Goal: Task Accomplishment & Management: Use online tool/utility

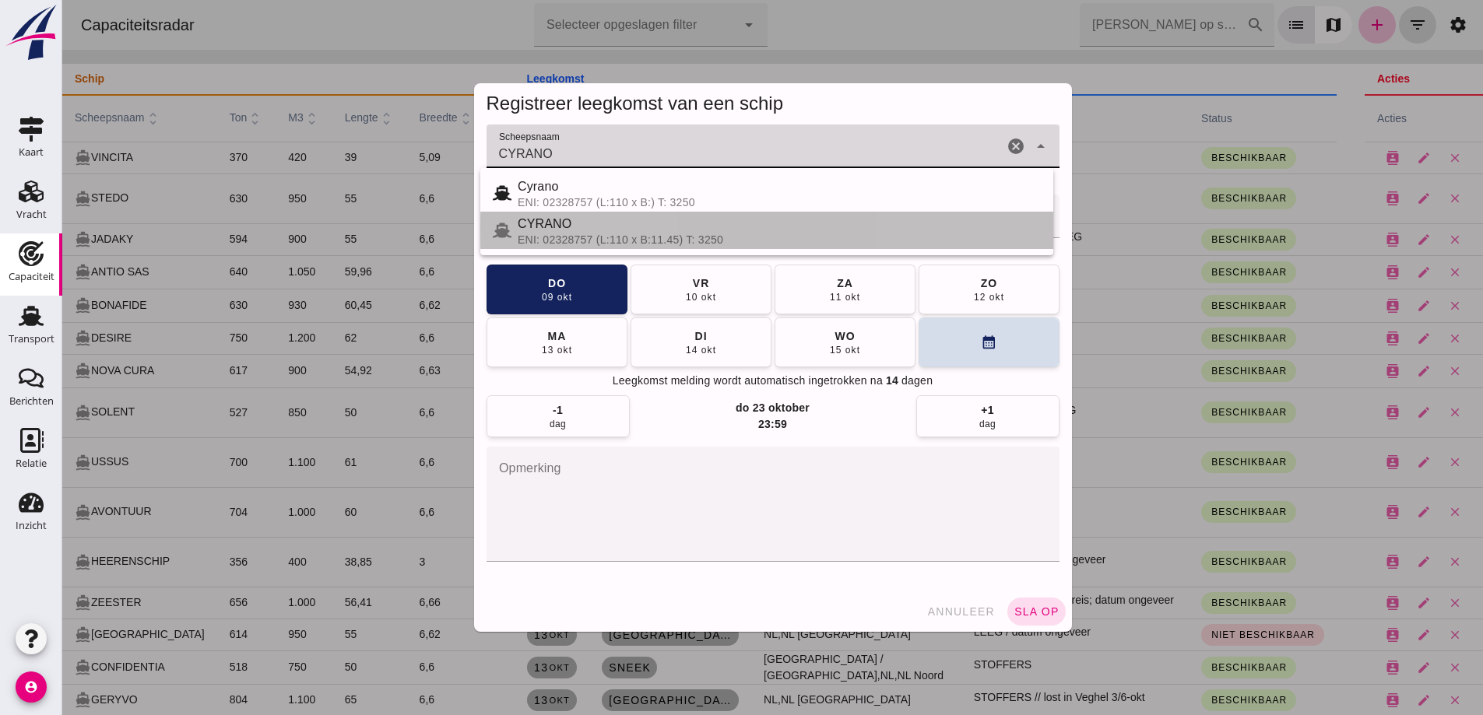
click at [648, 233] on div "CYRANO" at bounding box center [779, 224] width 523 height 19
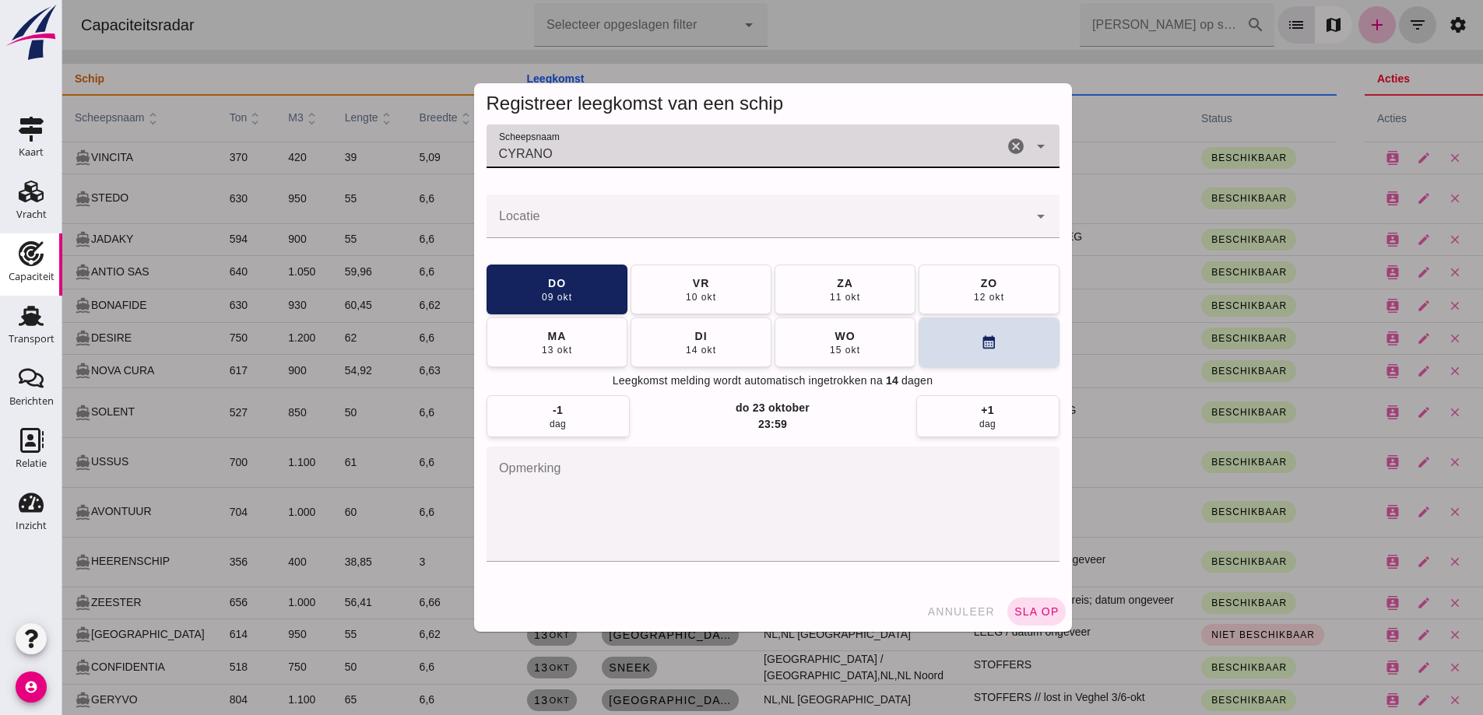
type input "CYRANO"
click at [648, 233] on input "Locatie" at bounding box center [757, 224] width 542 height 19
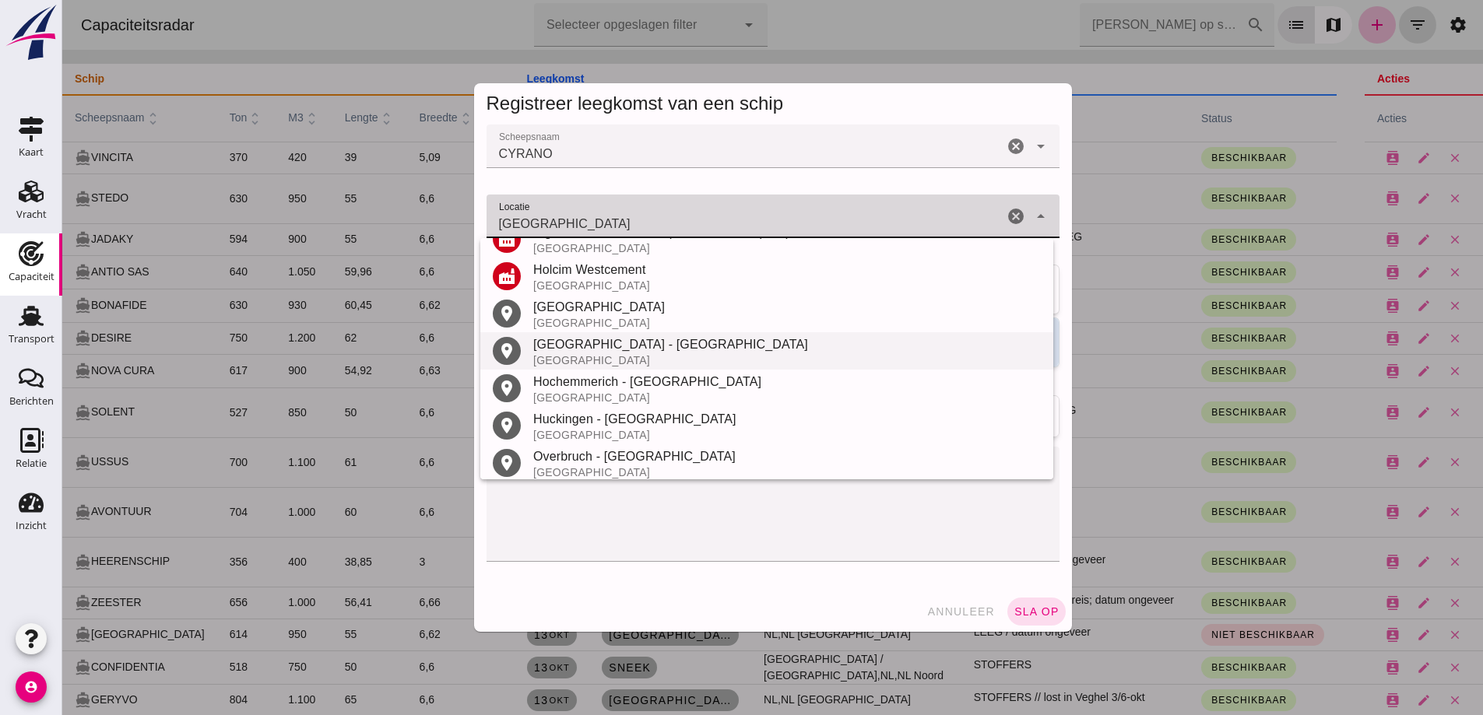
scroll to position [332, 0]
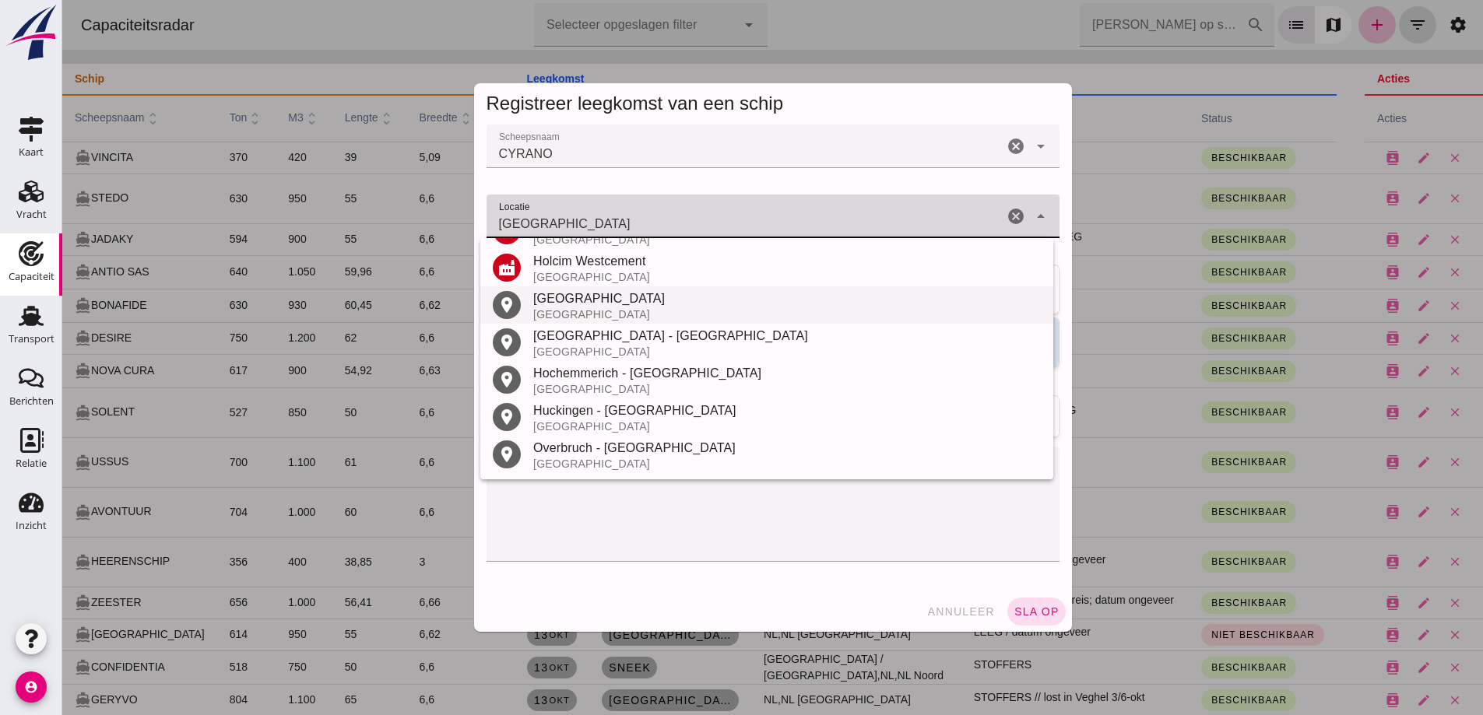
click at [584, 311] on div "[GEOGRAPHIC_DATA]" at bounding box center [786, 314] width 507 height 12
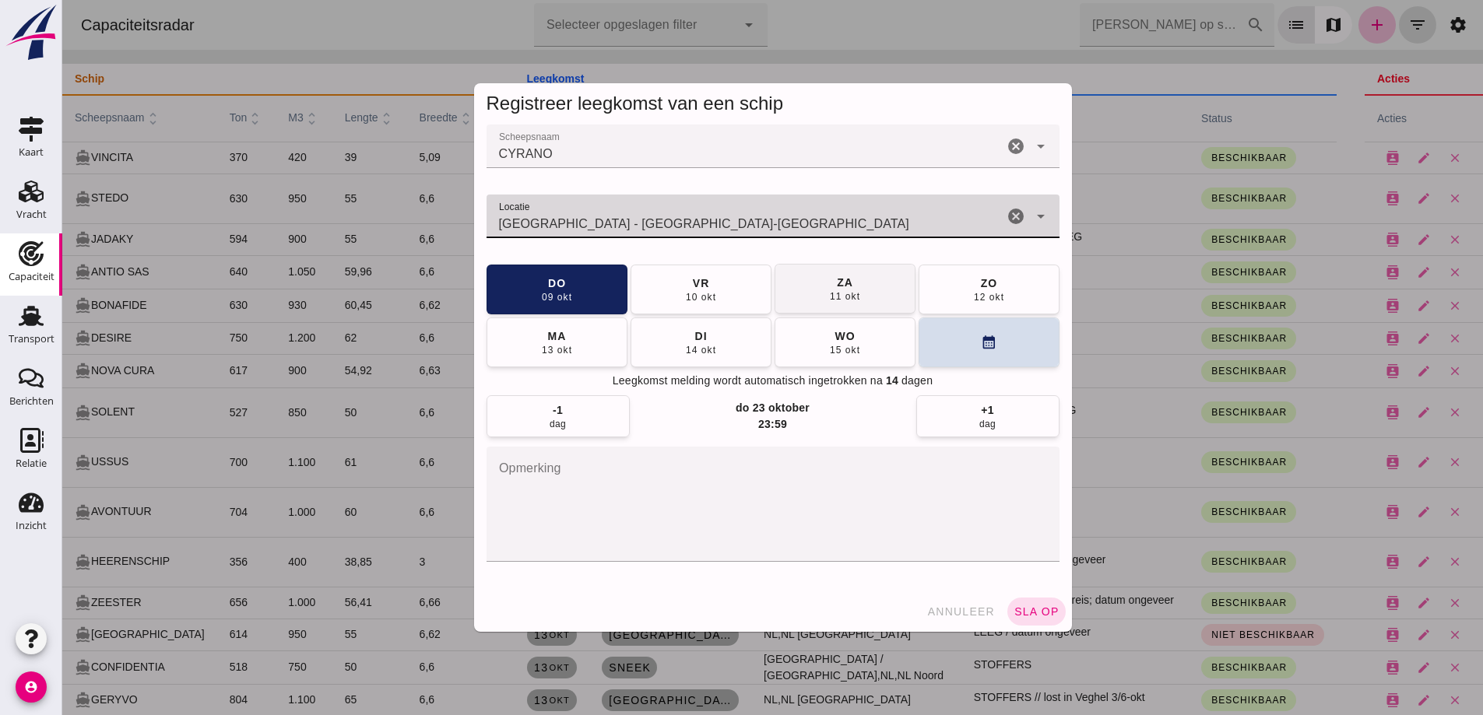
type input "[GEOGRAPHIC_DATA] - [GEOGRAPHIC_DATA]-[GEOGRAPHIC_DATA]"
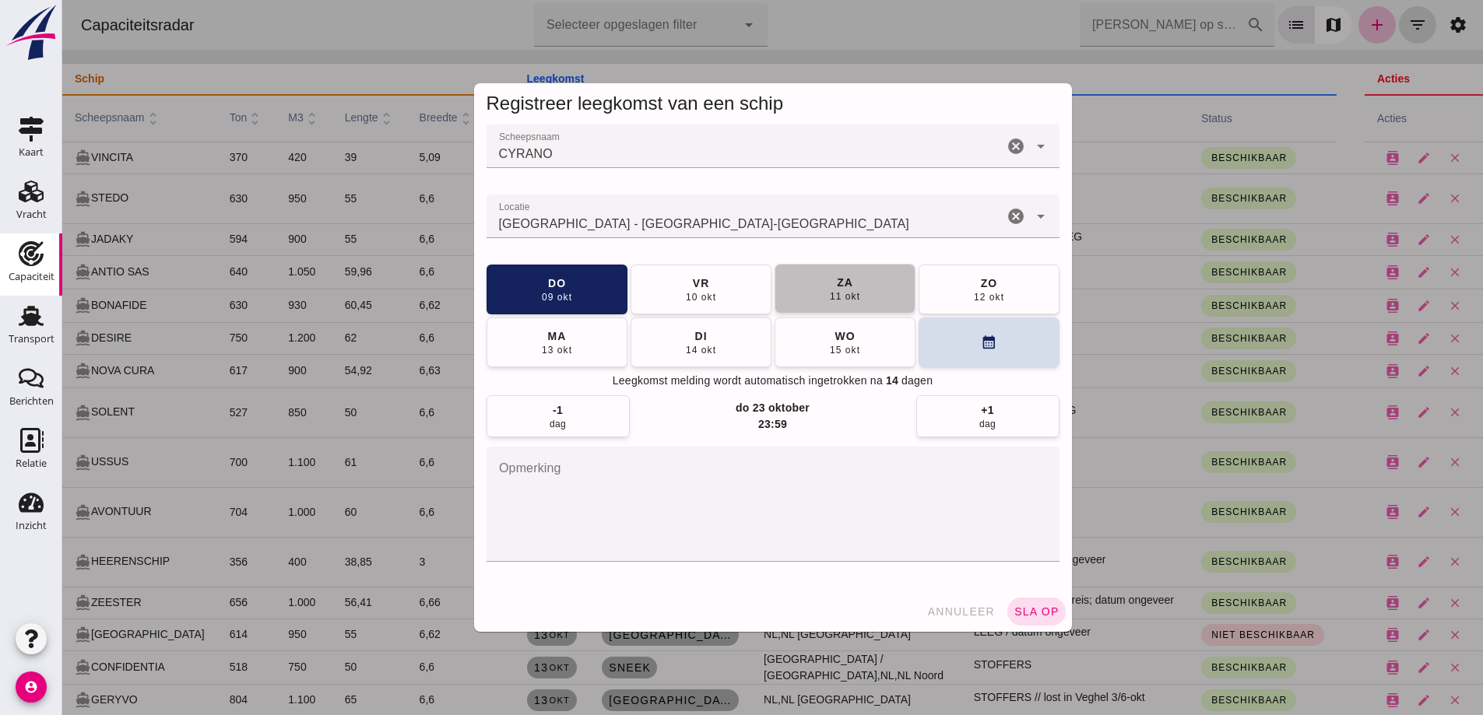
click at [836, 278] on div "za" at bounding box center [844, 283] width 17 height 16
click at [1045, 616] on span "sla op" at bounding box center [1036, 611] width 46 height 12
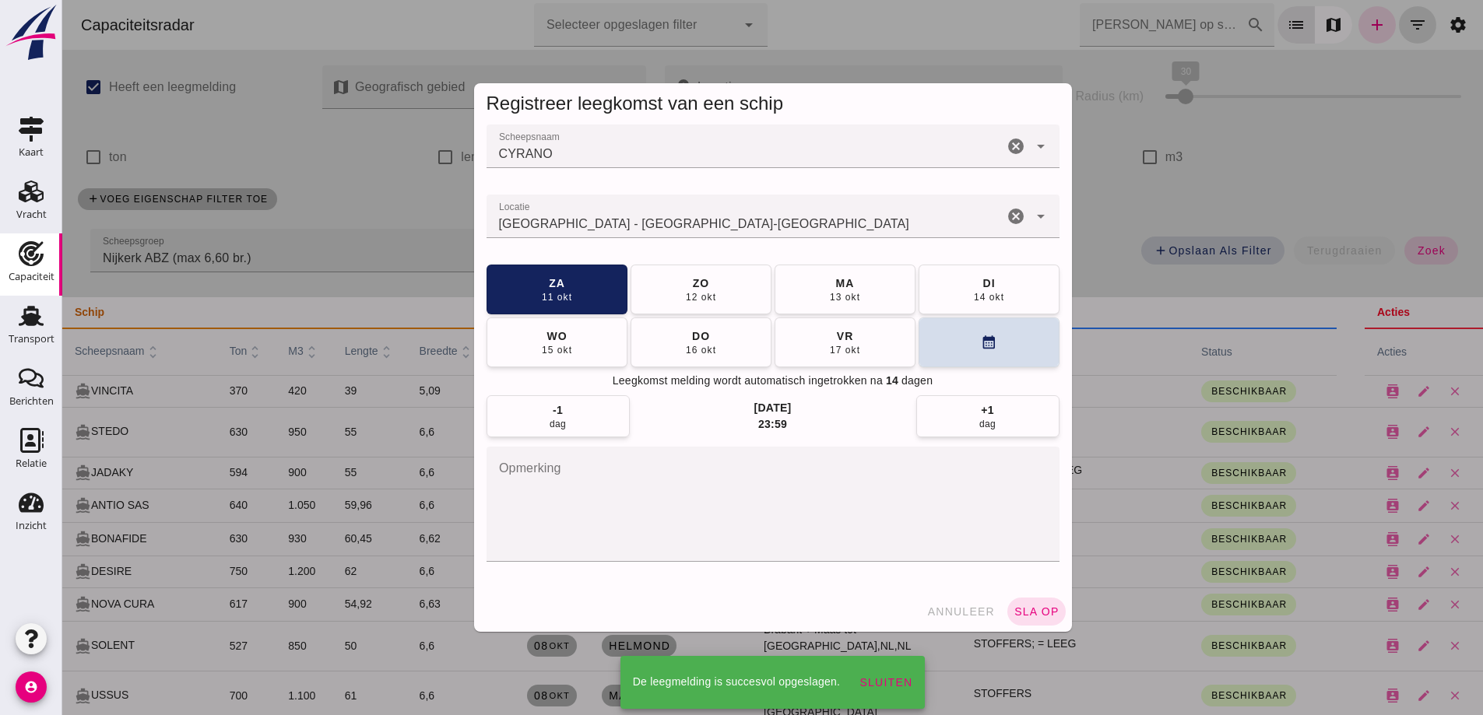
scroll to position [233, 0]
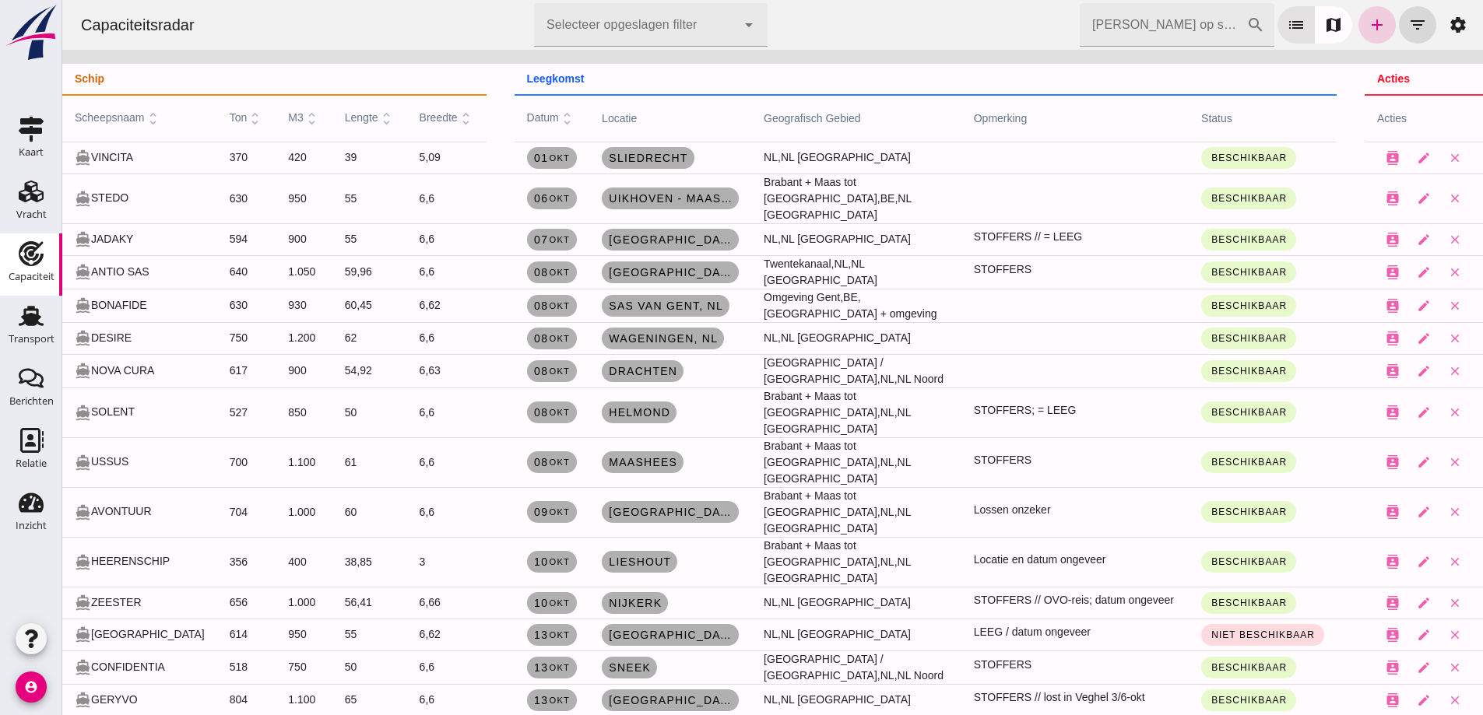
click at [1367, 16] on icon "add" at bounding box center [1376, 25] width 19 height 19
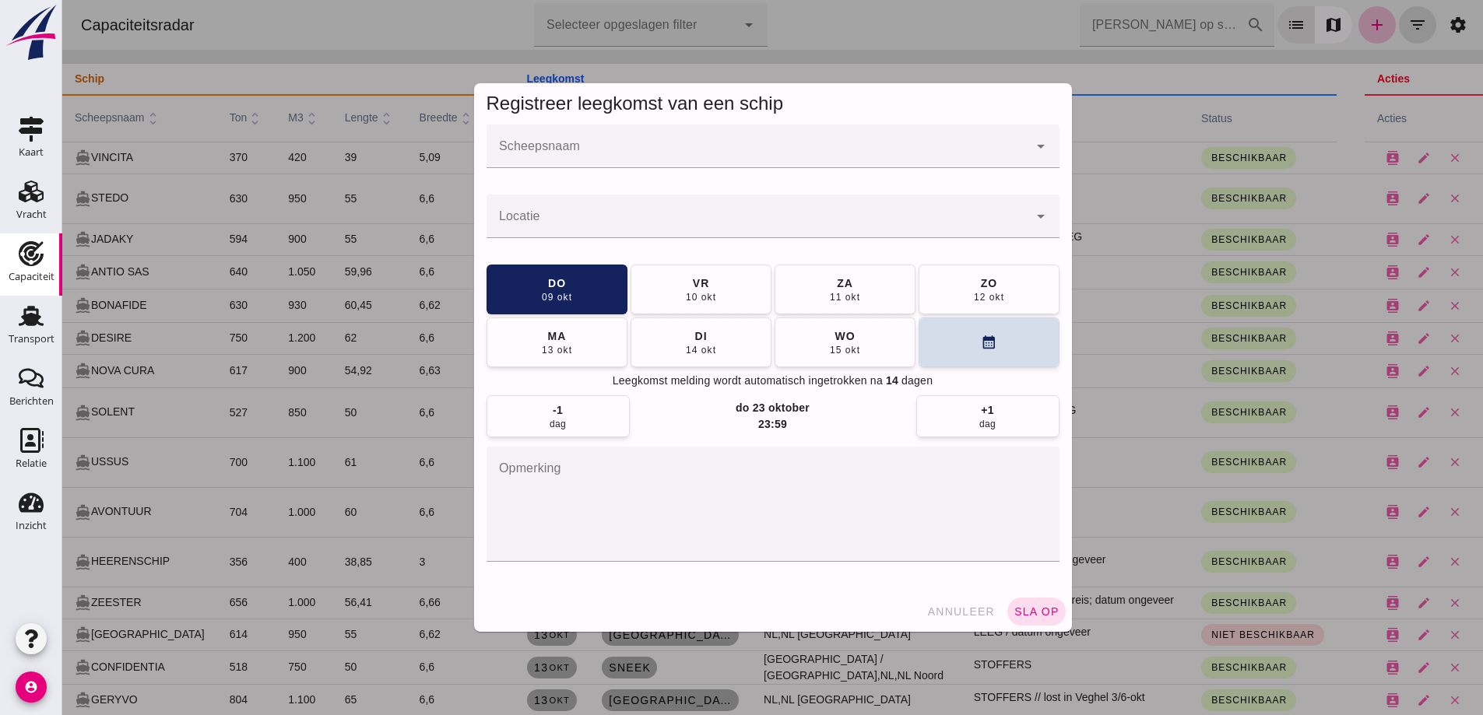
click at [919, 154] on input "Scheepsnaam" at bounding box center [757, 154] width 542 height 19
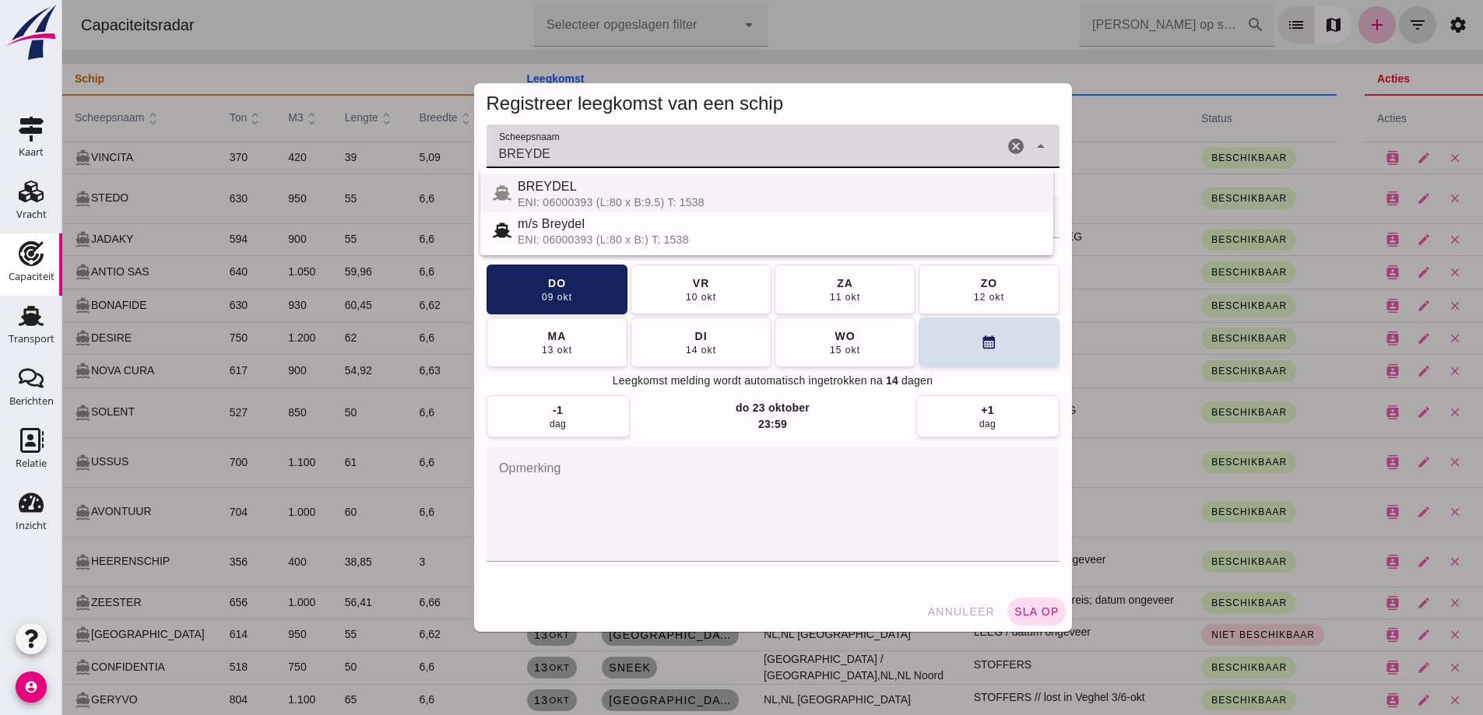
click at [545, 181] on span "BREYDEL" at bounding box center [547, 186] width 59 height 13
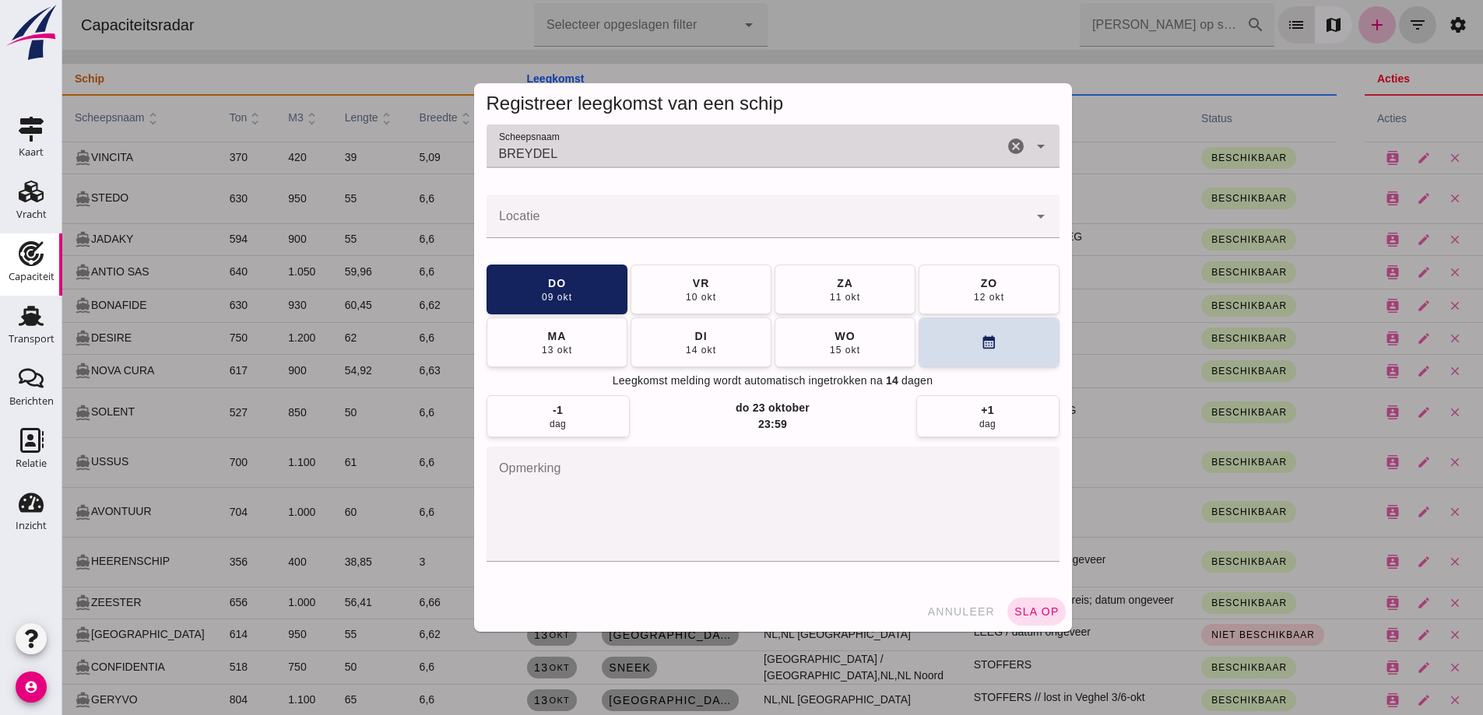
type input "BREYDEL"
click at [605, 230] on input "Locatie" at bounding box center [757, 224] width 542 height 19
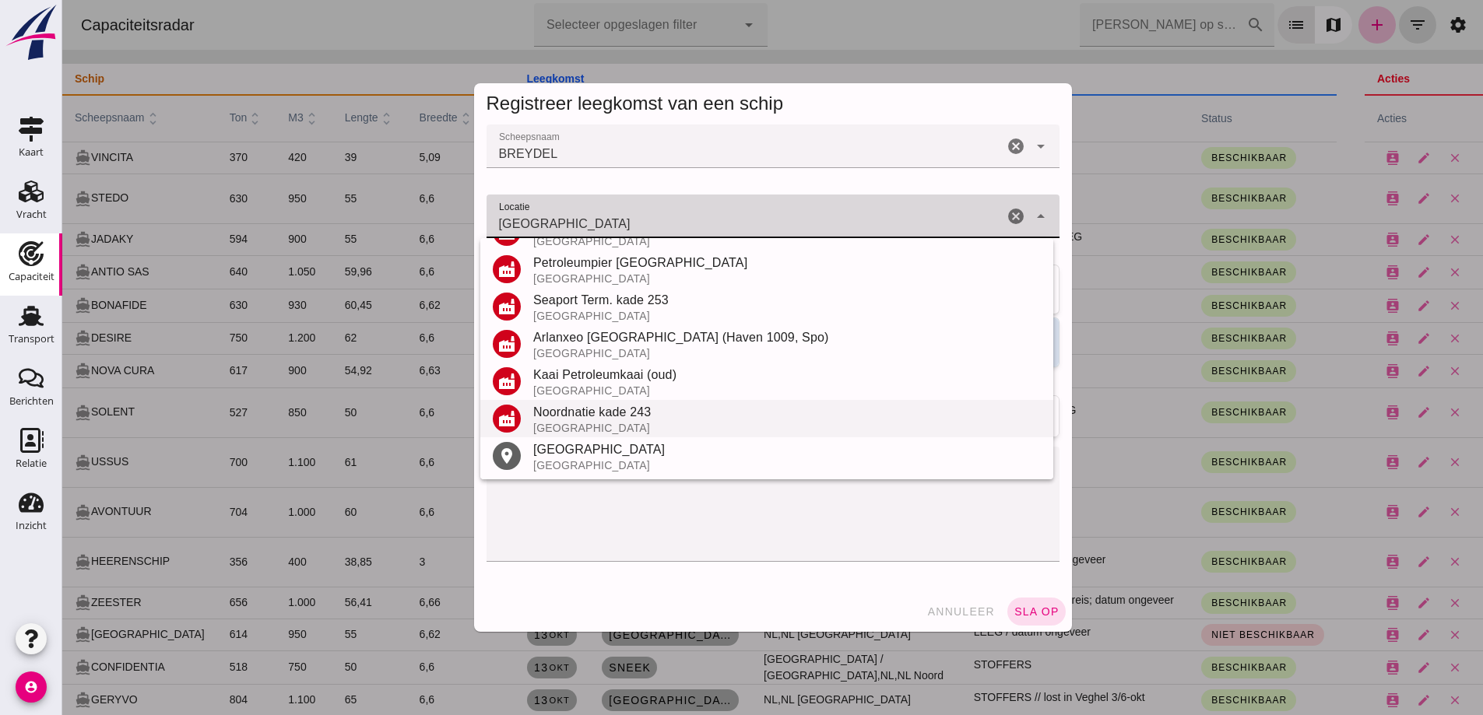
scroll to position [182, 0]
click at [576, 455] on div "[GEOGRAPHIC_DATA]" at bounding box center [786, 448] width 507 height 19
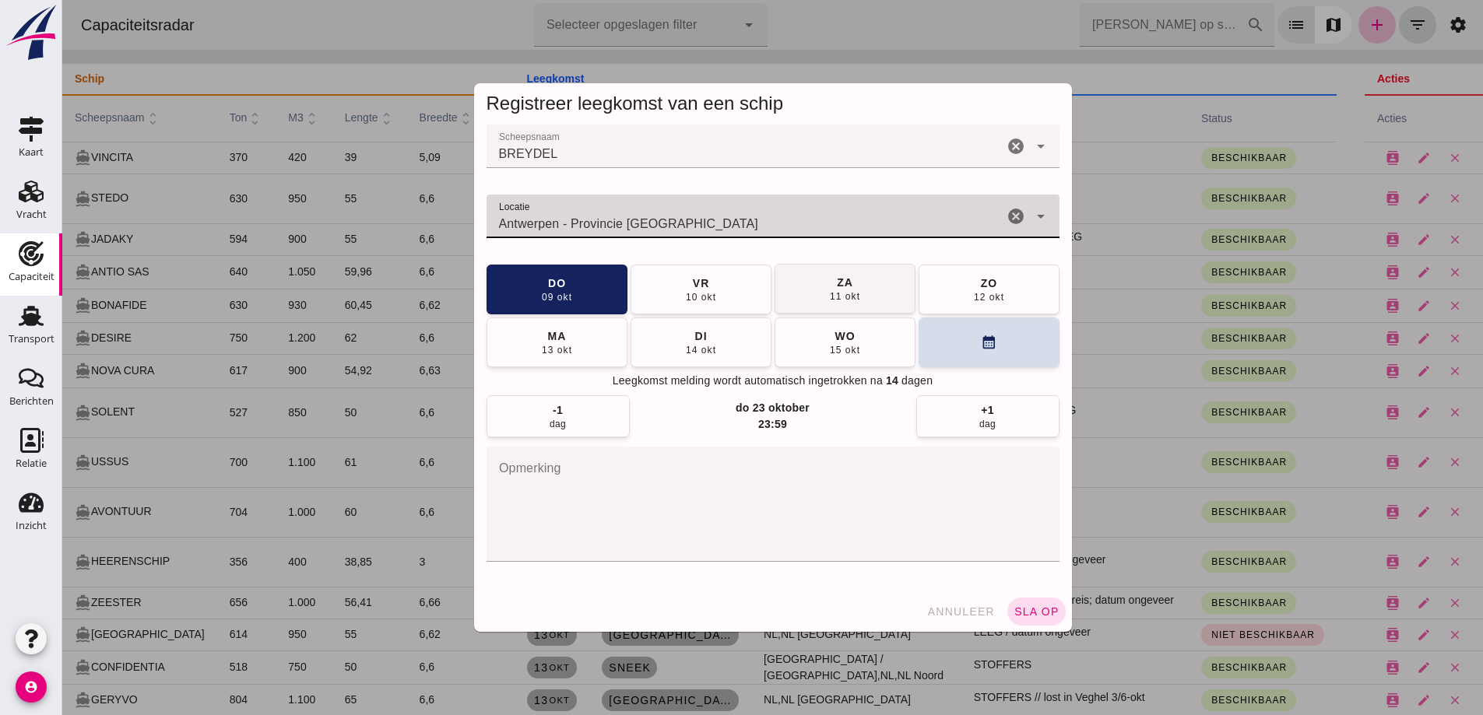
type input "Antwerpen - Provincie [GEOGRAPHIC_DATA]"
click at [830, 290] on div "11 okt" at bounding box center [844, 296] width 31 height 12
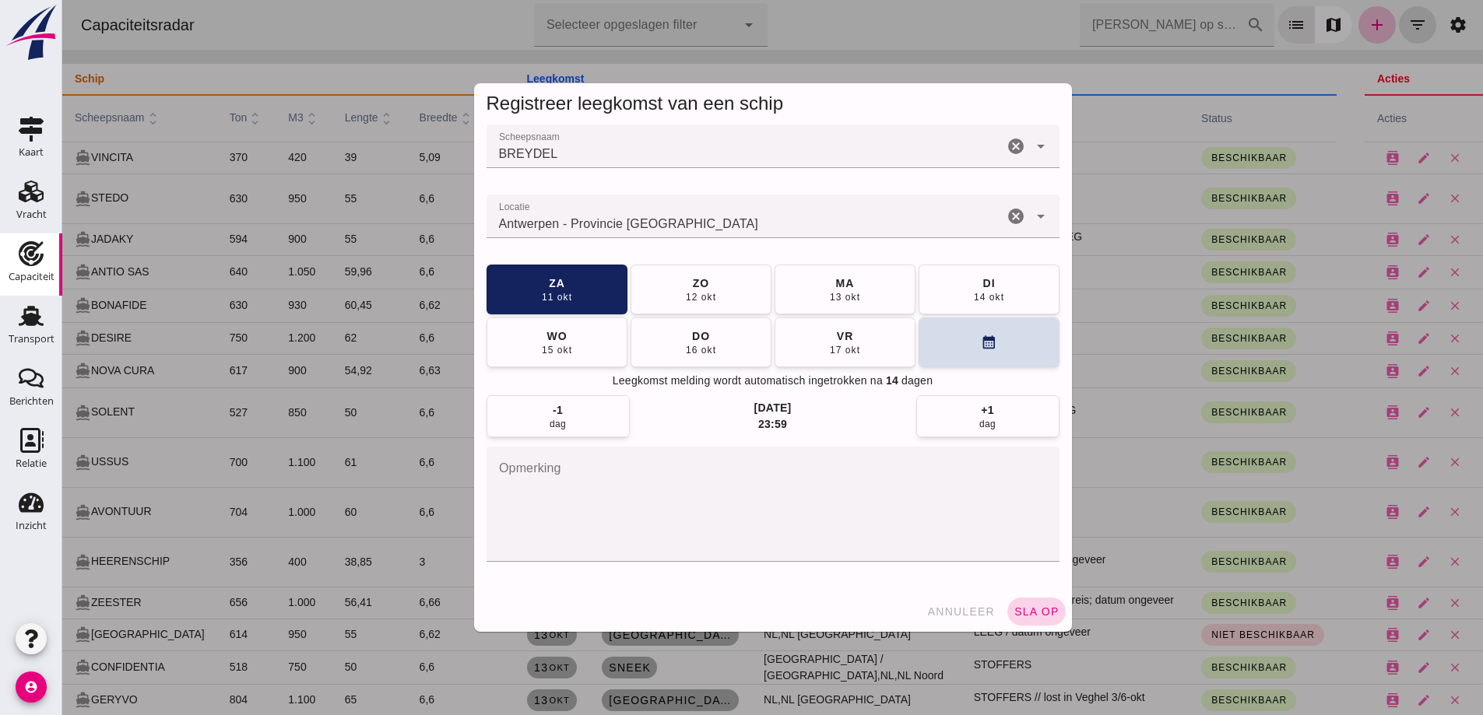
click at [1044, 618] on button "sla op" at bounding box center [1036, 612] width 58 height 28
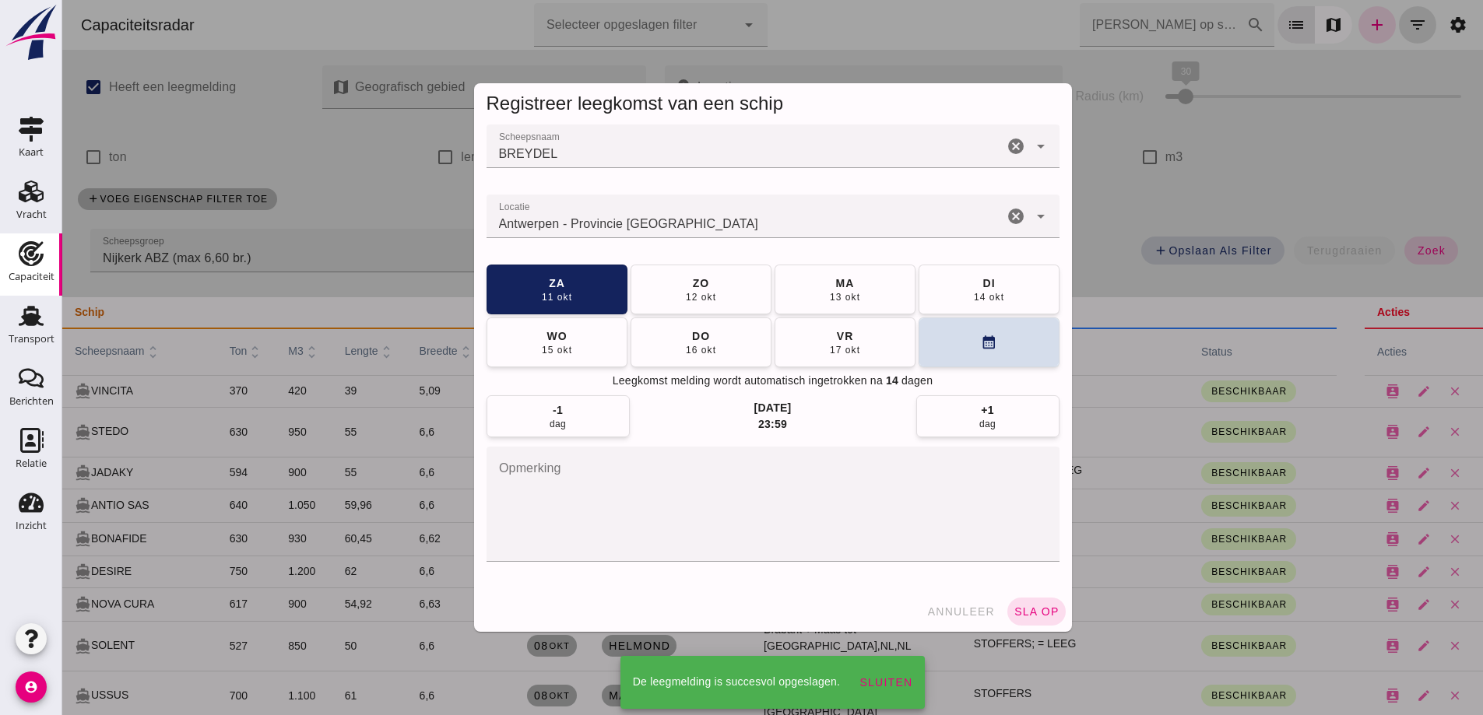
scroll to position [233, 0]
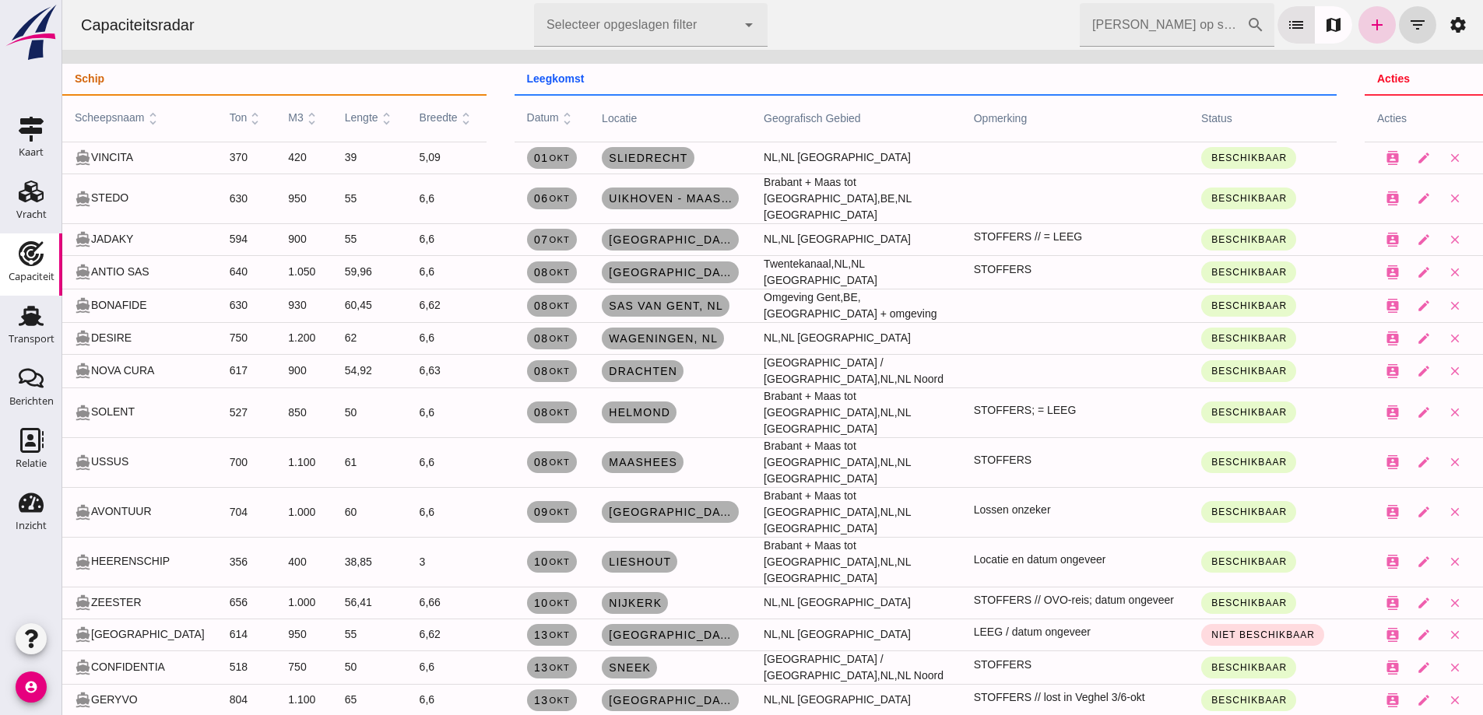
click at [1367, 20] on icon "add" at bounding box center [1376, 25] width 19 height 19
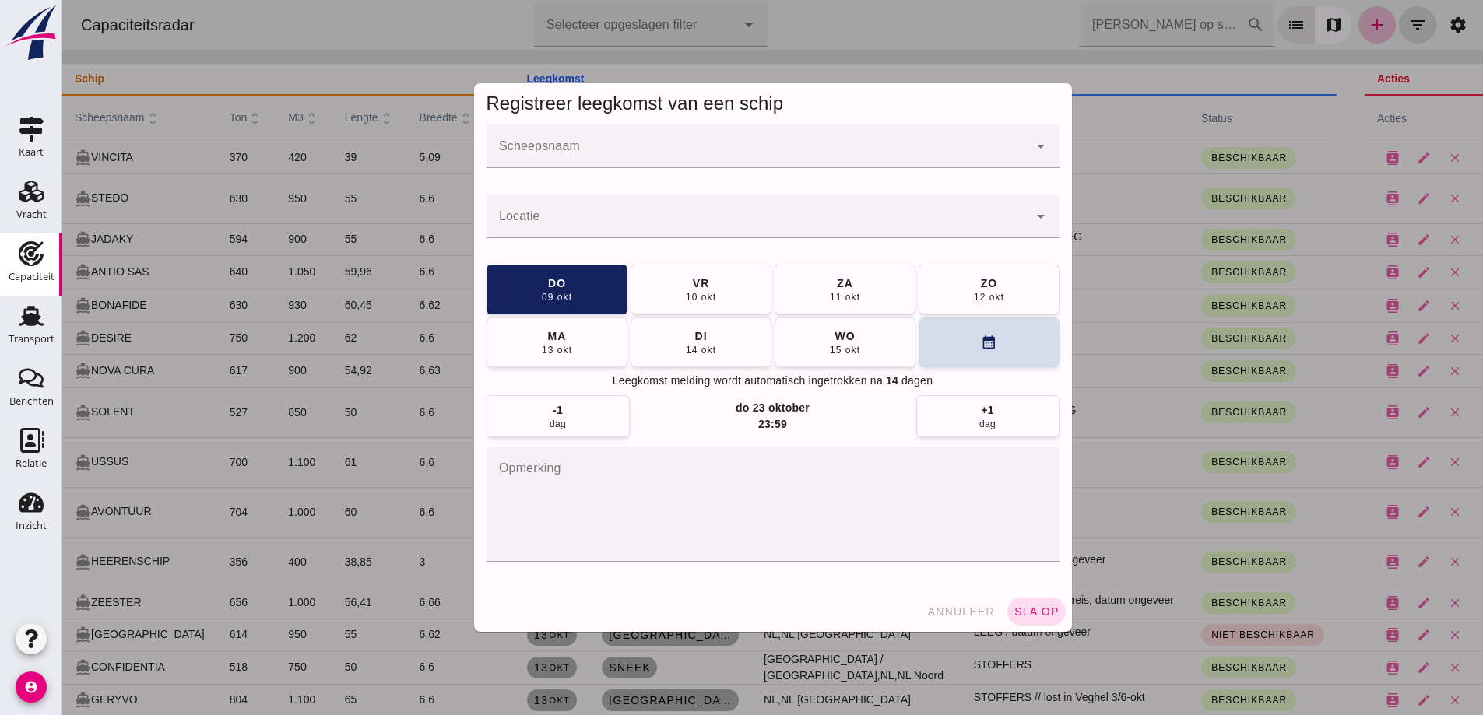
click at [793, 145] on input "Scheepsnaam" at bounding box center [757, 154] width 542 height 19
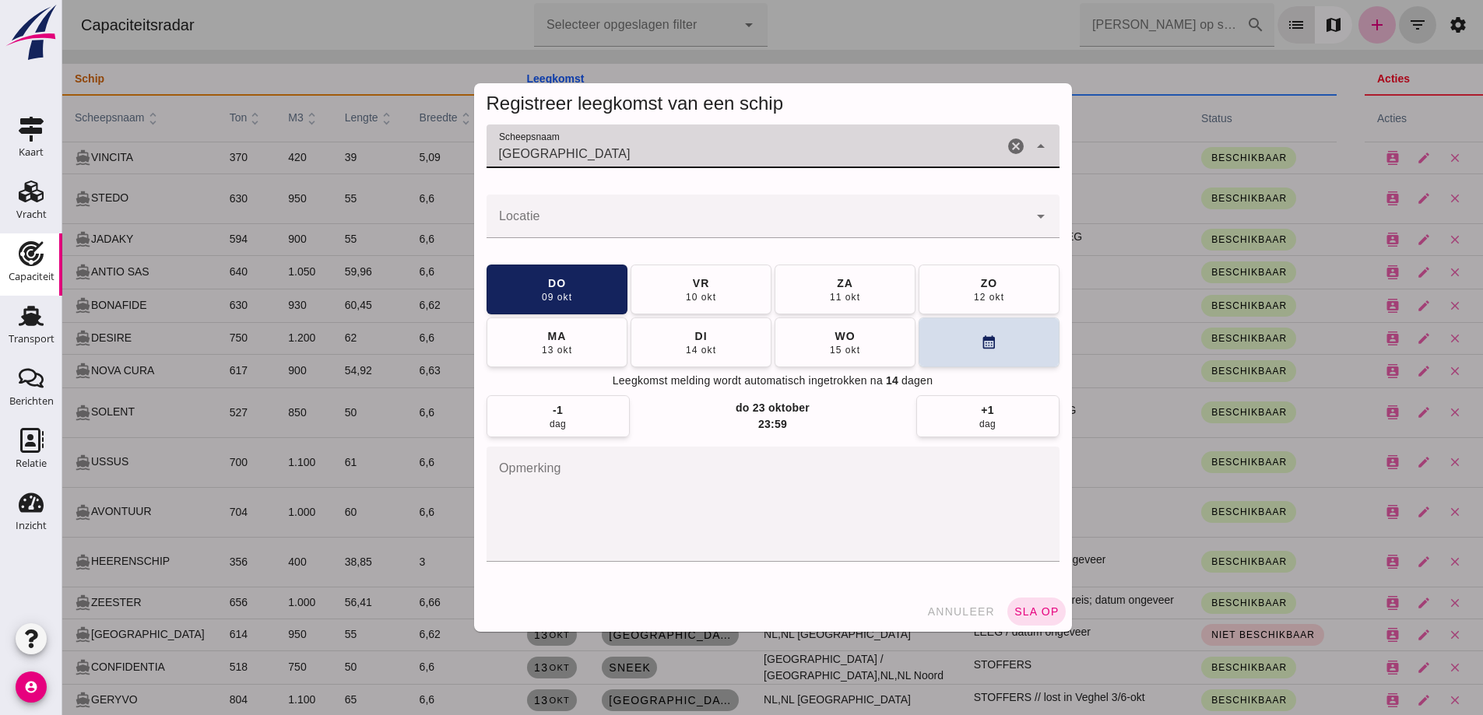
type input "[GEOGRAPHIC_DATA]"
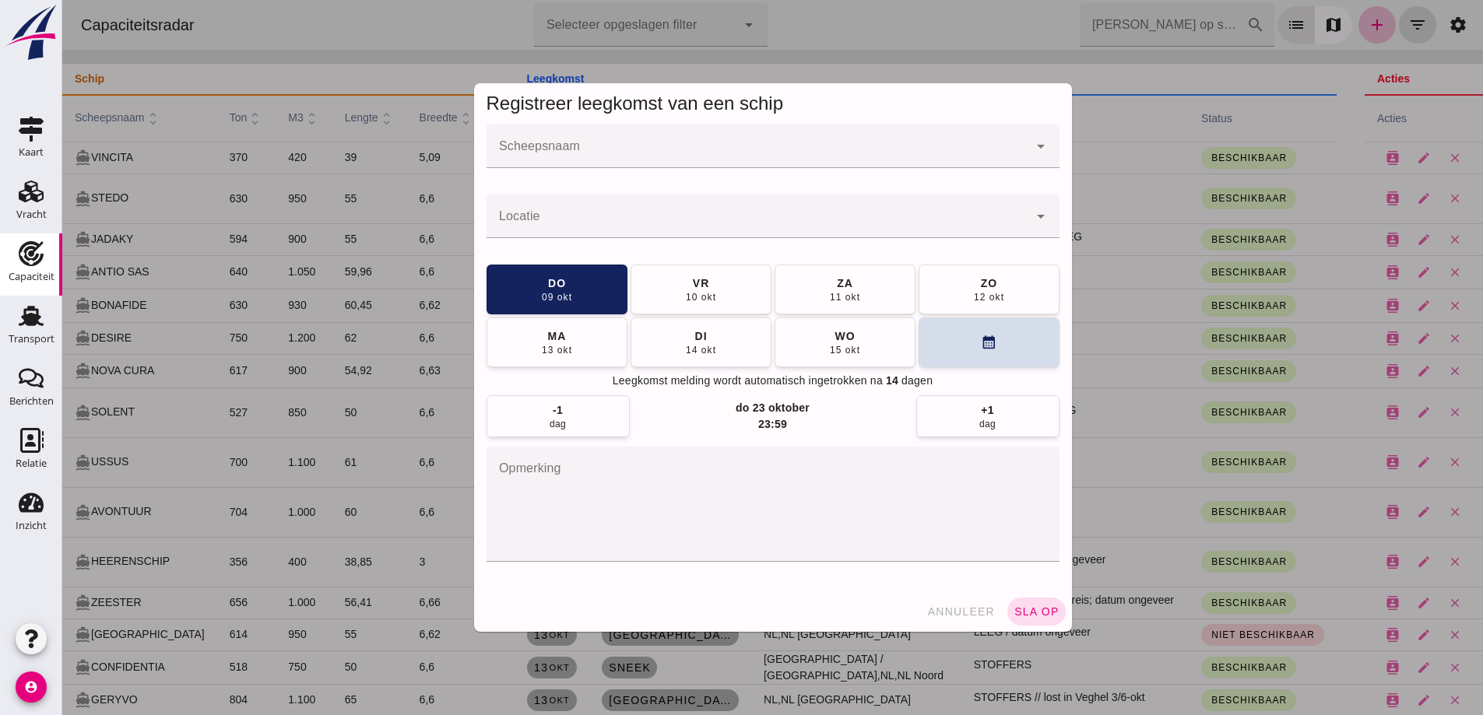
drag, startPoint x: 773, startPoint y: 148, endPoint x: 786, endPoint y: 156, distance: 15.8
click at [773, 148] on input "Scheepsnaam" at bounding box center [757, 154] width 542 height 19
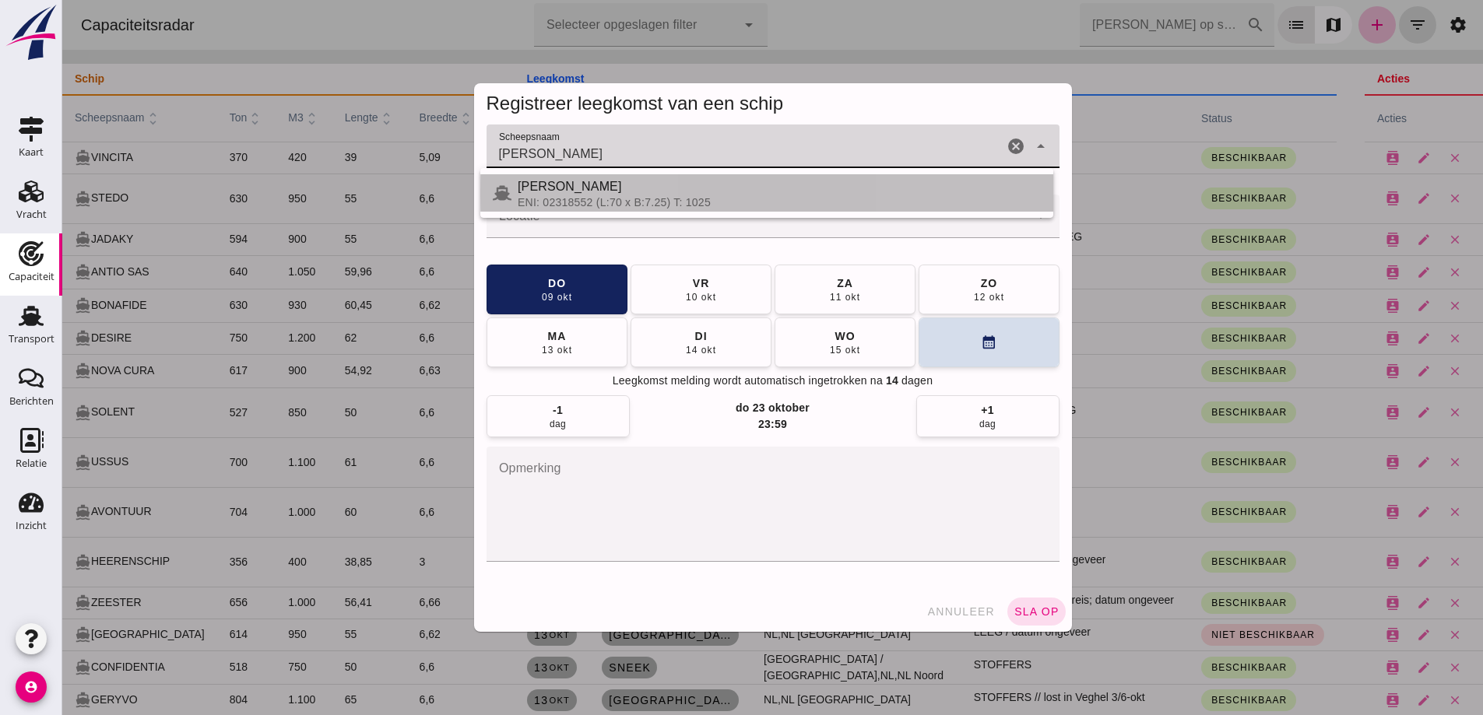
click at [588, 188] on div "[PERSON_NAME]" at bounding box center [779, 186] width 523 height 19
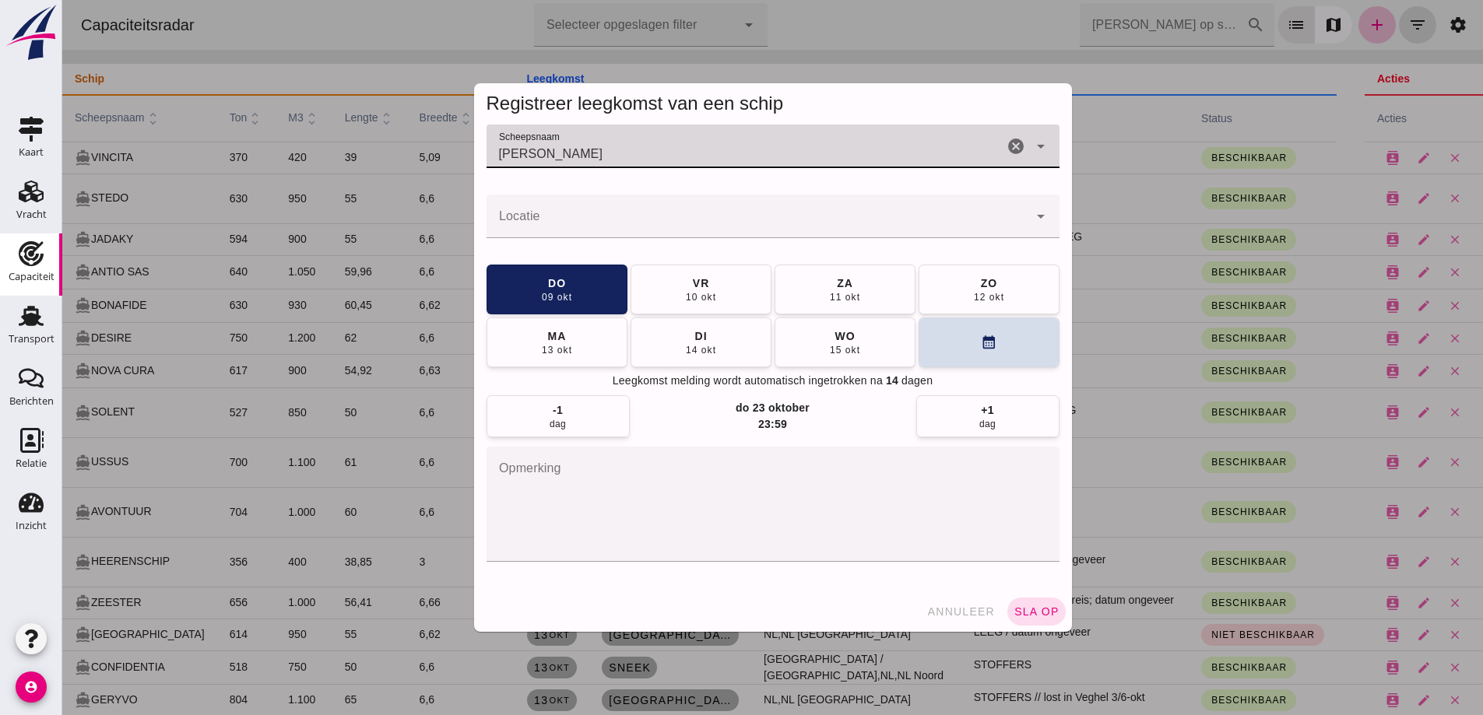
type input "[PERSON_NAME]"
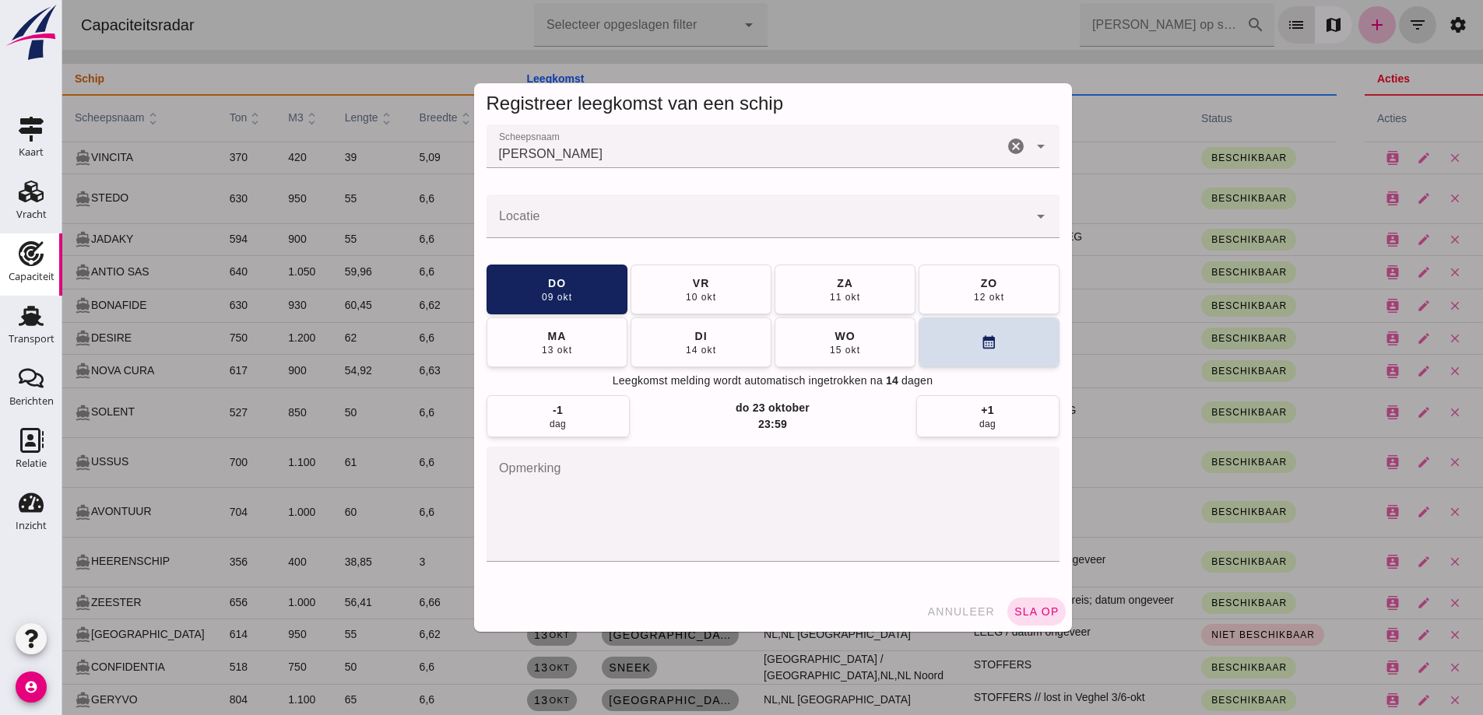
drag, startPoint x: 742, startPoint y: 149, endPoint x: 635, endPoint y: 134, distance: 108.5
click at [637, 134] on div "[PERSON_NAME]" at bounding box center [744, 147] width 517 height 44
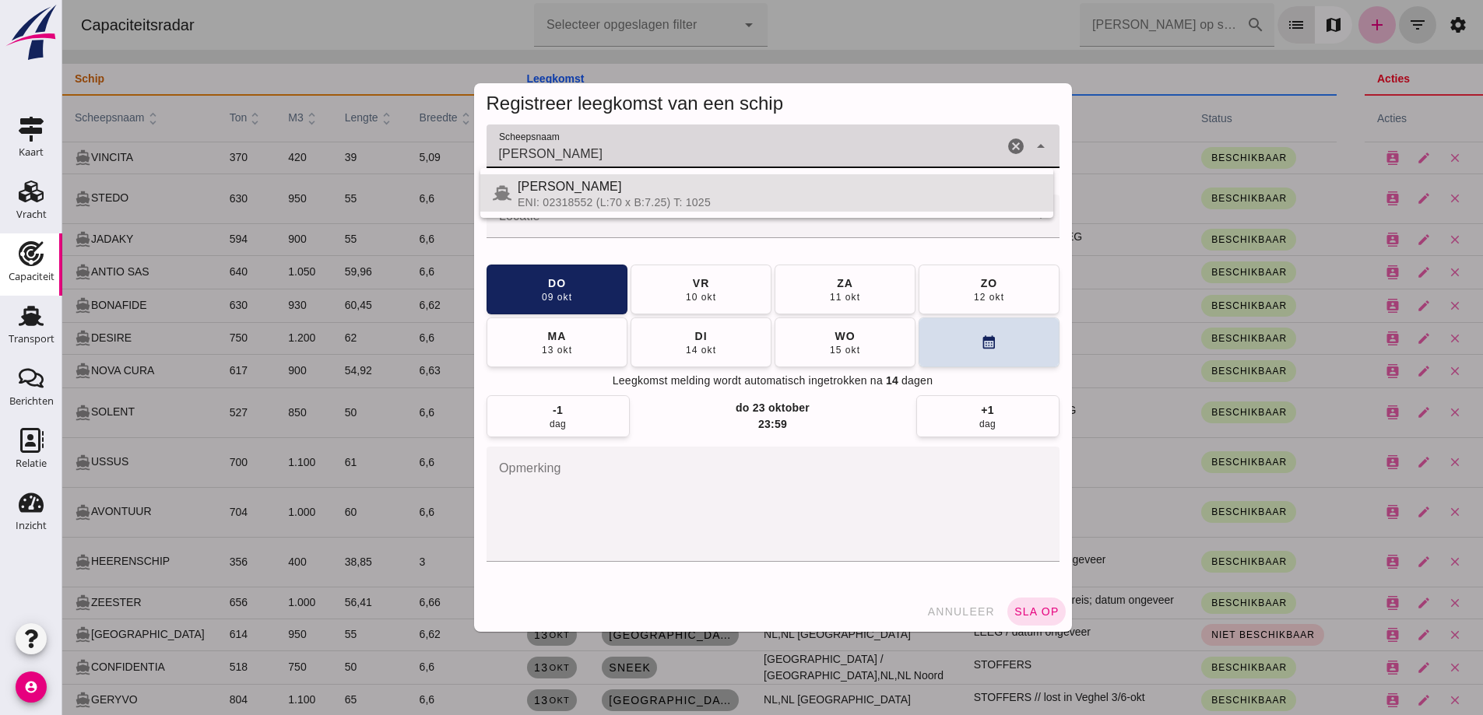
drag, startPoint x: 598, startPoint y: 145, endPoint x: 443, endPoint y: 142, distance: 155.7
click at [443, 142] on div "Registreer leegkomst van een schip Scheepsnaam Scheepsnaam [PERSON_NAME] cancel…" at bounding box center [772, 357] width 1420 height 715
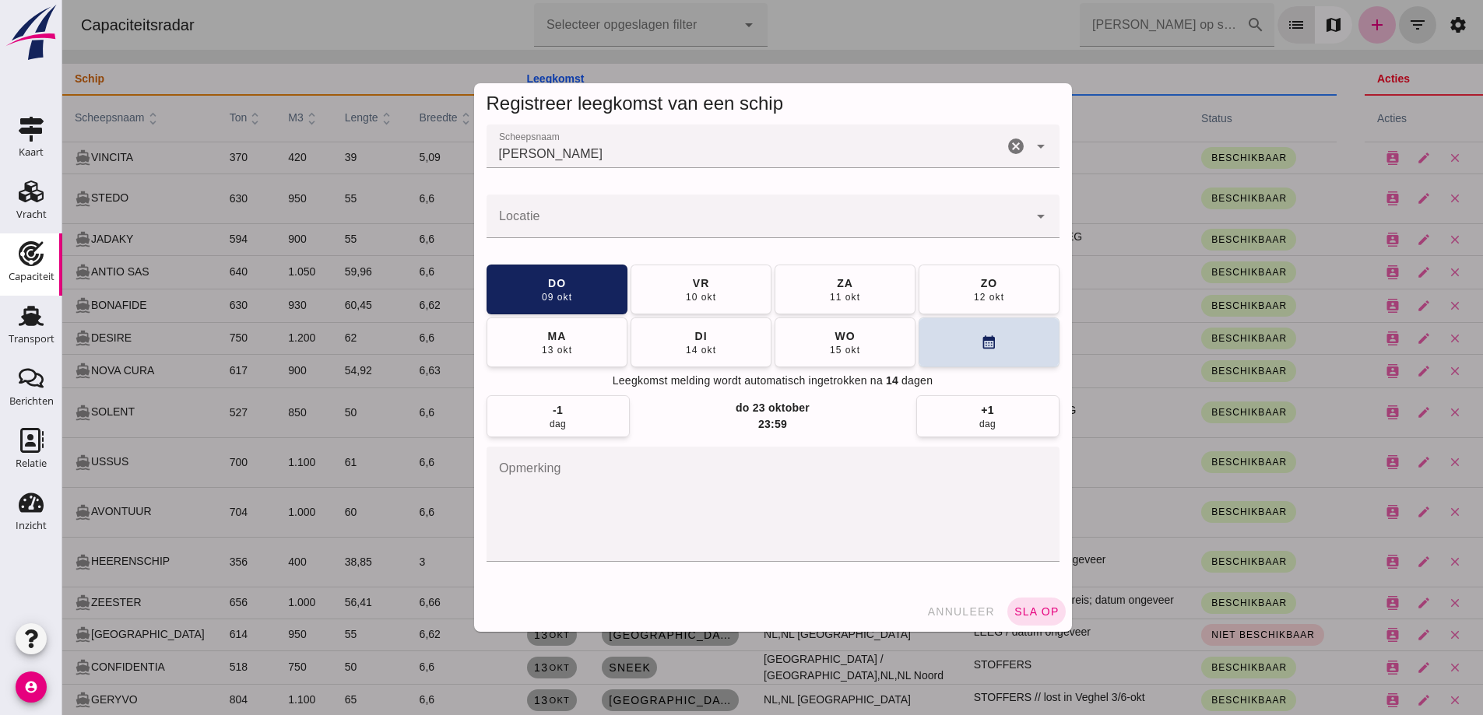
click at [714, 164] on div "[PERSON_NAME]" at bounding box center [744, 147] width 517 height 44
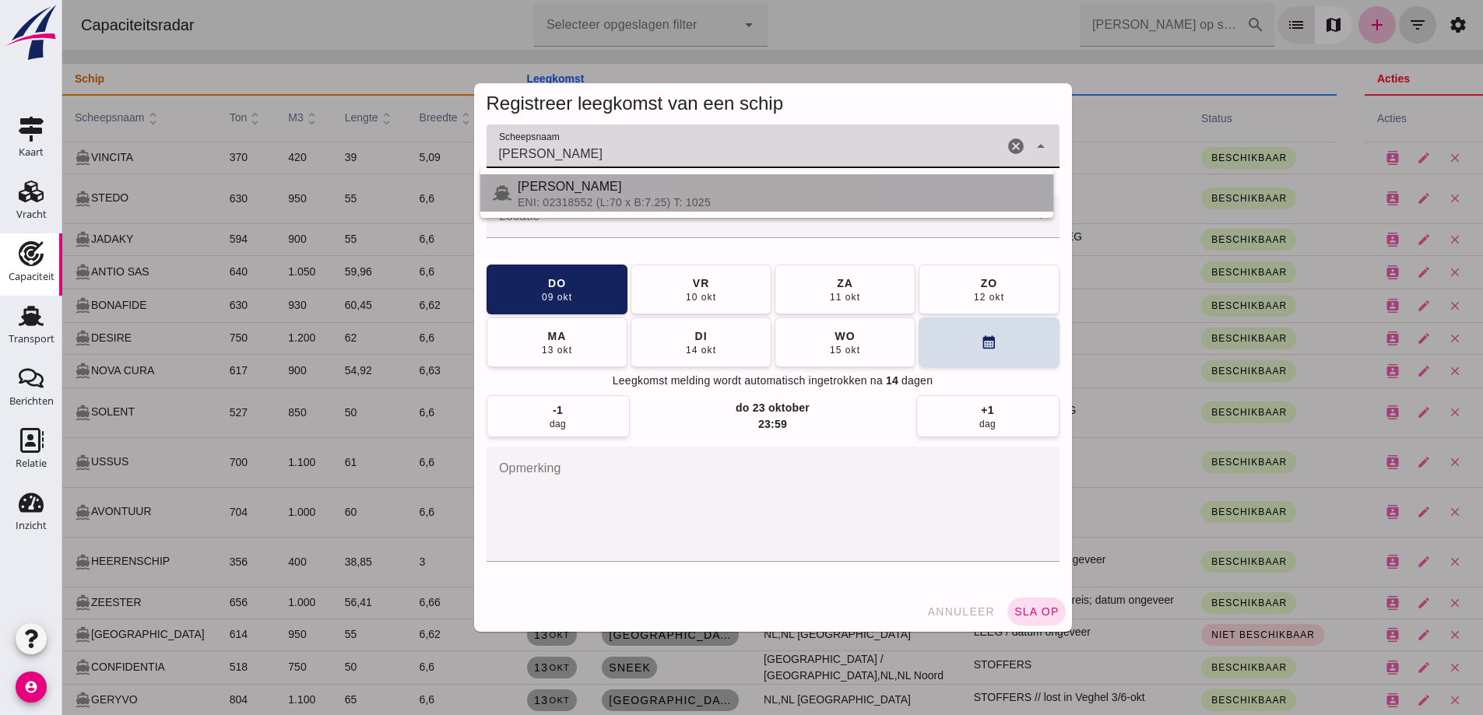
click at [699, 198] on div "ENI: 02318552 (L:70 x B:7.25) T: 1025" at bounding box center [779, 202] width 523 height 12
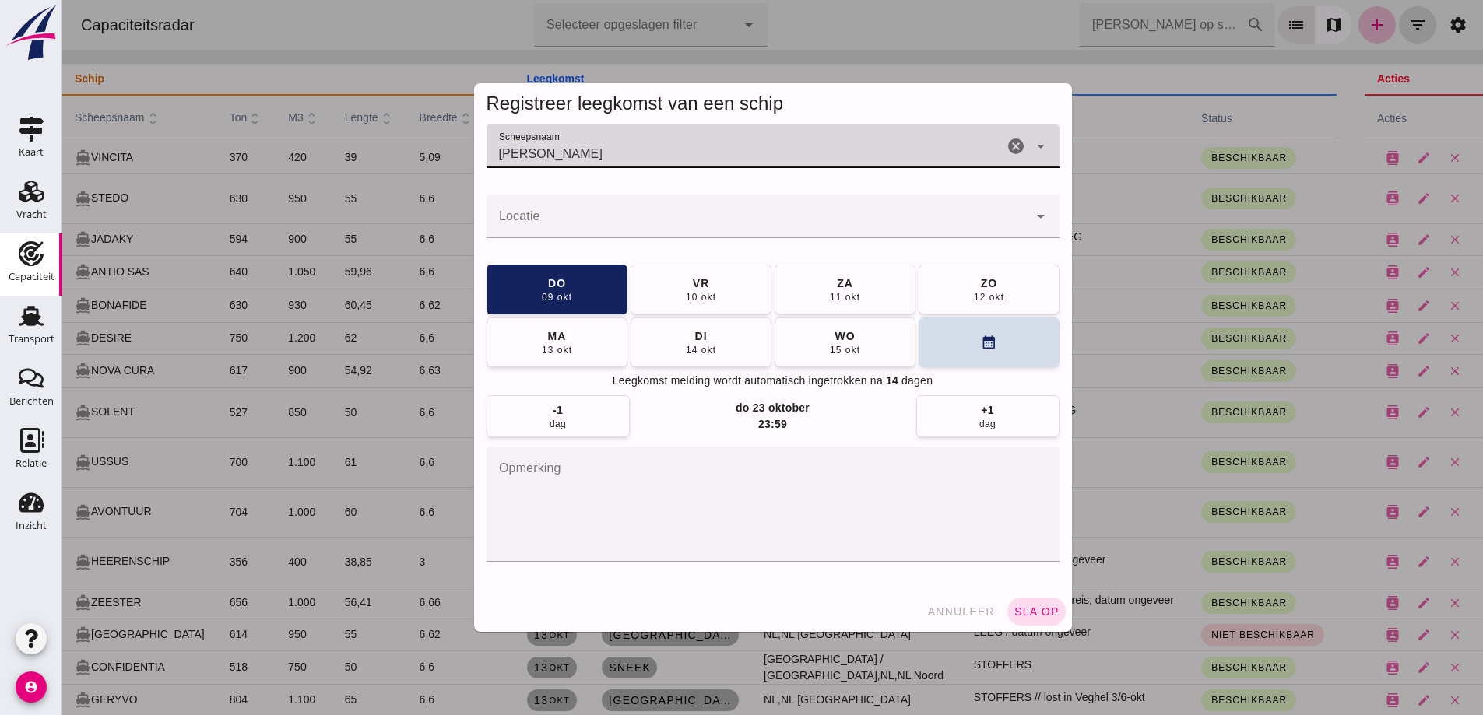
click at [695, 216] on input "Locatie" at bounding box center [757, 224] width 542 height 19
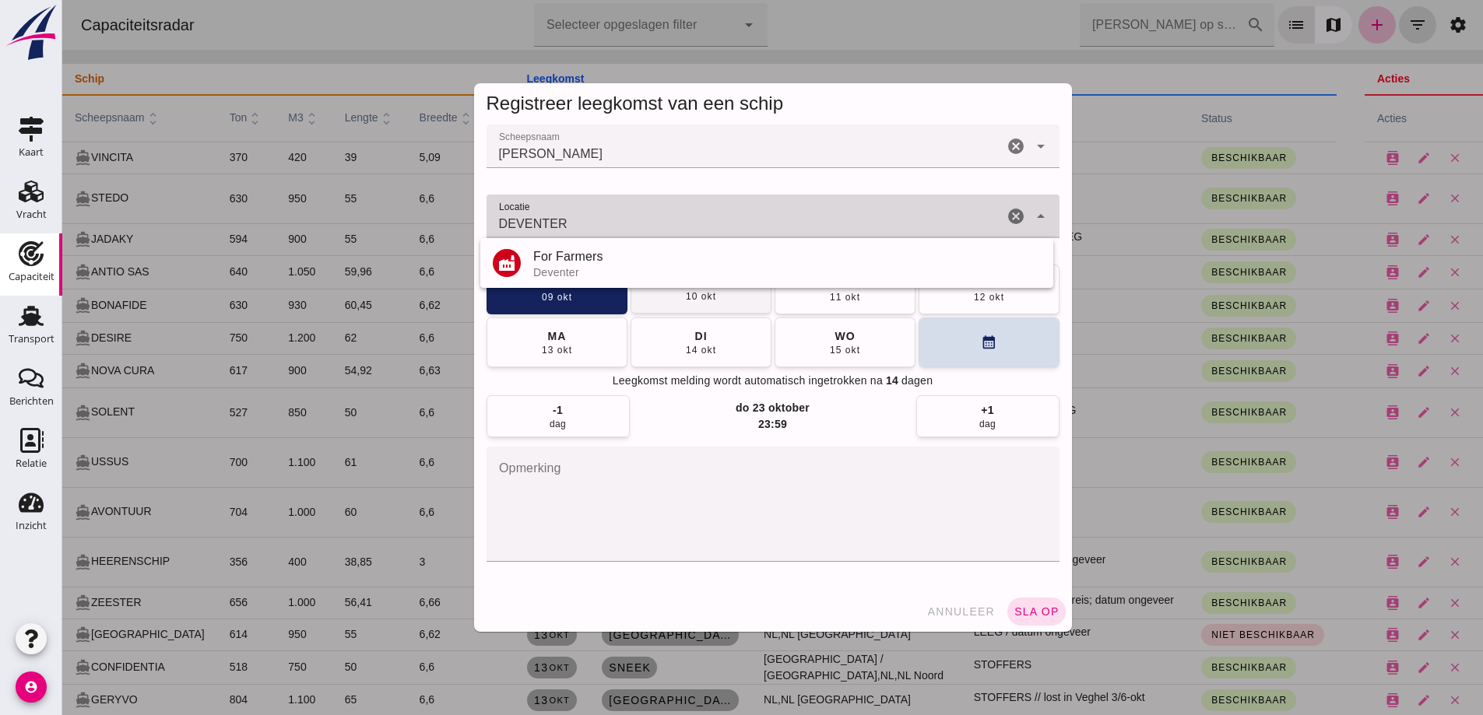
type input "DEVENTER"
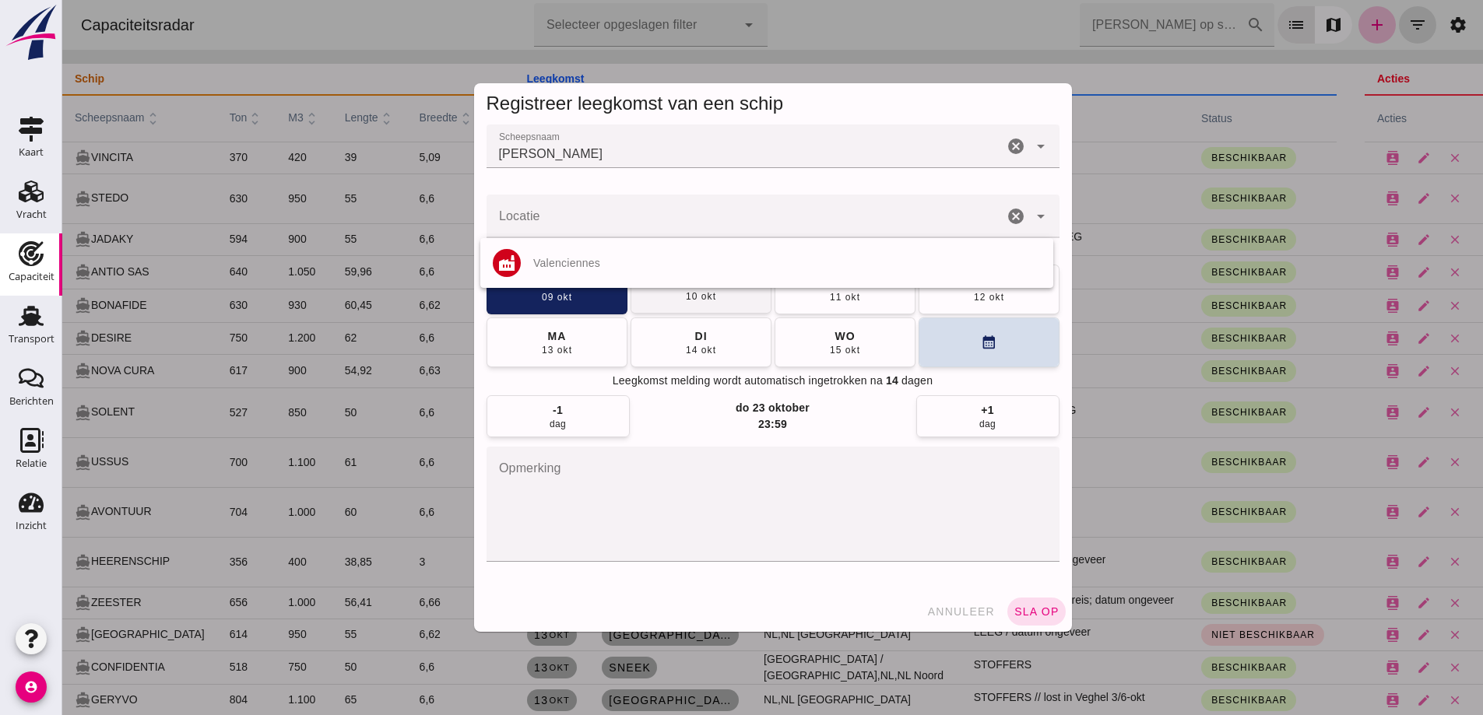
click at [62, 0] on div "- Sliedrecht Laatst gewijzigd op: [DATE] 12:02 door [PERSON_NAME] Contactkaart …" at bounding box center [62, 0] width 0 height 0
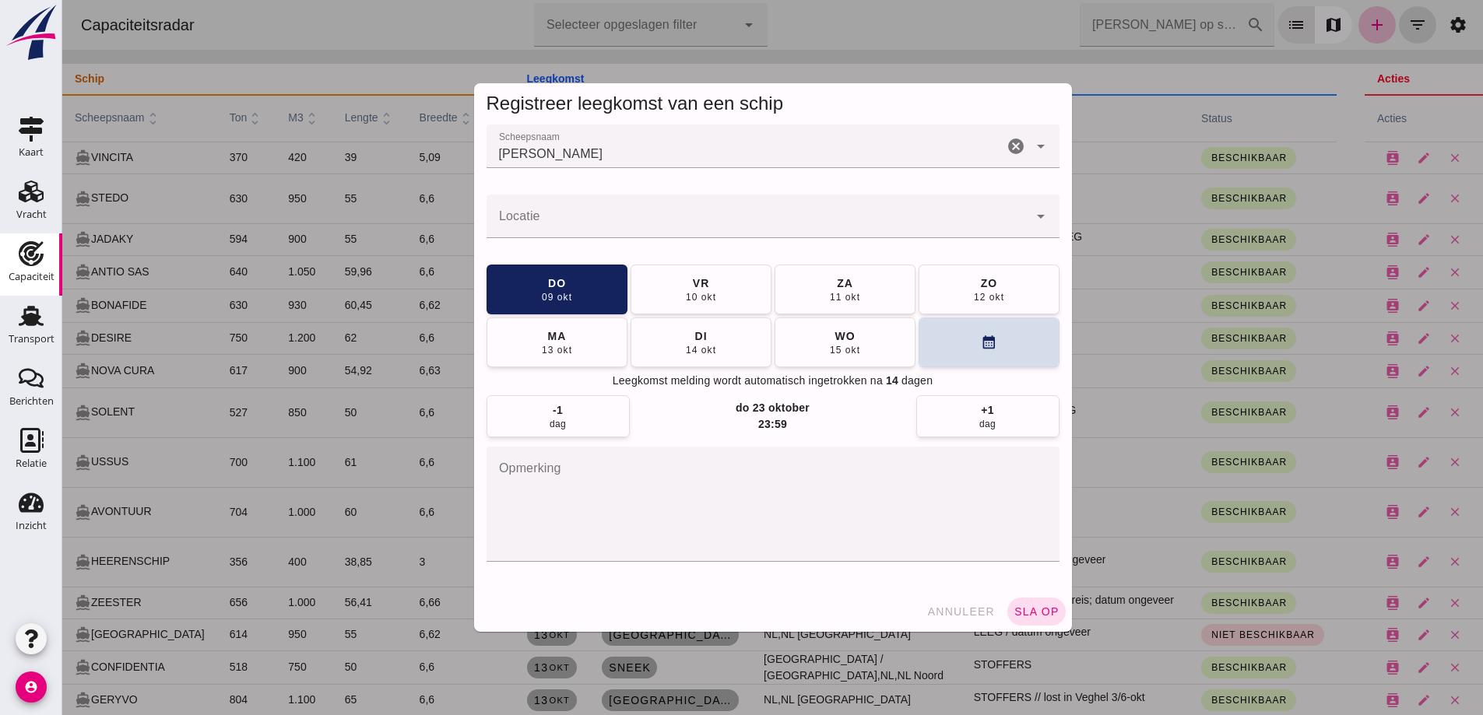
click at [655, 233] on input "Locatie" at bounding box center [757, 224] width 542 height 19
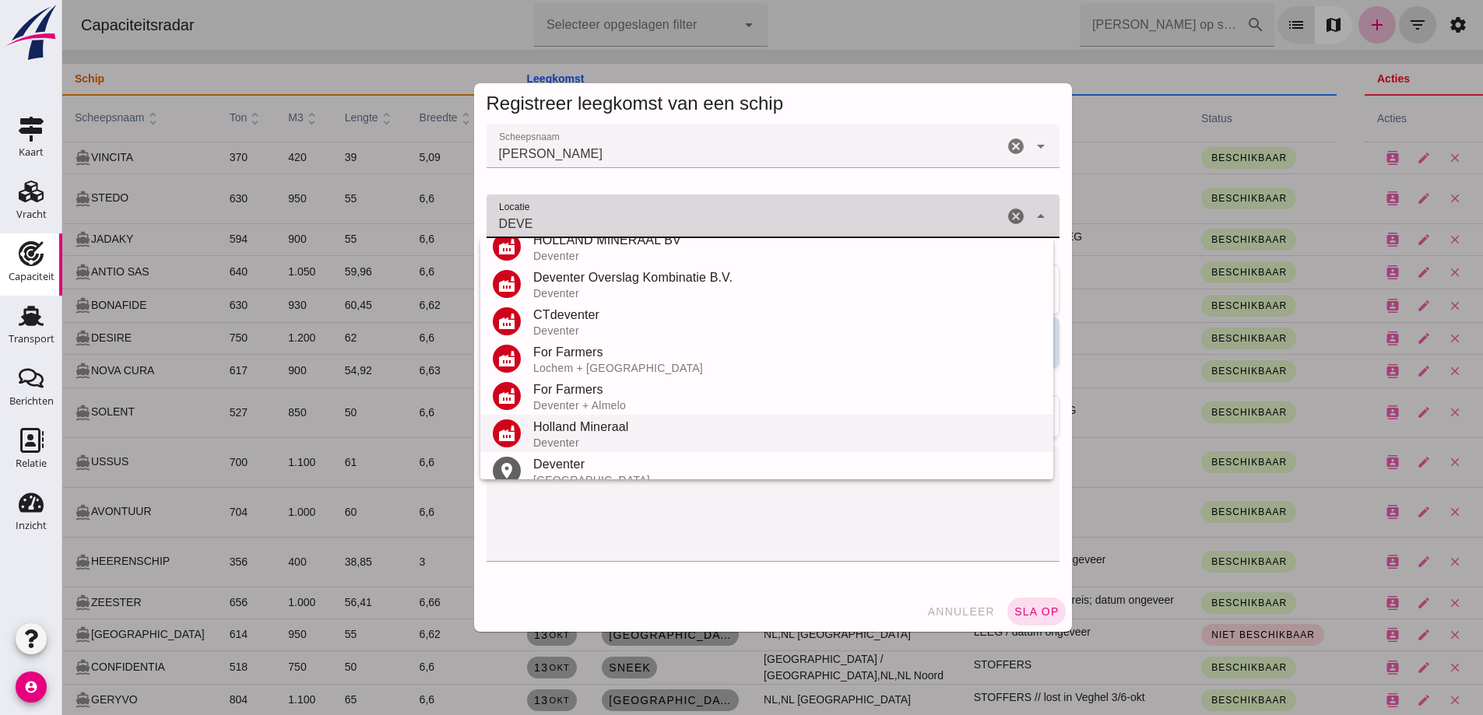
scroll to position [233, 0]
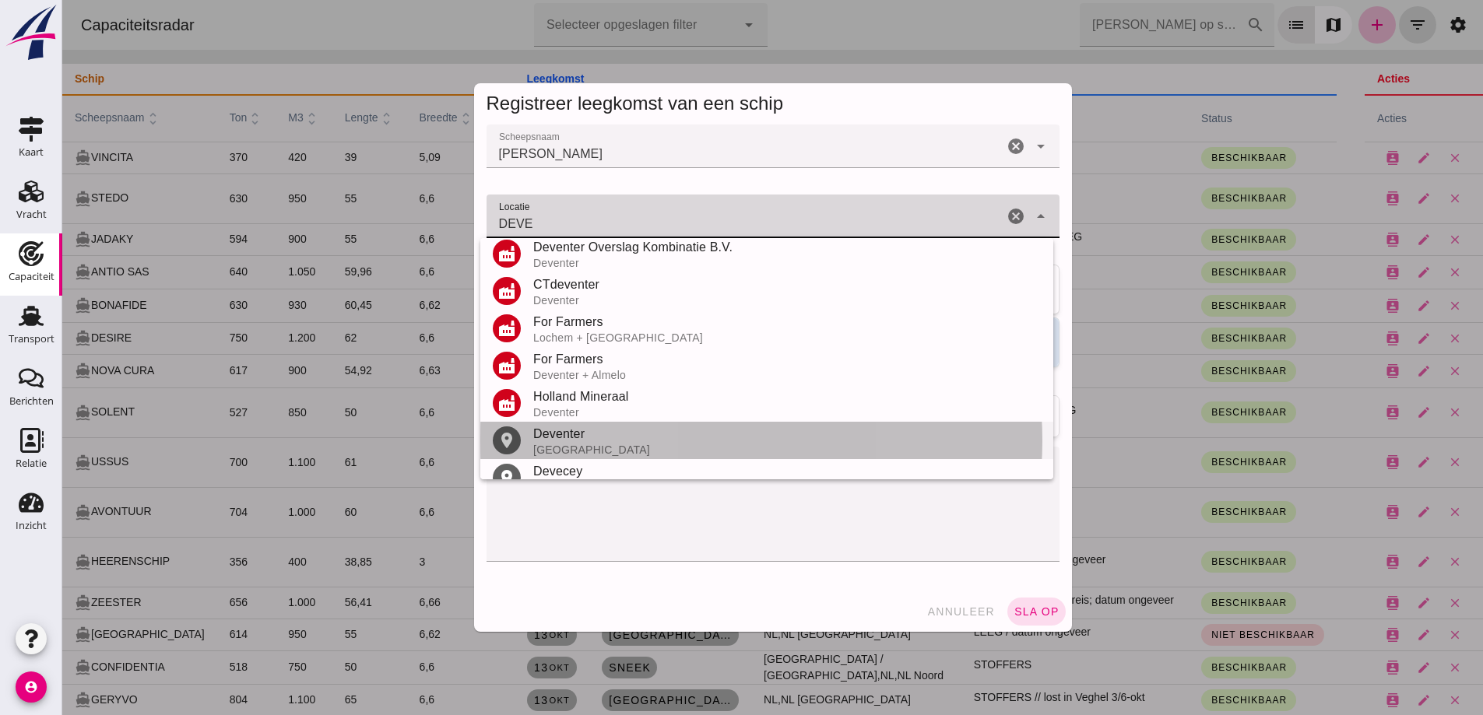
click at [588, 438] on div "Deventer" at bounding box center [786, 434] width 507 height 19
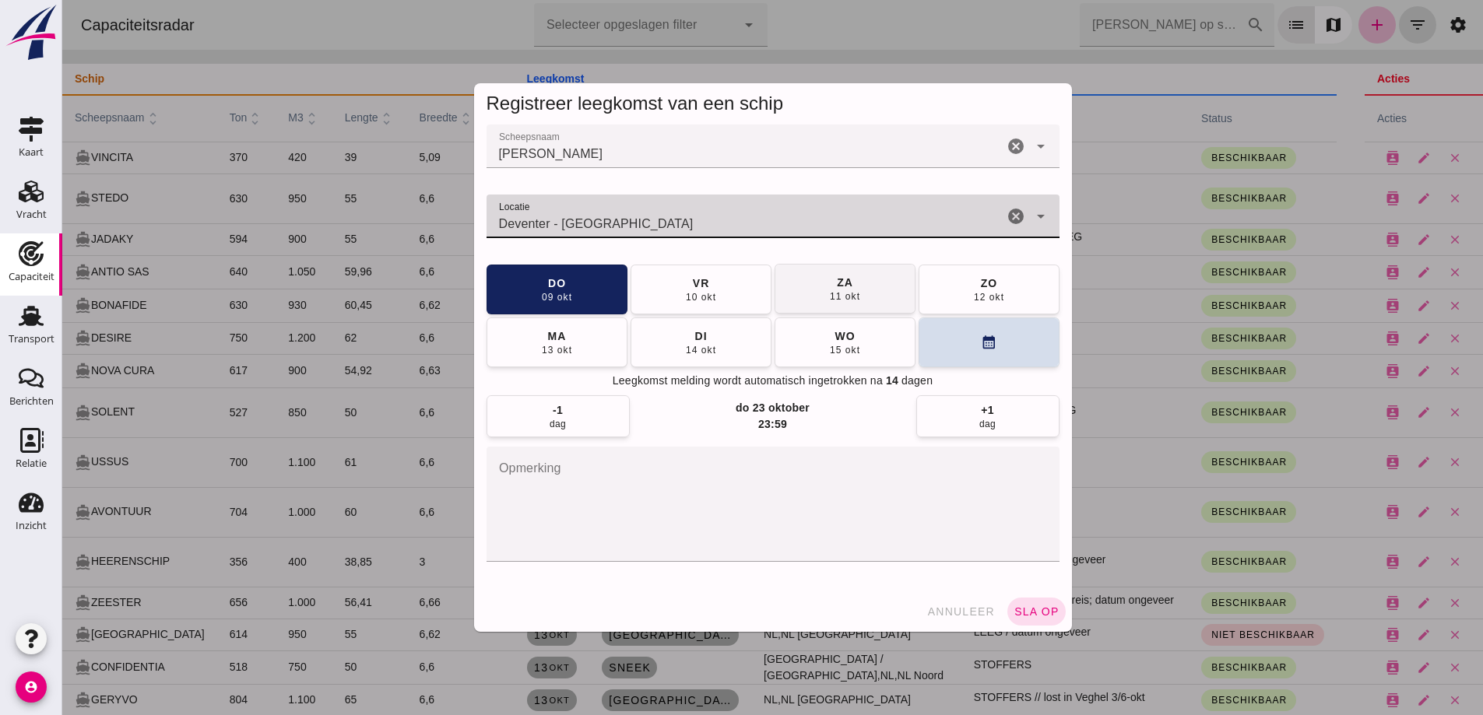
type input "Deventer - [GEOGRAPHIC_DATA]"
click at [689, 313] on button "vr 10 okt" at bounding box center [700, 290] width 141 height 50
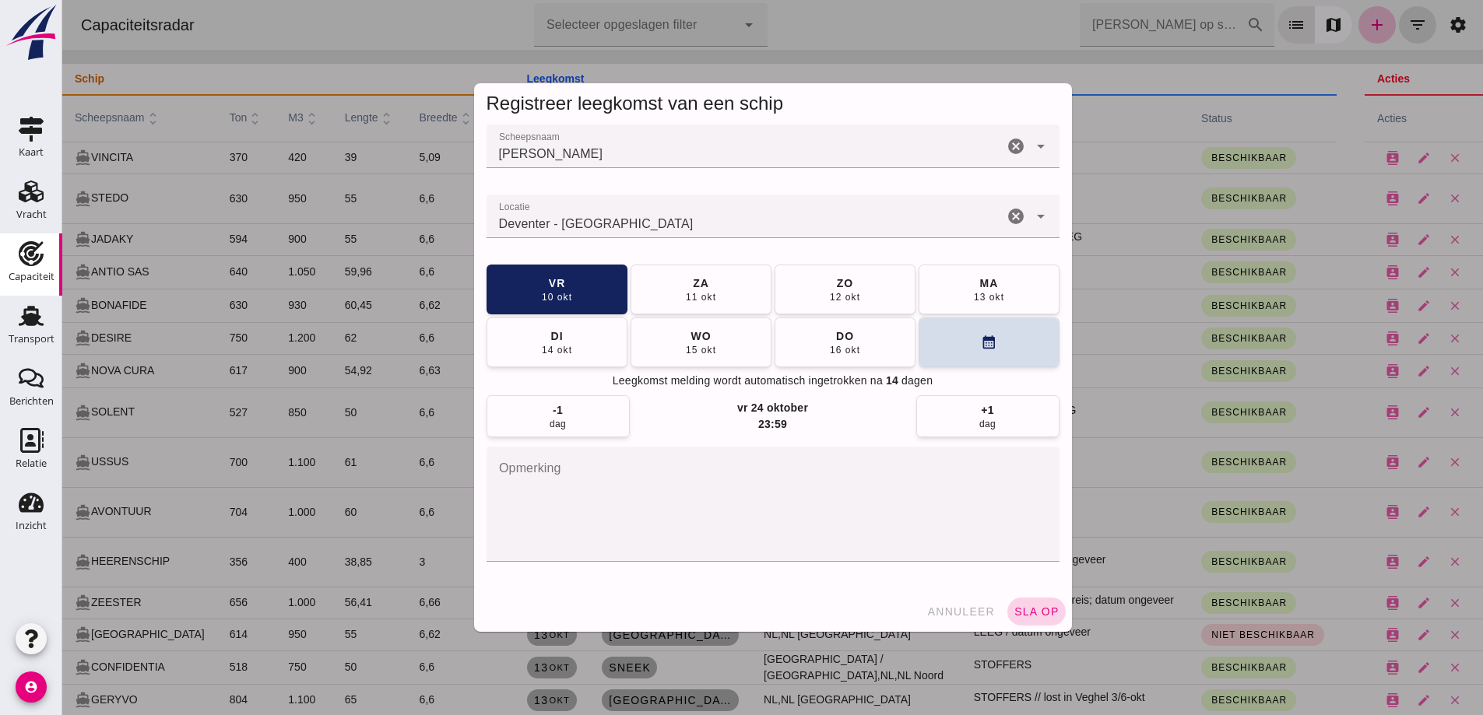
click at [1035, 616] on span "sla op" at bounding box center [1036, 611] width 46 height 12
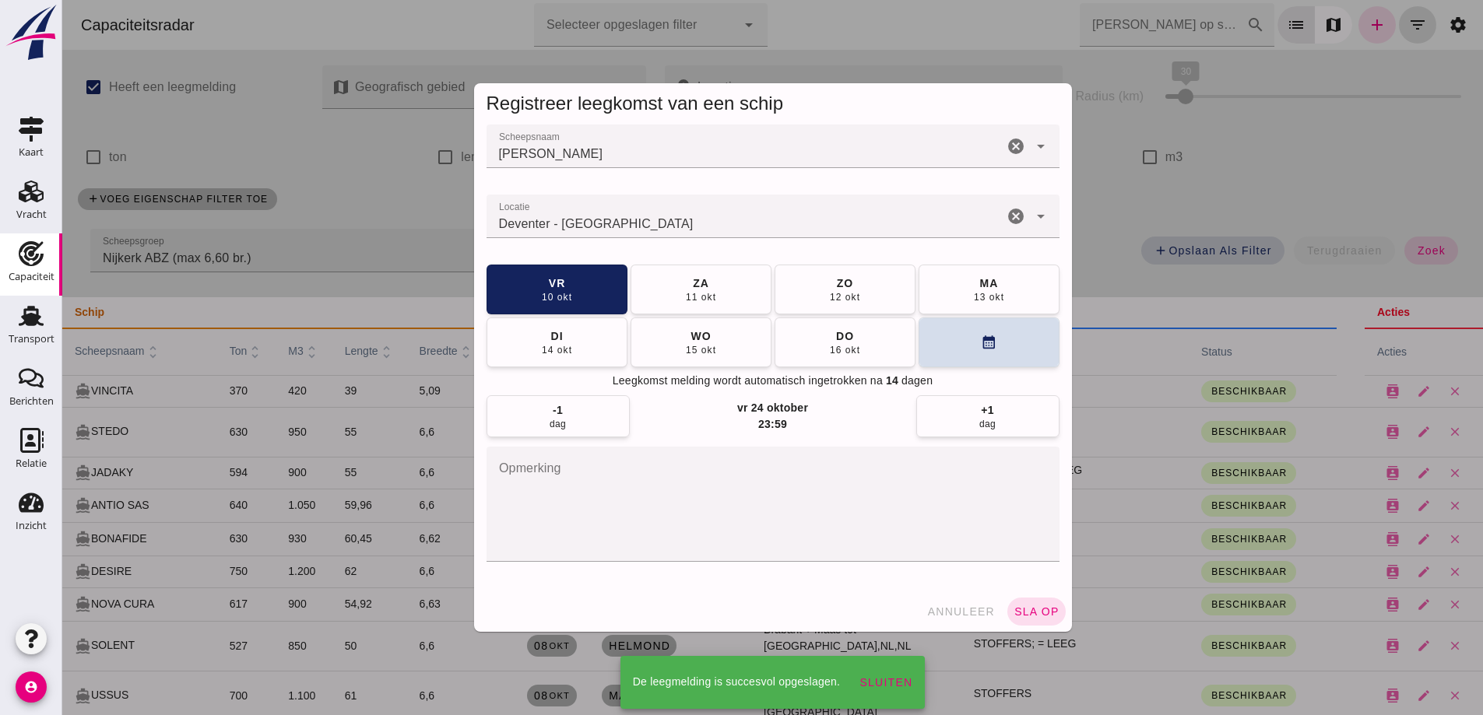
scroll to position [233, 0]
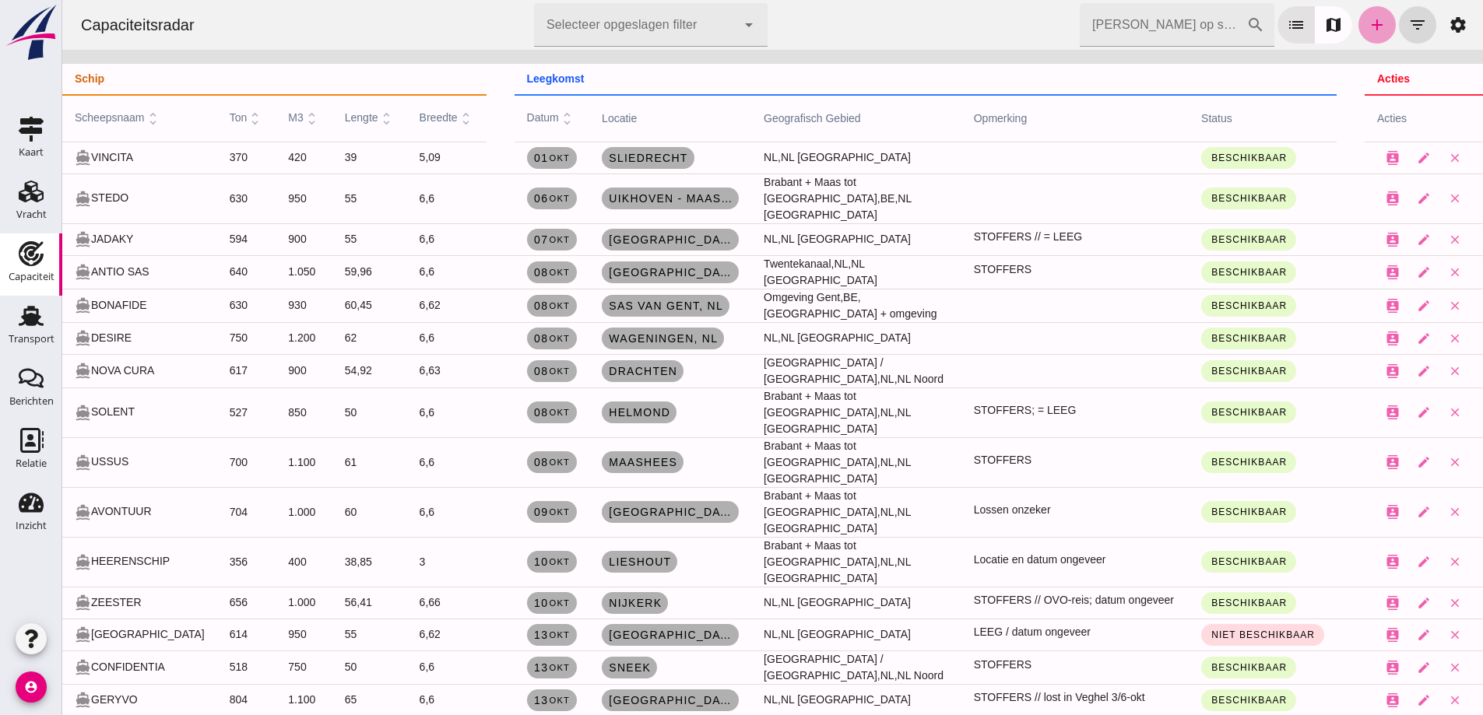
click at [1367, 26] on icon "add" at bounding box center [1376, 25] width 19 height 19
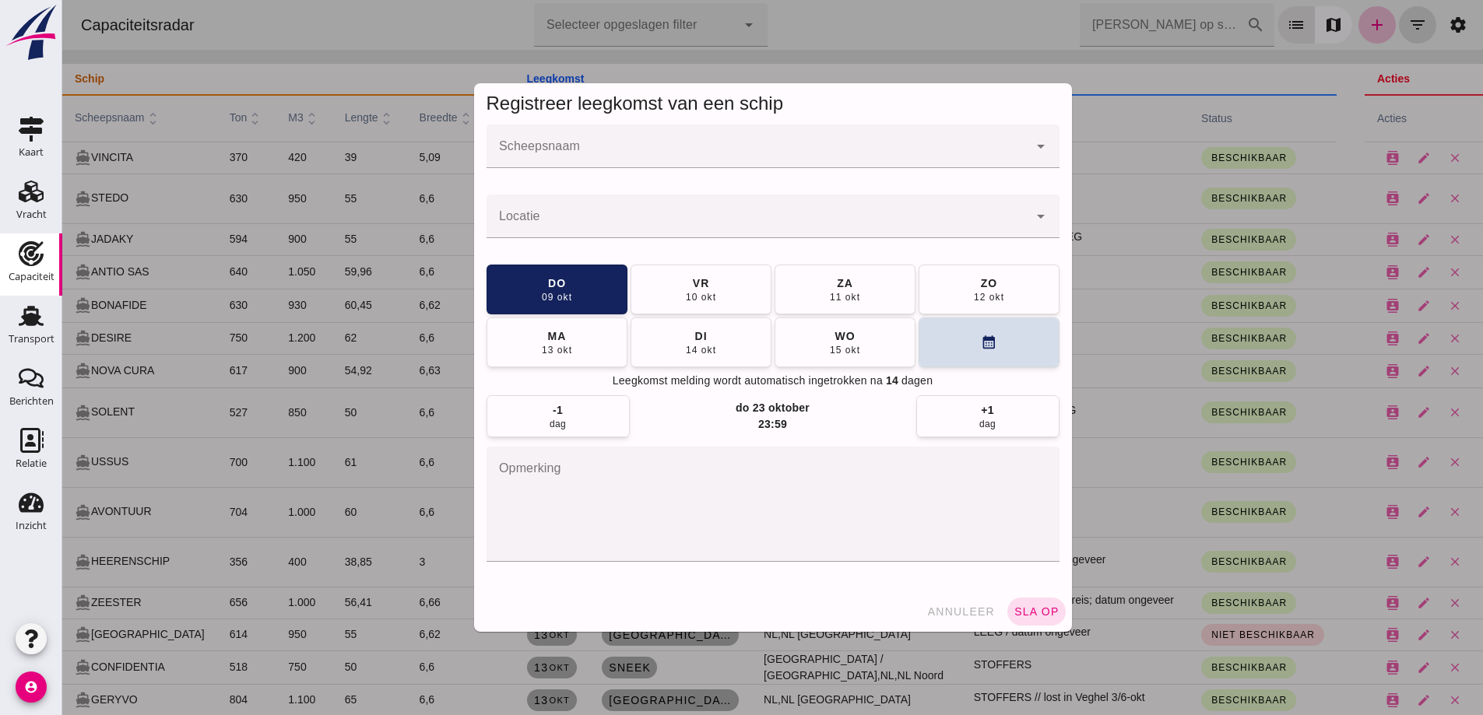
click at [865, 162] on input "Scheepsnaam" at bounding box center [757, 154] width 542 height 19
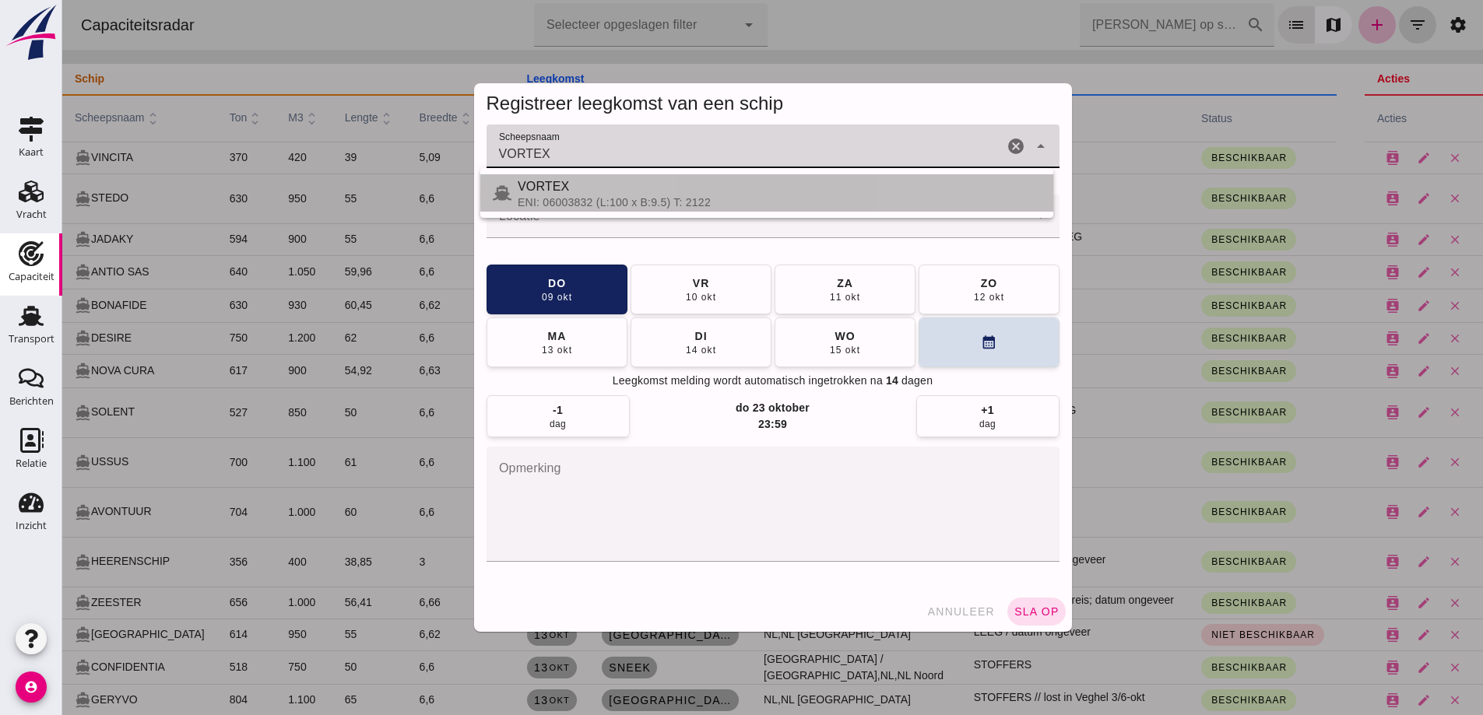
click at [623, 189] on div "VORTEX" at bounding box center [779, 186] width 523 height 19
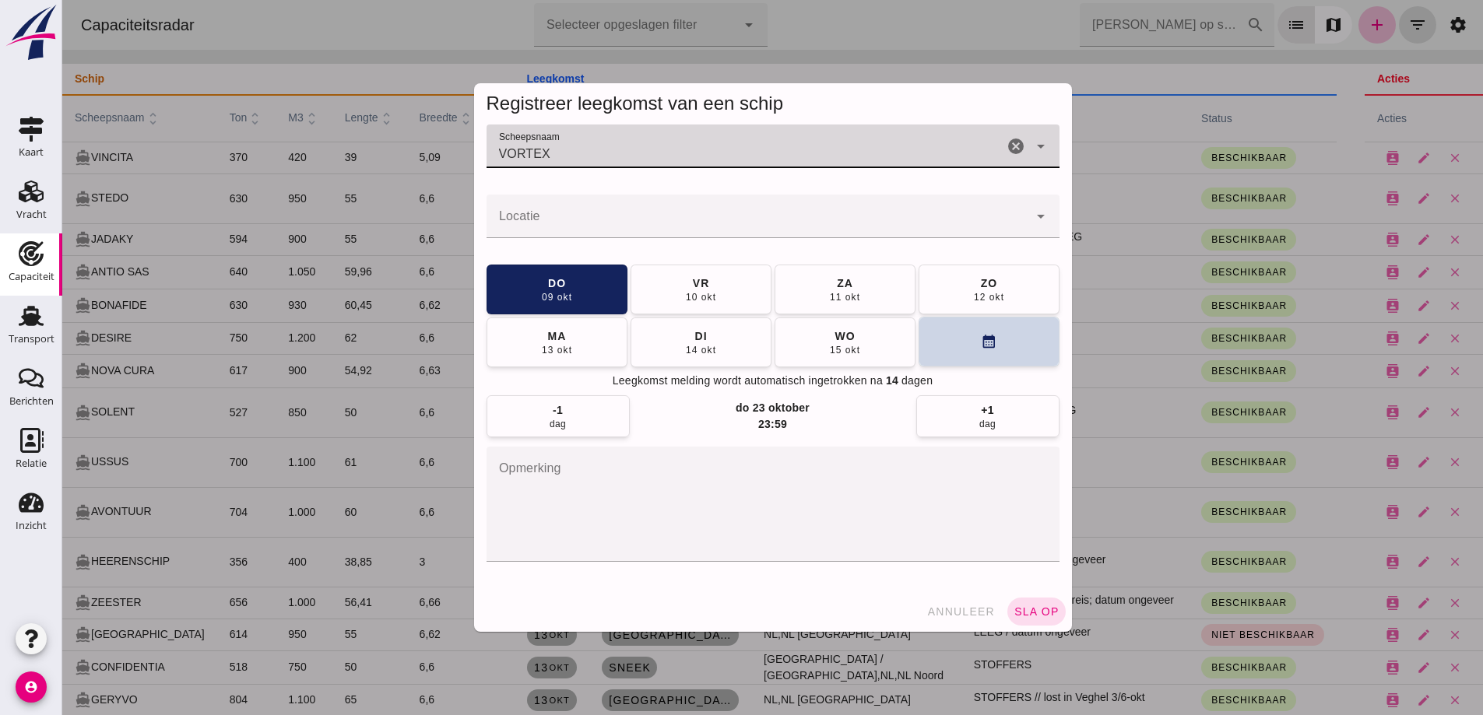
type input "VORTEX"
click at [934, 358] on button "calendar_month" at bounding box center [988, 342] width 141 height 50
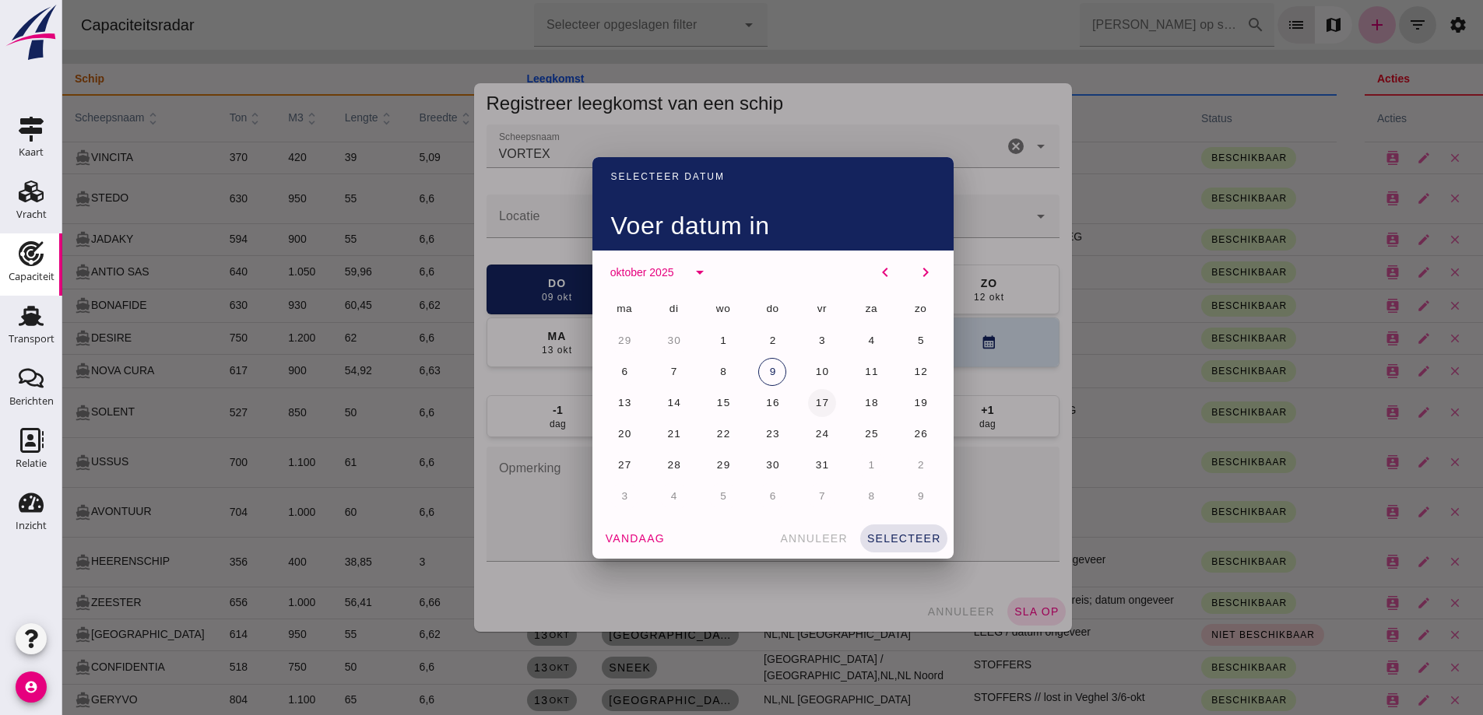
click at [827, 406] on button "17" at bounding box center [822, 403] width 28 height 28
click at [897, 546] on button "selecteer" at bounding box center [903, 539] width 87 height 28
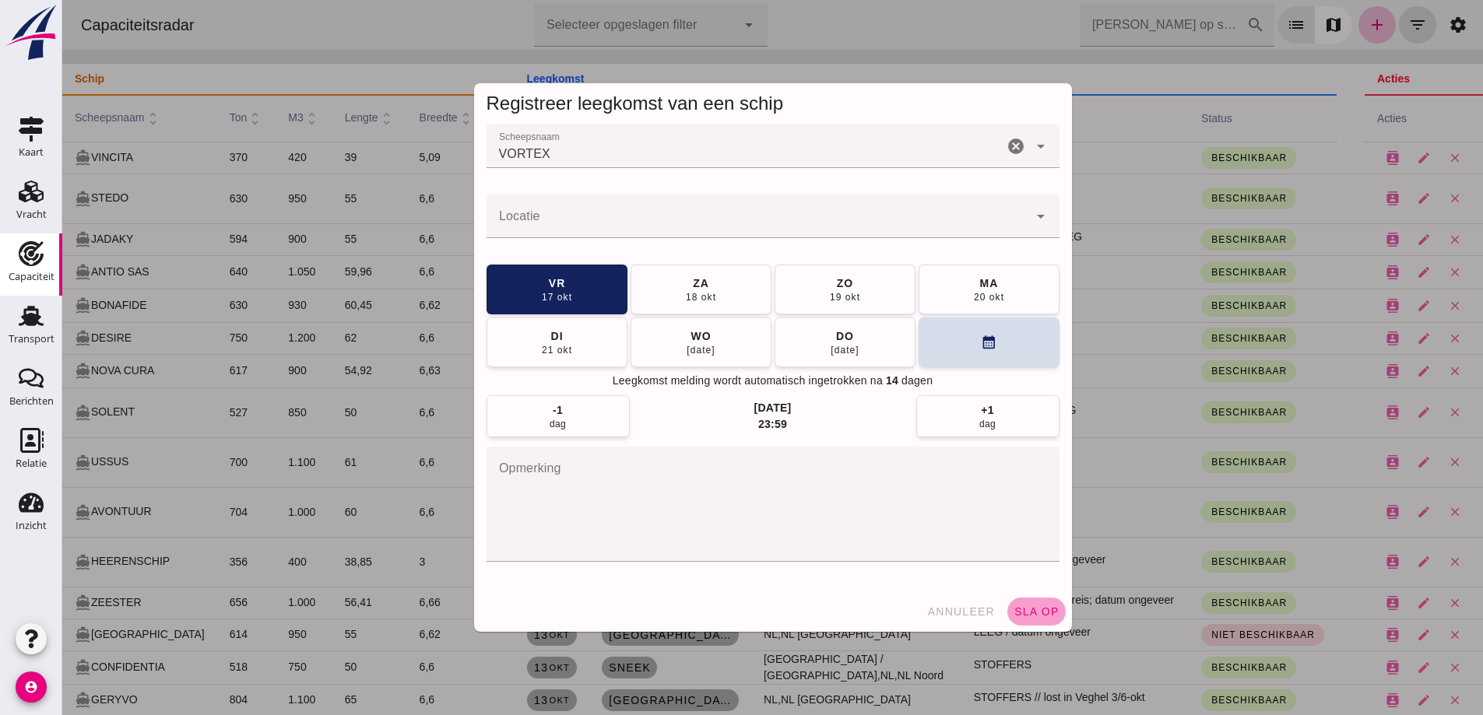
click at [1047, 618] on button "sla op" at bounding box center [1036, 612] width 58 height 28
click at [774, 213] on div at bounding box center [757, 217] width 542 height 44
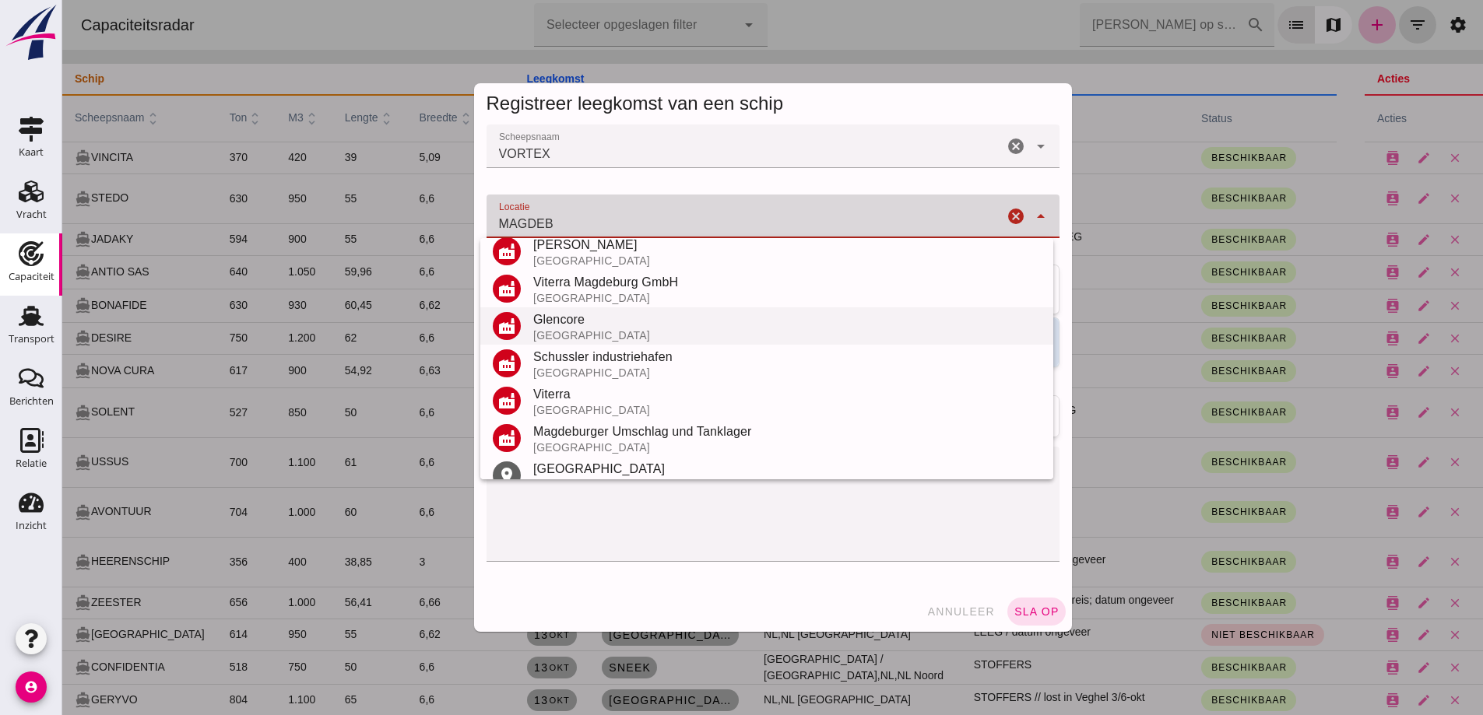
scroll to position [233, 0]
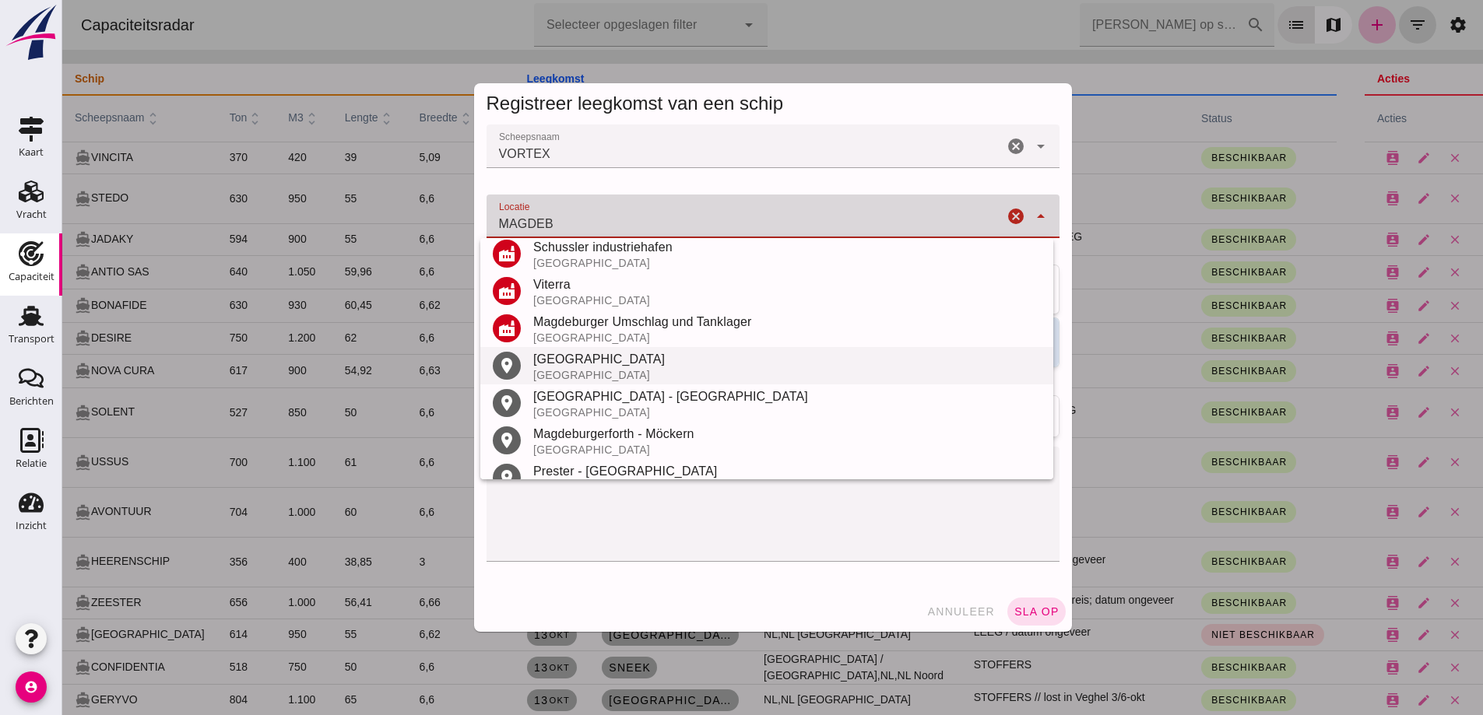
click at [580, 360] on div "[GEOGRAPHIC_DATA]" at bounding box center [786, 359] width 507 height 19
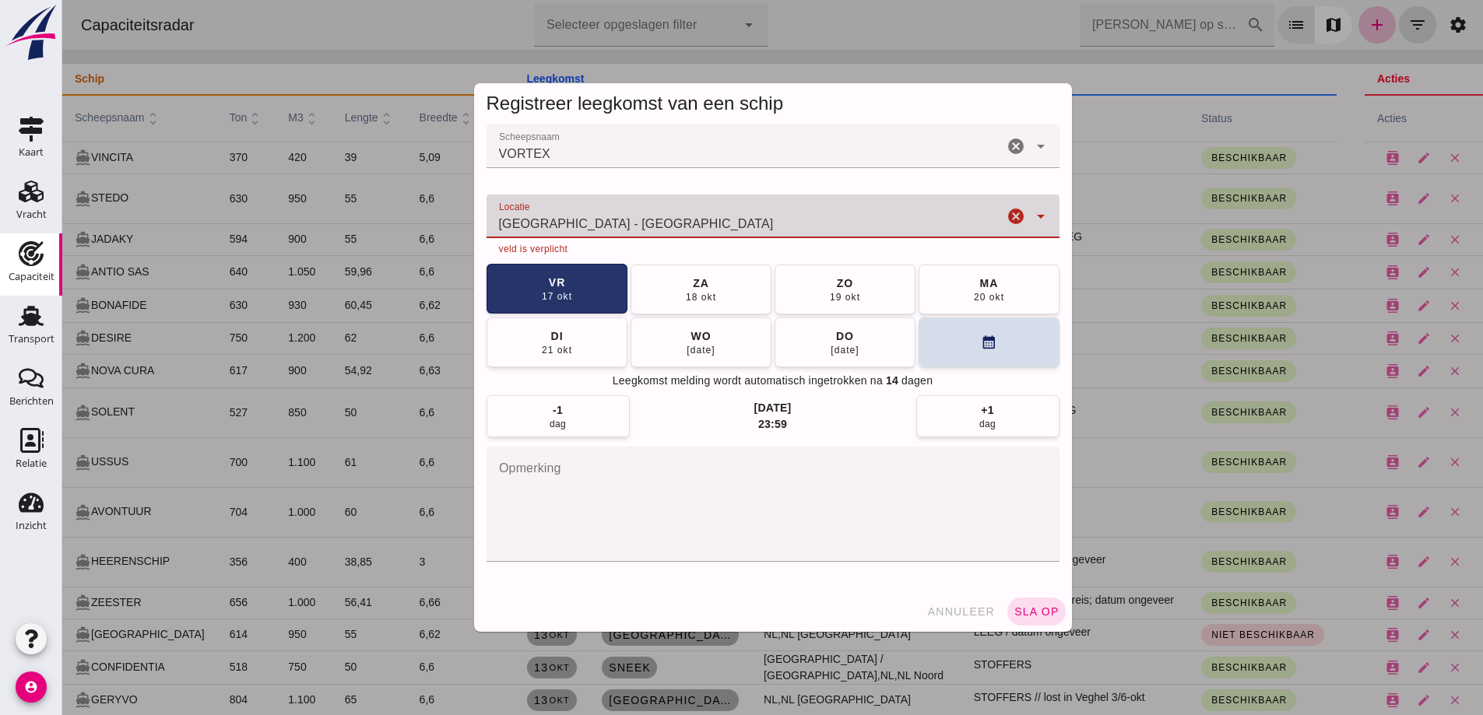
type input "[GEOGRAPHIC_DATA] - [GEOGRAPHIC_DATA]"
click at [578, 290] on button "[DATE]" at bounding box center [556, 289] width 141 height 50
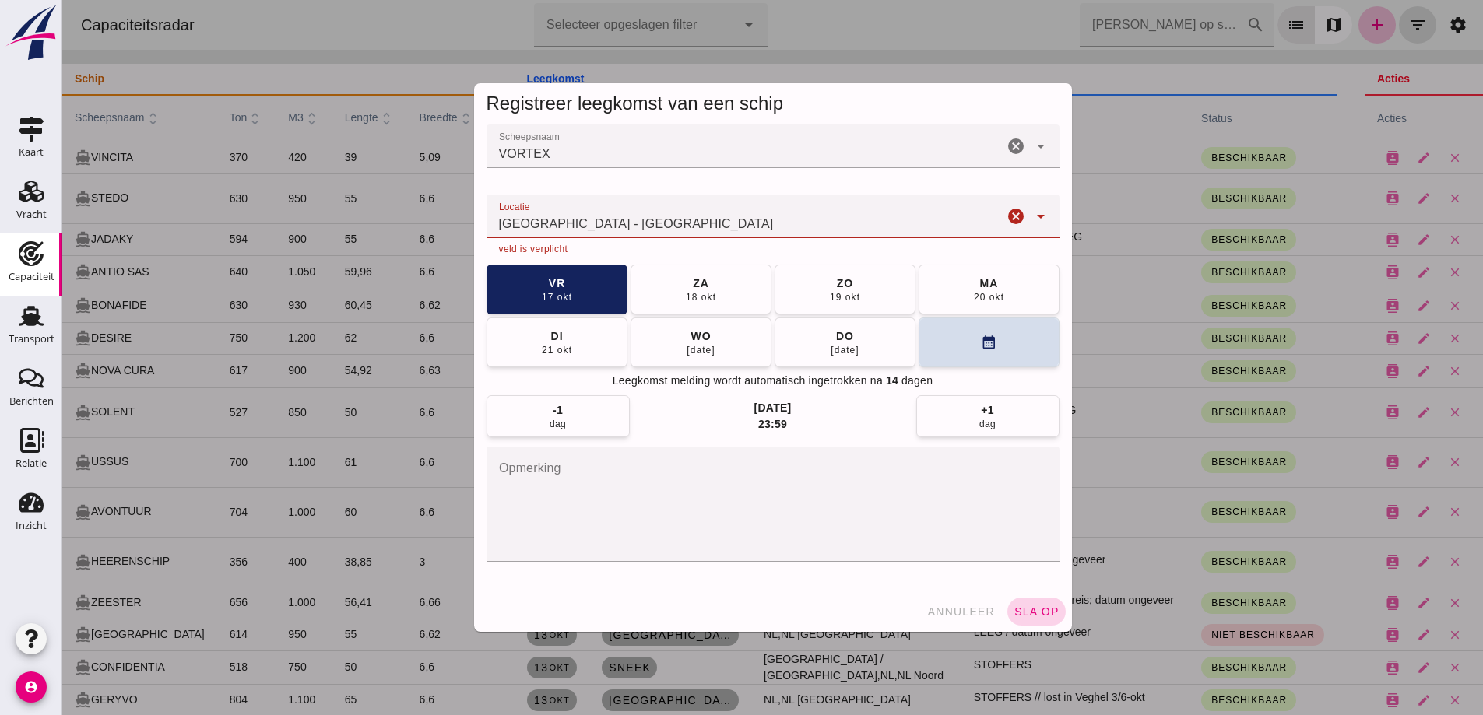
click at [1016, 613] on span "sla op" at bounding box center [1036, 611] width 46 height 12
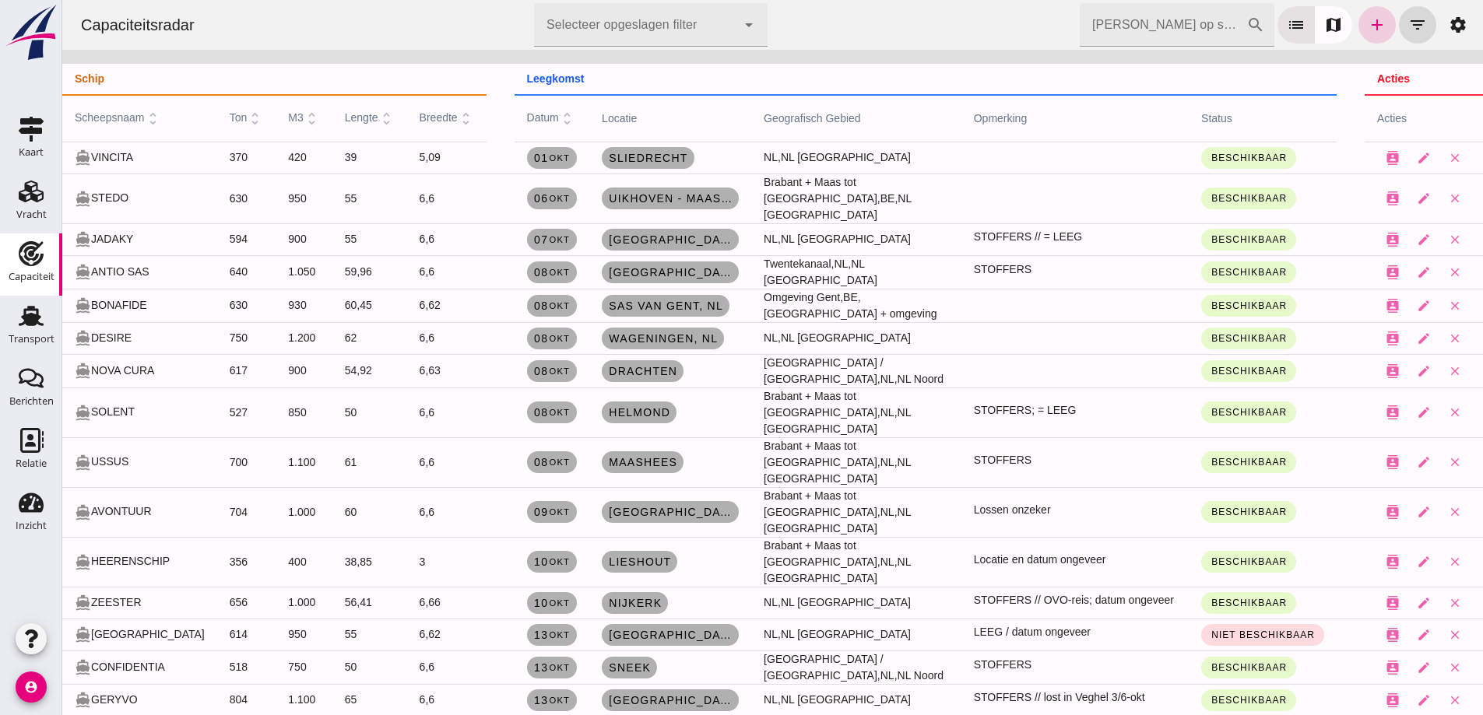
click at [1358, 33] on link "add" at bounding box center [1376, 24] width 37 height 37
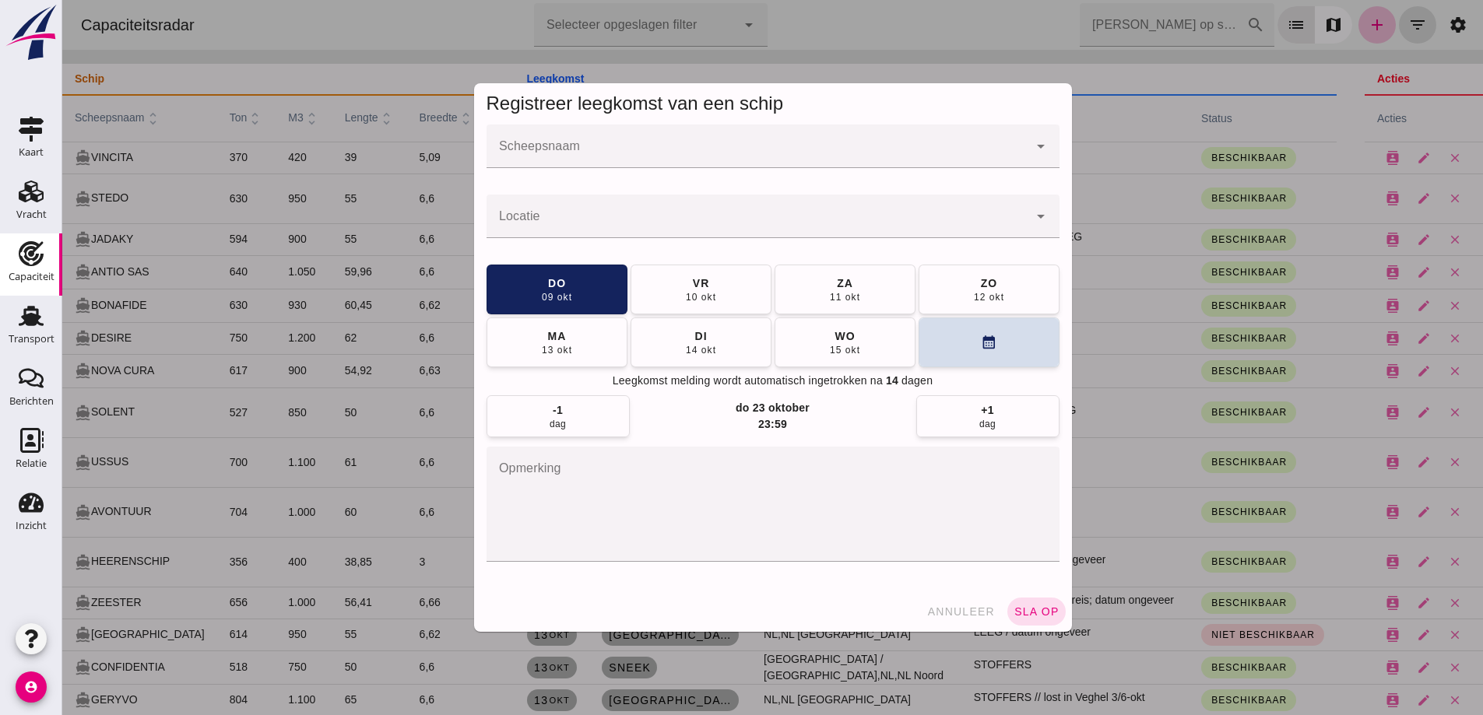
click at [639, 141] on div at bounding box center [757, 147] width 542 height 44
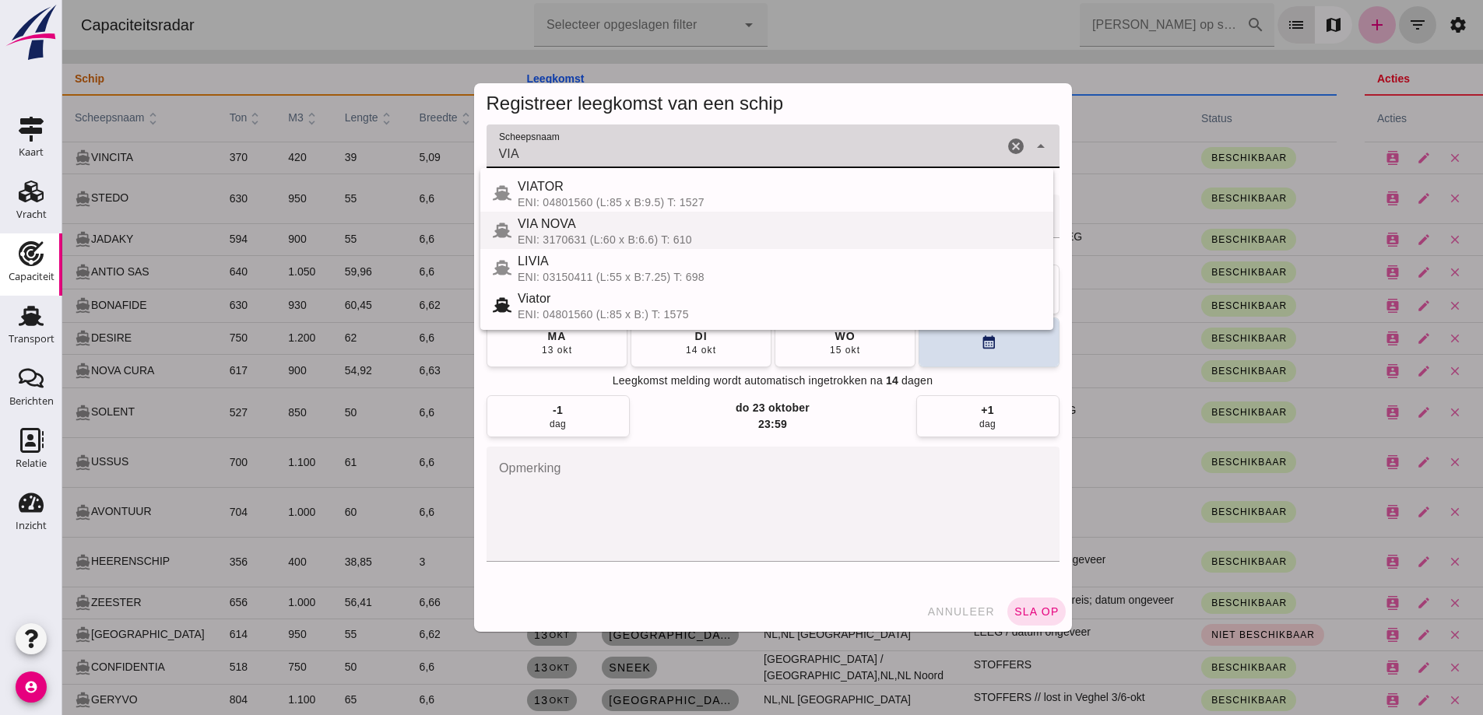
click at [571, 230] on span "VIA NOVA" at bounding box center [547, 223] width 58 height 13
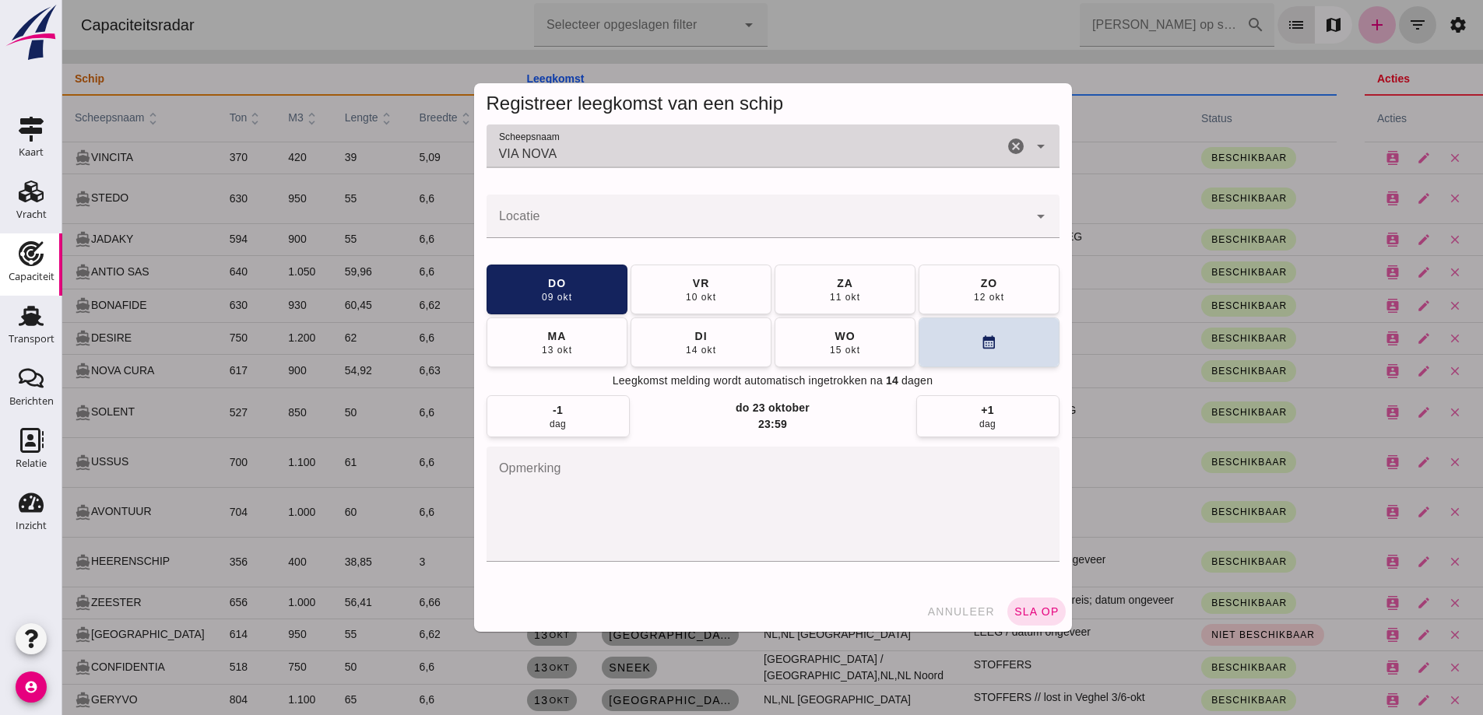
type input "VIA NOVA"
click at [581, 214] on div at bounding box center [757, 217] width 542 height 44
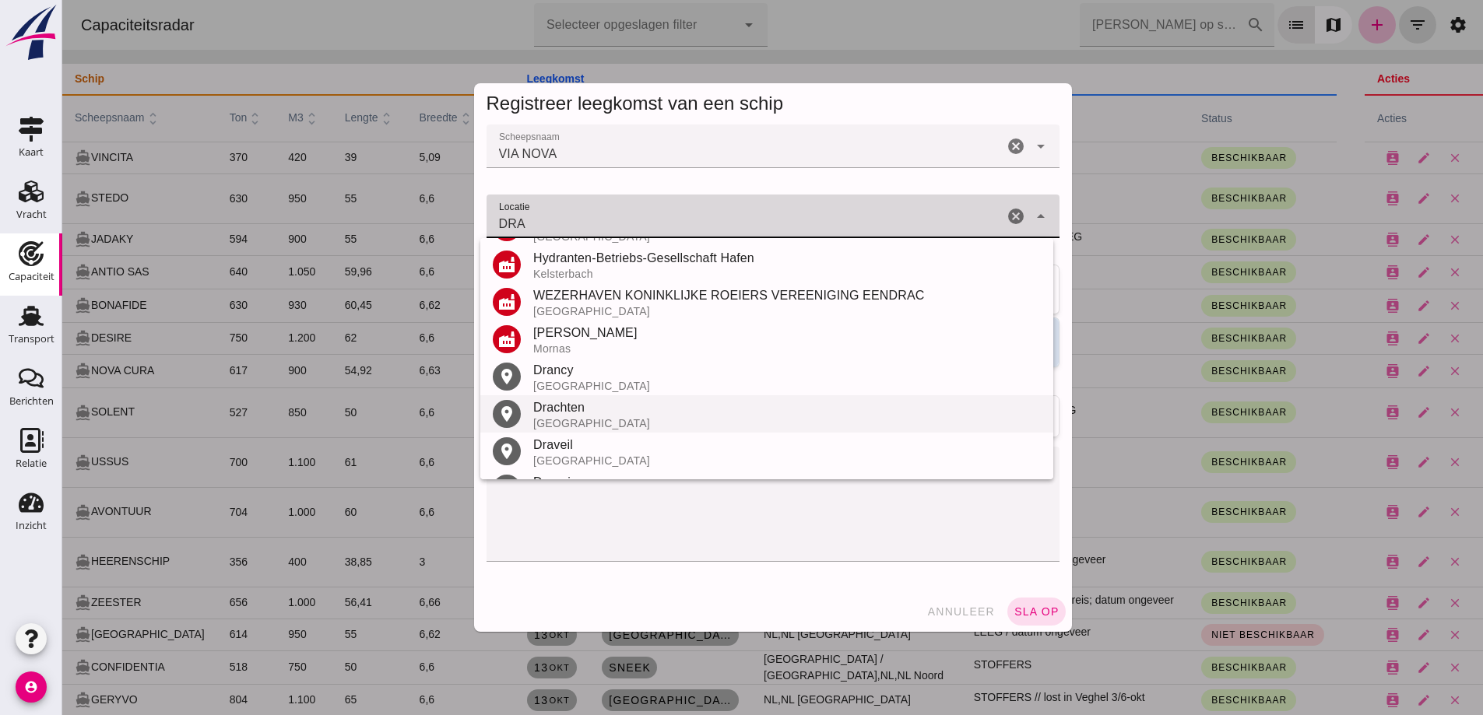
scroll to position [219, 0]
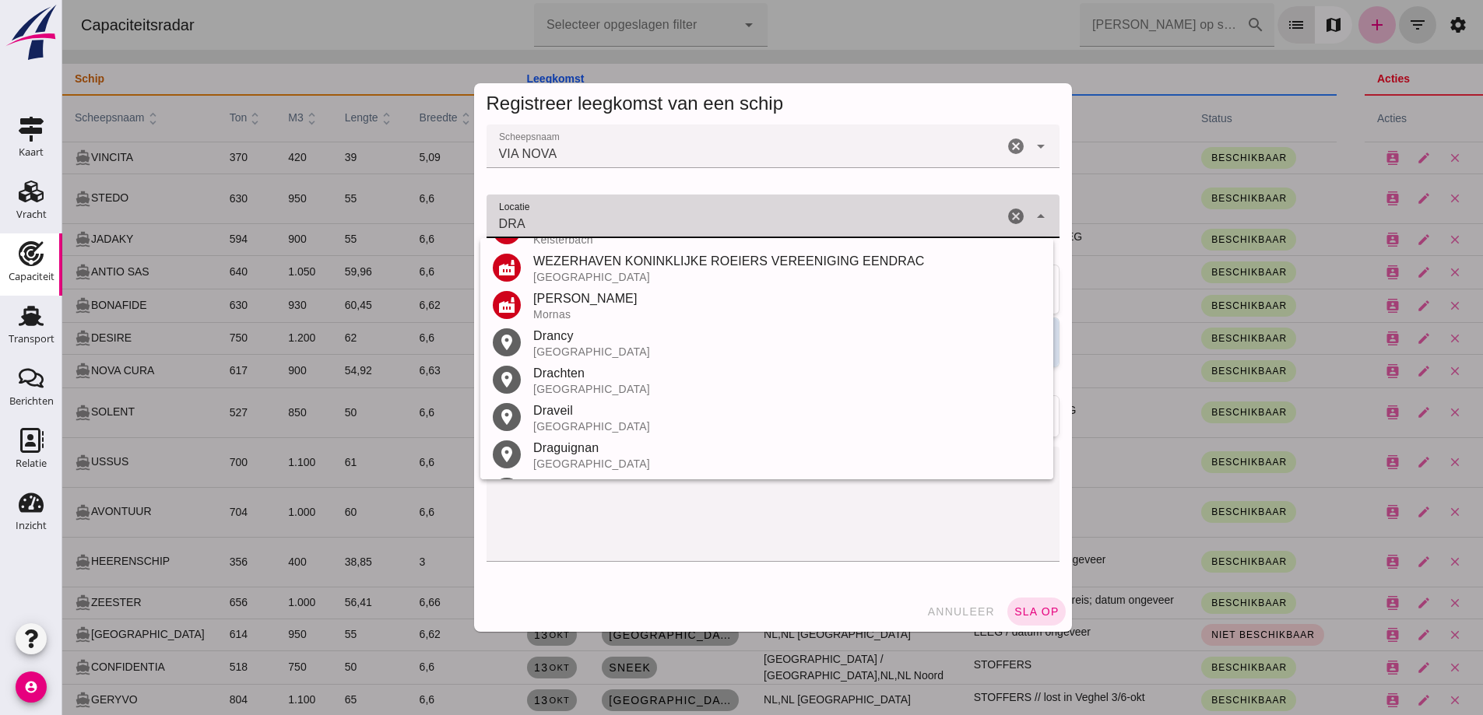
drag, startPoint x: 577, startPoint y: 376, endPoint x: 587, endPoint y: 370, distance: 10.8
click at [577, 377] on div "Drachten" at bounding box center [786, 373] width 507 height 19
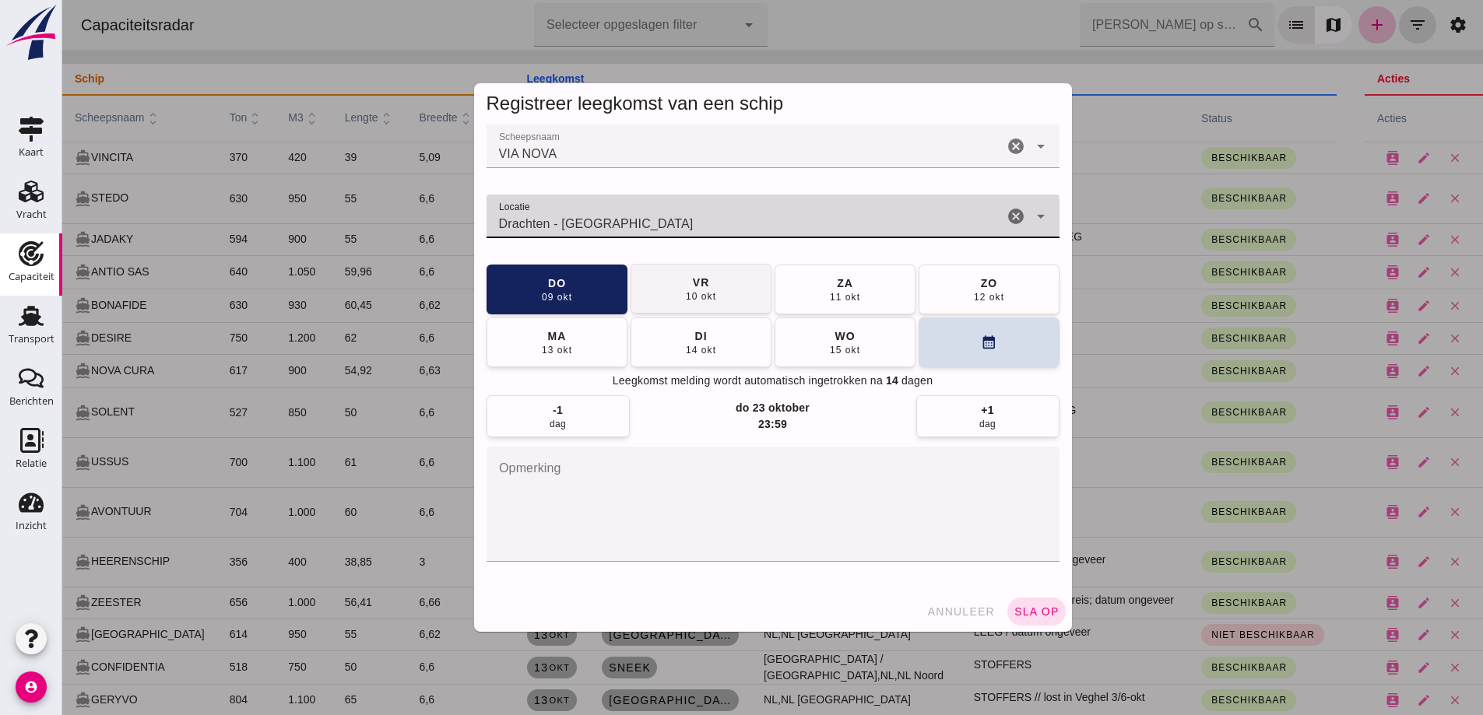
type input "Drachten - [GEOGRAPHIC_DATA]"
click at [707, 290] on span "vr 10 okt" at bounding box center [700, 290] width 31 height 28
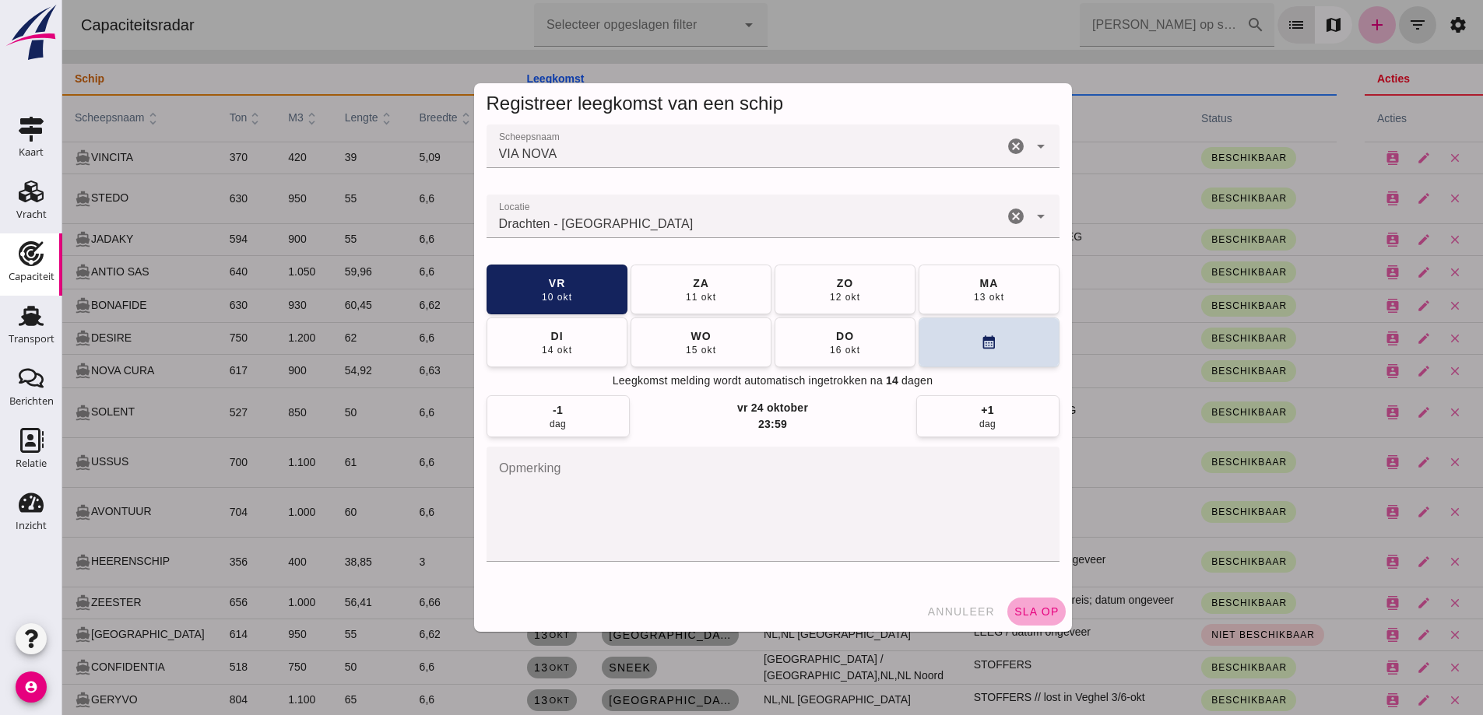
drag, startPoint x: 1038, startPoint y: 608, endPoint x: 1278, endPoint y: 612, distance: 239.7
click at [1039, 608] on span "sla op" at bounding box center [1036, 611] width 46 height 12
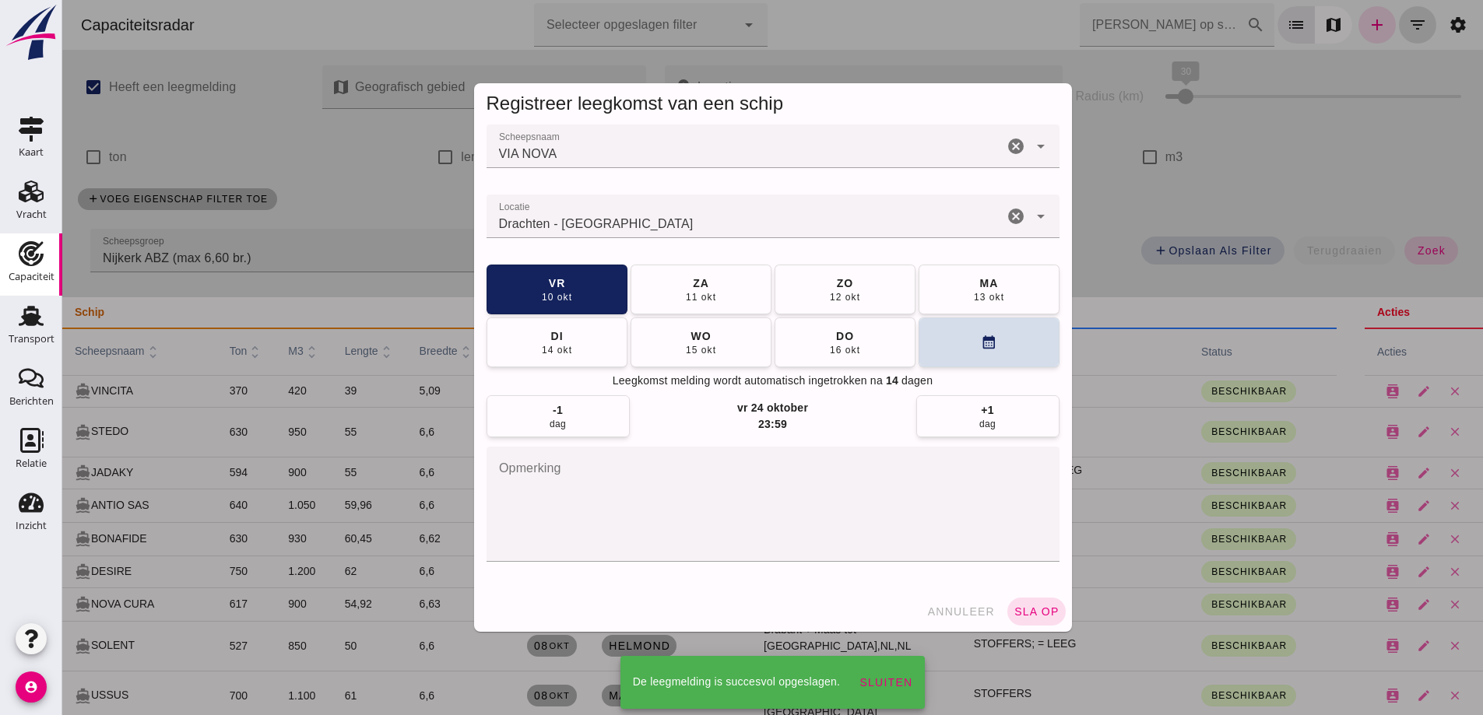
scroll to position [233, 0]
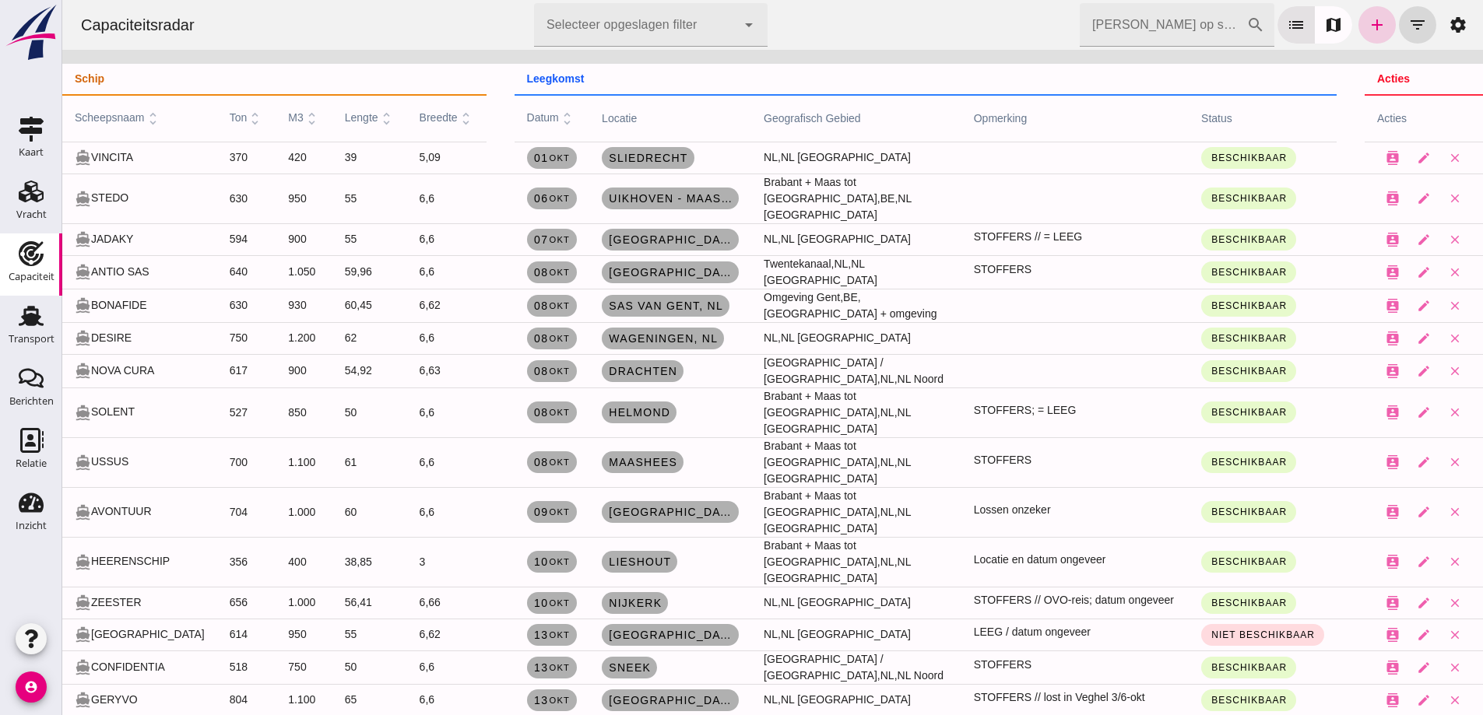
click at [1367, 29] on icon "add" at bounding box center [1376, 25] width 19 height 19
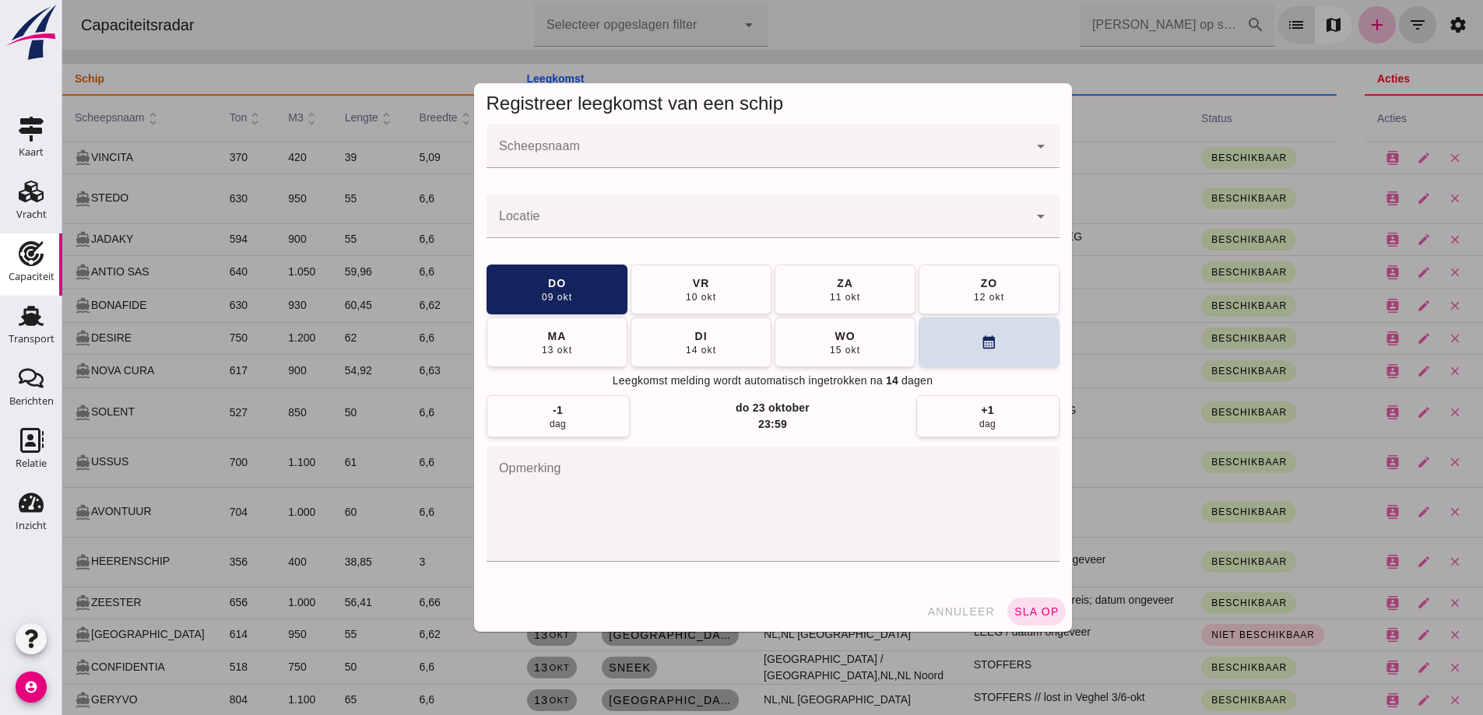
scroll to position [0, 0]
click at [844, 153] on input "Scheepsnaam" at bounding box center [757, 154] width 542 height 19
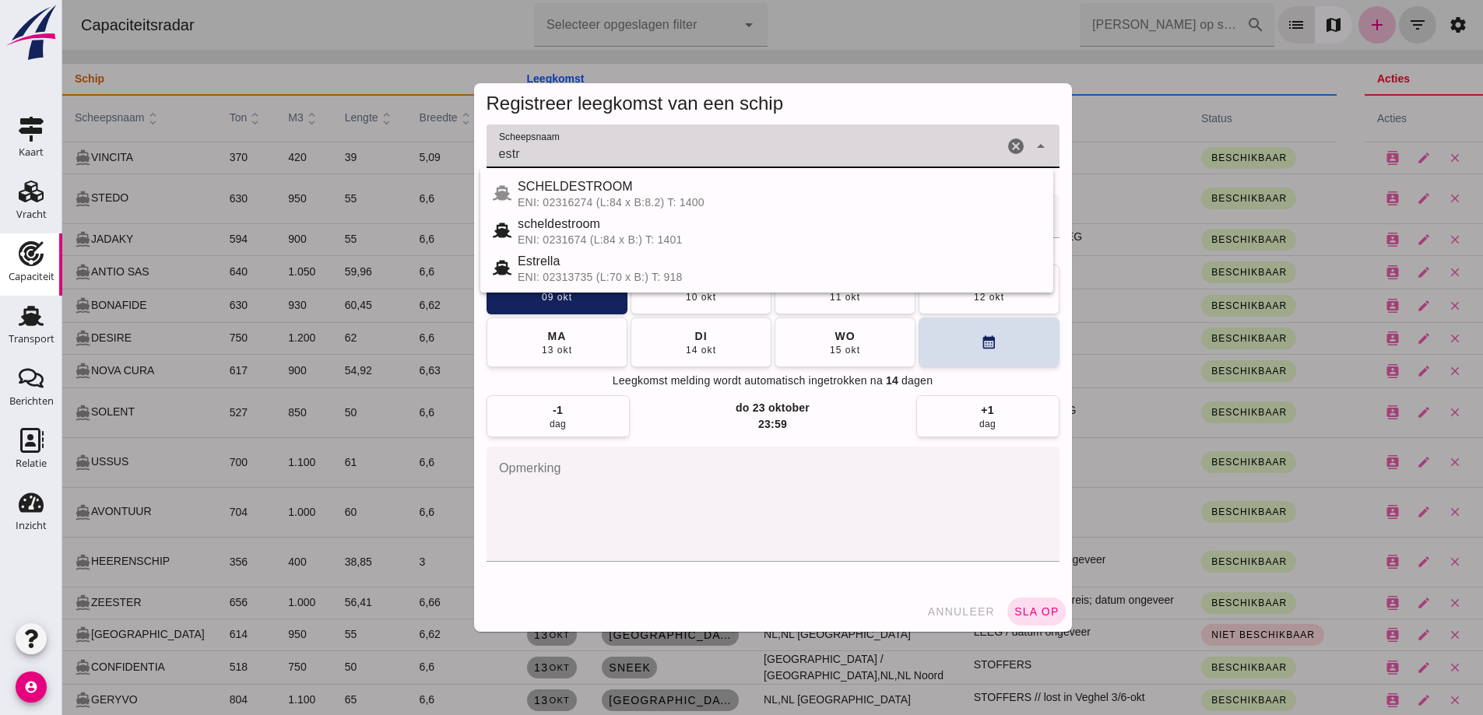
drag, startPoint x: 545, startPoint y: 154, endPoint x: 452, endPoint y: 130, distance: 95.7
click at [452, 130] on div "Registreer leegkomst van een schip Scheepsnaam Scheepsnaam estr cancel arrow_dr…" at bounding box center [772, 357] width 1420 height 715
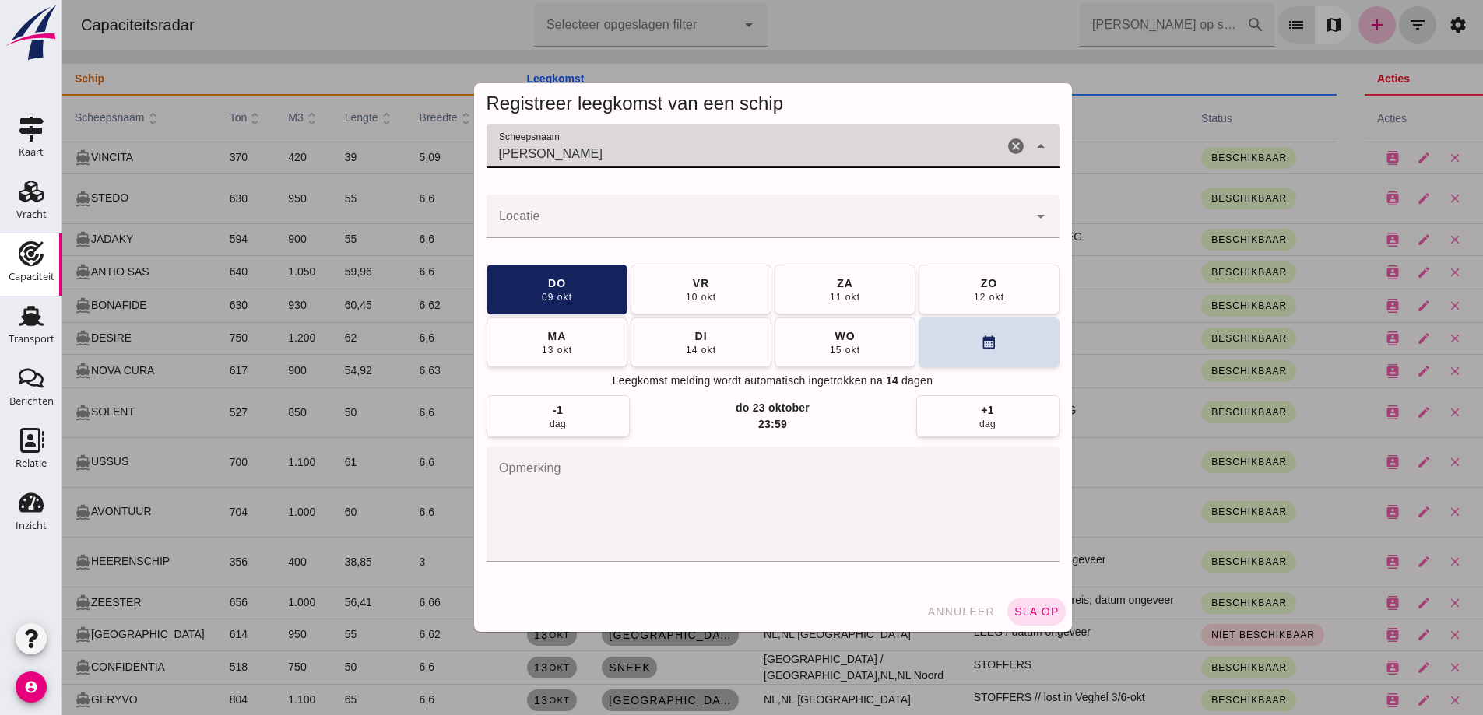
drag, startPoint x: 552, startPoint y: 163, endPoint x: 385, endPoint y: 130, distance: 169.7
click at [385, 130] on div "Registreer leegkomst van een schip Scheepsnaam Scheepsnaam [PERSON_NAME] cancel…" at bounding box center [772, 357] width 1420 height 715
click at [581, 194] on div "AHEAD" at bounding box center [779, 186] width 523 height 19
type input "AHEAD"
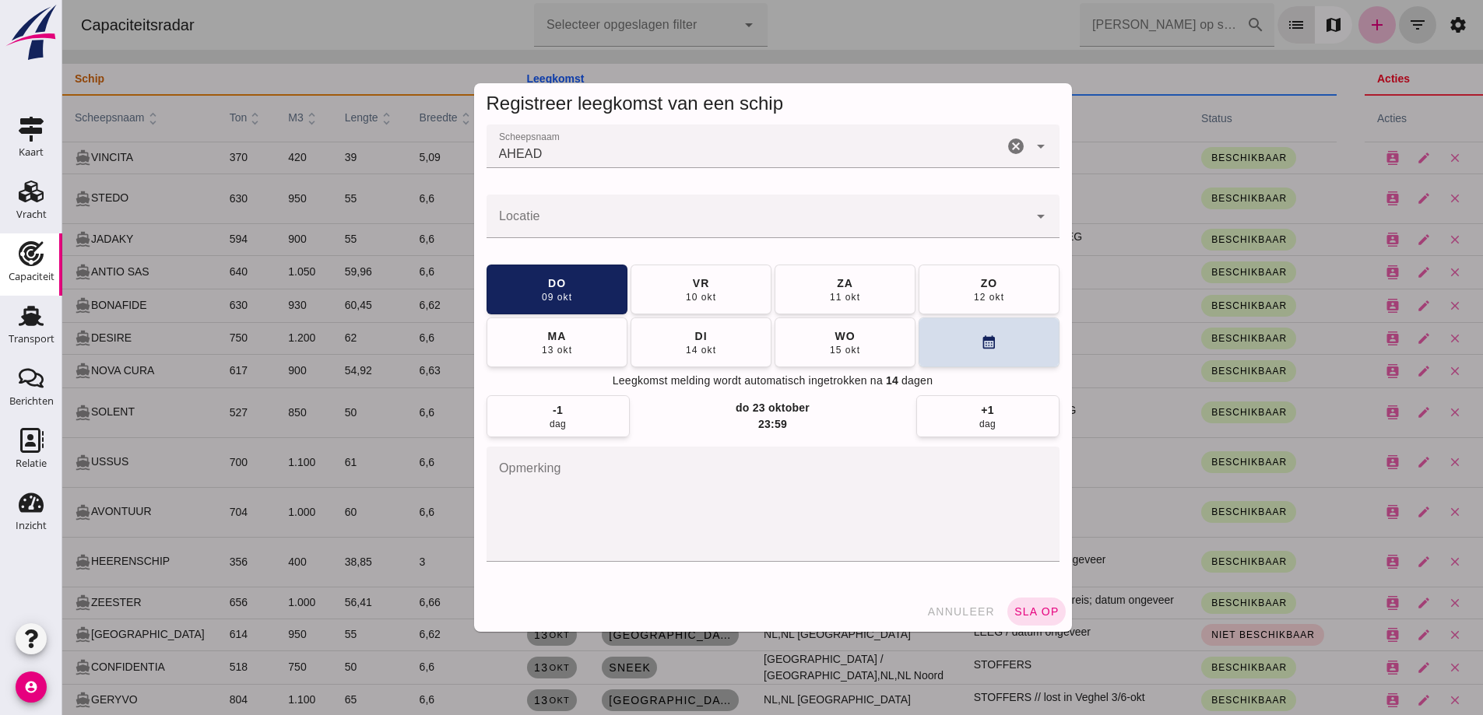
click at [826, 212] on div at bounding box center [757, 217] width 542 height 44
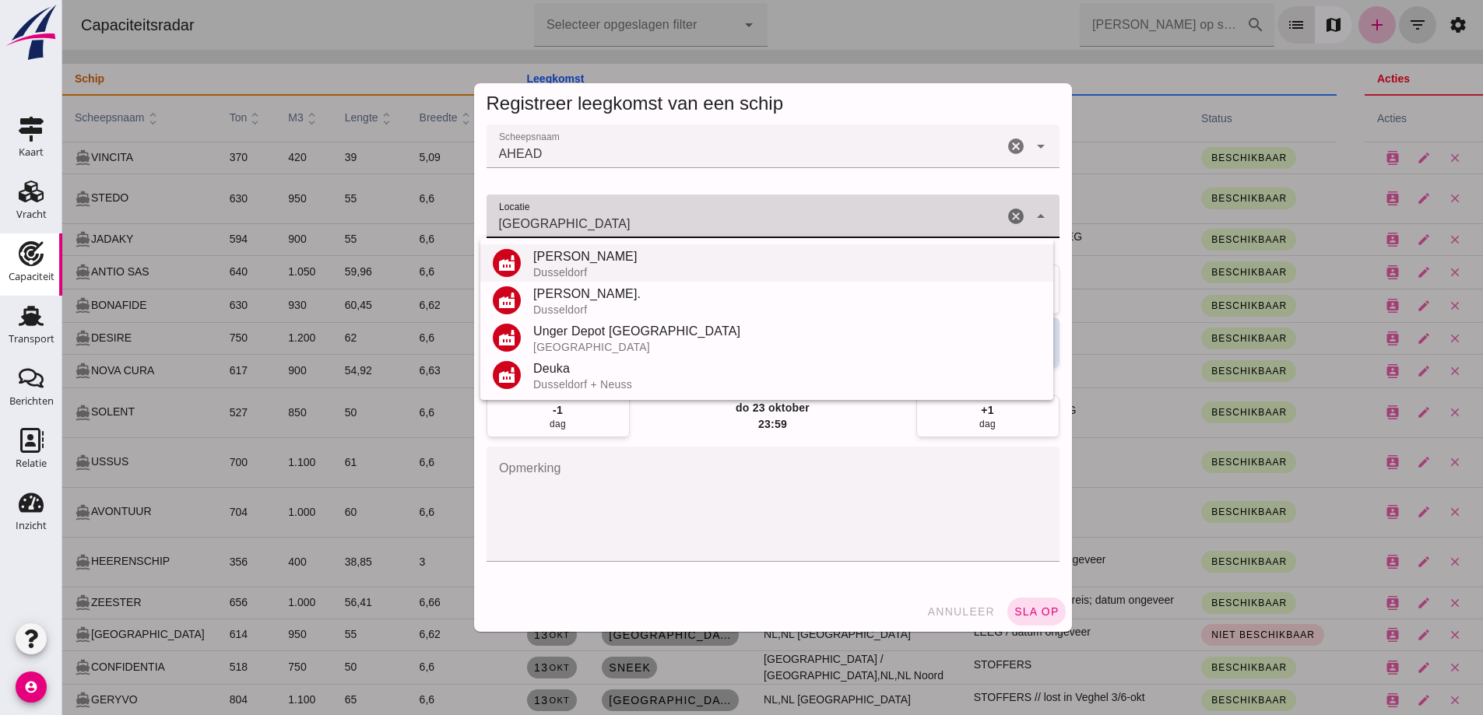
click at [579, 249] on div "[PERSON_NAME]" at bounding box center [786, 256] width 507 height 19
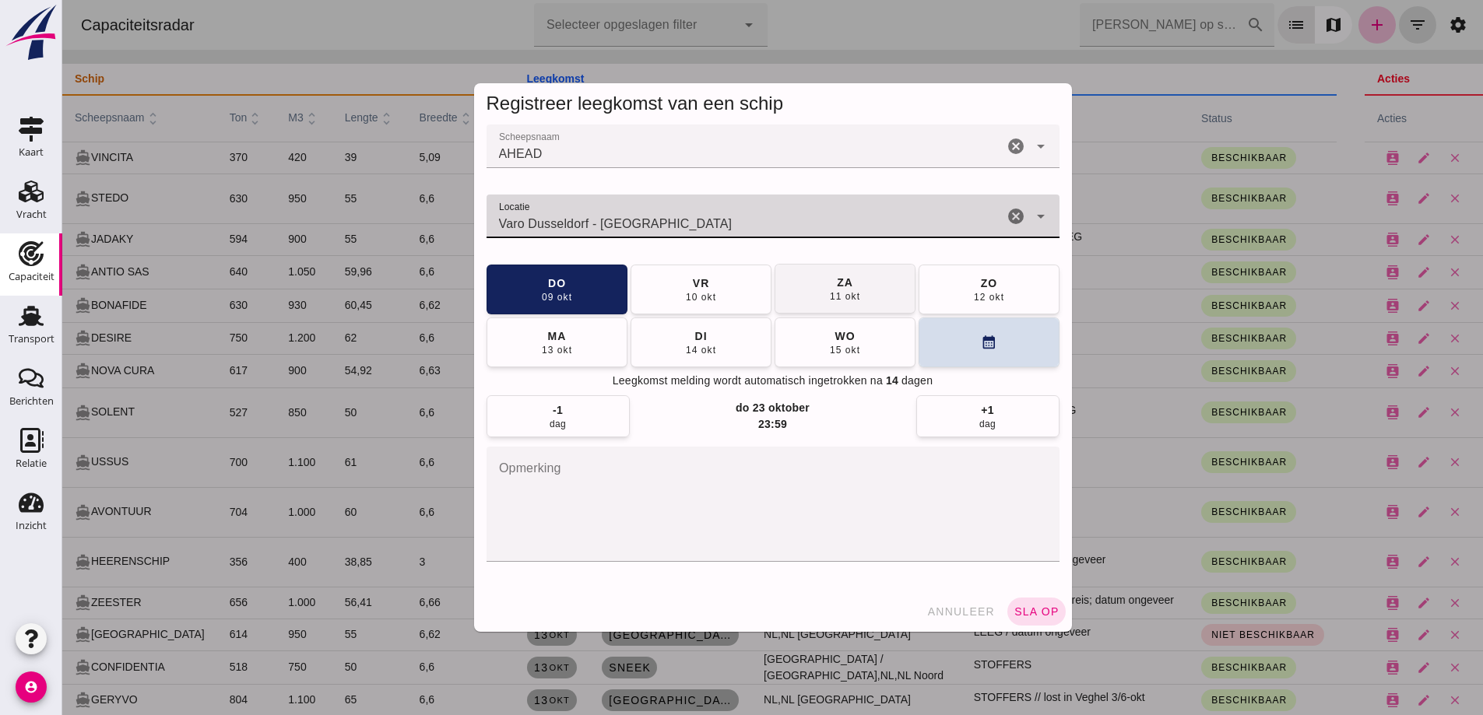
type input "Varo Dusseldorf - [GEOGRAPHIC_DATA]"
click at [855, 302] on button "[DATE]" at bounding box center [844, 289] width 141 height 50
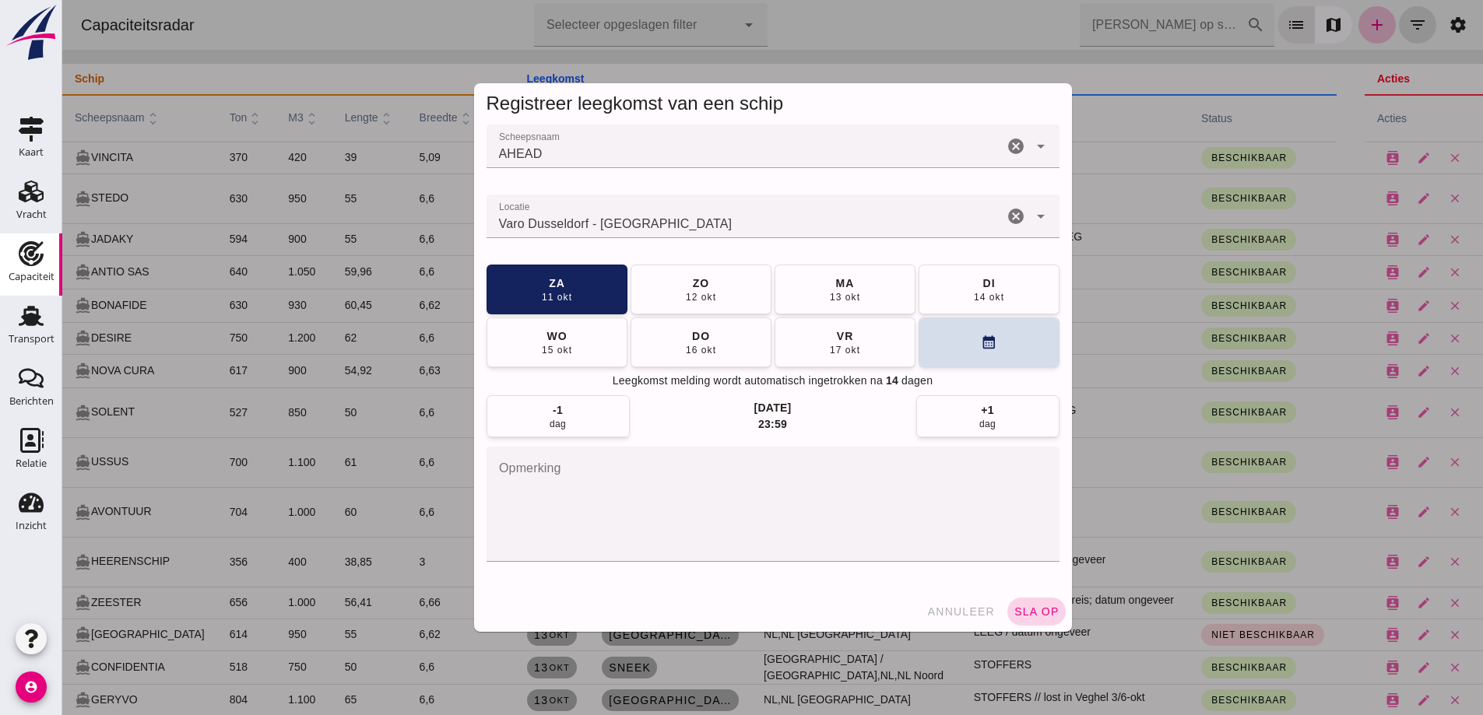
click at [1043, 622] on button "sla op" at bounding box center [1036, 612] width 58 height 28
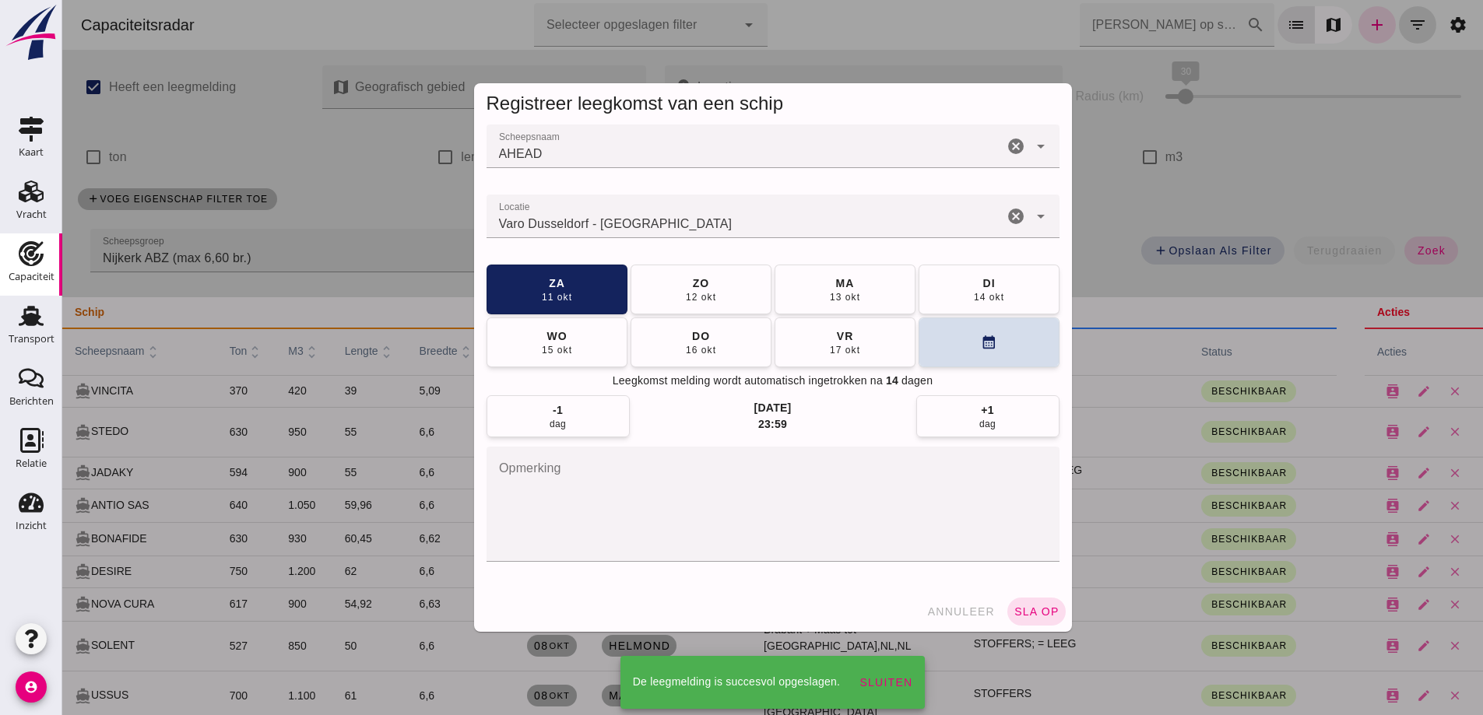
scroll to position [233, 0]
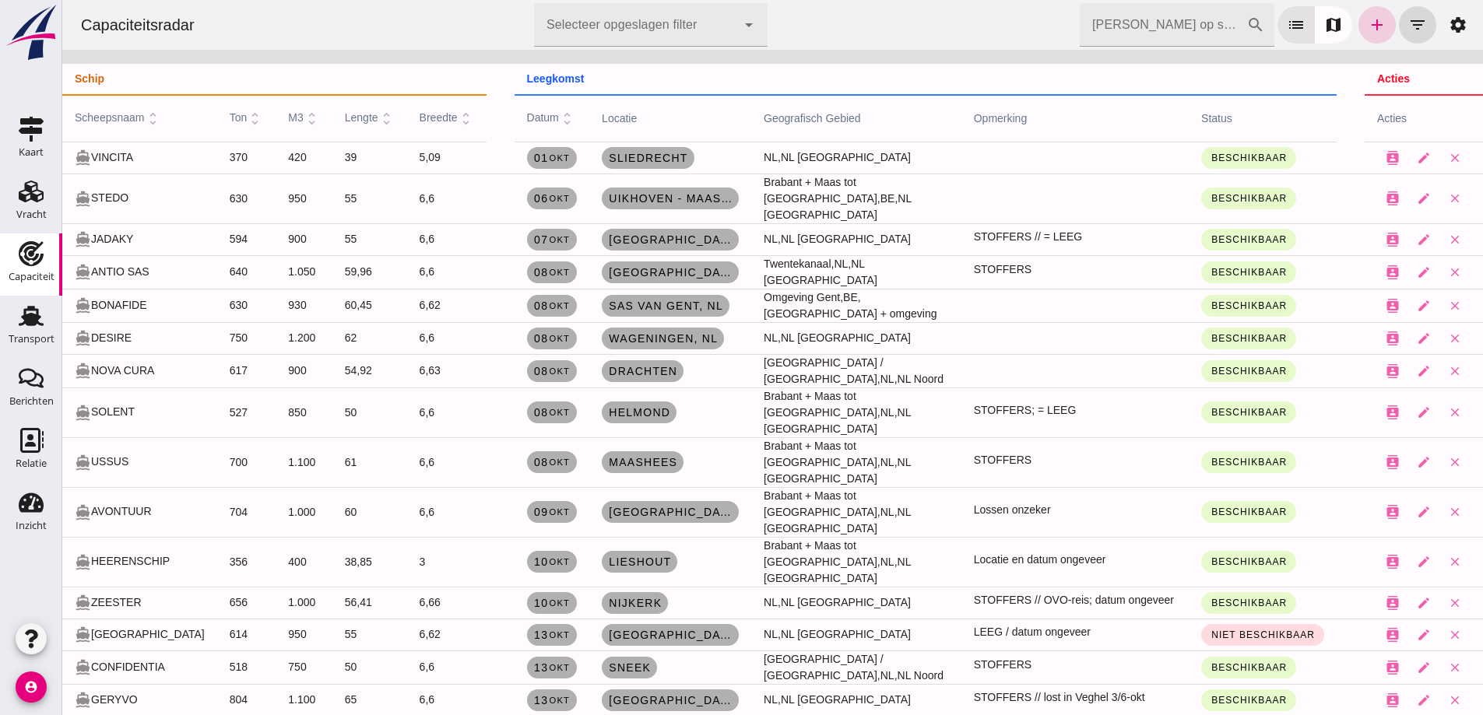
click at [1369, 34] on link "add" at bounding box center [1376, 24] width 37 height 37
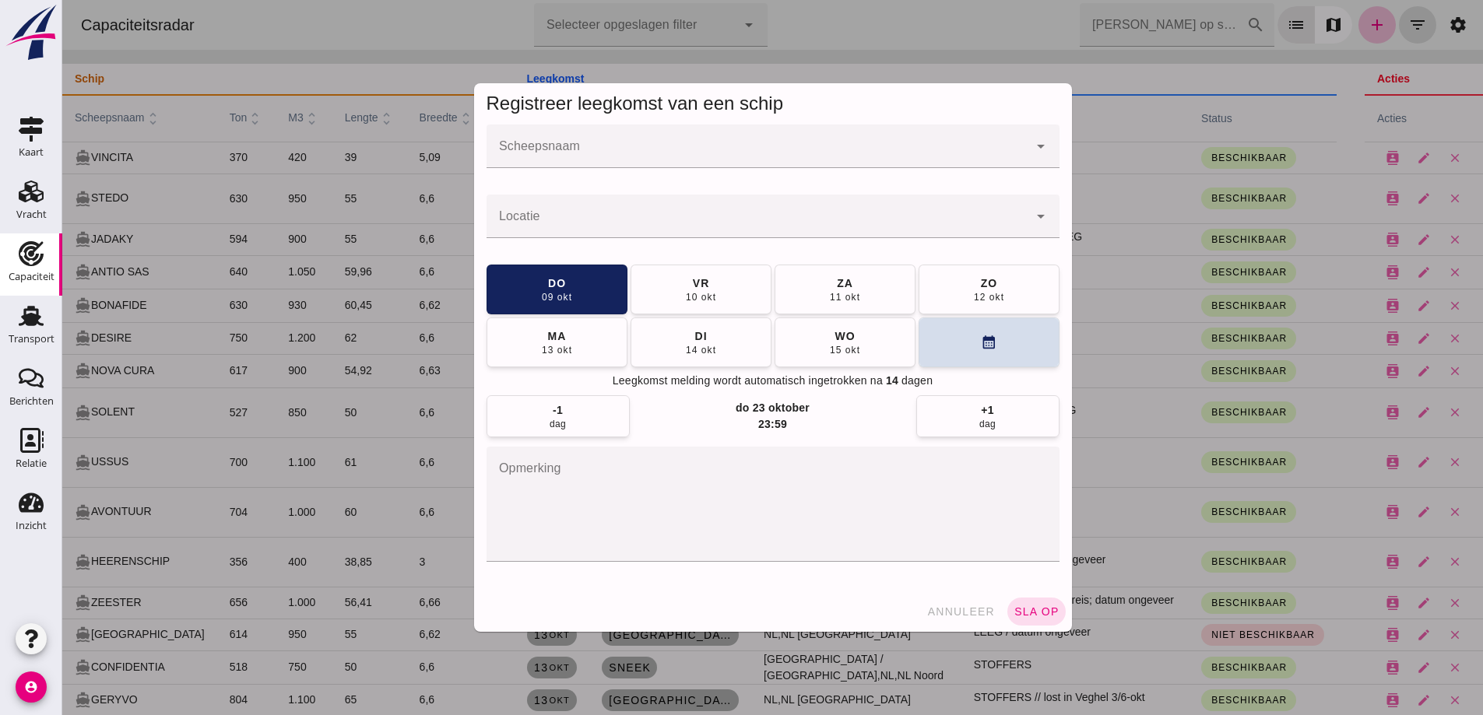
click at [829, 142] on div at bounding box center [757, 147] width 542 height 44
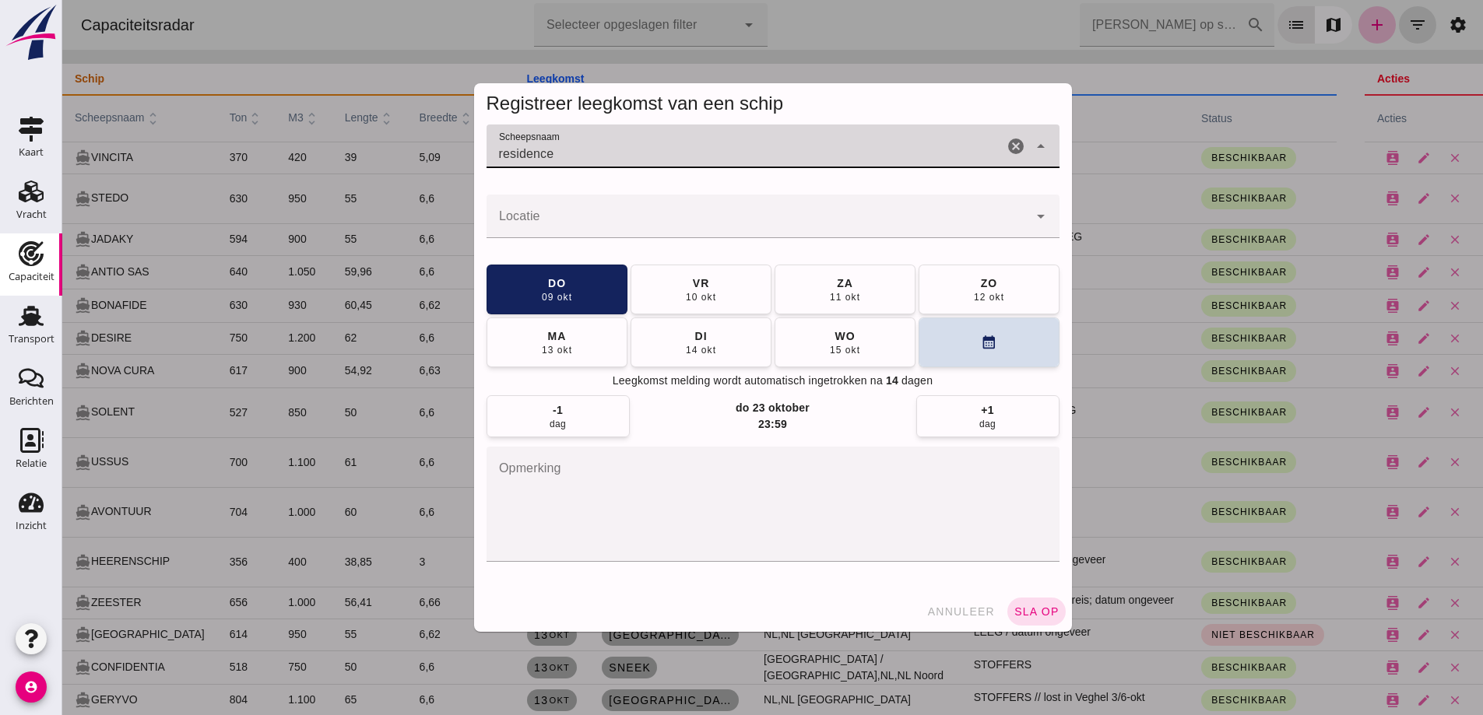
drag, startPoint x: 527, startPoint y: 154, endPoint x: 463, endPoint y: 149, distance: 64.0
click at [463, 149] on div "Registreer leegkomst van een schip Scheepsnaam Scheepsnaam residence cancel arr…" at bounding box center [773, 358] width 623 height 574
type input "dei gra"
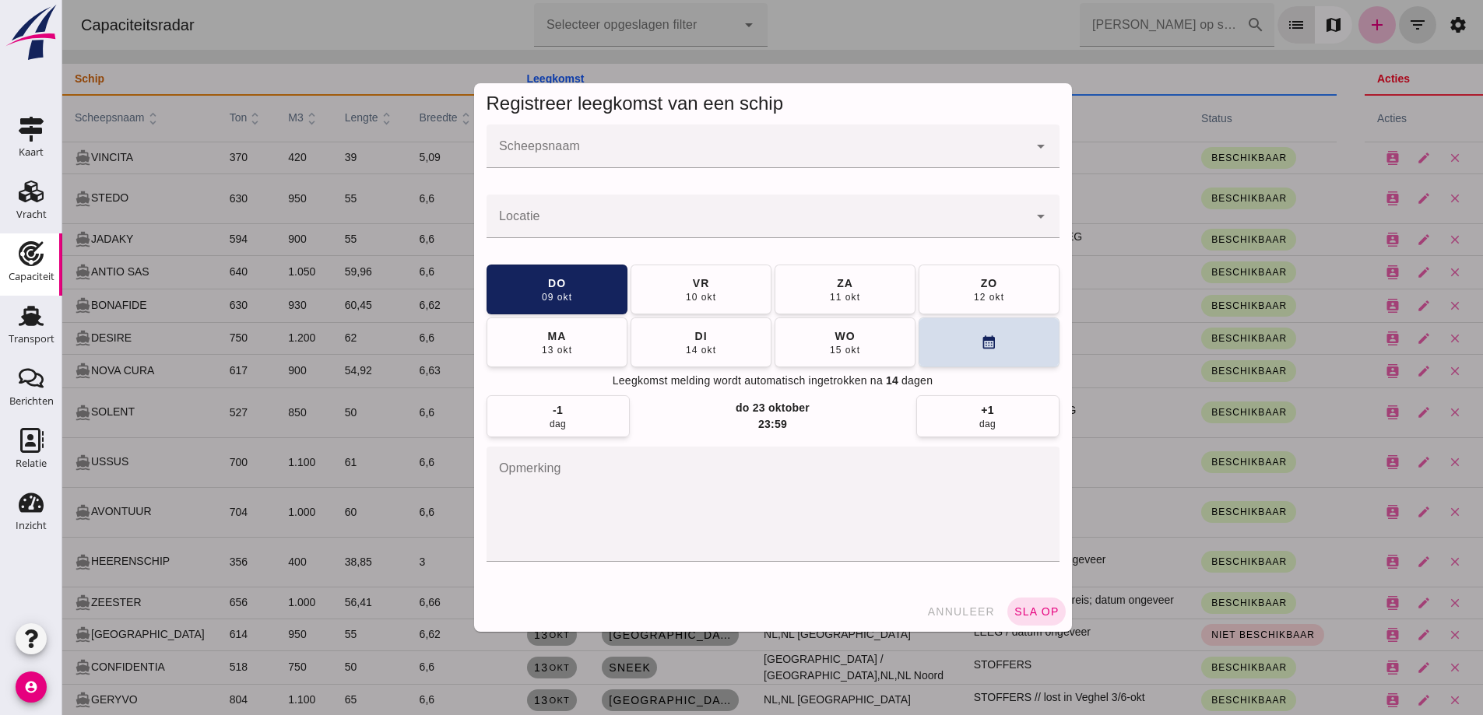
click at [732, 155] on input "Scheepsnaam" at bounding box center [757, 154] width 542 height 19
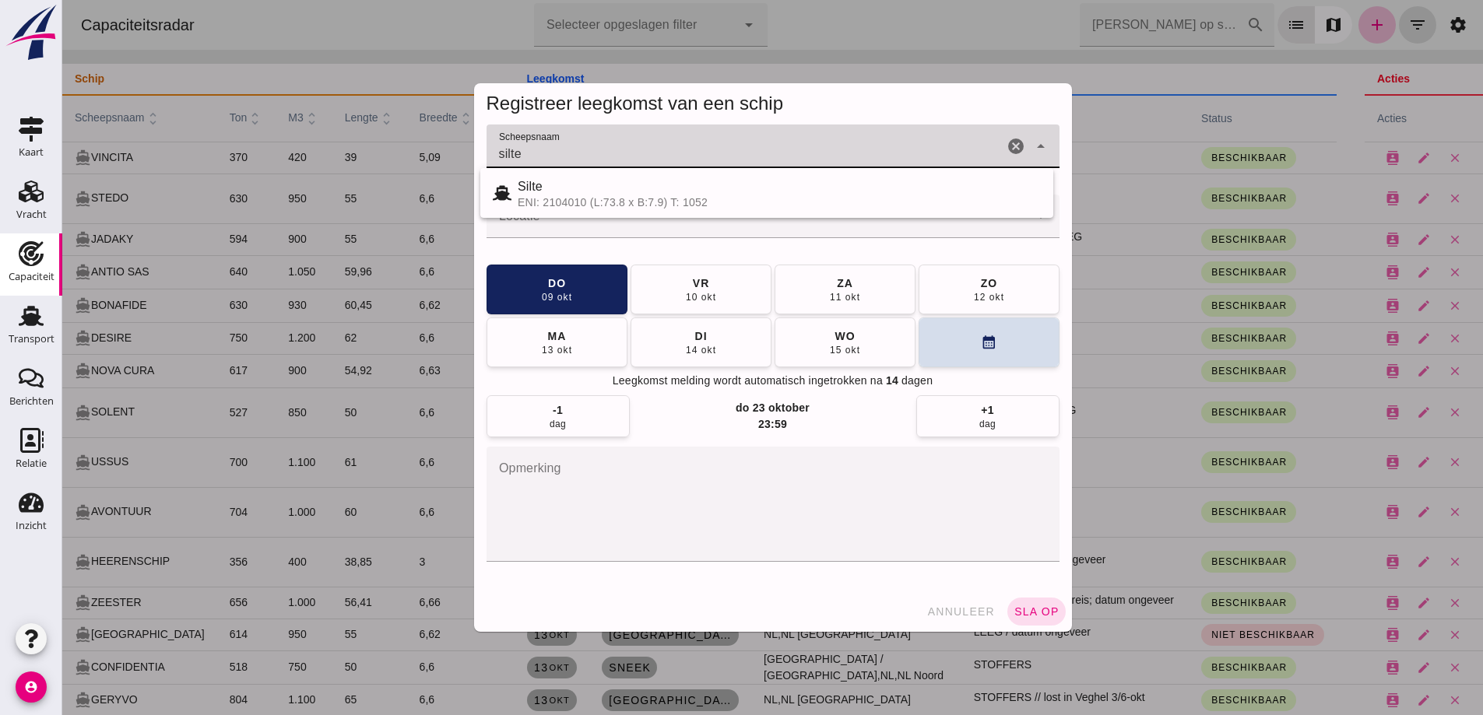
type input "silte"
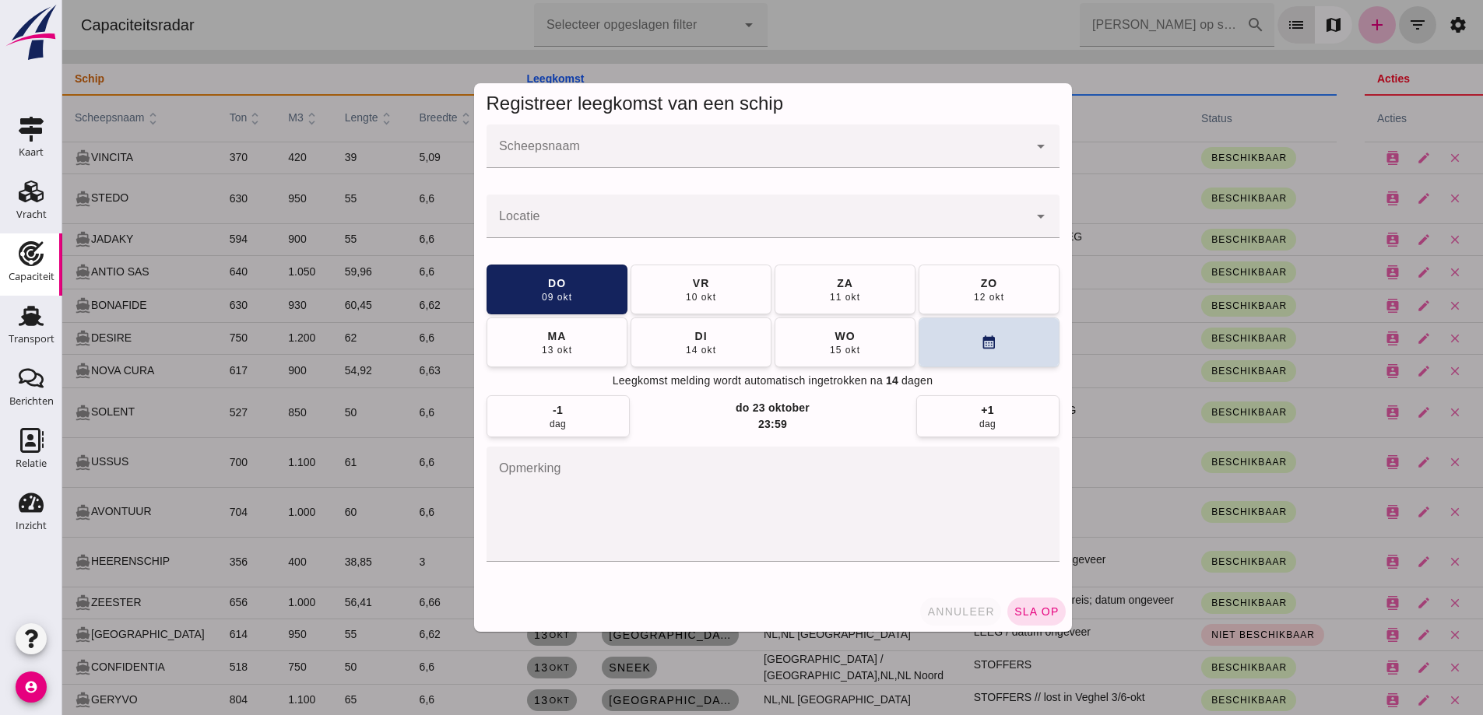
click at [963, 602] on button "annuleer" at bounding box center [960, 612] width 81 height 28
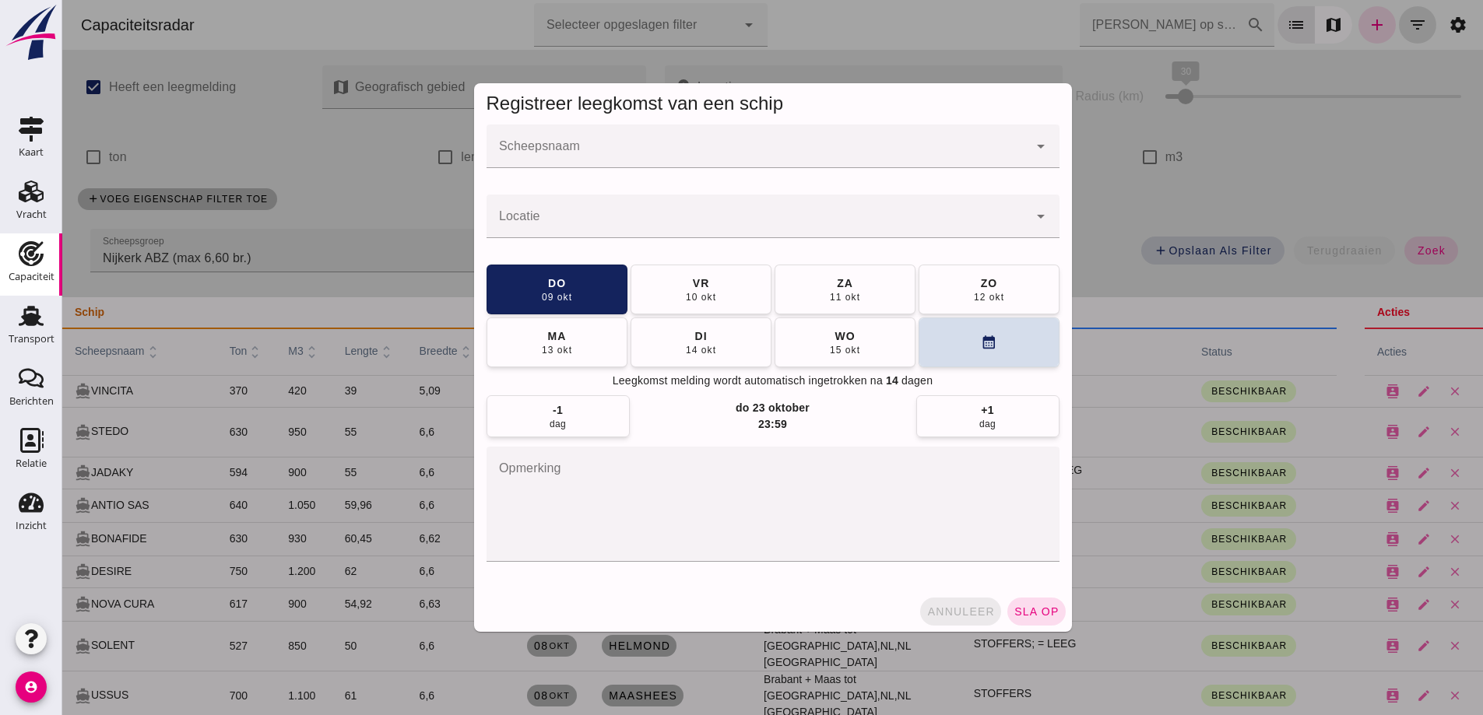
scroll to position [233, 0]
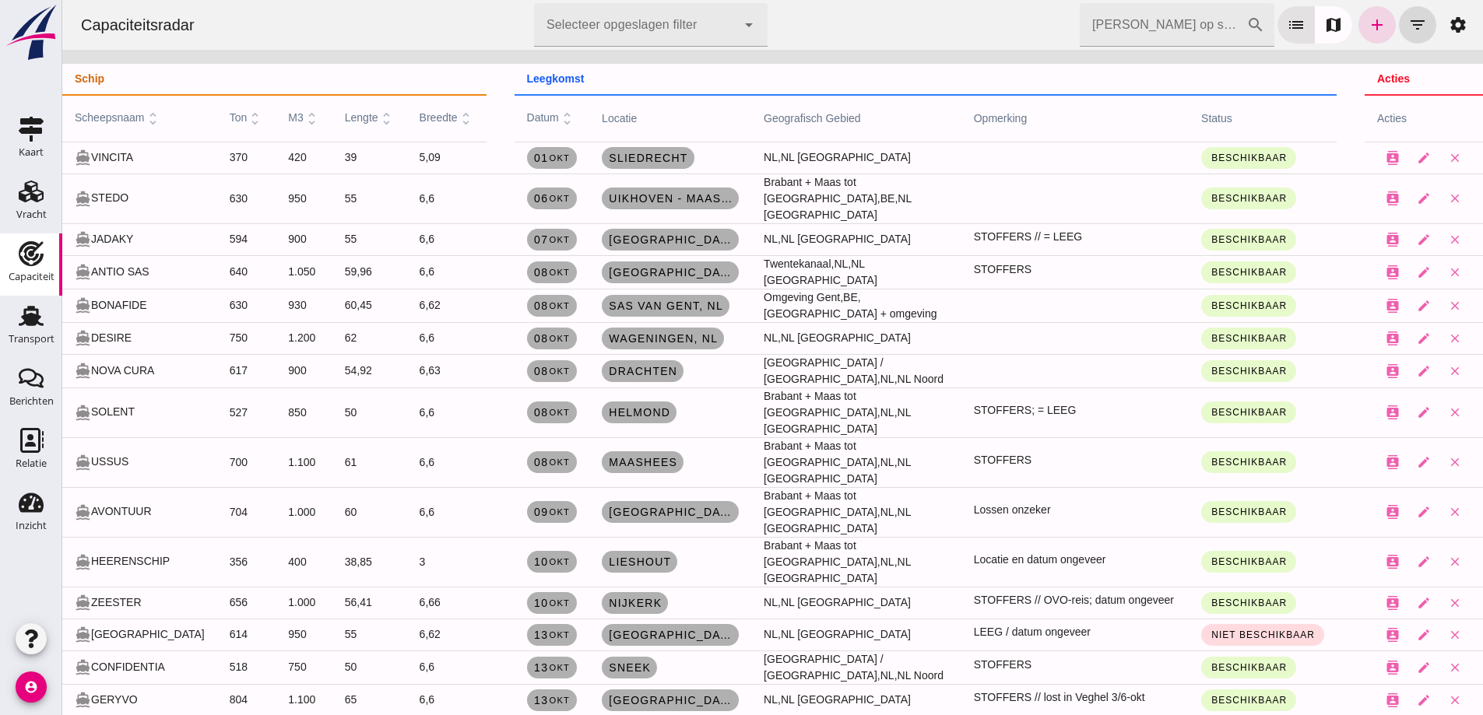
drag, startPoint x: 752, startPoint y: 690, endPoint x: 631, endPoint y: 690, distance: 120.6
drag, startPoint x: 631, startPoint y: 690, endPoint x: 1119, endPoint y: 391, distance: 572.2
click at [1119, 391] on td "STOFFERS; = LEEG" at bounding box center [1074, 413] width 227 height 50
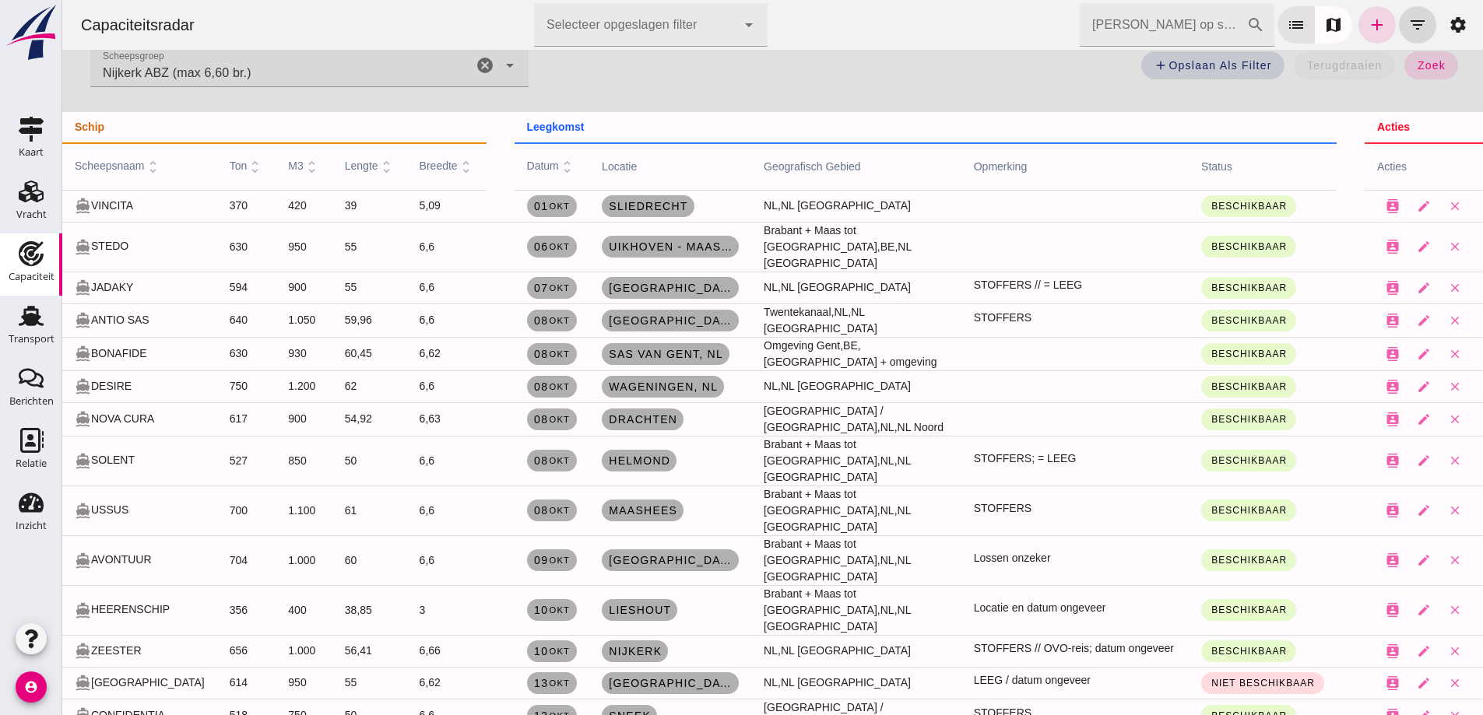
scroll to position [78, 0]
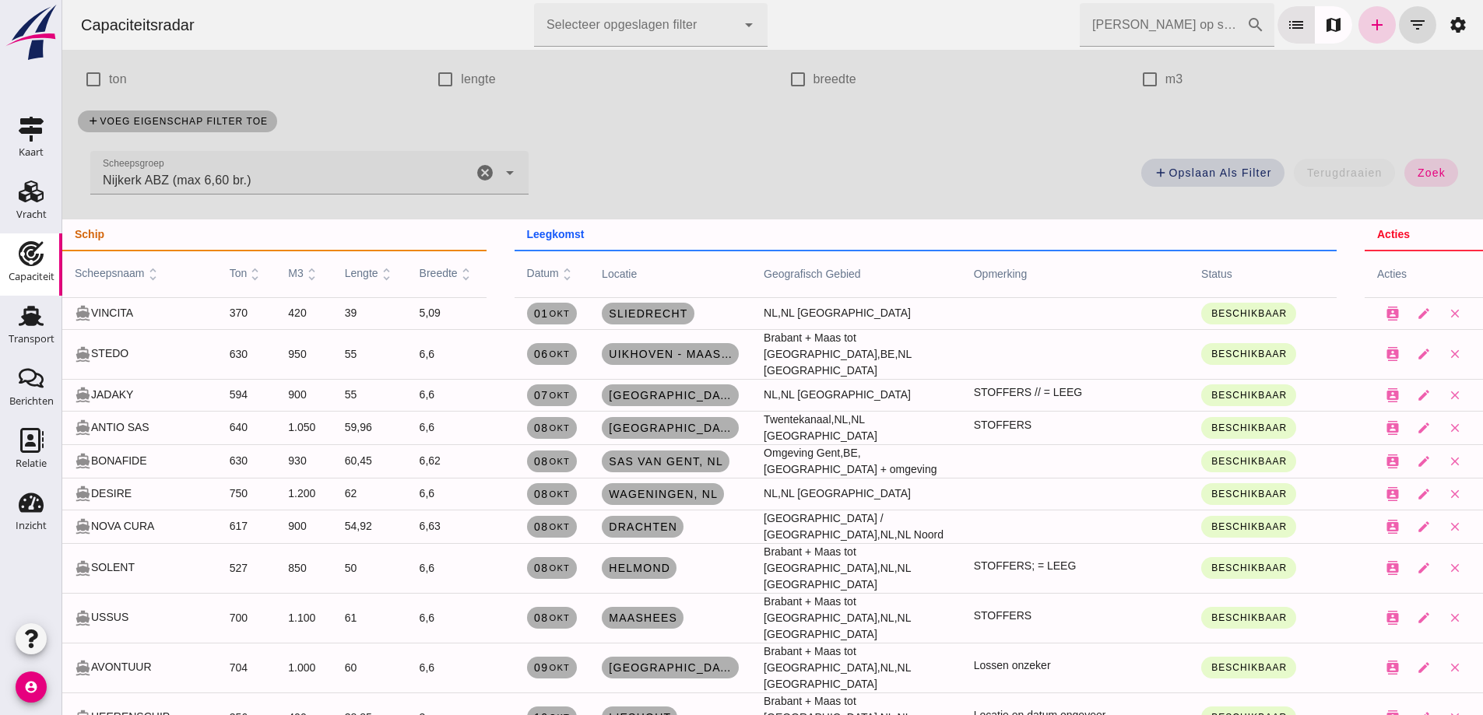
click at [1367, 30] on icon "add" at bounding box center [1376, 25] width 19 height 19
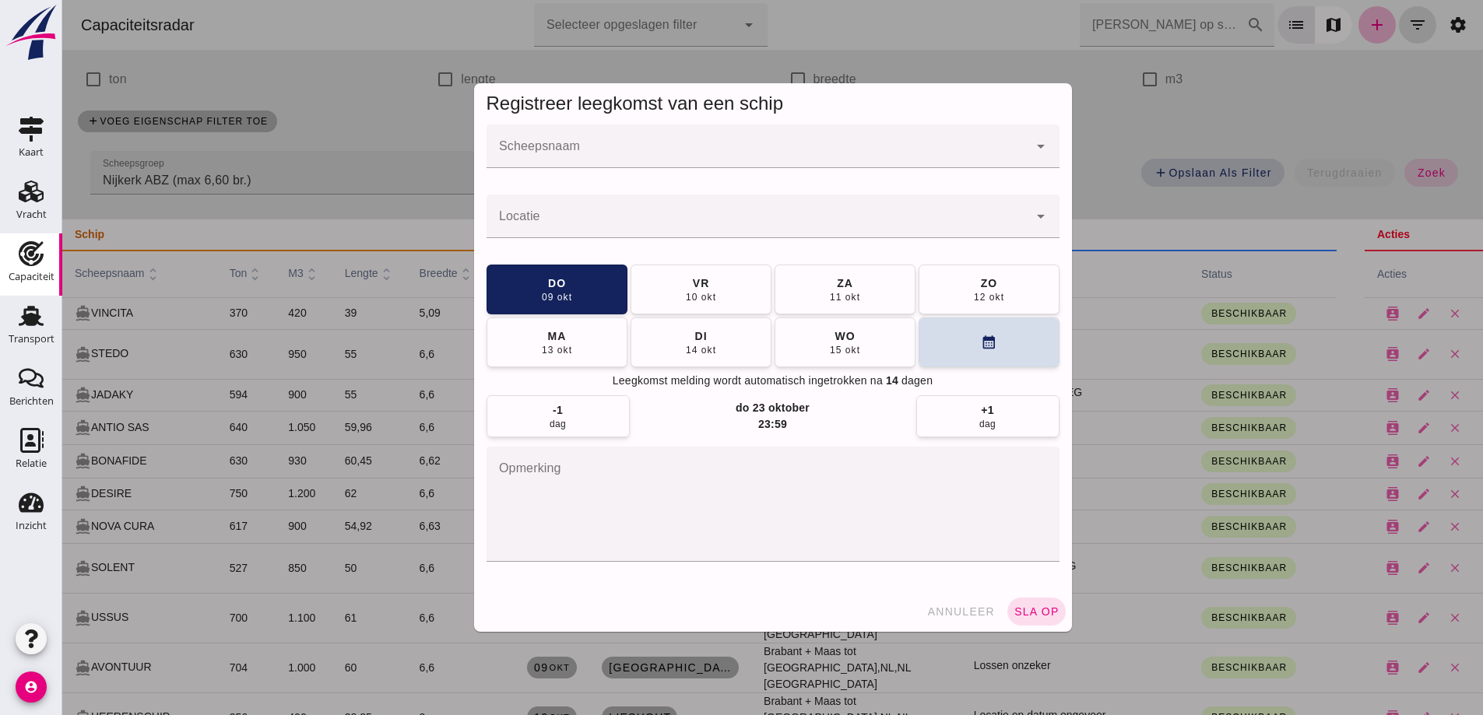
scroll to position [0, 0]
click at [699, 156] on input "Scheepsnaam" at bounding box center [757, 154] width 542 height 19
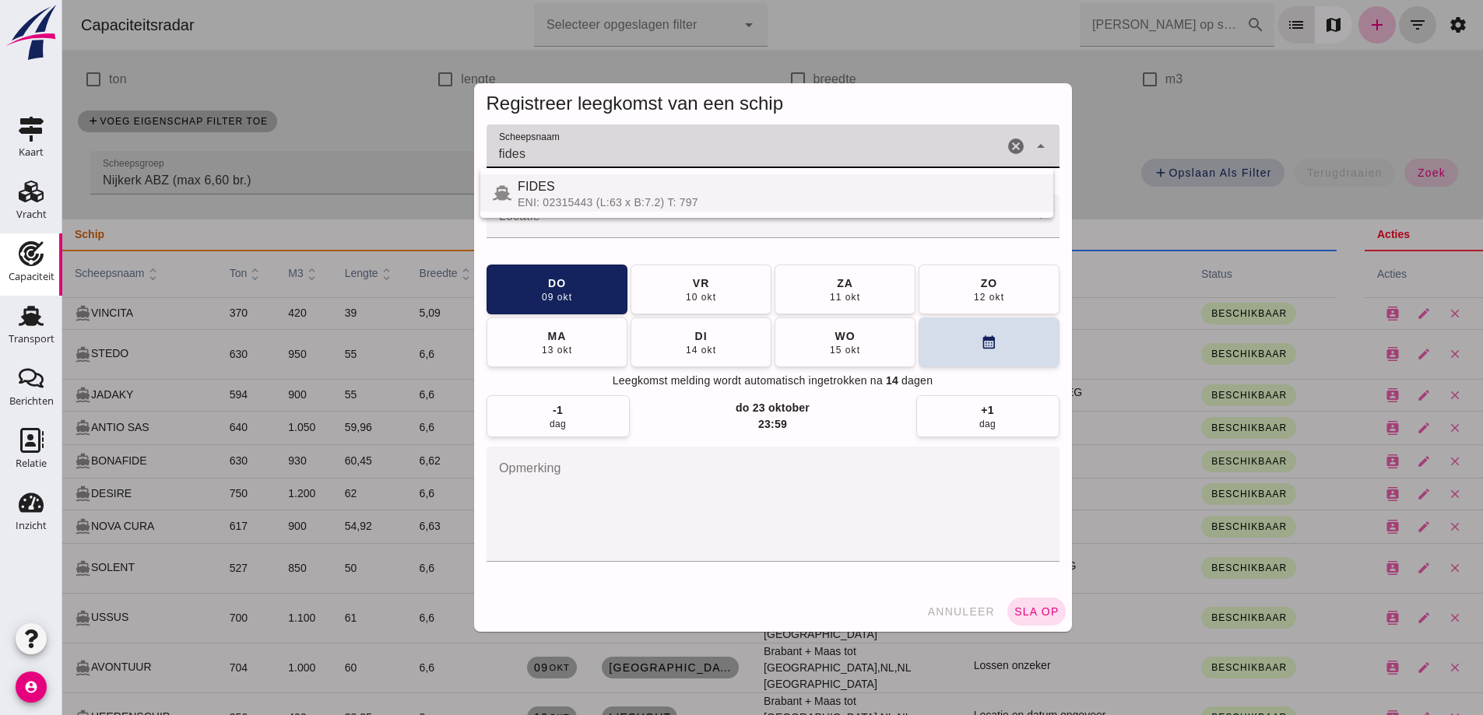
click at [576, 195] on div "FIDES" at bounding box center [779, 186] width 523 height 19
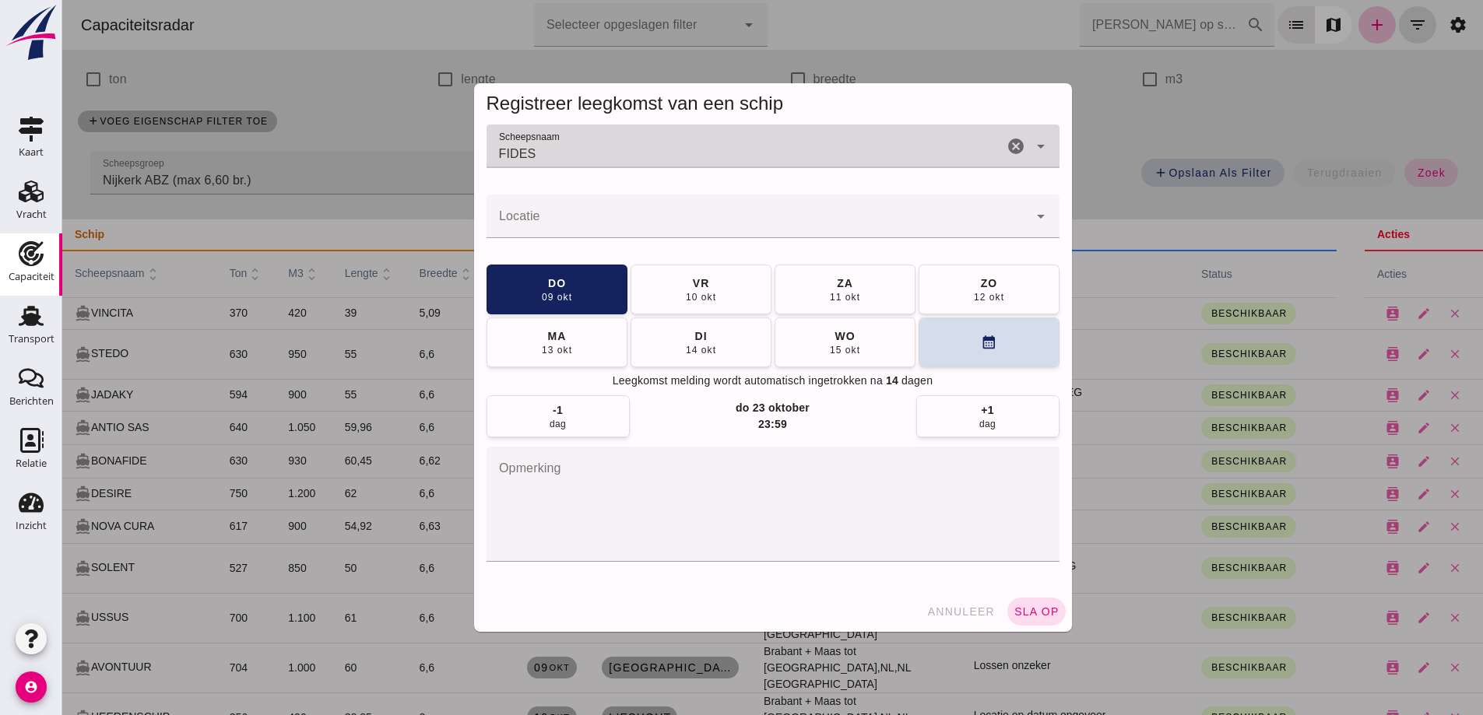
type input "FIDES"
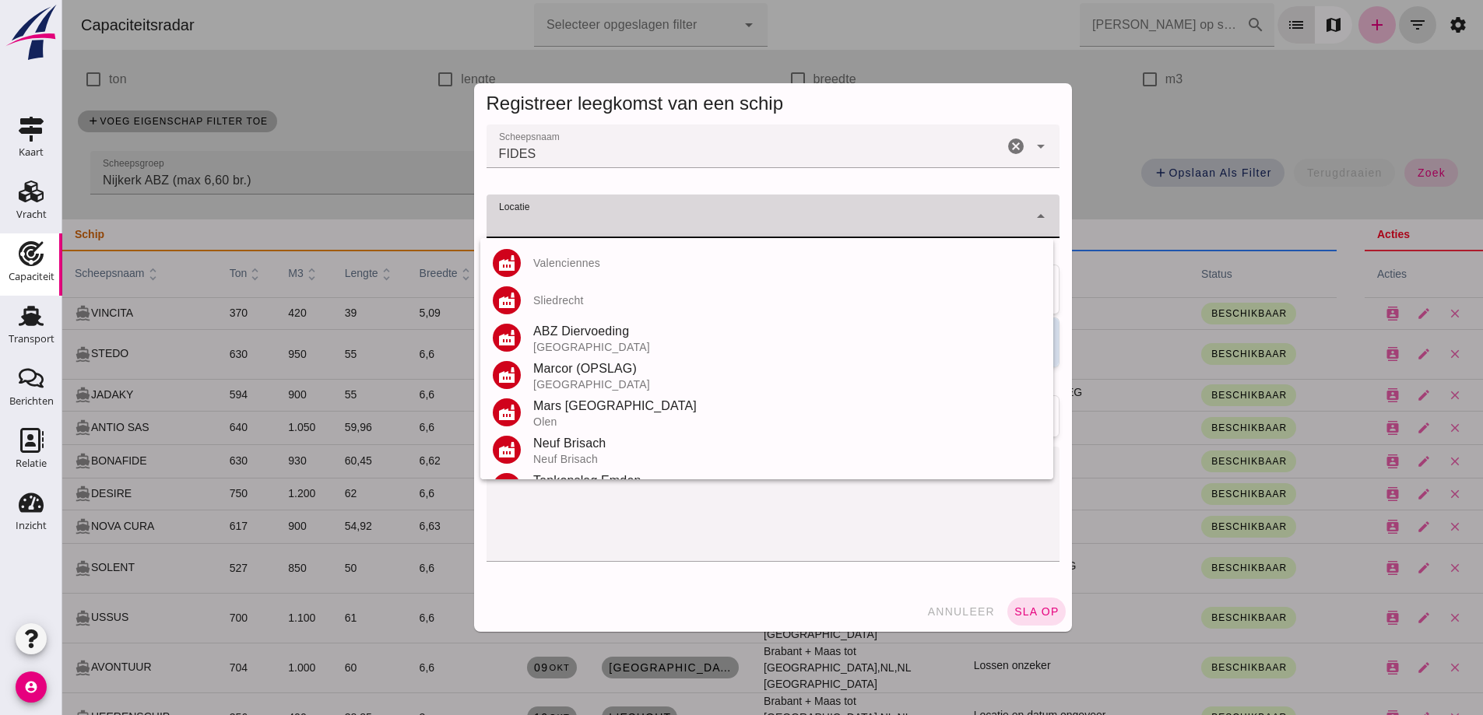
click at [732, 224] on input "Locatie" at bounding box center [757, 224] width 542 height 19
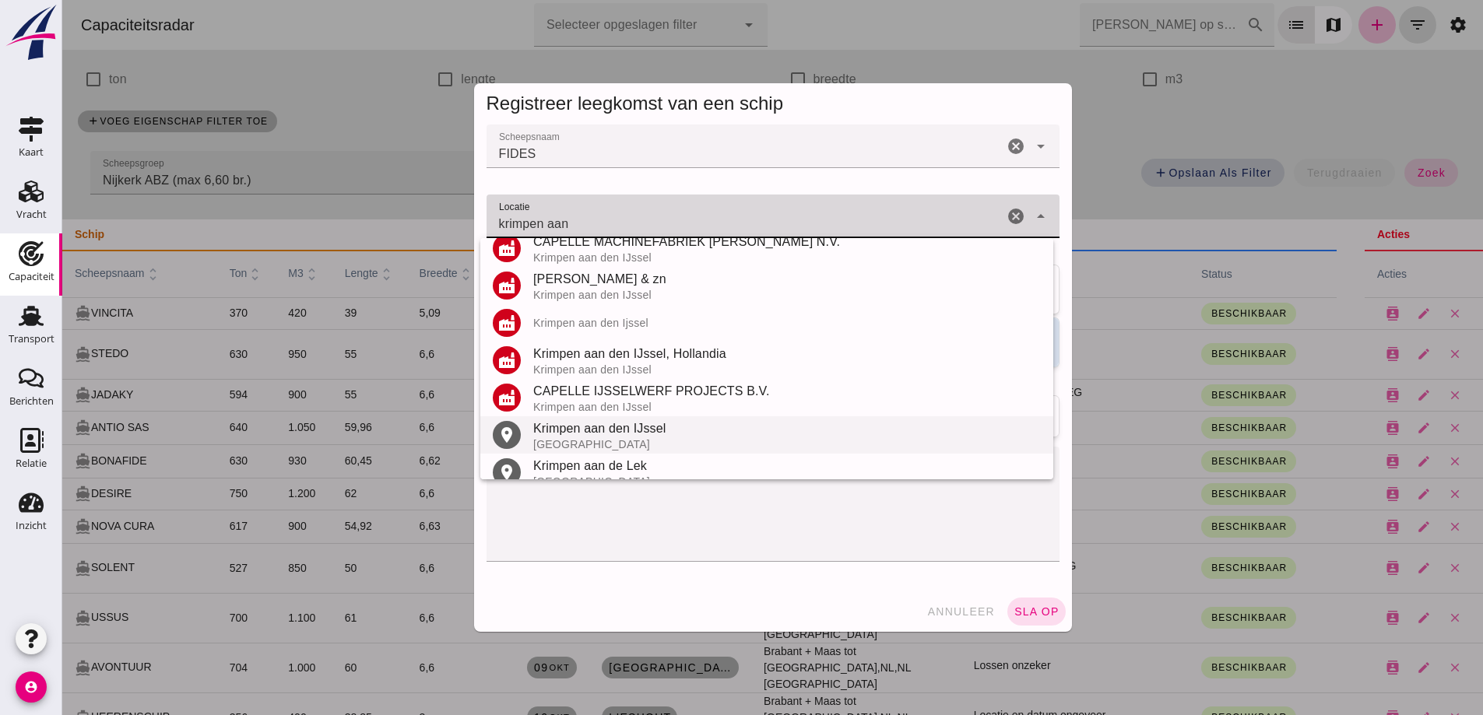
scroll to position [219, 0]
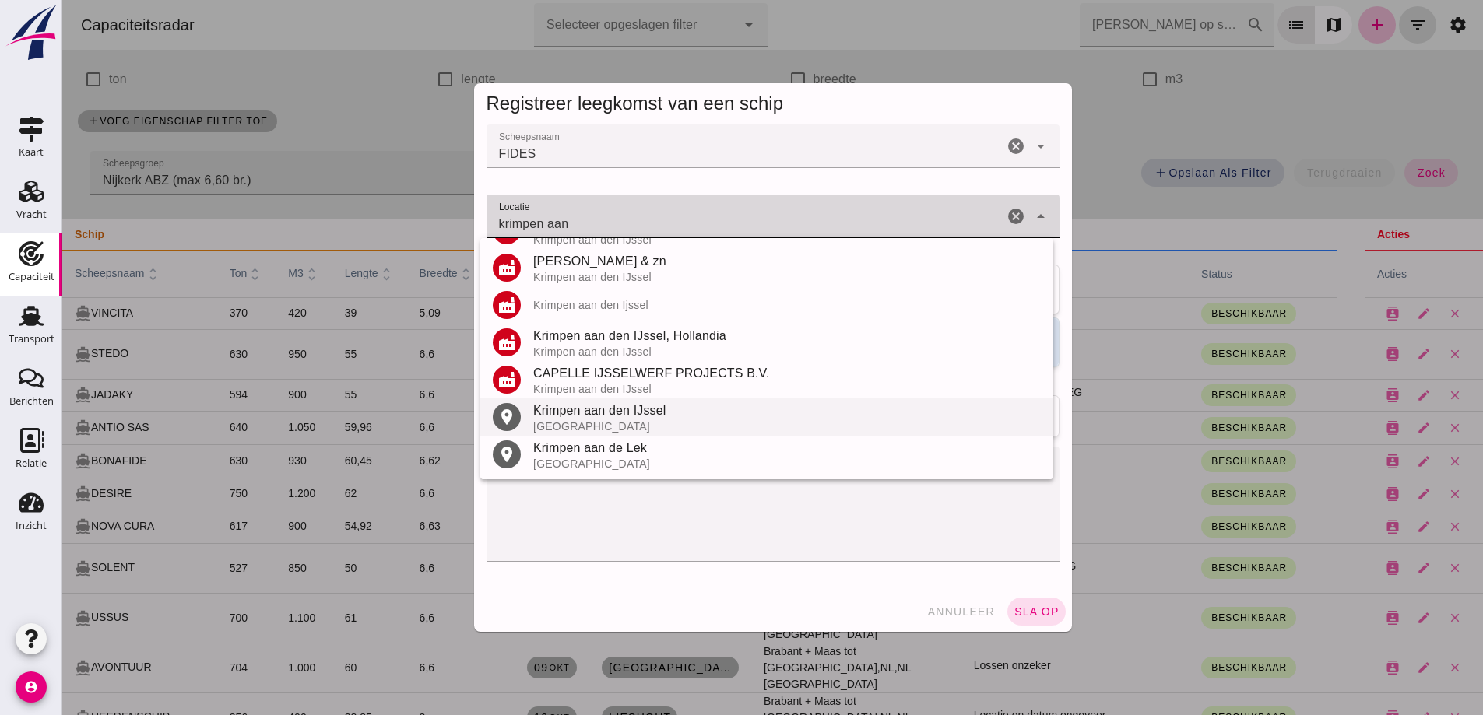
click at [616, 429] on div "[GEOGRAPHIC_DATA]" at bounding box center [786, 426] width 507 height 12
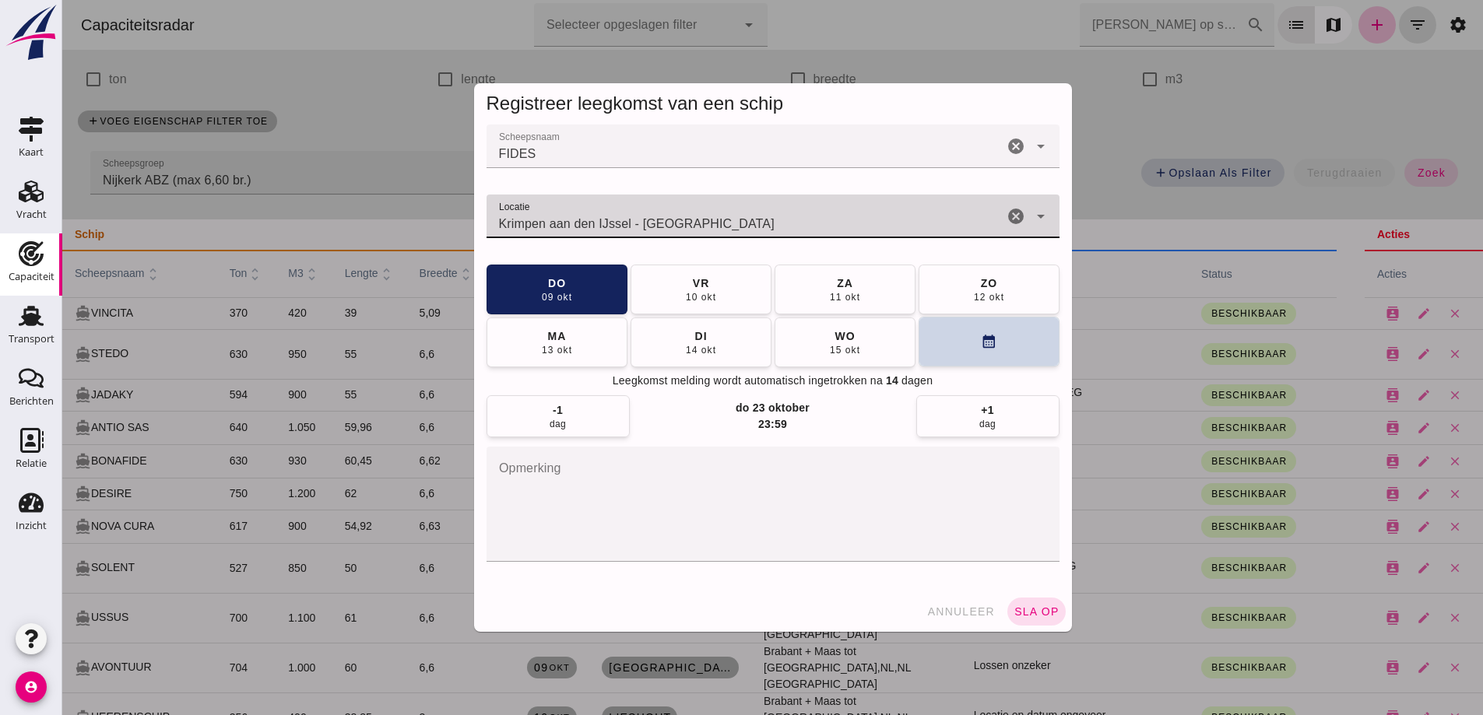
type input "Krimpen aan den IJssel - [GEOGRAPHIC_DATA]"
click at [978, 351] on button "calendar_month" at bounding box center [988, 342] width 141 height 50
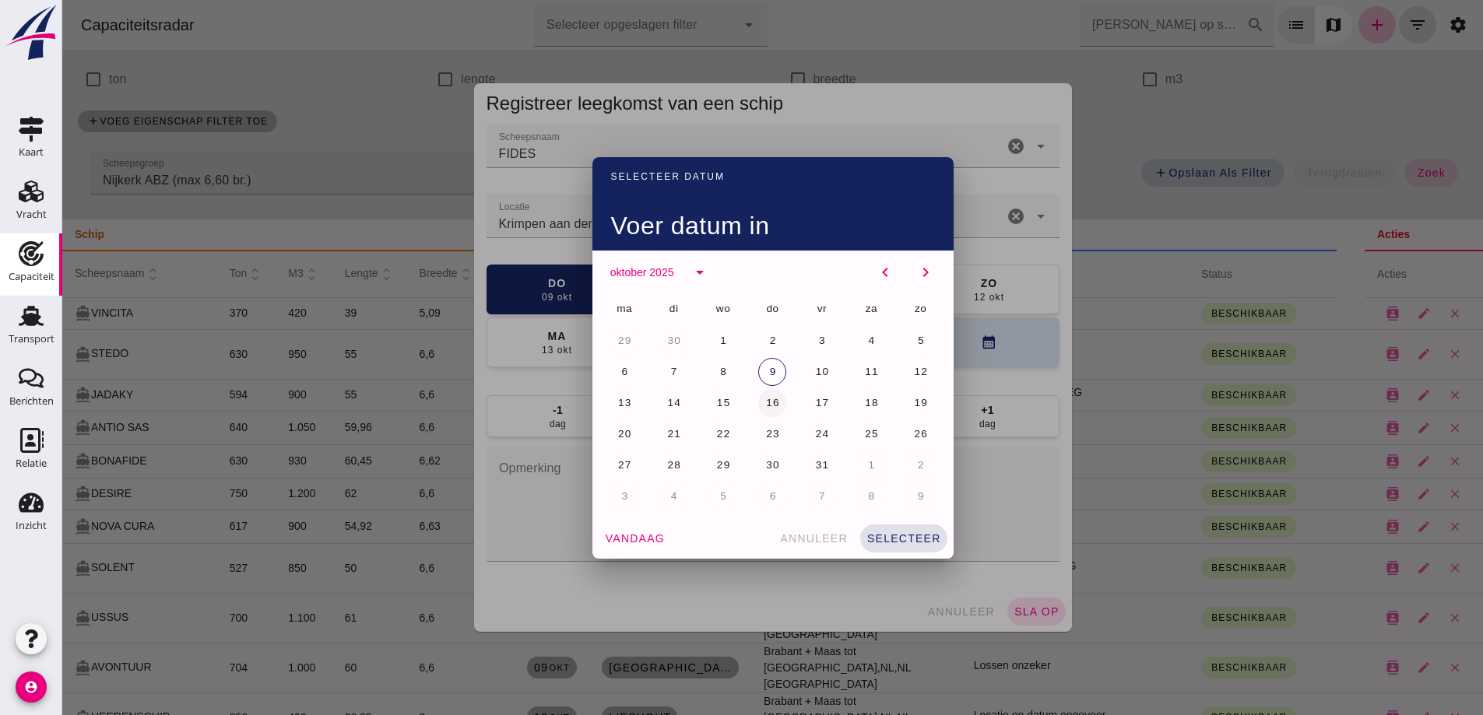
click at [772, 398] on span "16" at bounding box center [772, 403] width 15 height 12
click at [911, 536] on span "selecteer" at bounding box center [903, 538] width 75 height 12
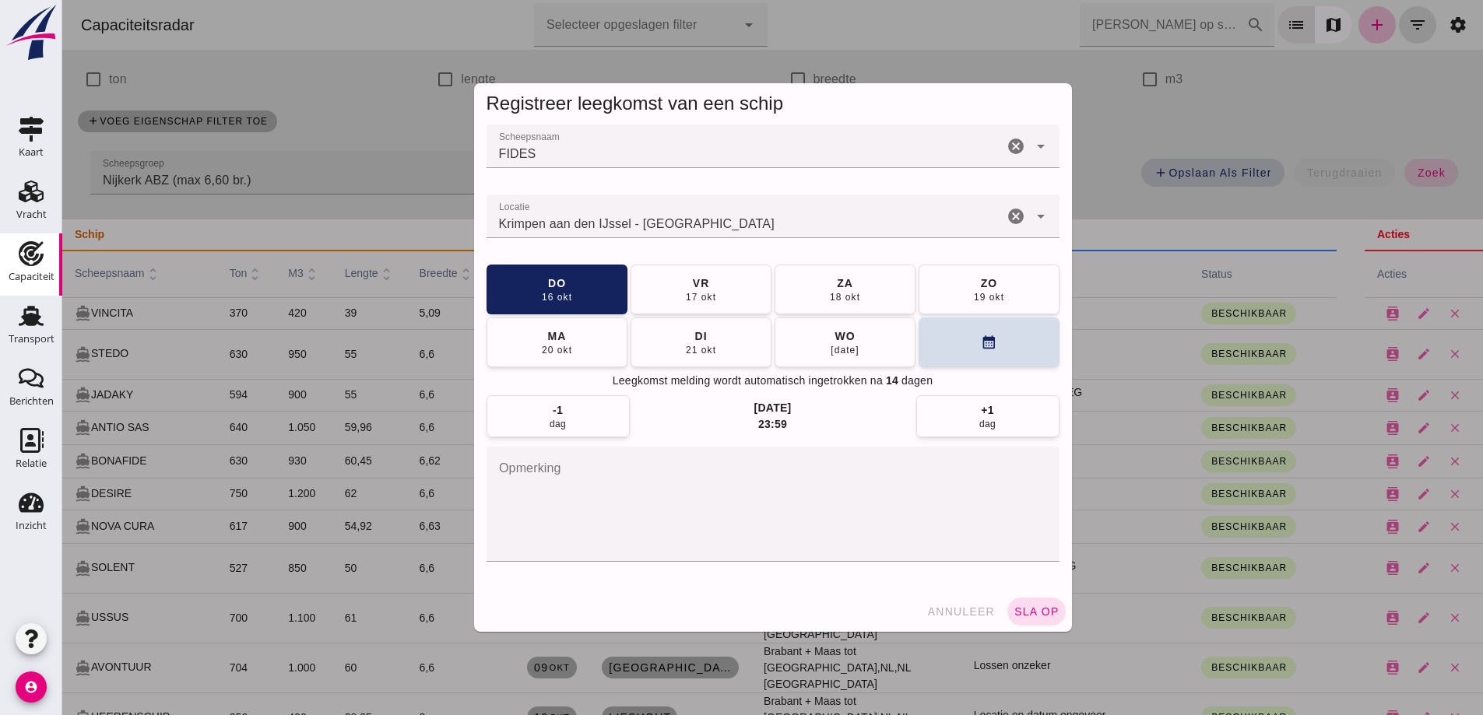
drag, startPoint x: 1034, startPoint y: 616, endPoint x: 1160, endPoint y: 589, distance: 129.7
click at [1034, 616] on span "sla op" at bounding box center [1036, 611] width 46 height 12
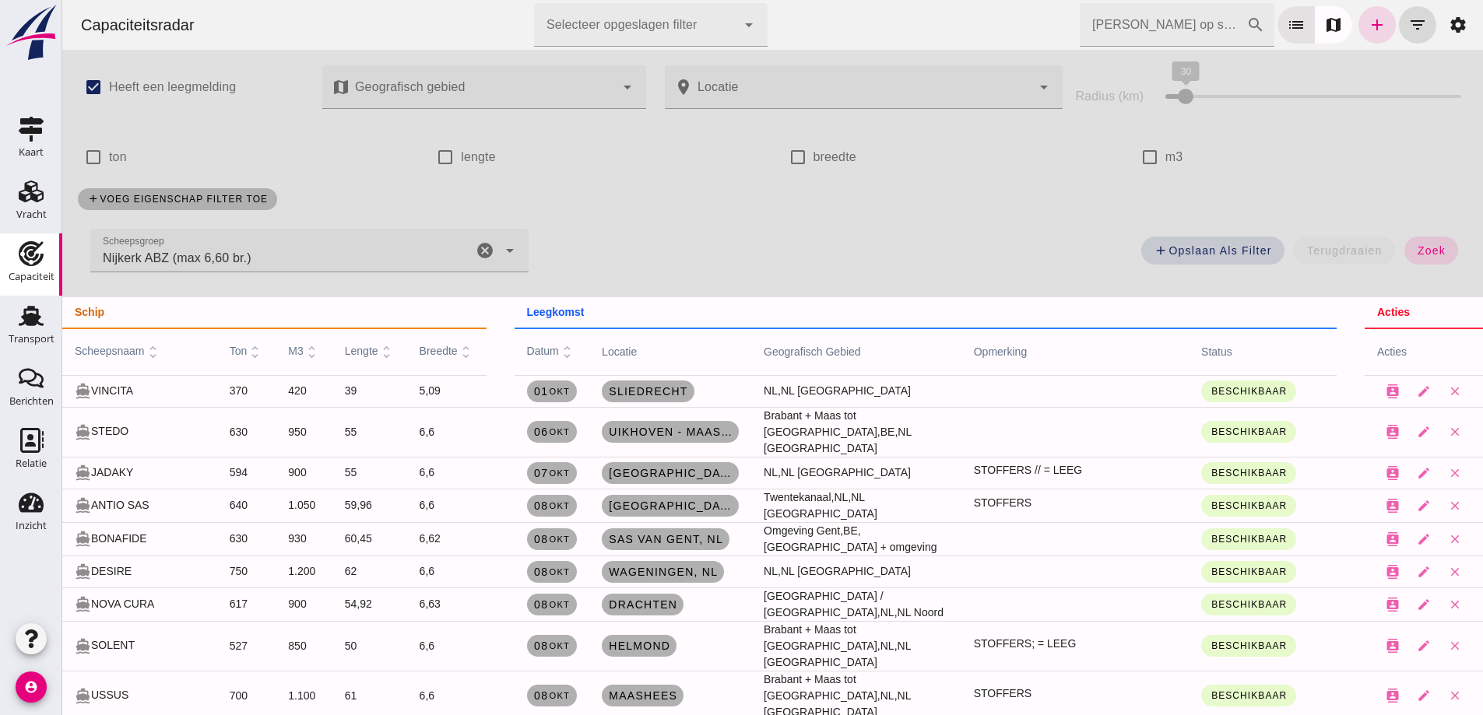
scroll to position [78, 0]
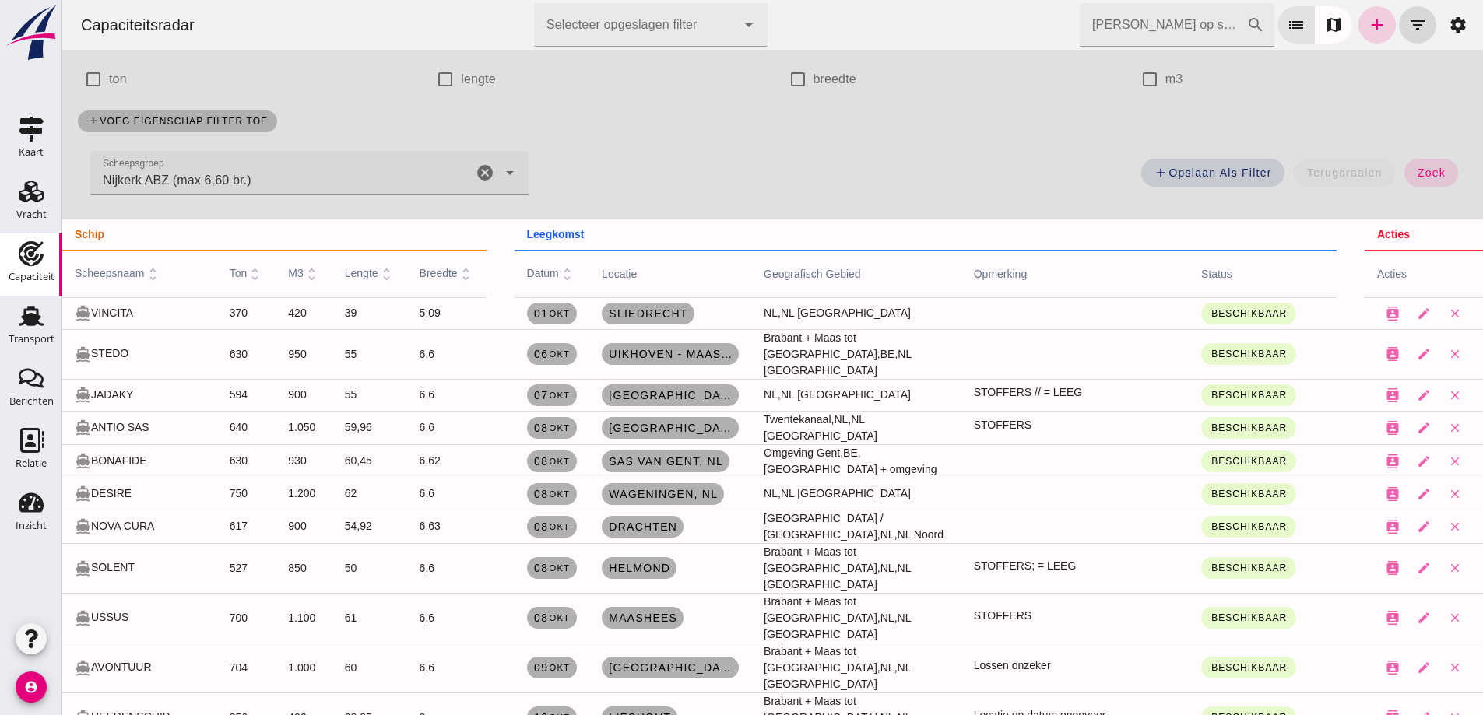
click at [1368, 26] on icon "add" at bounding box center [1376, 25] width 19 height 19
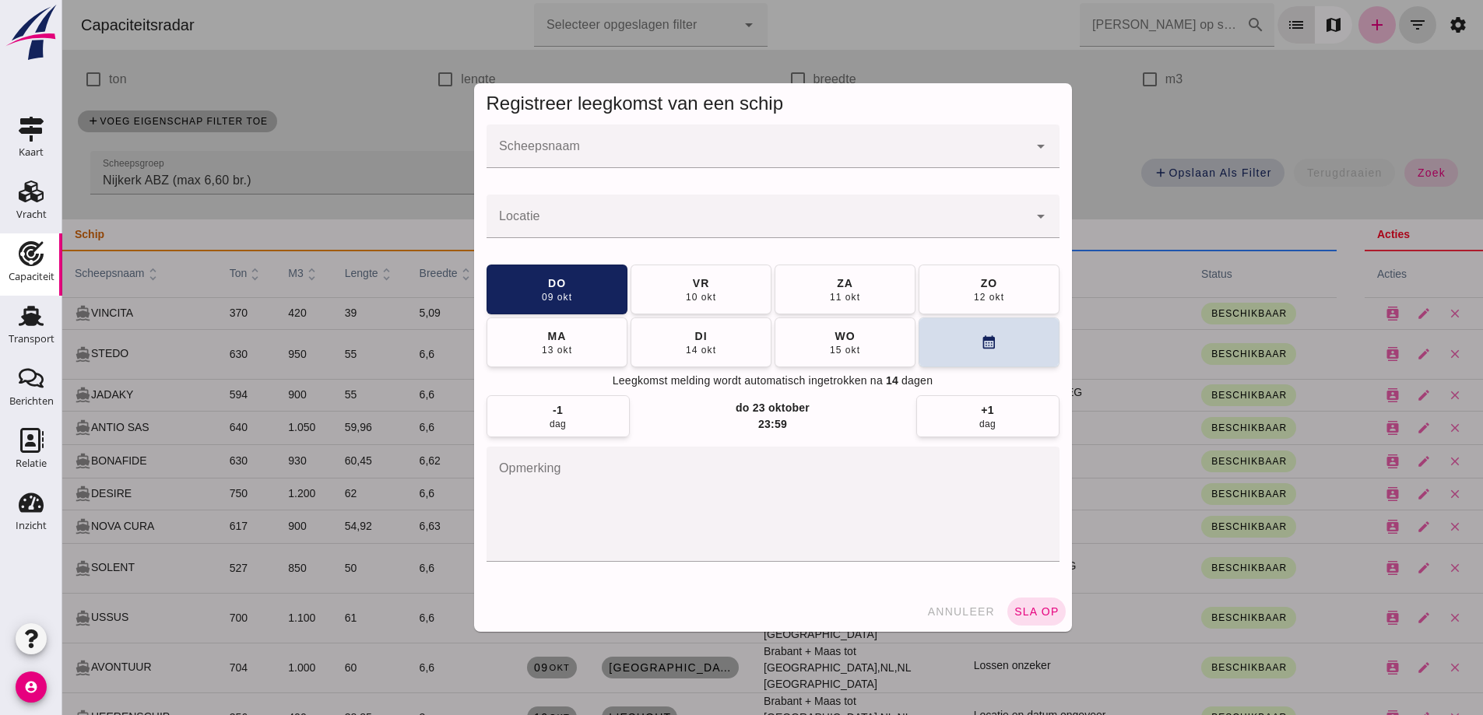
click at [645, 140] on div at bounding box center [757, 147] width 542 height 44
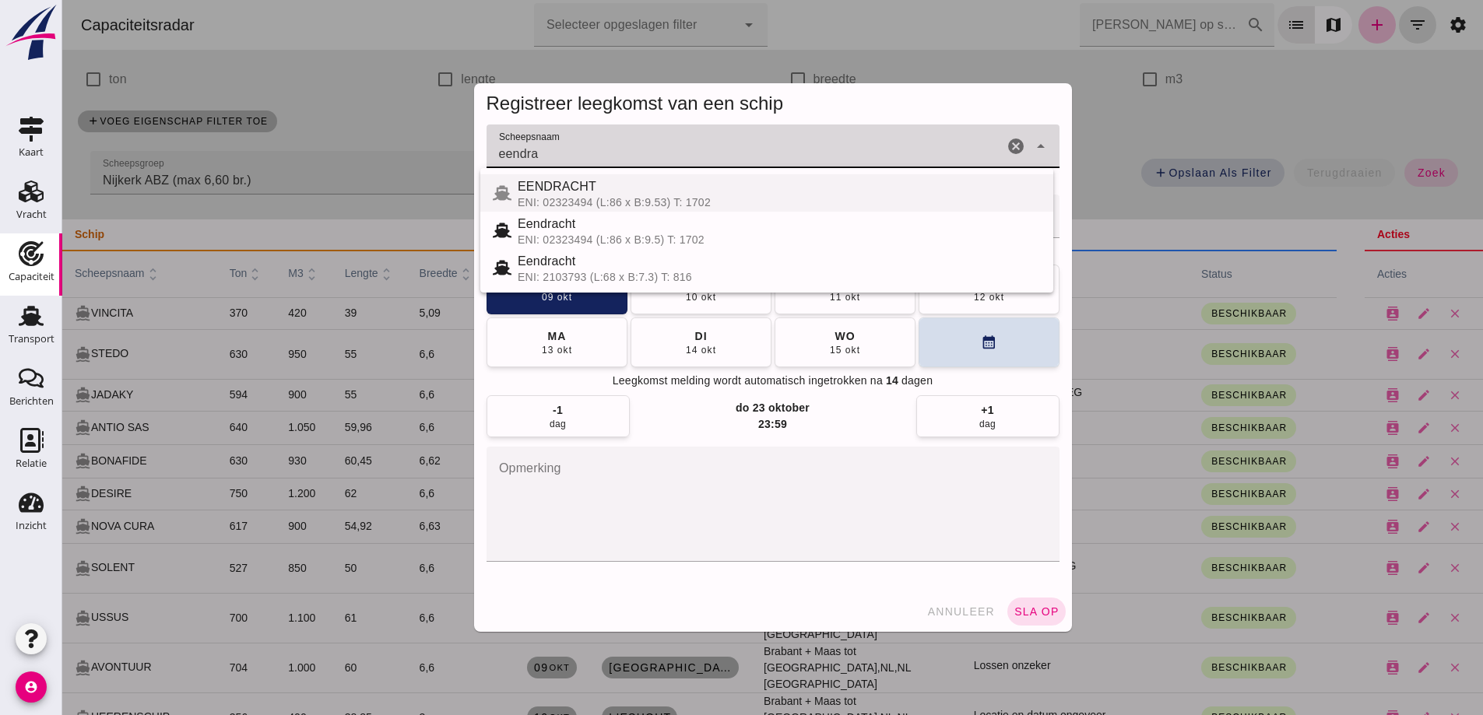
click at [636, 204] on div "ENI: 02323494 (L:86 x B:9.53) T: 1702" at bounding box center [779, 202] width 523 height 12
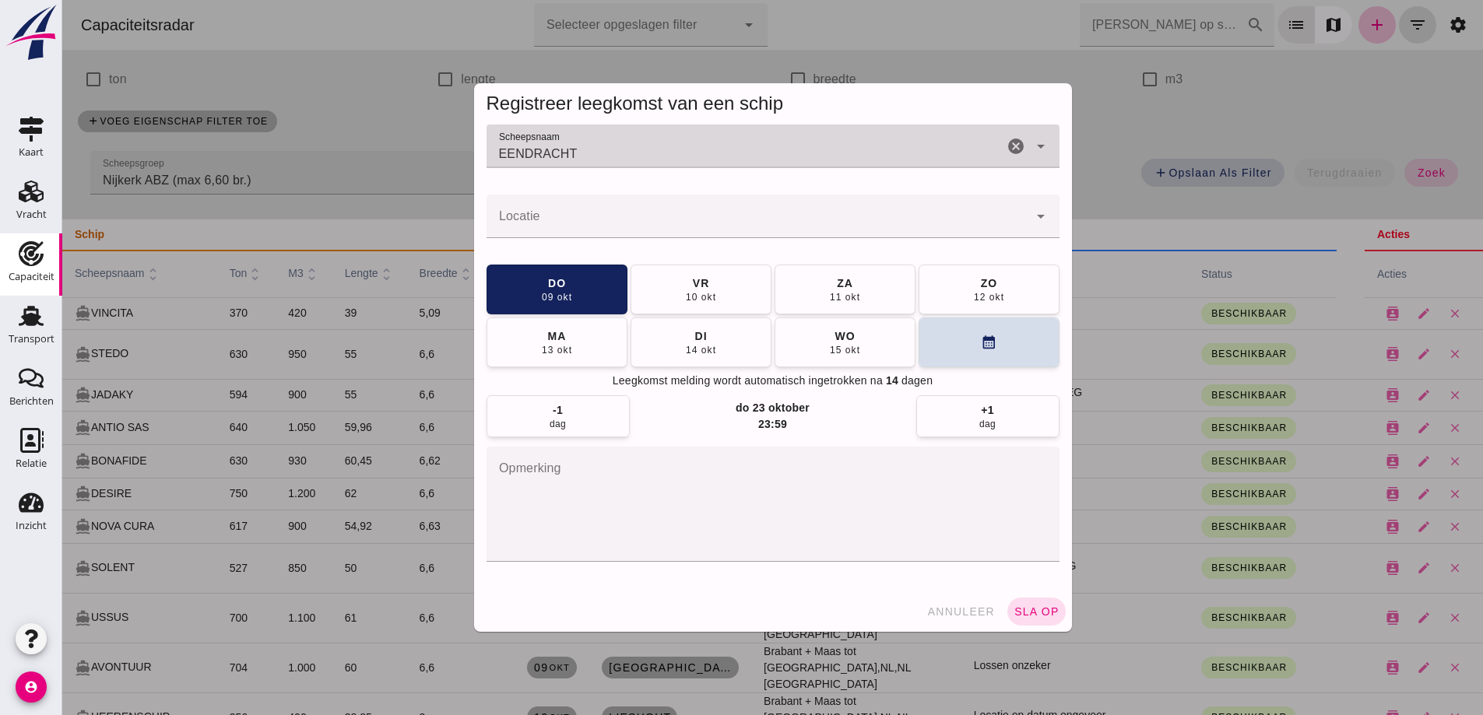
type input "EENDRACHT"
click at [636, 225] on input "Locatie" at bounding box center [757, 224] width 542 height 19
click at [626, 216] on div at bounding box center [757, 217] width 542 height 44
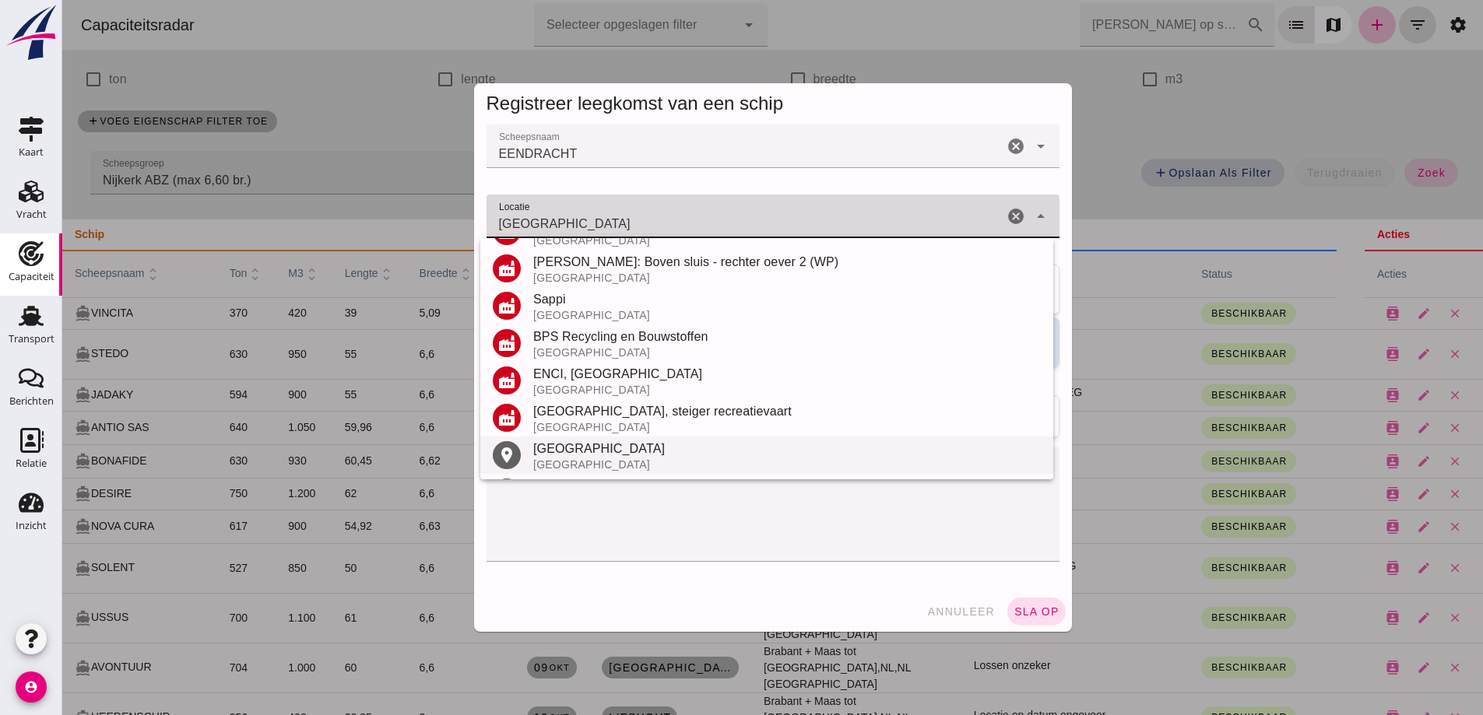
scroll to position [182, 0]
click at [557, 452] on div "[GEOGRAPHIC_DATA]" at bounding box center [786, 448] width 507 height 19
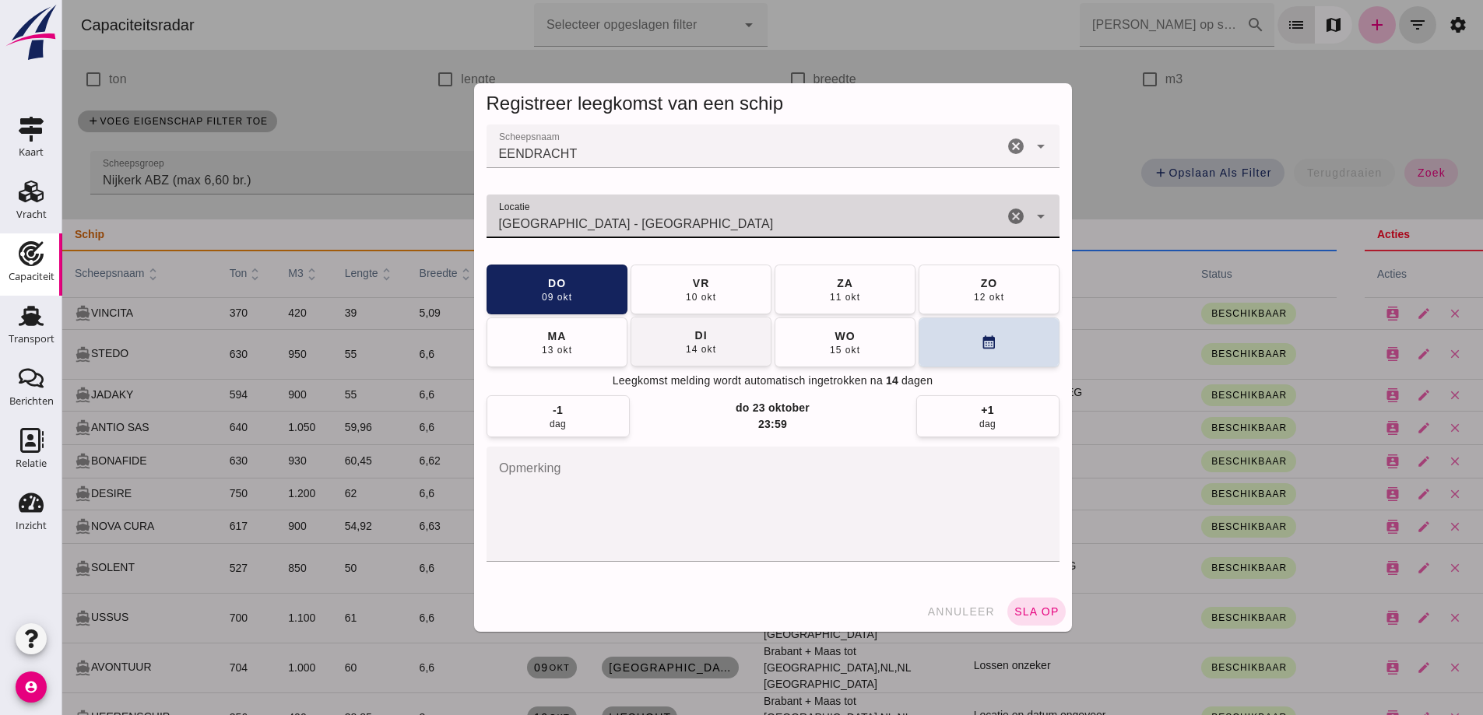
type input "[GEOGRAPHIC_DATA] - [GEOGRAPHIC_DATA]"
click at [737, 354] on button "[DATE]" at bounding box center [700, 342] width 141 height 50
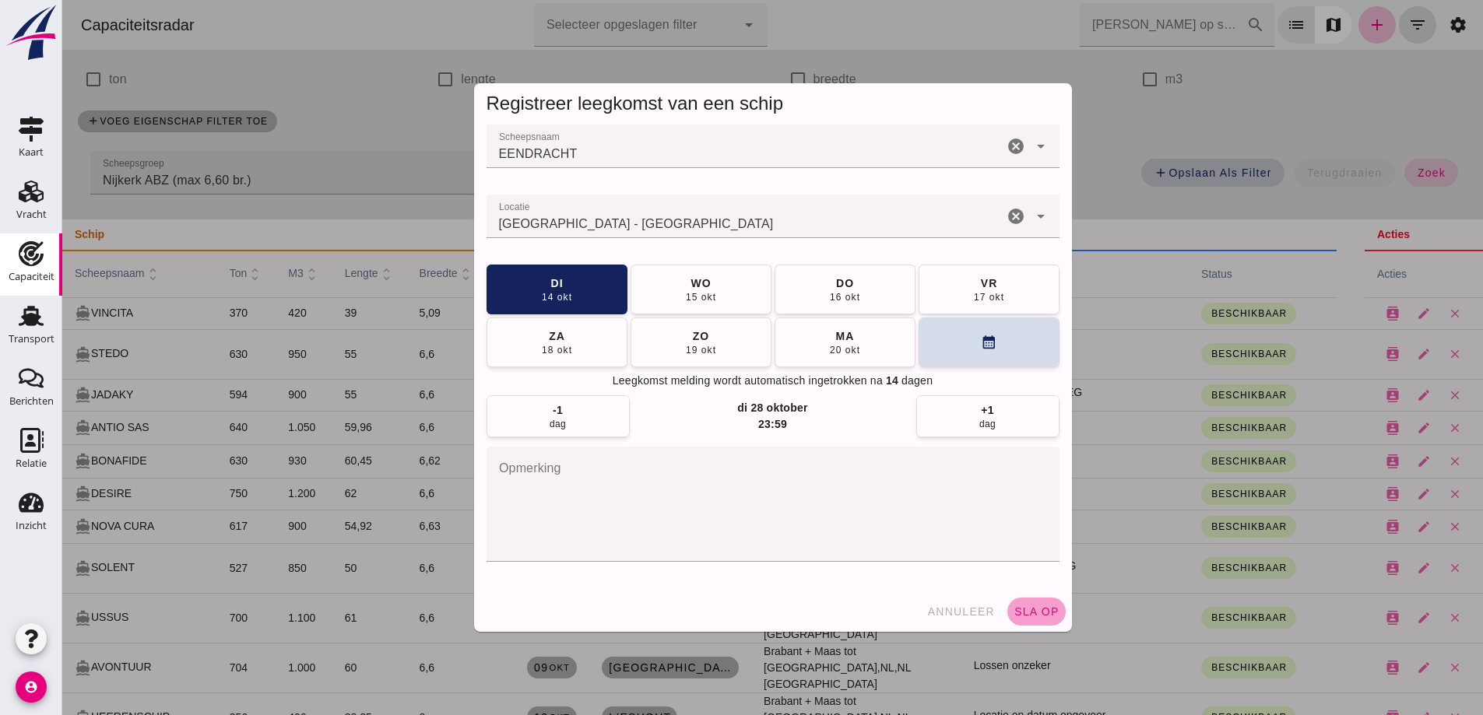
click at [1026, 618] on button "sla op" at bounding box center [1036, 612] width 58 height 28
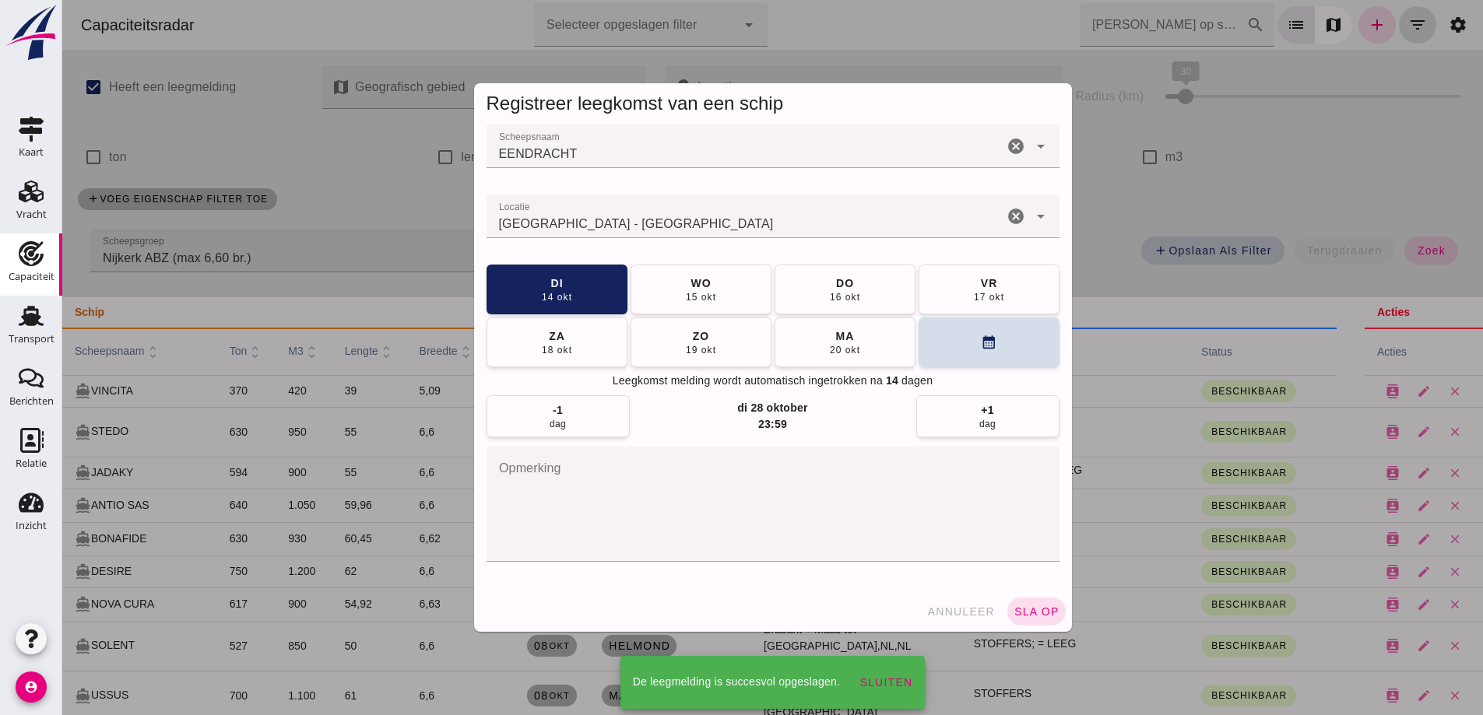
scroll to position [78, 0]
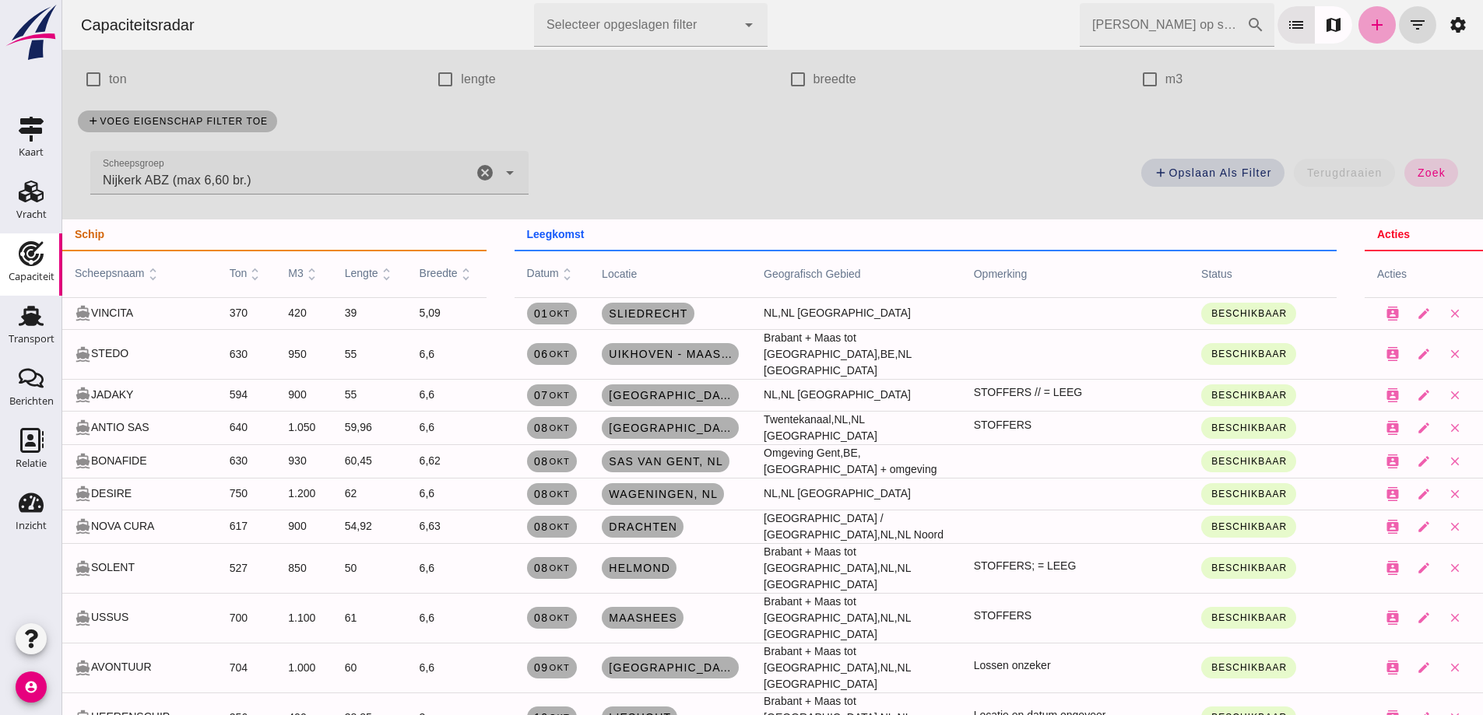
click at [1365, 15] on link "add" at bounding box center [1376, 24] width 37 height 37
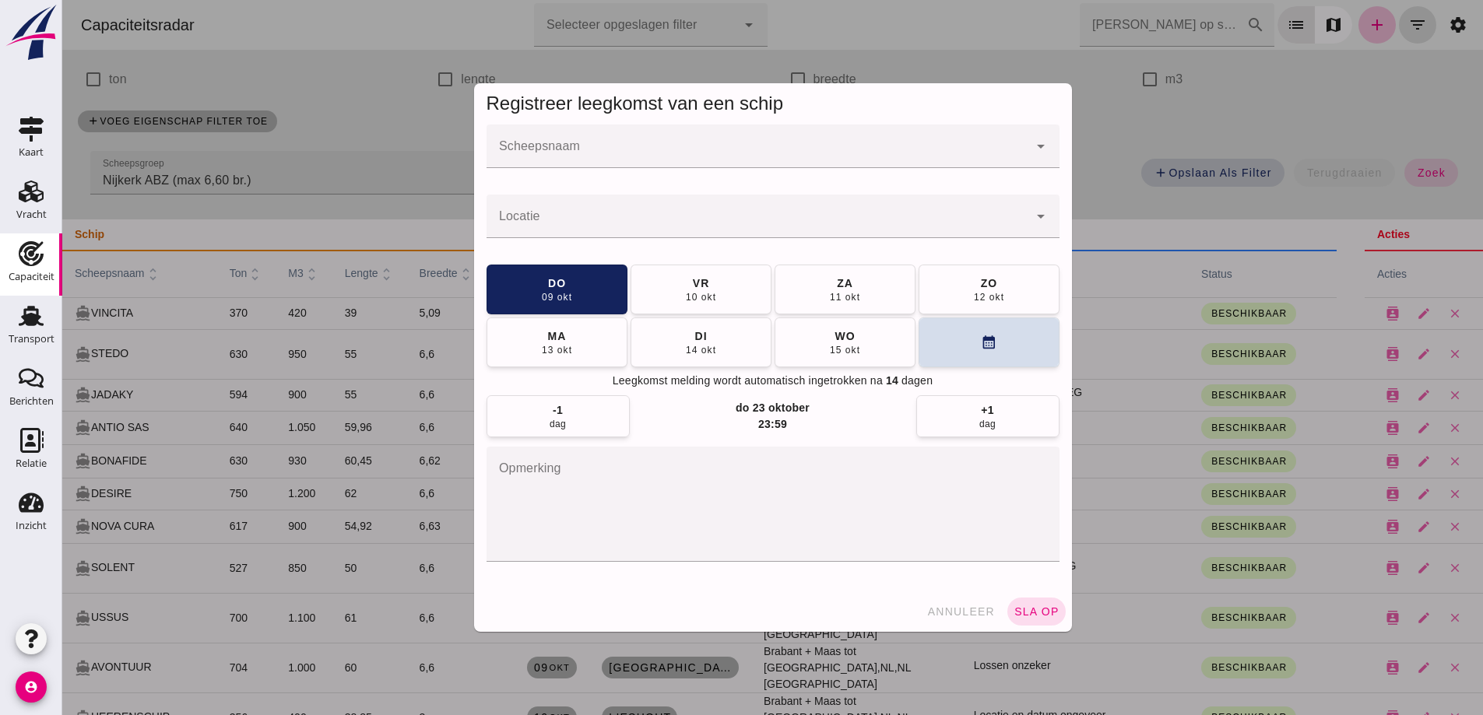
click at [883, 162] on input "Scheepsnaam" at bounding box center [757, 154] width 542 height 19
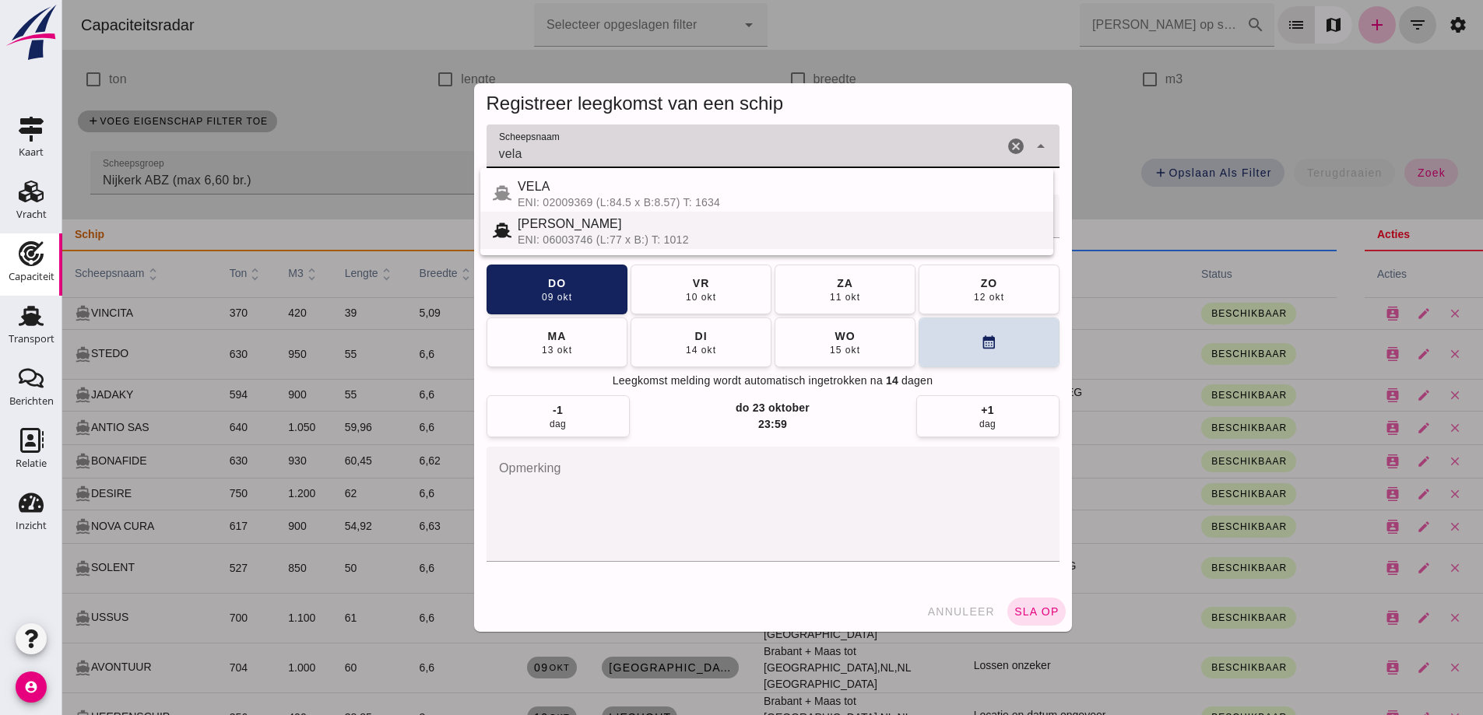
drag, startPoint x: 672, startPoint y: 201, endPoint x: 690, endPoint y: 231, distance: 35.2
click at [690, 230] on div "VELA ENI: 02009369 (L:84.5 x B:8.57) T: 1634 Vela ENI: 06003746 (L:77 x B:) T: …" at bounding box center [766, 211] width 573 height 87
click at [694, 182] on div "VELA" at bounding box center [779, 186] width 523 height 19
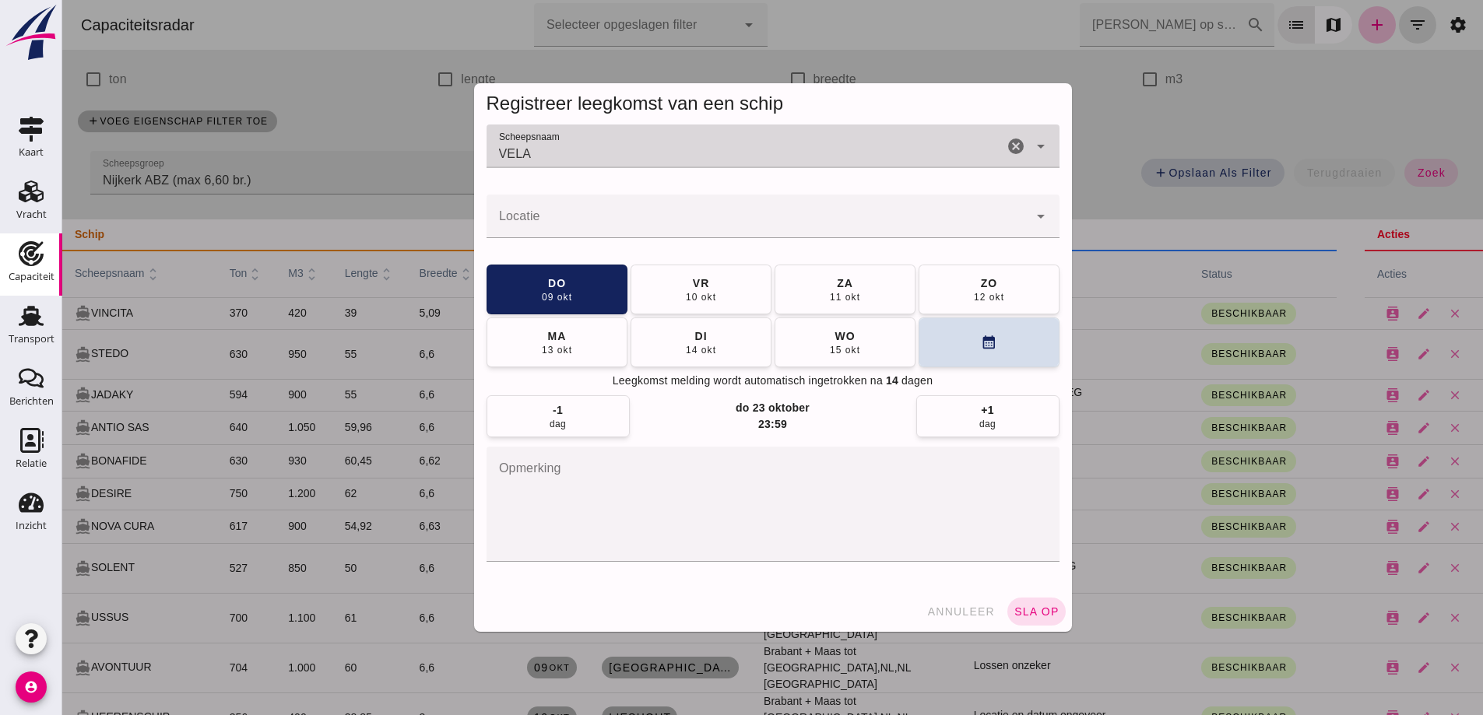
type input "VELA"
click at [672, 223] on input "Locatie" at bounding box center [757, 224] width 542 height 19
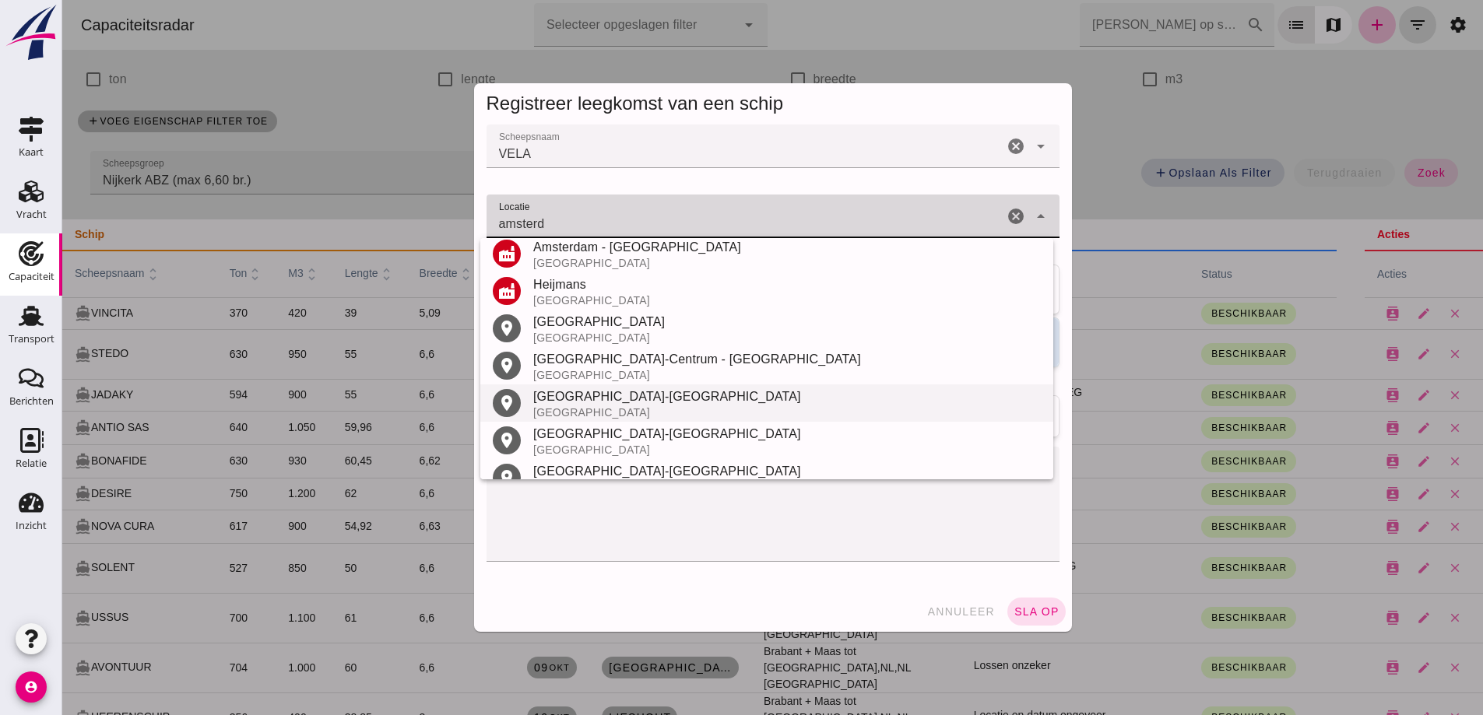
scroll to position [369, 0]
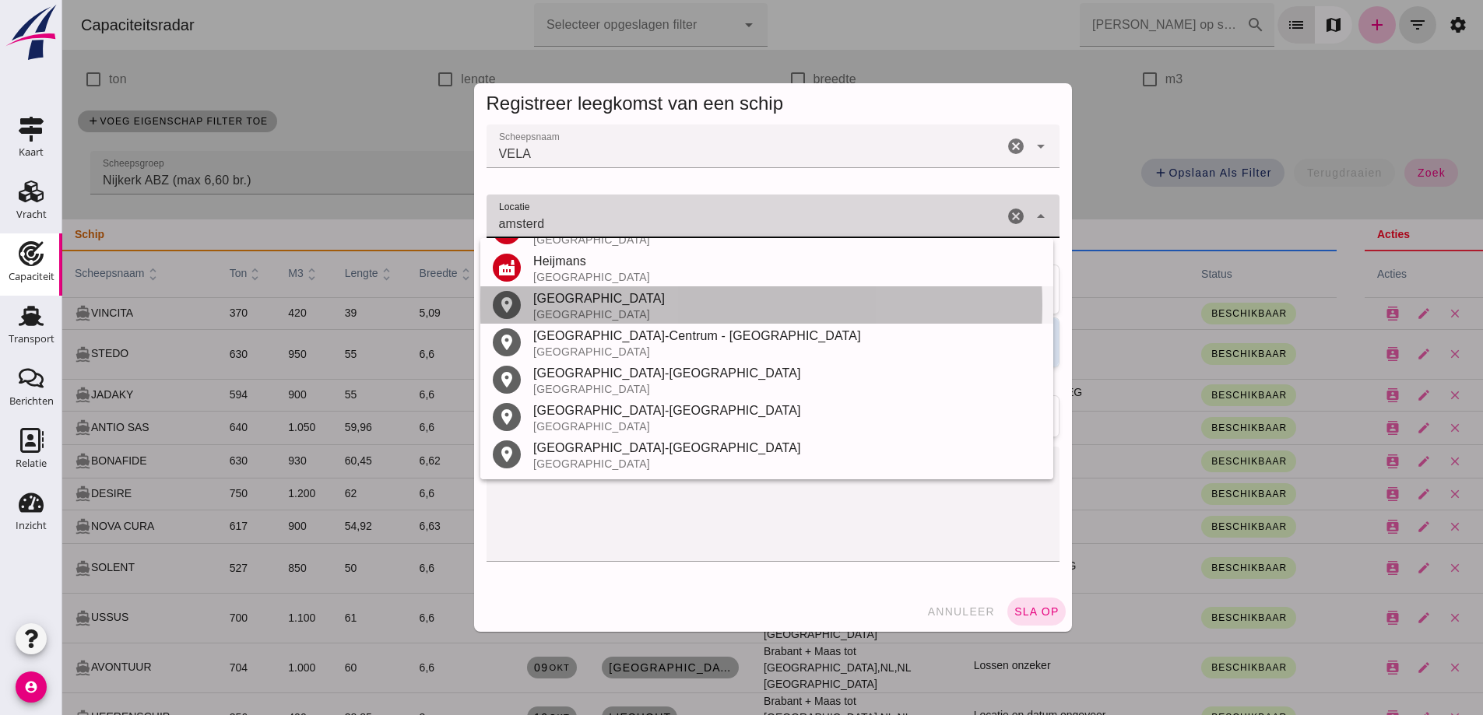
click at [588, 314] on div "[GEOGRAPHIC_DATA]" at bounding box center [786, 314] width 507 height 12
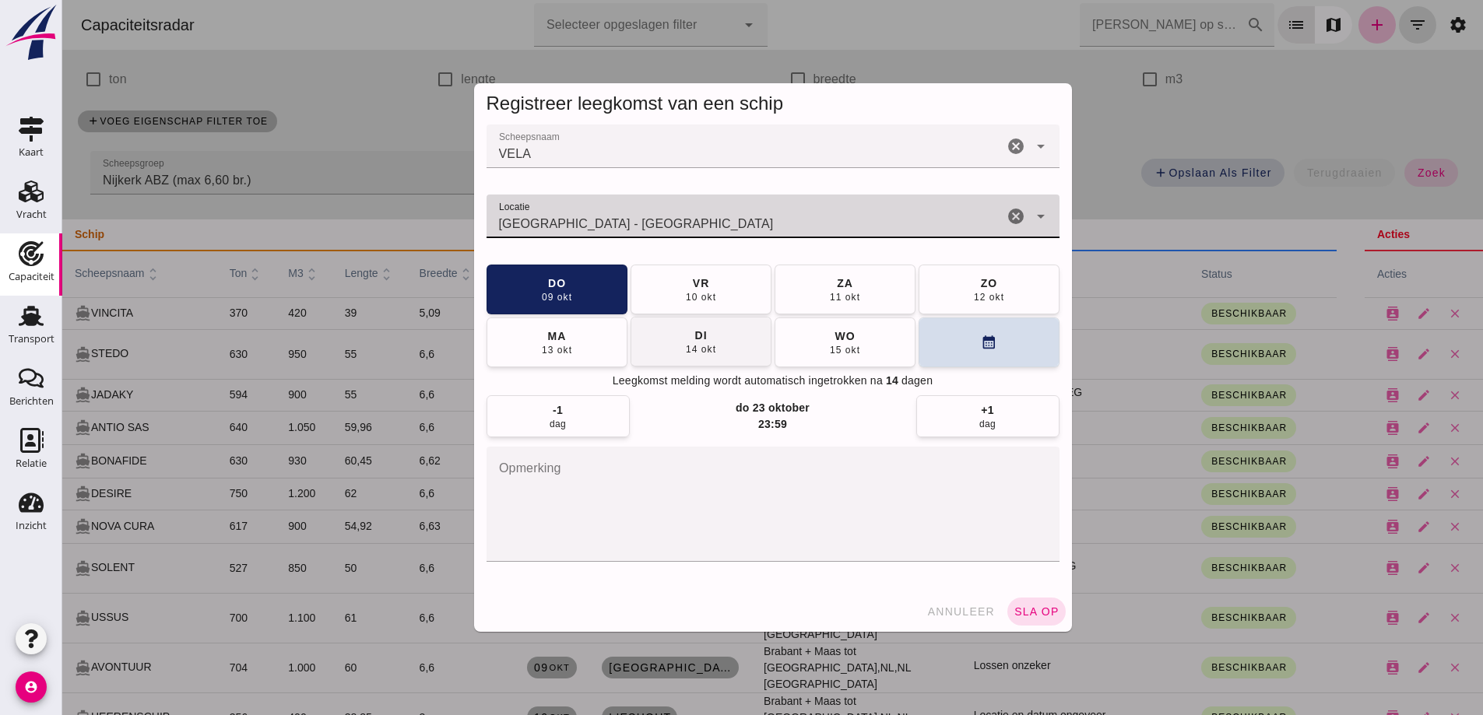
type input "[GEOGRAPHIC_DATA] - [GEOGRAPHIC_DATA]"
click at [690, 352] on div "14 okt" at bounding box center [700, 349] width 31 height 12
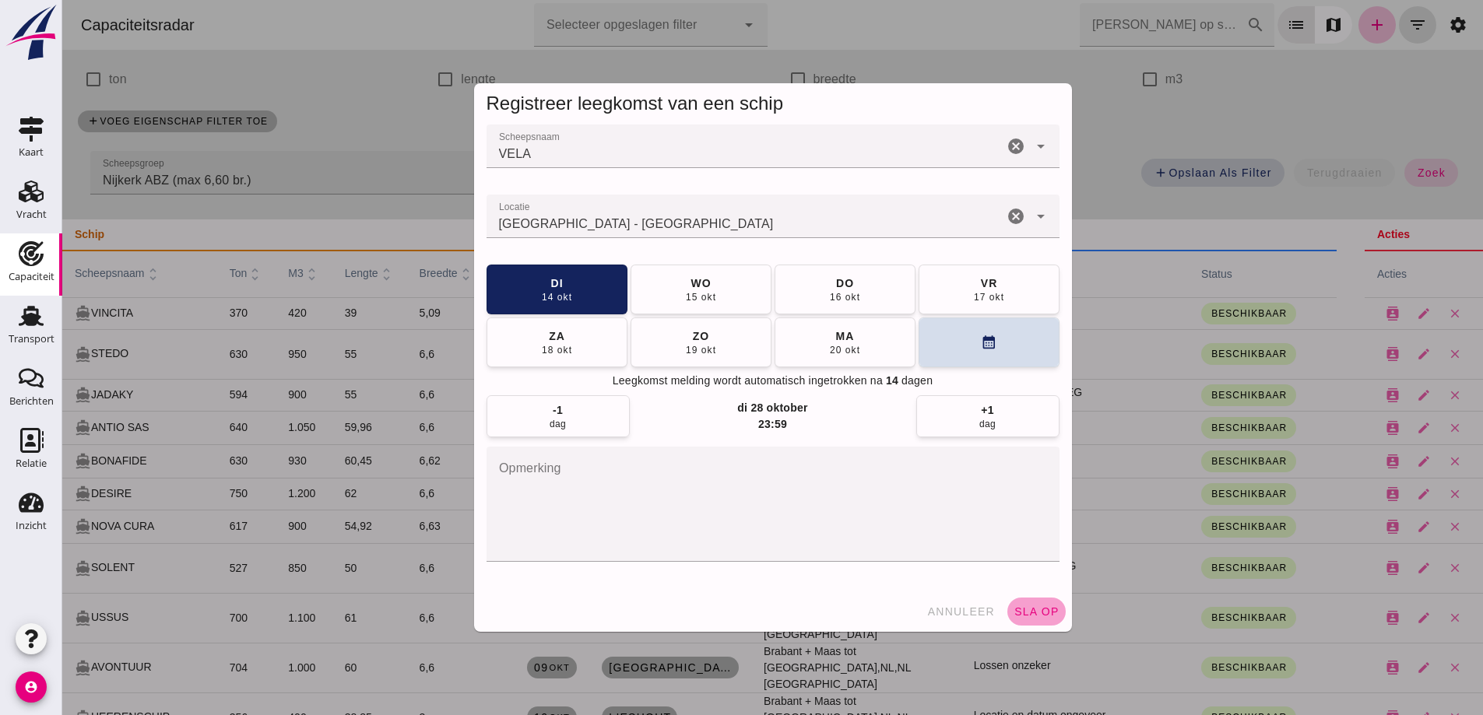
click at [1027, 609] on span "sla op" at bounding box center [1036, 611] width 46 height 12
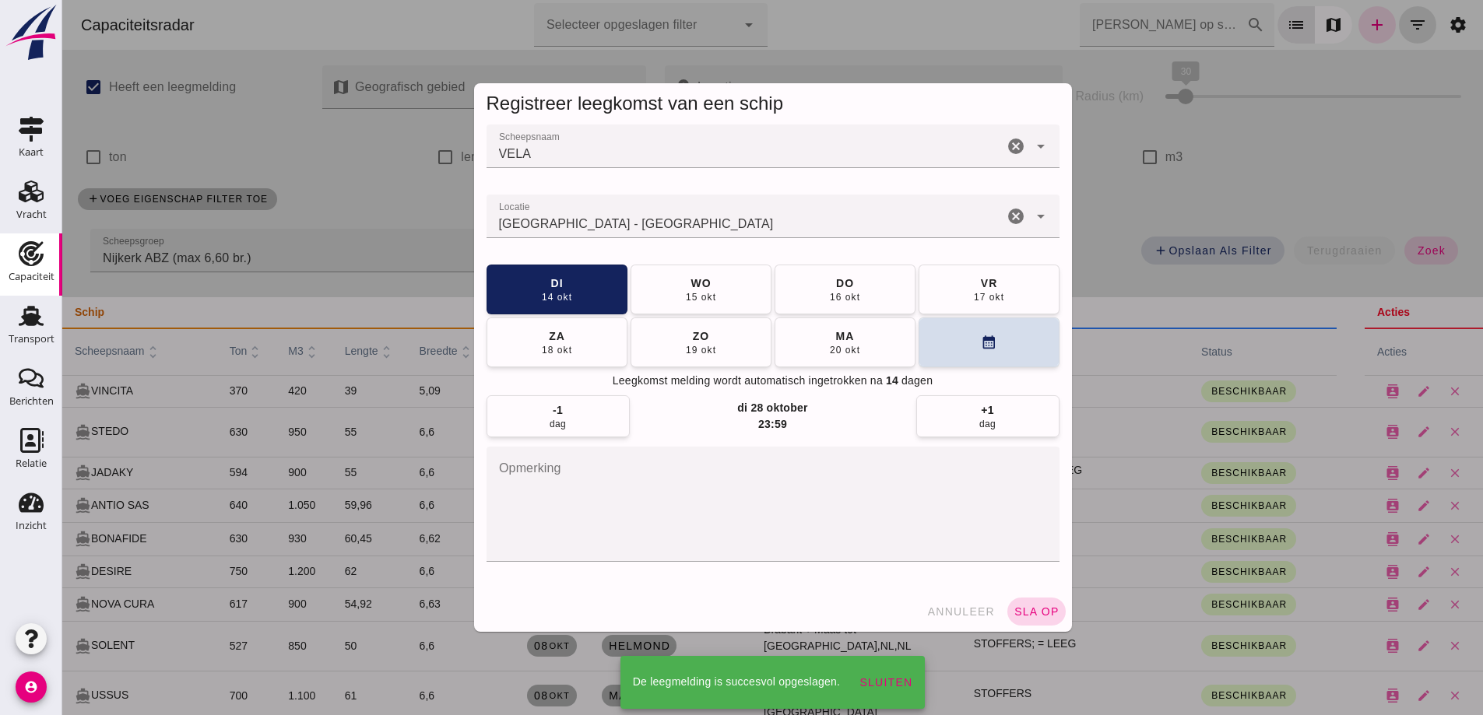
scroll to position [78, 0]
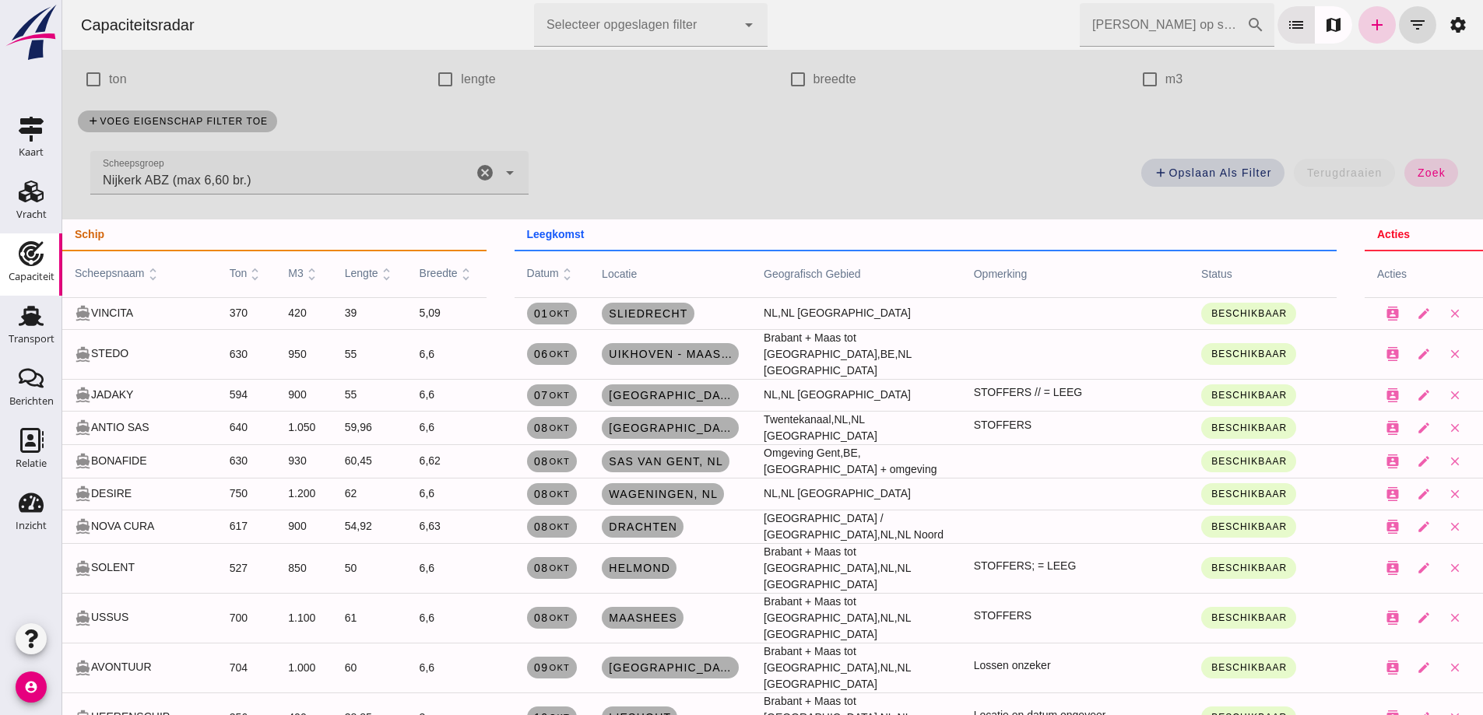
click at [1367, 30] on icon "add" at bounding box center [1376, 25] width 19 height 19
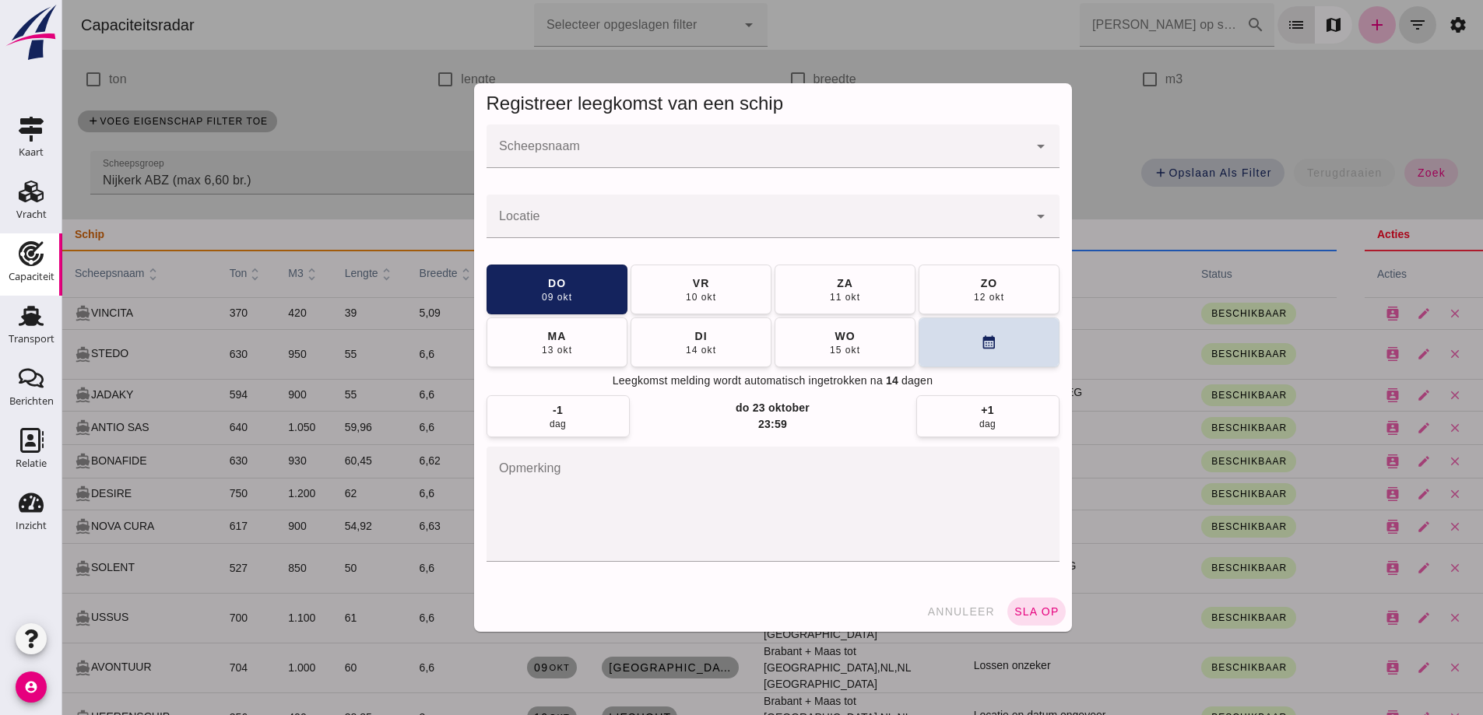
click at [759, 142] on div at bounding box center [757, 147] width 542 height 44
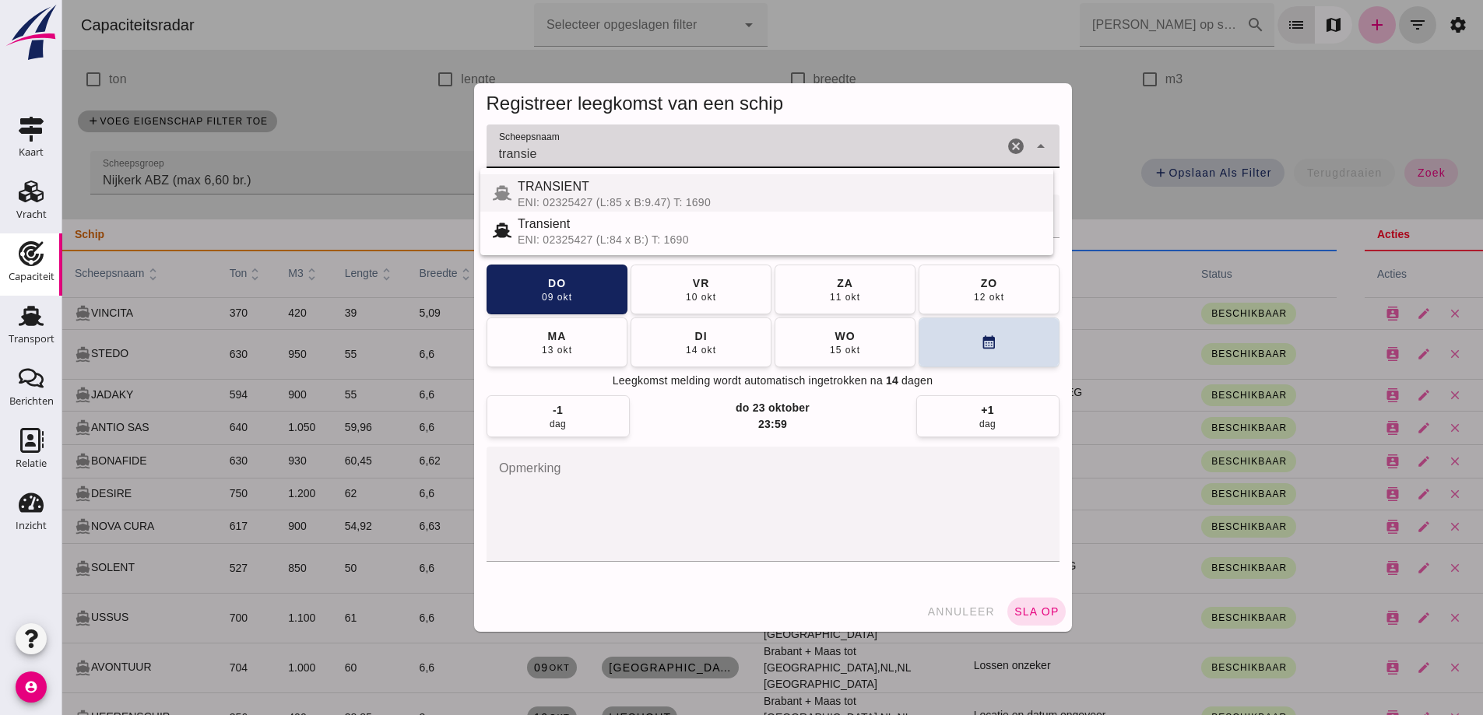
click at [693, 192] on div "TRANSIENT" at bounding box center [779, 186] width 523 height 19
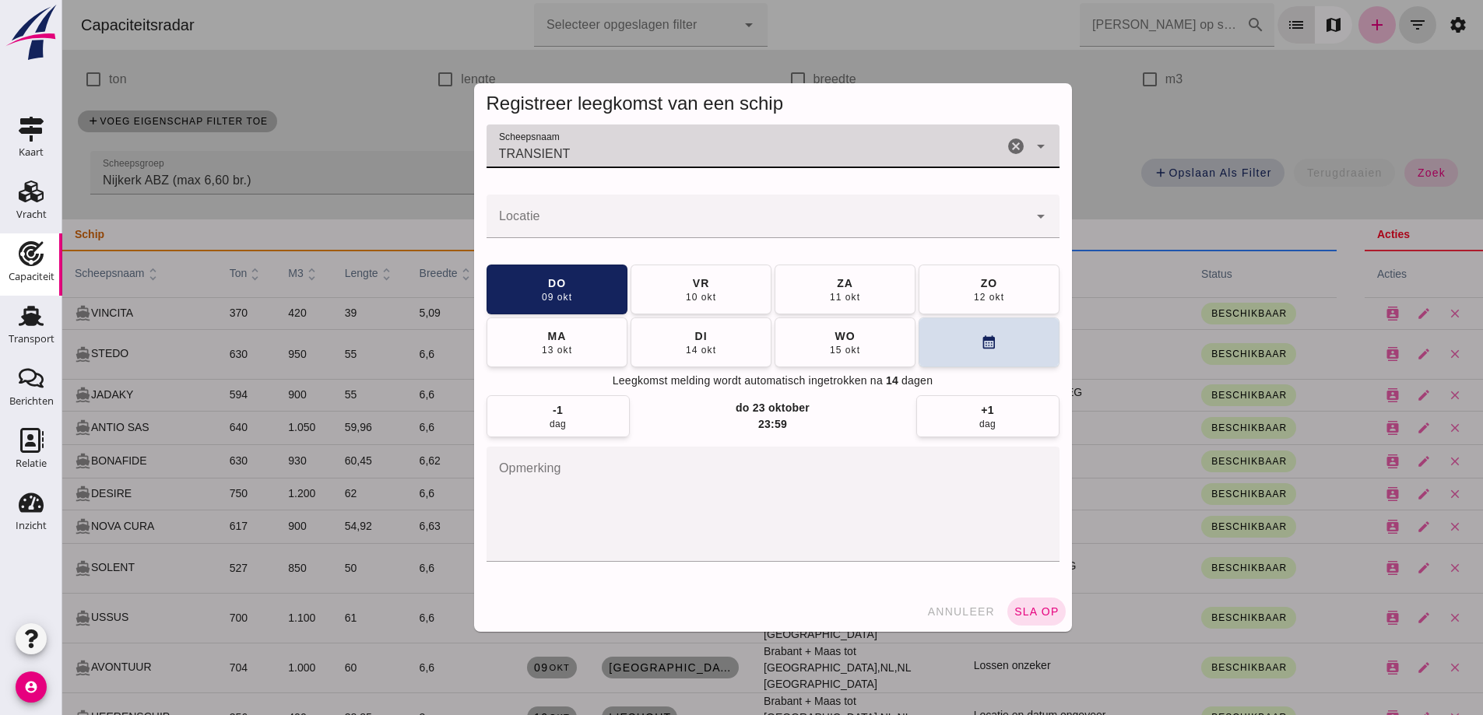
type input "TRANSIENT"
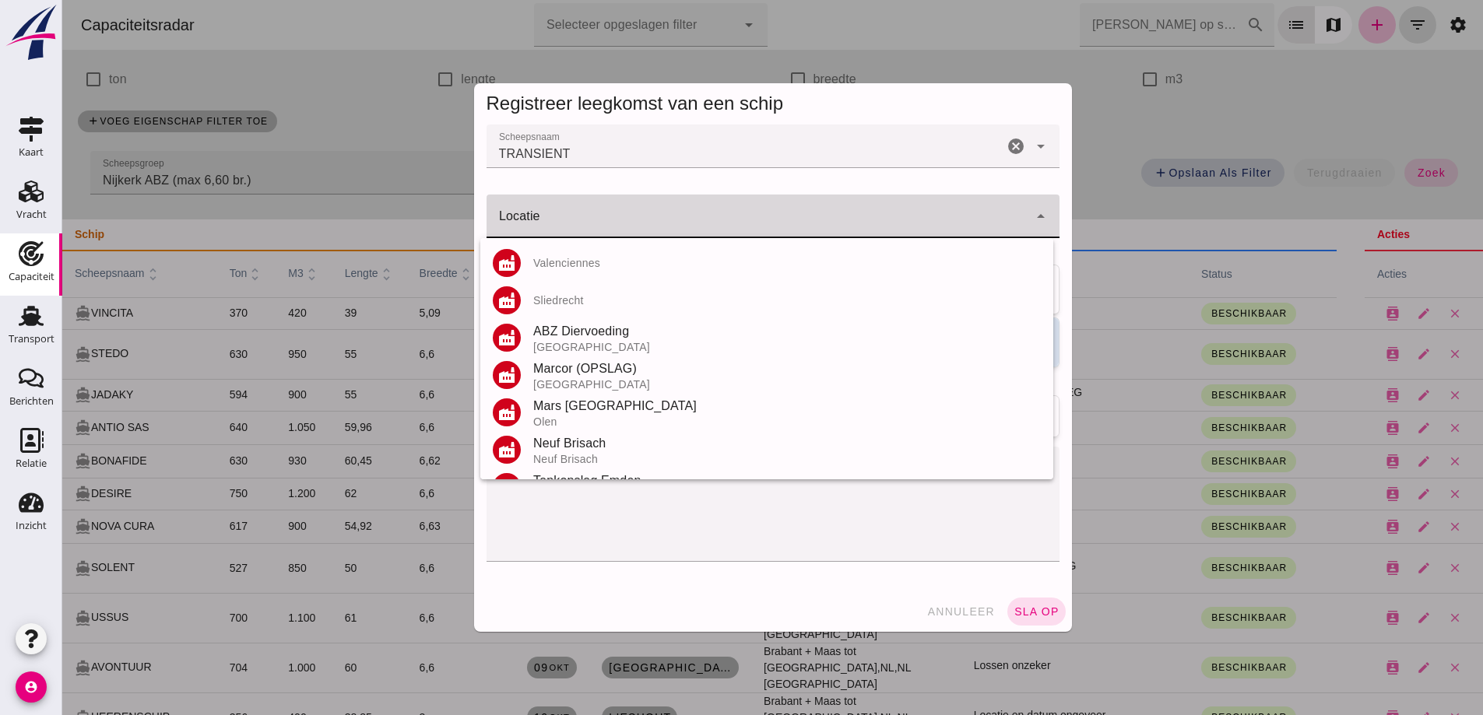
click at [567, 212] on div at bounding box center [757, 217] width 542 height 44
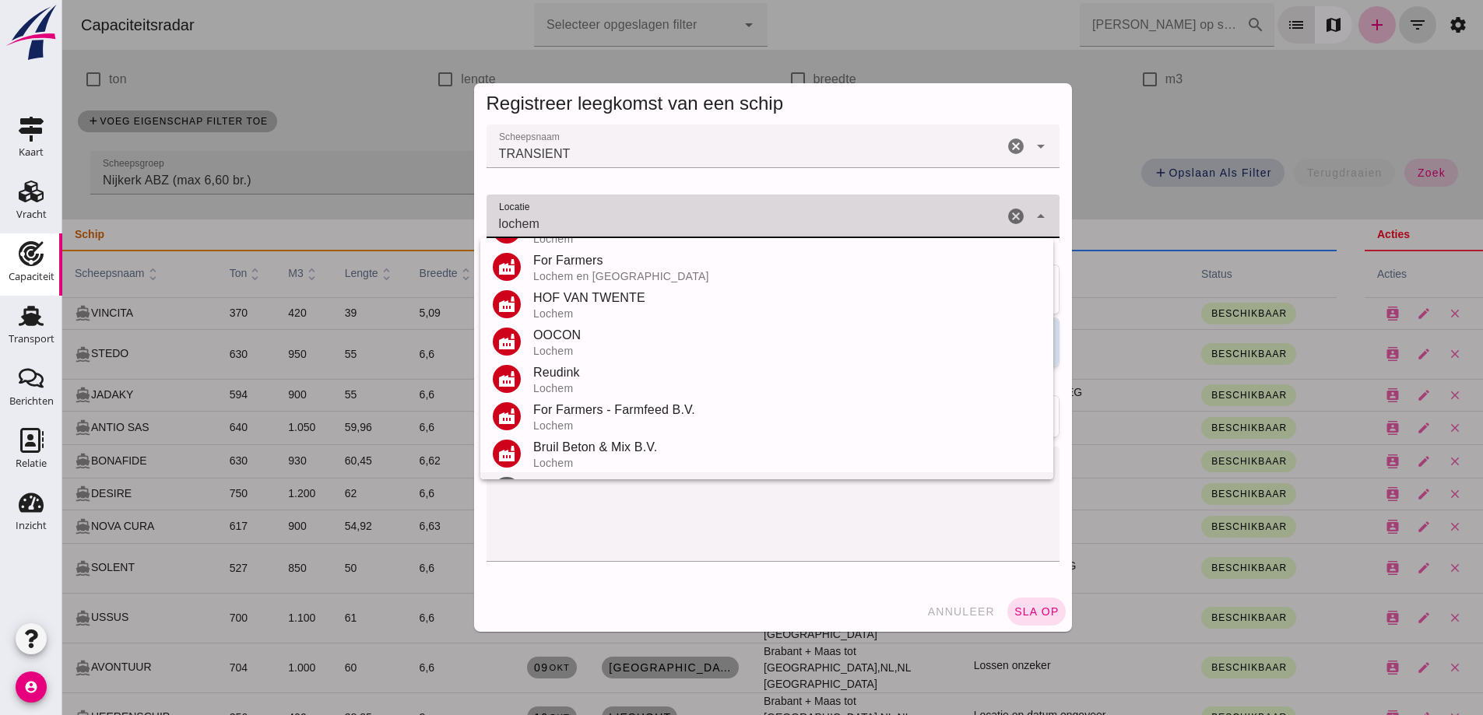
scroll to position [182, 0]
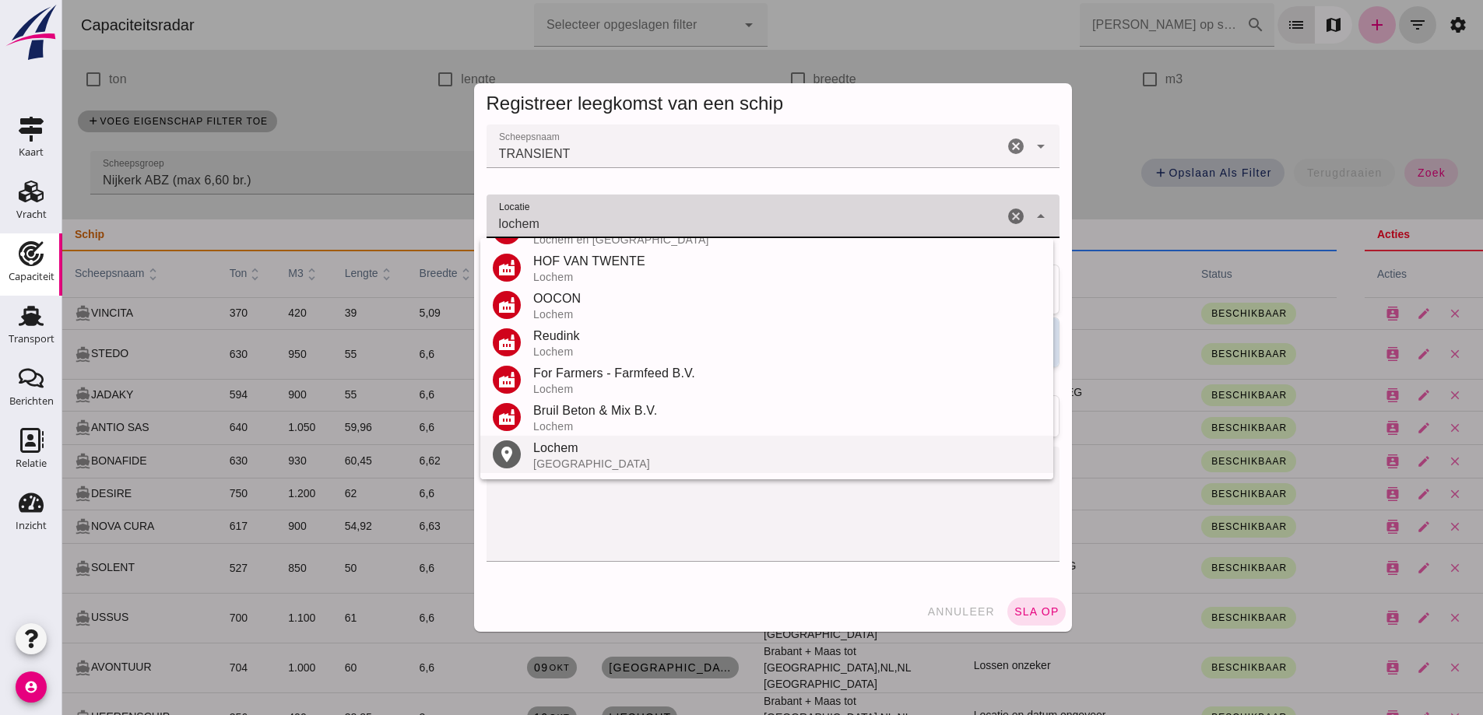
click at [561, 451] on div "Lochem" at bounding box center [786, 448] width 507 height 19
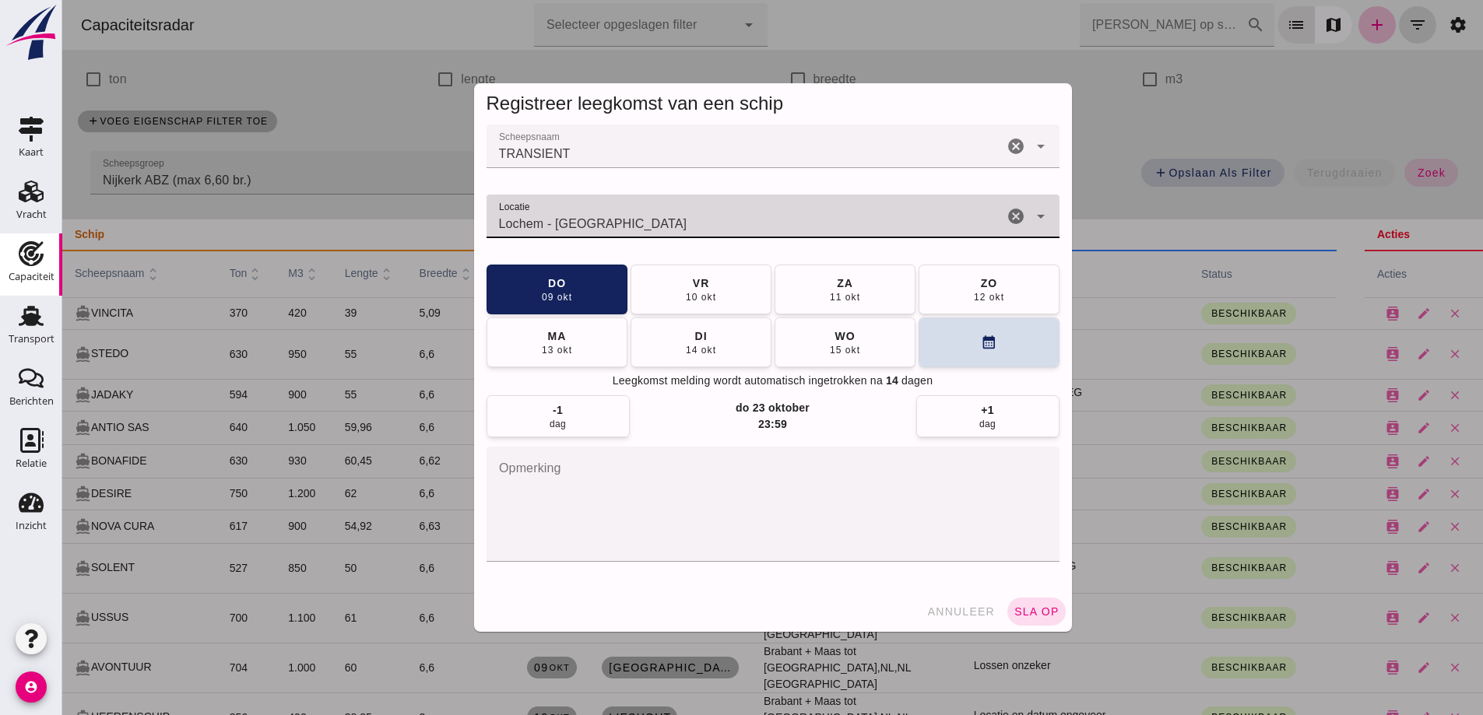
type input "Lochem - [GEOGRAPHIC_DATA]"
click at [1006, 598] on div "annuleer sla op" at bounding box center [773, 611] width 598 height 40
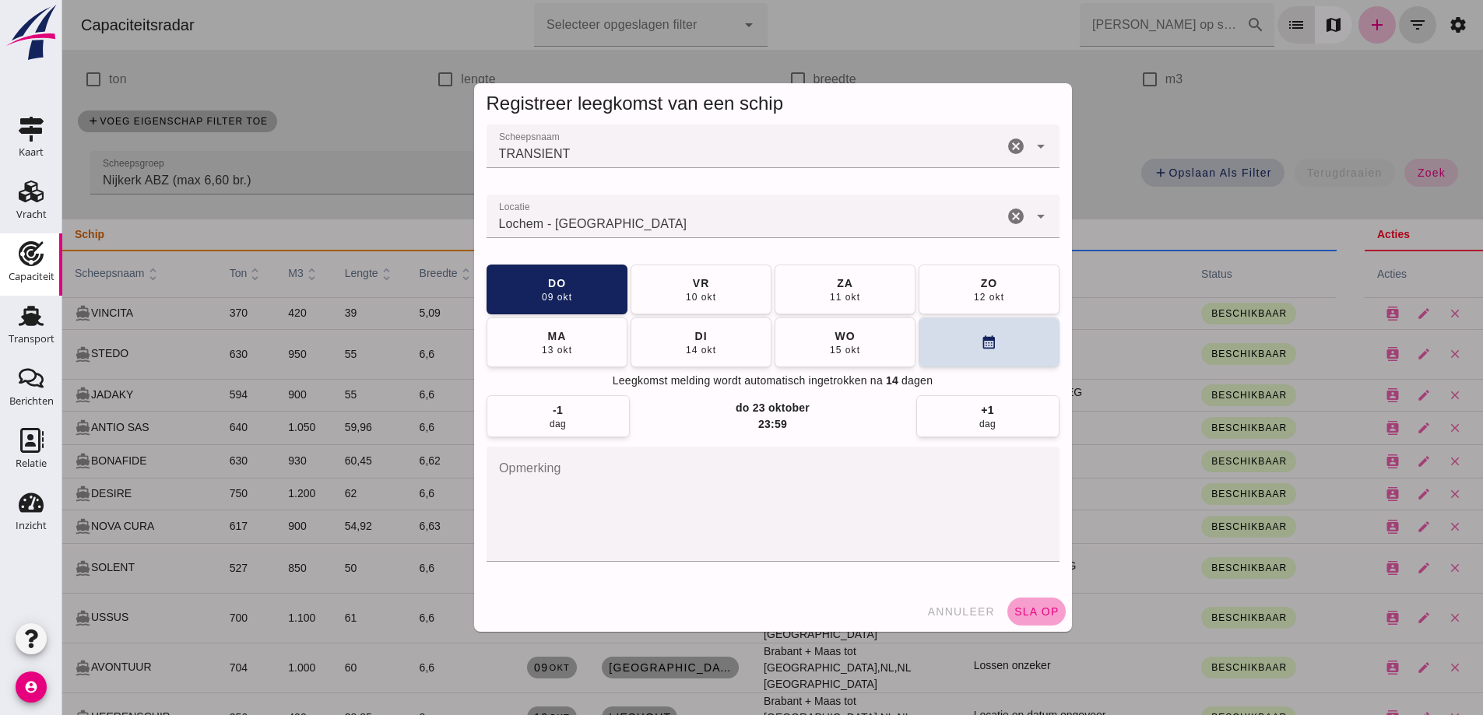
click at [1013, 605] on span "sla op" at bounding box center [1036, 611] width 46 height 12
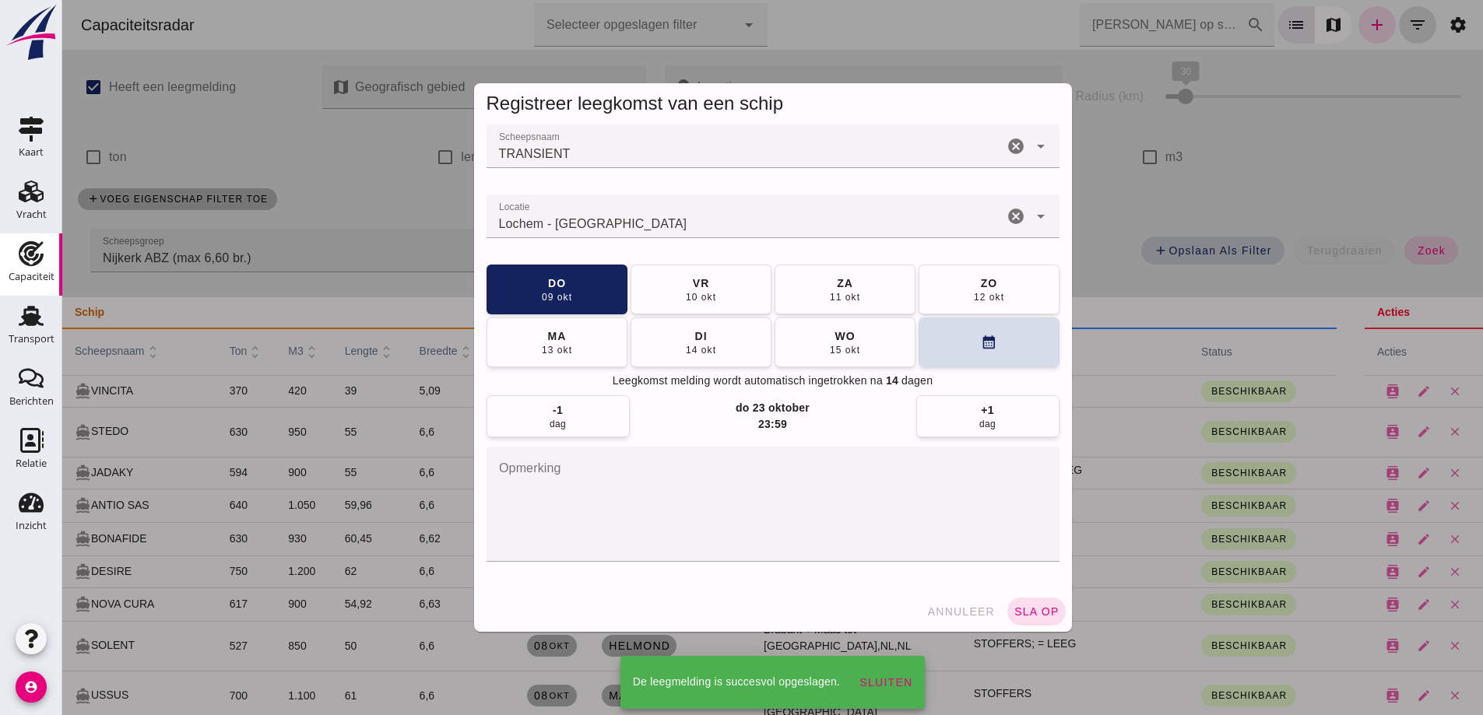
scroll to position [78, 0]
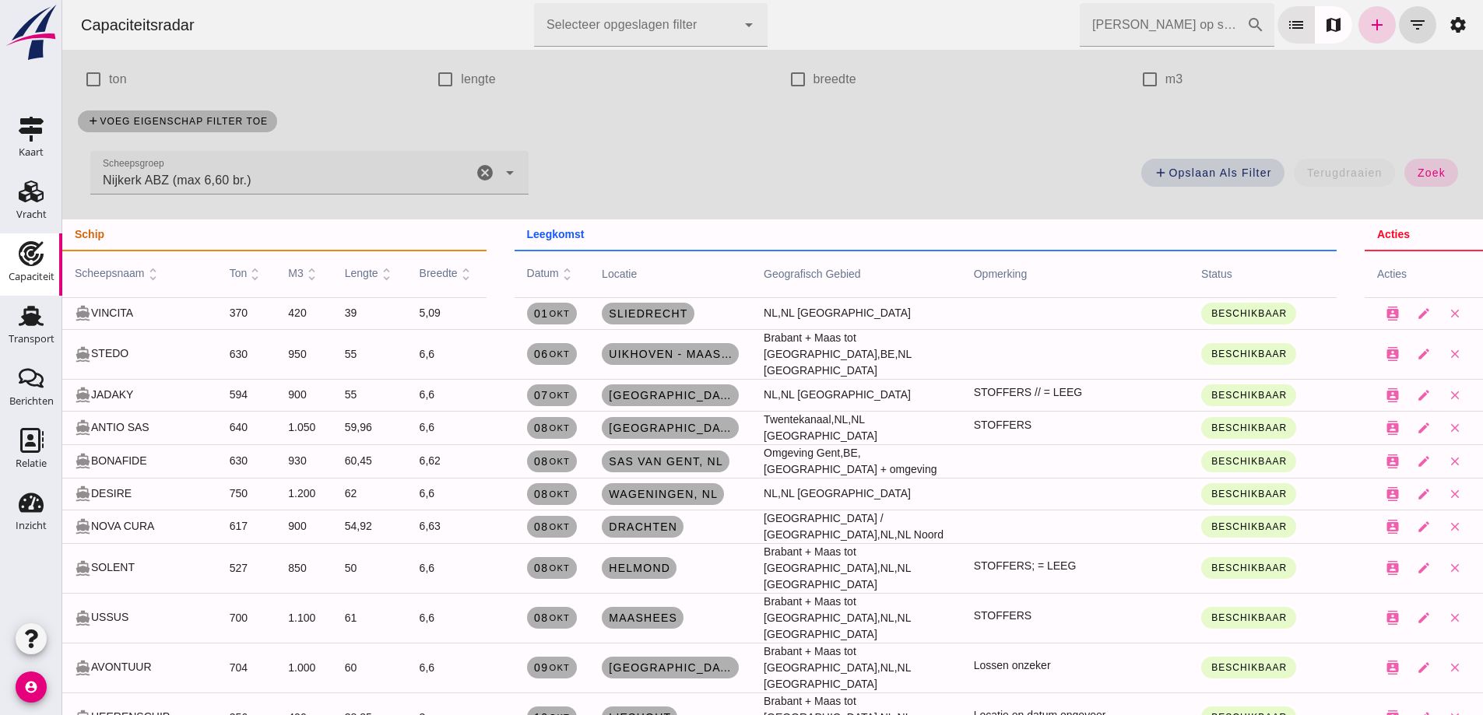
click at [1367, 31] on icon "add" at bounding box center [1376, 25] width 19 height 19
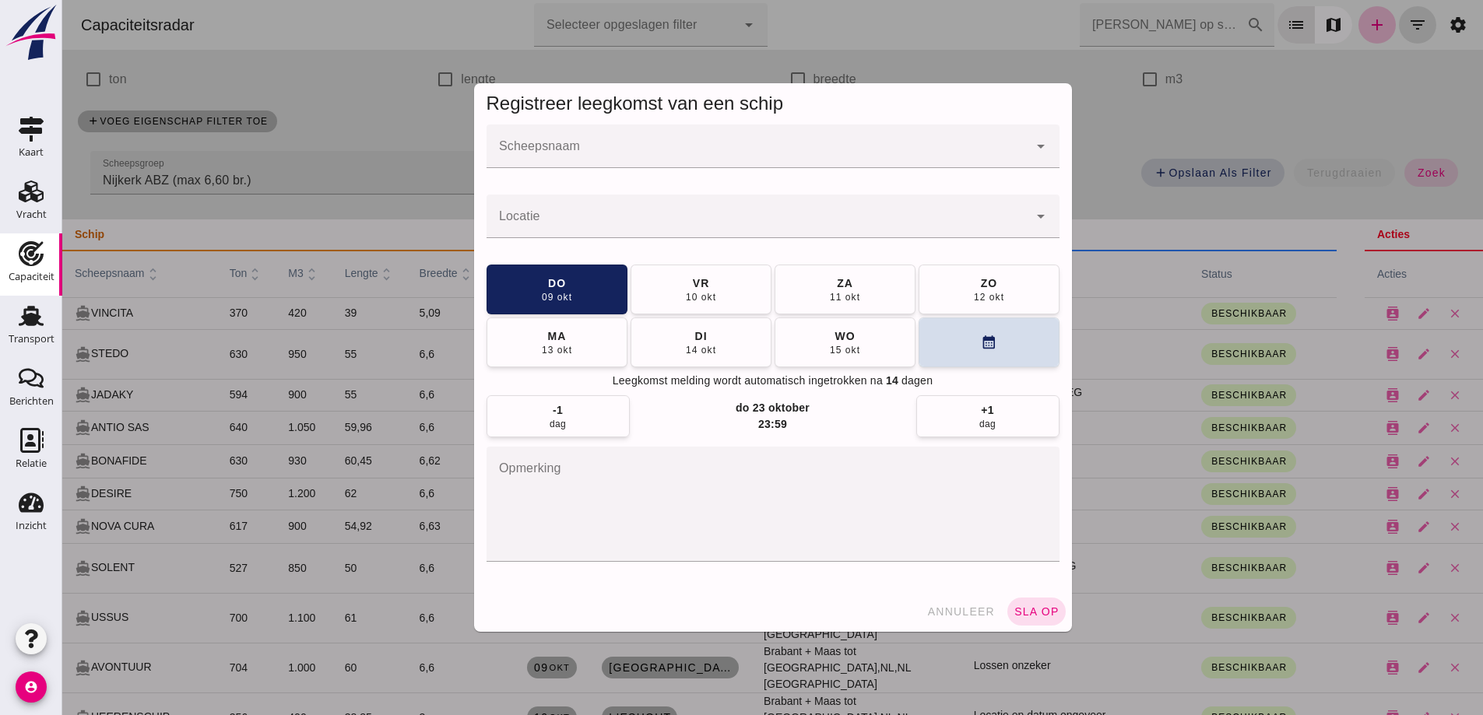
click at [832, 154] on input "Scheepsnaam" at bounding box center [757, 154] width 542 height 19
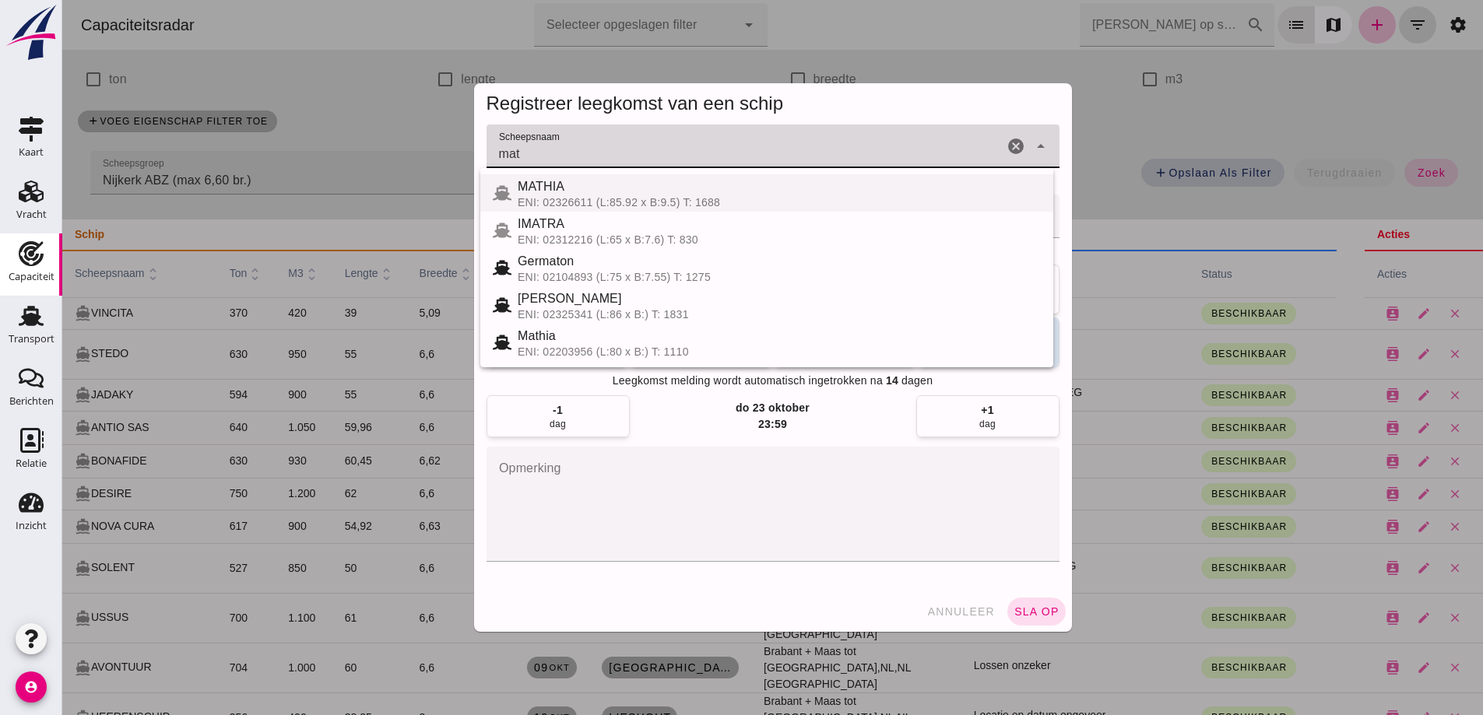
click at [613, 195] on div "MATHIA" at bounding box center [779, 186] width 523 height 19
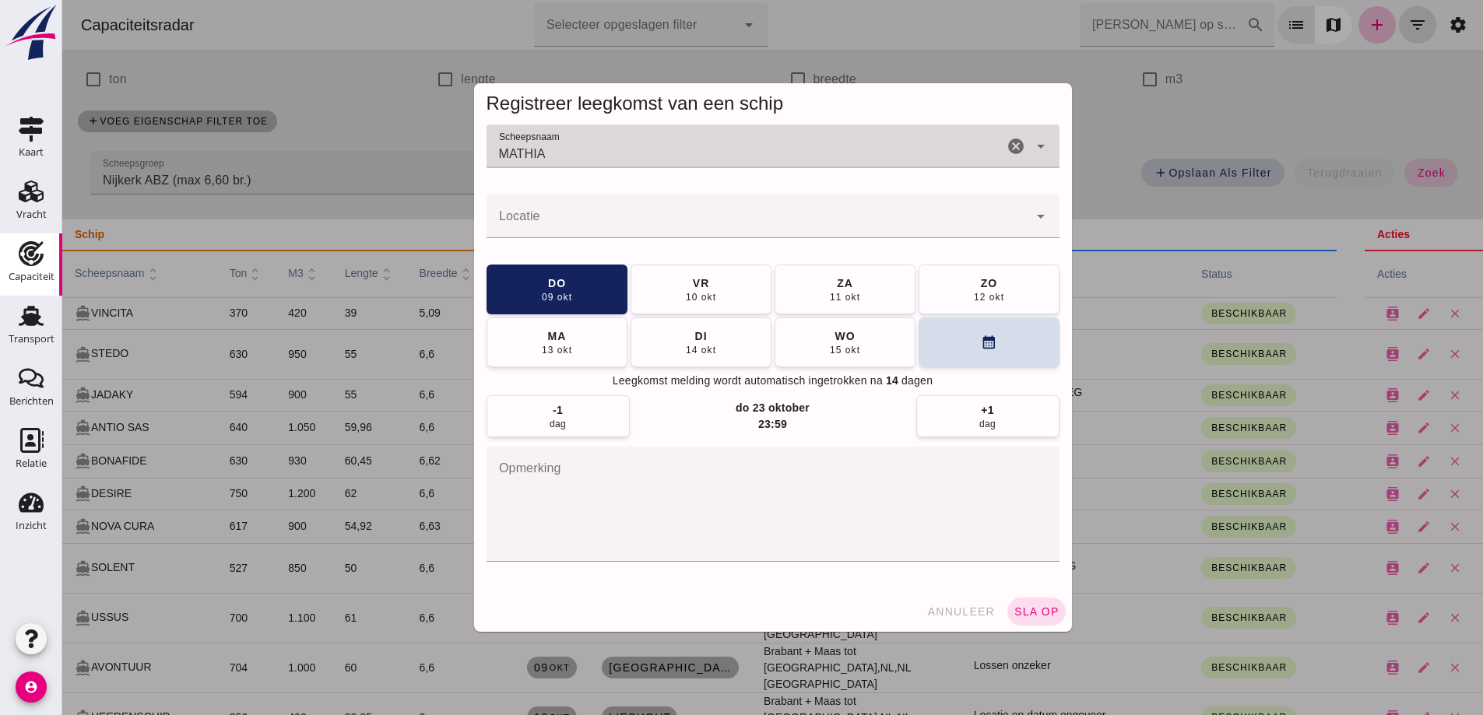
type input "MATHIA"
click at [609, 226] on input "Locatie" at bounding box center [757, 224] width 542 height 19
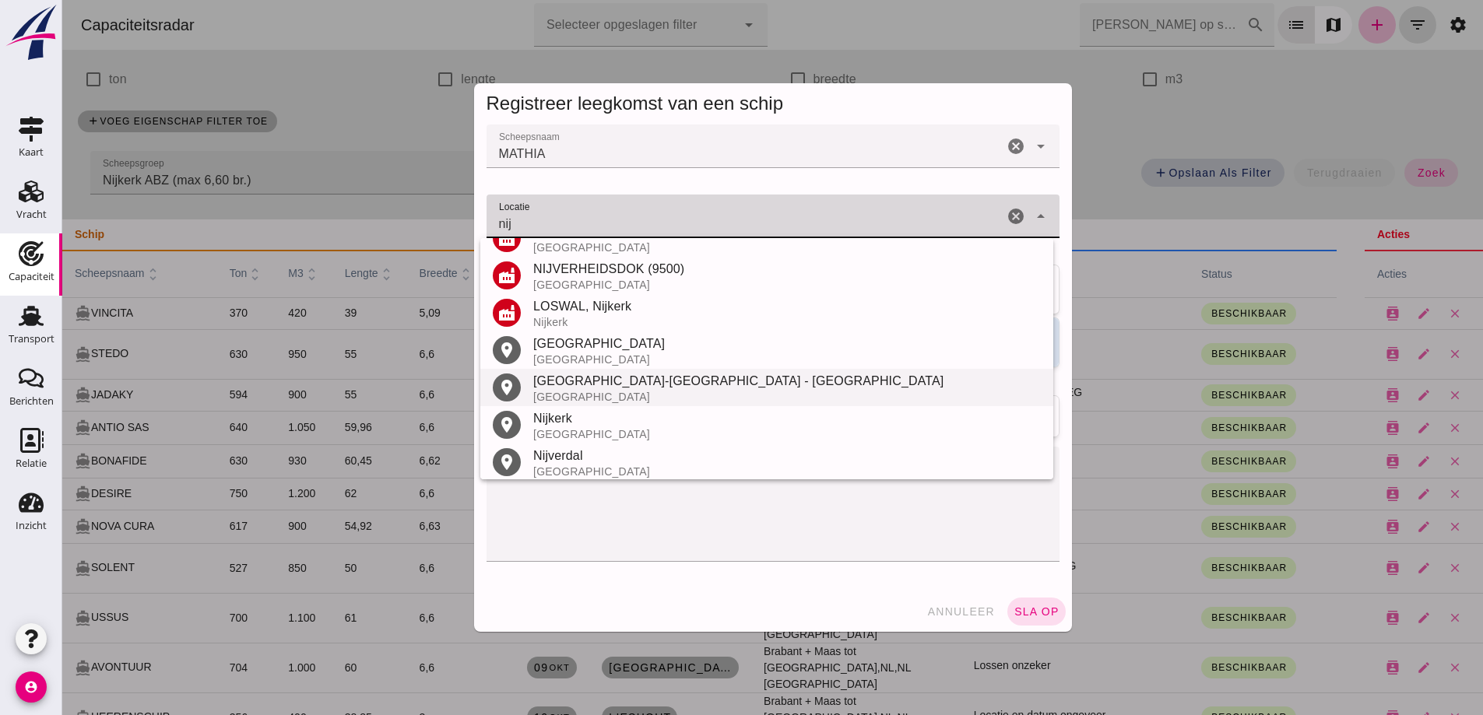
scroll to position [311, 0]
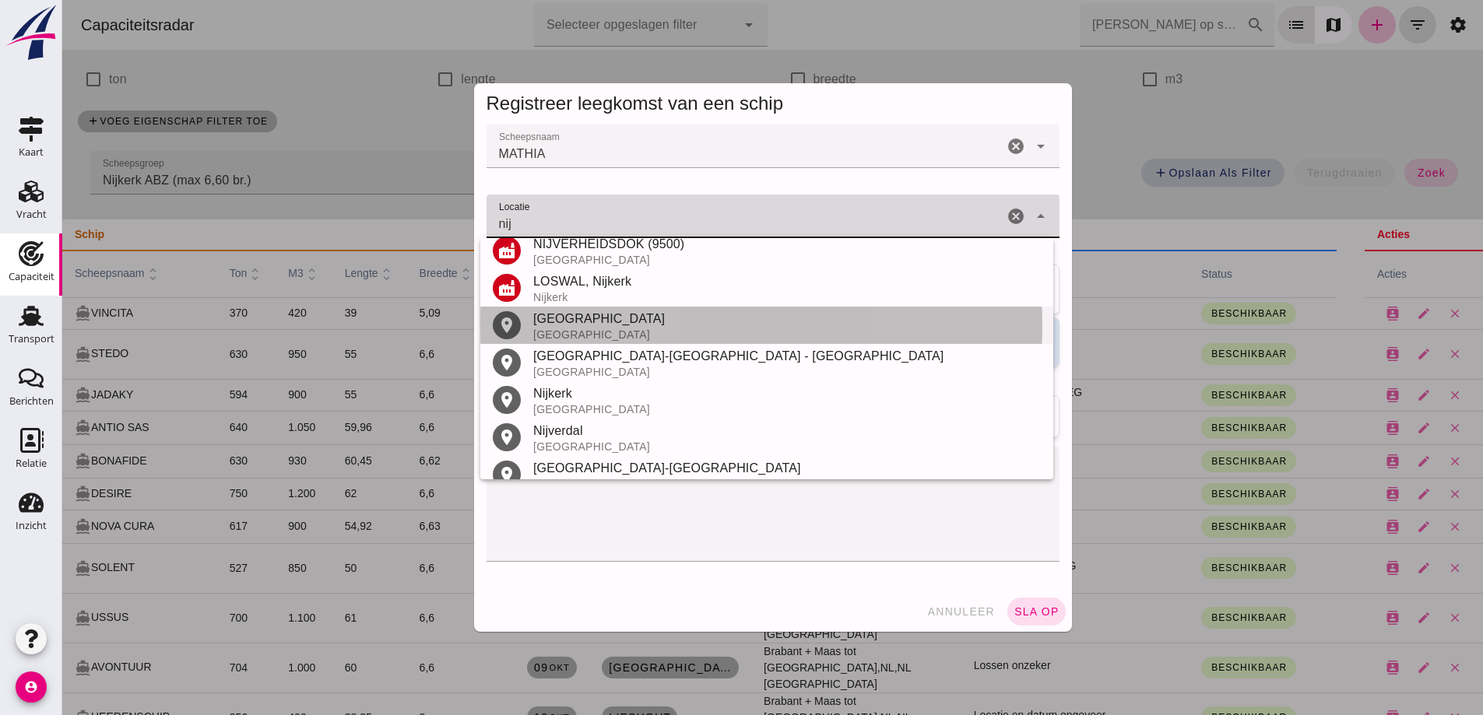
click at [573, 326] on div "[GEOGRAPHIC_DATA]" at bounding box center [786, 319] width 507 height 19
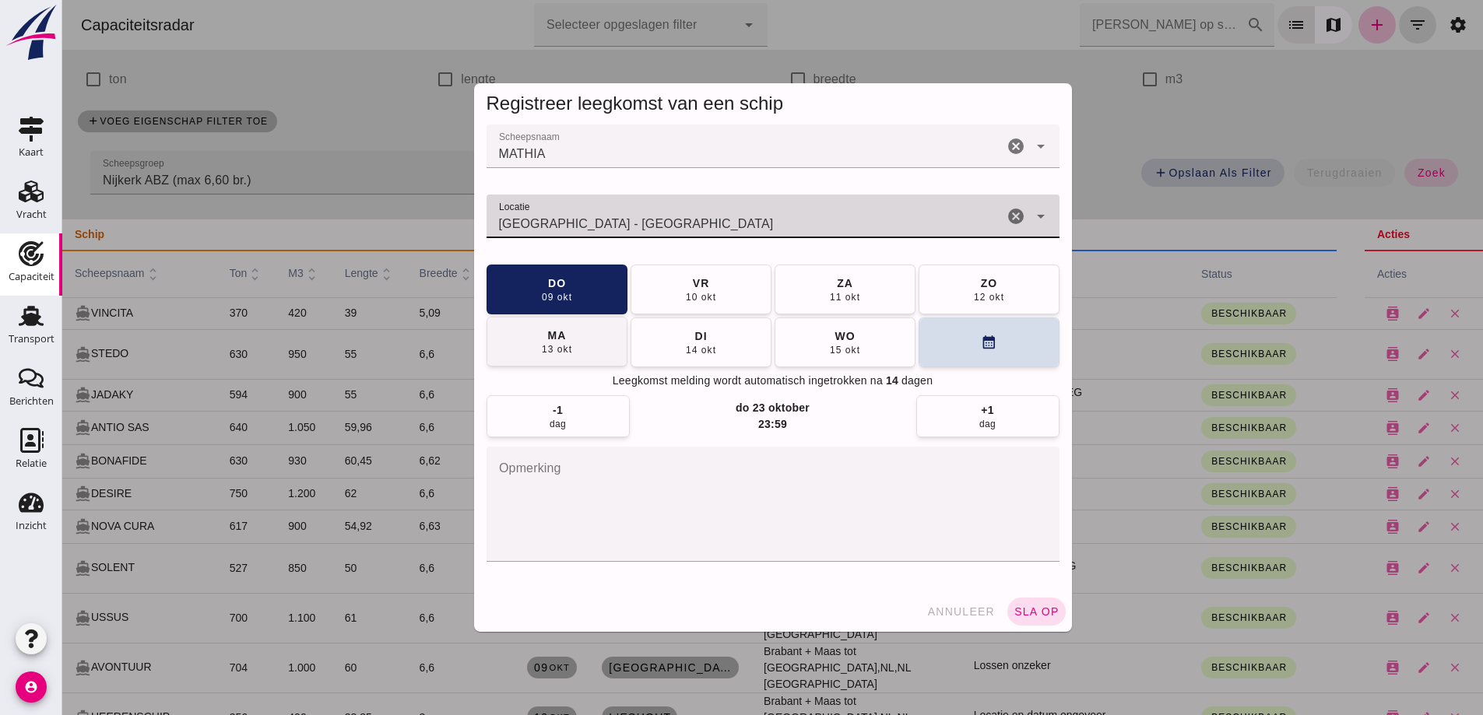
type input "[GEOGRAPHIC_DATA] - [GEOGRAPHIC_DATA]"
click at [582, 353] on button "[DATE]" at bounding box center [556, 342] width 141 height 50
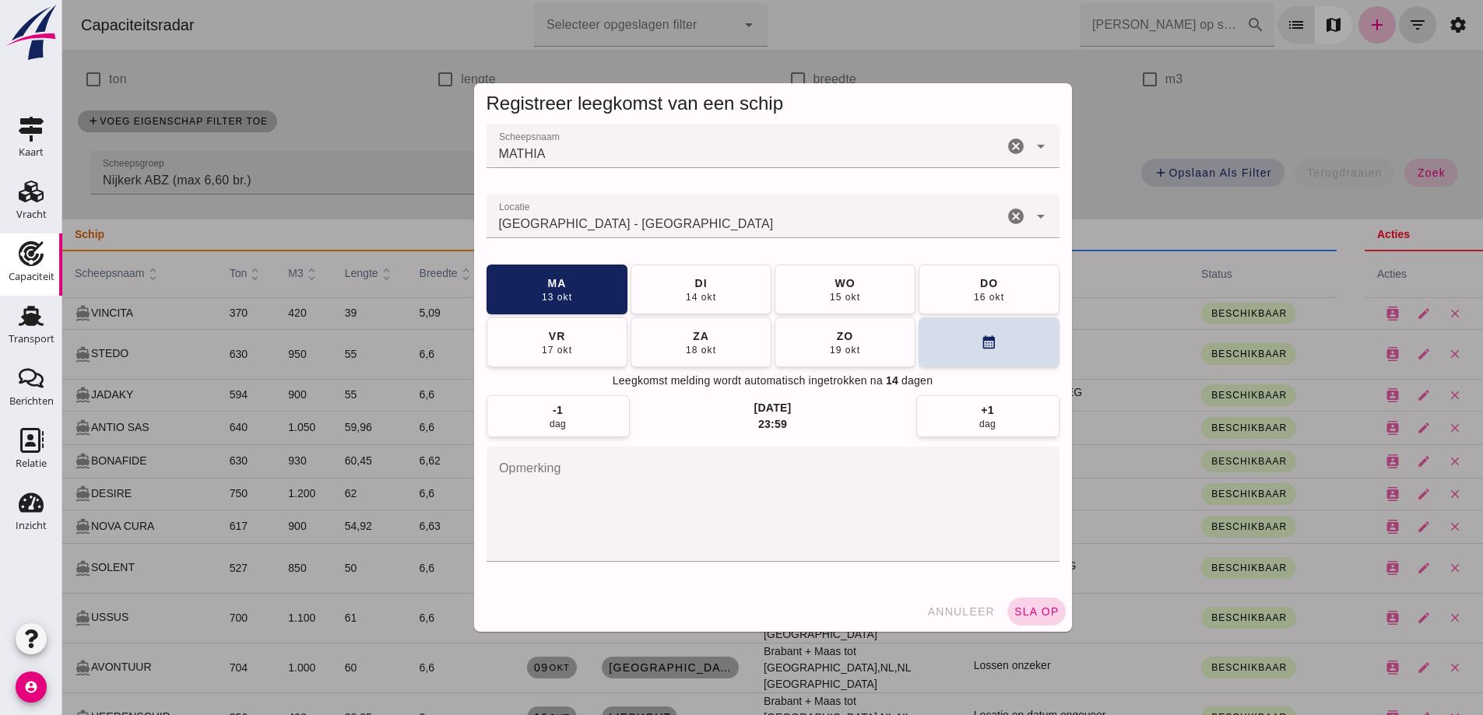
click at [1027, 616] on span "sla op" at bounding box center [1036, 611] width 46 height 12
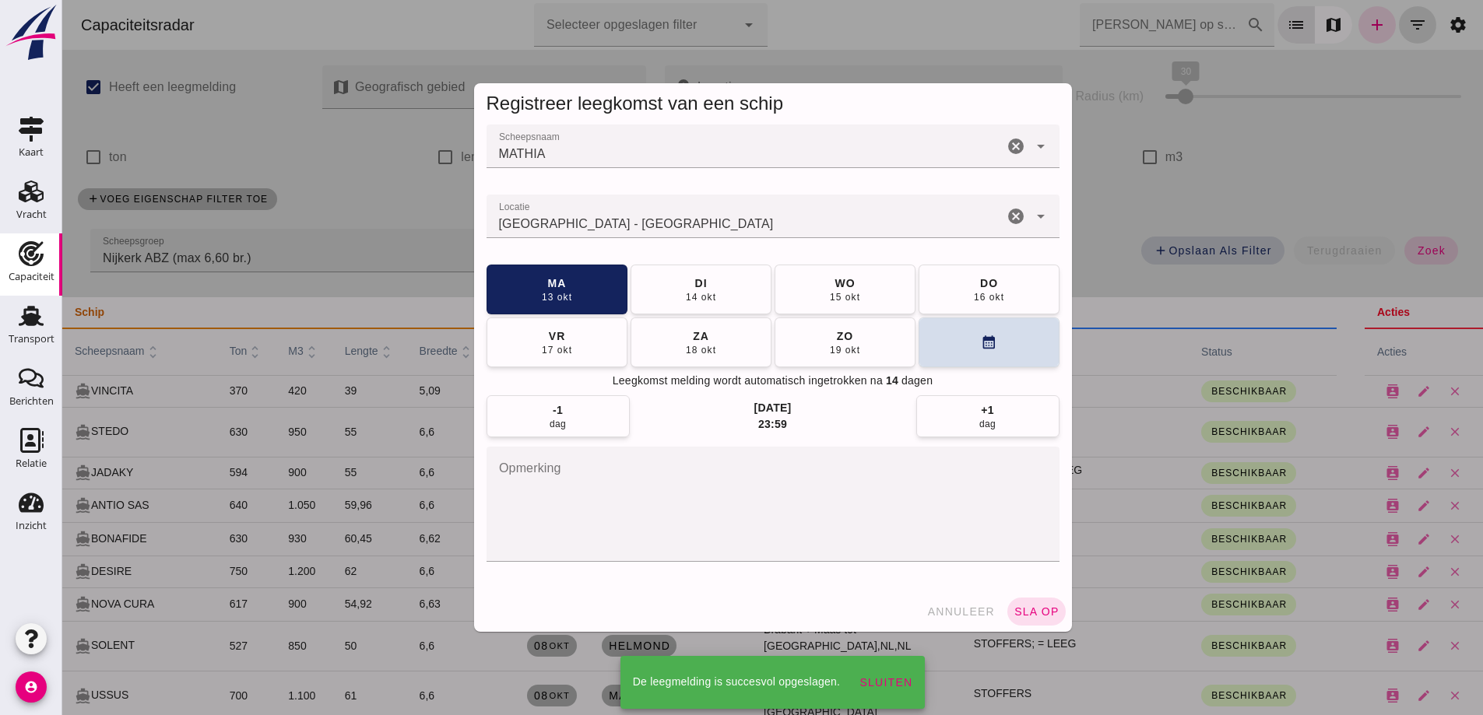
scroll to position [78, 0]
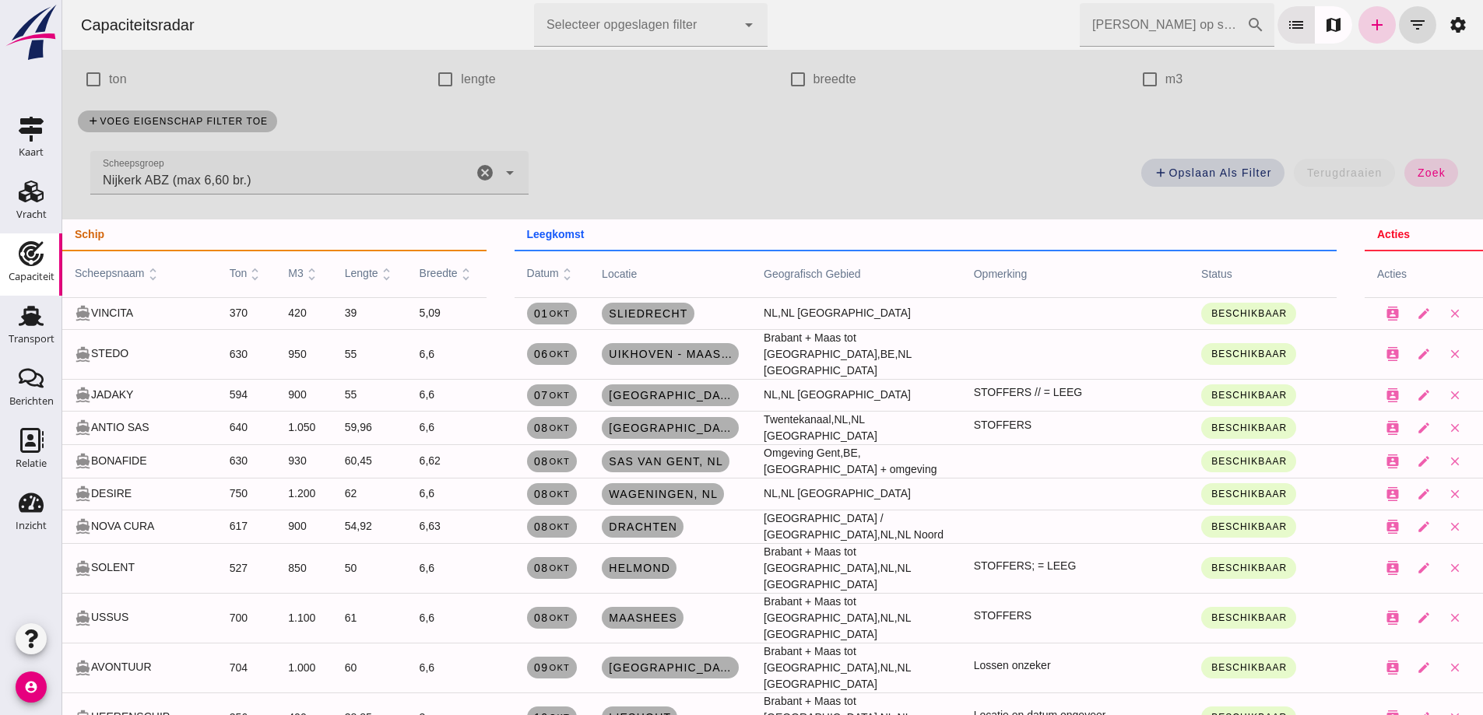
click at [1358, 37] on link "add" at bounding box center [1376, 24] width 37 height 37
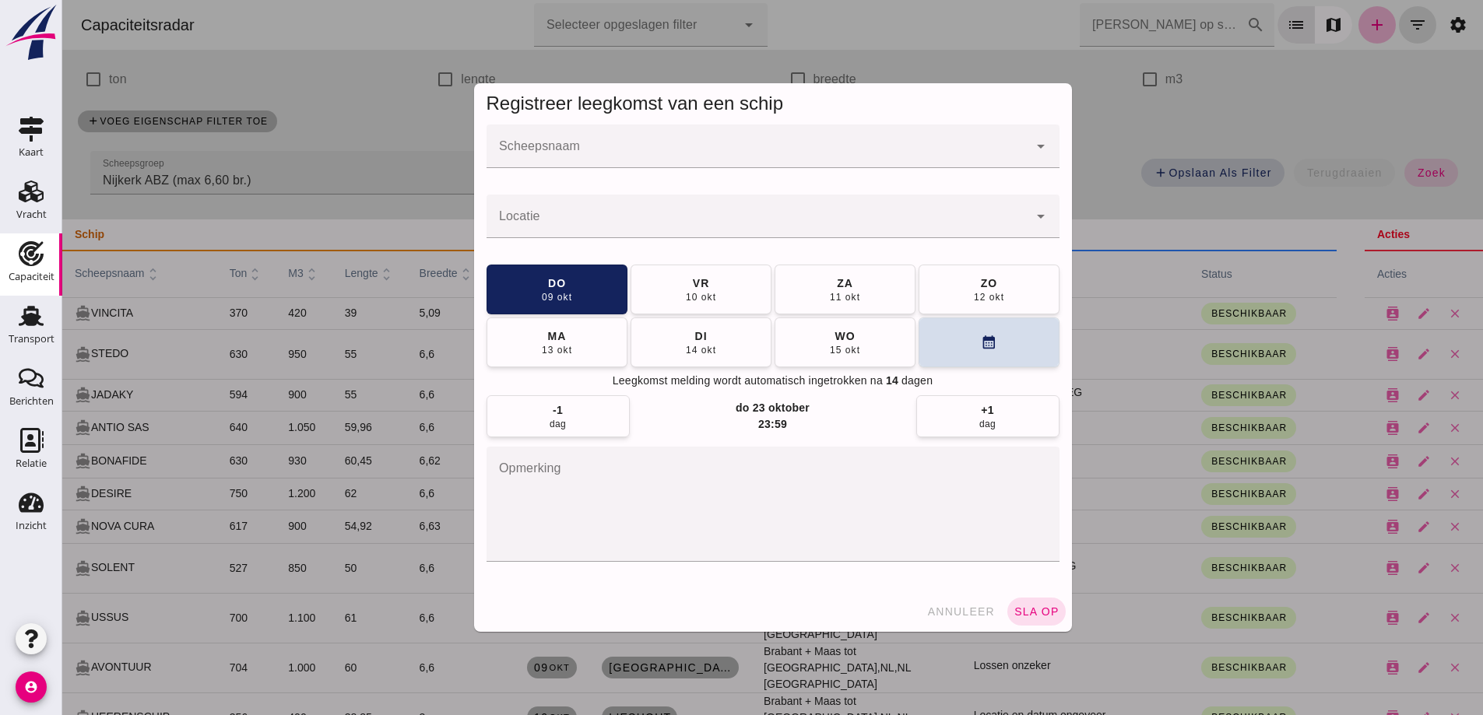
scroll to position [0, 0]
click at [598, 131] on div at bounding box center [757, 147] width 542 height 44
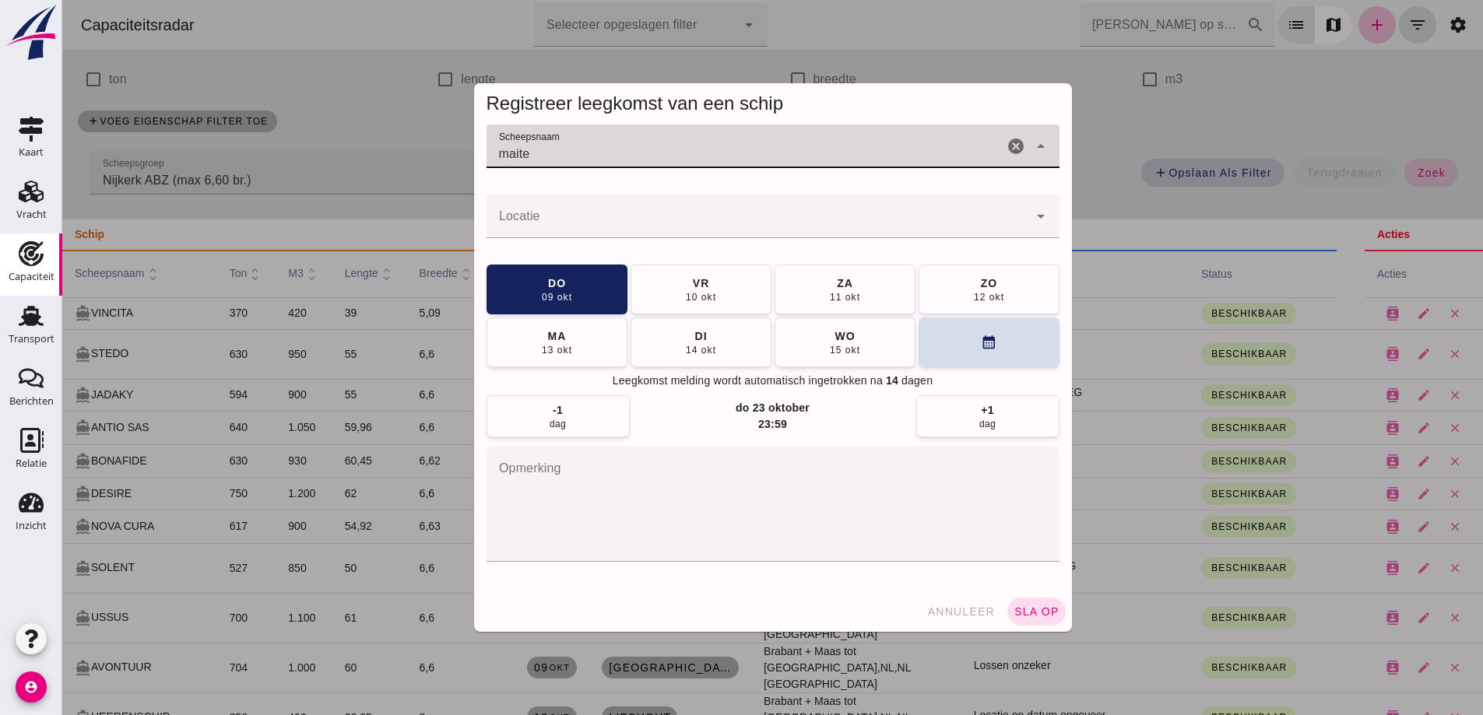
type input "maite"
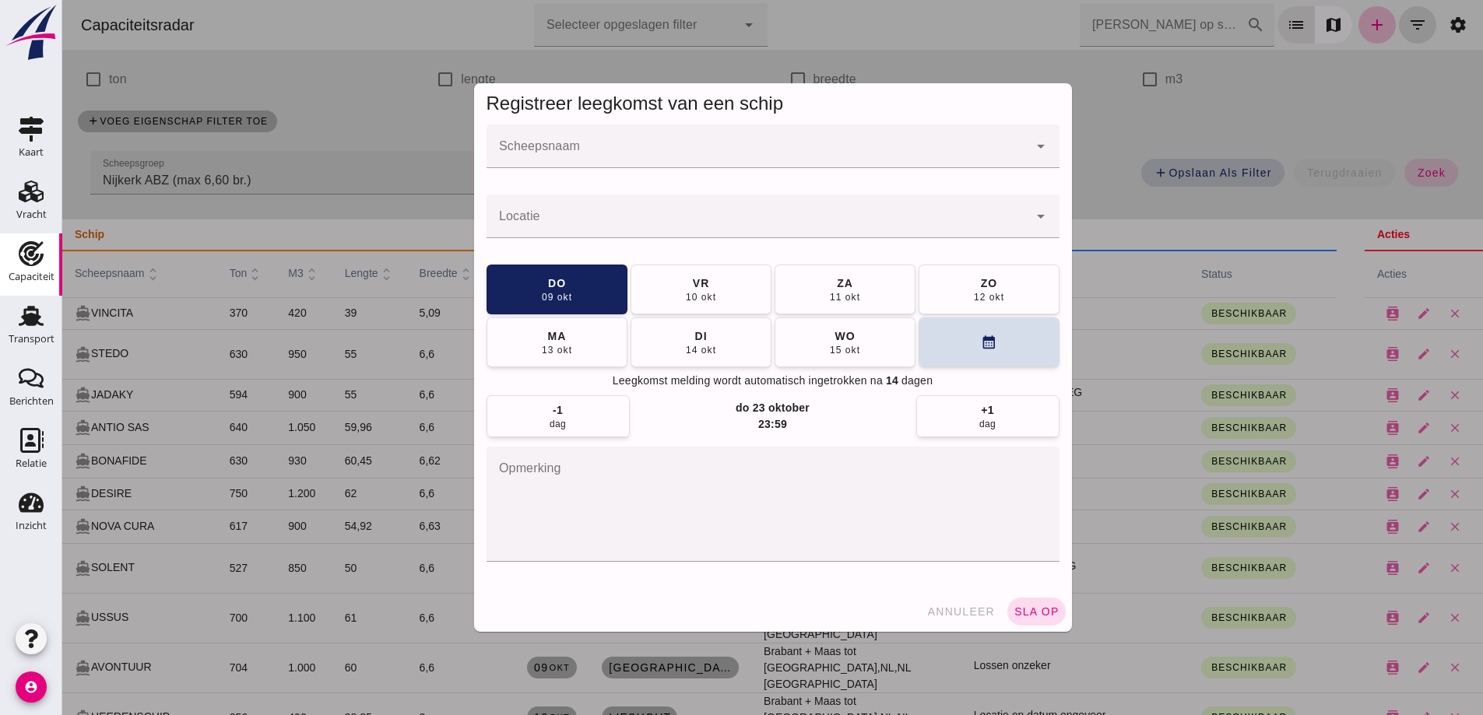
drag, startPoint x: 807, startPoint y: 137, endPoint x: 820, endPoint y: 150, distance: 18.2
click at [807, 136] on div at bounding box center [757, 147] width 542 height 44
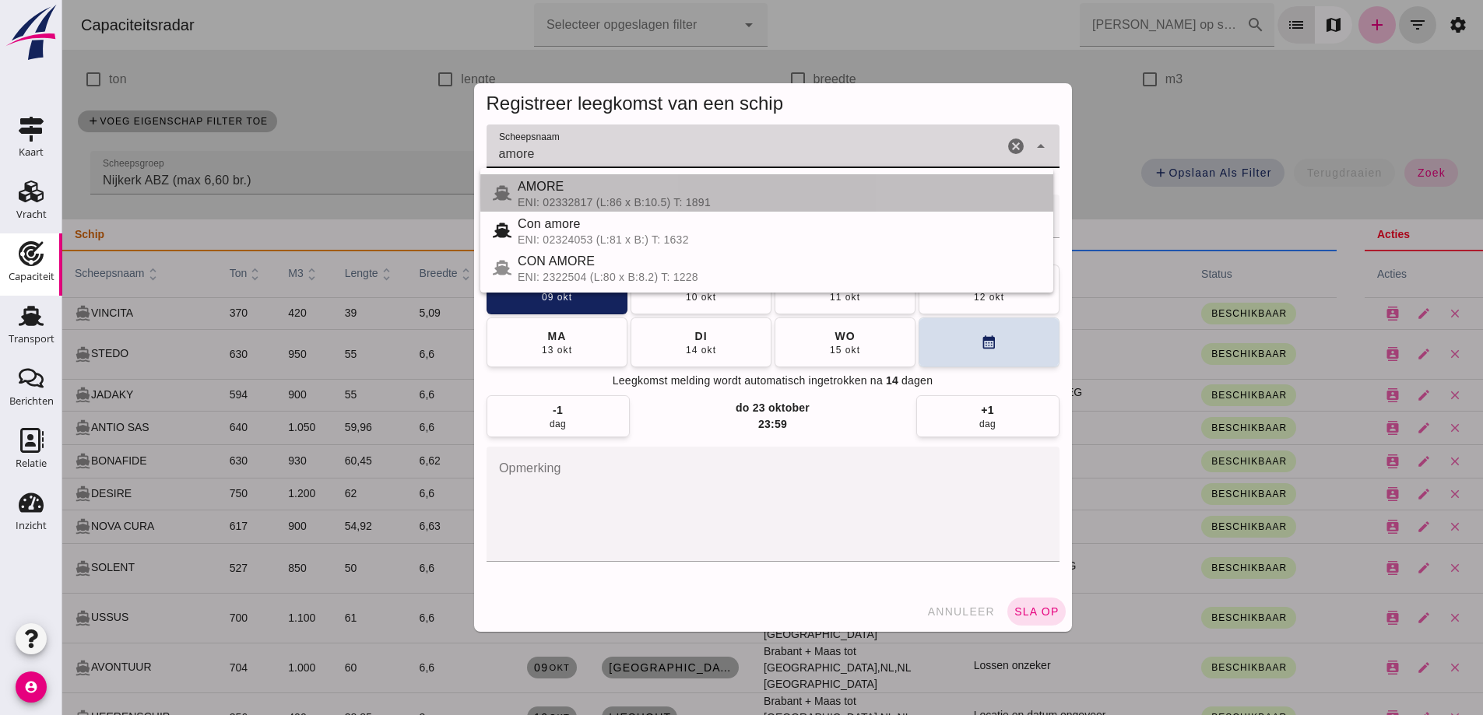
click at [579, 201] on div "ENI: 02332817 (L:86 x B:10.5) T: 1891" at bounding box center [779, 202] width 523 height 12
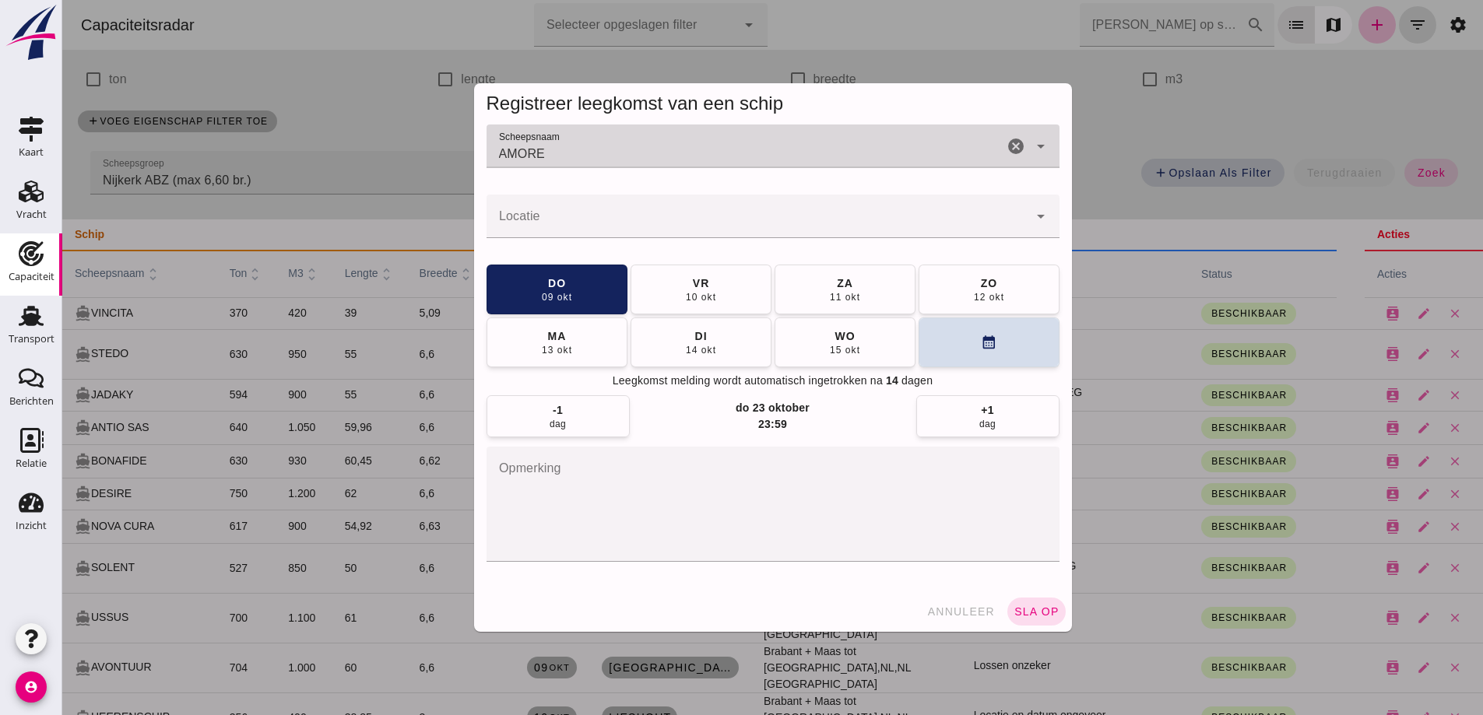
type input "AMORE"
click at [572, 220] on input "Locatie" at bounding box center [757, 224] width 542 height 19
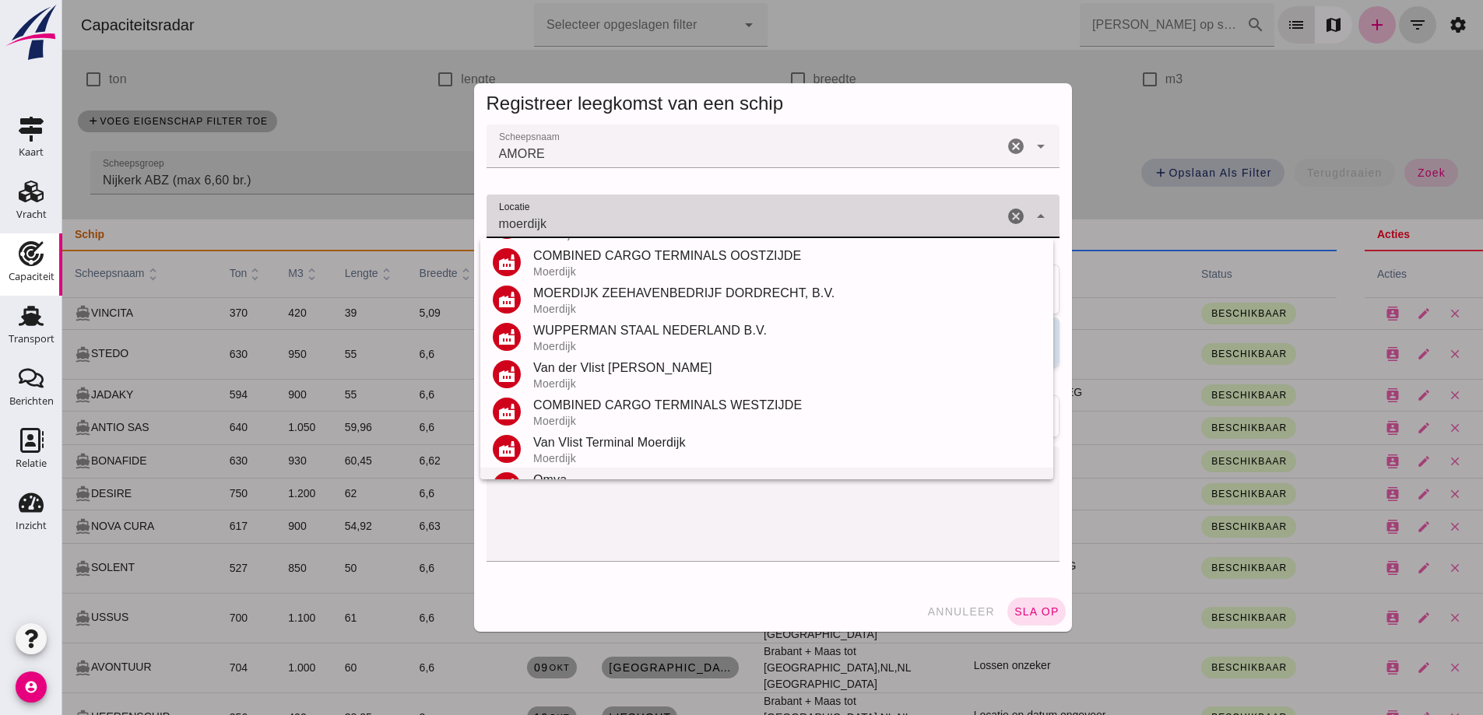
scroll to position [182, 0]
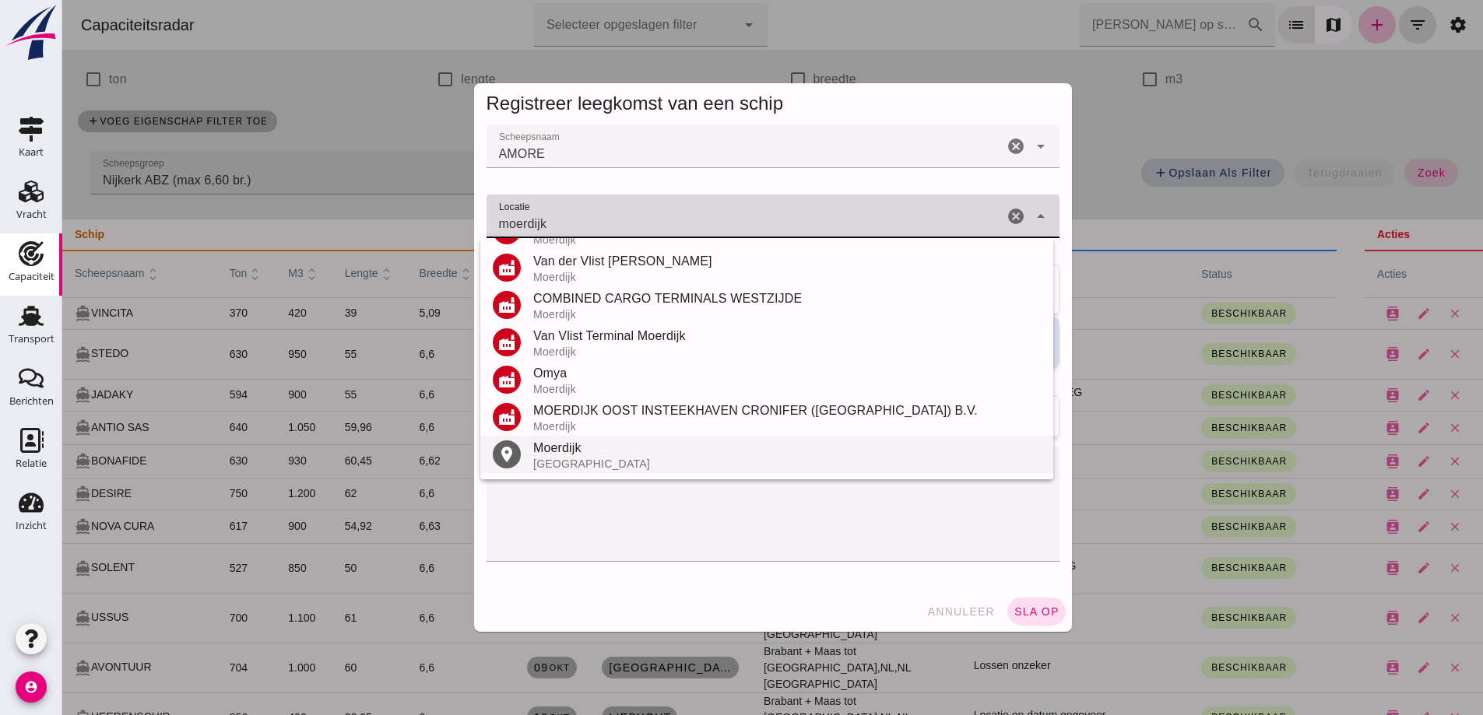
click at [599, 452] on div "Moerdijk" at bounding box center [786, 448] width 507 height 19
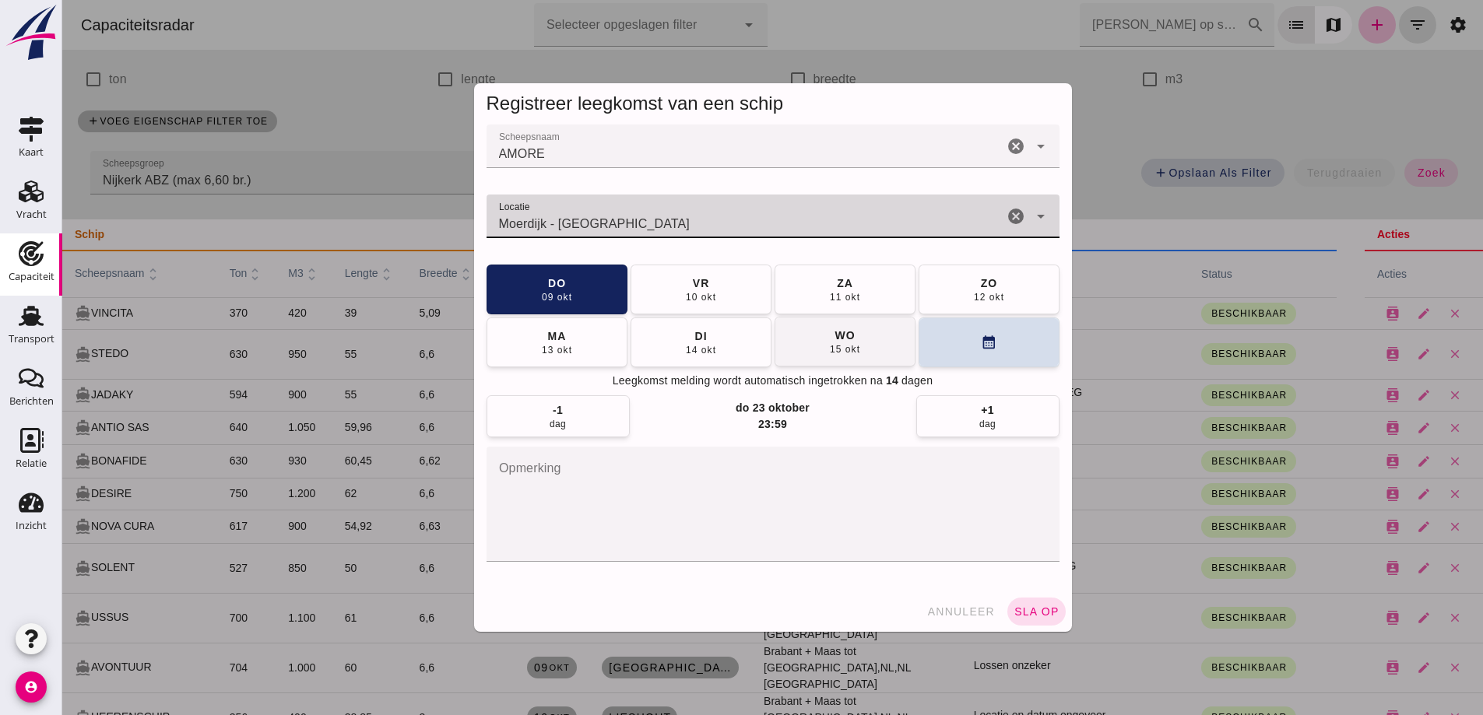
type input "Moerdijk - [GEOGRAPHIC_DATA]"
click at [886, 351] on button "[DATE]" at bounding box center [844, 342] width 141 height 50
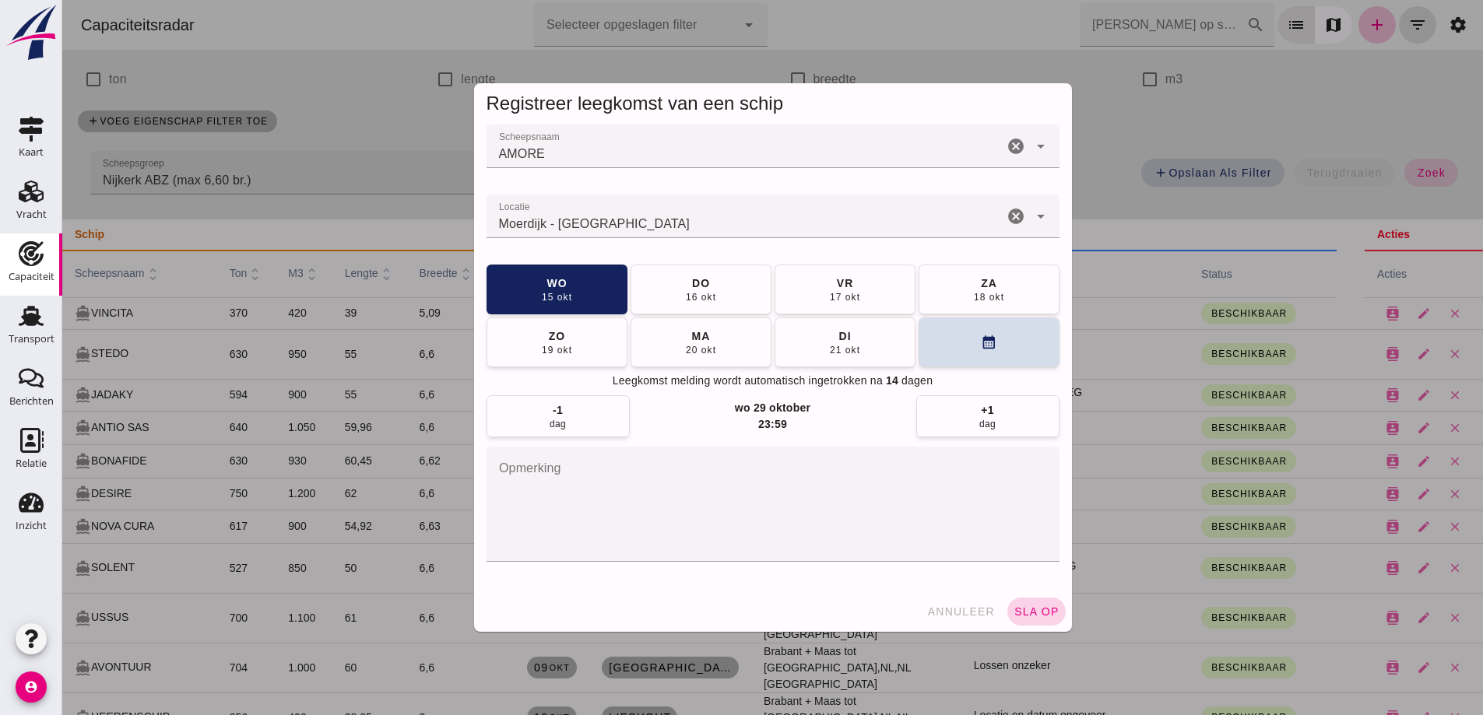
click at [1044, 614] on span "sla op" at bounding box center [1036, 611] width 46 height 12
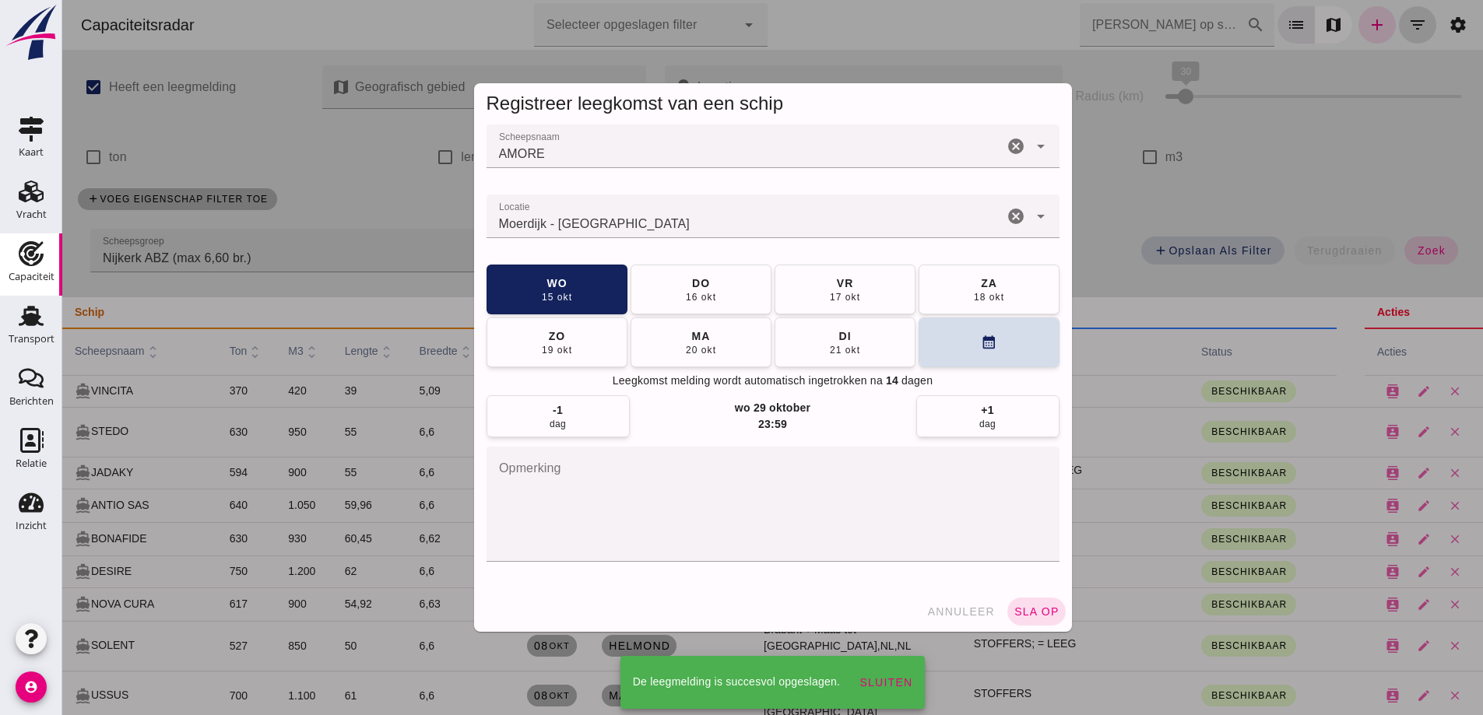
scroll to position [78, 0]
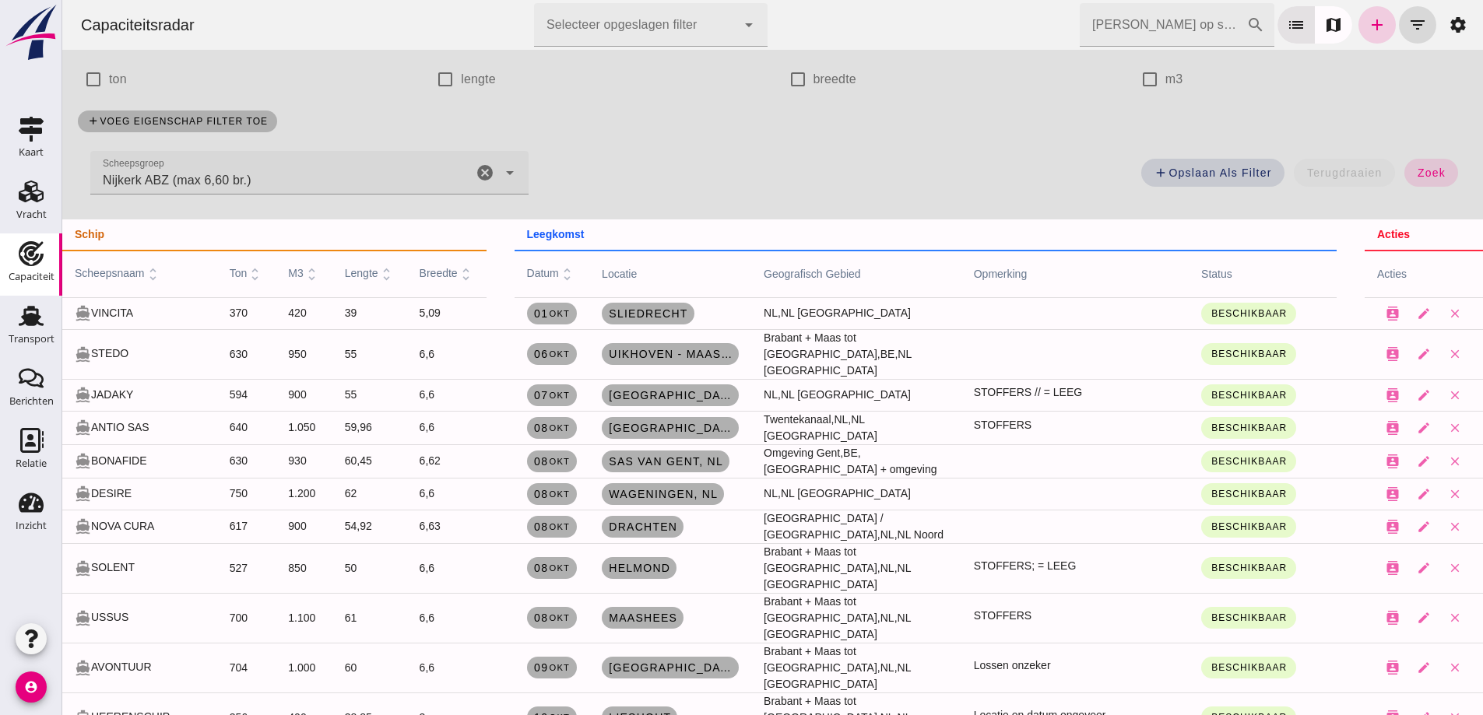
click at [1367, 25] on icon "add" at bounding box center [1376, 25] width 19 height 19
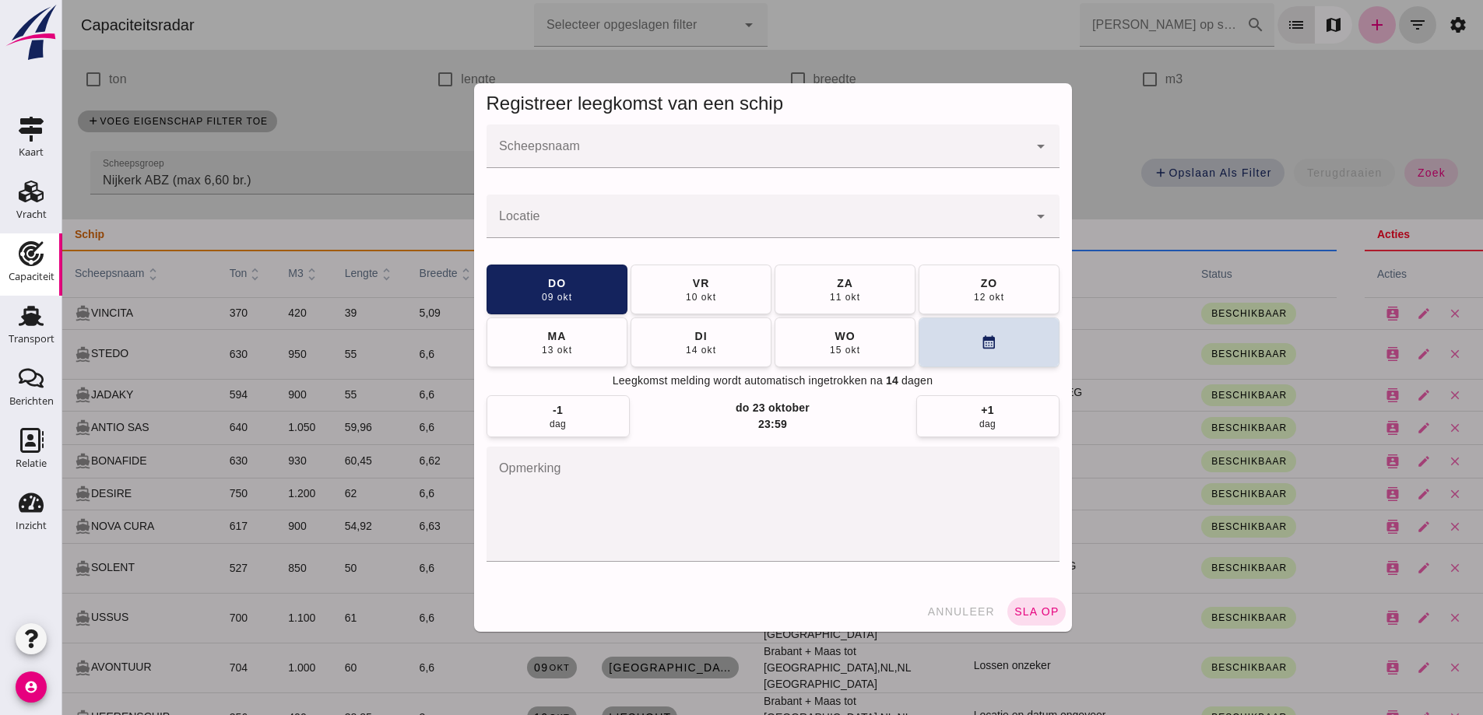
click at [675, 139] on div at bounding box center [757, 147] width 542 height 44
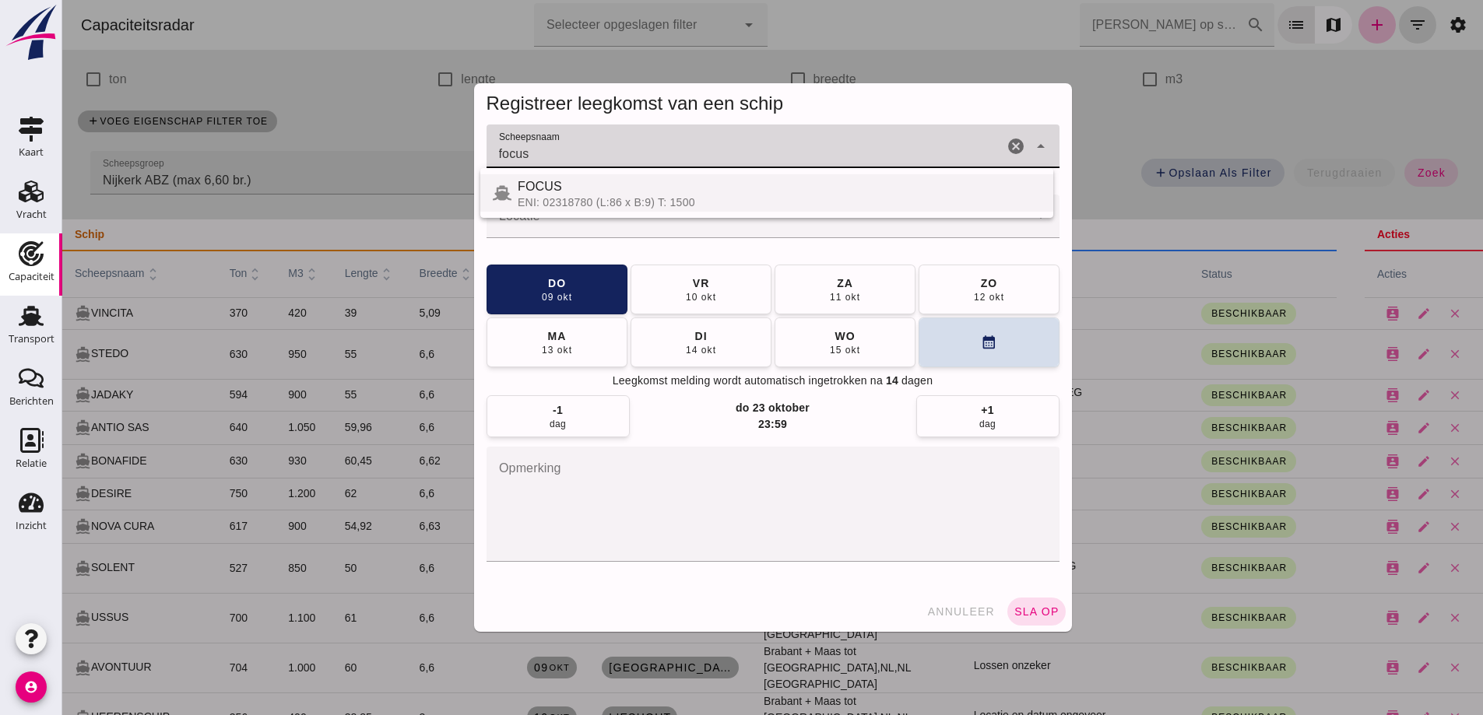
click at [554, 191] on span "FOCUS" at bounding box center [540, 186] width 44 height 13
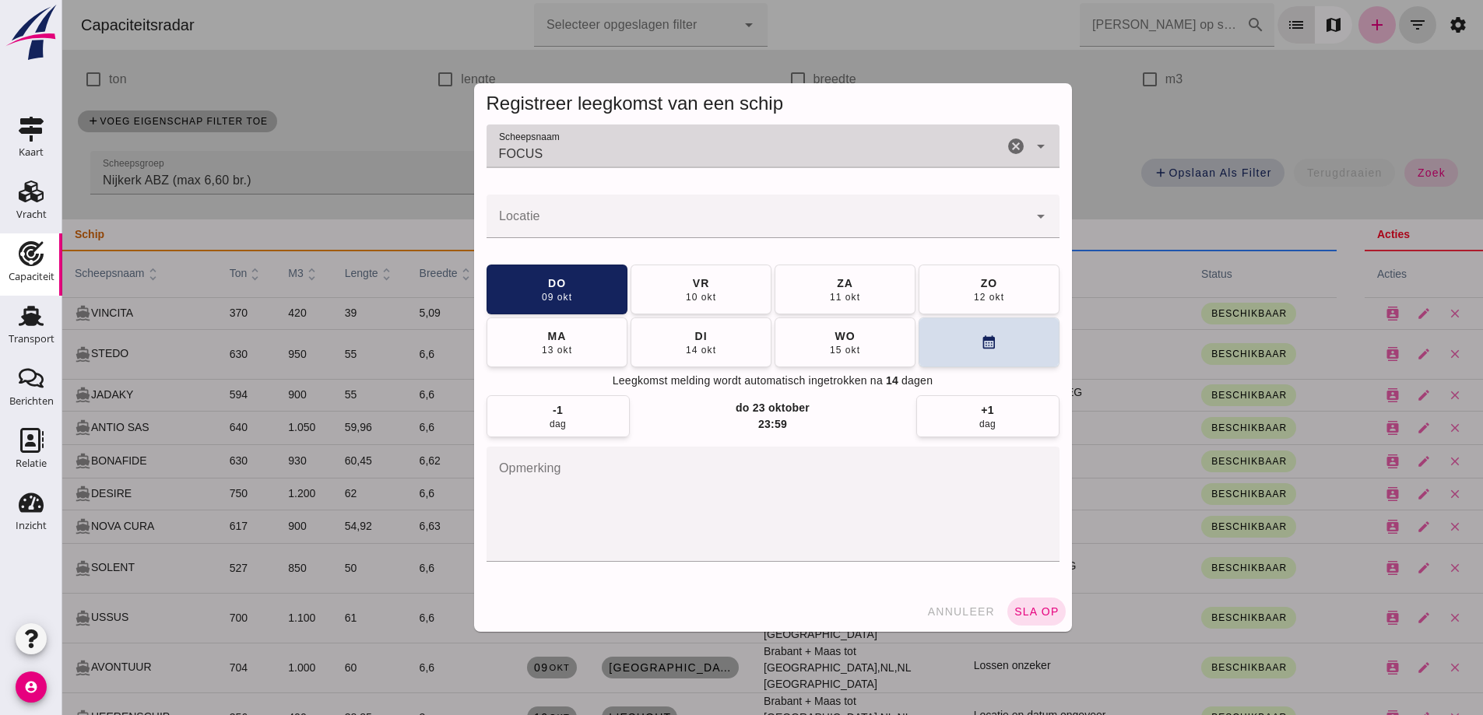
type input "FOCUS"
click at [577, 221] on input "Locatie" at bounding box center [757, 224] width 542 height 19
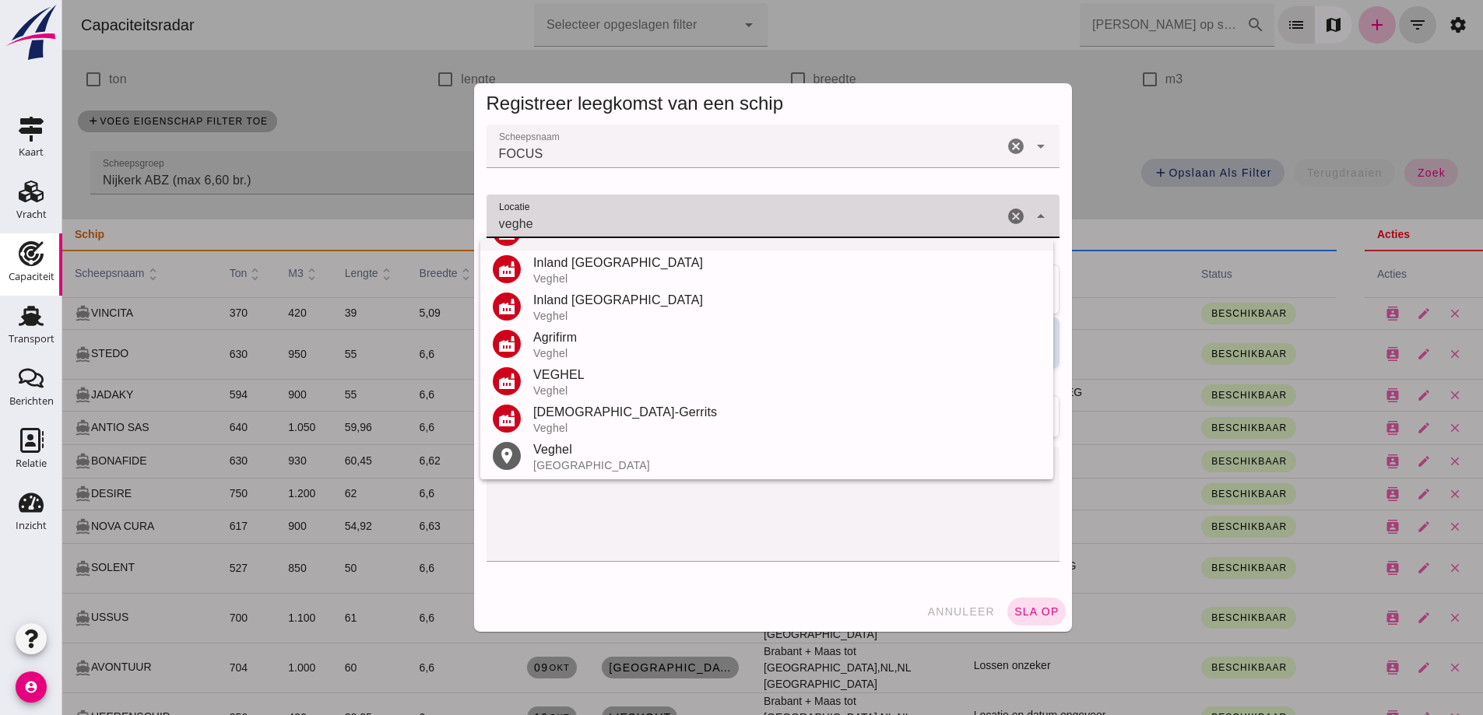
scroll to position [145, 0]
click at [568, 464] on div "[GEOGRAPHIC_DATA]" at bounding box center [786, 464] width 507 height 12
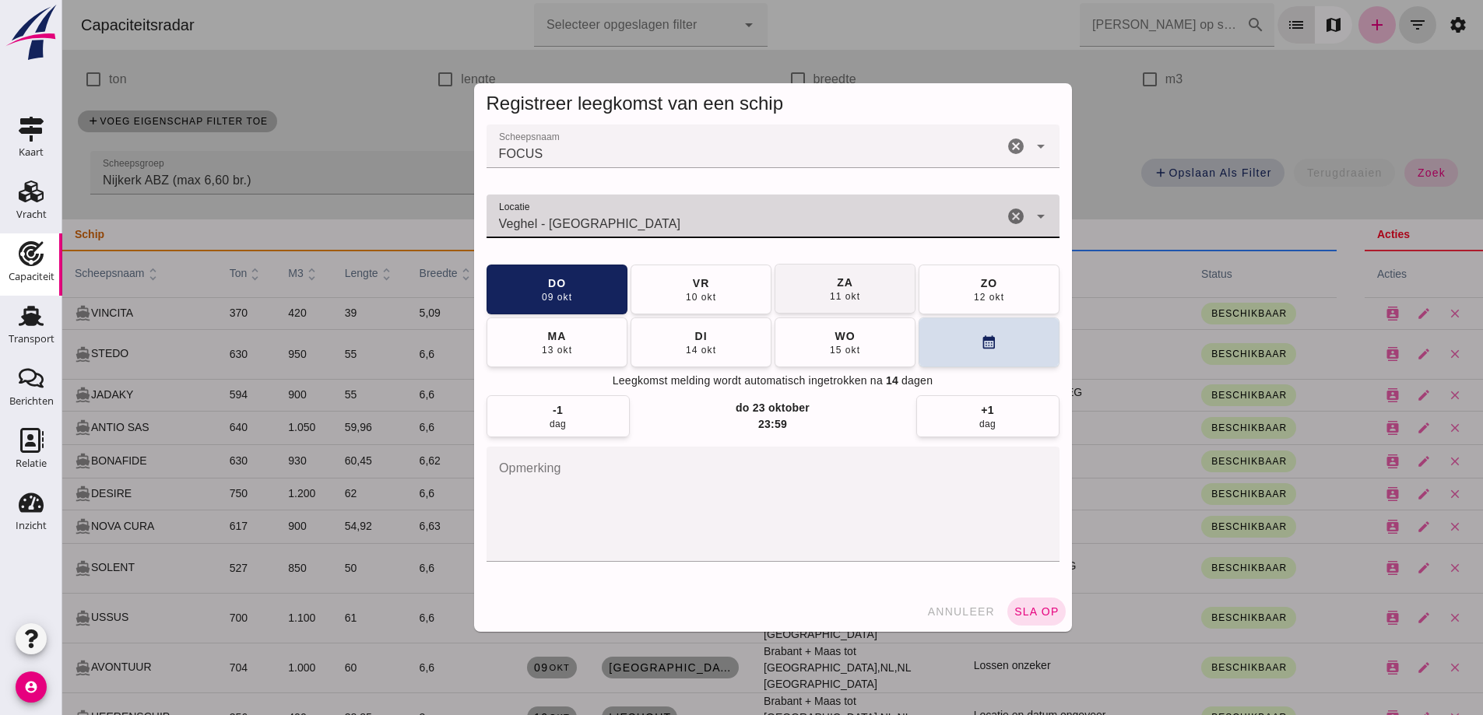
type input "Veghel - [GEOGRAPHIC_DATA]"
click at [745, 280] on button "vr 10 okt" at bounding box center [700, 290] width 141 height 50
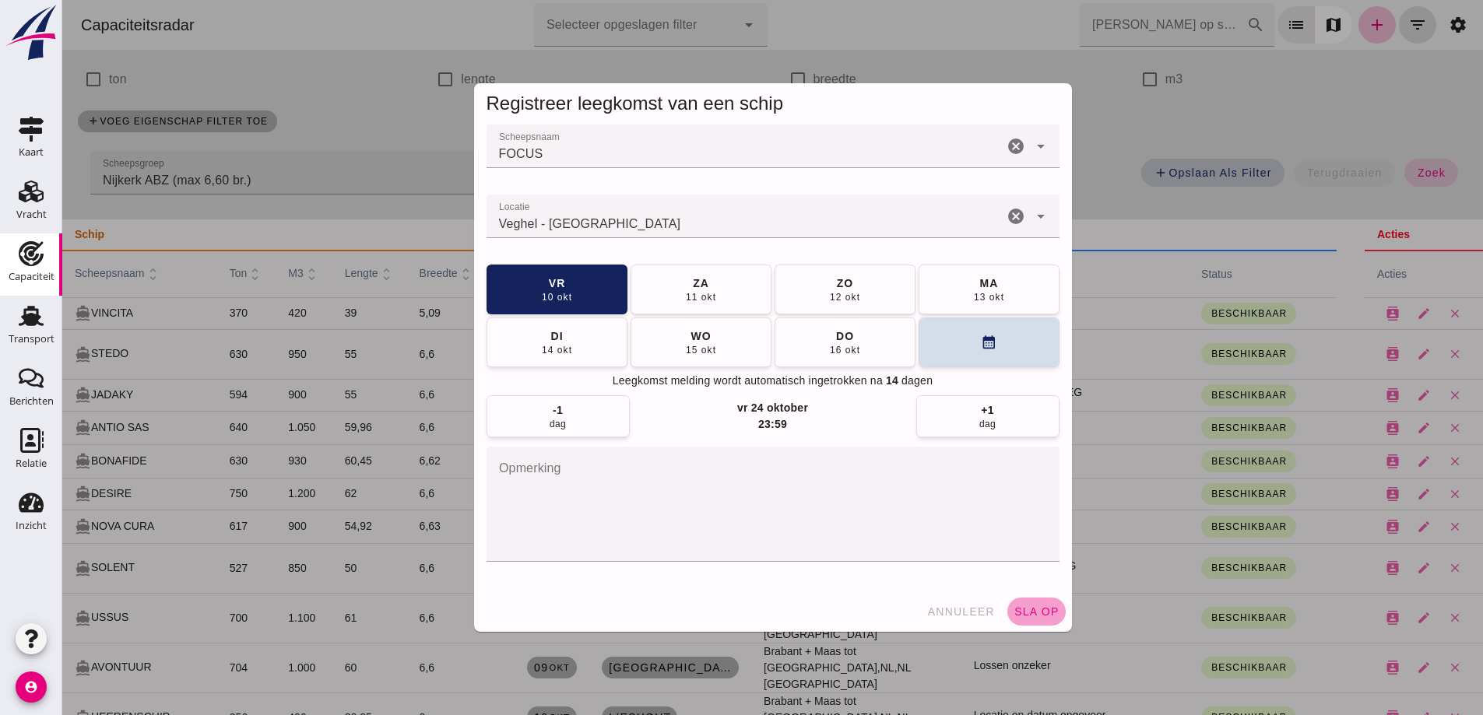
click at [1050, 606] on span "sla op" at bounding box center [1036, 611] width 46 height 12
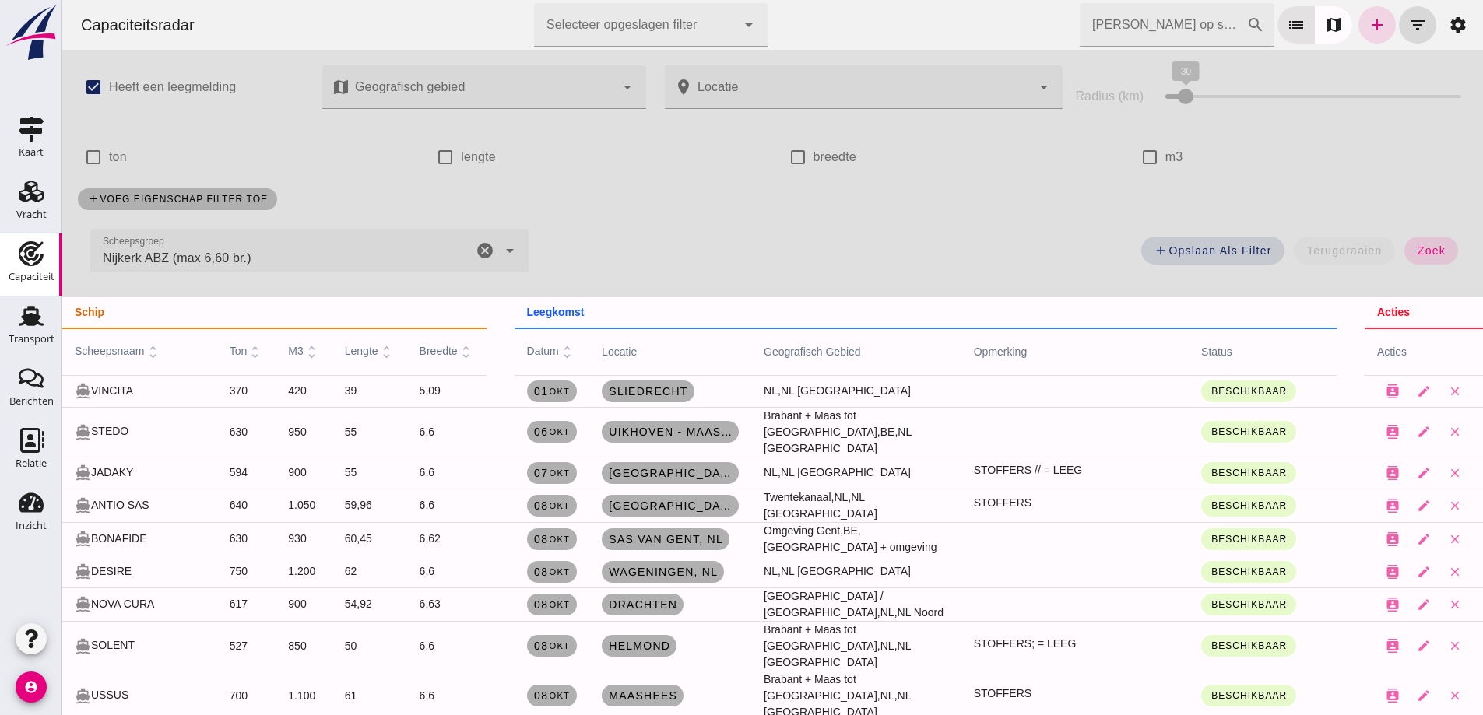
scroll to position [78, 0]
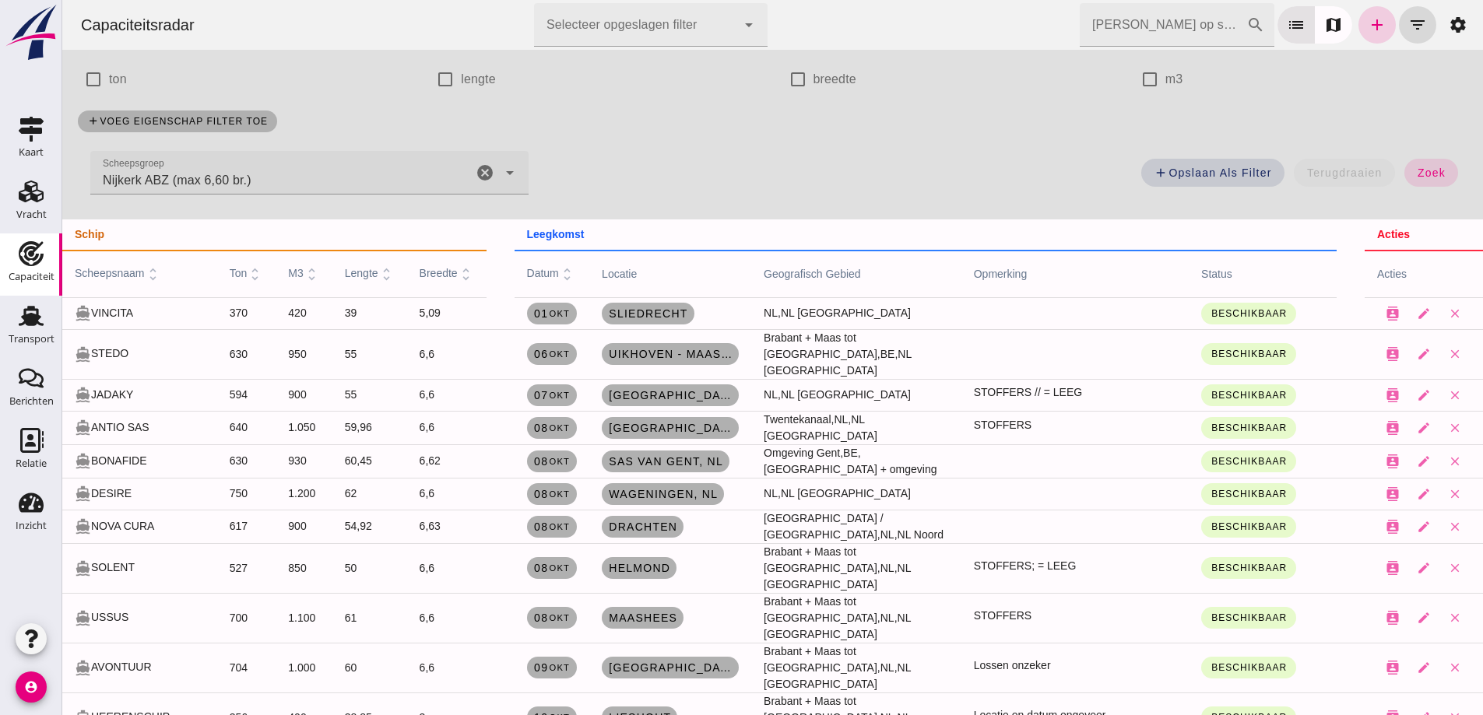
click at [1367, 22] on icon "add" at bounding box center [1376, 25] width 19 height 19
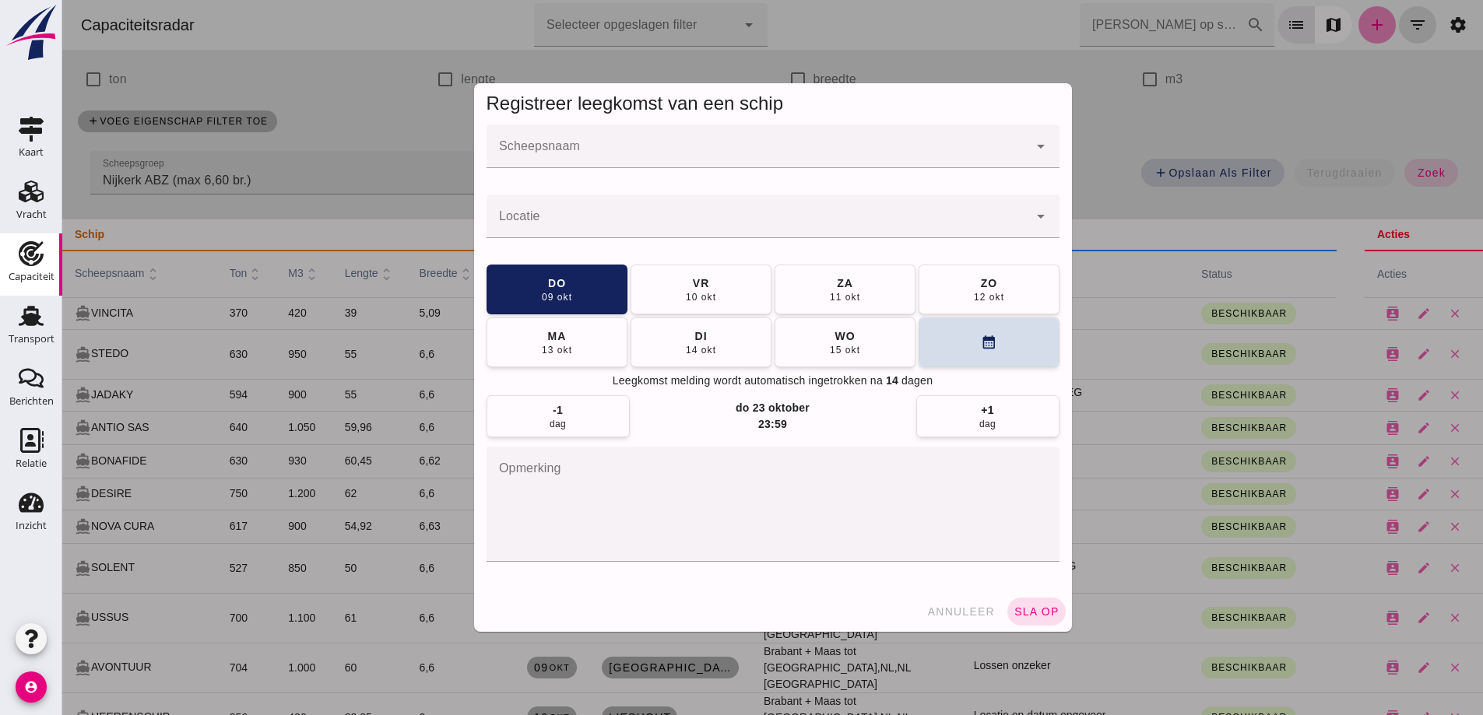
scroll to position [0, 0]
click at [686, 153] on input "Scheepsnaam" at bounding box center [757, 154] width 542 height 19
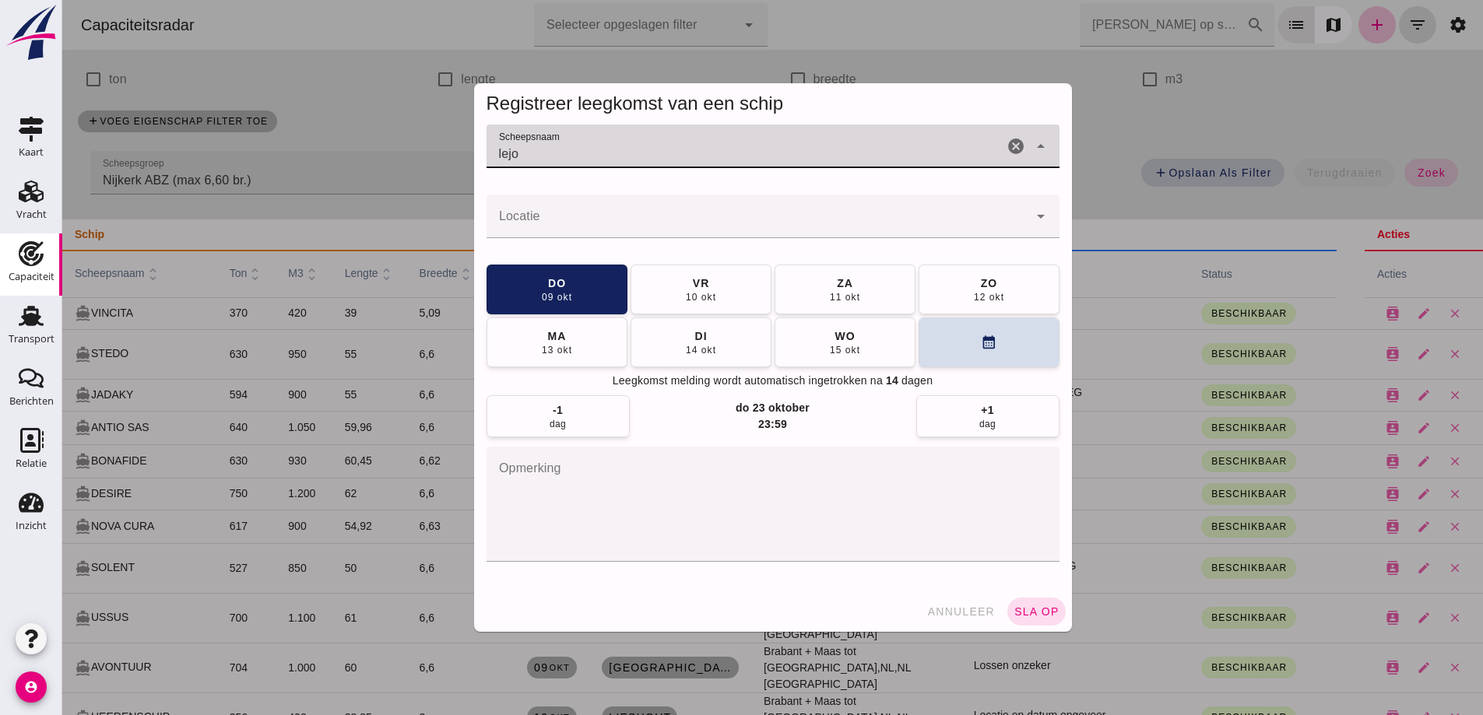
type input "lejo"
click at [542, 191] on span "GUNA" at bounding box center [536, 186] width 37 height 13
type input "GUNA"
click at [560, 232] on input "Locatie" at bounding box center [757, 224] width 542 height 19
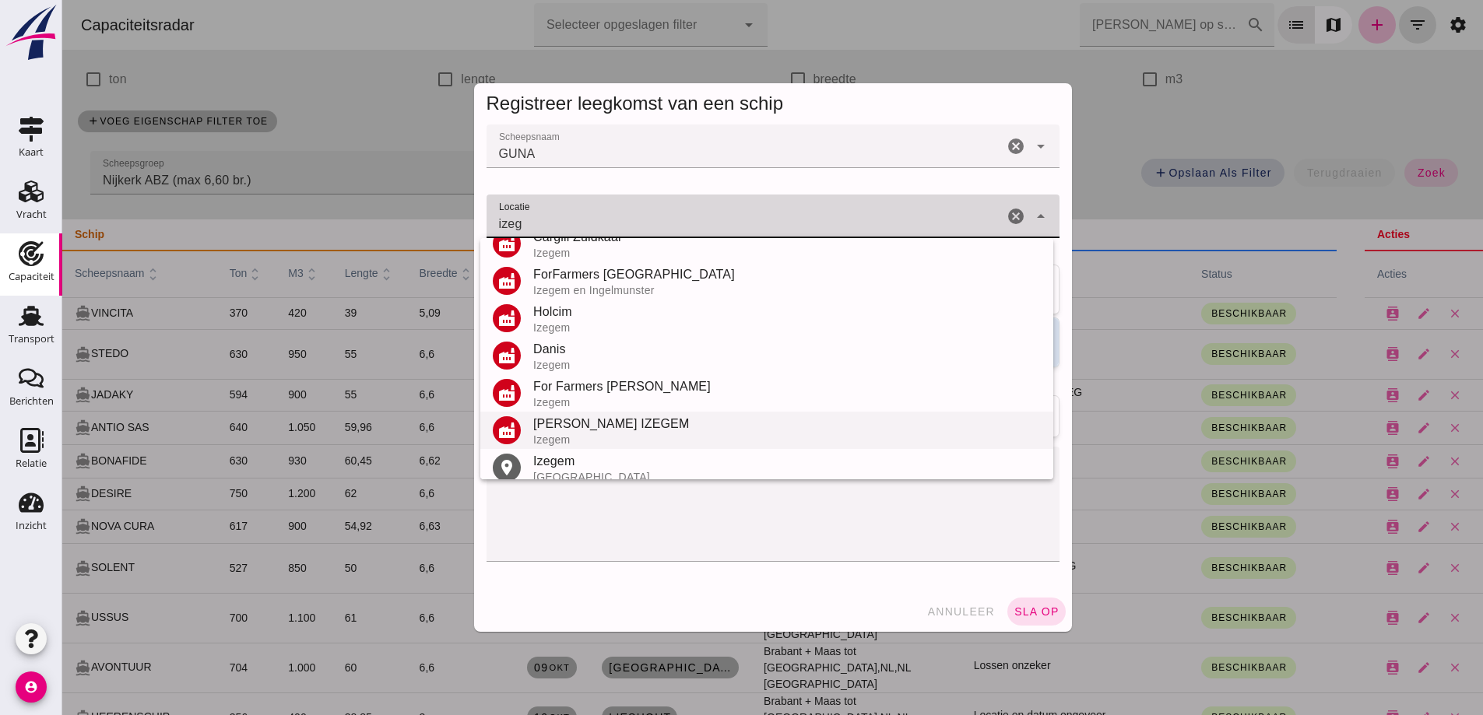
scroll to position [182, 0]
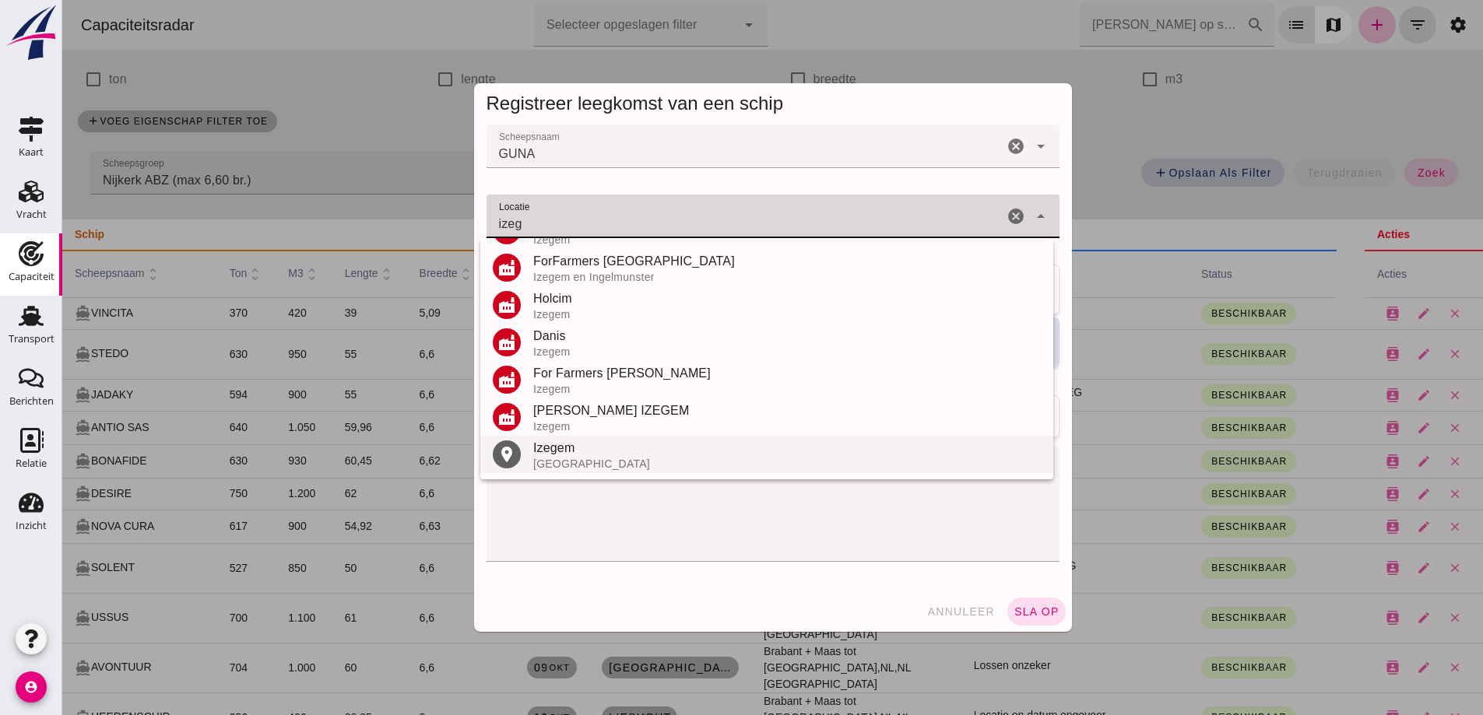
click at [602, 462] on div "[GEOGRAPHIC_DATA]" at bounding box center [786, 464] width 507 height 12
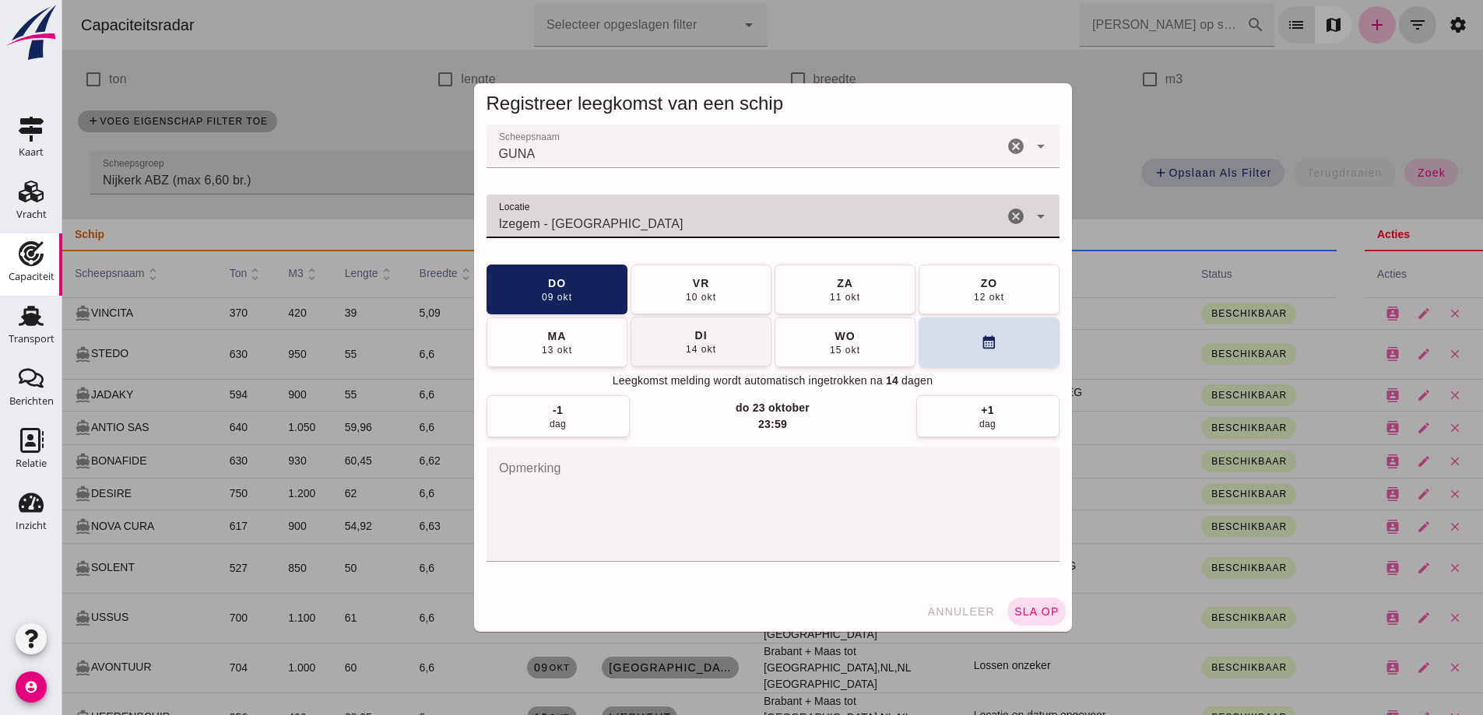
type input "Izegem - [GEOGRAPHIC_DATA]"
click at [658, 349] on button "[DATE]" at bounding box center [700, 342] width 141 height 50
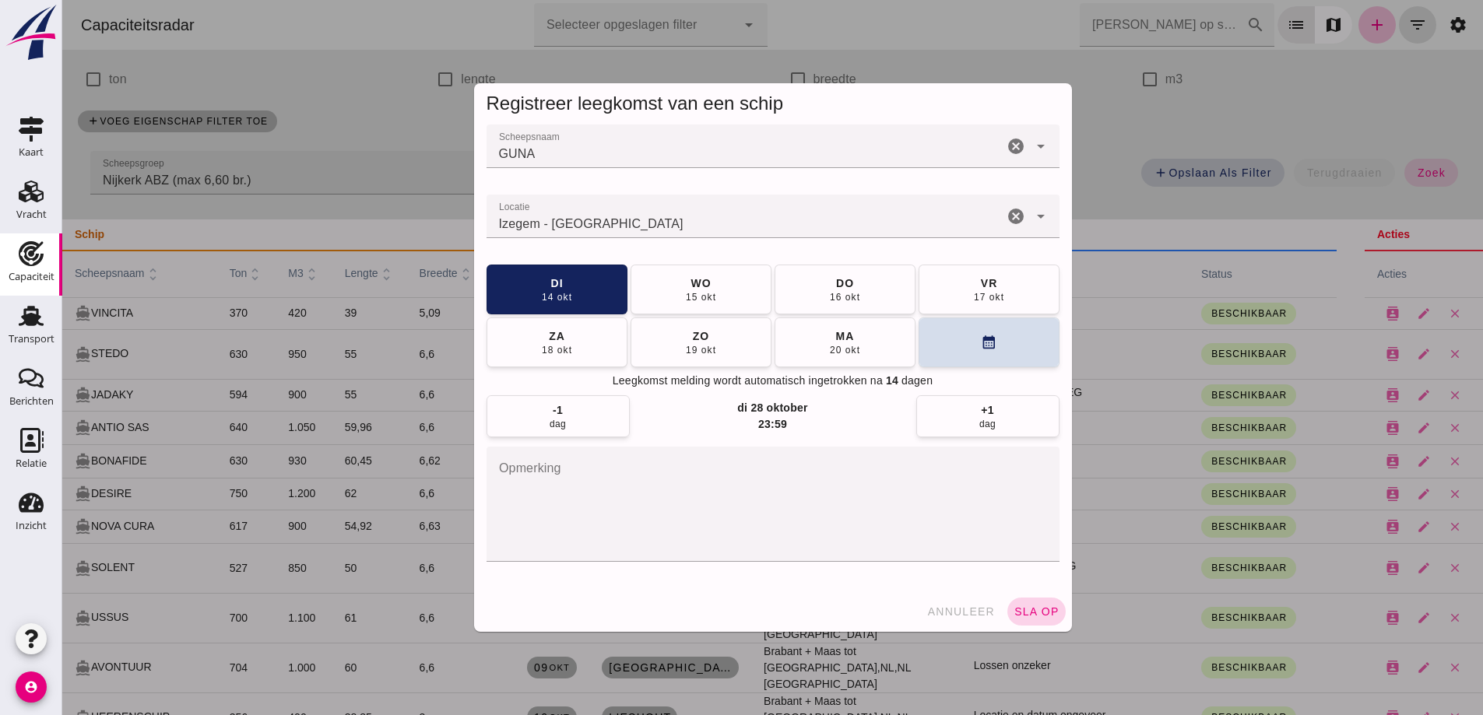
click at [1047, 603] on button "sla op" at bounding box center [1036, 612] width 58 height 28
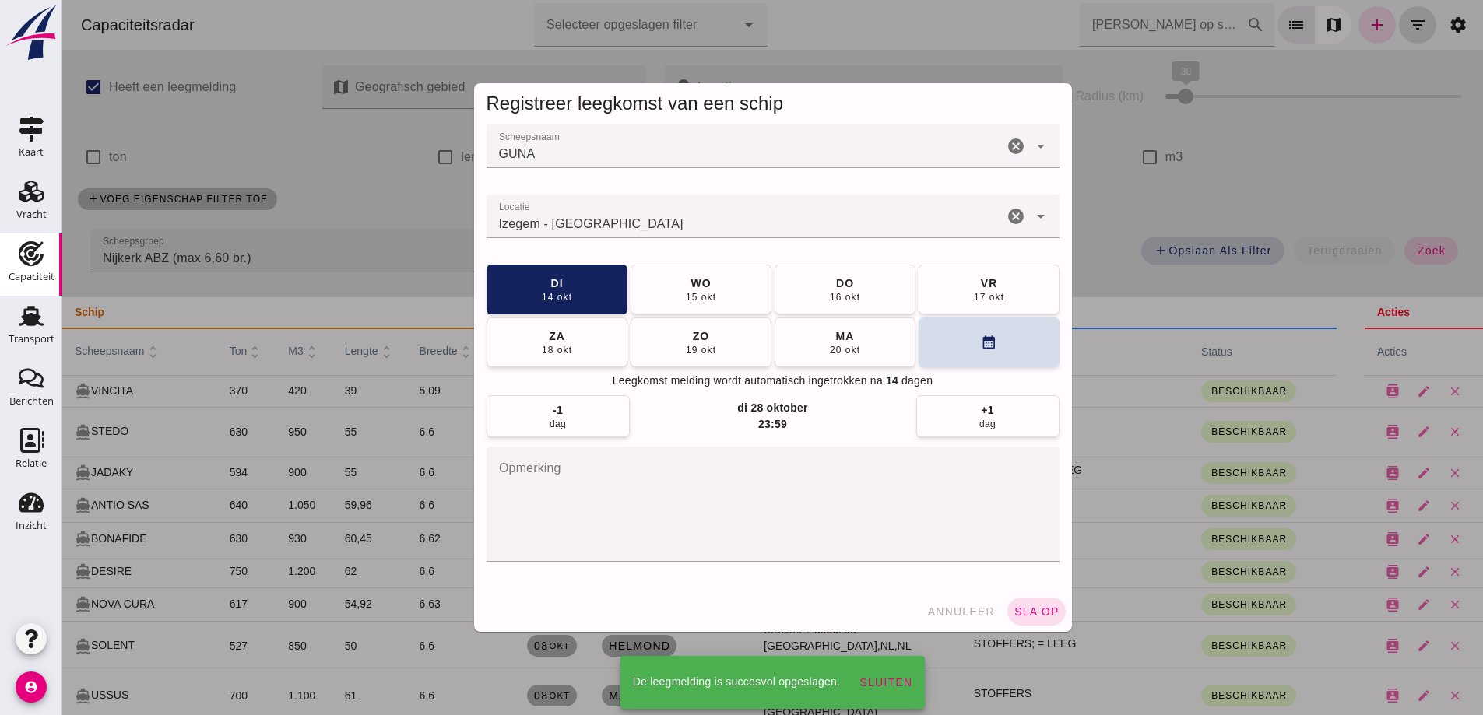
scroll to position [78, 0]
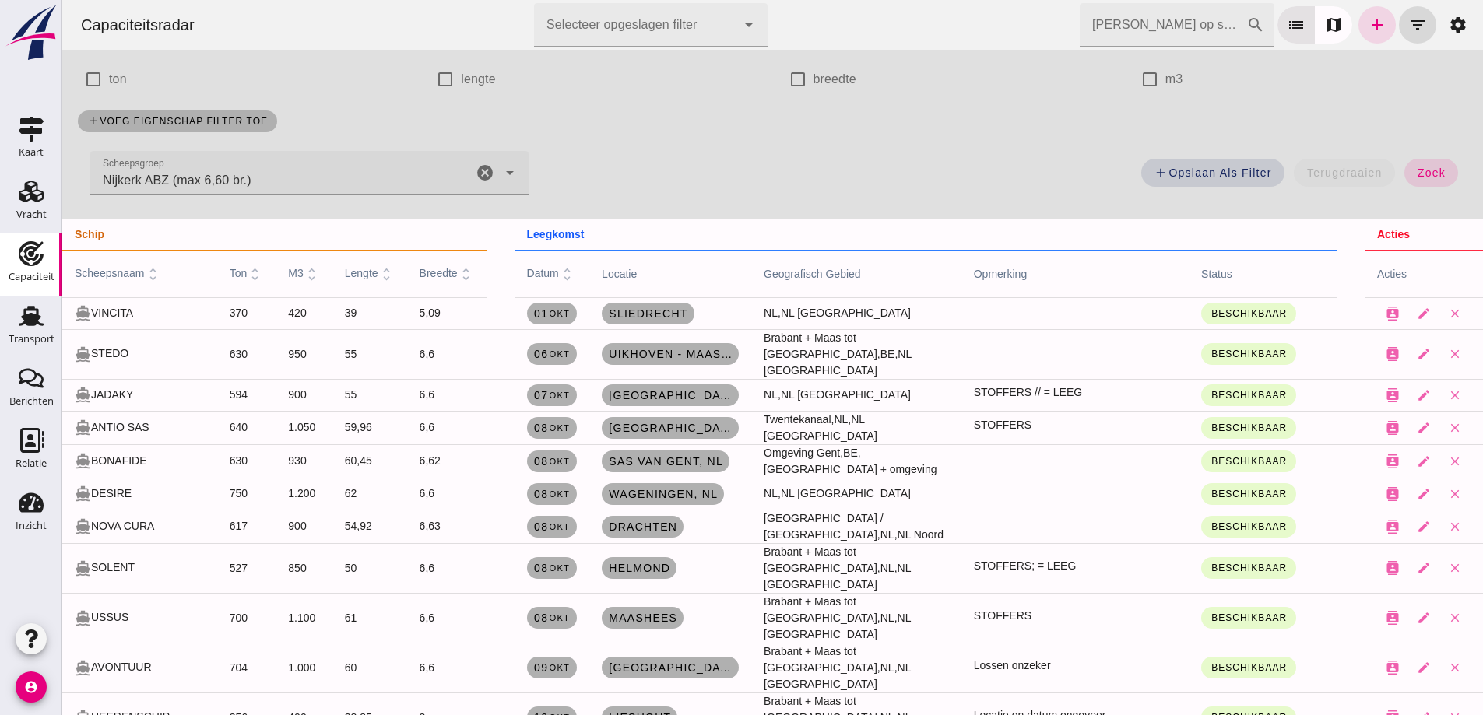
click at [1104, 32] on input "[PERSON_NAME] op scheepsnaam" at bounding box center [1162, 25] width 167 height 44
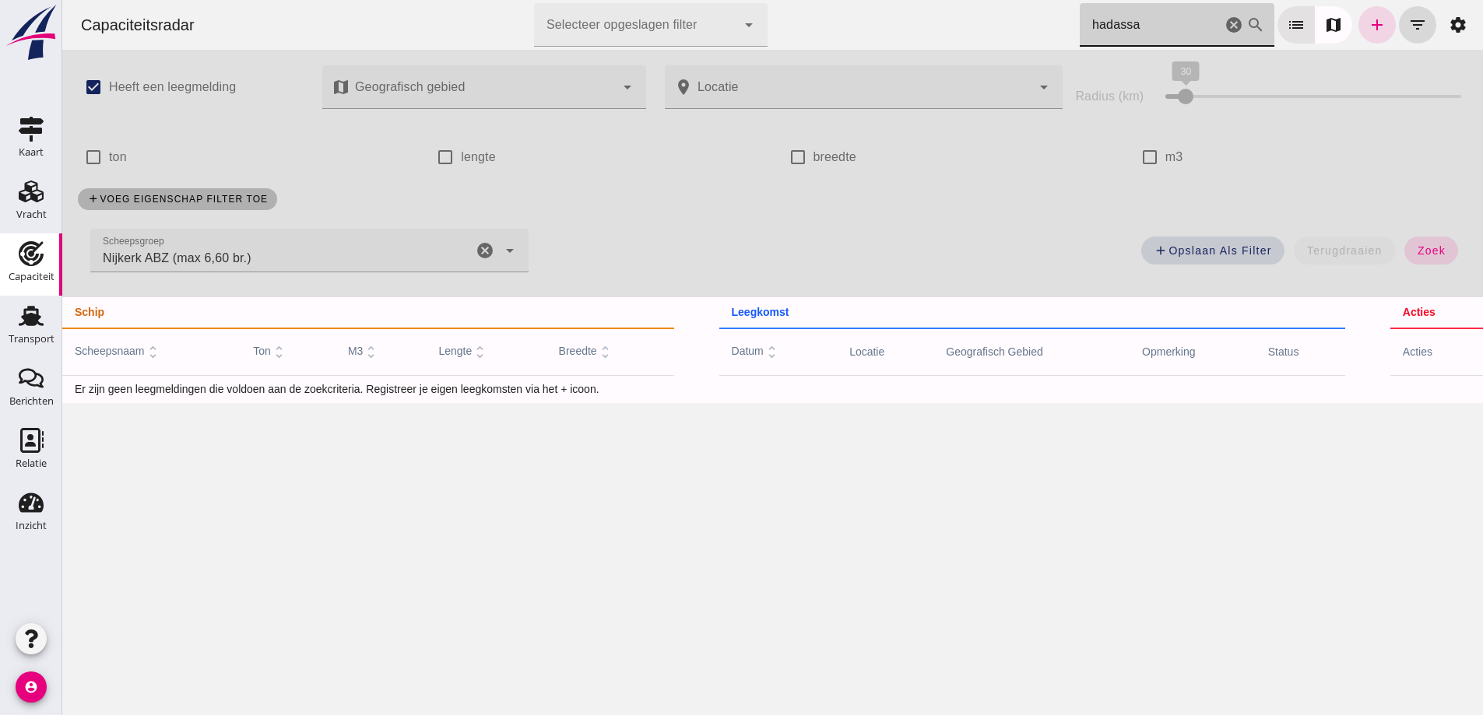
scroll to position [0, 0]
type input "hadassa"
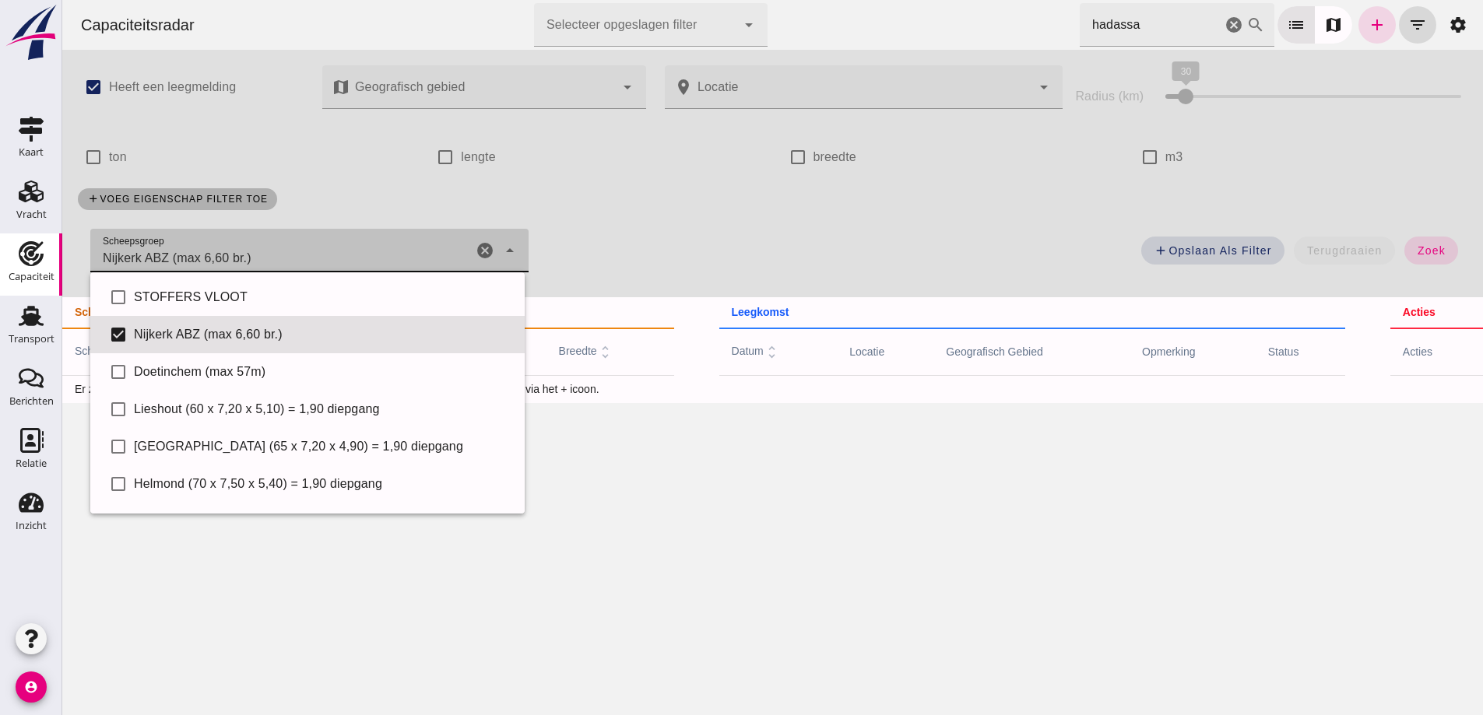
click at [452, 269] on div "Nijkerk ABZ (max 6,60 br.) Nijkerk ABZ (max 6,60 br.)" at bounding box center [281, 251] width 382 height 44
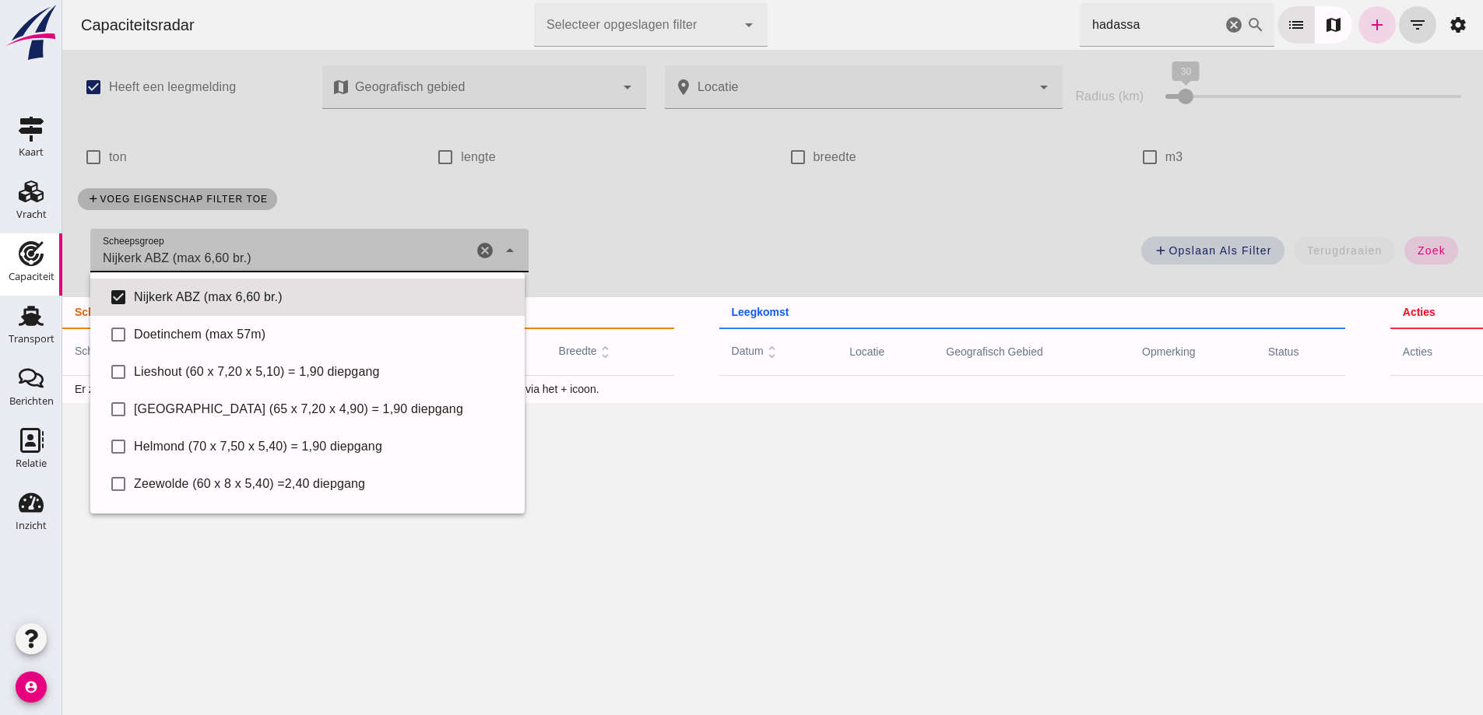
click at [482, 251] on icon "cancel" at bounding box center [485, 250] width 19 height 19
checkbox input "false"
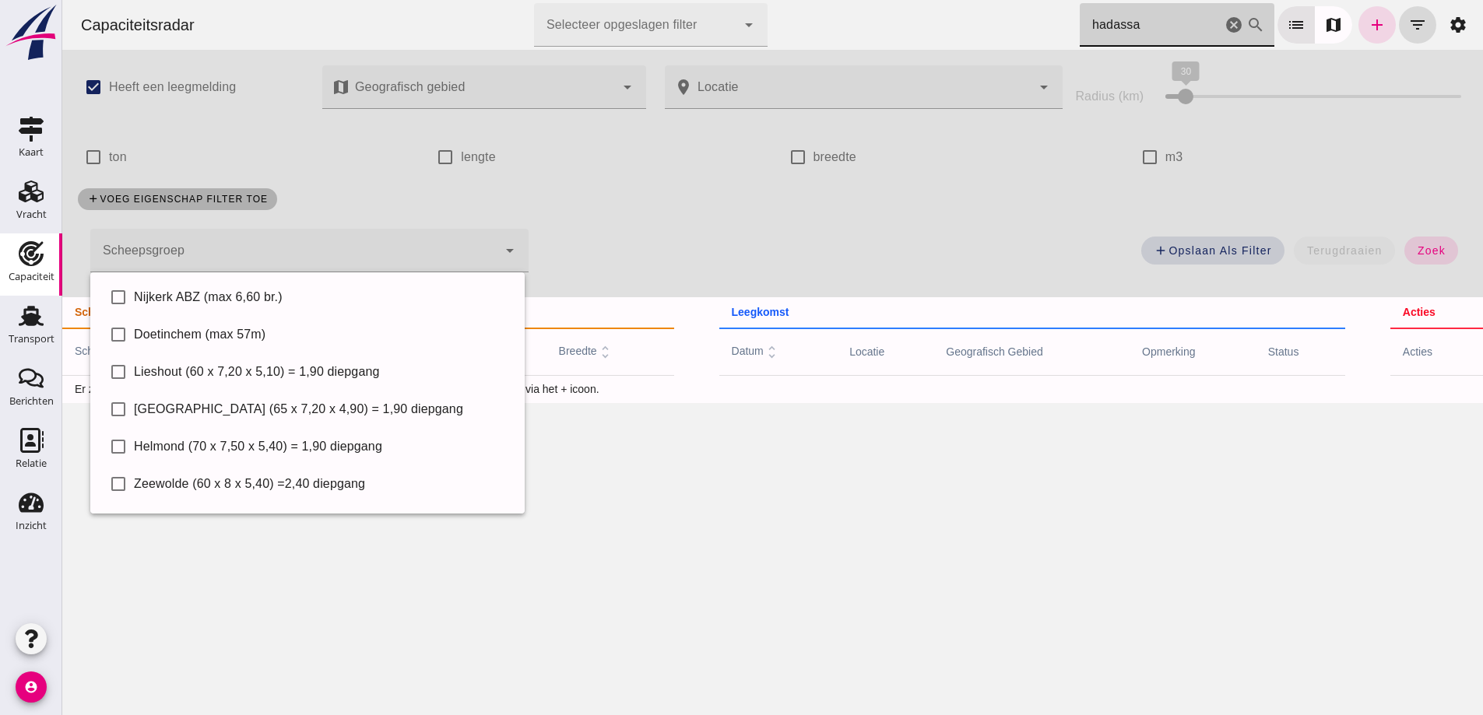
click at [1189, 30] on input "hadassa" at bounding box center [1150, 25] width 142 height 44
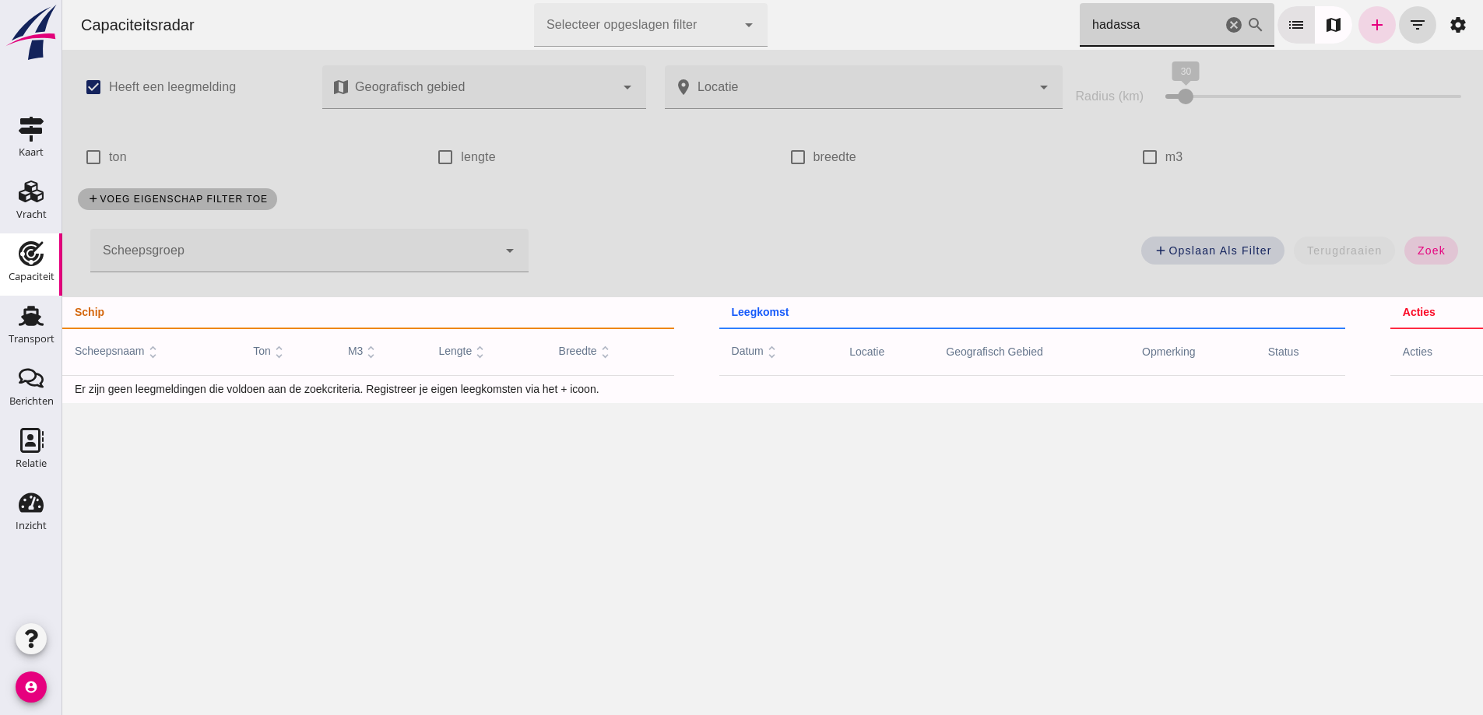
click at [1142, 33] on input "hadassa" at bounding box center [1150, 25] width 142 height 44
type input "hada"
click at [1224, 23] on icon "cancel" at bounding box center [1233, 25] width 19 height 19
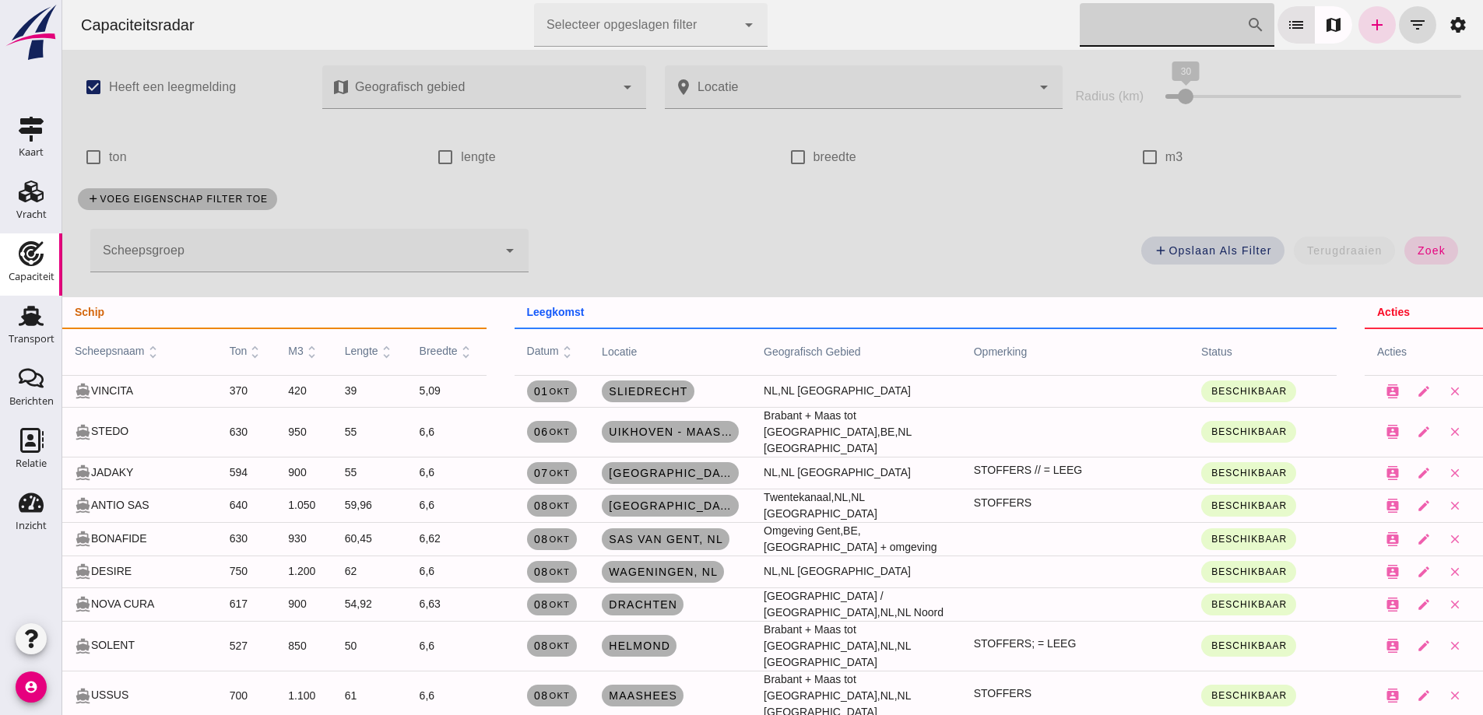
click at [1125, 26] on input "[PERSON_NAME] op scheepsnaam" at bounding box center [1162, 25] width 167 height 44
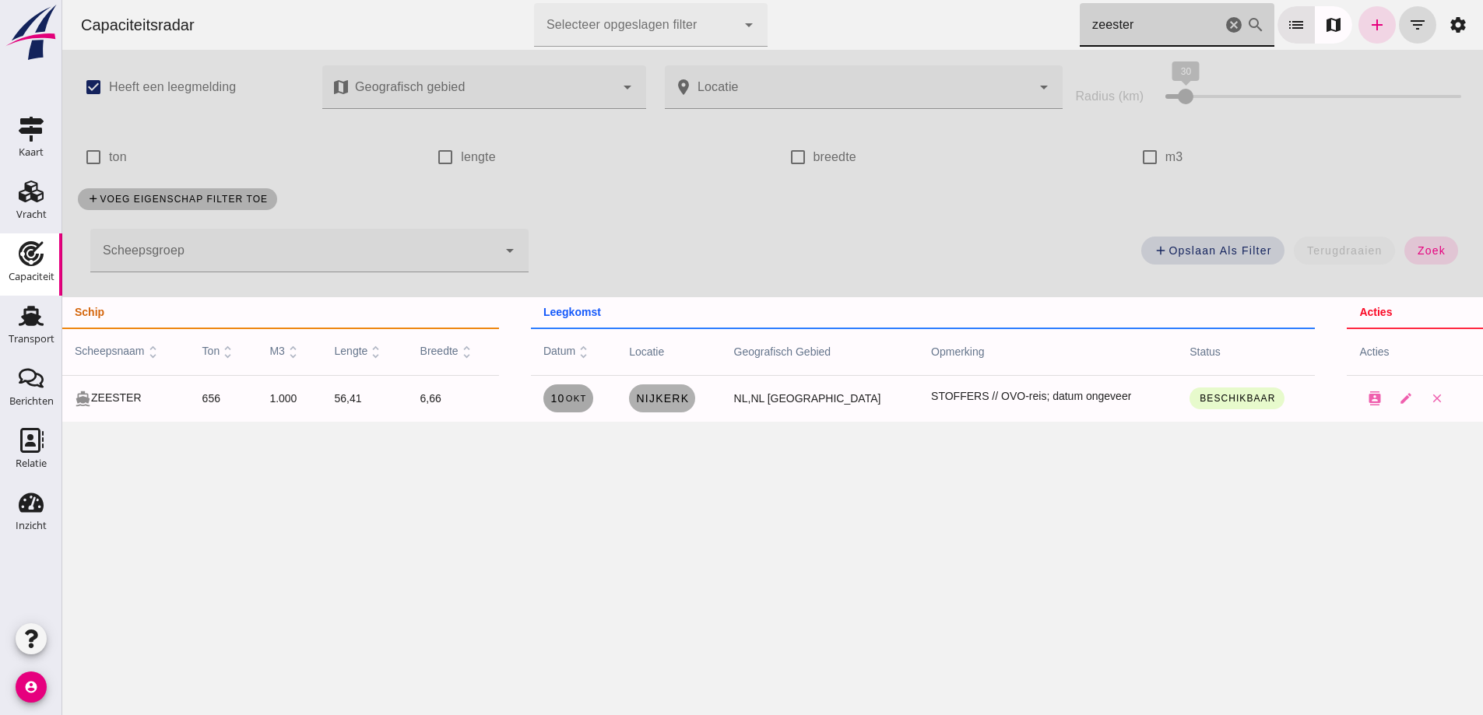
type input "zeester"
click at [577, 402] on span "[DATE]" at bounding box center [567, 398] width 37 height 12
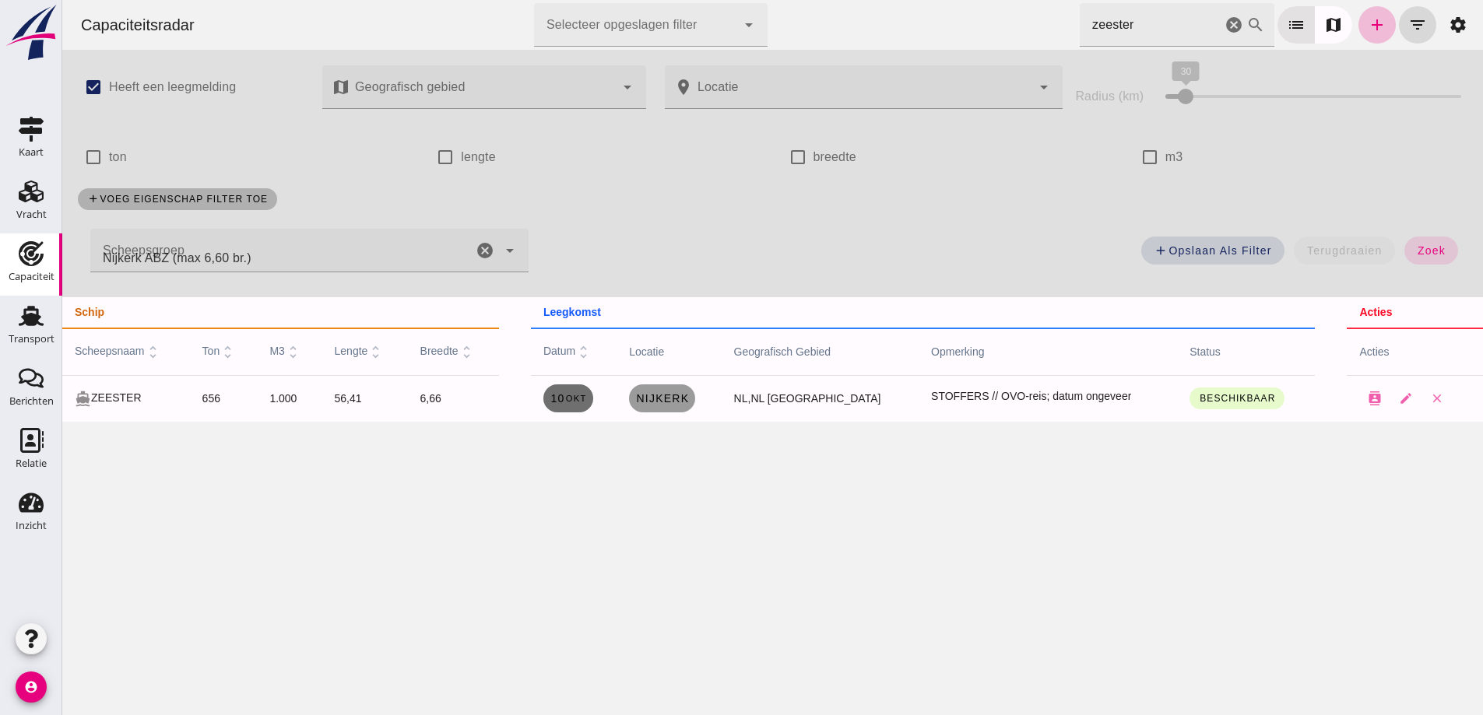
type input "Nijkerk ABZ (max 6,60 br.)"
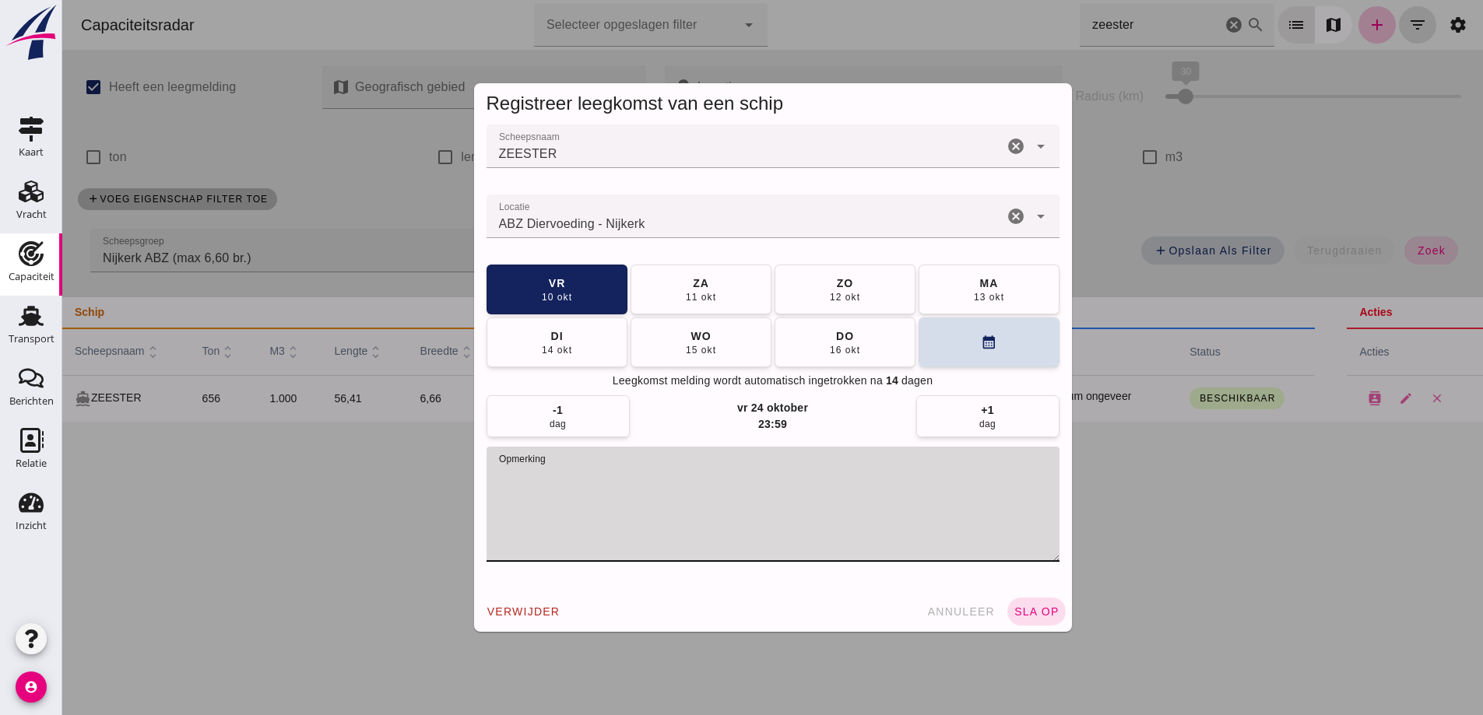
drag, startPoint x: 749, startPoint y: 484, endPoint x: 563, endPoint y: 473, distance: 186.3
click at [563, 473] on textarea "opmerking" at bounding box center [772, 504] width 573 height 115
type textarea "STOFFERS"
click at [951, 337] on button "calendar_month" at bounding box center [988, 342] width 141 height 50
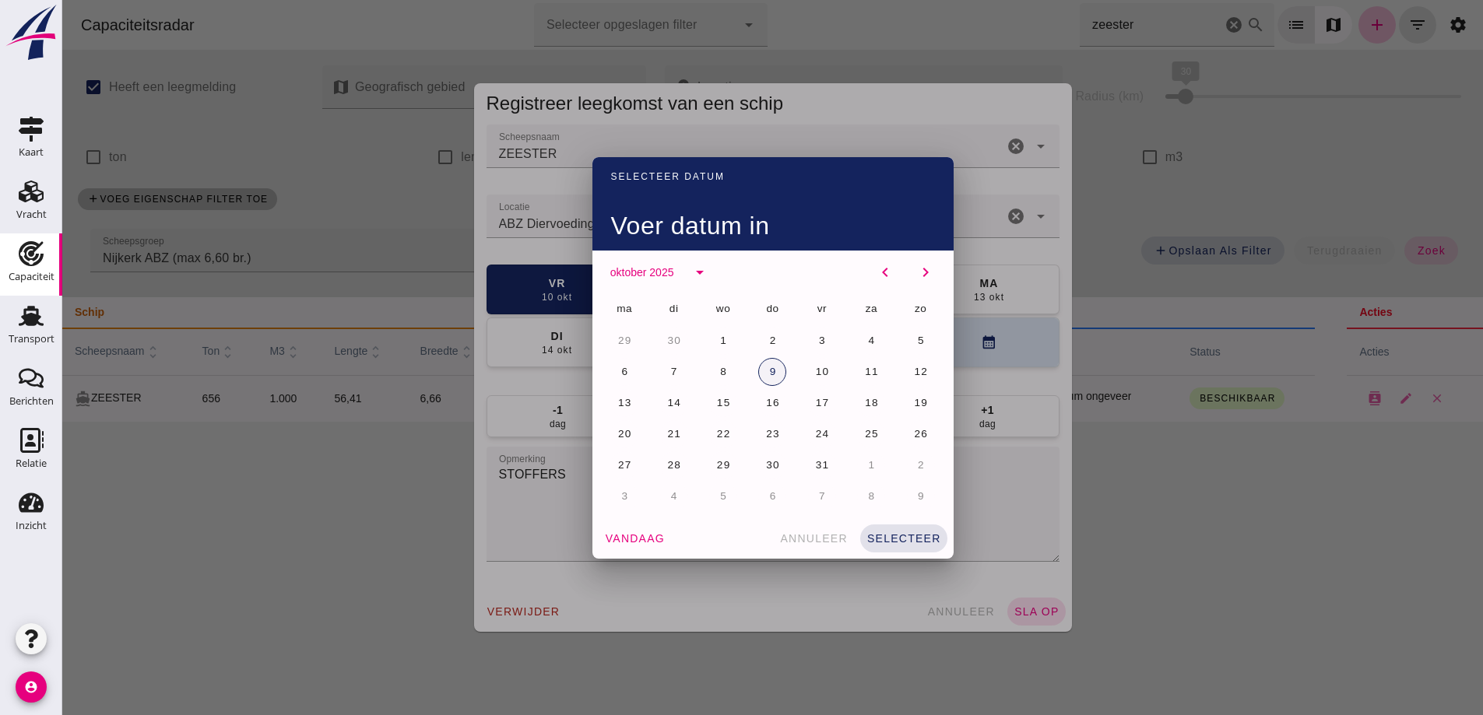
click at [758, 372] on button "9" at bounding box center [772, 372] width 28 height 28
click at [906, 543] on span "selecteer" at bounding box center [903, 538] width 75 height 12
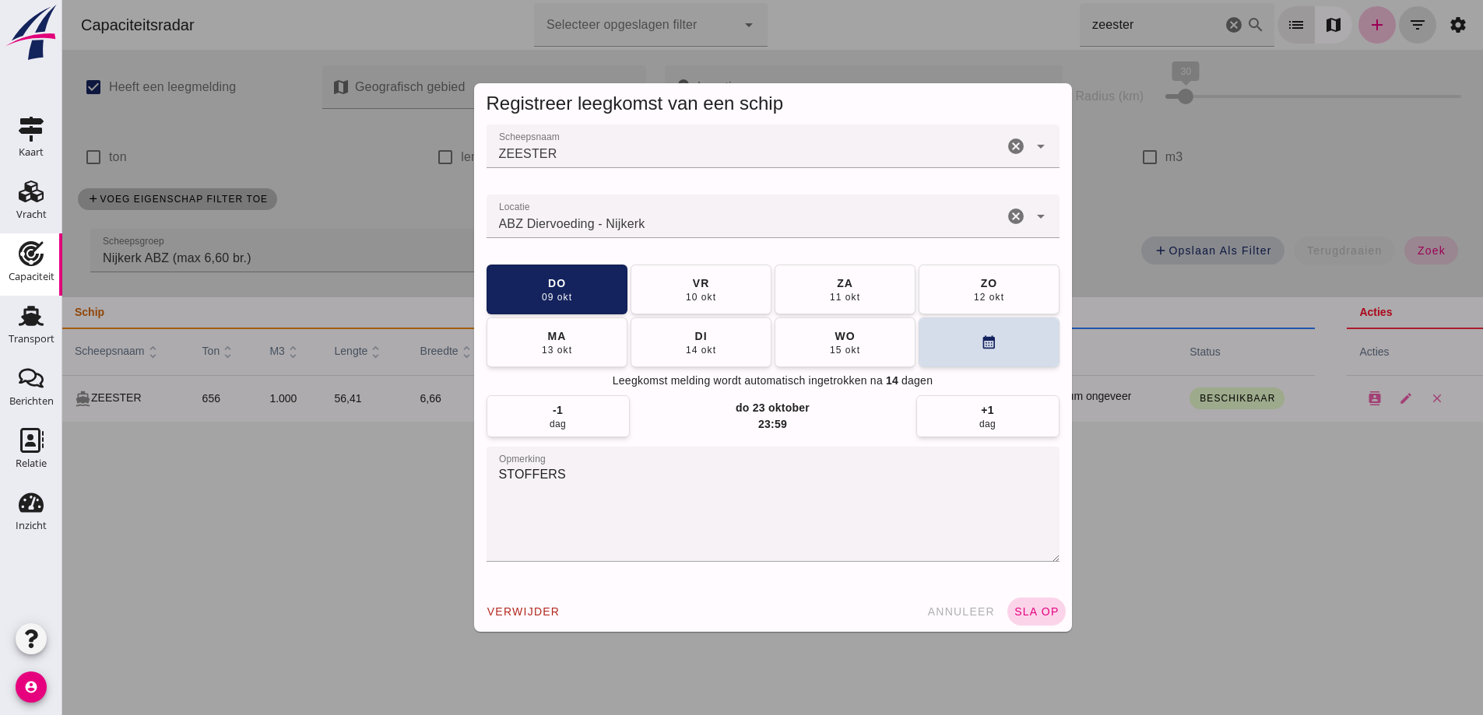
click at [1023, 610] on span "sla op" at bounding box center [1036, 611] width 46 height 12
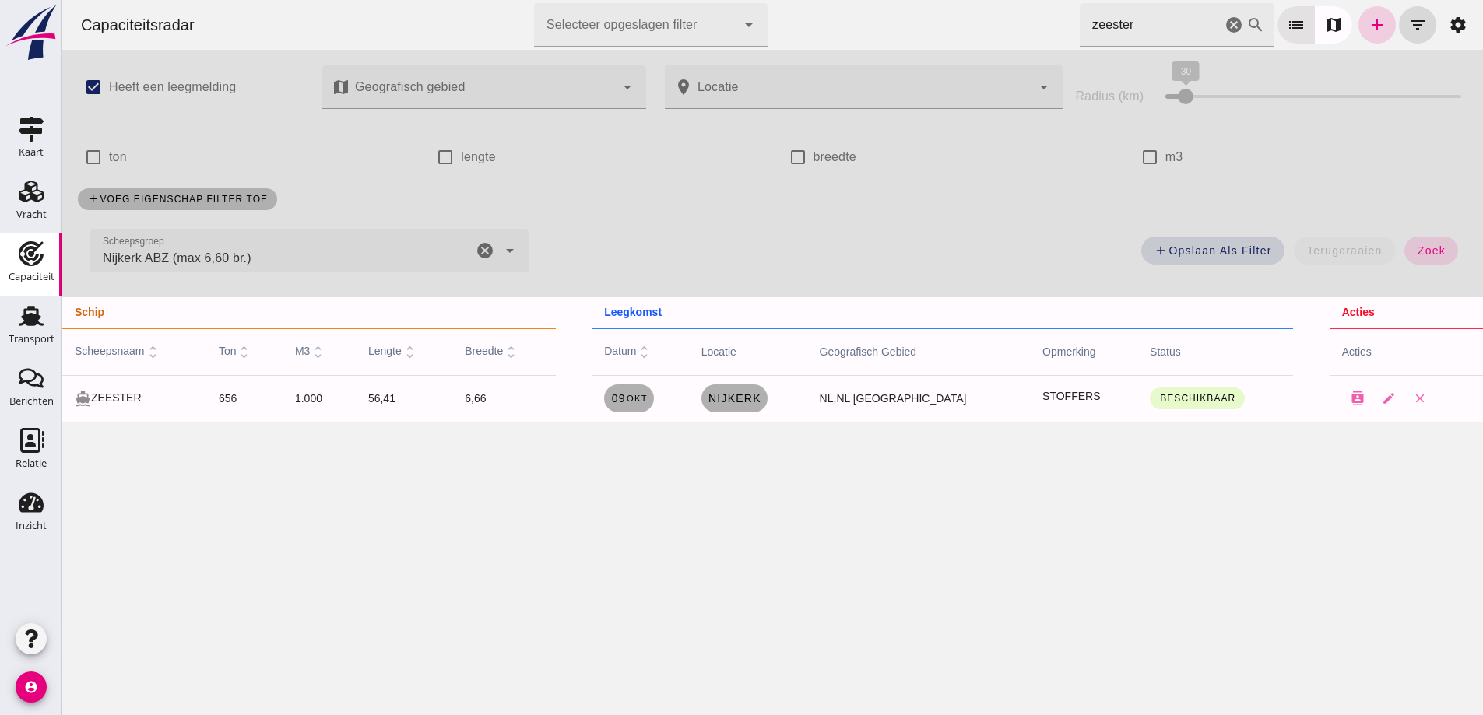
click at [1358, 20] on link "add" at bounding box center [1376, 24] width 37 height 37
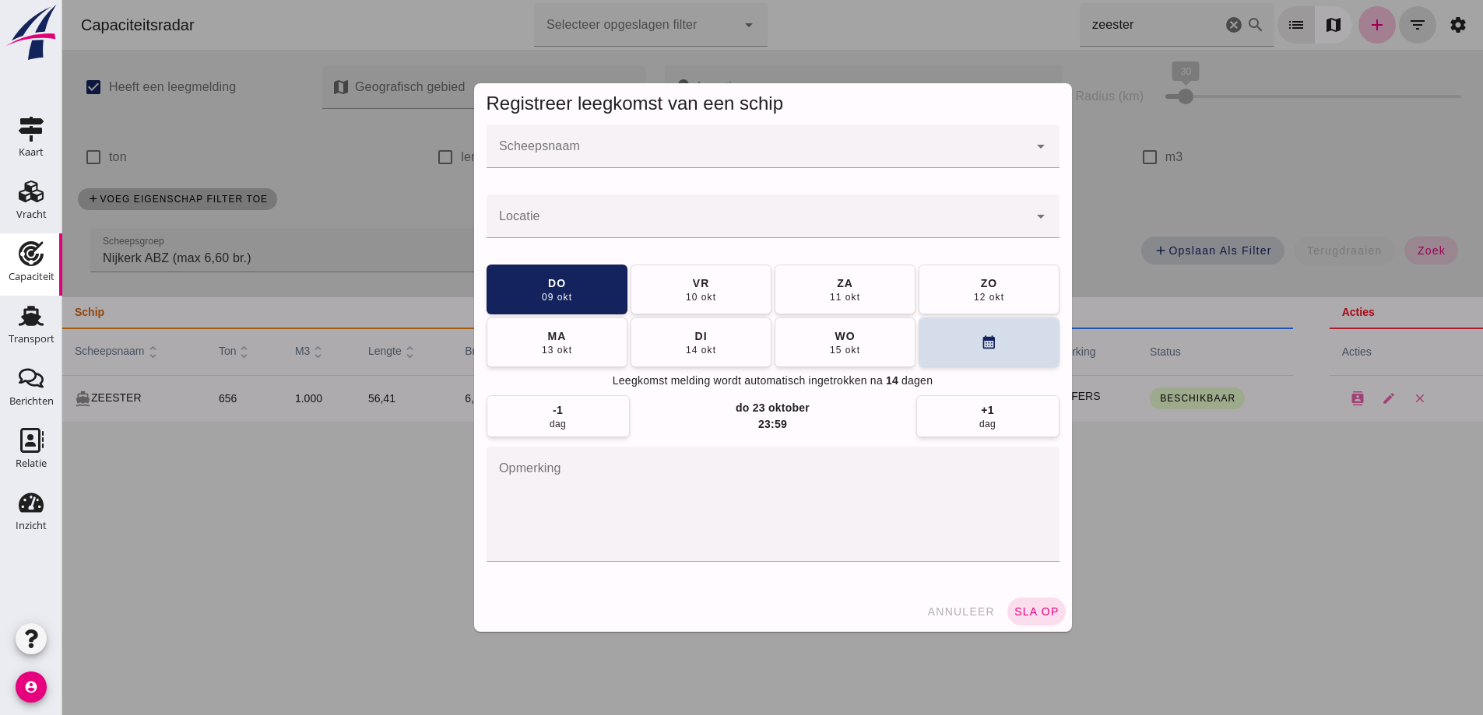
click at [595, 165] on div at bounding box center [757, 147] width 542 height 44
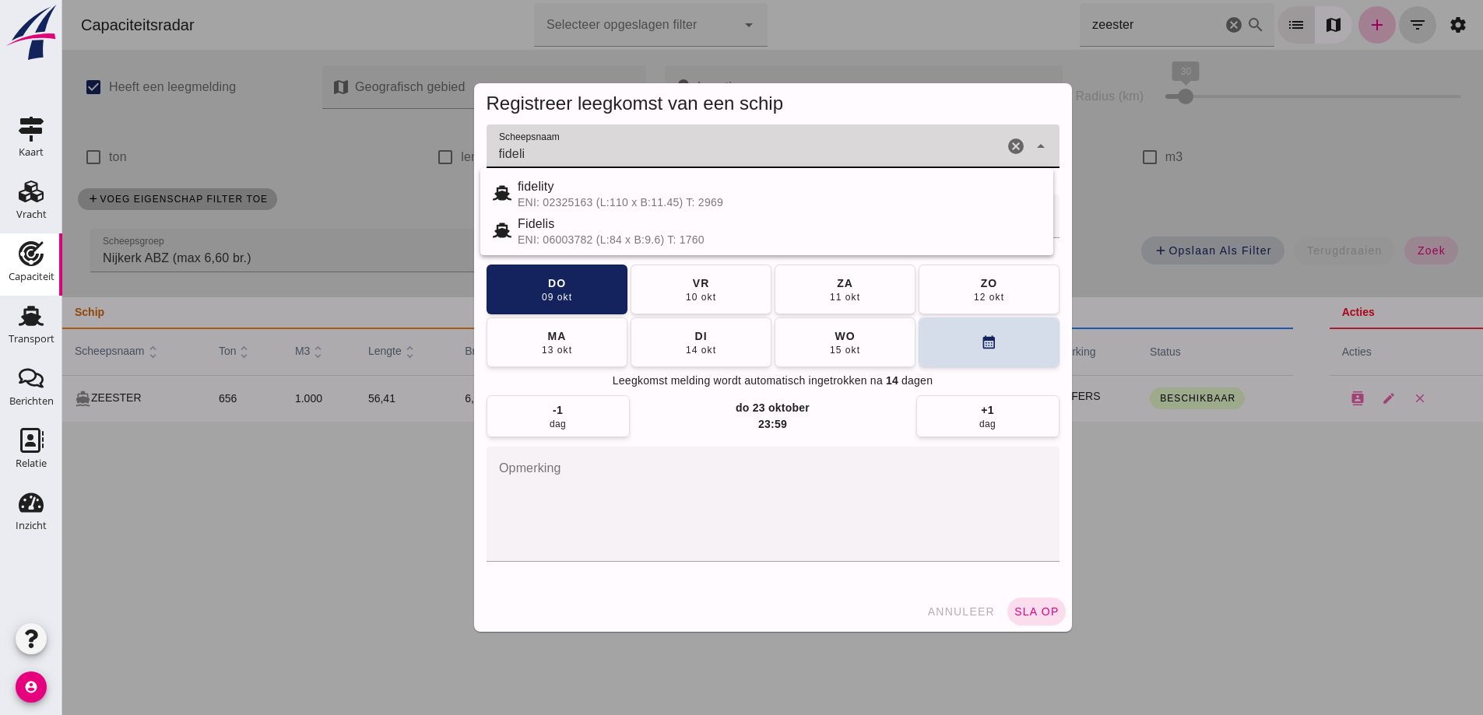
type input "fideli"
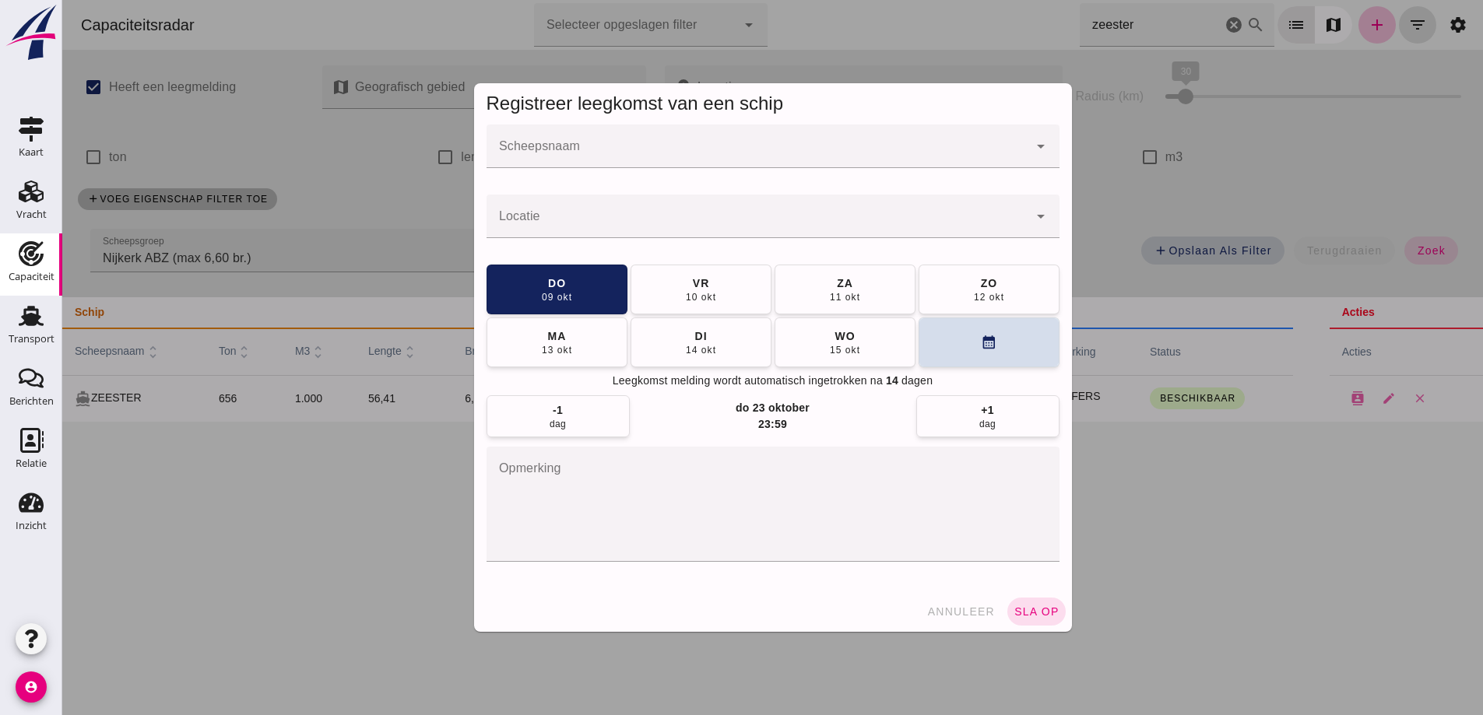
click at [318, 112] on div at bounding box center [772, 357] width 1420 height 715
click at [169, 167] on div at bounding box center [772, 357] width 1420 height 715
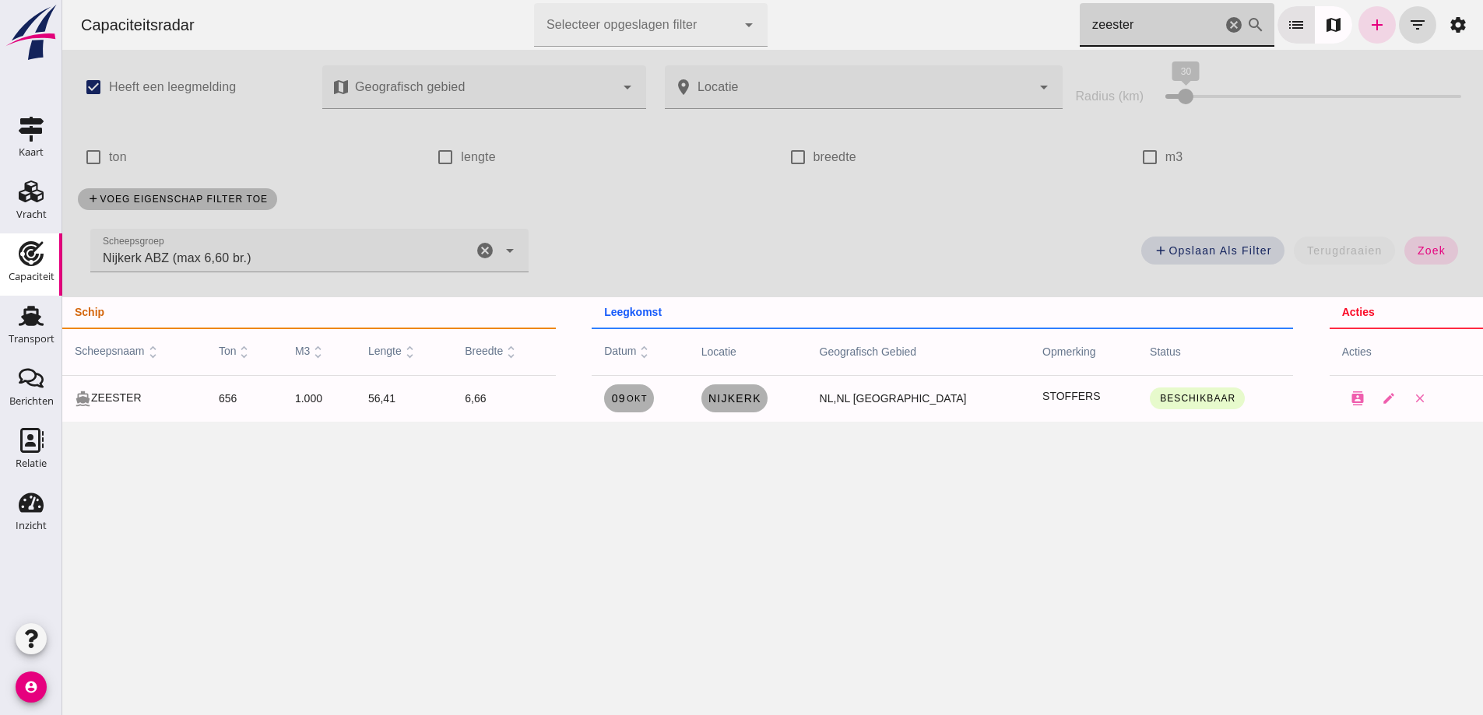
drag, startPoint x: 1134, startPoint y: 23, endPoint x: 859, endPoint y: 6, distance: 275.2
click at [869, 11] on div "Capaciteitsradar Selecteer opgeslagen filter Selecteer opgeslagen filter cancel…" at bounding box center [772, 25] width 1408 height 50
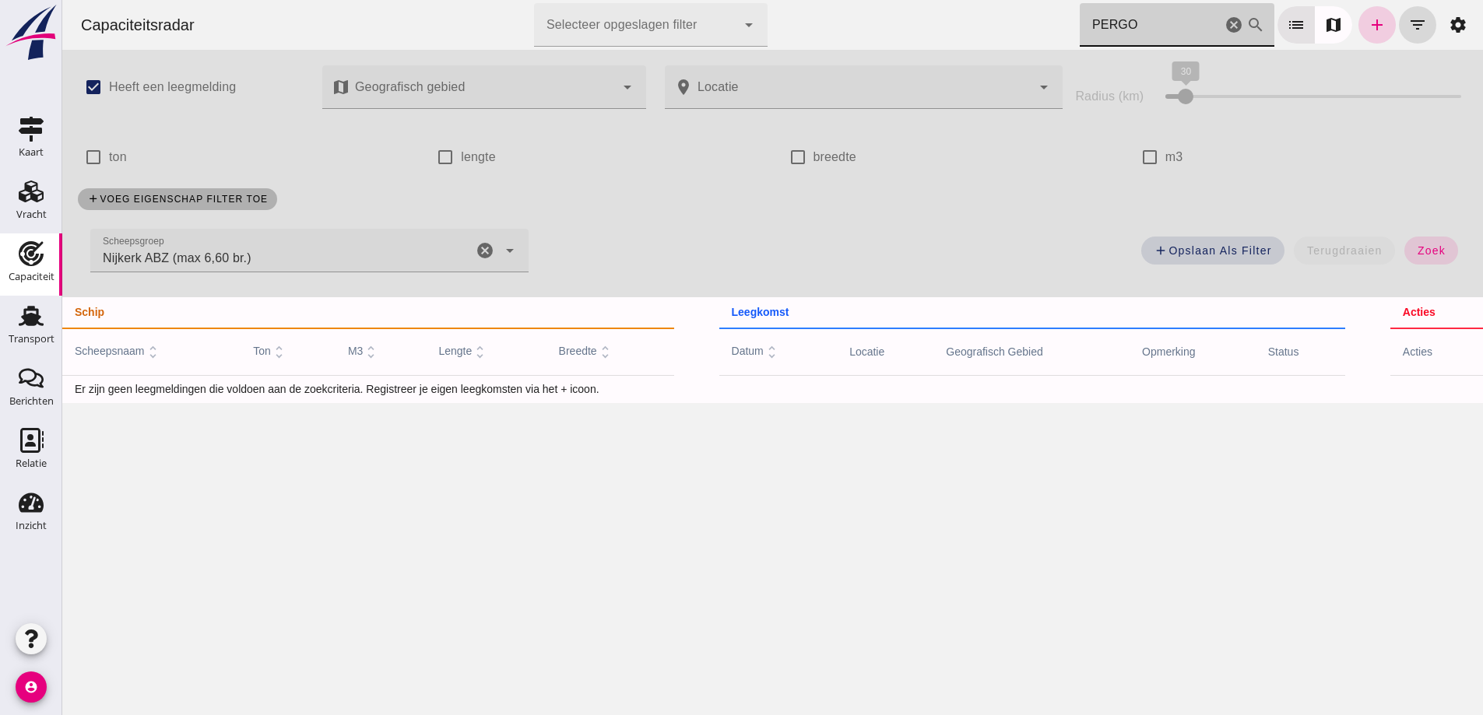
type input "PERGO"
click at [1372, 23] on icon "add" at bounding box center [1376, 25] width 19 height 19
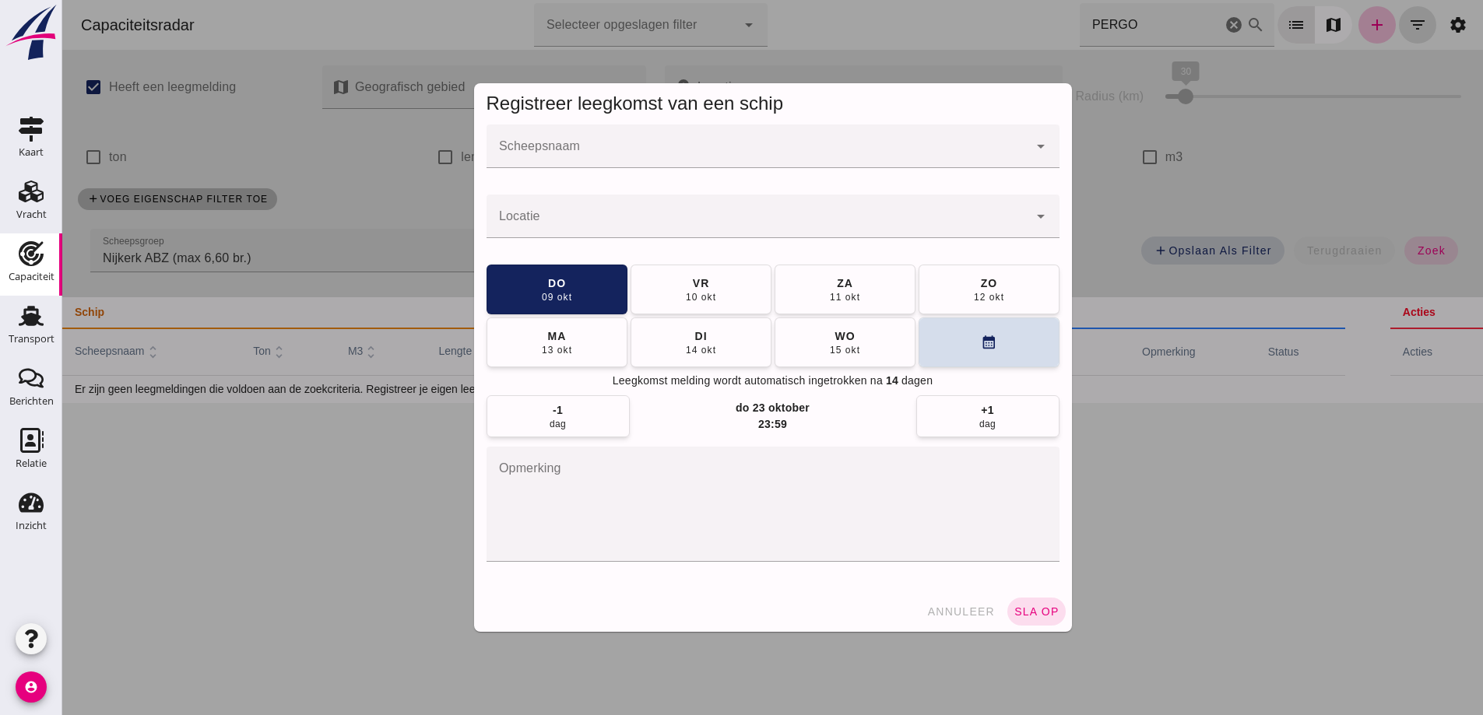
click at [692, 159] on input "Scheepsnaam" at bounding box center [757, 154] width 542 height 19
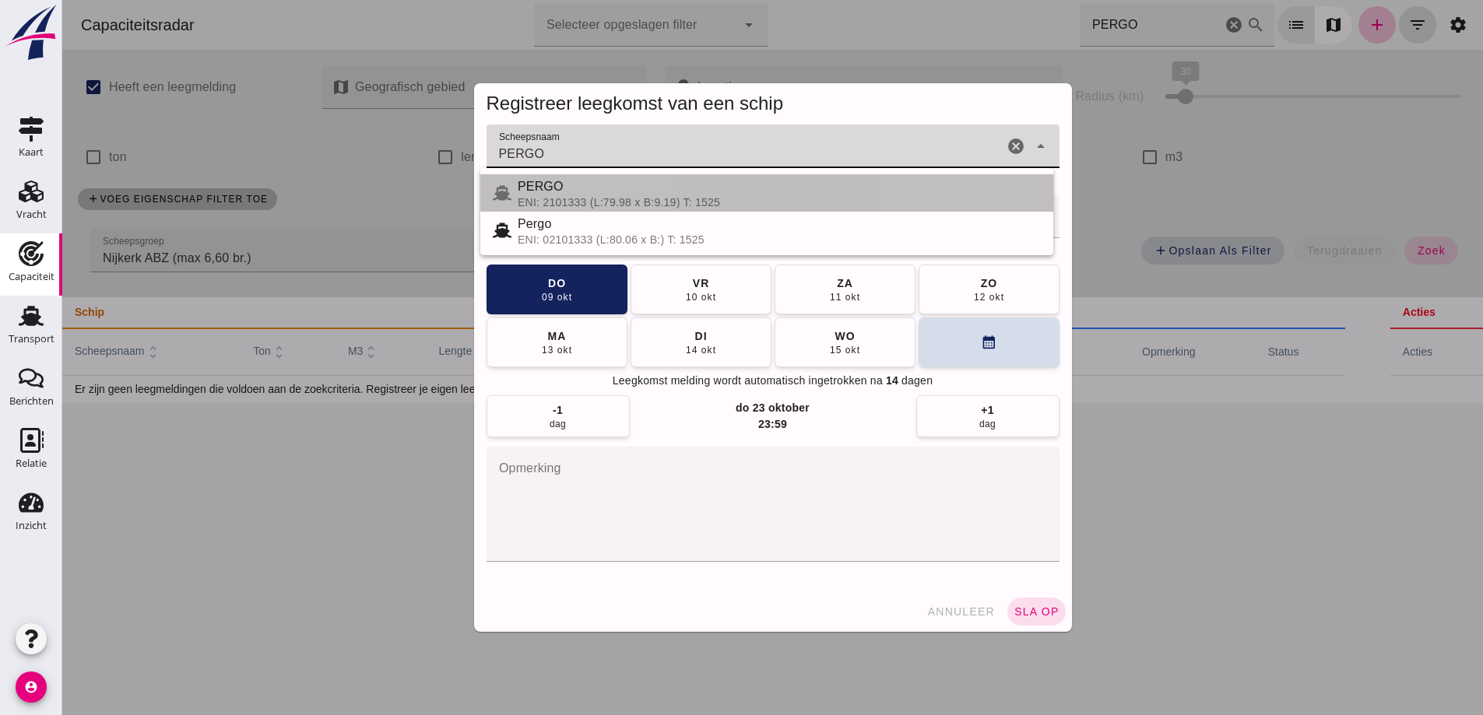
click at [547, 196] on div "ENI: 2101333 (L:79.98 x B:9.19) T: 1525" at bounding box center [779, 202] width 523 height 12
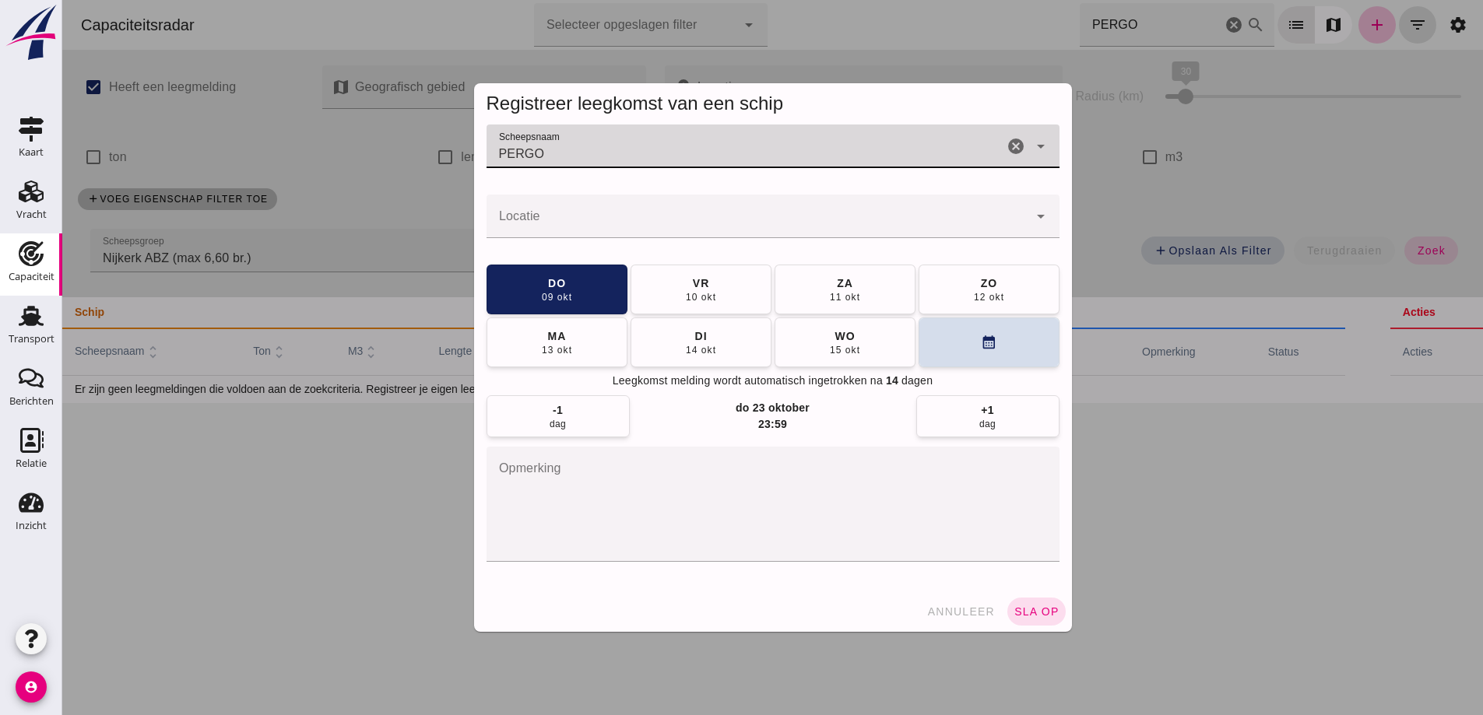
type input "PERGO"
click at [553, 226] on input "Locatie" at bounding box center [757, 224] width 542 height 19
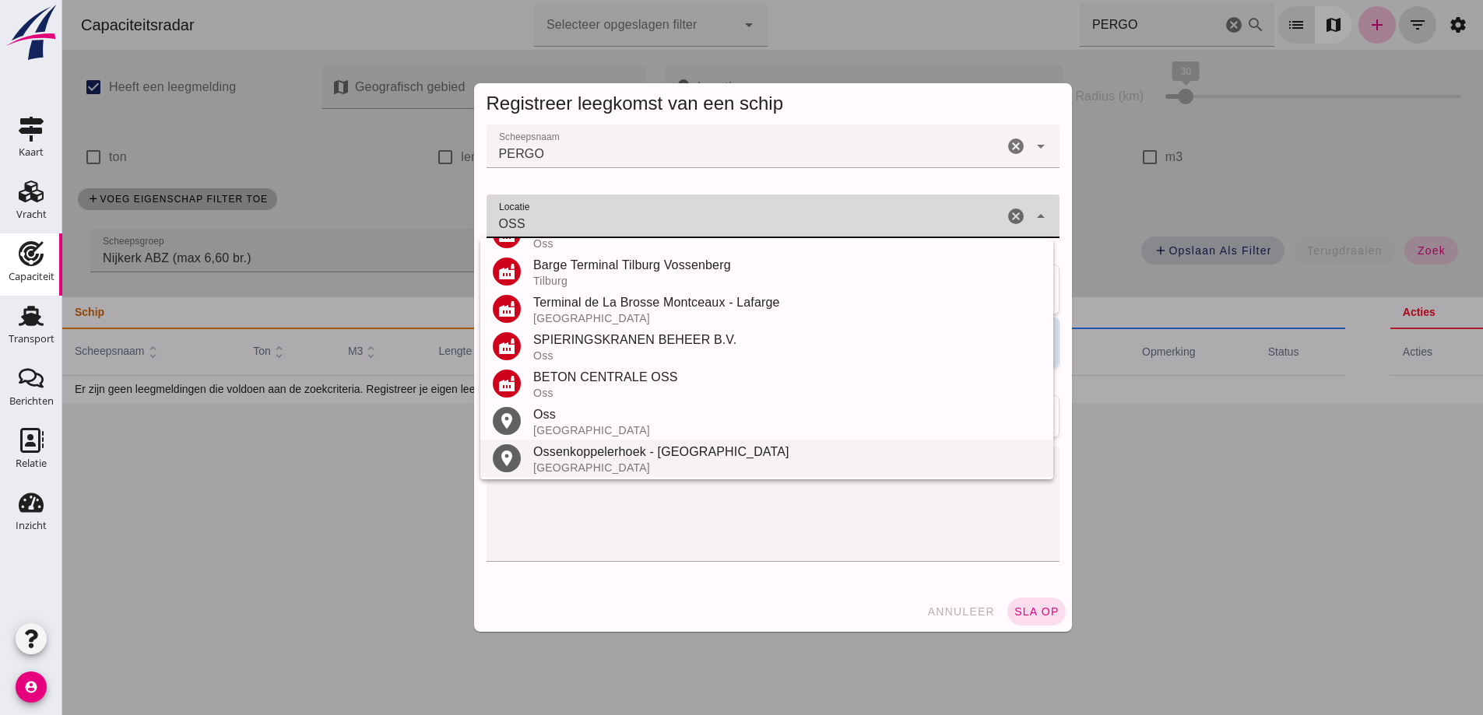
scroll to position [311, 0]
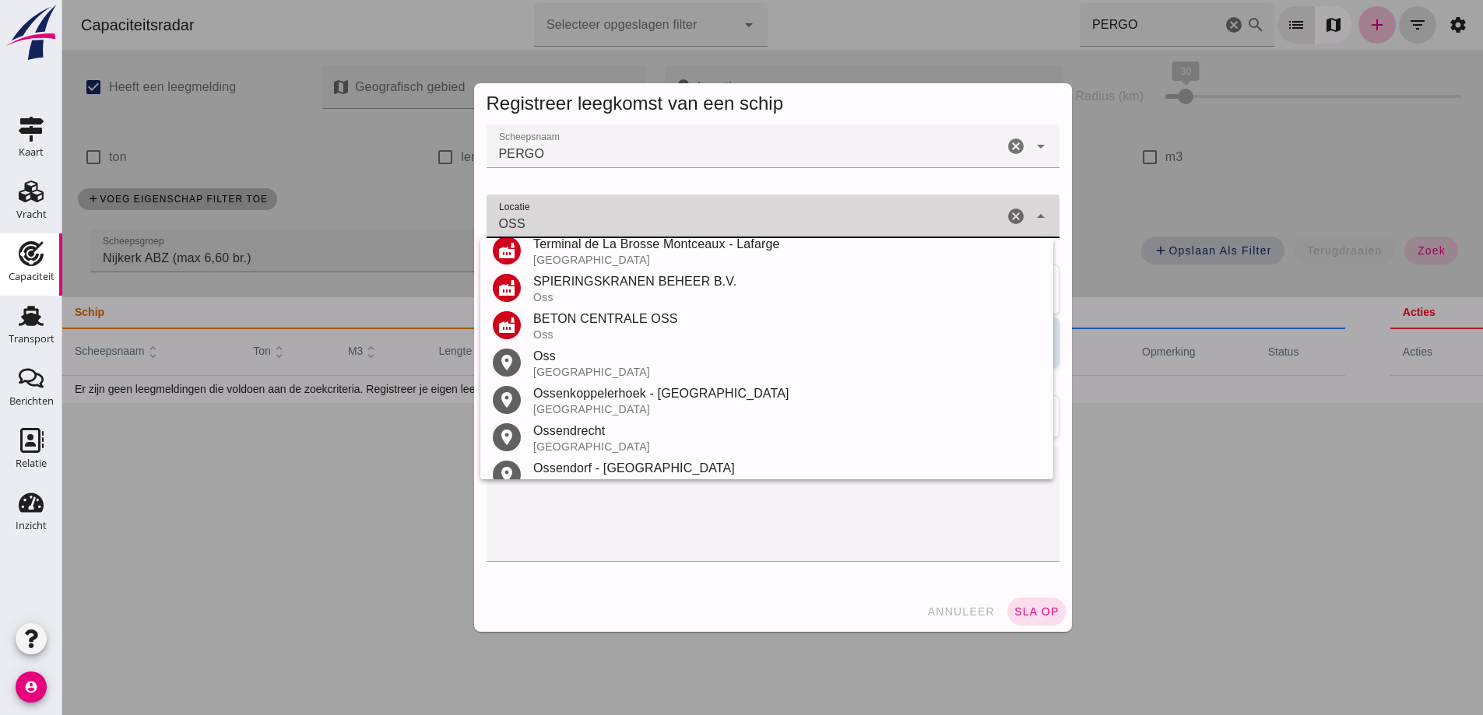
click at [554, 366] on div "[GEOGRAPHIC_DATA]" at bounding box center [786, 372] width 507 height 12
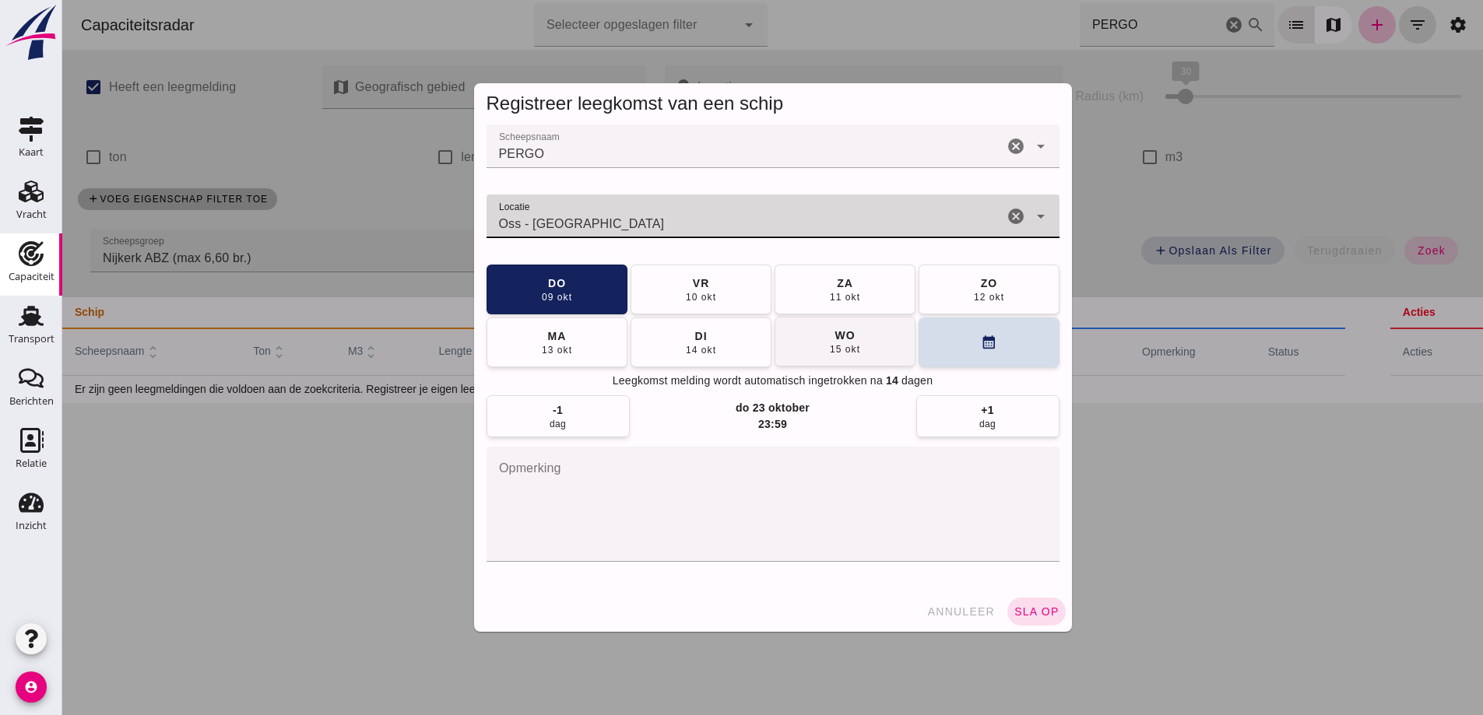
type input "Oss - [GEOGRAPHIC_DATA]"
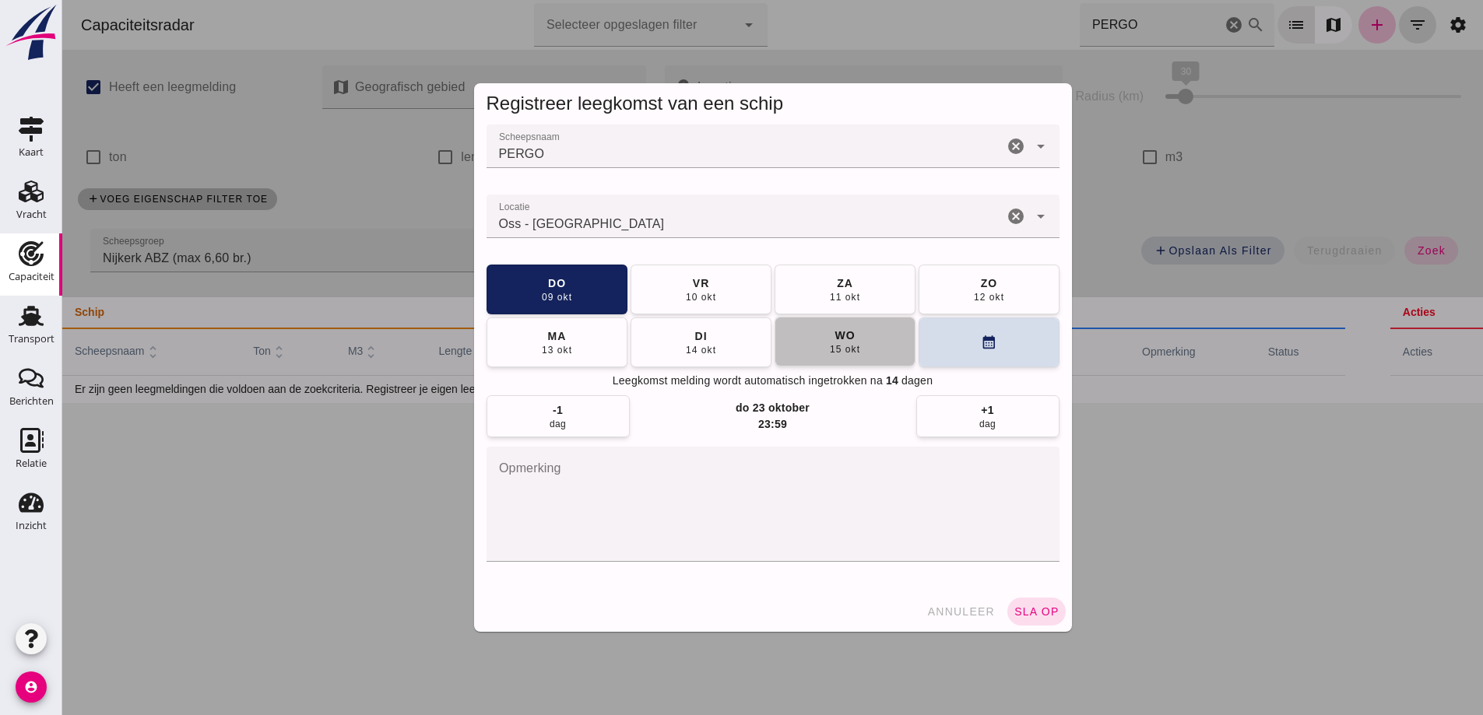
click at [859, 333] on button "[DATE]" at bounding box center [844, 342] width 141 height 50
click at [1031, 612] on span "sla op" at bounding box center [1036, 611] width 46 height 12
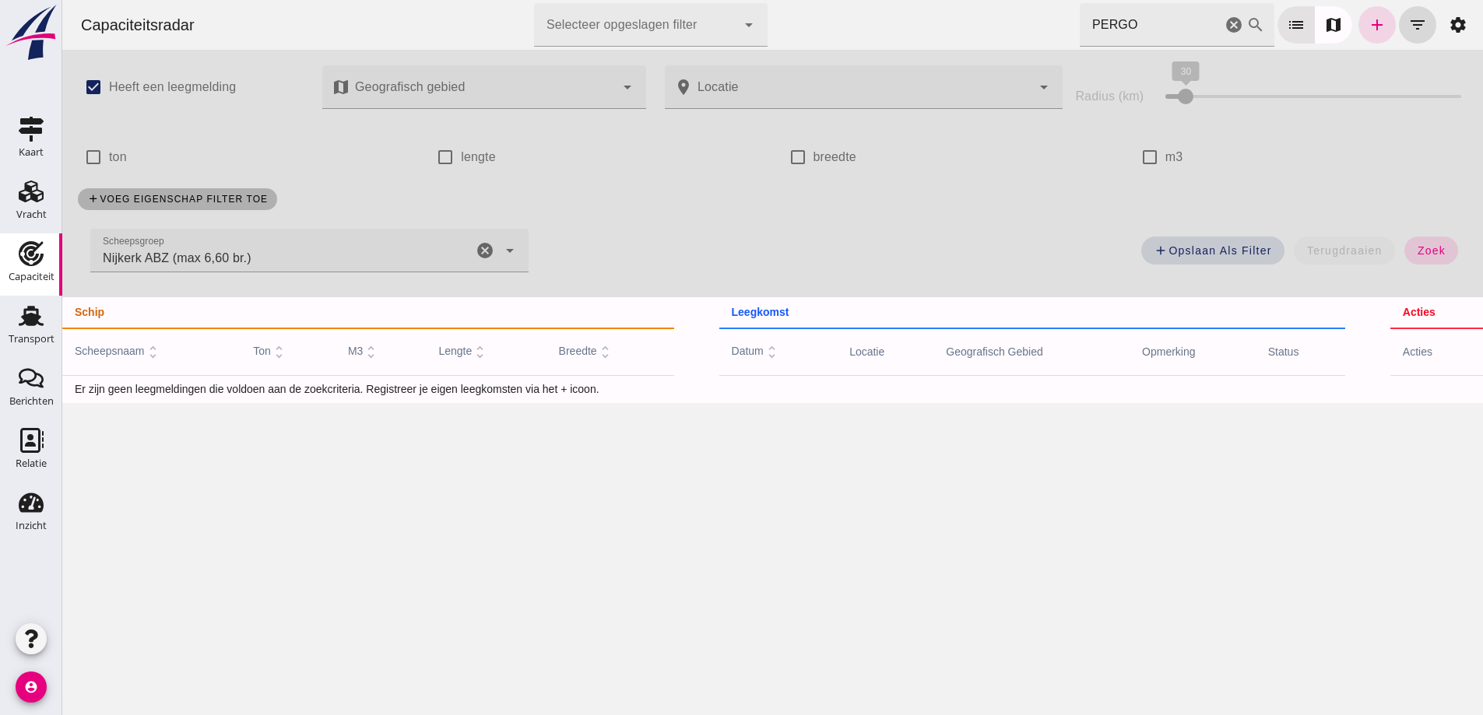
click at [485, 249] on icon "cancel" at bounding box center [485, 250] width 19 height 19
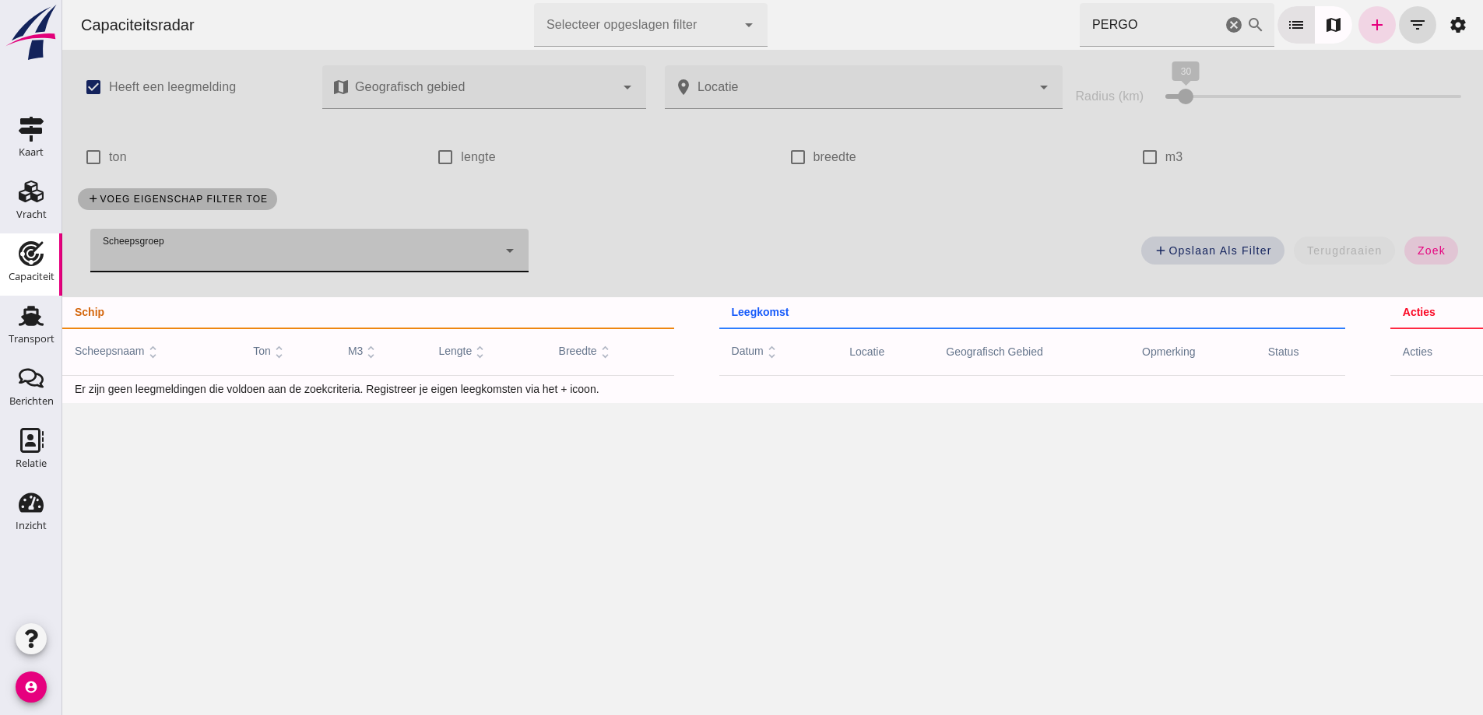
click at [1176, 29] on input "PERGO" at bounding box center [1150, 25] width 142 height 44
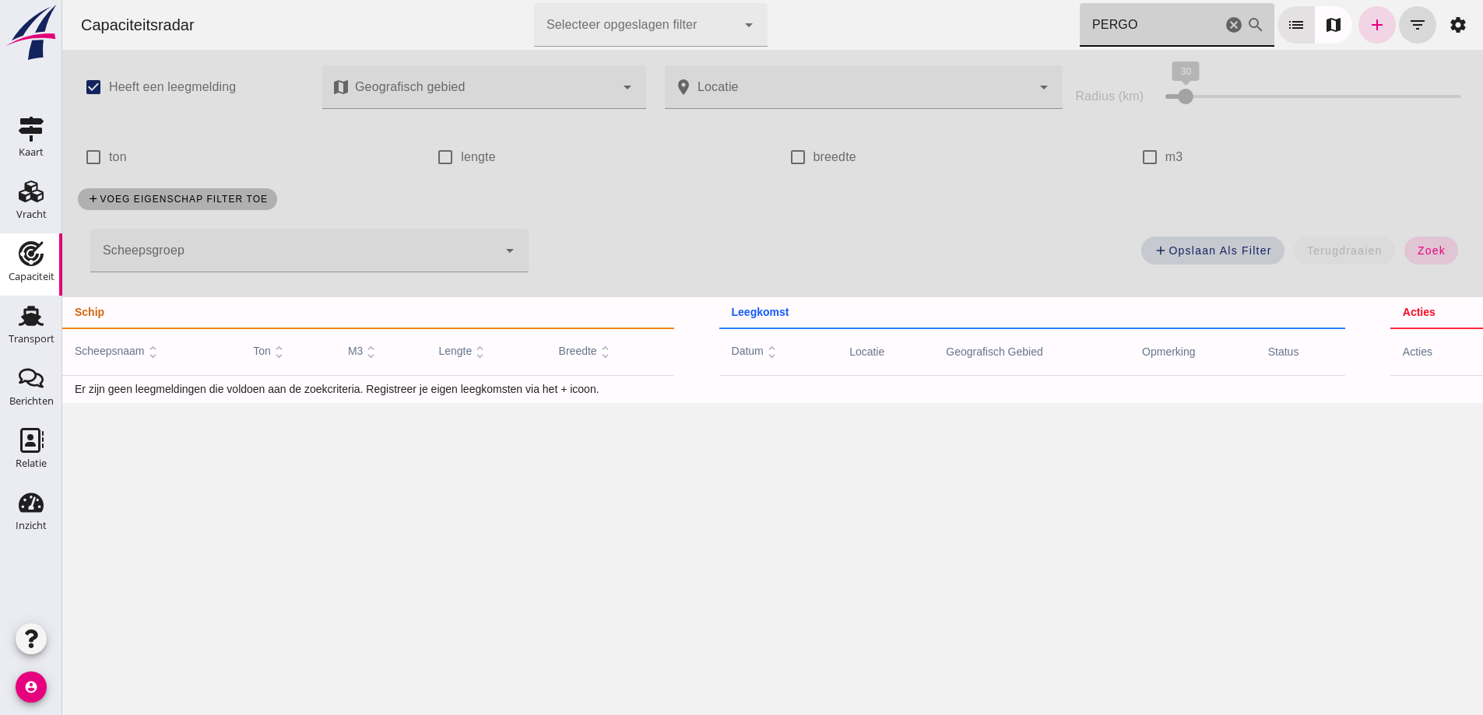
drag, startPoint x: 1430, startPoint y: 247, endPoint x: 1122, endPoint y: 24, distance: 380.0
click at [1429, 249] on span "zoek" at bounding box center [1430, 250] width 29 height 12
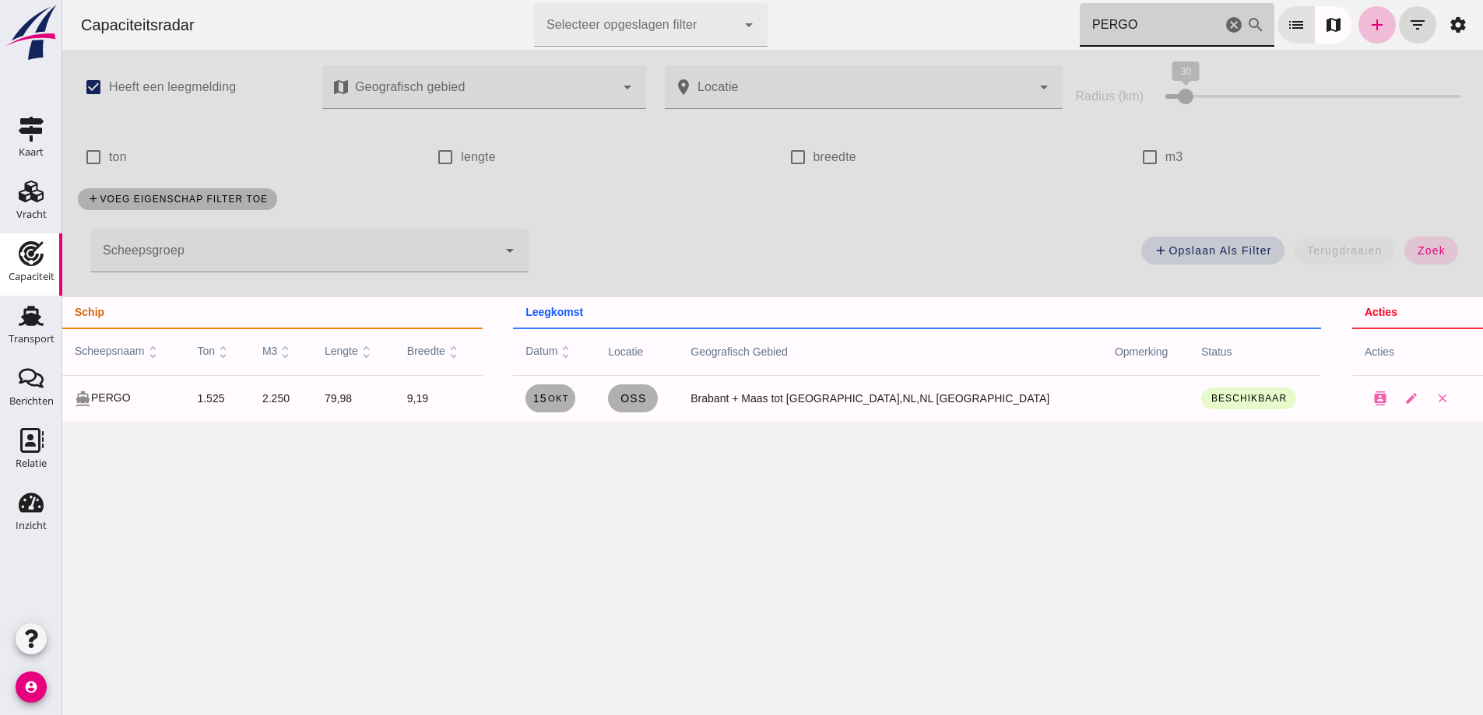
click at [1122, 24] on input "PERGO" at bounding box center [1150, 25] width 142 height 44
click at [1224, 23] on icon "cancel" at bounding box center [1233, 25] width 19 height 19
click at [1224, 22] on icon "cancel" at bounding box center [1233, 25] width 19 height 19
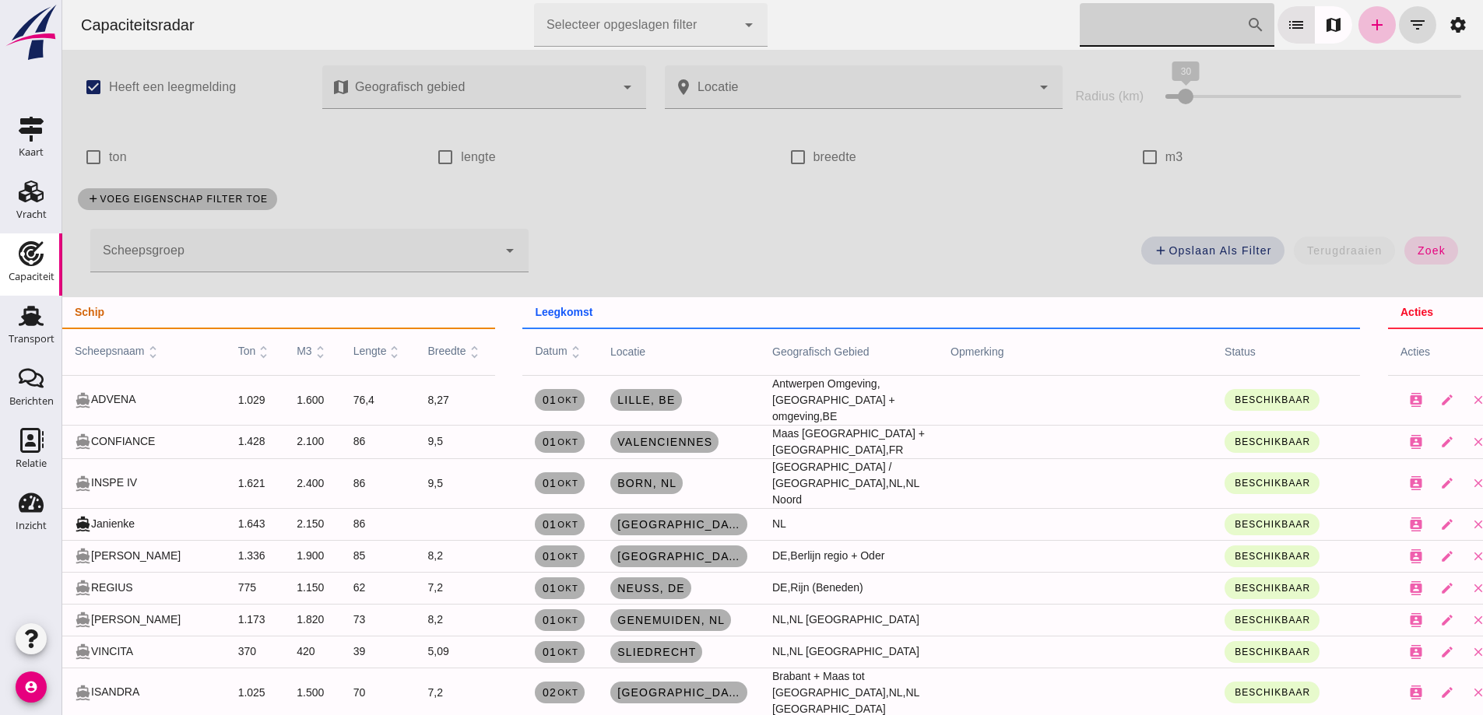
click at [1160, 19] on input "[PERSON_NAME] op scheepsnaam" at bounding box center [1162, 25] width 167 height 44
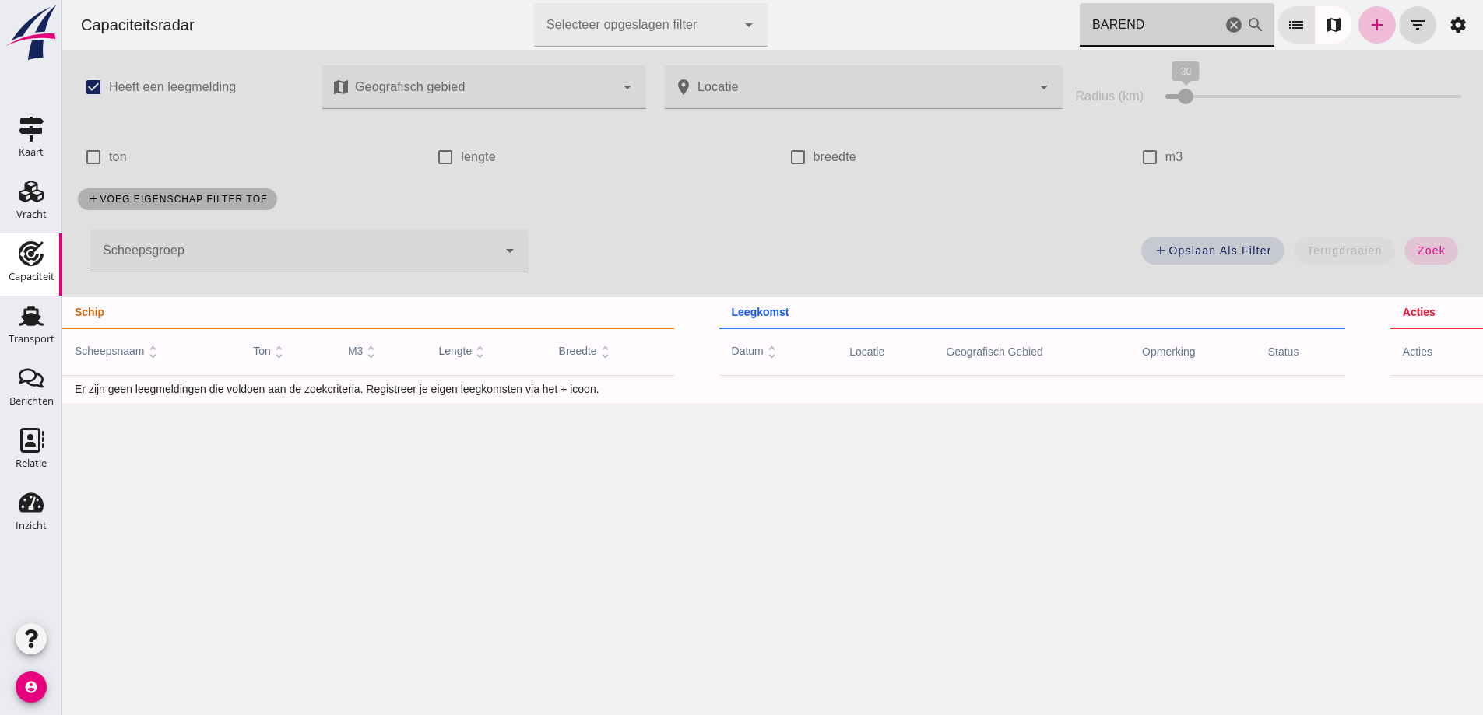
type input "BAREND"
click at [1224, 22] on icon "cancel" at bounding box center [1233, 25] width 19 height 19
click at [1367, 24] on icon "add" at bounding box center [1376, 25] width 19 height 19
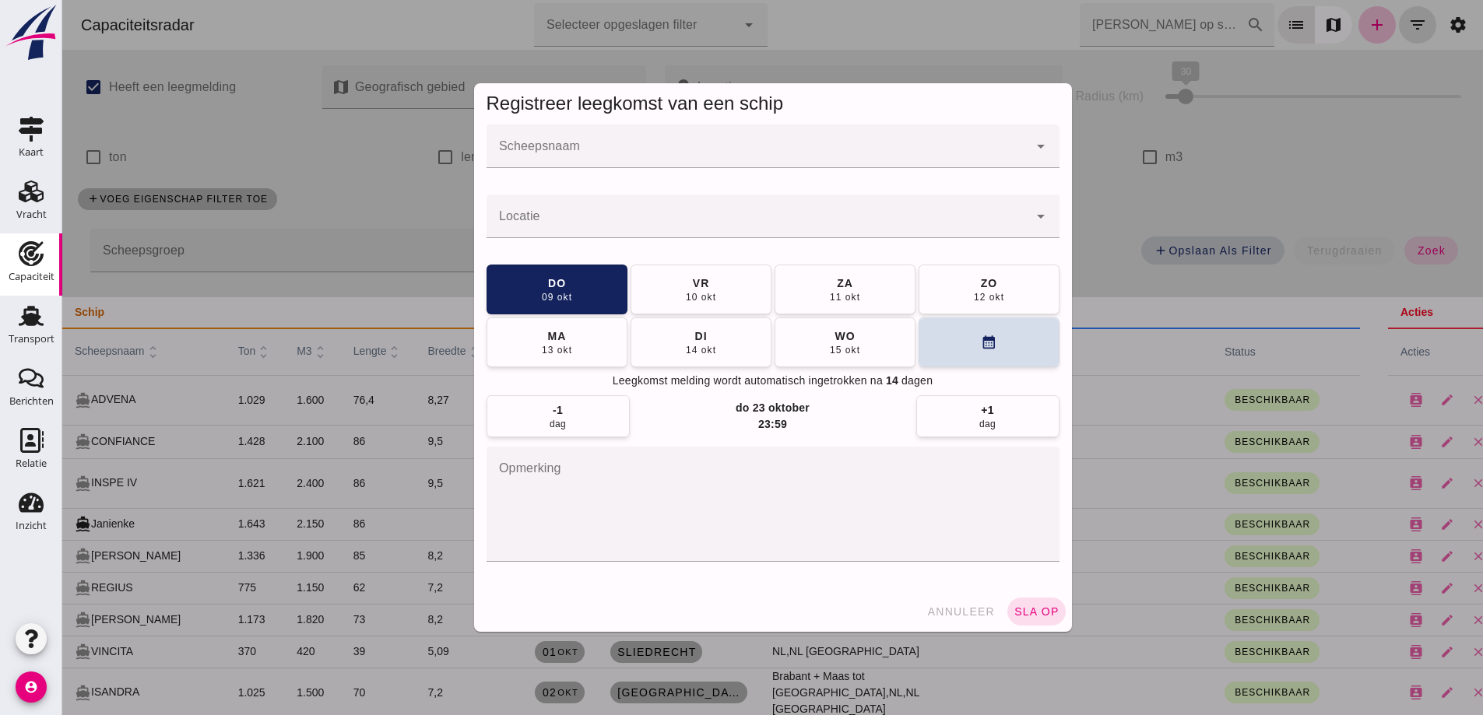
click at [637, 128] on div at bounding box center [757, 147] width 542 height 44
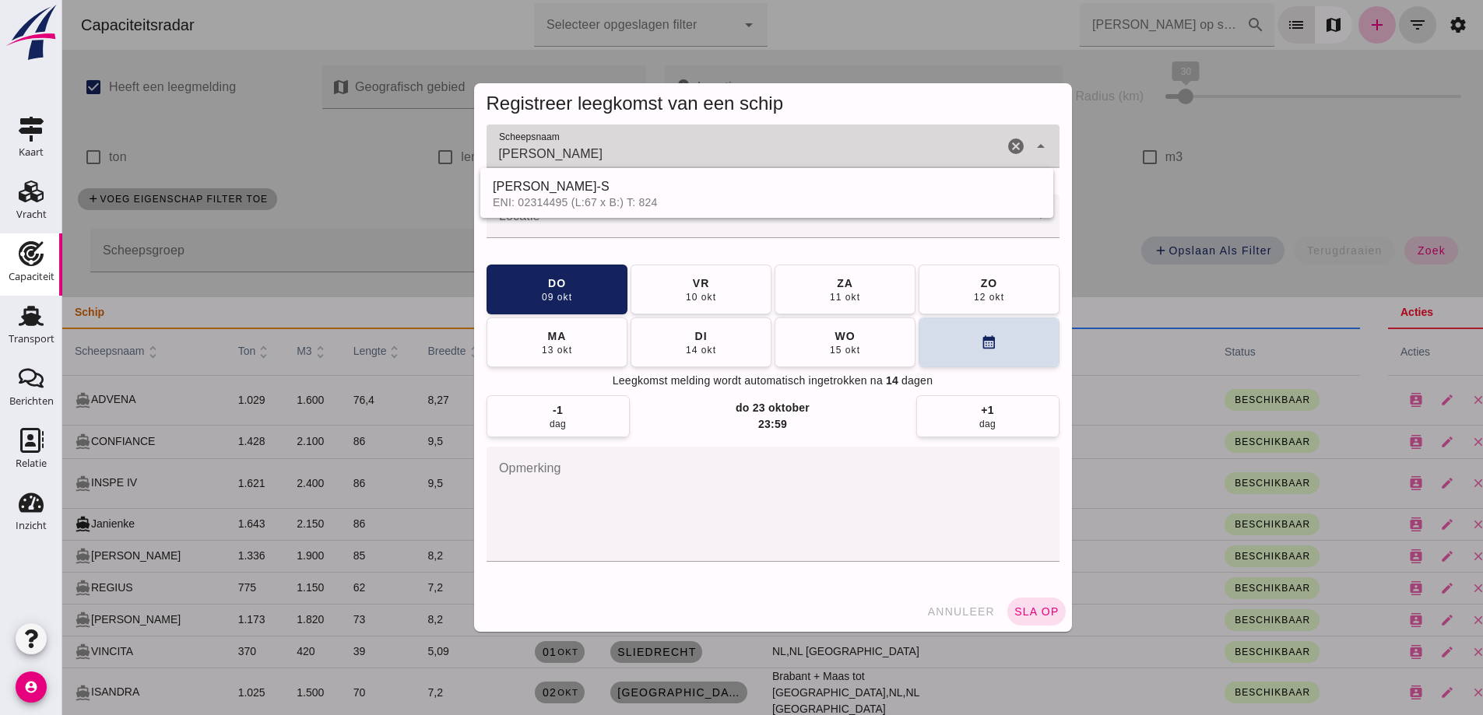
type input "[PERSON_NAME]"
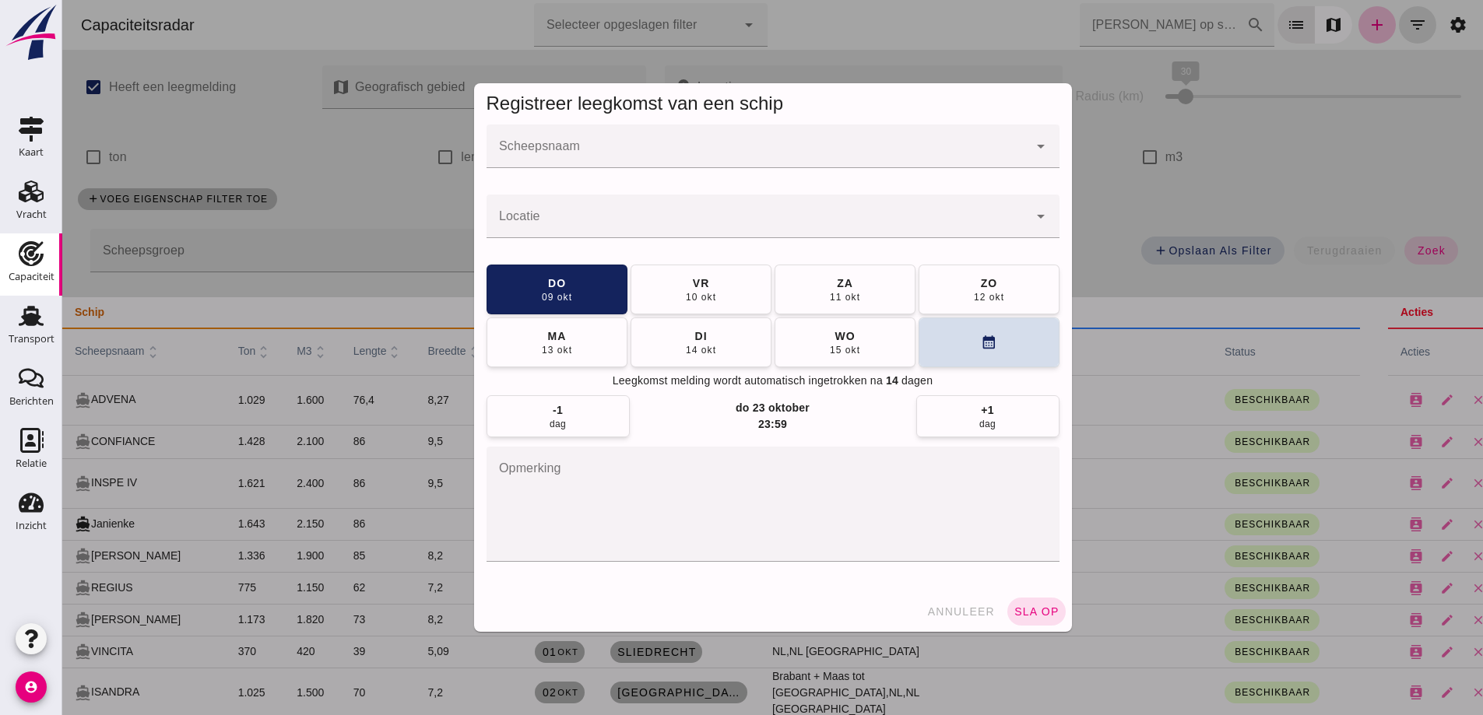
click at [676, 154] on input "Scheepsnaam" at bounding box center [757, 154] width 542 height 19
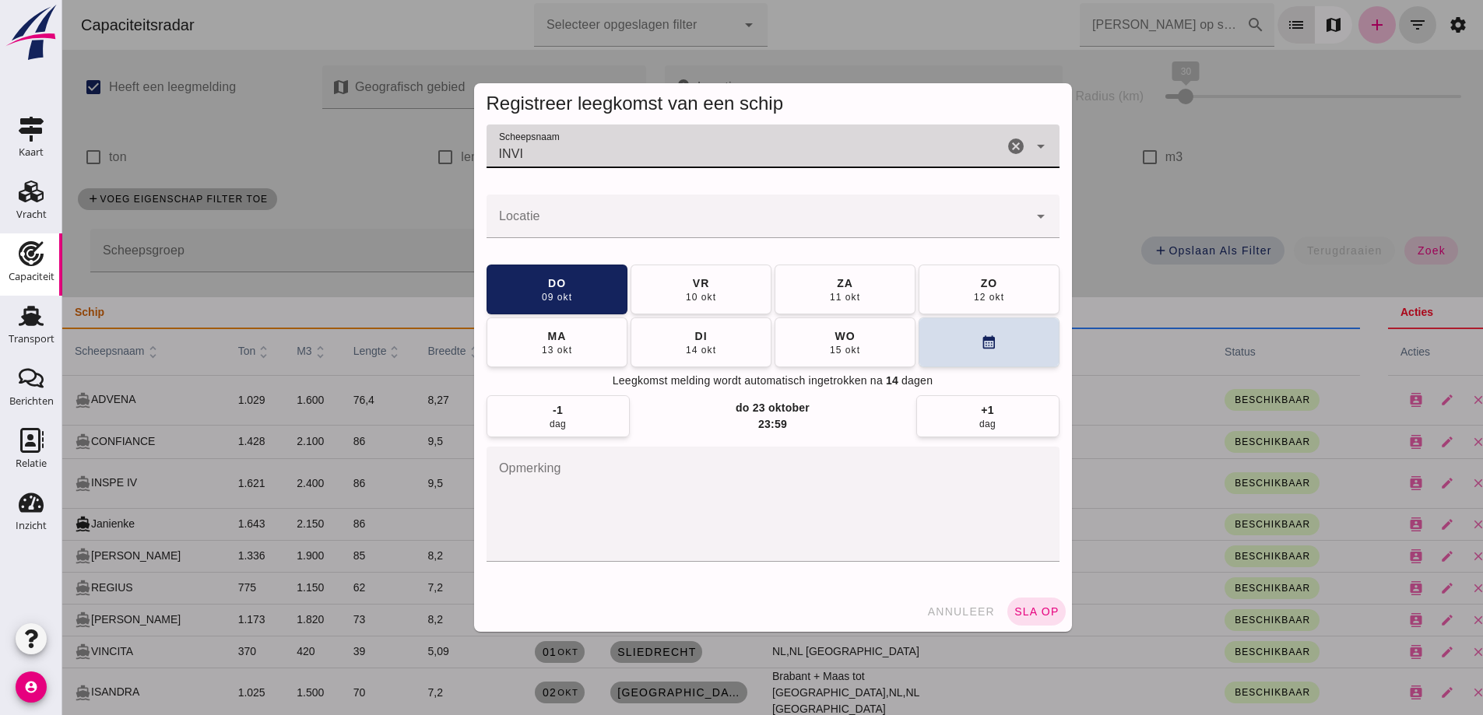
type input "INVI"
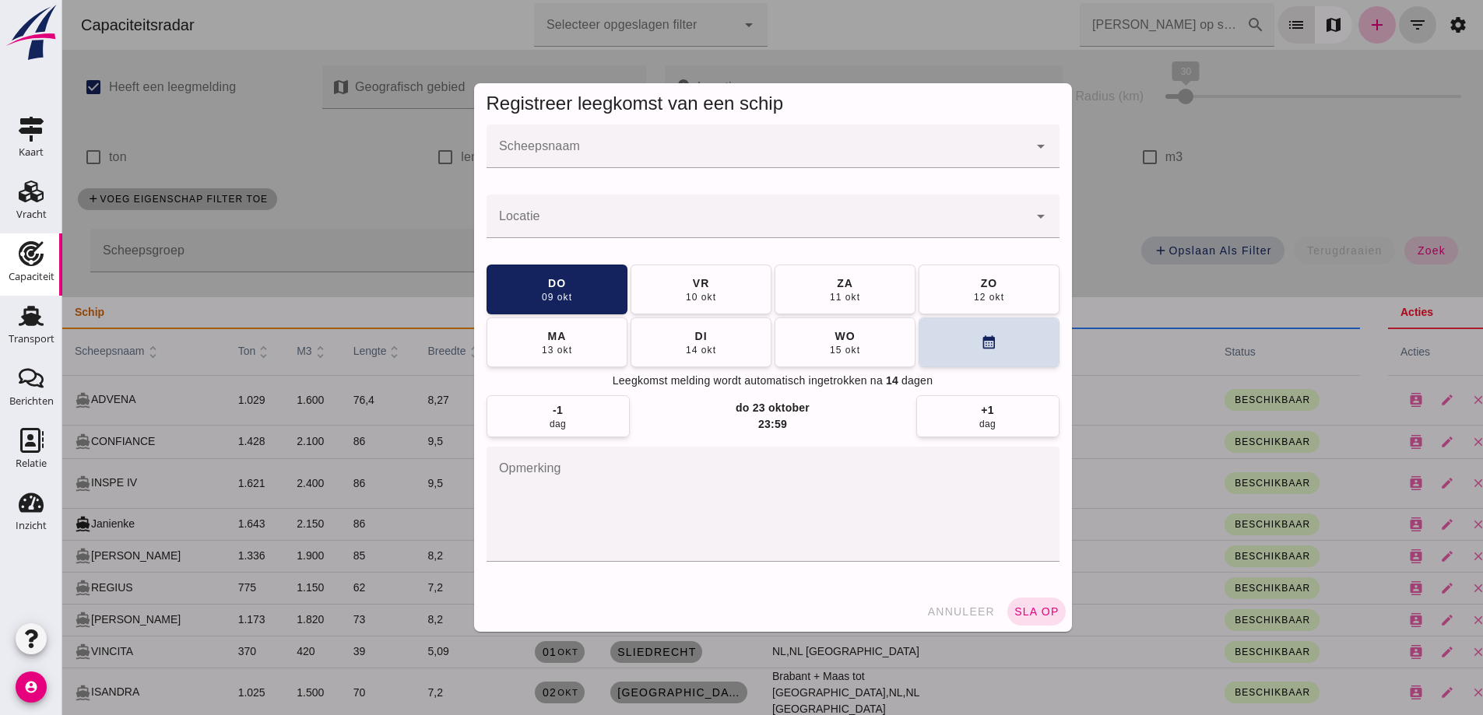
drag, startPoint x: 971, startPoint y: 618, endPoint x: 1460, endPoint y: 467, distance: 512.3
click at [971, 618] on button "annuleer" at bounding box center [960, 612] width 81 height 28
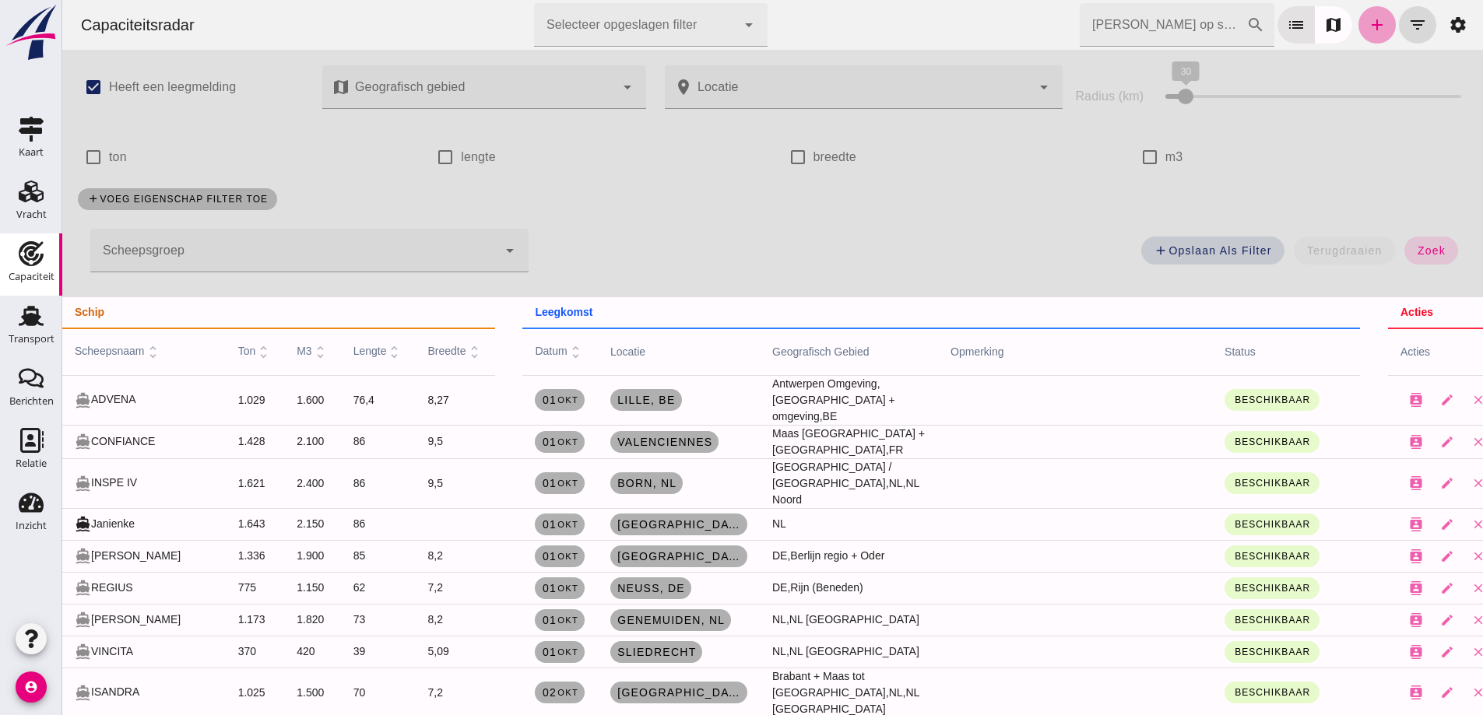
click at [1367, 26] on icon "add" at bounding box center [1376, 25] width 19 height 19
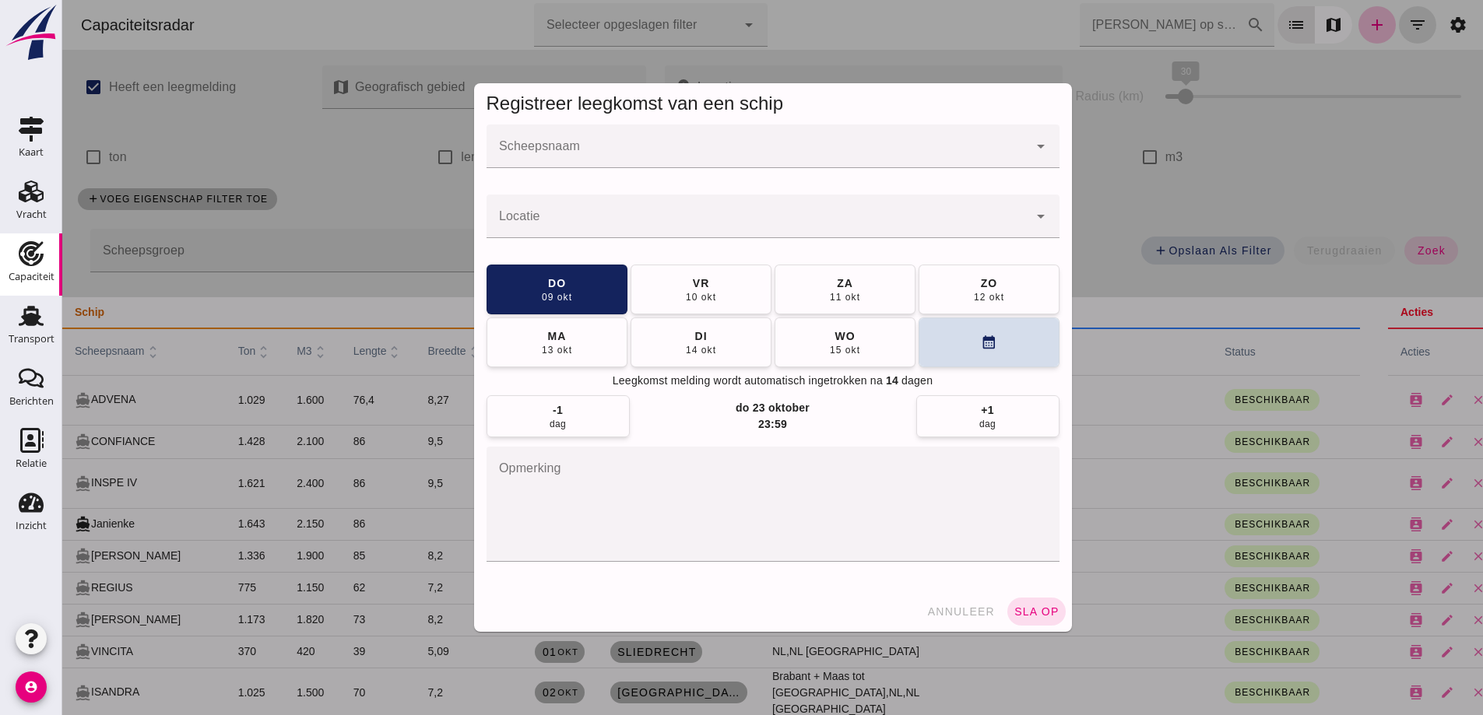
click at [819, 144] on div at bounding box center [757, 147] width 542 height 44
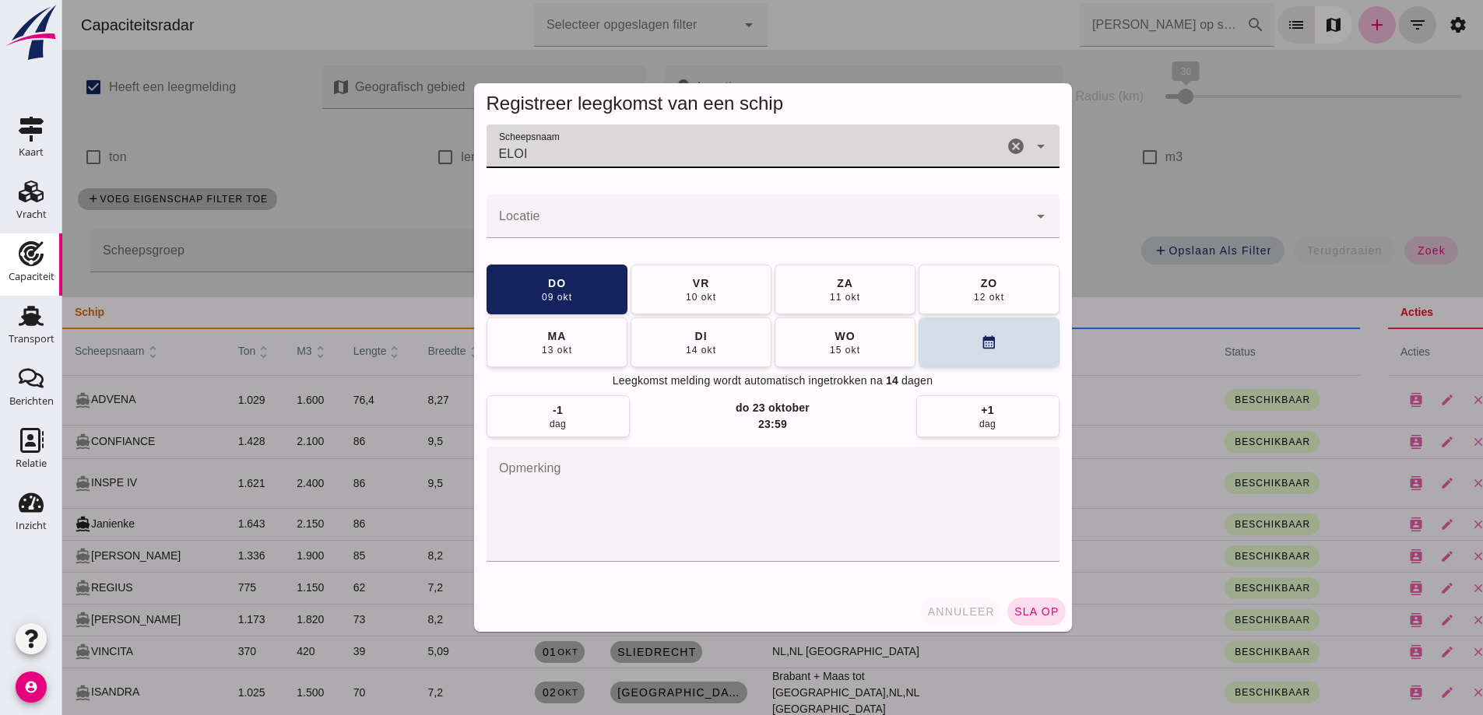
type input "ELOI"
click at [966, 606] on span "annuleer" at bounding box center [960, 611] width 68 height 12
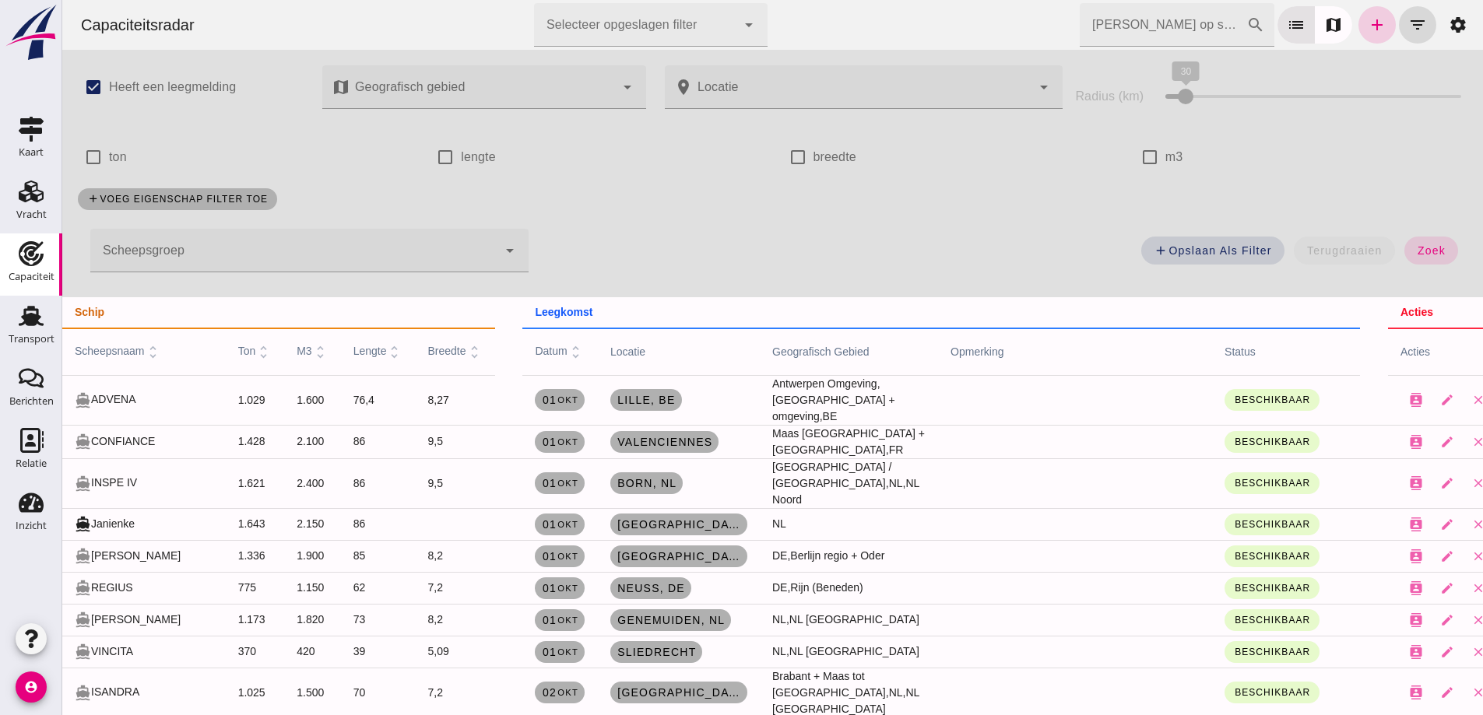
drag, startPoint x: 1372, startPoint y: 22, endPoint x: 1553, endPoint y: 22, distance: 181.3
click at [1372, 22] on icon "add" at bounding box center [1376, 25] width 19 height 19
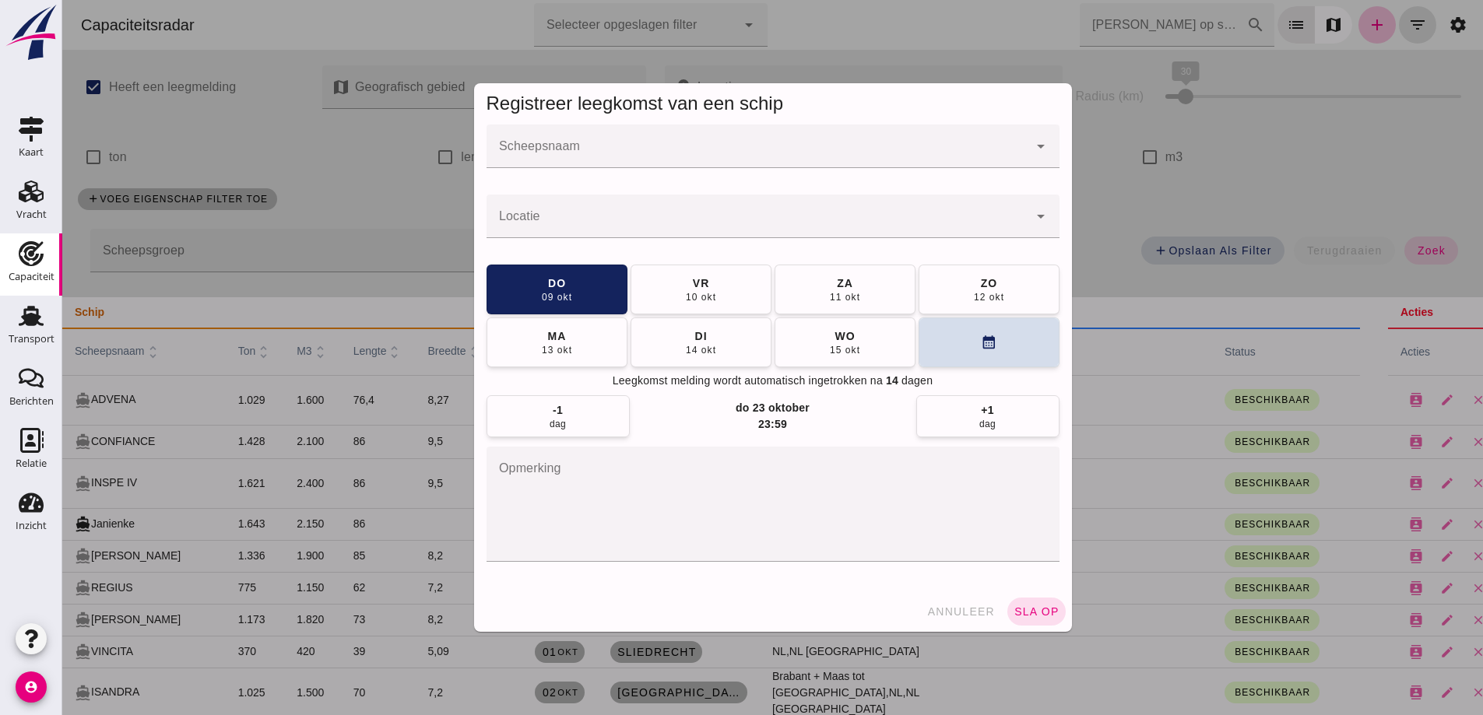
click at [546, 142] on div at bounding box center [757, 147] width 542 height 44
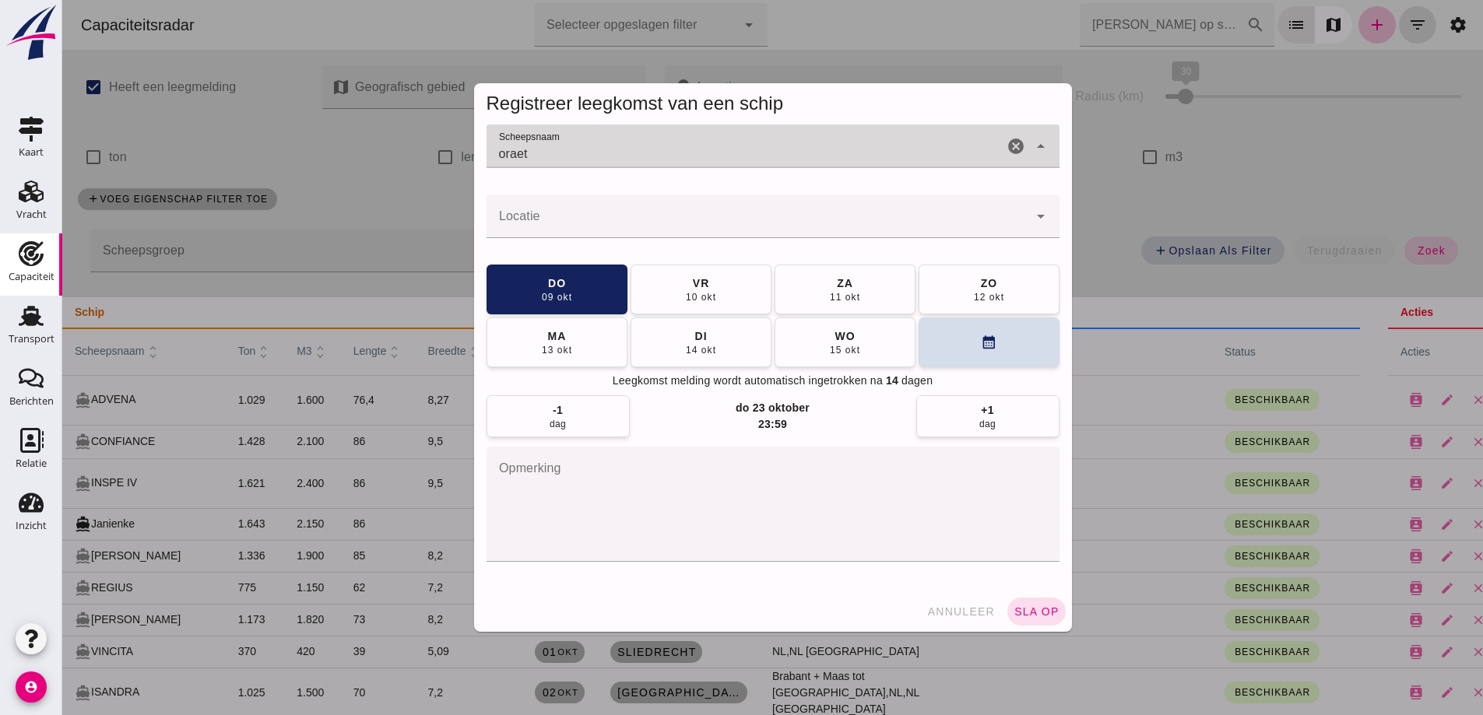
click at [512, 150] on input "oraet" at bounding box center [744, 154] width 517 height 19
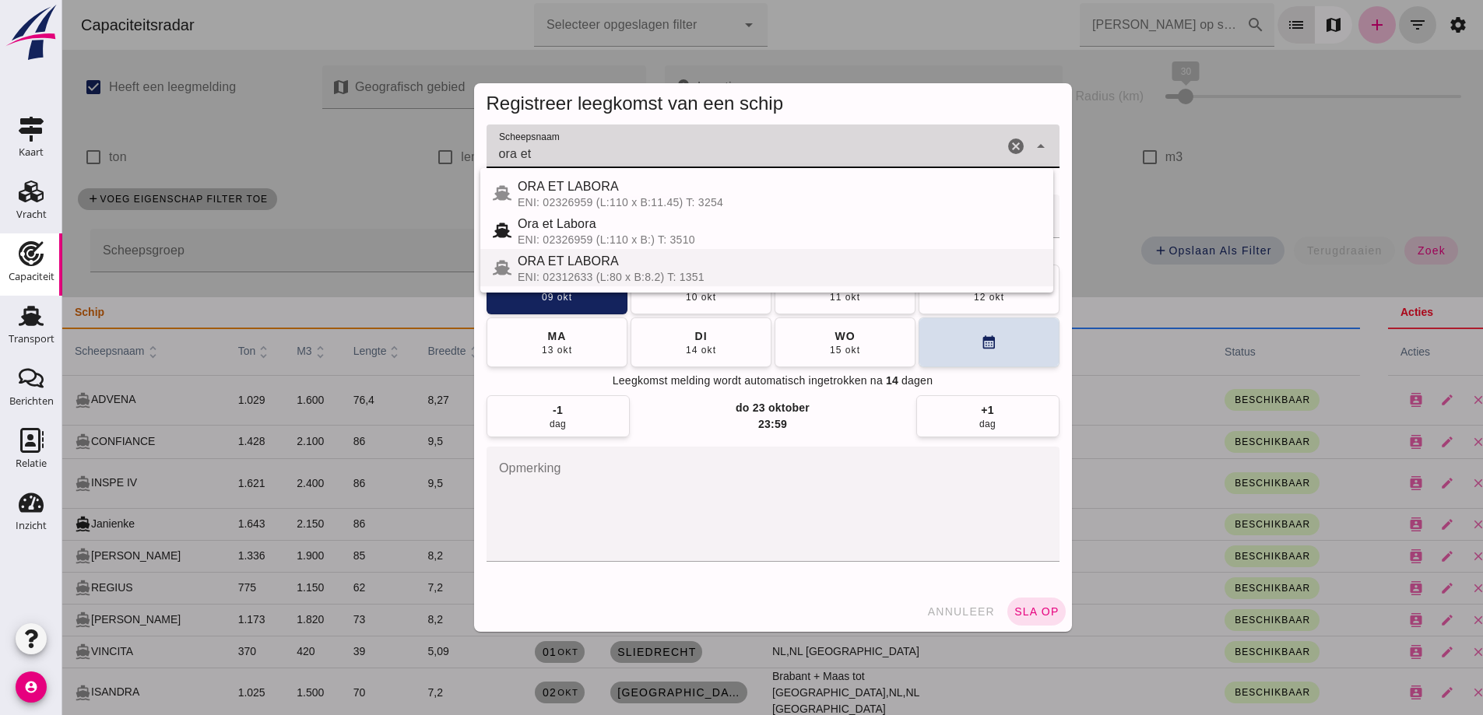
click at [662, 278] on div "ENI: 02312633 (L:80 x B:8.2) T: 1351" at bounding box center [779, 277] width 523 height 12
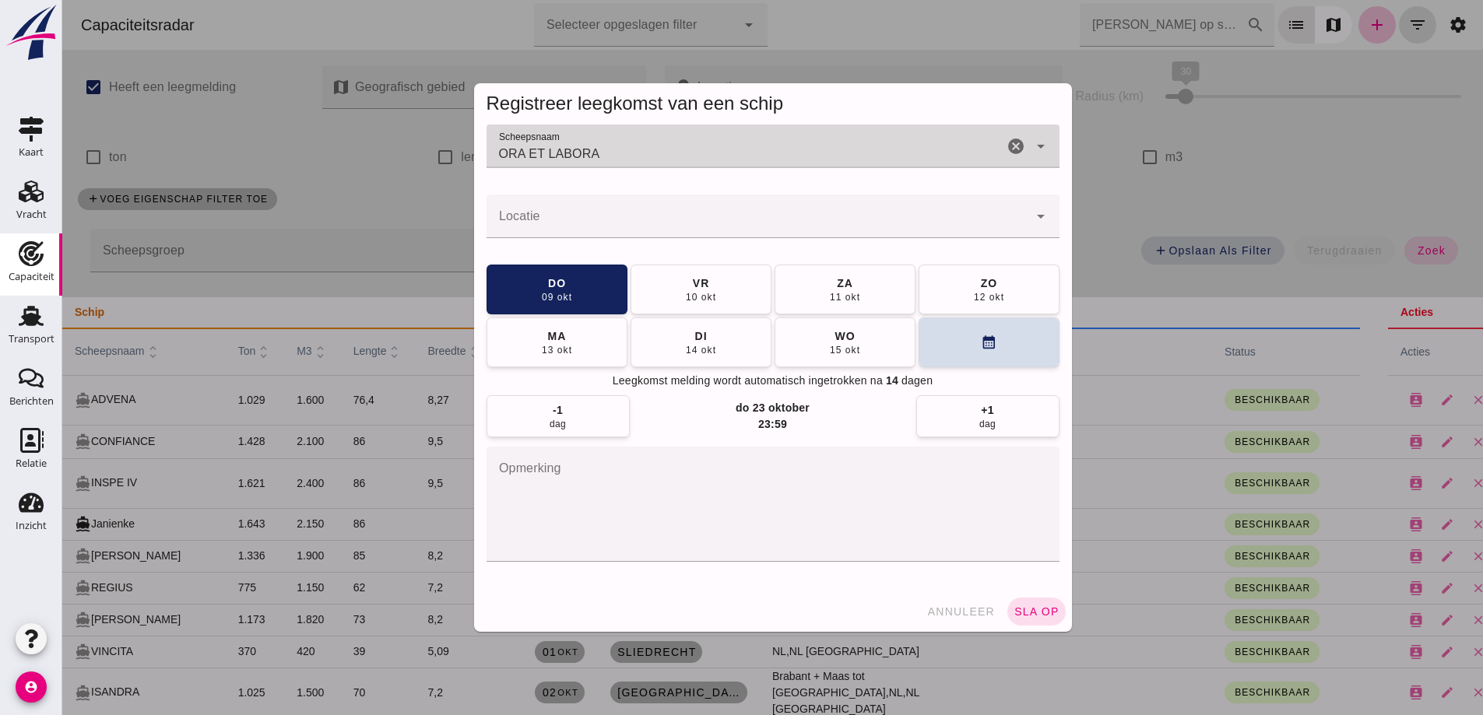
type input "ORA ET LABORA"
click at [958, 600] on button "annuleer" at bounding box center [960, 612] width 81 height 28
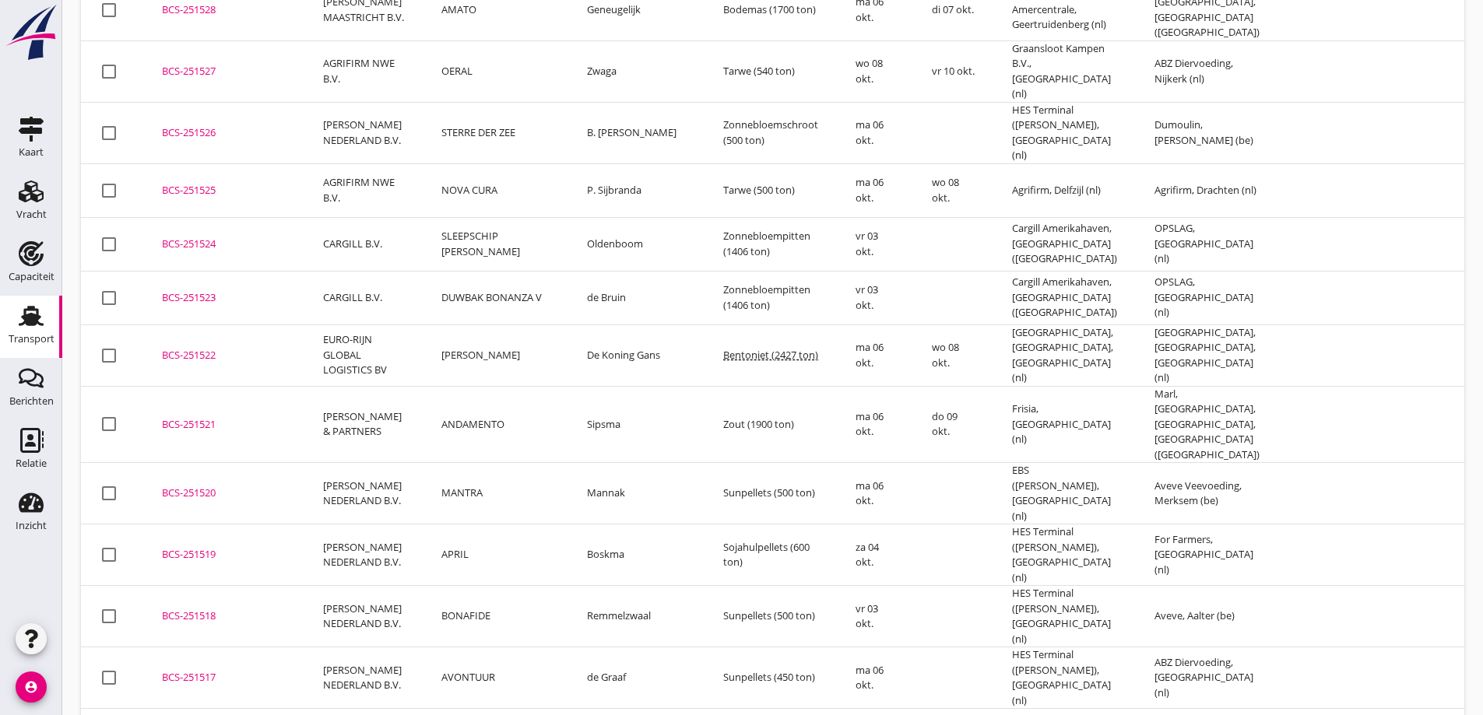
scroll to position [1585, 0]
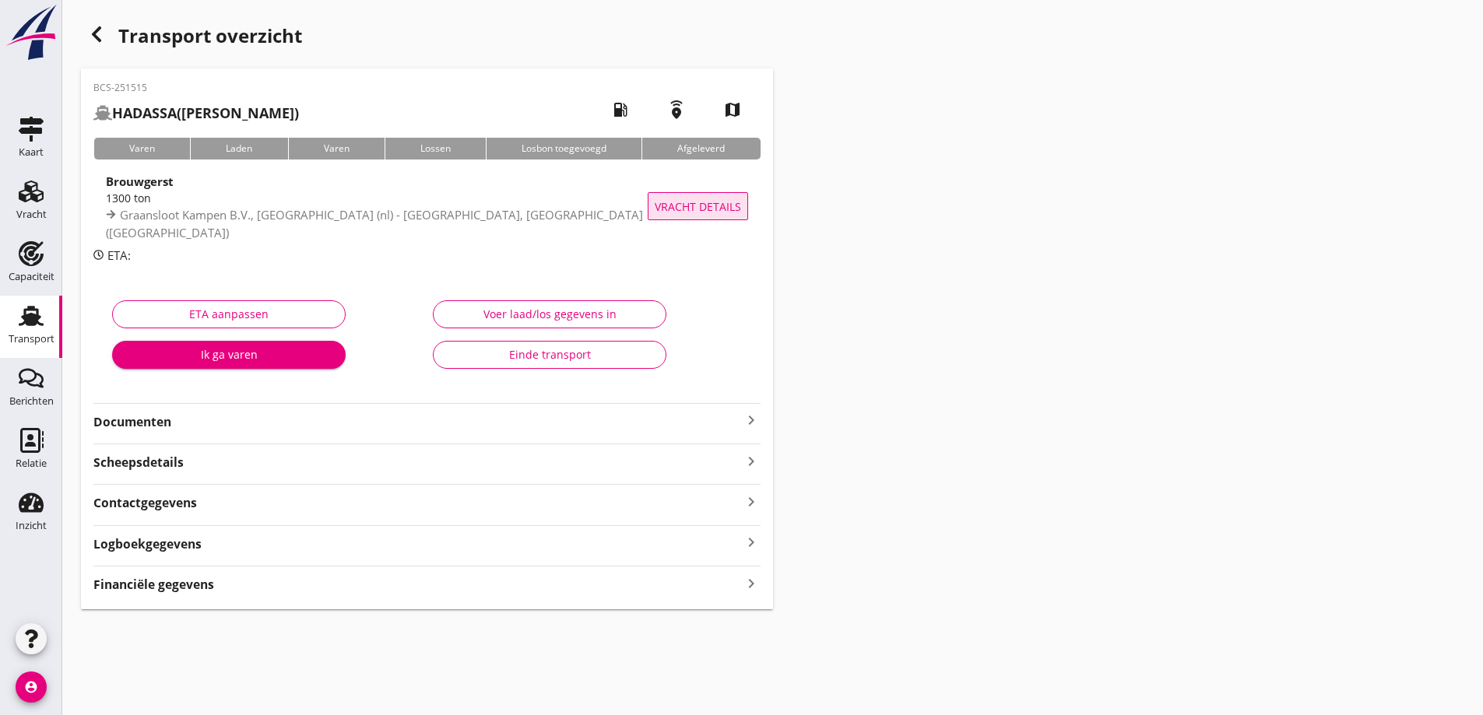
click at [669, 199] on span "Vracht details" at bounding box center [698, 206] width 86 height 16
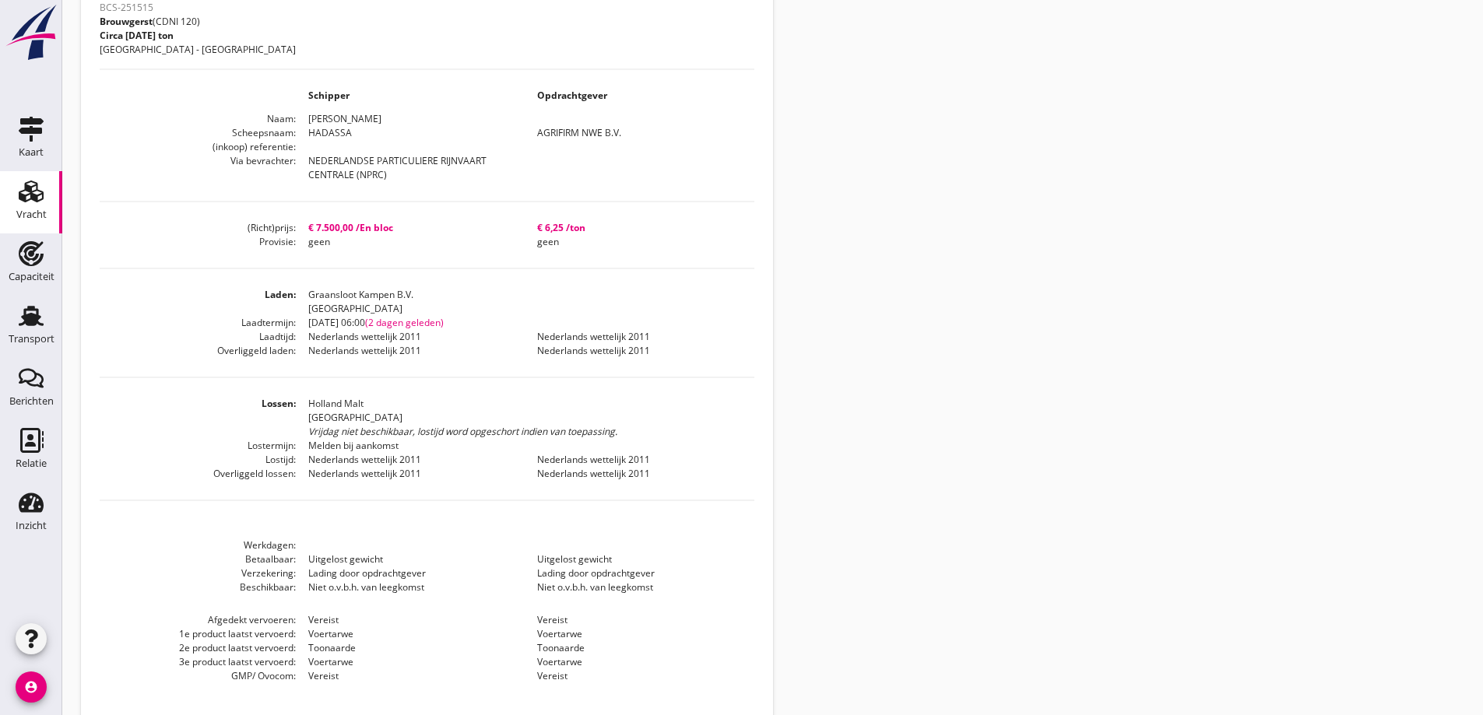
scroll to position [433, 0]
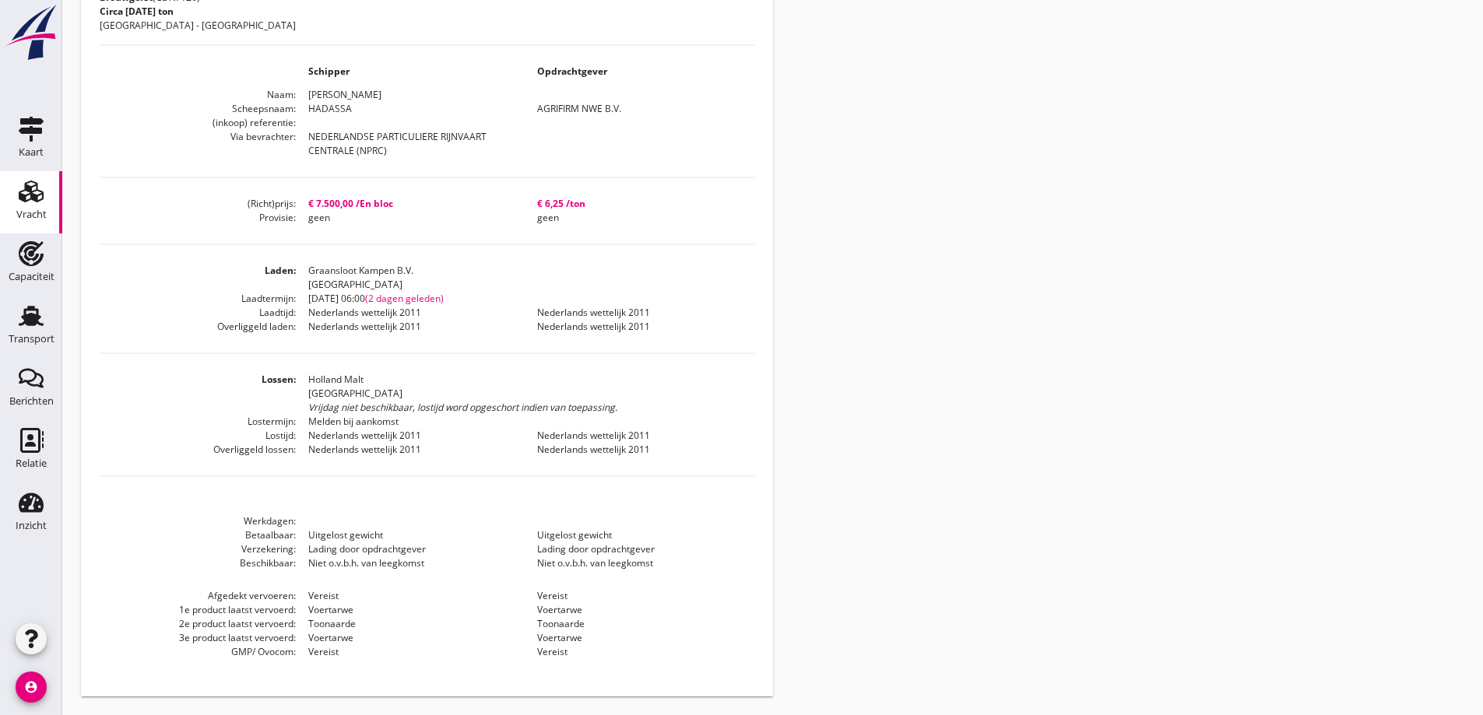
click at [590, 238] on div "BCS-251515 Brouwgerst (CDNI 120) Circa 1300 ton Kampen - Eemshaven Schipper Opd…" at bounding box center [427, 325] width 655 height 705
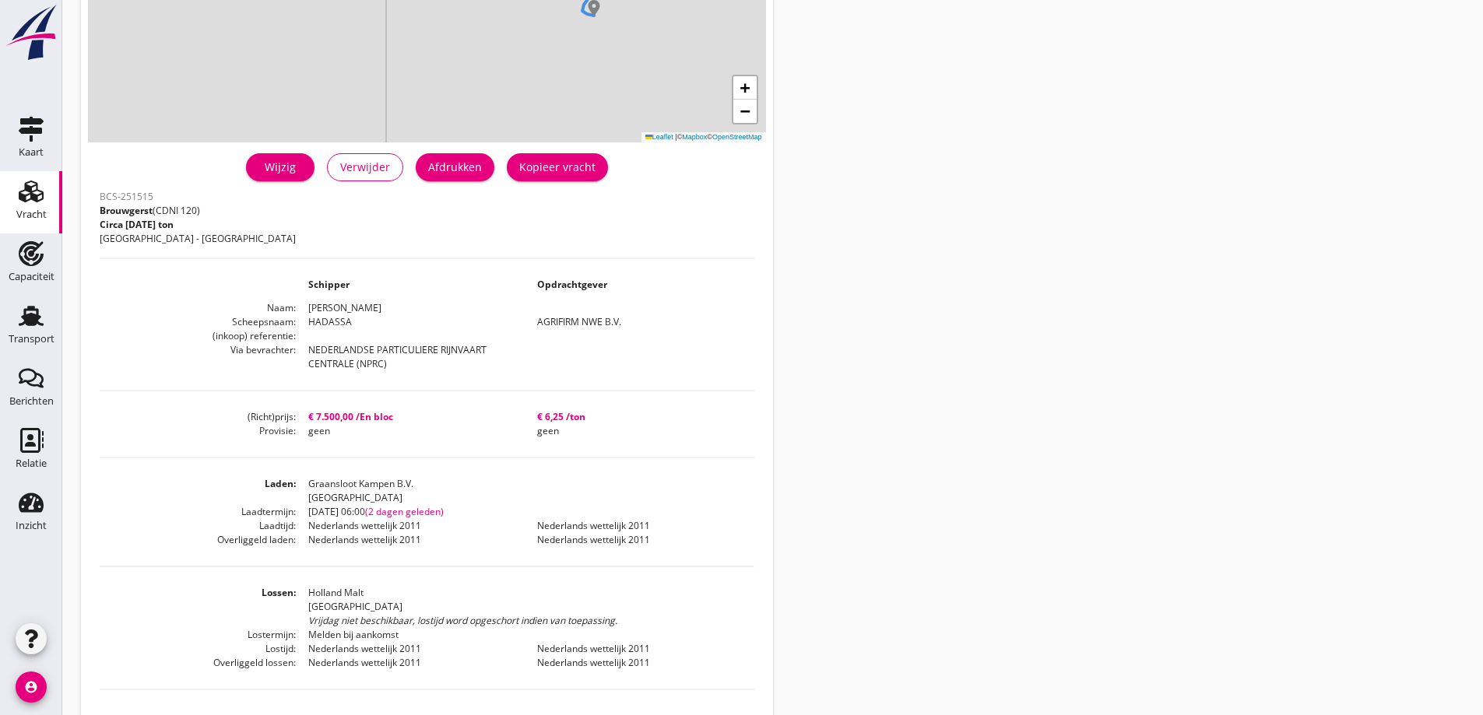
scroll to position [199, 0]
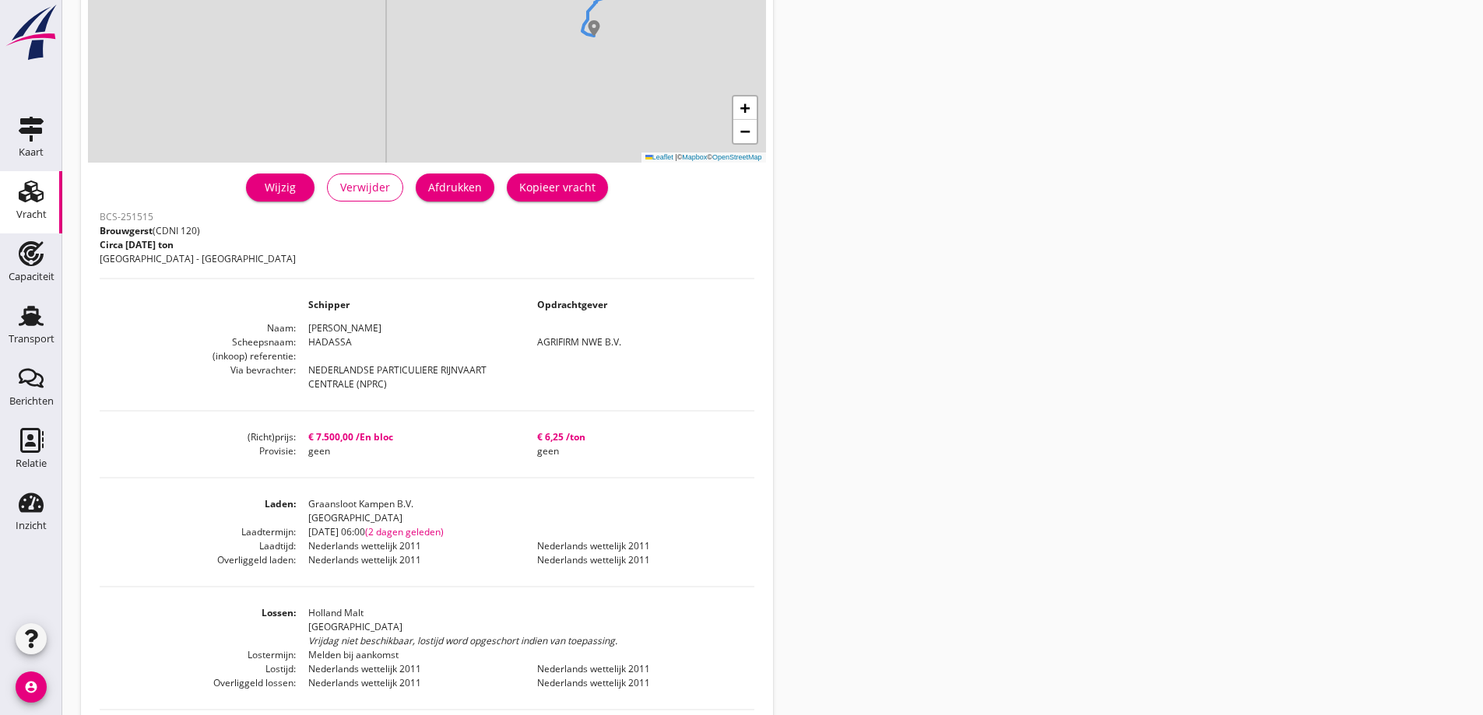
click at [1288, 310] on div "Vracht details + − Leaflet | © Mapbox © OpenStreetMap warning Het transport hee…" at bounding box center [772, 375] width 1420 height 1148
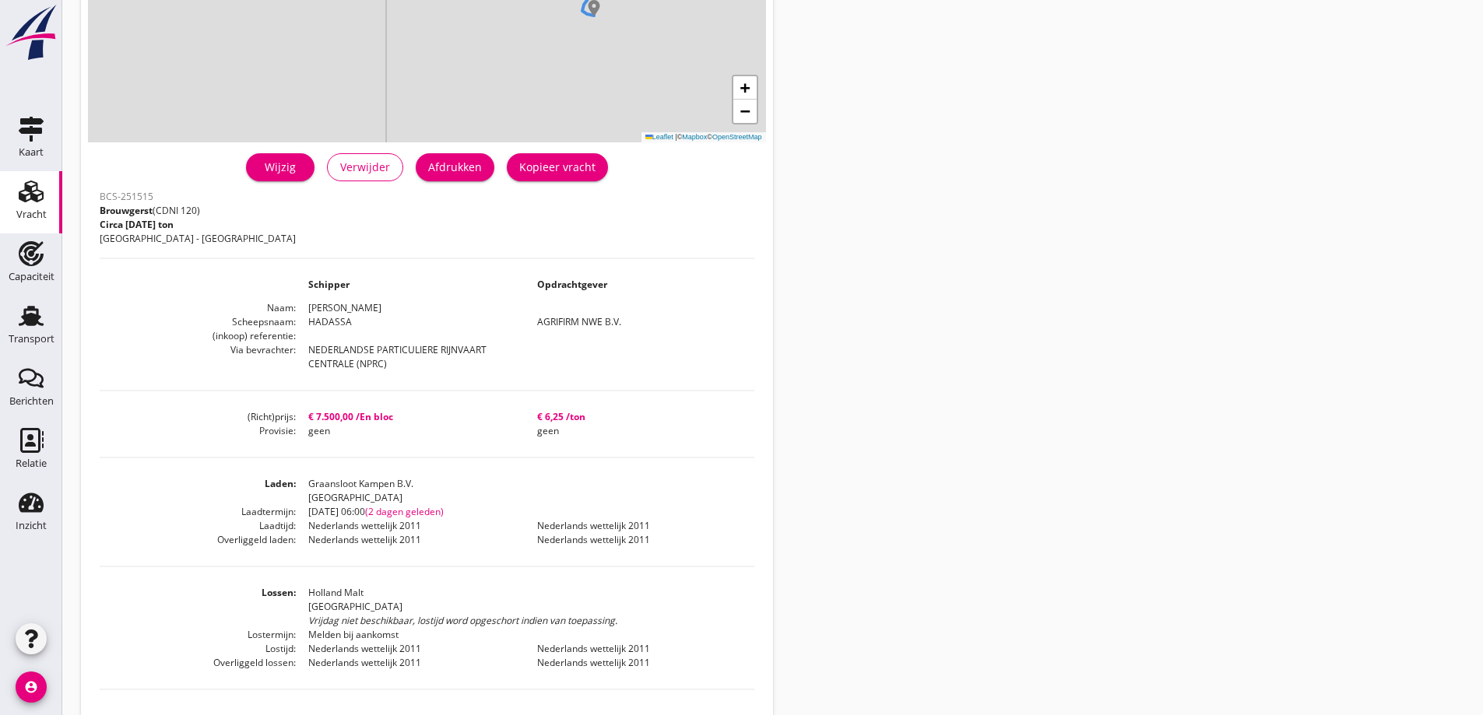
scroll to position [277, 0]
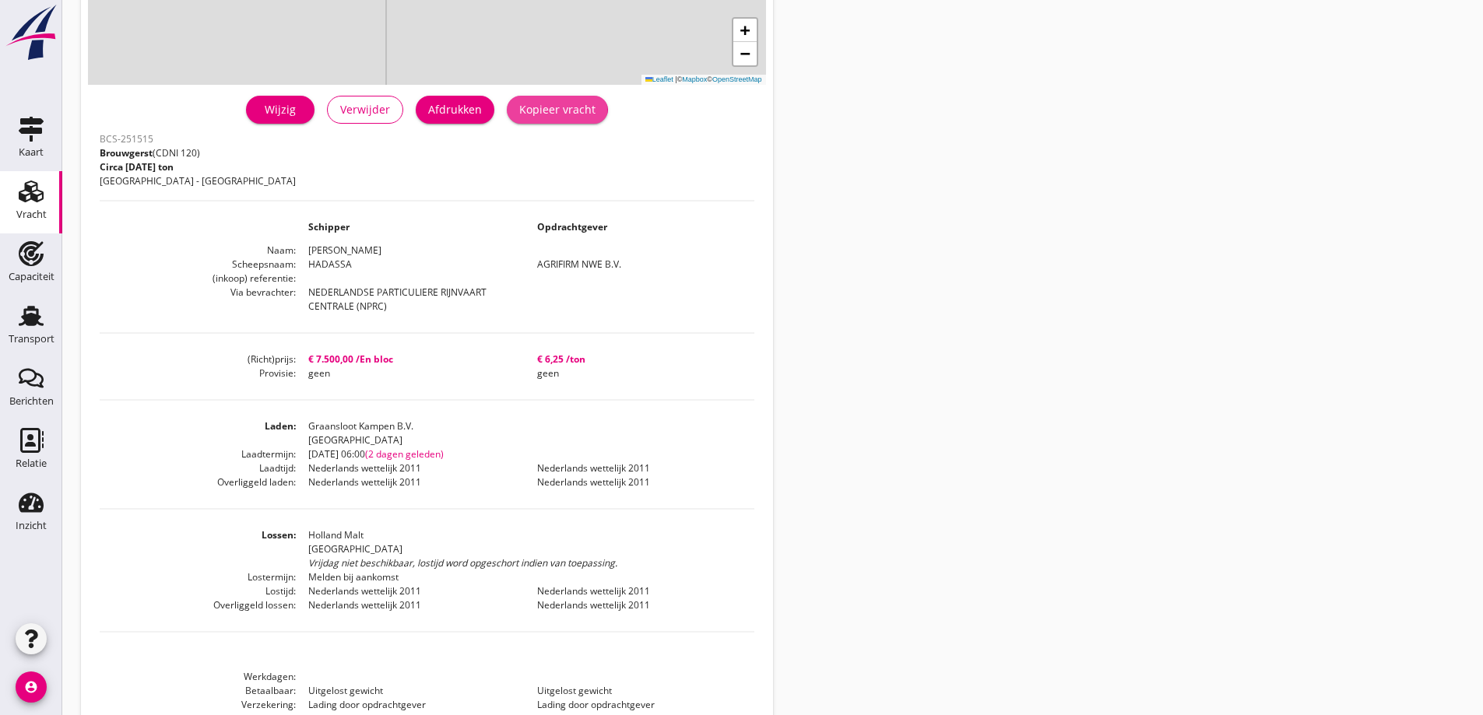
click at [547, 111] on div "Kopieer vracht" at bounding box center [557, 109] width 76 height 16
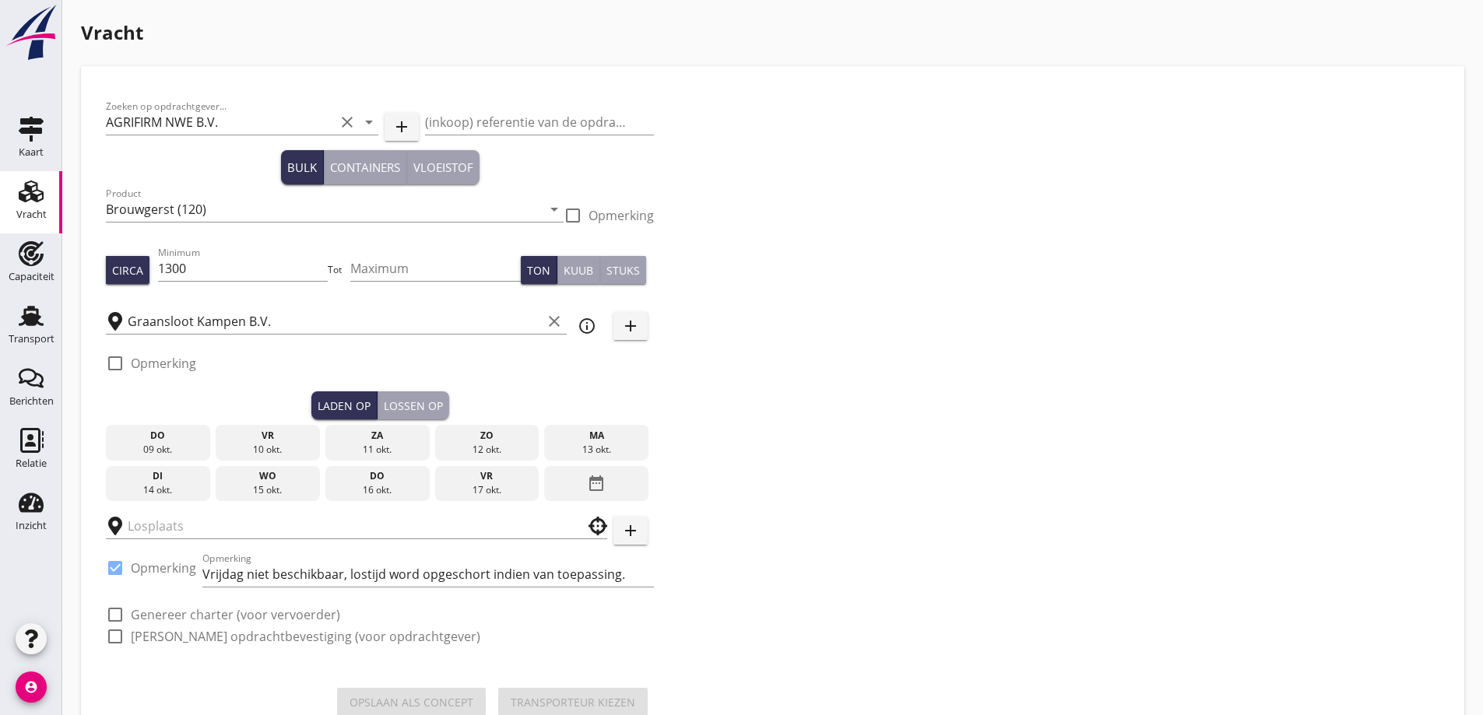
type input "Holland Malt"
checkbox input "true"
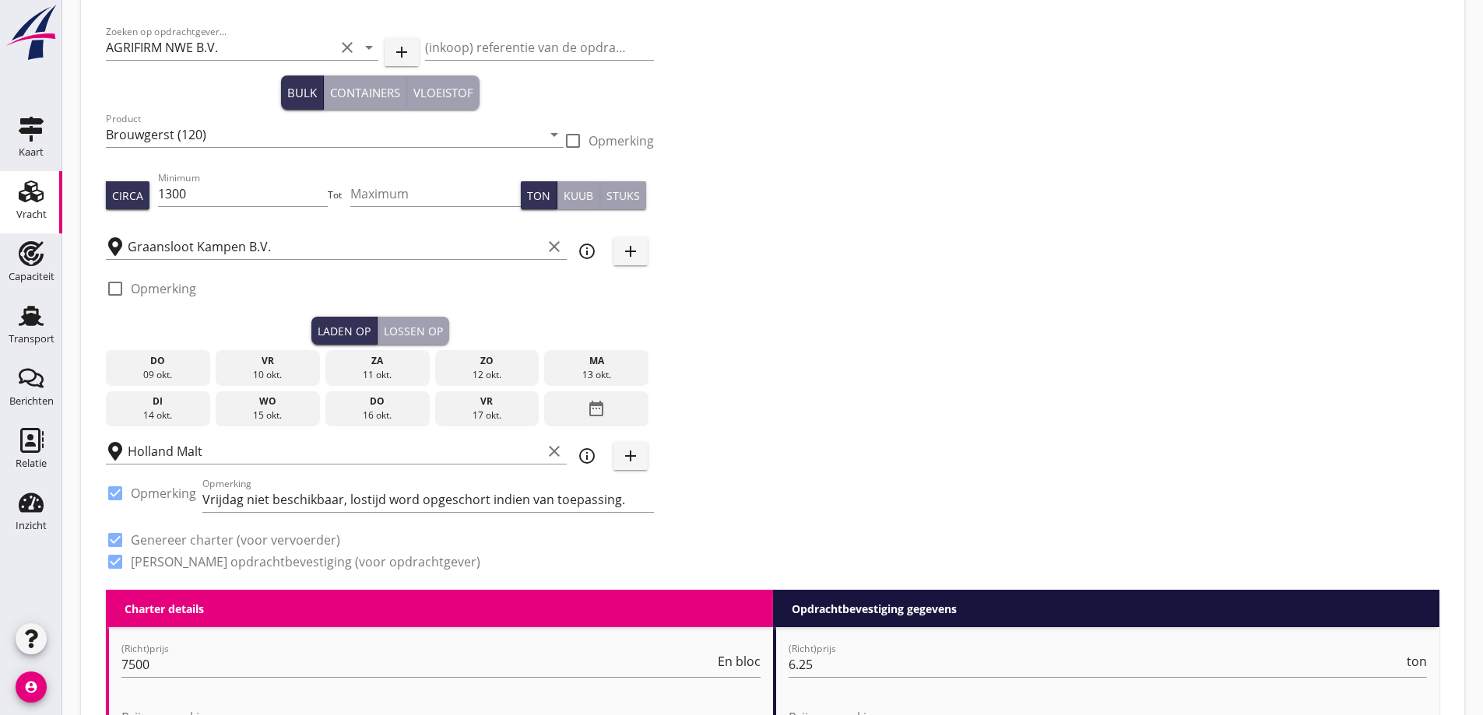
scroll to position [156, 0]
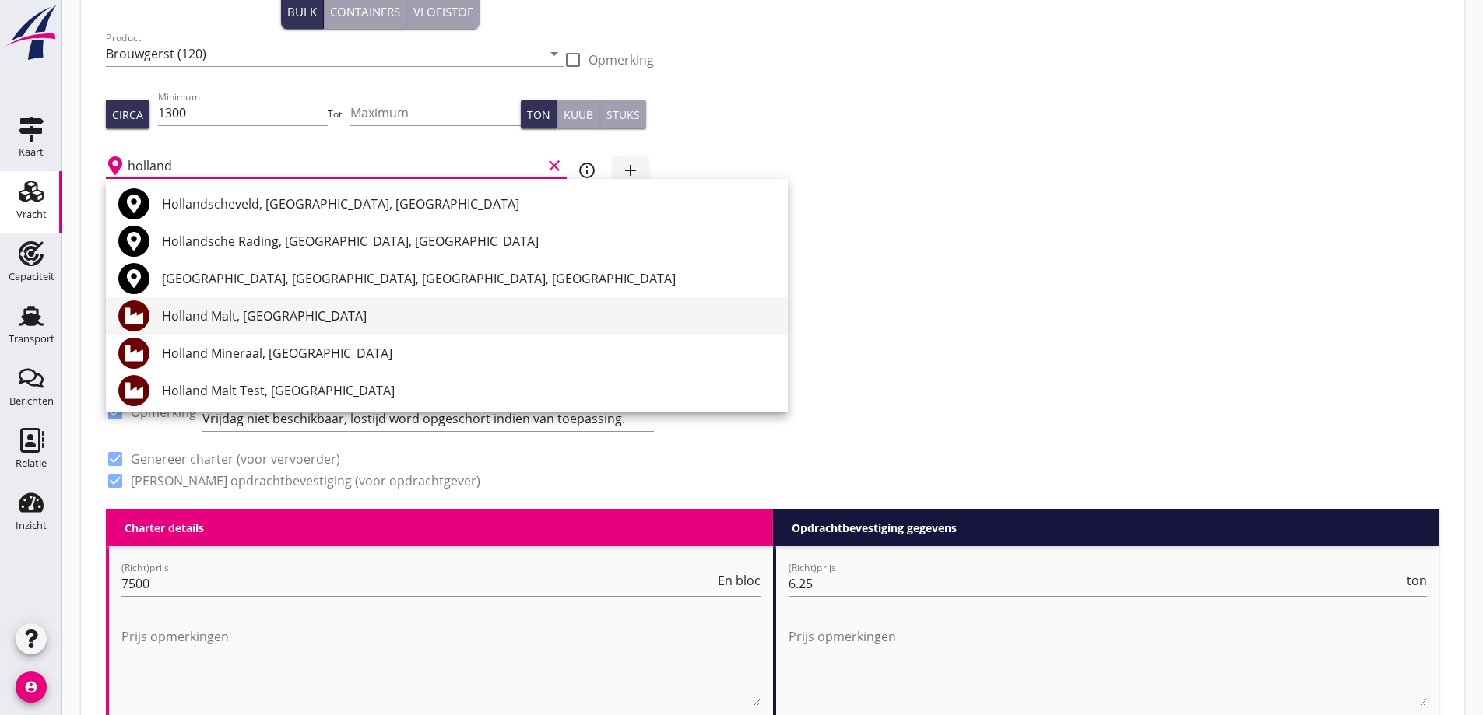
click at [298, 321] on div "Holland Malt, Eemshaven" at bounding box center [468, 316] width 613 height 19
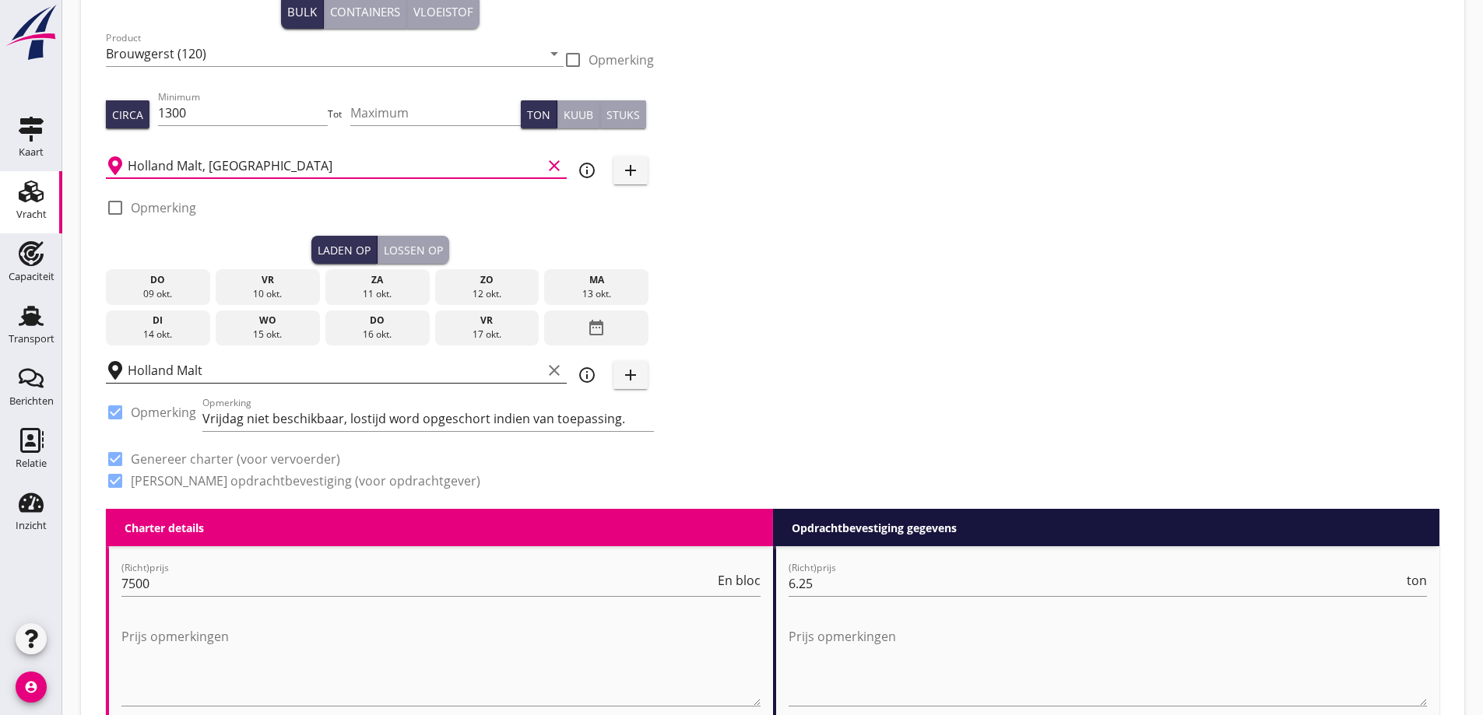
type input "Holland Malt, Eemshaven"
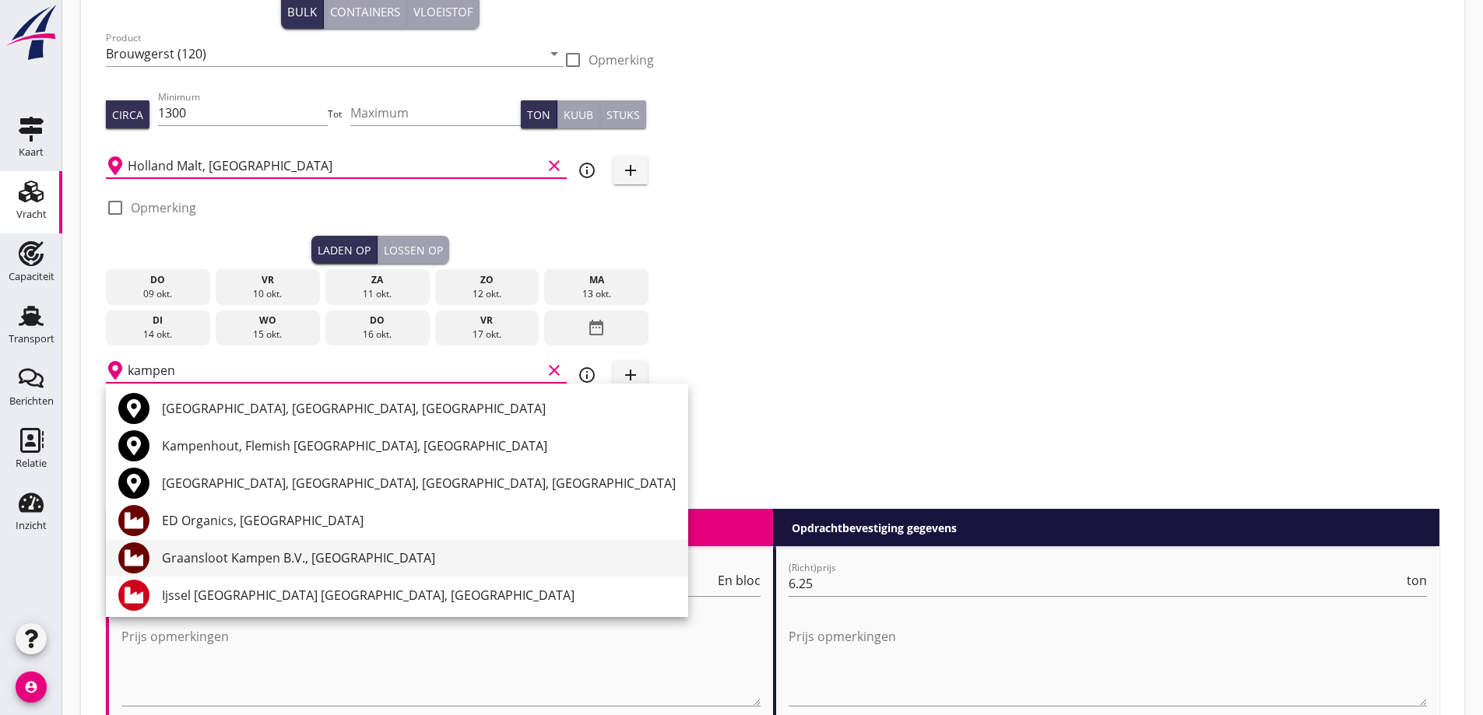
click at [275, 554] on div "Graansloot Kampen B.V., Kampen" at bounding box center [419, 558] width 514 height 19
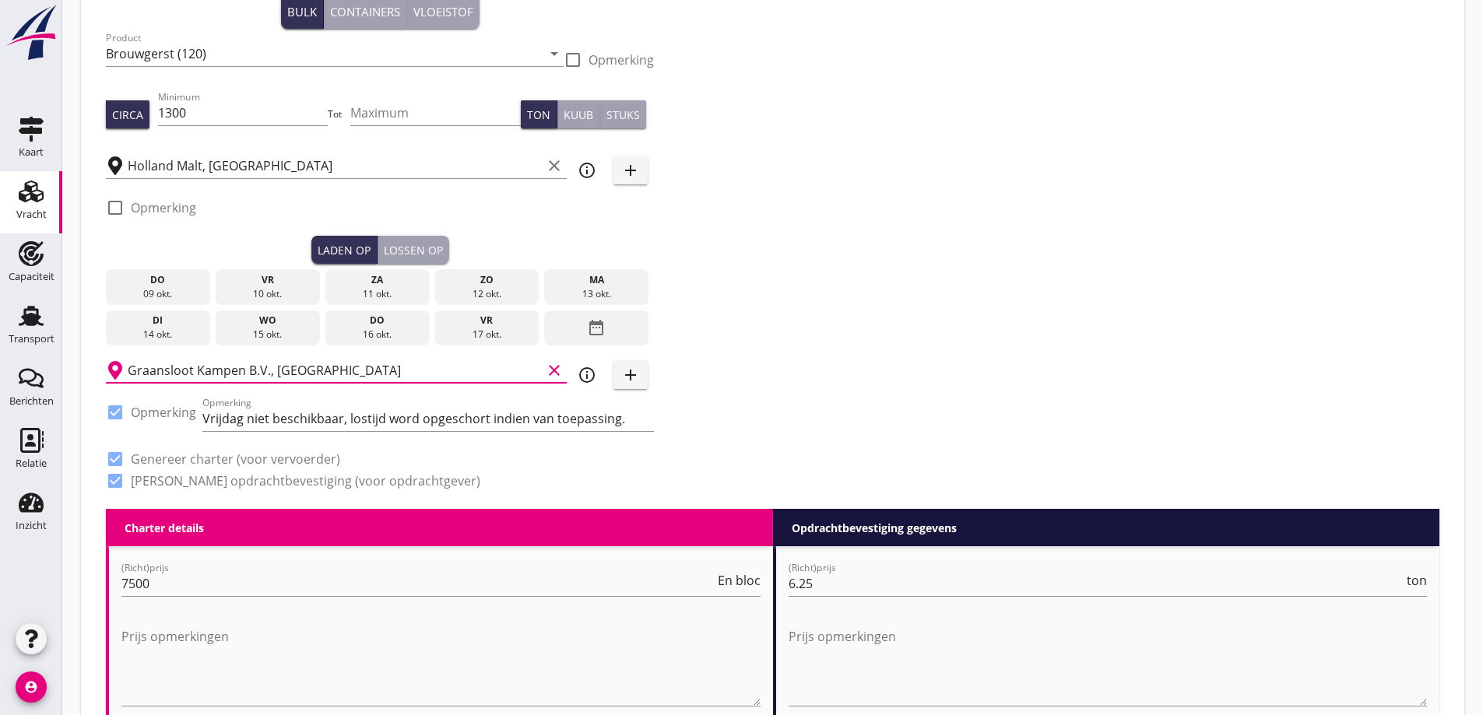
type input "Graansloot Kampen B.V., Kampen"
click at [175, 287] on div "09 okt." at bounding box center [158, 294] width 97 height 14
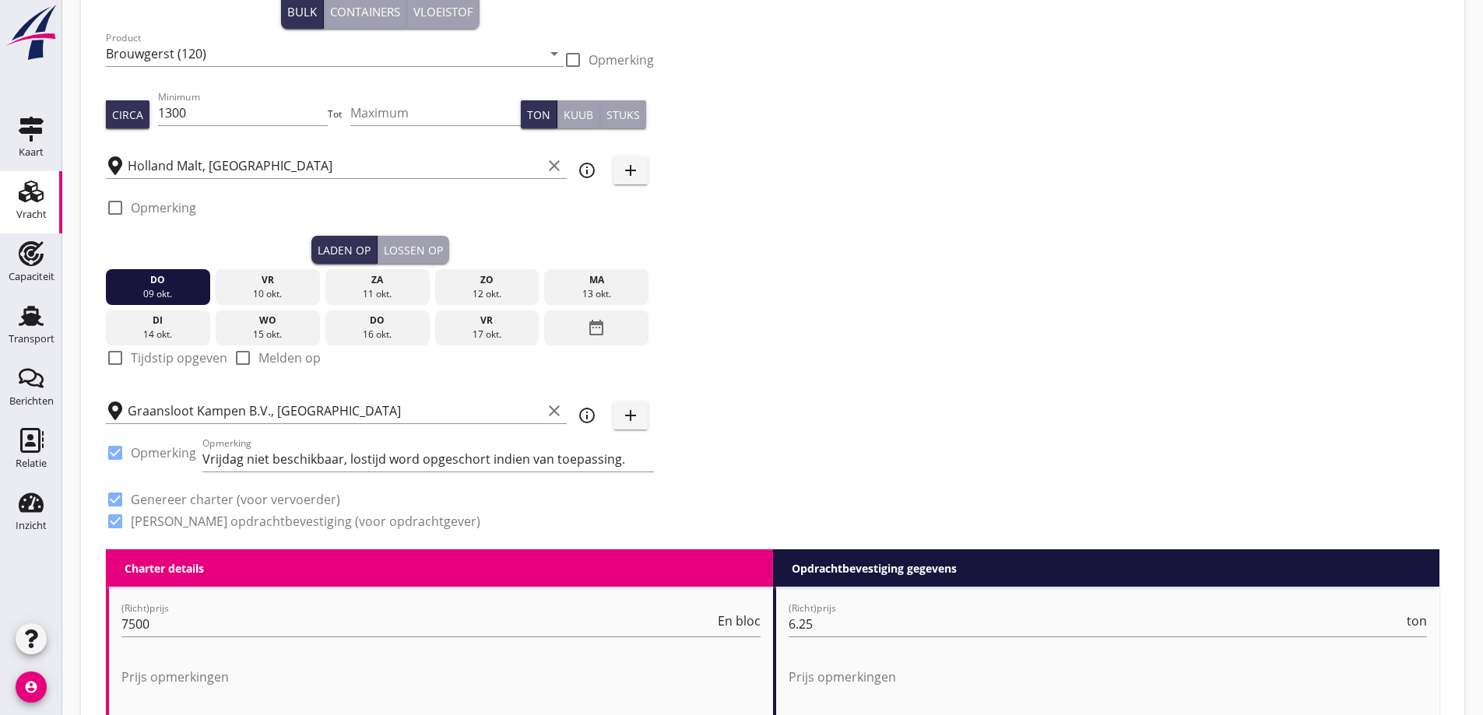
click at [431, 251] on div "Lossen op" at bounding box center [413, 250] width 59 height 16
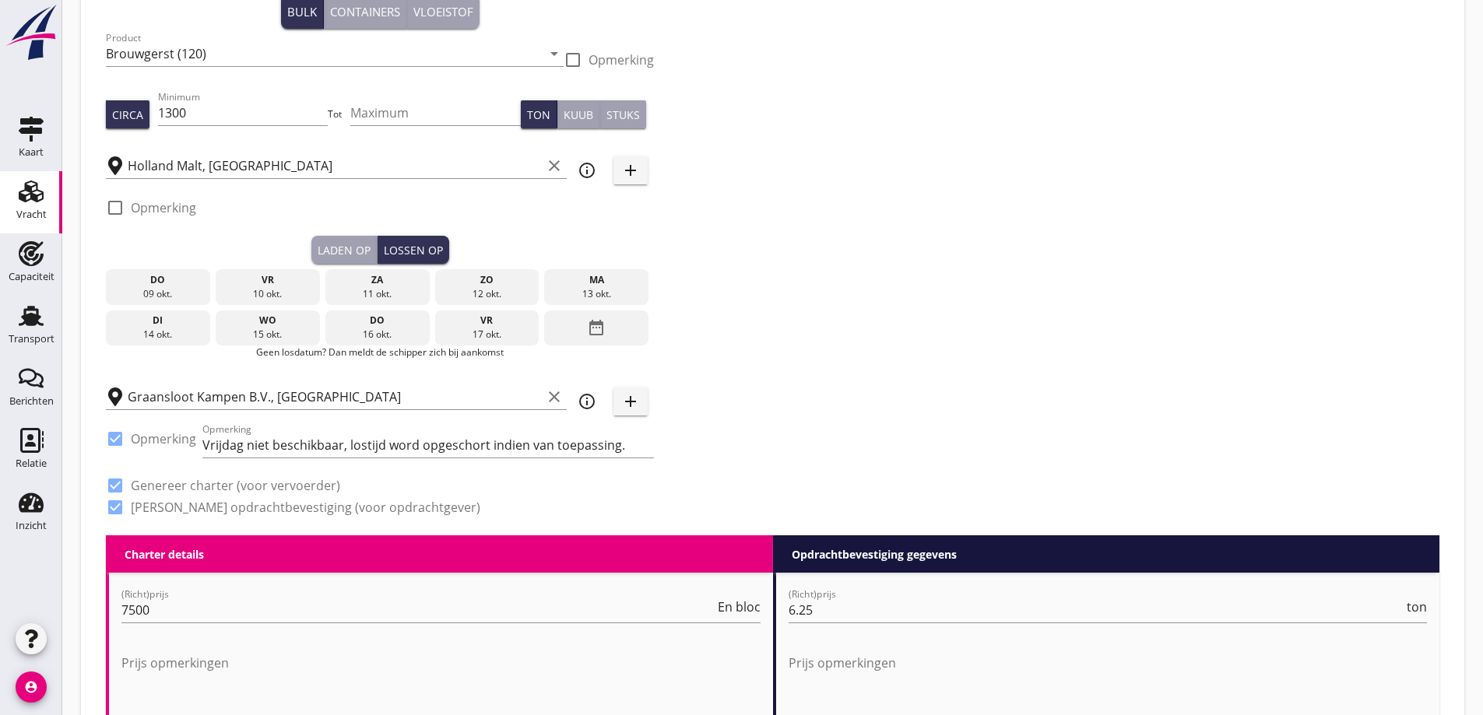
click at [184, 325] on div "di" at bounding box center [158, 321] width 97 height 14
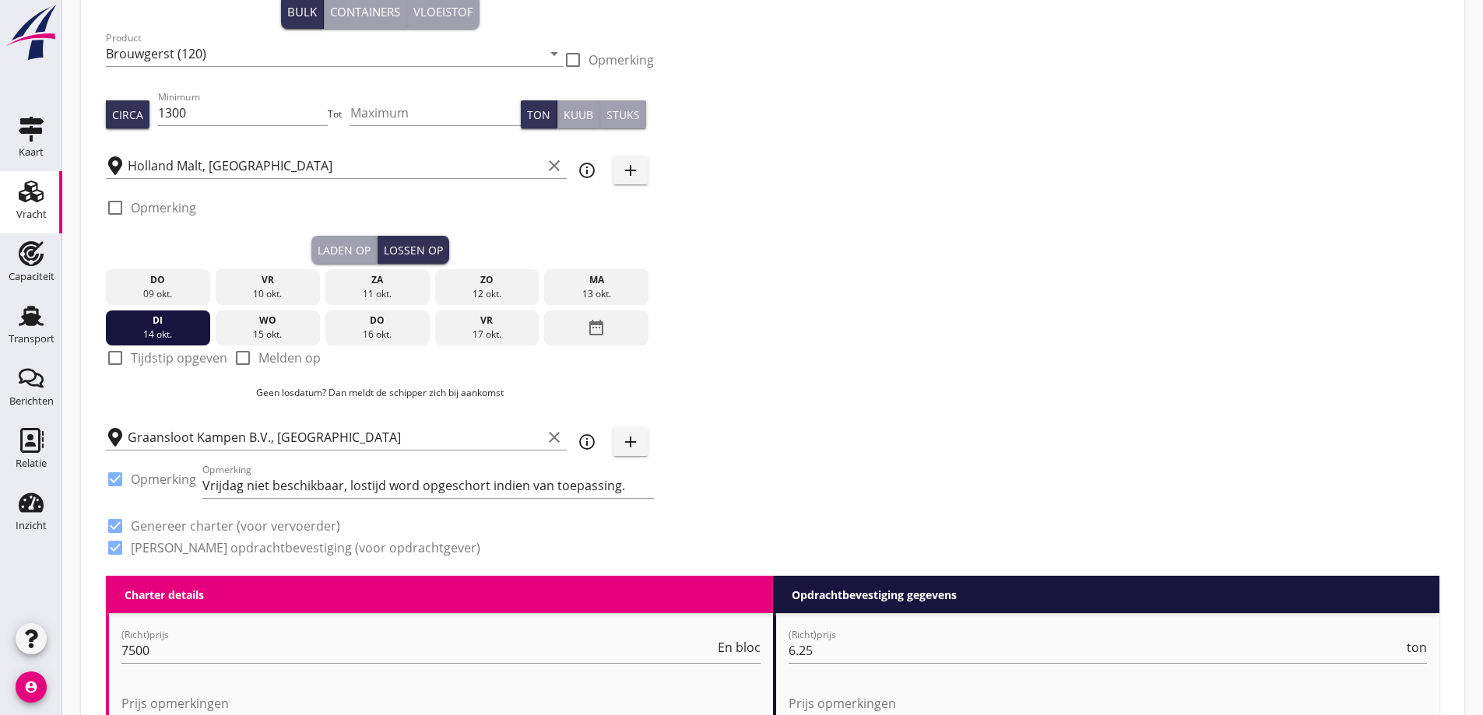
click at [154, 363] on label "Tijdstip opgeven" at bounding box center [179, 358] width 97 height 16
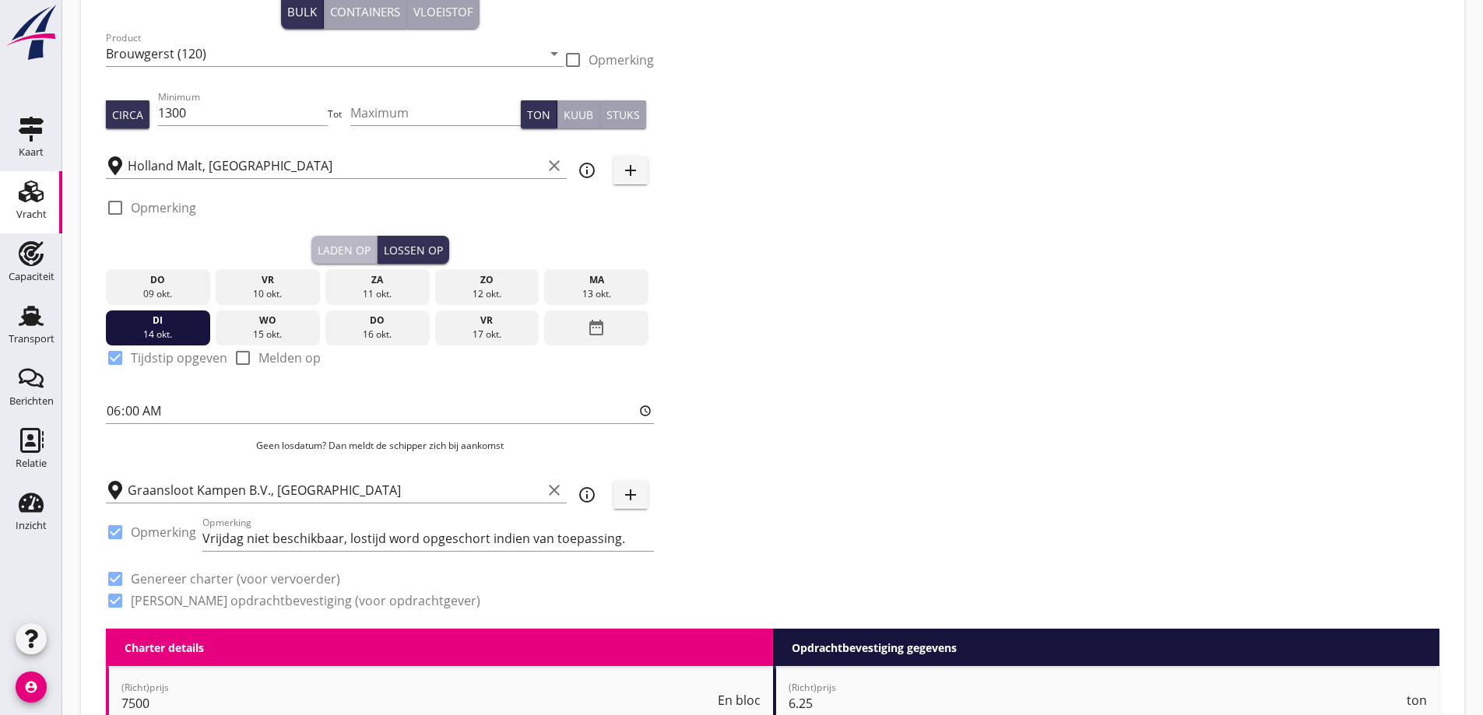
click at [351, 251] on div "Laden op" at bounding box center [344, 250] width 53 height 16
checkbox input "false"
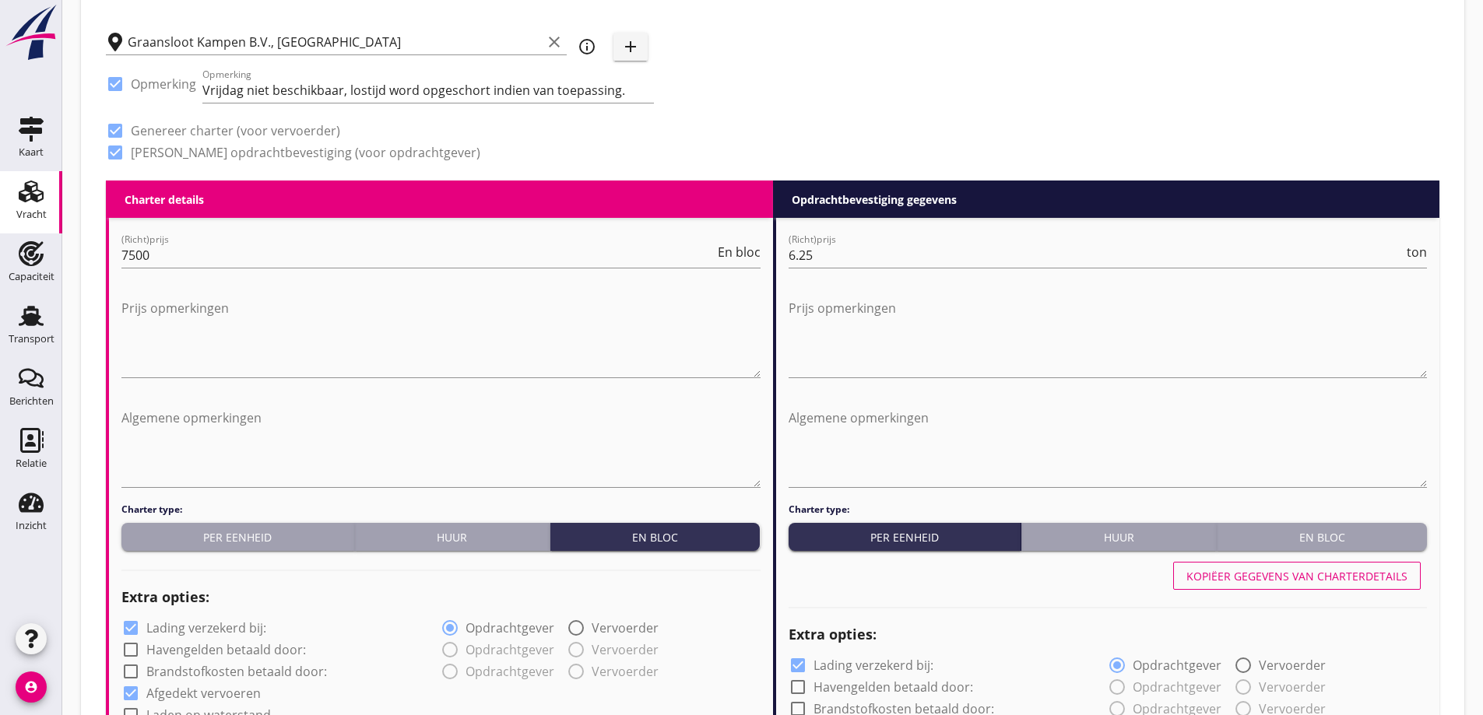
scroll to position [545, 0]
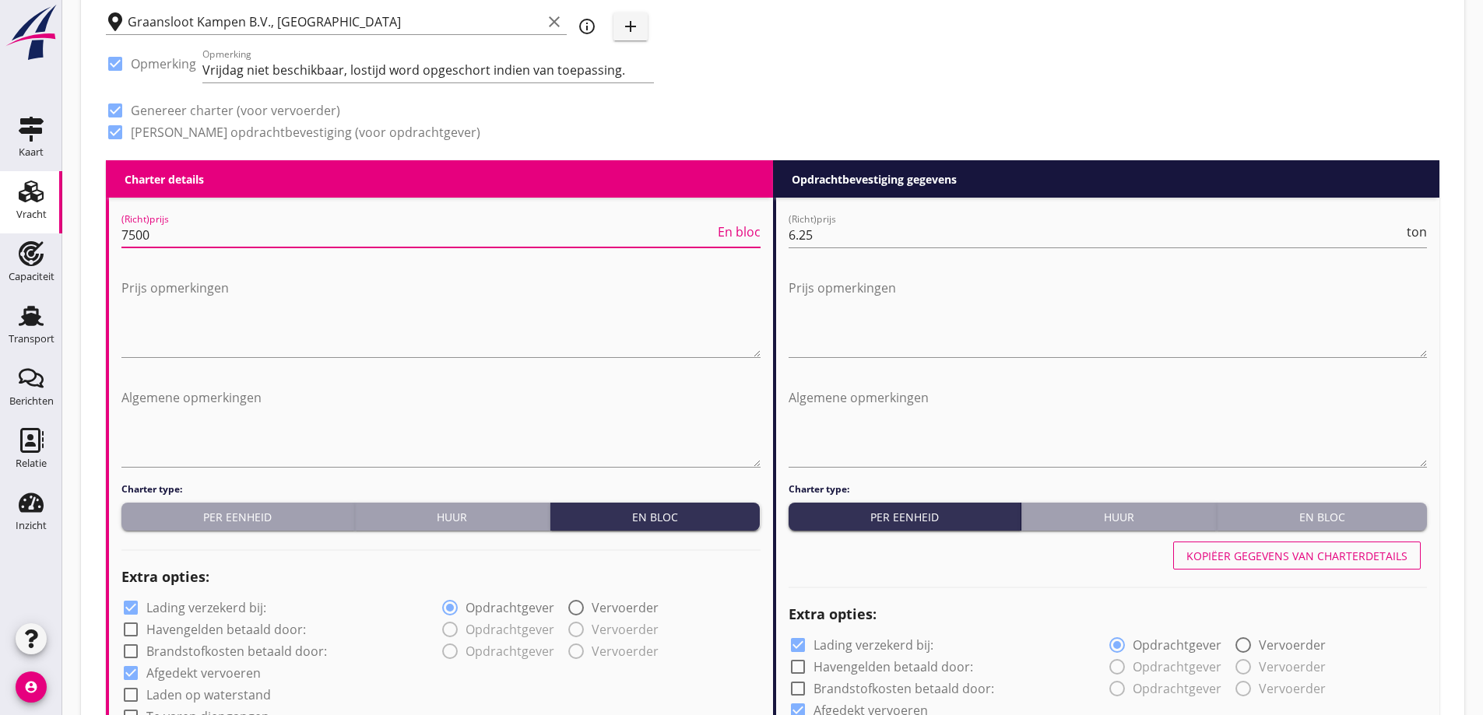
drag, startPoint x: 329, startPoint y: 233, endPoint x: 92, endPoint y: 232, distance: 237.4
type input "10000"
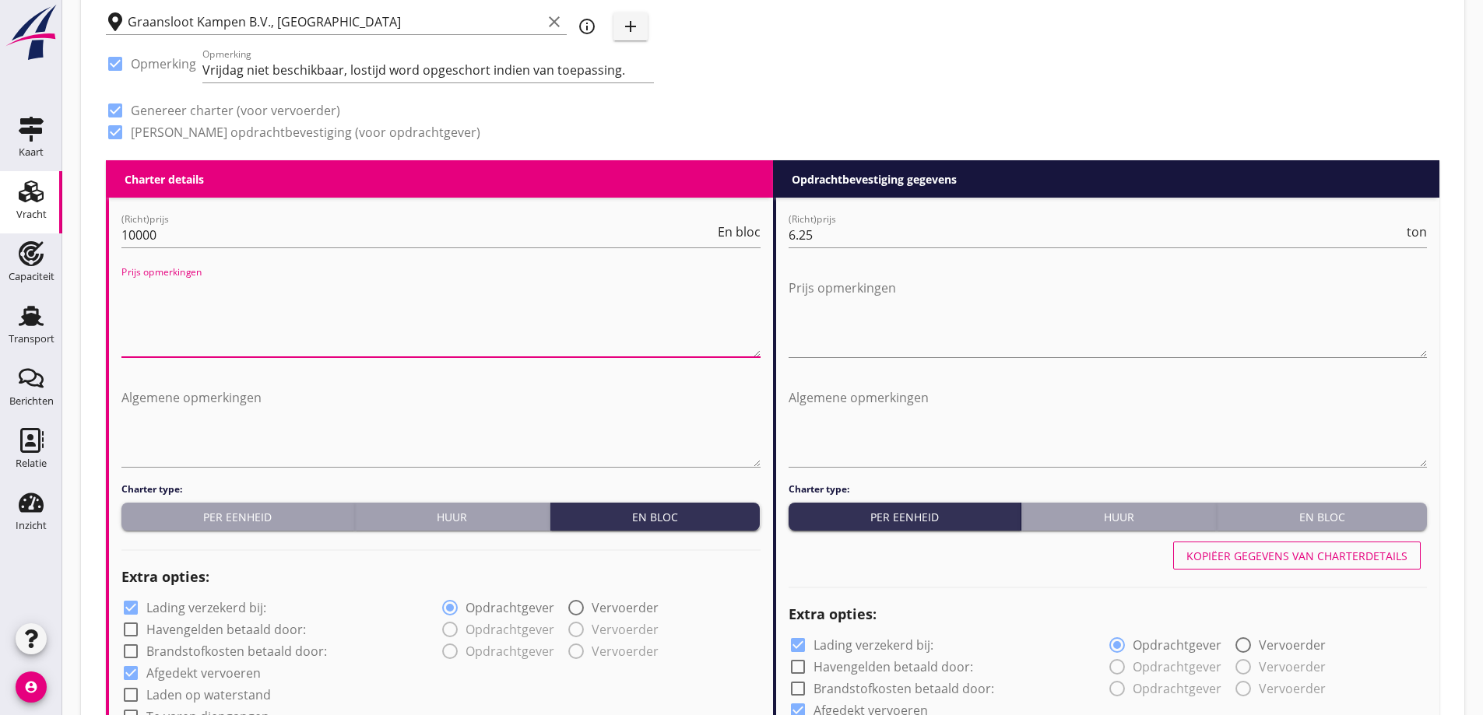
drag, startPoint x: 136, startPoint y: 346, endPoint x: 180, endPoint y: 340, distance: 44.0
click at [140, 344] on textarea "Prijs opmerkingen" at bounding box center [440, 317] width 639 height 82
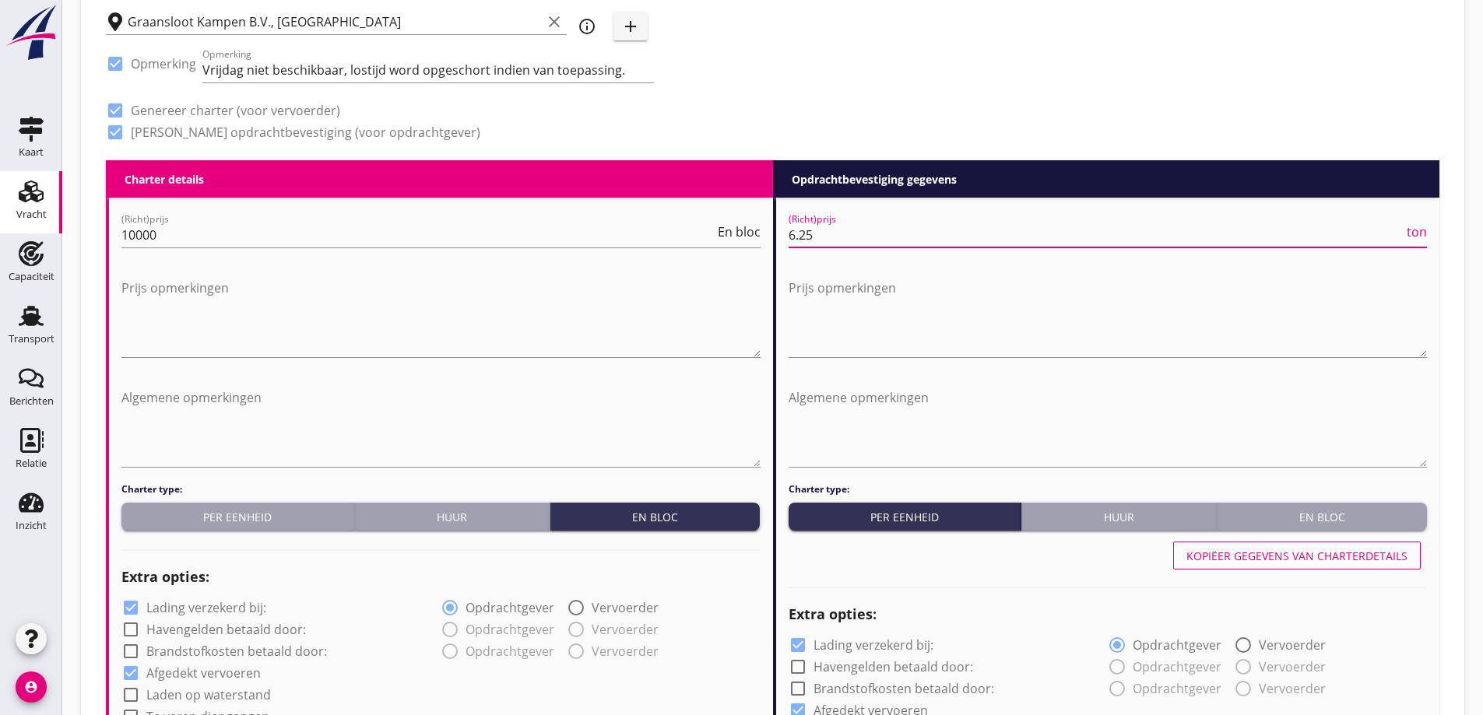
drag, startPoint x: 840, startPoint y: 230, endPoint x: 718, endPoint y: 212, distance: 122.6
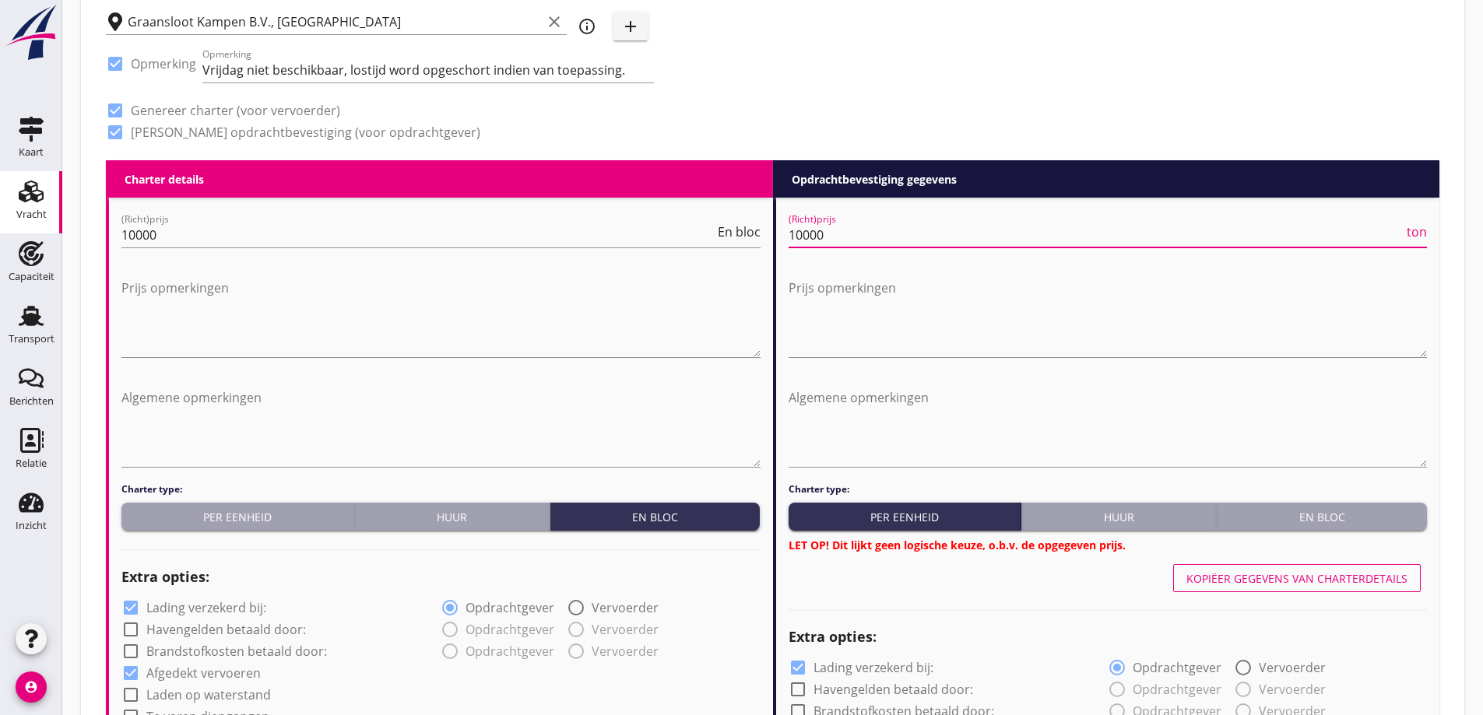
type input "10000"
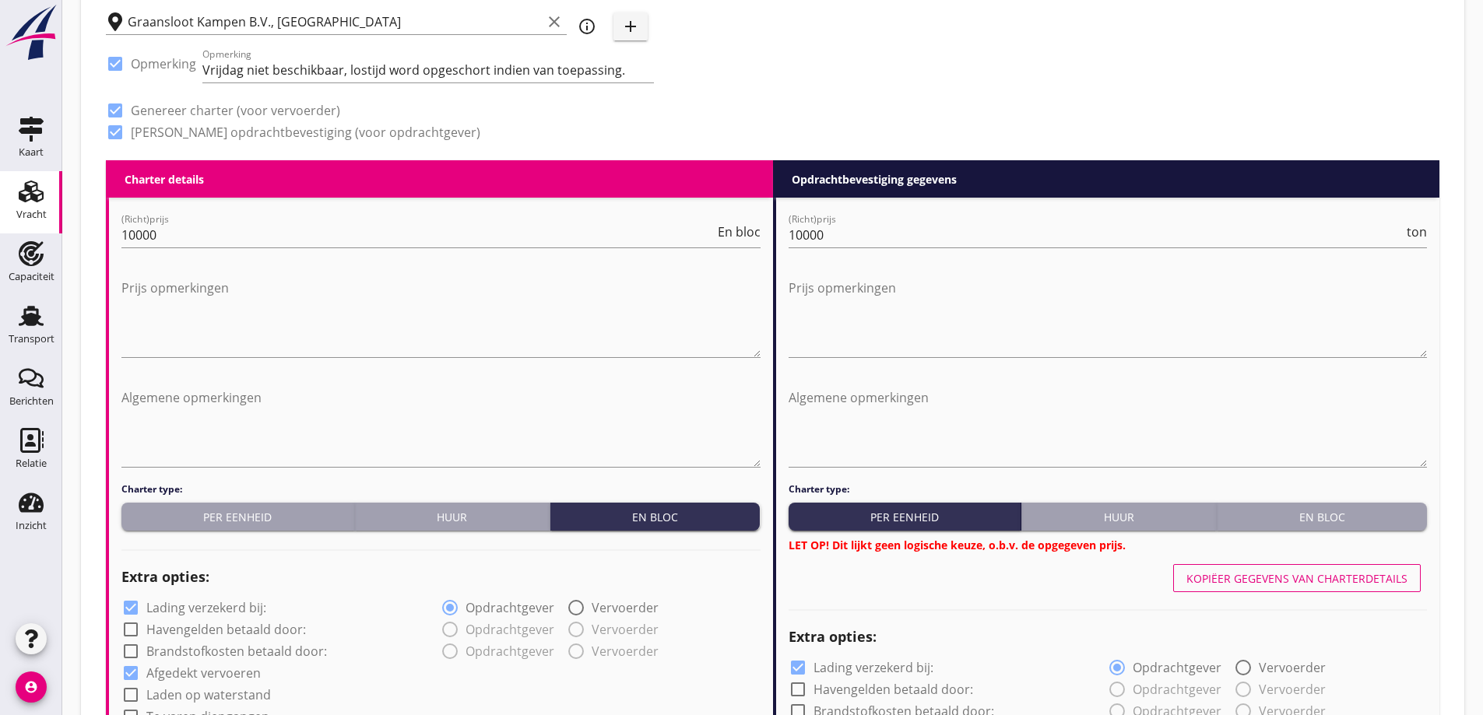
click at [669, 371] on div at bounding box center [440, 367] width 639 height 9
click at [1289, 506] on button "En bloc" at bounding box center [1321, 517] width 210 height 28
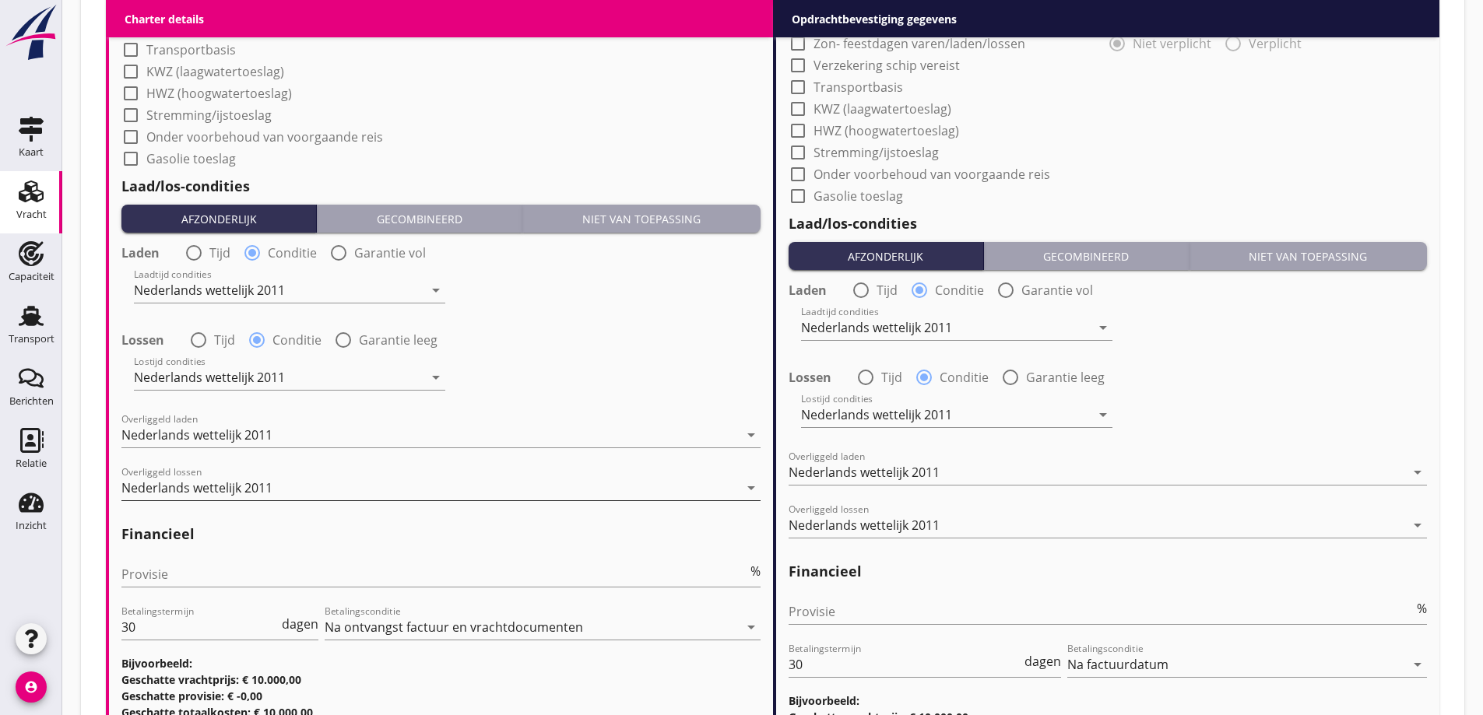
scroll to position [1634, 0]
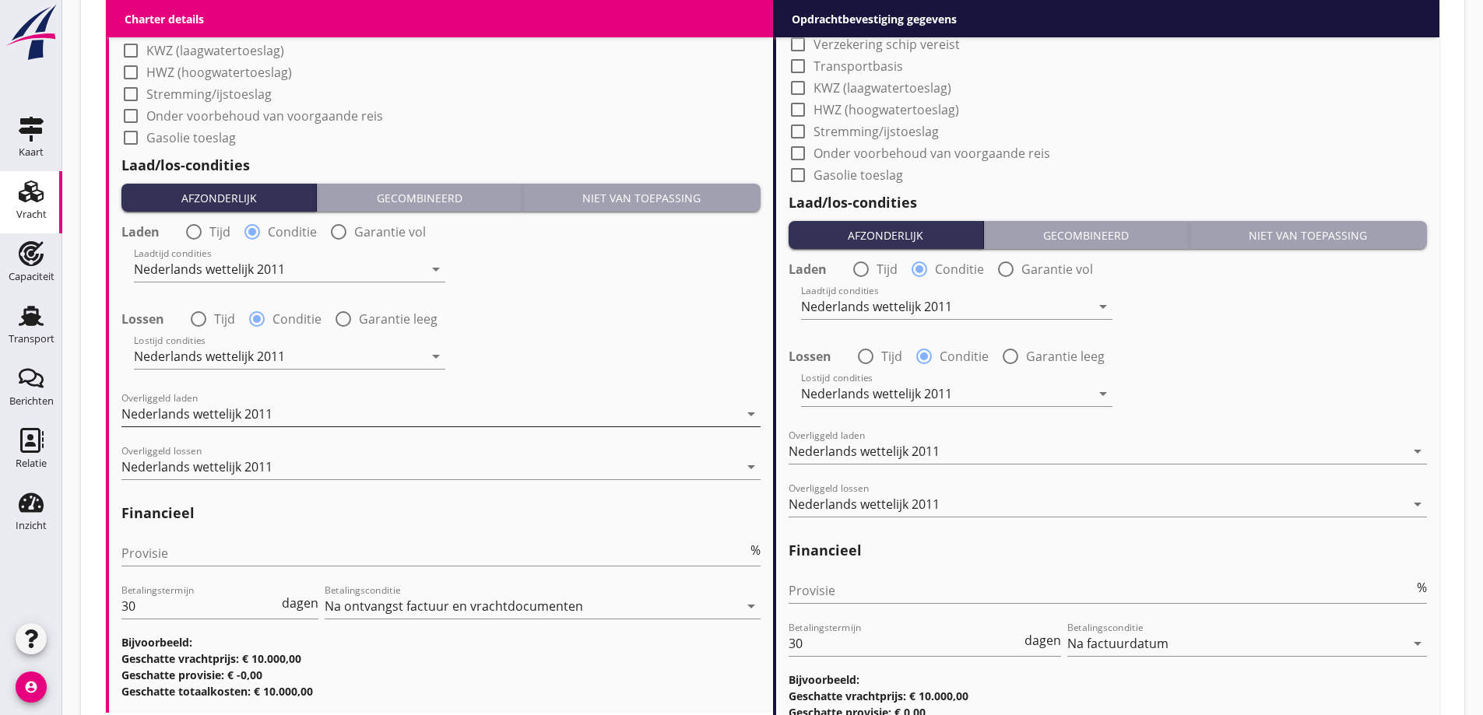
click at [250, 416] on div "Nederlands wettelijk 2011" at bounding box center [196, 414] width 151 height 14
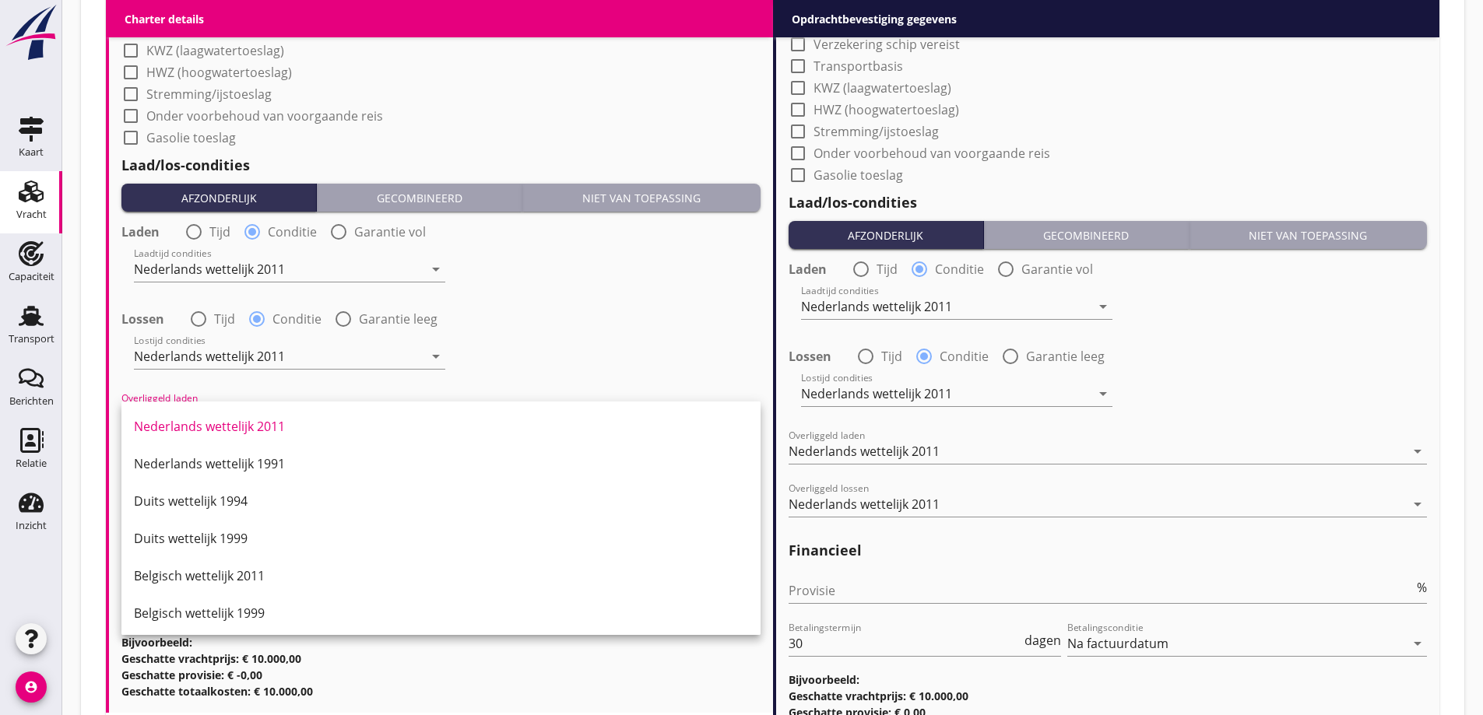
click at [250, 416] on div "Nederlands wettelijk 2011" at bounding box center [441, 426] width 614 height 37
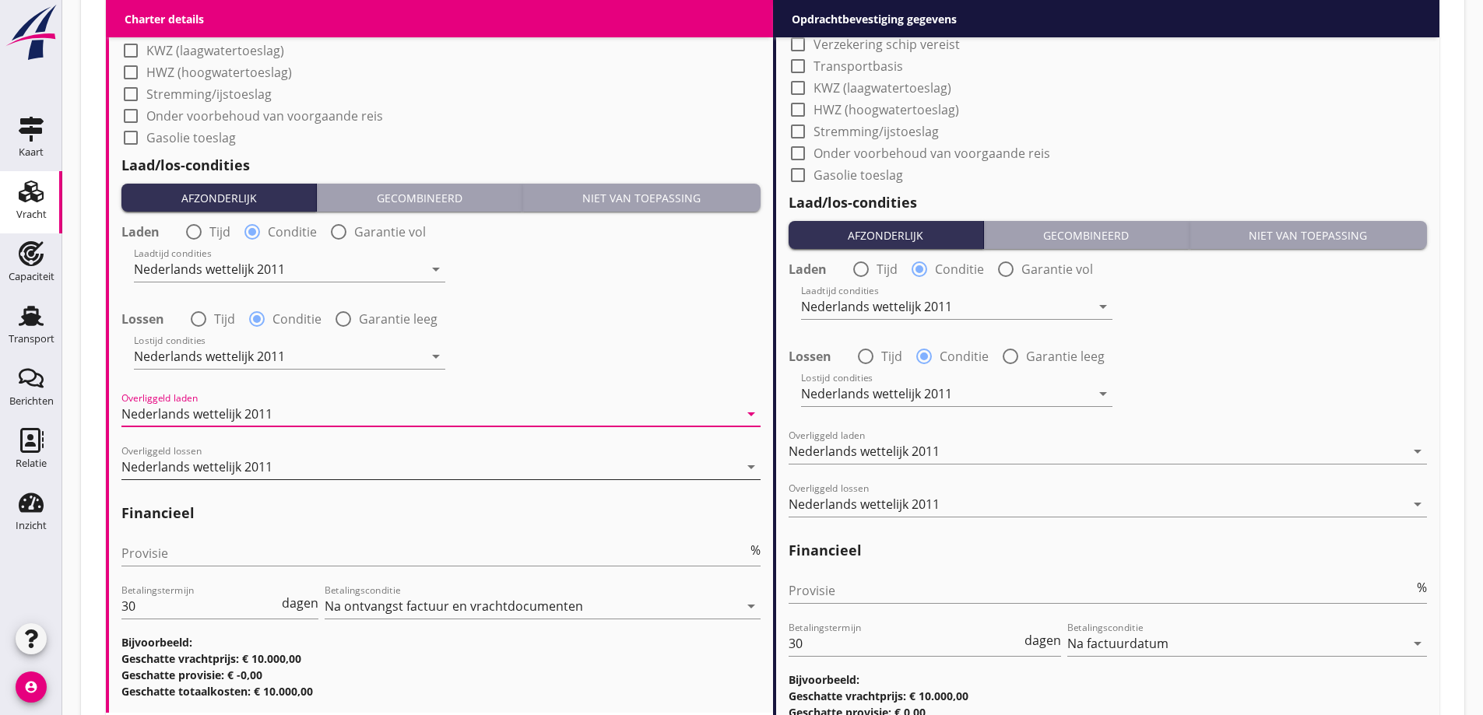
click at [251, 469] on div "Nederlands wettelijk 2011" at bounding box center [196, 467] width 151 height 14
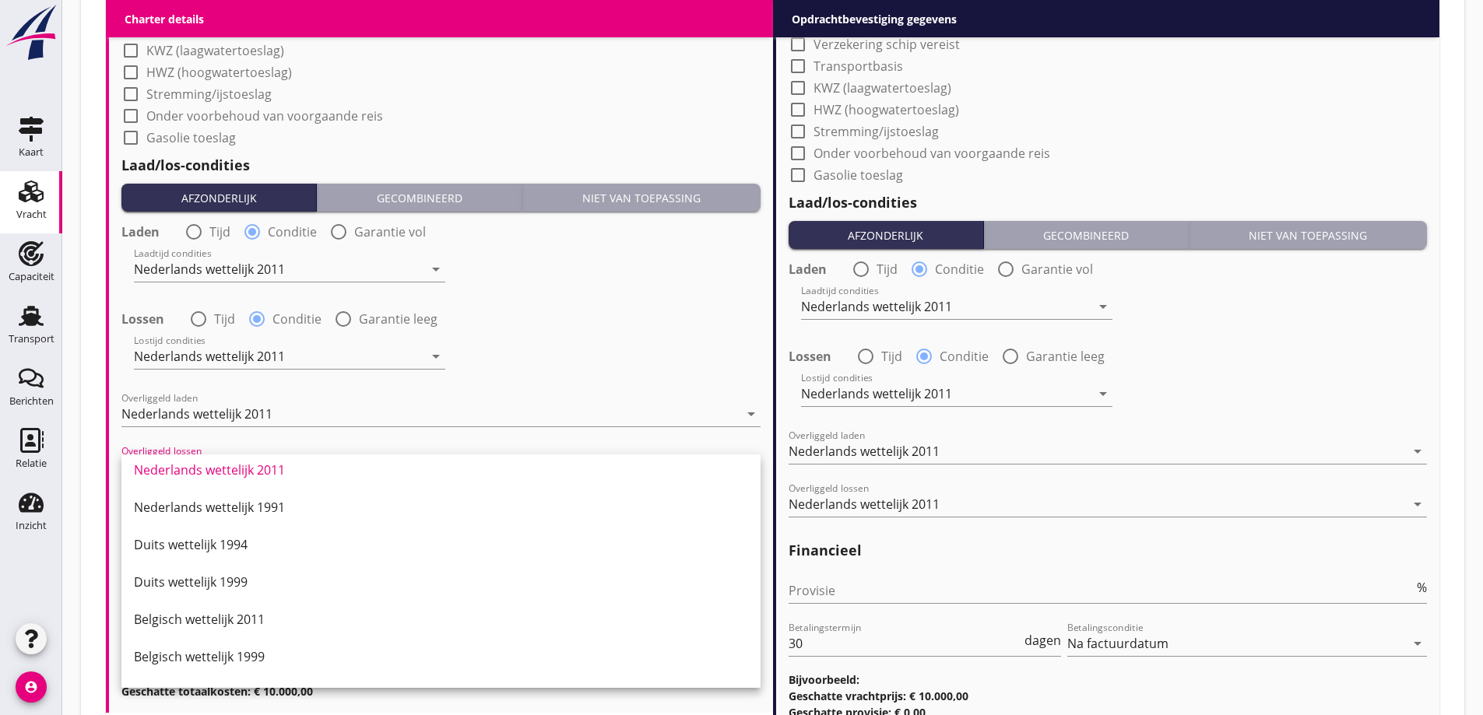
scroll to position [0, 0]
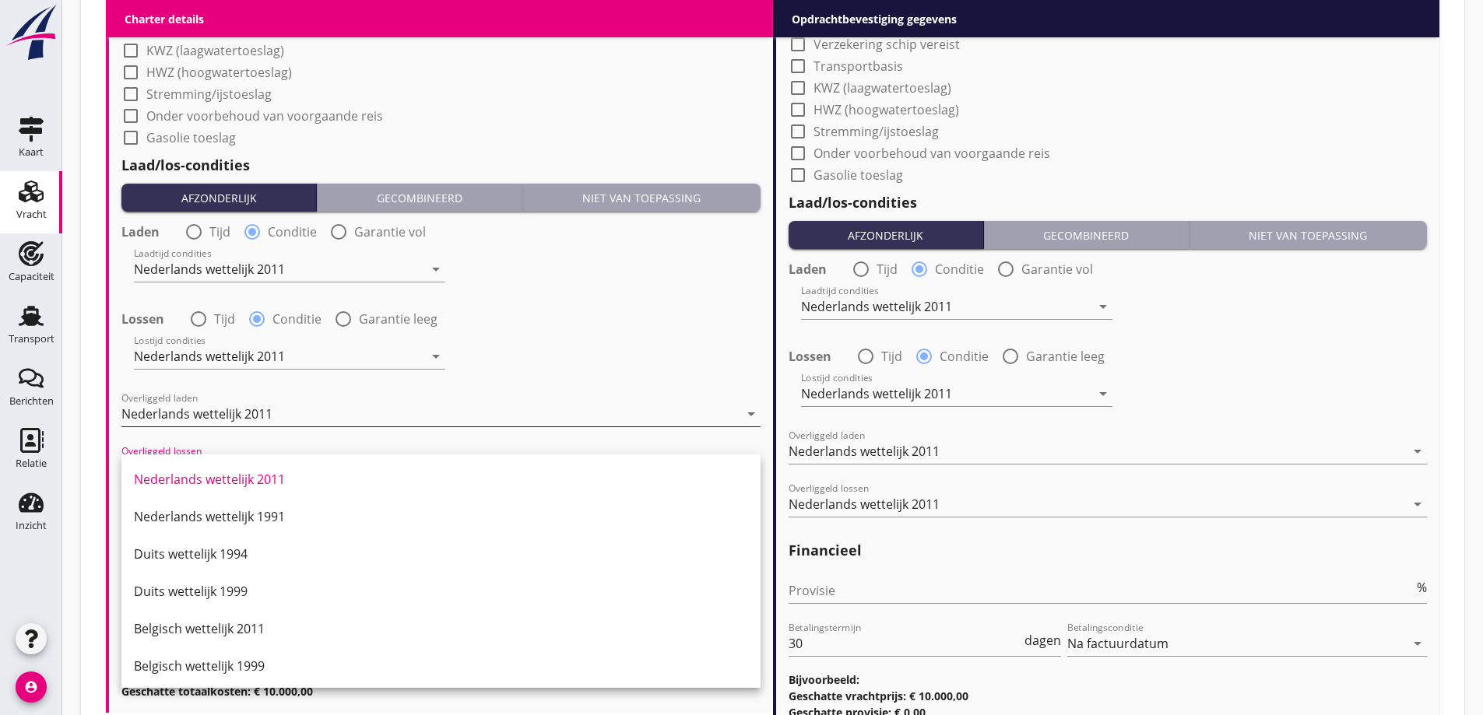
click at [353, 405] on div "Nederlands wettelijk 2011" at bounding box center [429, 414] width 617 height 25
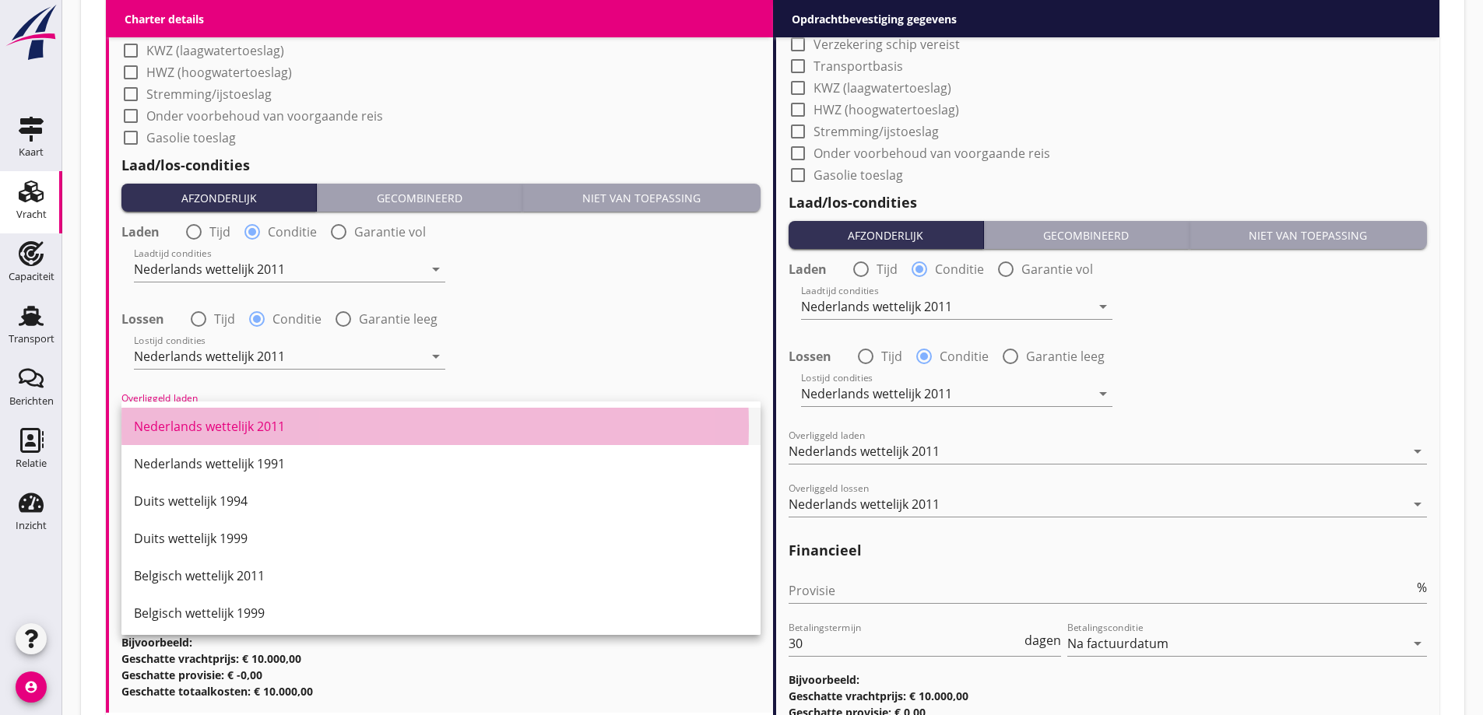
click at [307, 416] on div "Nederlands wettelijk 2011" at bounding box center [441, 426] width 614 height 37
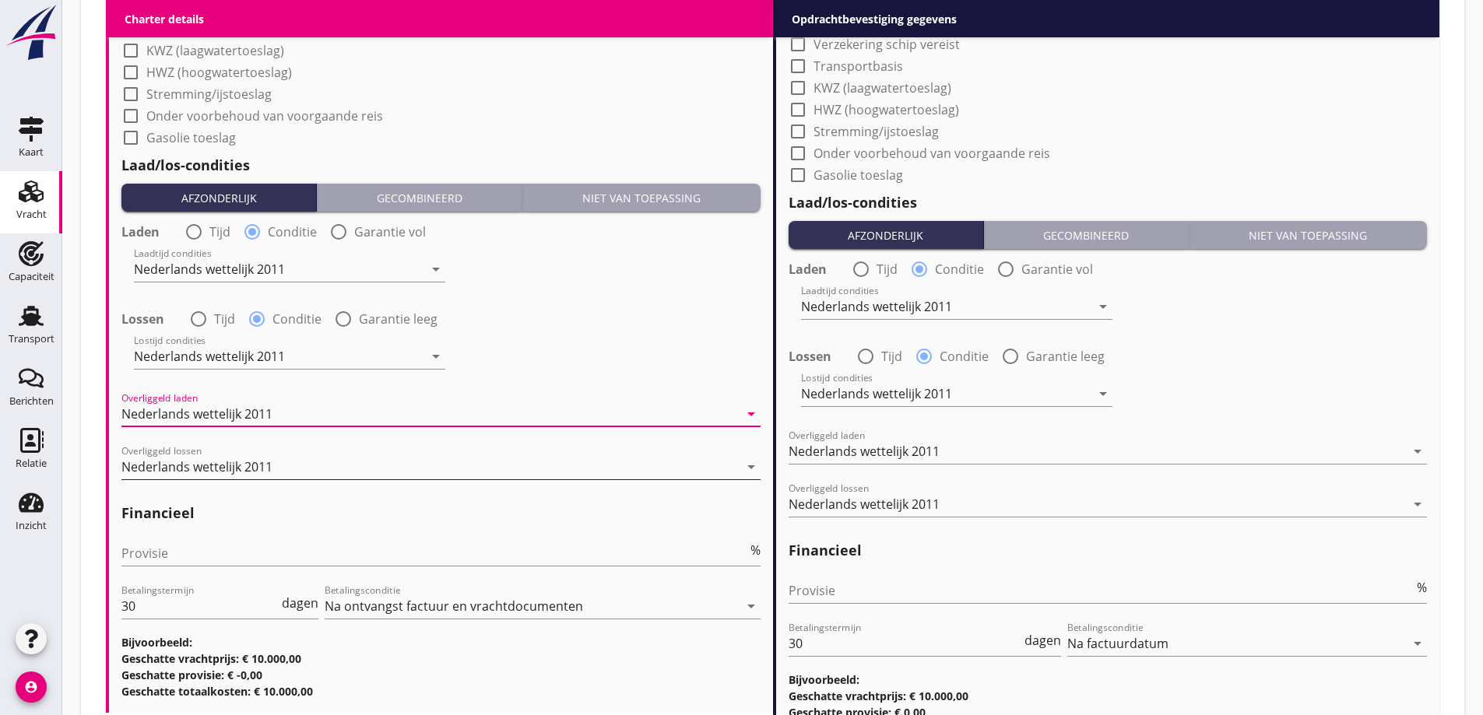
click at [237, 462] on div "Nederlands wettelijk 2011" at bounding box center [196, 467] width 151 height 14
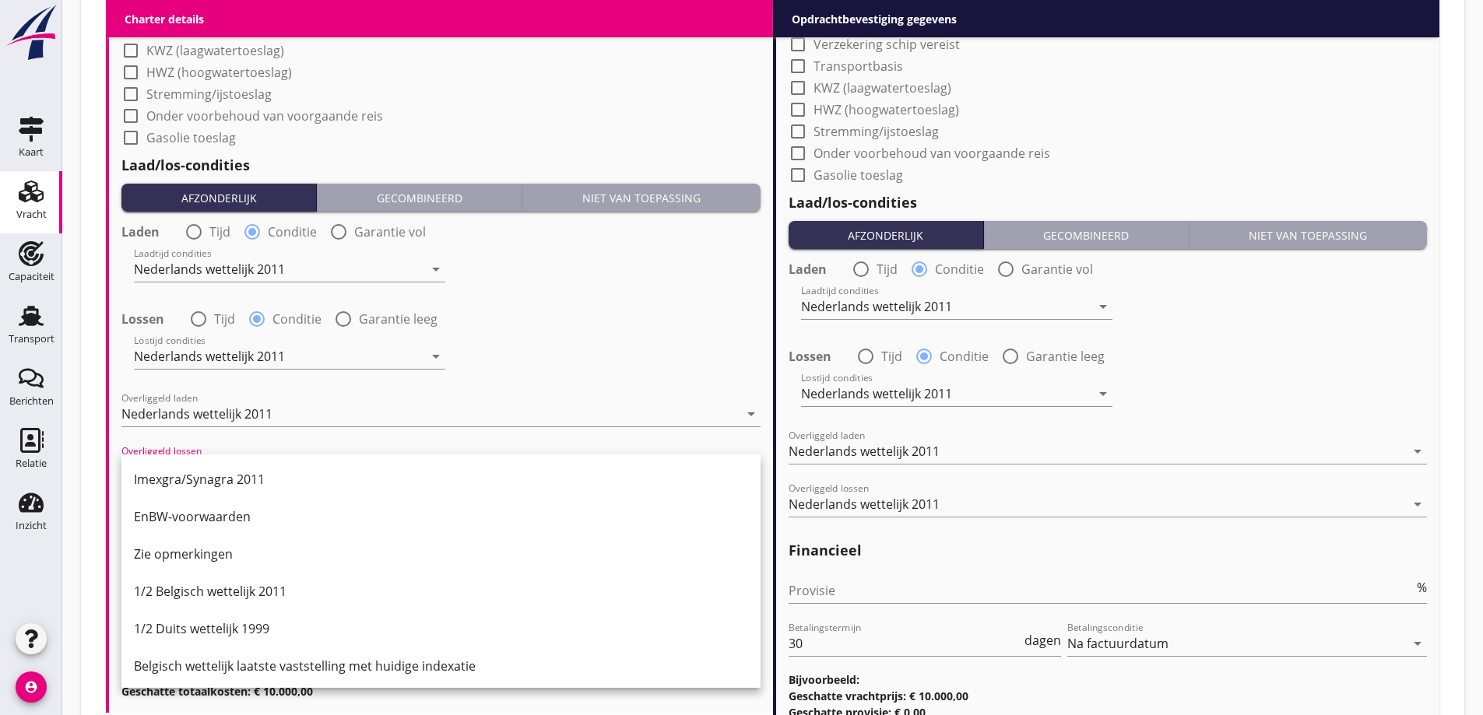
scroll to position [389, 0]
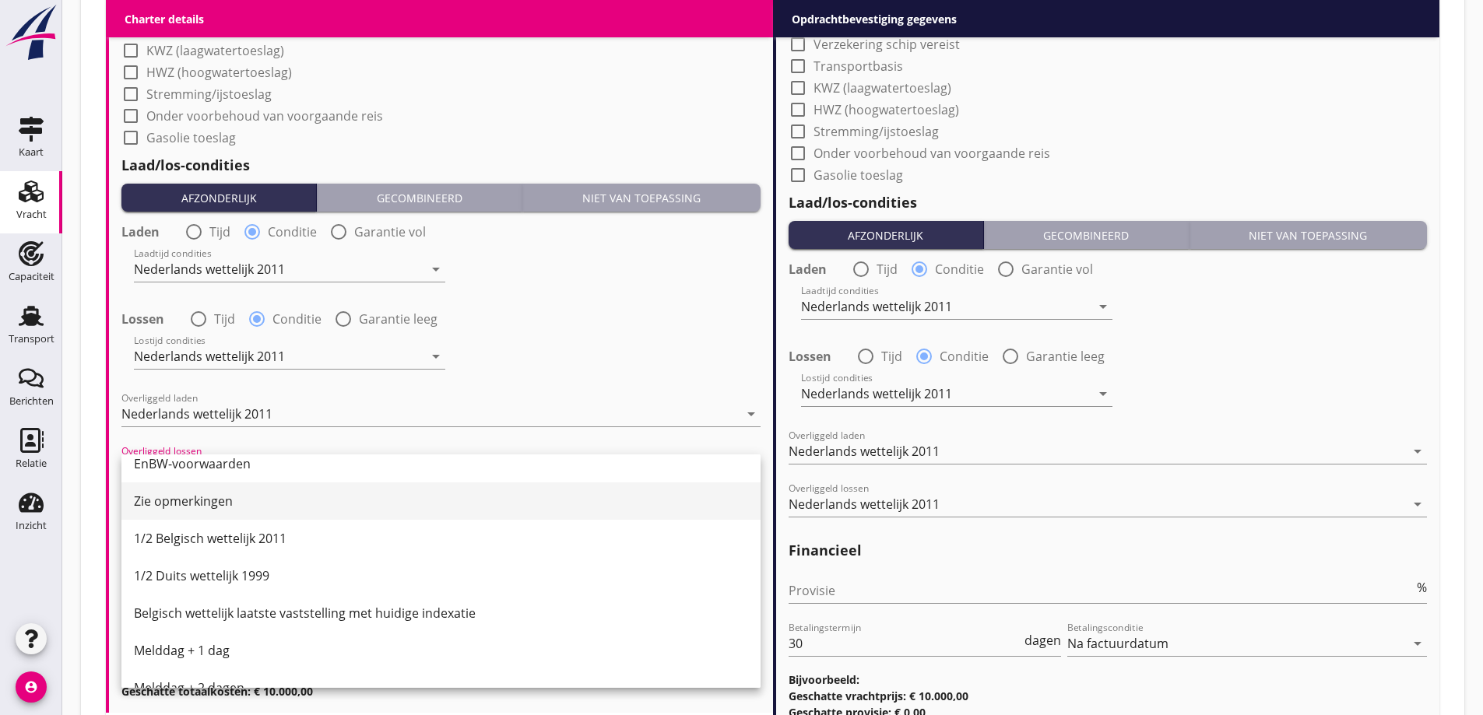
click at [243, 502] on div "Zie opmerkingen" at bounding box center [441, 501] width 614 height 19
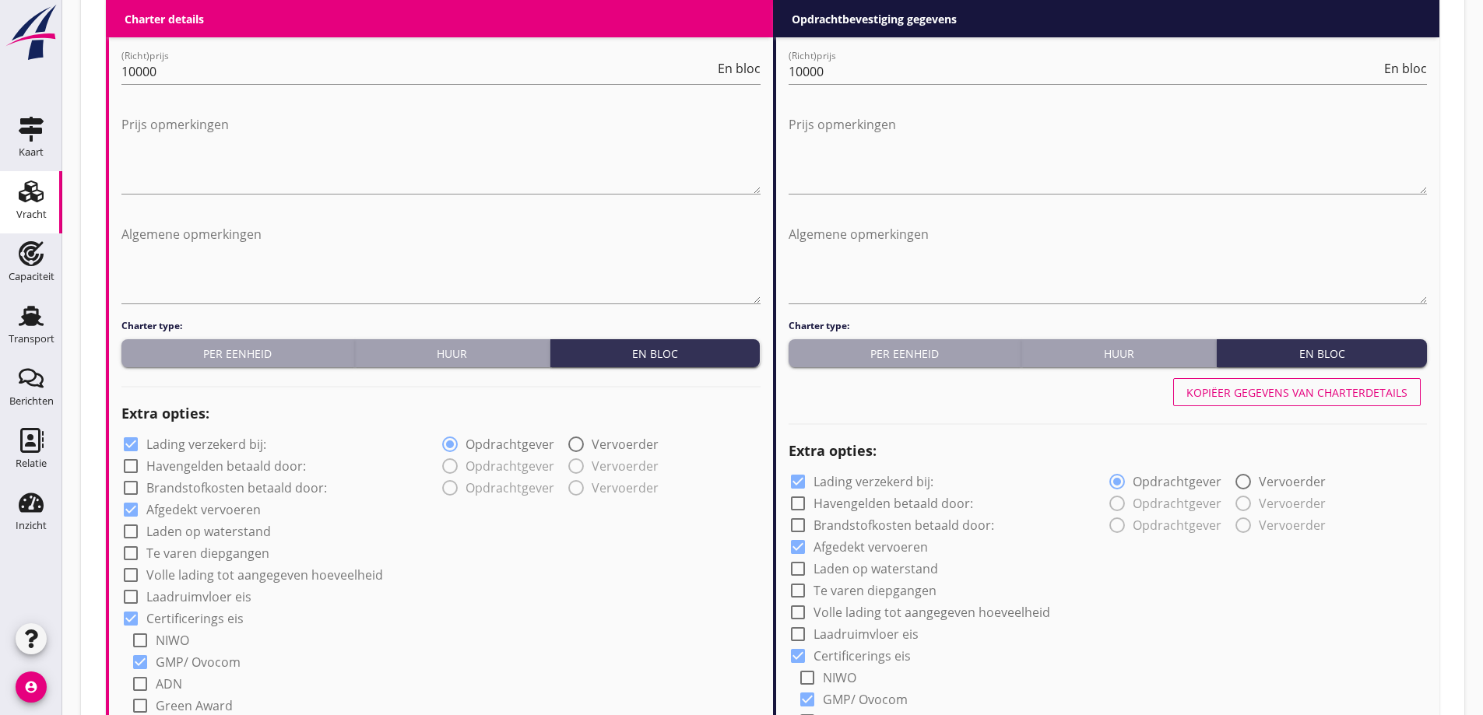
scroll to position [686, 0]
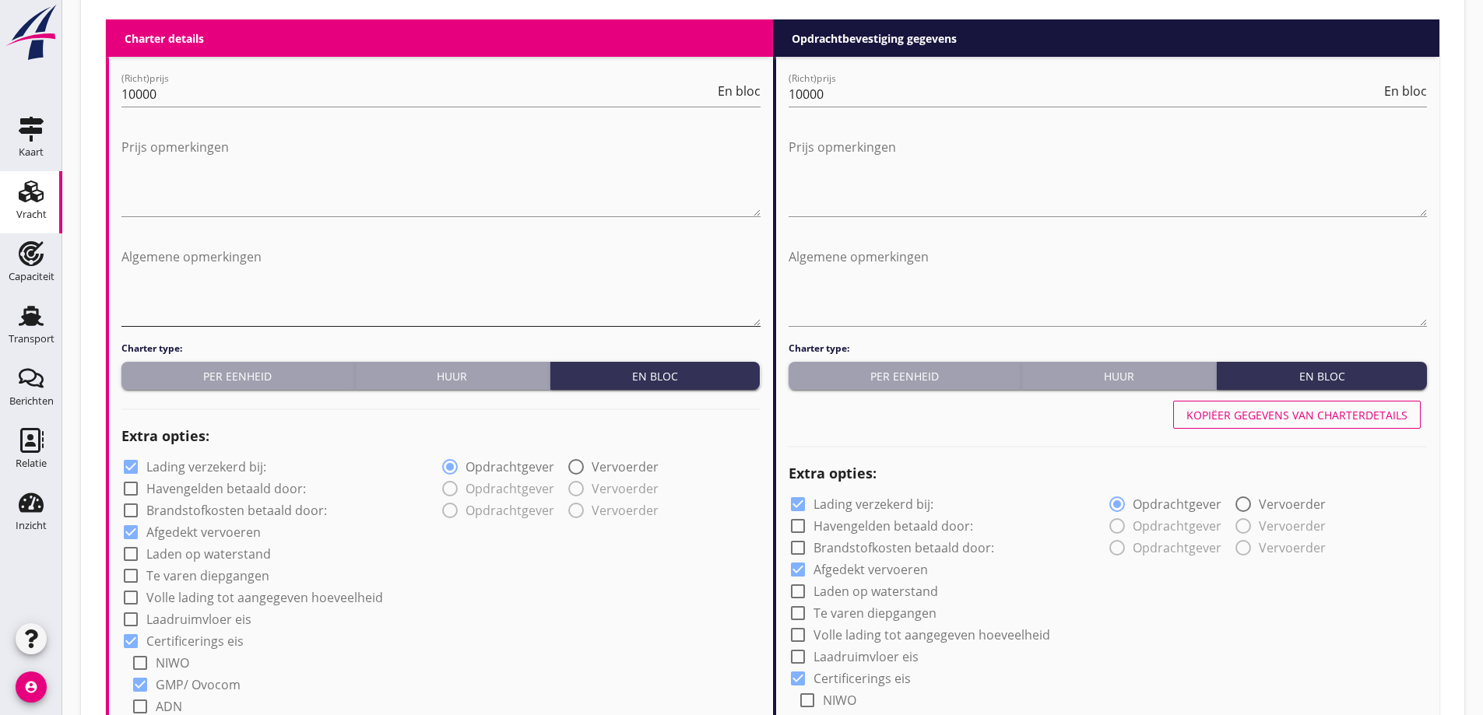
click at [212, 253] on textarea "Algemene opmerkingen" at bounding box center [440, 285] width 639 height 82
drag, startPoint x: 370, startPoint y: 251, endPoint x: 77, endPoint y: 291, distance: 296.1
click at [78, 291] on div "Vracht Zoeken op opdrachtgever... AGRIFIRM NWE B.V. clear arrow_drop_down add (…" at bounding box center [772, 559] width 1420 height 2490
type textarea "€ 50,00 per uur overliggeld bij het lossen"
click at [406, 264] on textarea "€ 50,00 per uur overliggeld bij het lossen" at bounding box center [440, 285] width 639 height 82
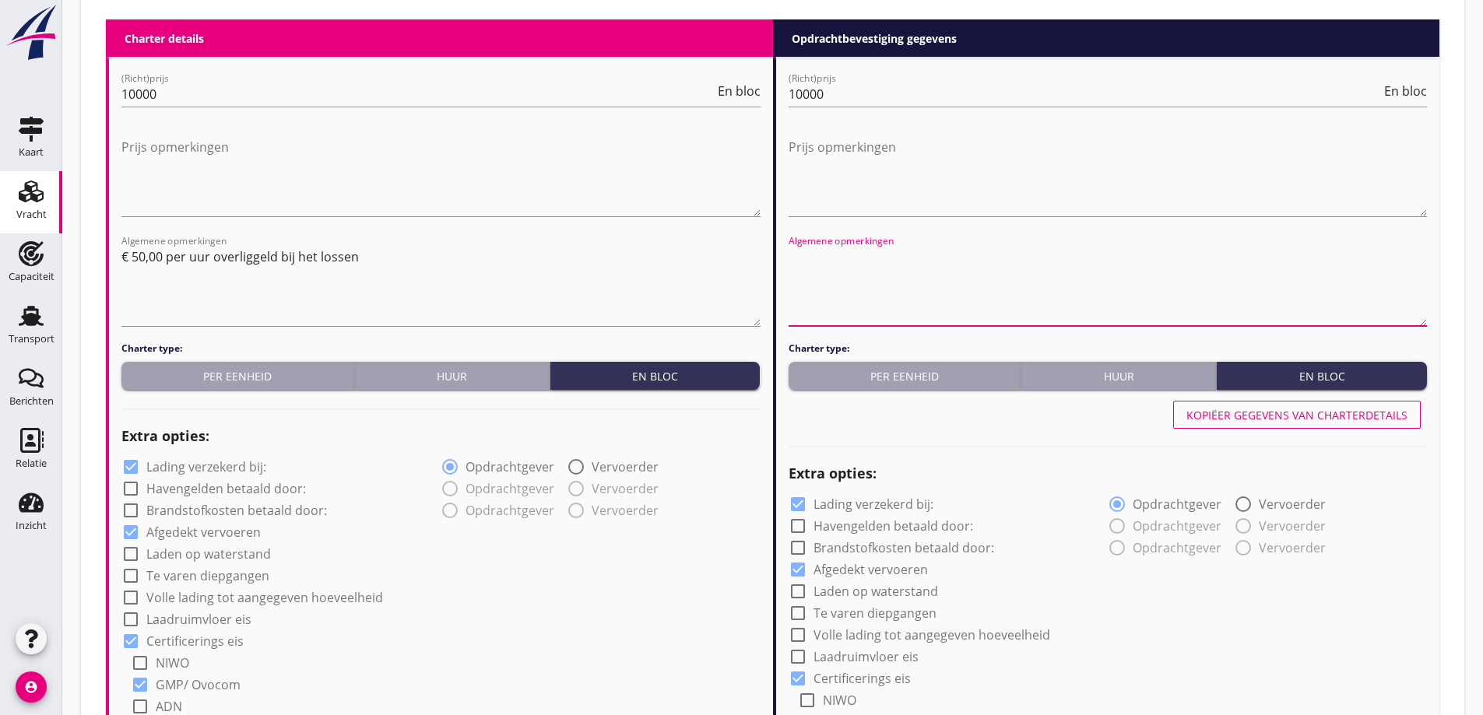
click at [857, 265] on textarea "Algemene opmerkingen" at bounding box center [1107, 285] width 639 height 82
paste textarea "€ 50,00 per uur overliggeld bij het lossen"
type textarea "€ 50,00 per uur overliggeld bij het lossen"
click at [1331, 408] on div "Kopiëer gegevens van charterdetails" at bounding box center [1296, 415] width 221 height 16
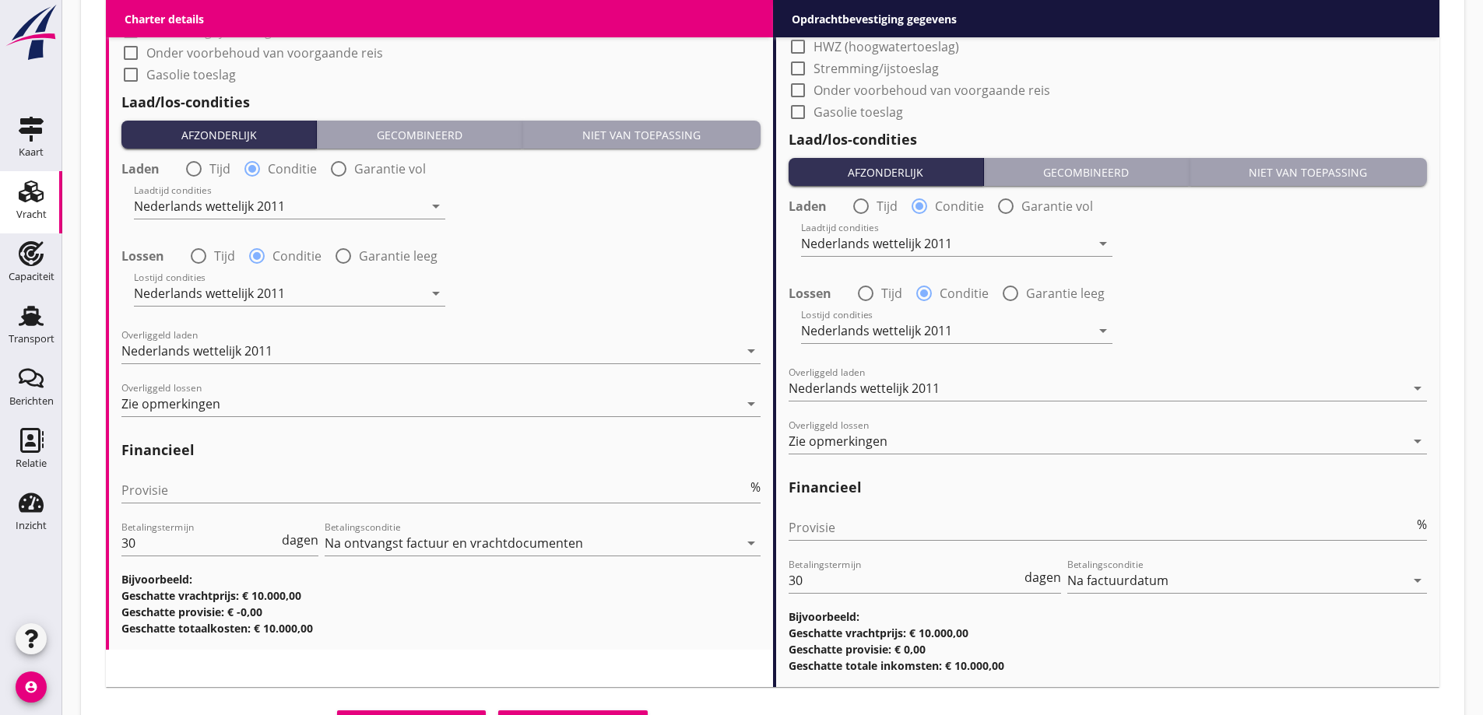
scroll to position [1775, 0]
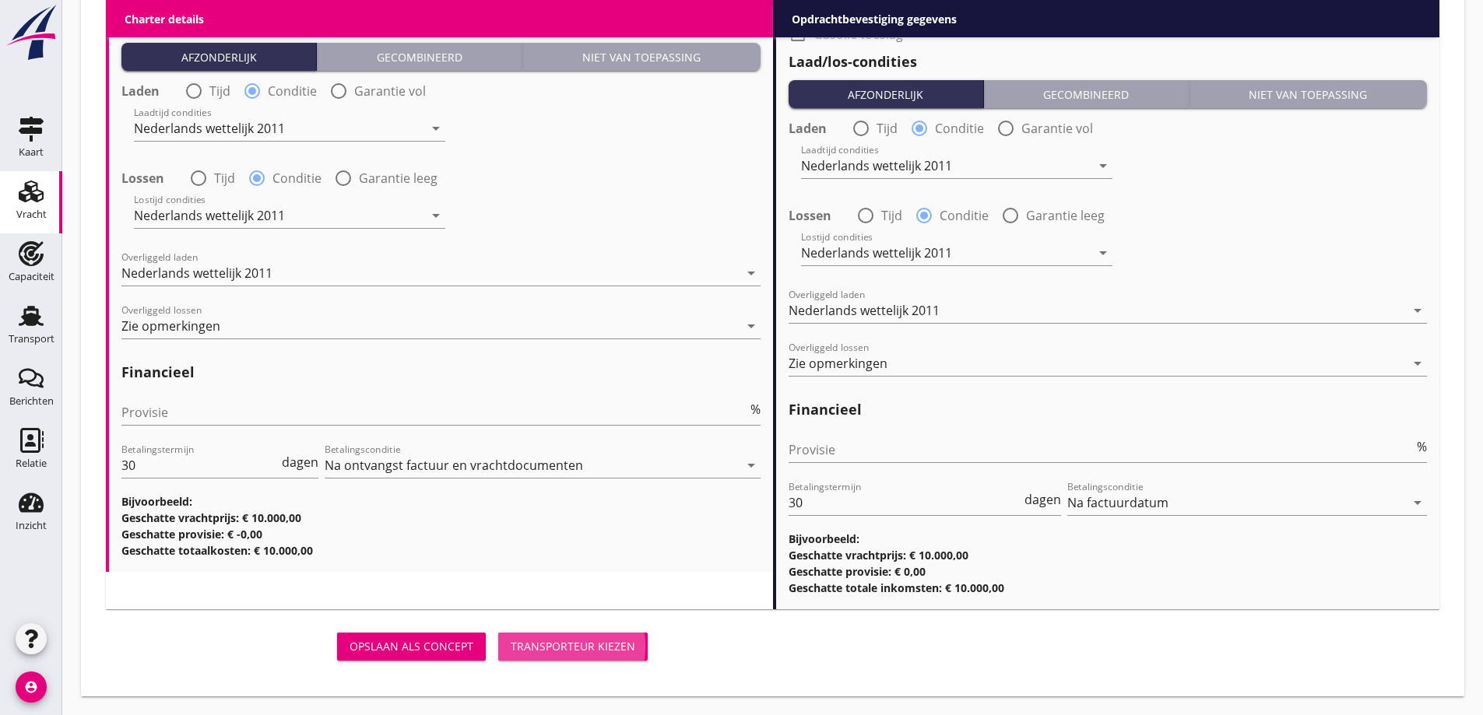
click at [554, 644] on div "Transporteur kiezen" at bounding box center [573, 646] width 125 height 16
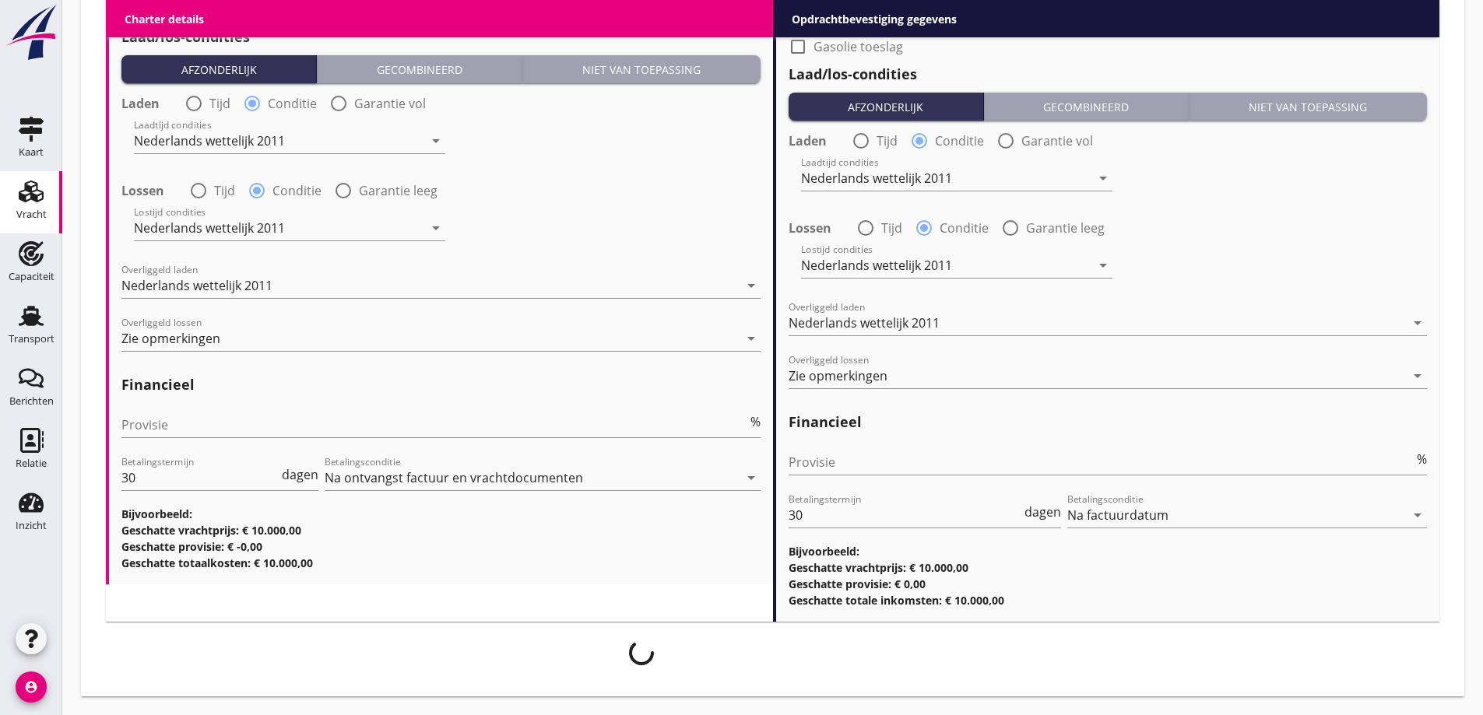
scroll to position [1763, 0]
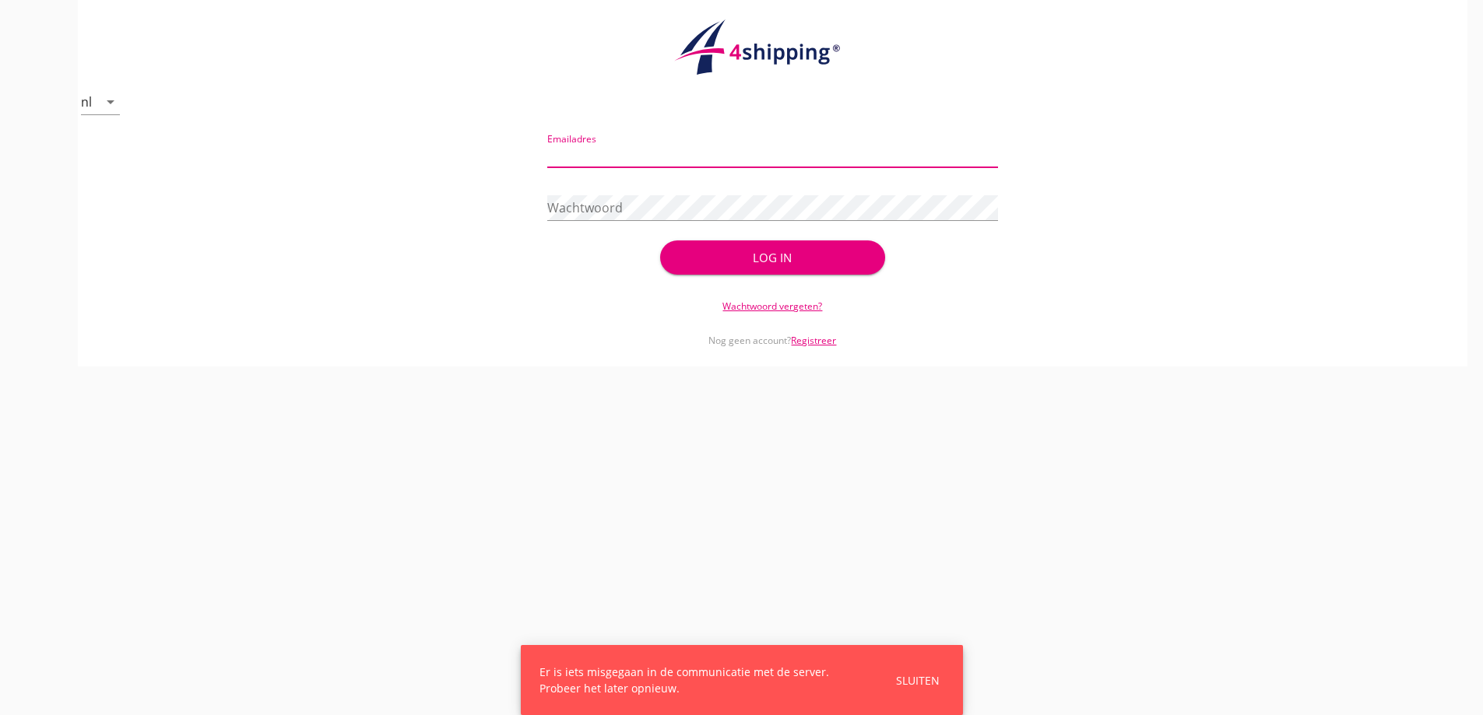
click at [642, 146] on input "Emailadres" at bounding box center [772, 154] width 451 height 25
type input "vanandel@stoffersbevrachtingen.nl"
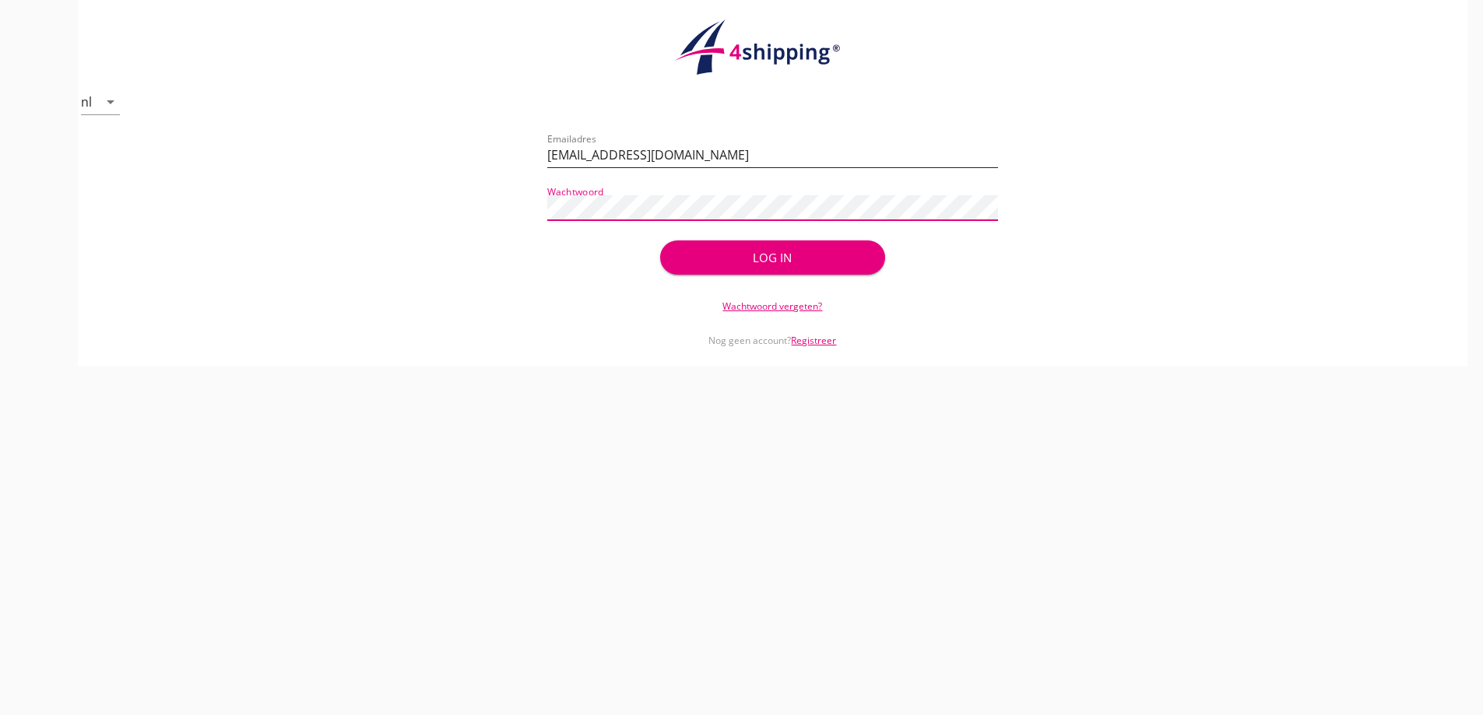
click at [660, 240] on button "Log in" at bounding box center [772, 257] width 225 height 34
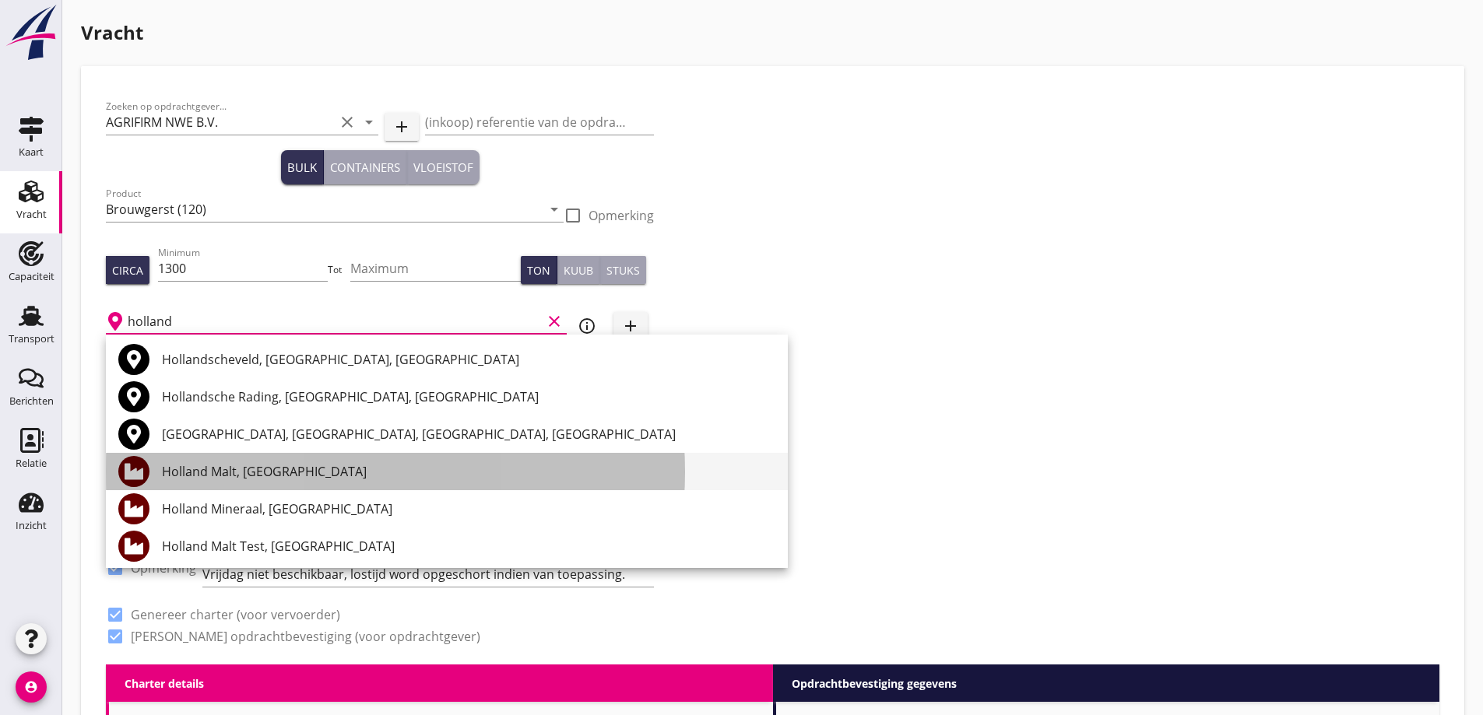
click at [221, 470] on div "Holland Malt, Eemshaven" at bounding box center [468, 471] width 613 height 19
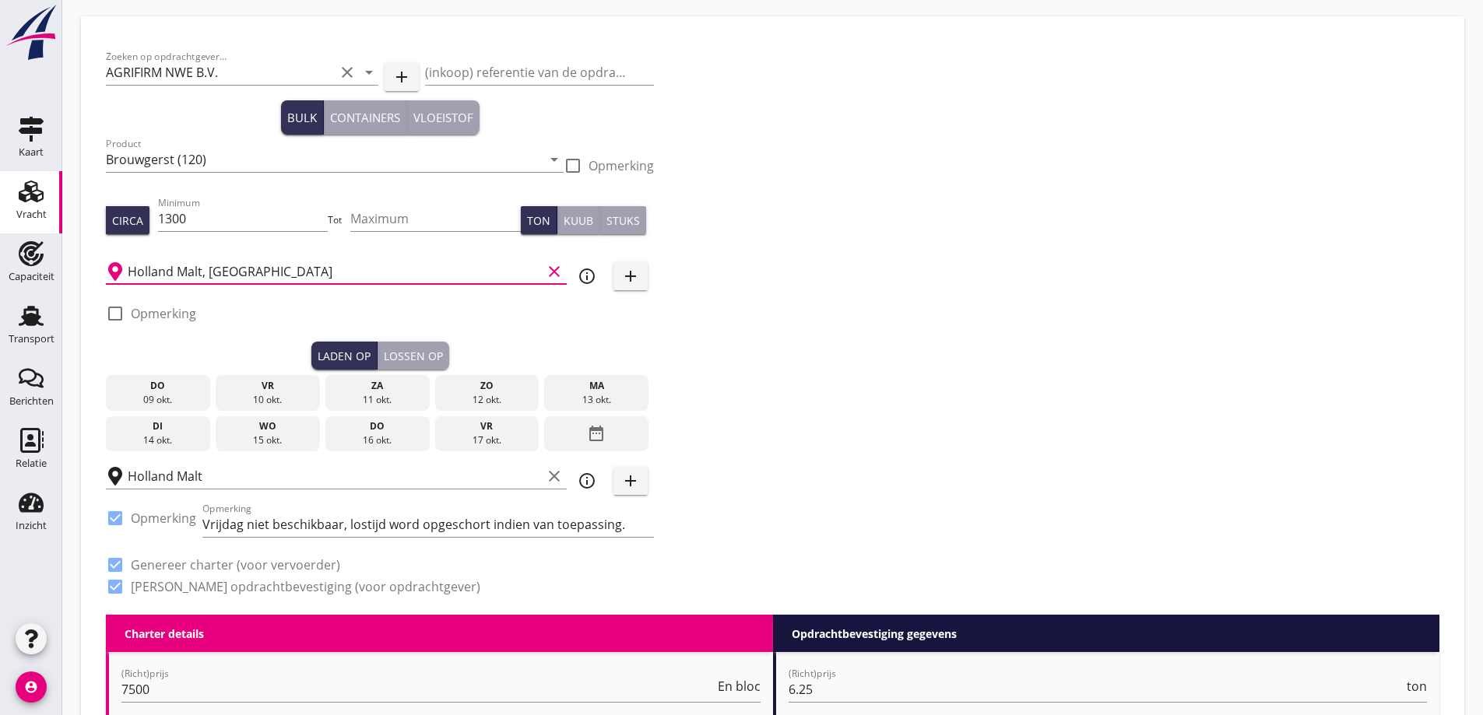
scroll to position [78, 0]
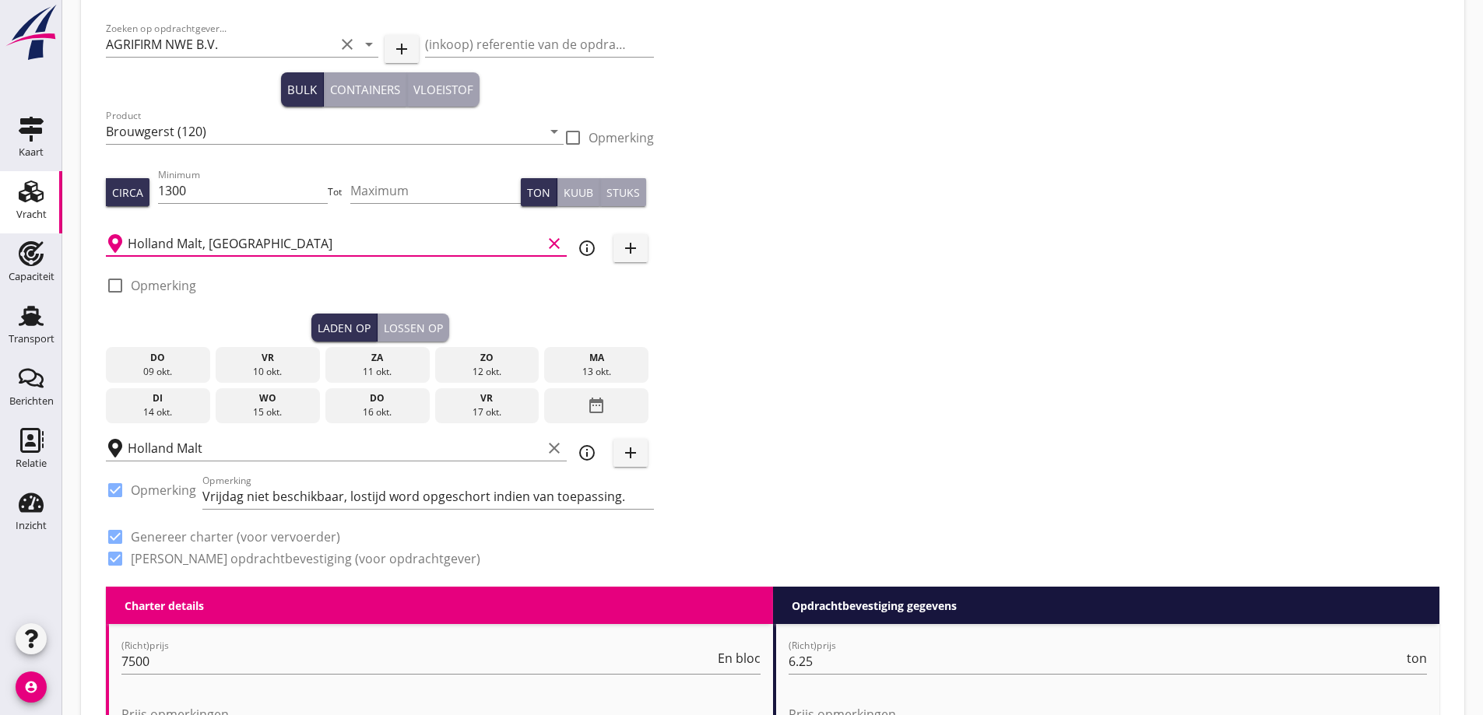
type input "Holland Malt, Eemshaven"
click at [163, 360] on div "do" at bounding box center [158, 358] width 97 height 14
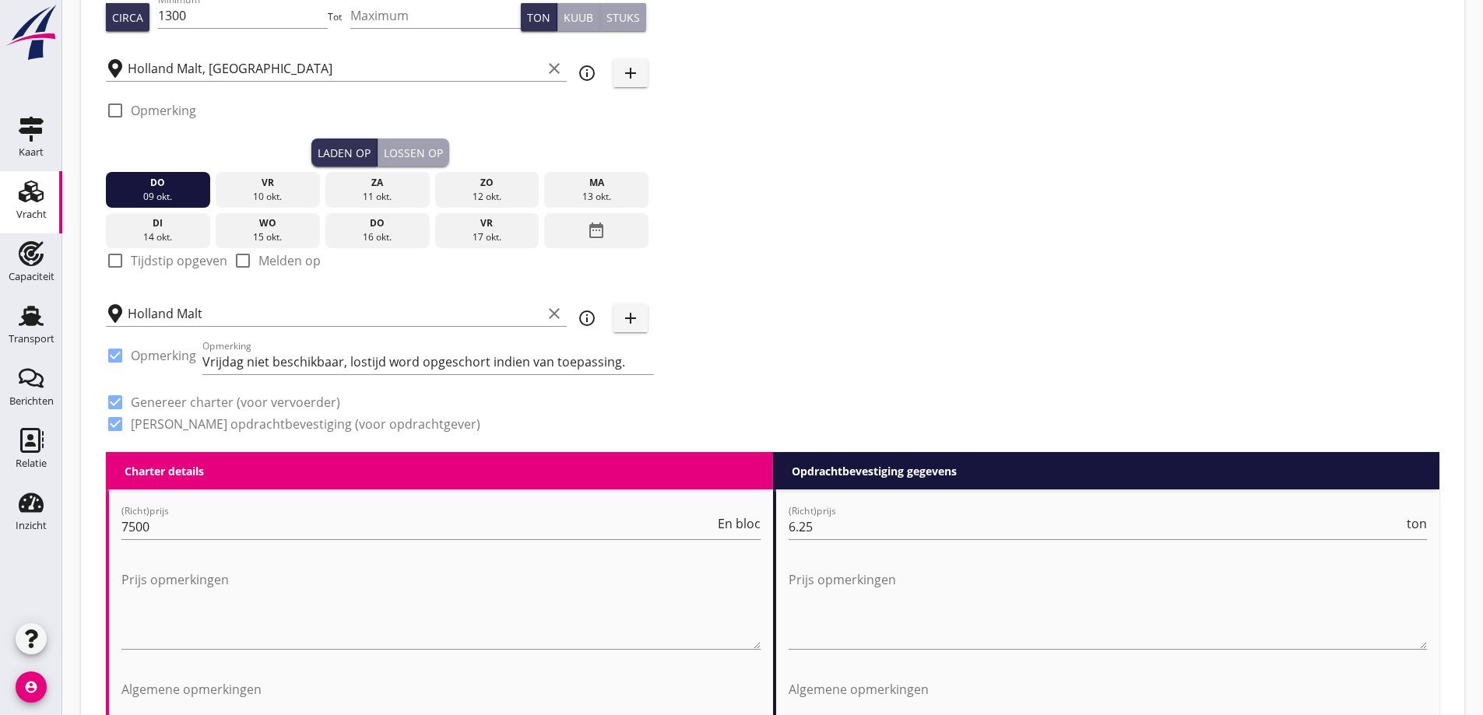
scroll to position [311, 0]
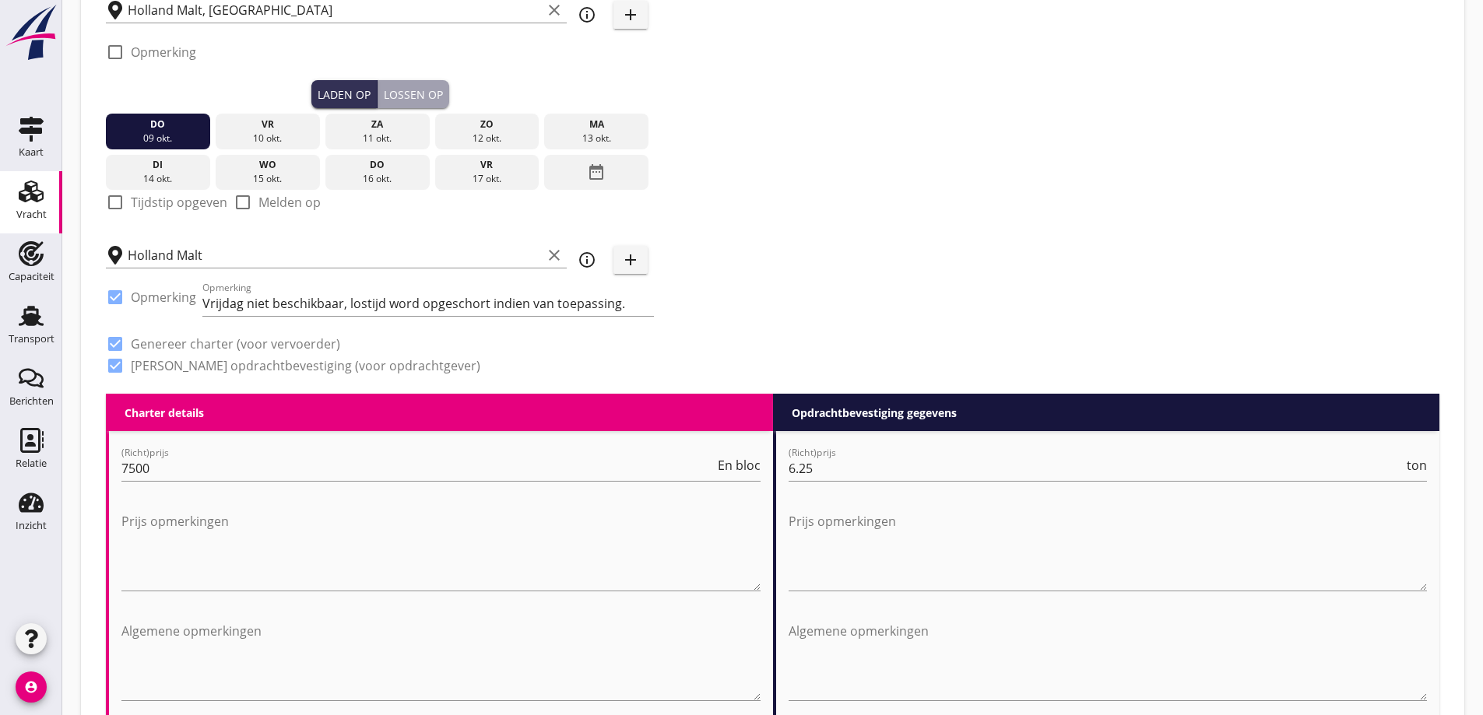
click at [405, 90] on div "Lossen op" at bounding box center [413, 94] width 59 height 16
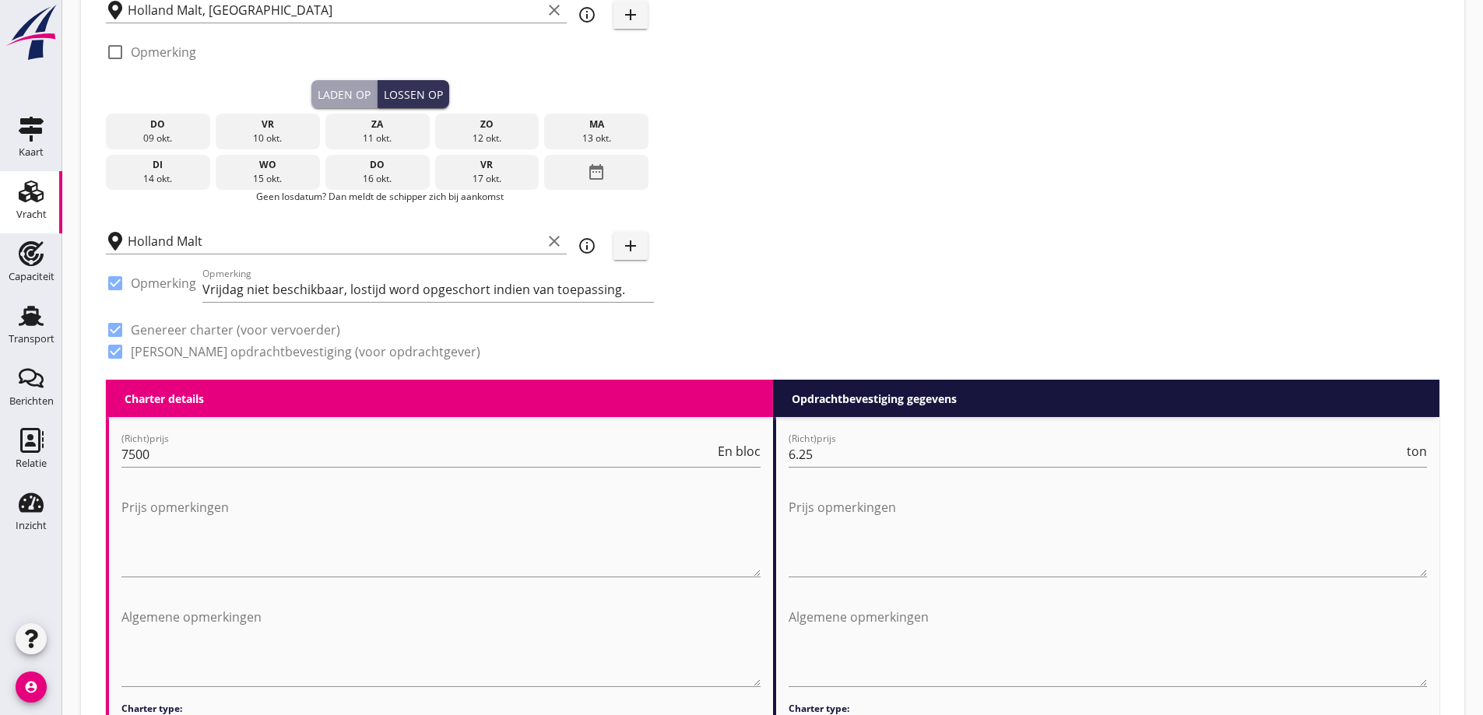
click at [157, 177] on div "14 okt." at bounding box center [158, 179] width 97 height 14
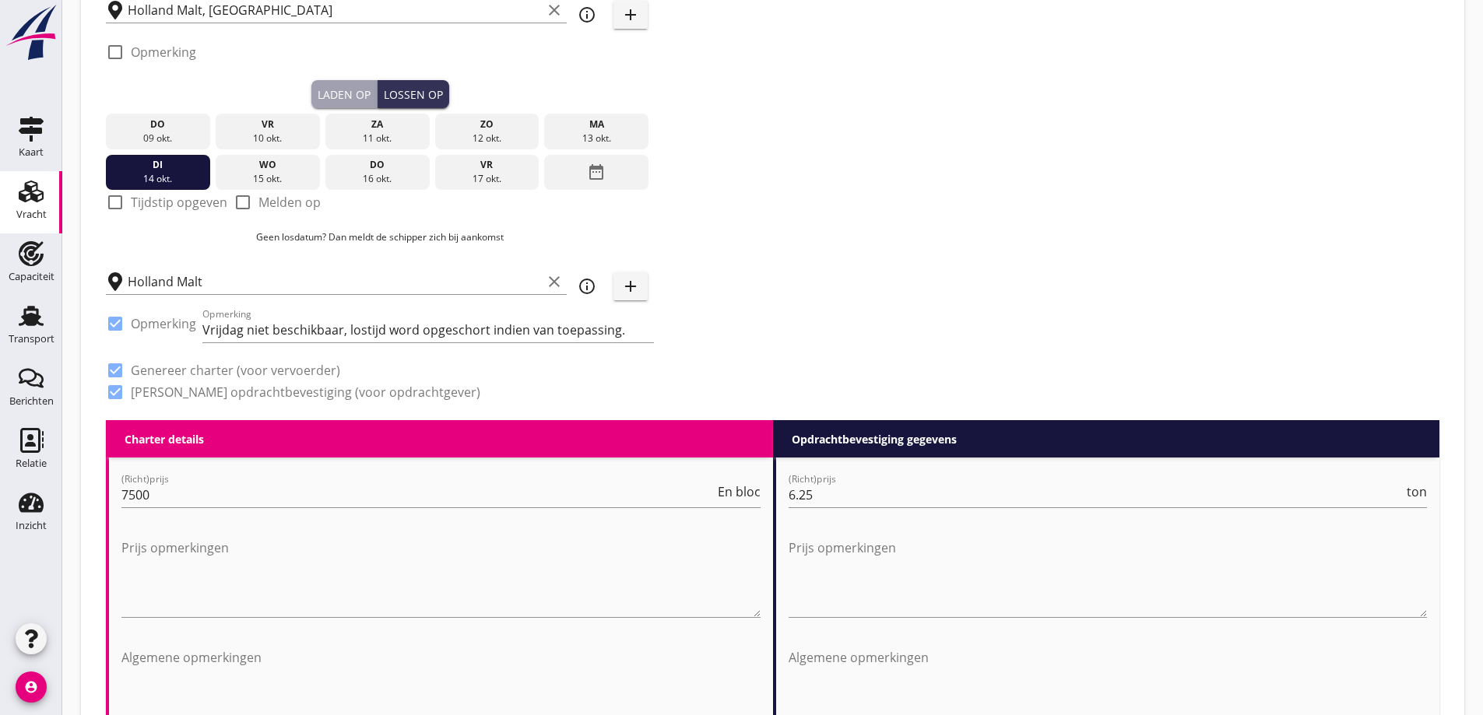
click at [183, 201] on label "Tijdstip opgeven" at bounding box center [179, 203] width 97 height 16
checkbox input "true"
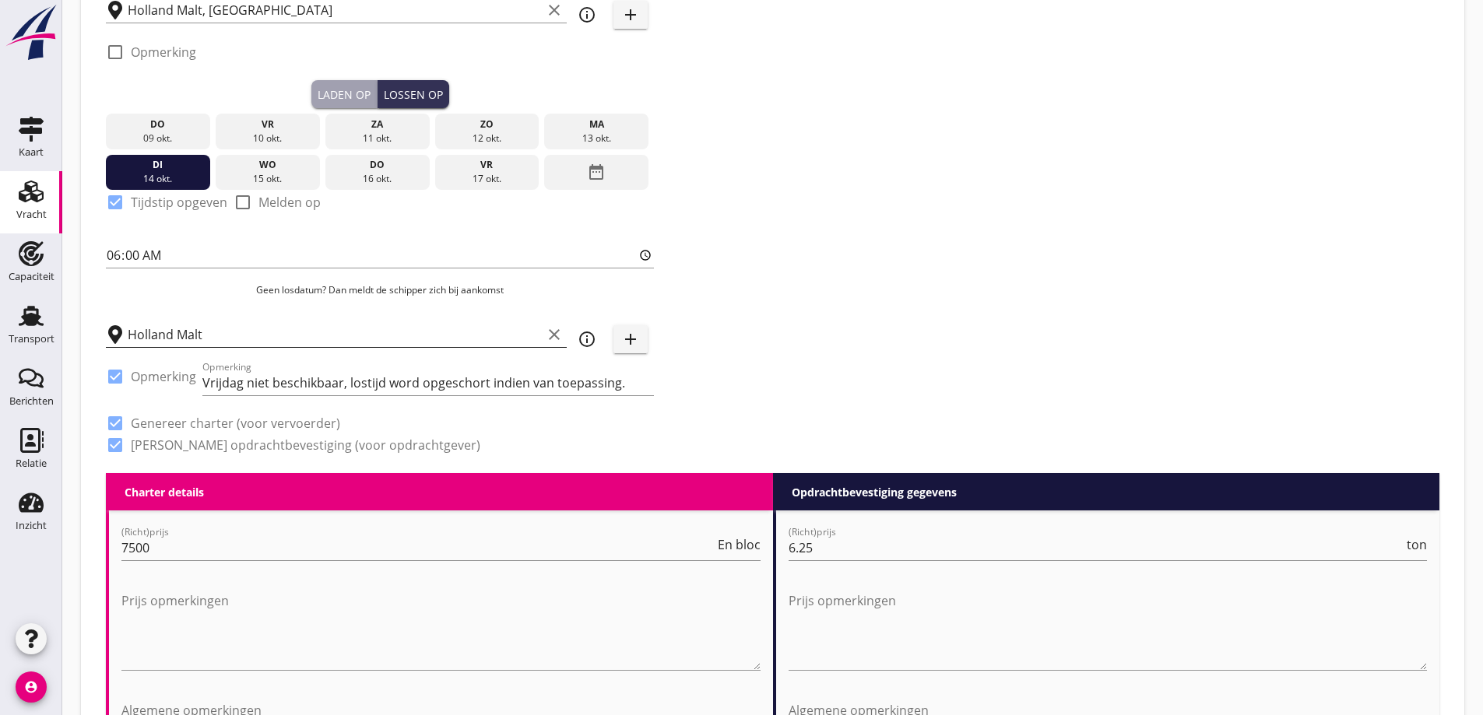
click at [166, 329] on input "Holland Malt" at bounding box center [335, 334] width 414 height 25
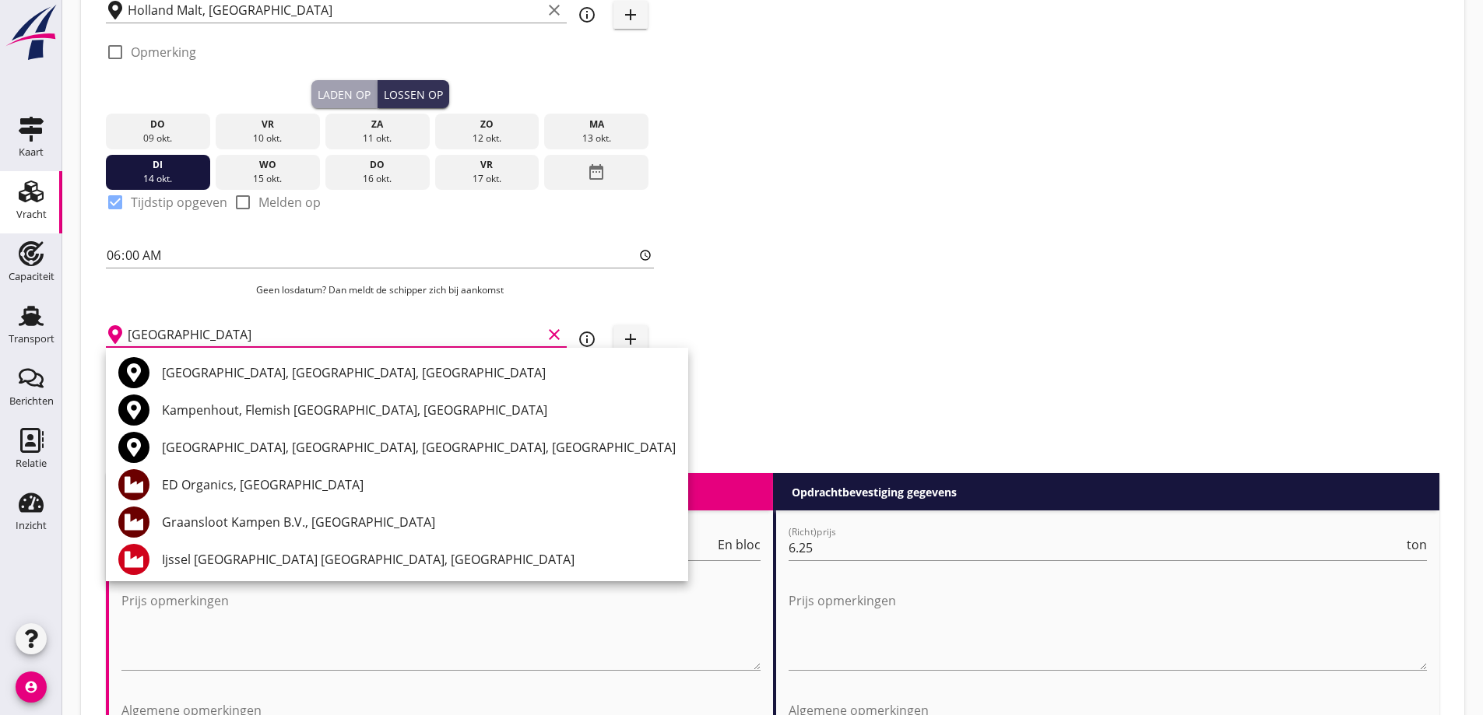
drag, startPoint x: 276, startPoint y: 519, endPoint x: 290, endPoint y: 527, distance: 16.7
click at [276, 518] on div "Graansloot Kampen B.V., Kampen" at bounding box center [419, 522] width 514 height 19
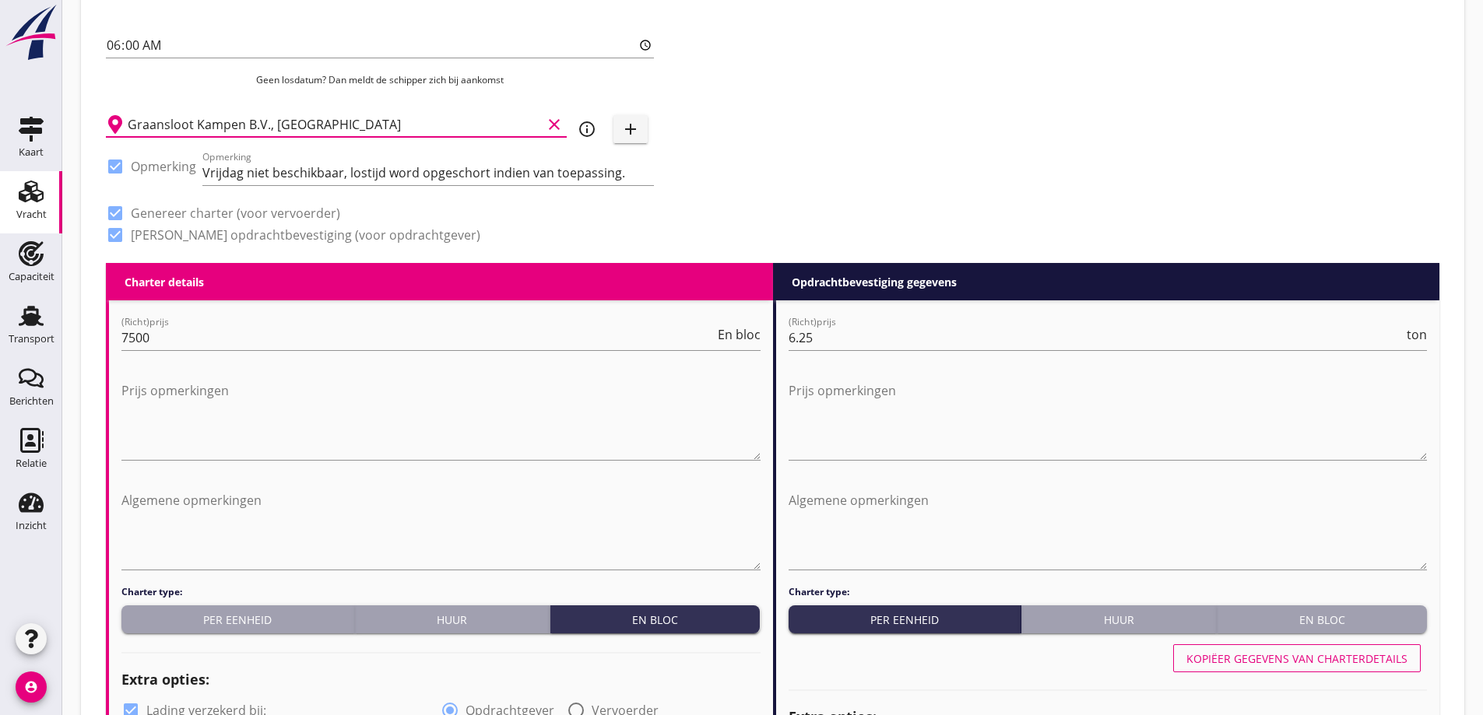
scroll to position [545, 0]
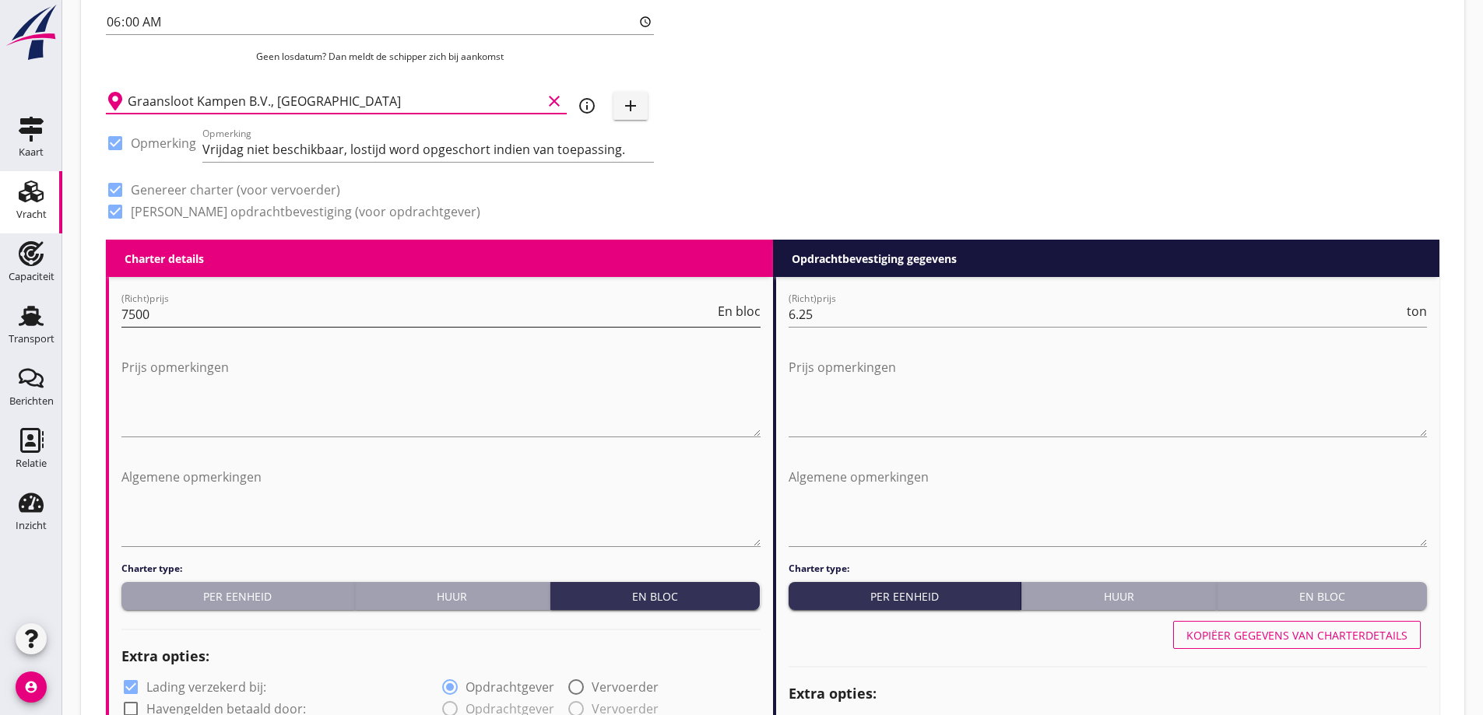
type input "Graansloot Kampen B.V., Kampen"
click at [313, 317] on input "7500" at bounding box center [417, 314] width 593 height 25
drag, startPoint x: 624, startPoint y: 153, endPoint x: 217, endPoint y: 144, distance: 407.1
click at [217, 144] on input "Vrijdag niet beschikbaar, lostijd word opgeschort indien van toepassing." at bounding box center [427, 149] width 451 height 25
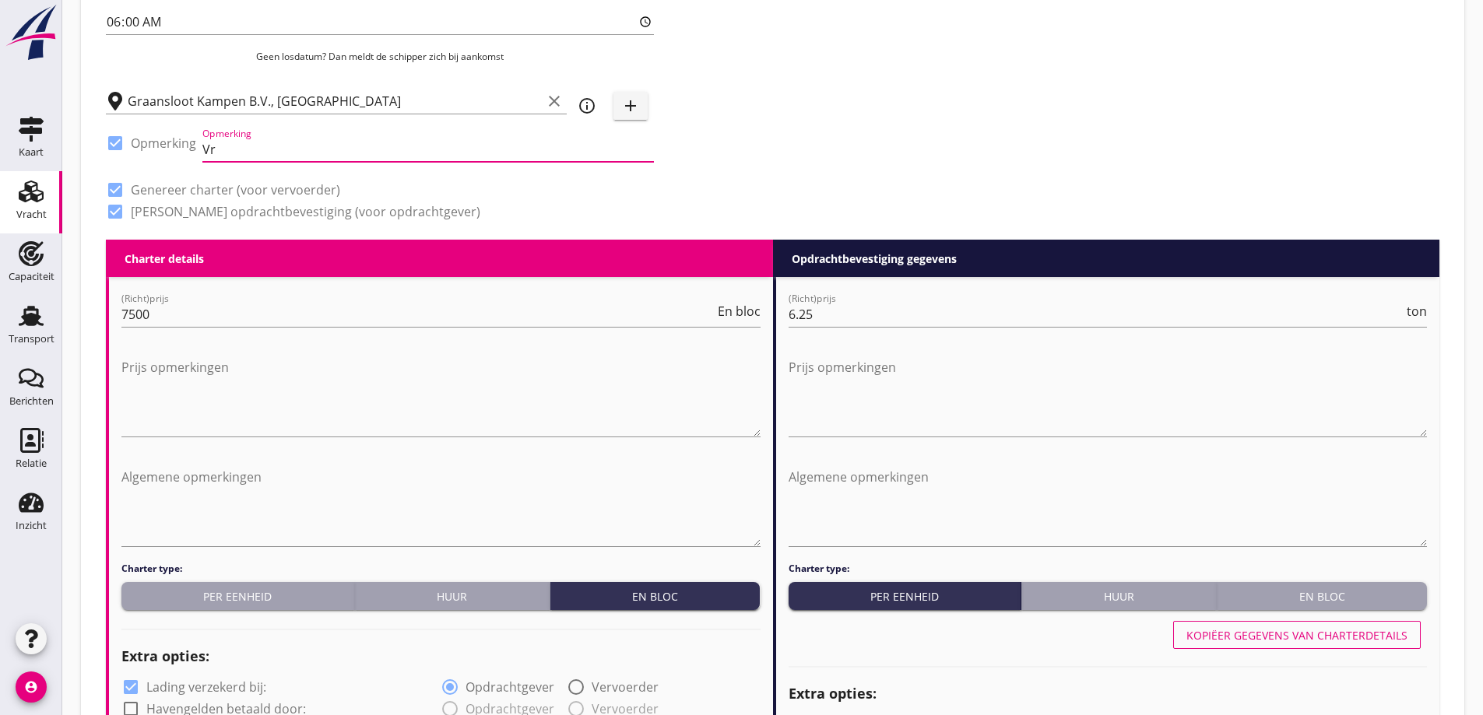
type input "V"
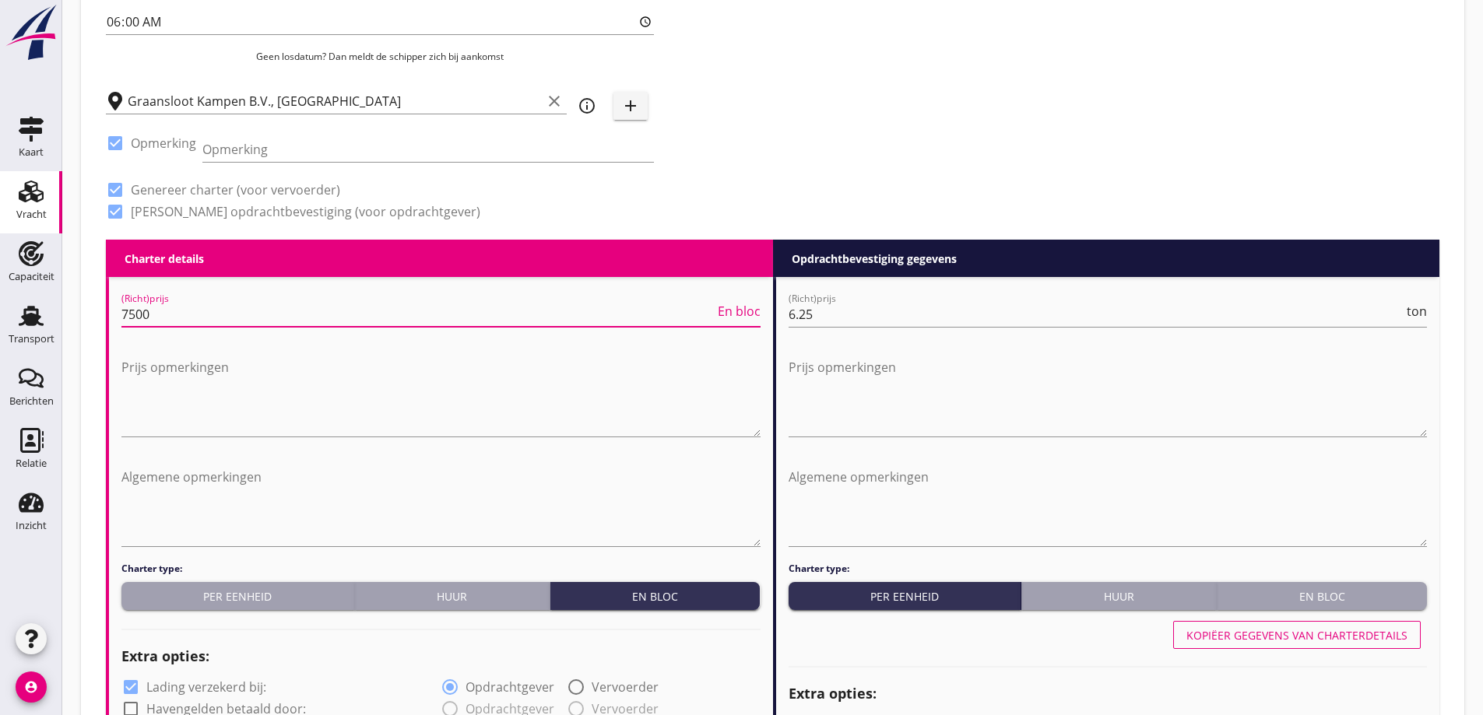
drag, startPoint x: 157, startPoint y: 319, endPoint x: 65, endPoint y: 318, distance: 91.8
type input "10000"
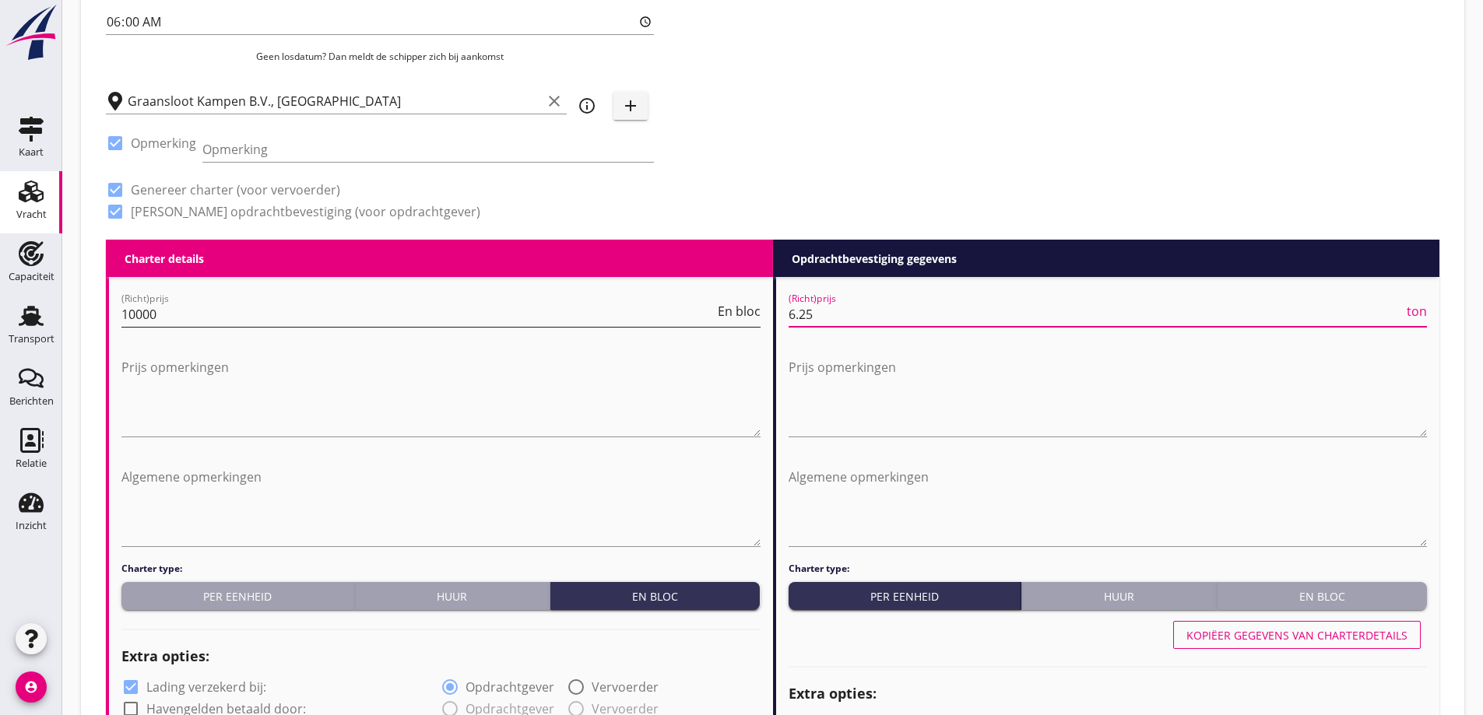
drag, startPoint x: 818, startPoint y: 313, endPoint x: 753, endPoint y: 307, distance: 65.7
drag, startPoint x: 819, startPoint y: 313, endPoint x: 749, endPoint y: 313, distance: 69.3
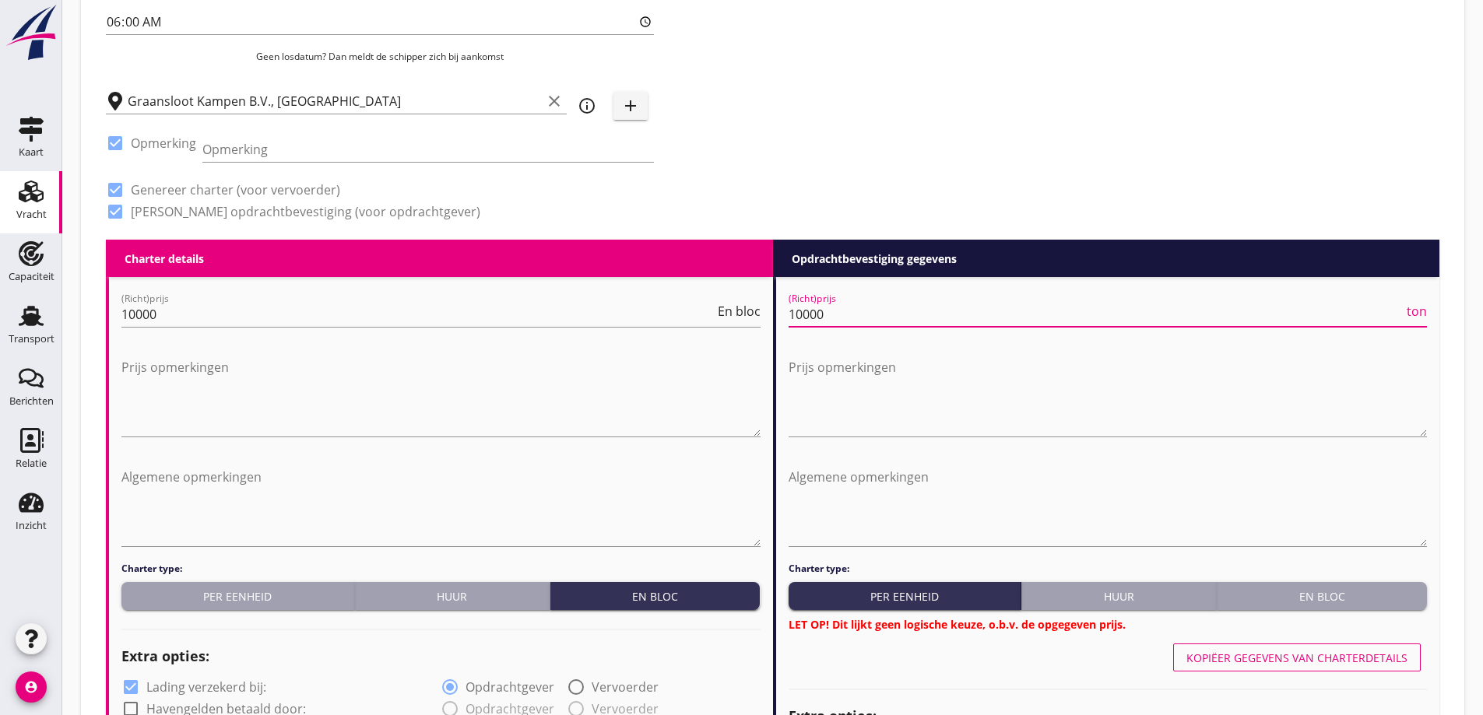
type input "10000"
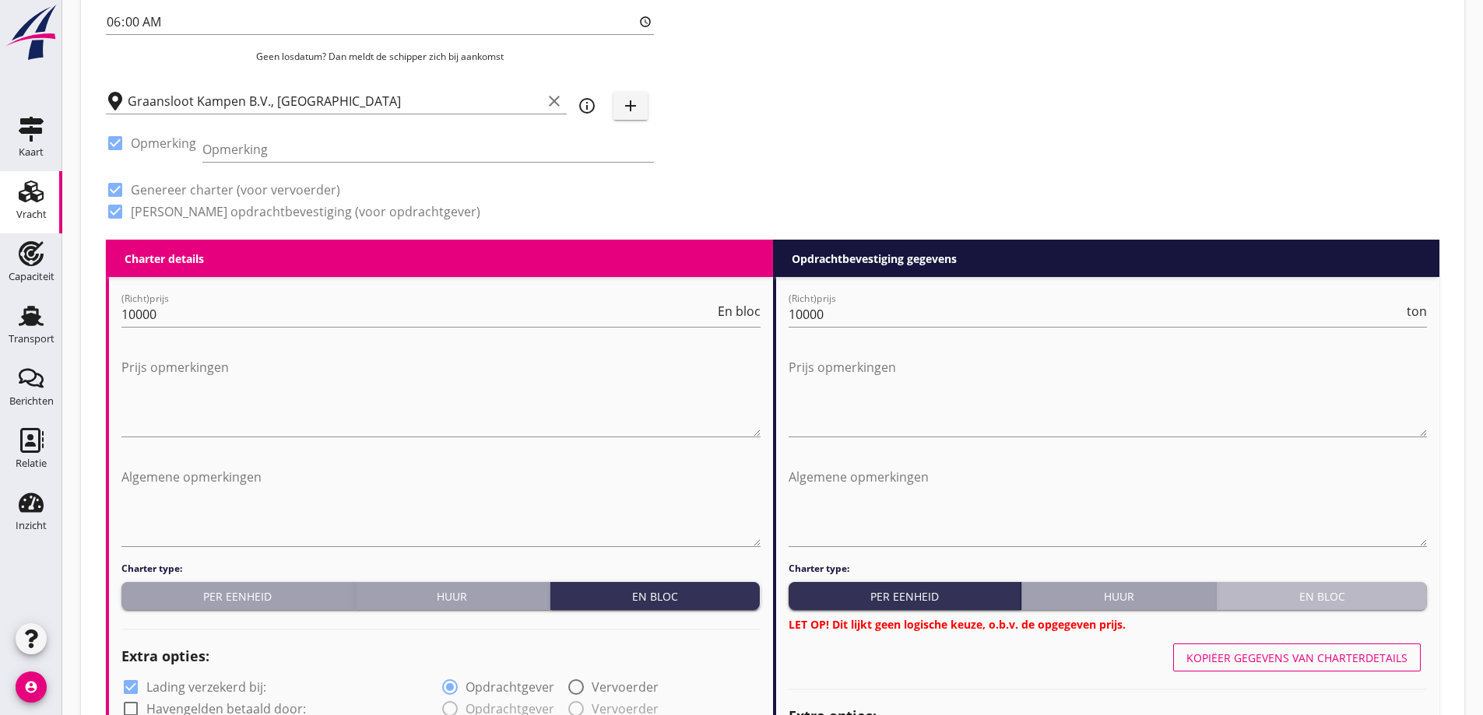
click at [1319, 599] on div "En bloc" at bounding box center [1322, 596] width 198 height 16
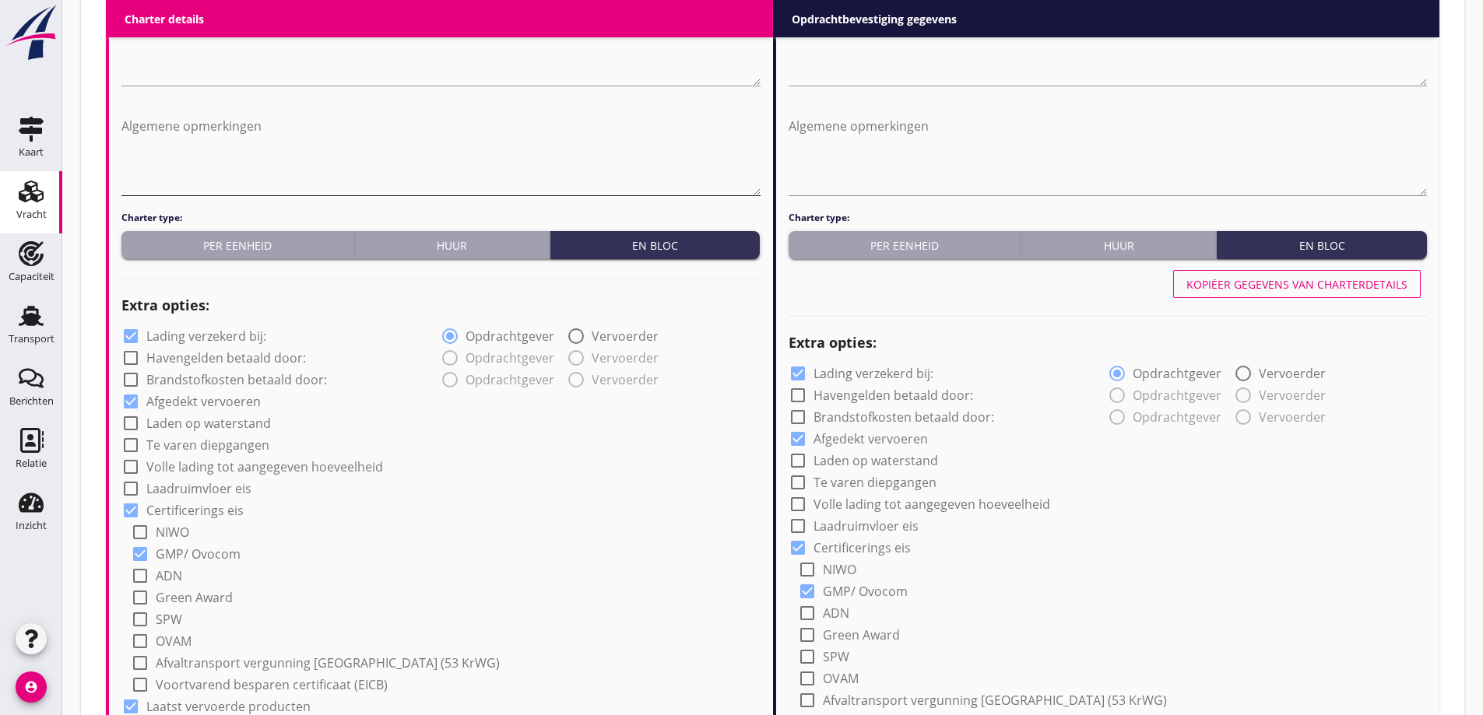
scroll to position [778, 0]
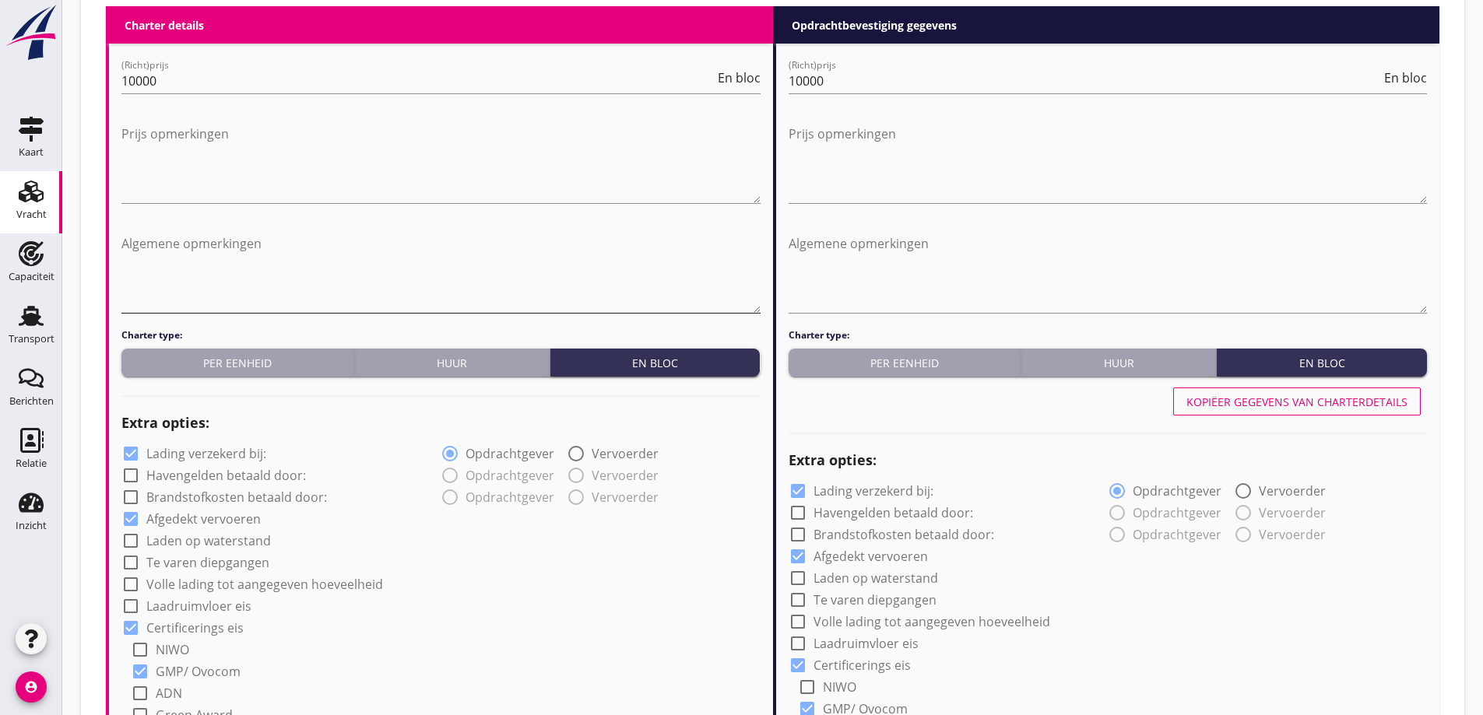
click at [317, 268] on textarea "Algemene opmerkingen" at bounding box center [440, 272] width 639 height 82
paste textarea "€ 50,00 per uur overliggeld bij het lossen"
type textarea "€ 50,00 per uur overliggeld bij het lossen"
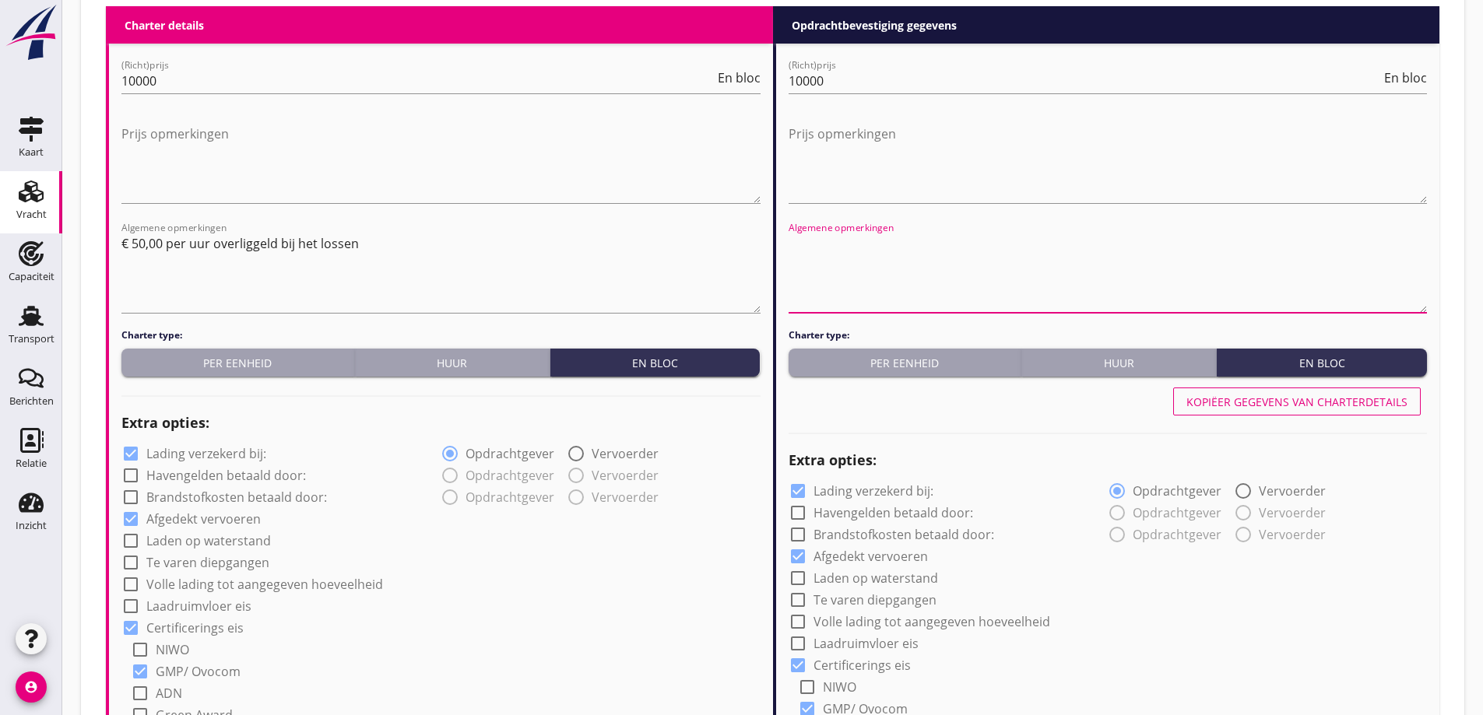
click at [906, 290] on textarea "Algemene opmerkingen" at bounding box center [1107, 272] width 639 height 82
paste textarea "€ 50,00 per uur overliggeld bij het lossen"
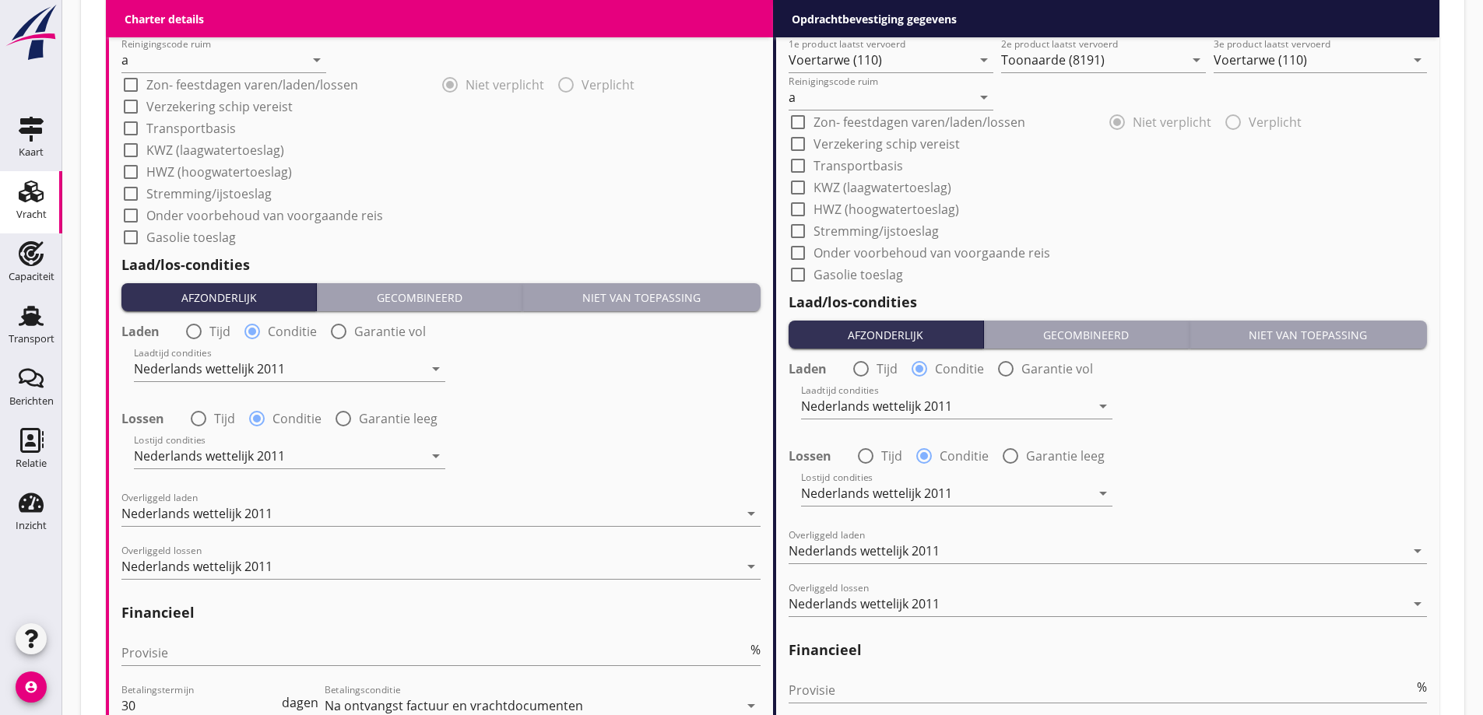
scroll to position [1712, 0]
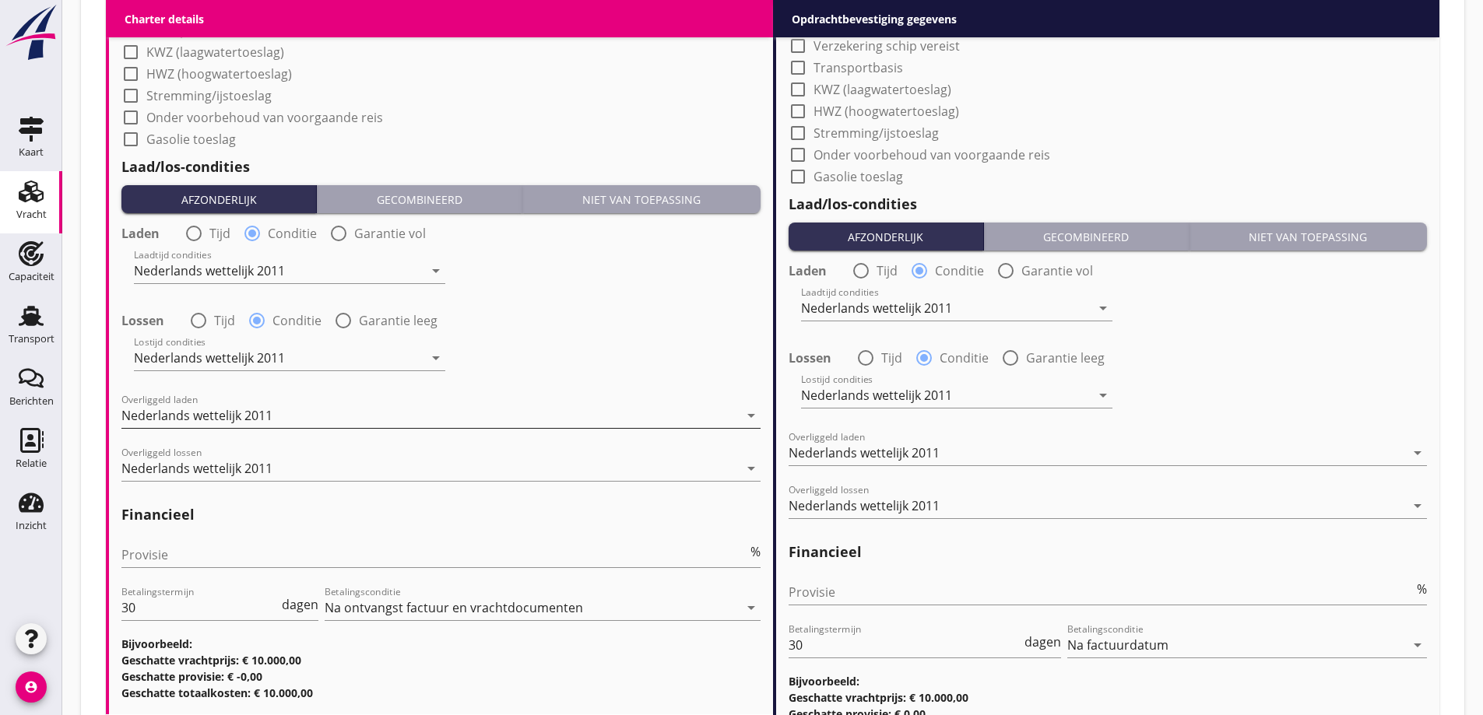
type textarea "€ 50,00 per uur overliggeld bij het lossen"
click at [245, 413] on div "Nederlands wettelijk 2011" at bounding box center [196, 416] width 151 height 14
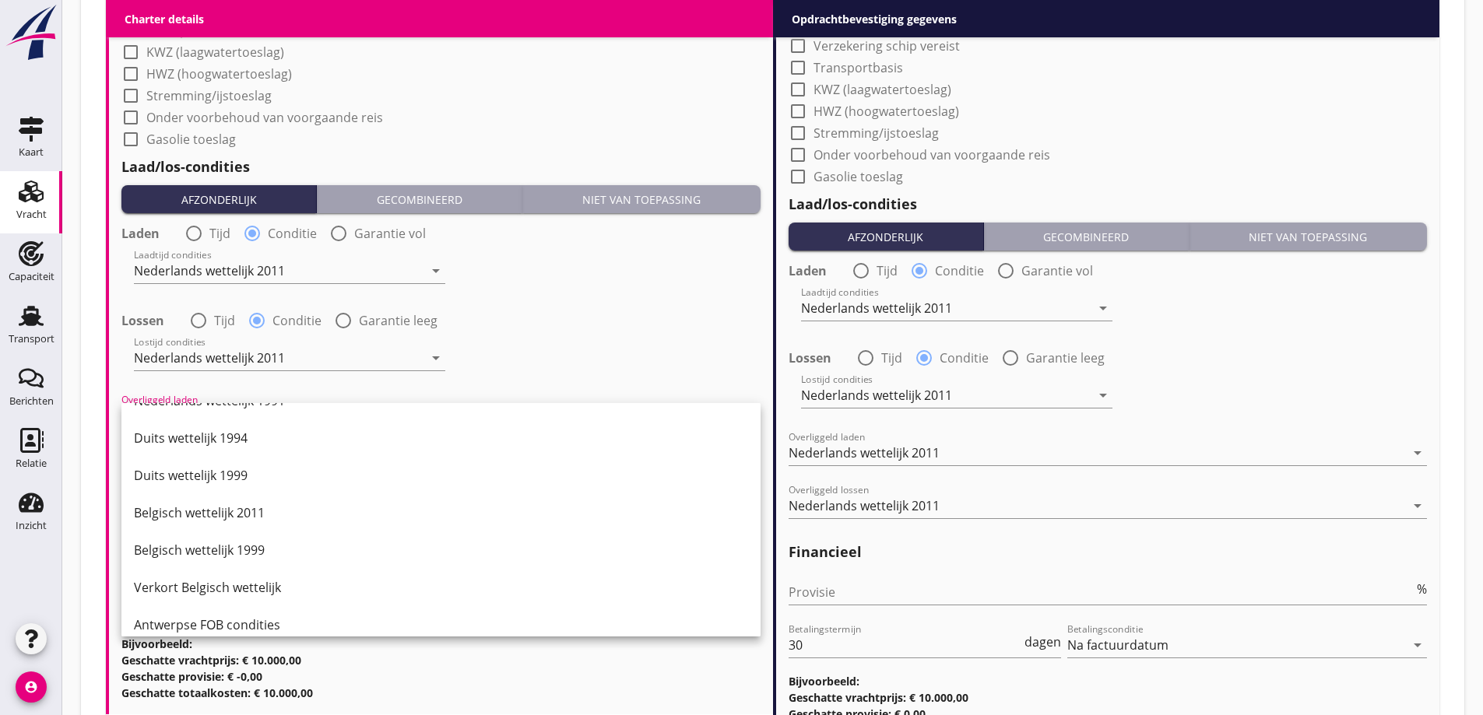
scroll to position [0, 0]
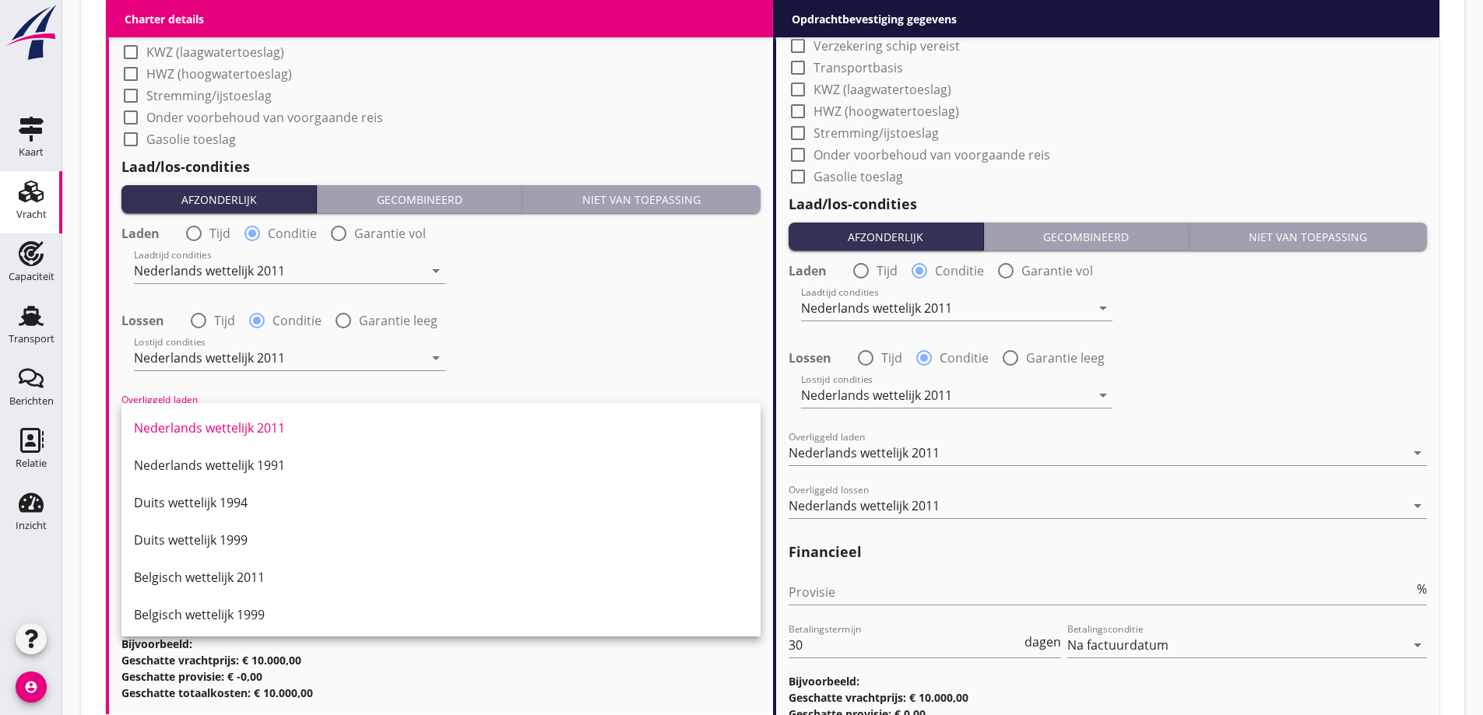
click at [443, 344] on div "Lostijd condities Nederlands wettelijk 2011 arrow_drop_down" at bounding box center [289, 361] width 311 height 50
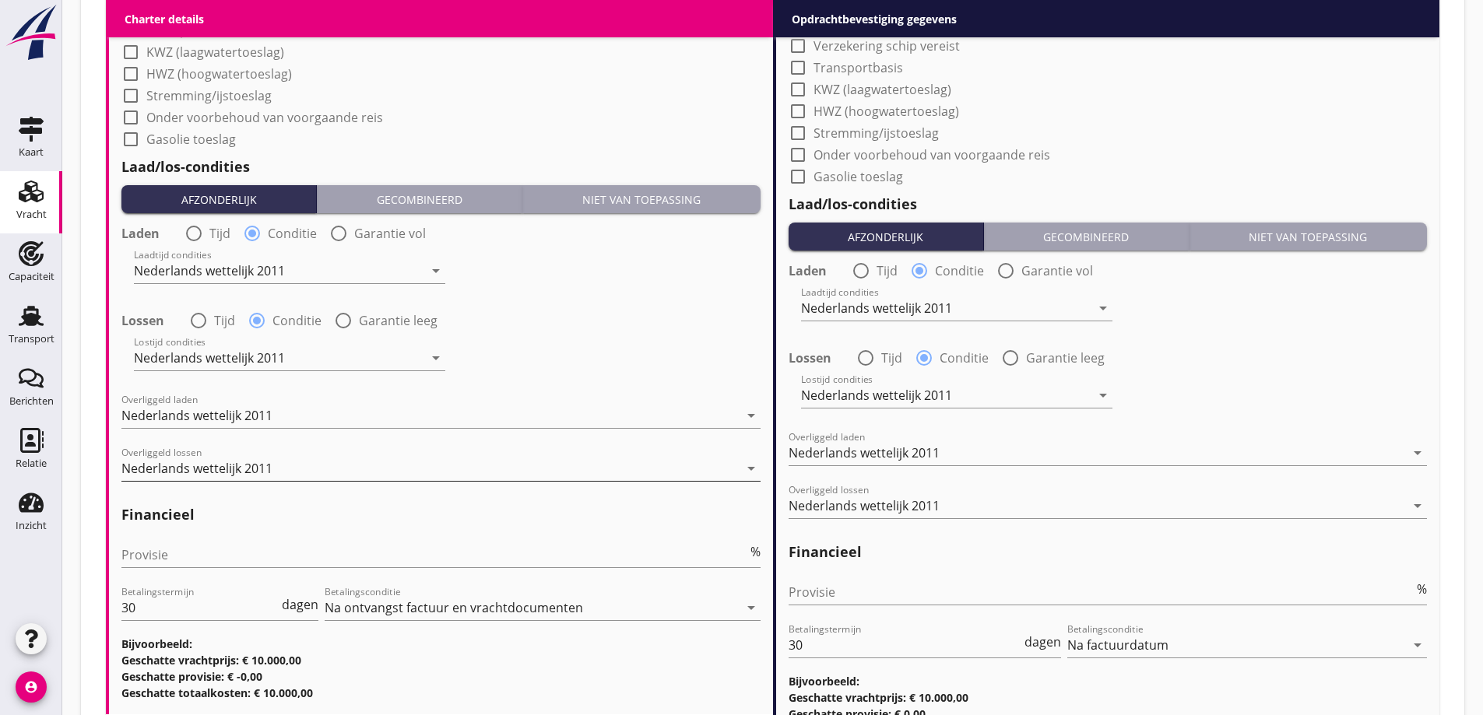
click at [237, 465] on div "Nederlands wettelijk 2011" at bounding box center [196, 469] width 151 height 14
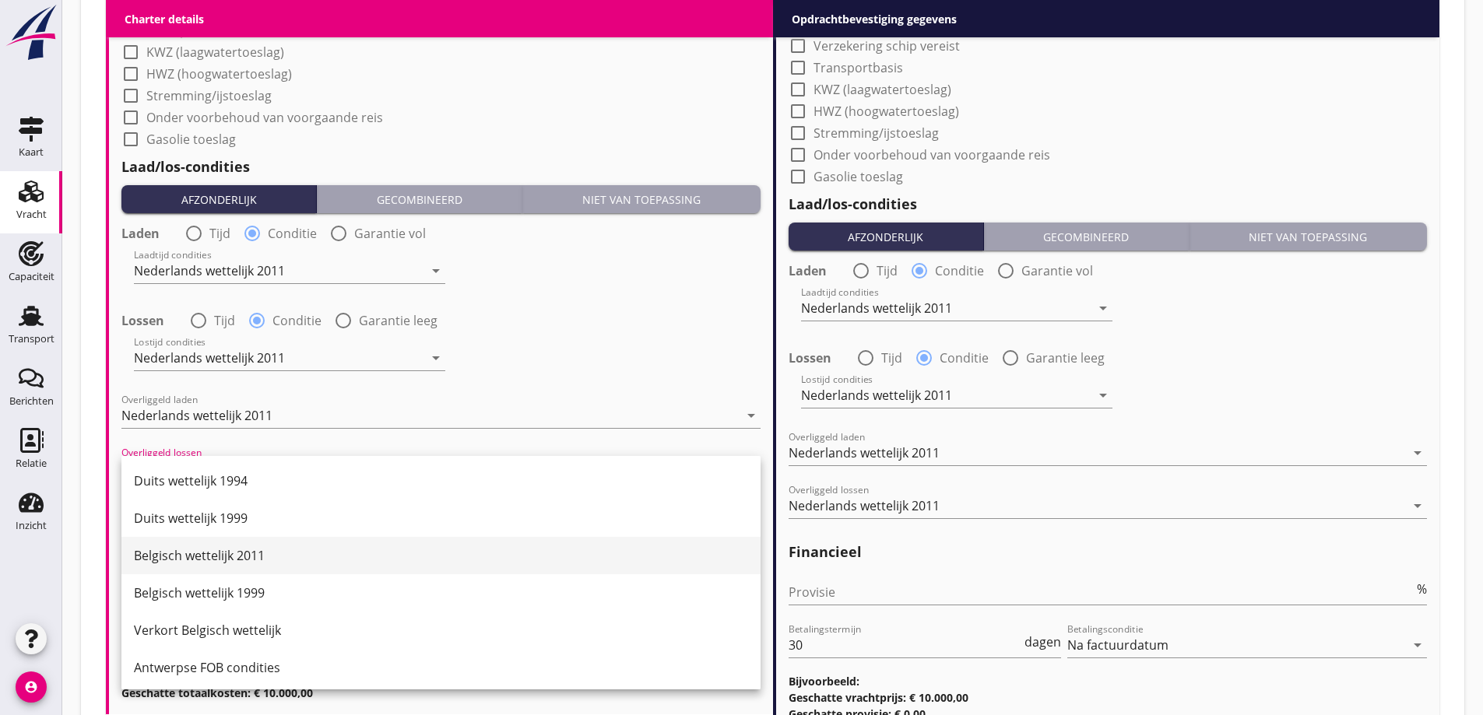
scroll to position [311, 0]
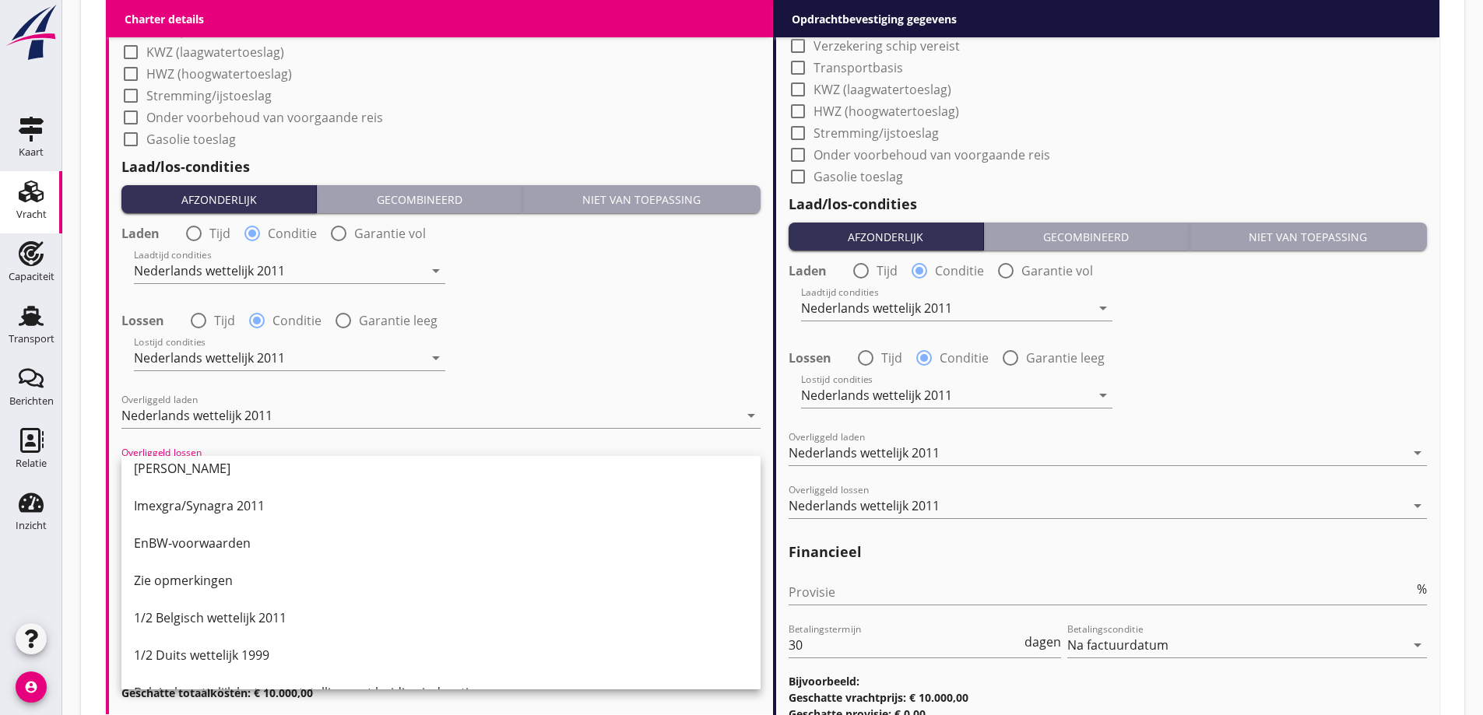
click at [245, 588] on div "Zie opmerkingen" at bounding box center [441, 580] width 614 height 19
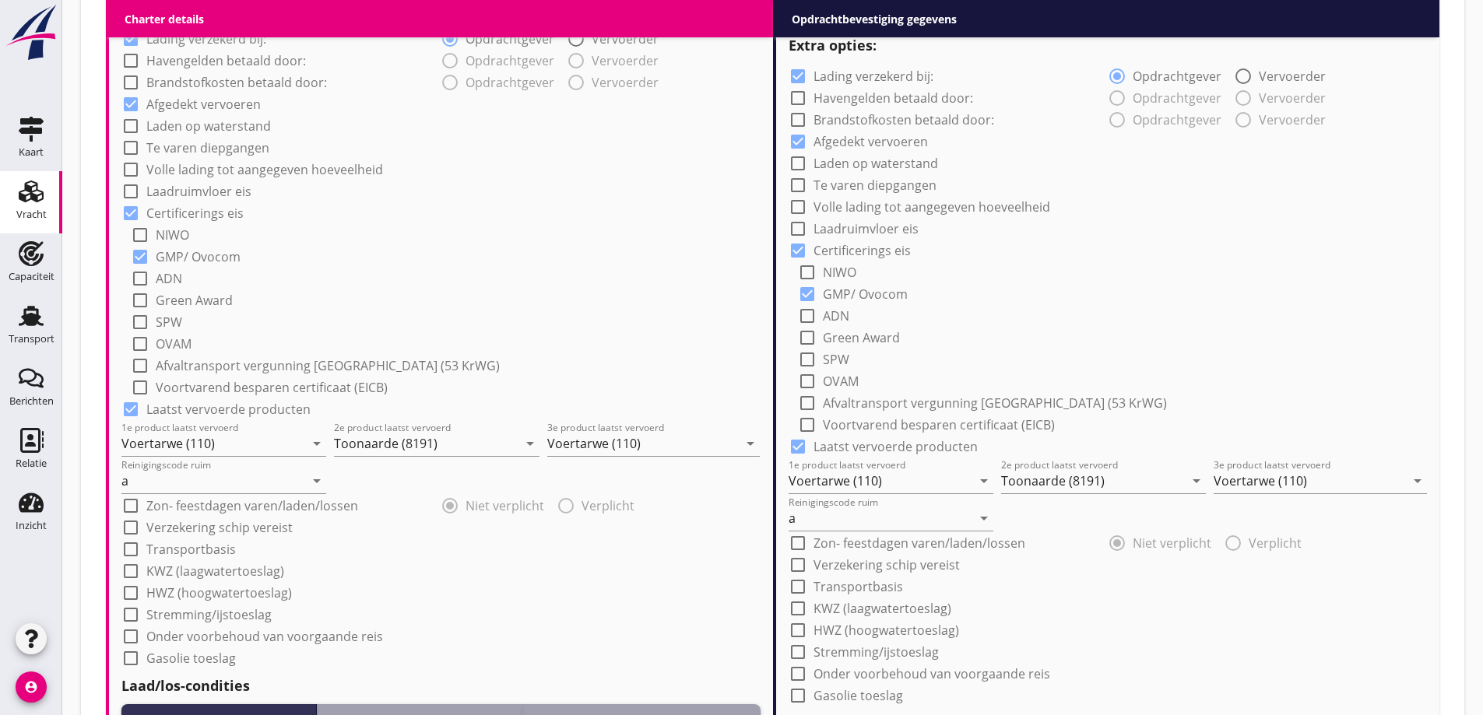
scroll to position [1076, 0]
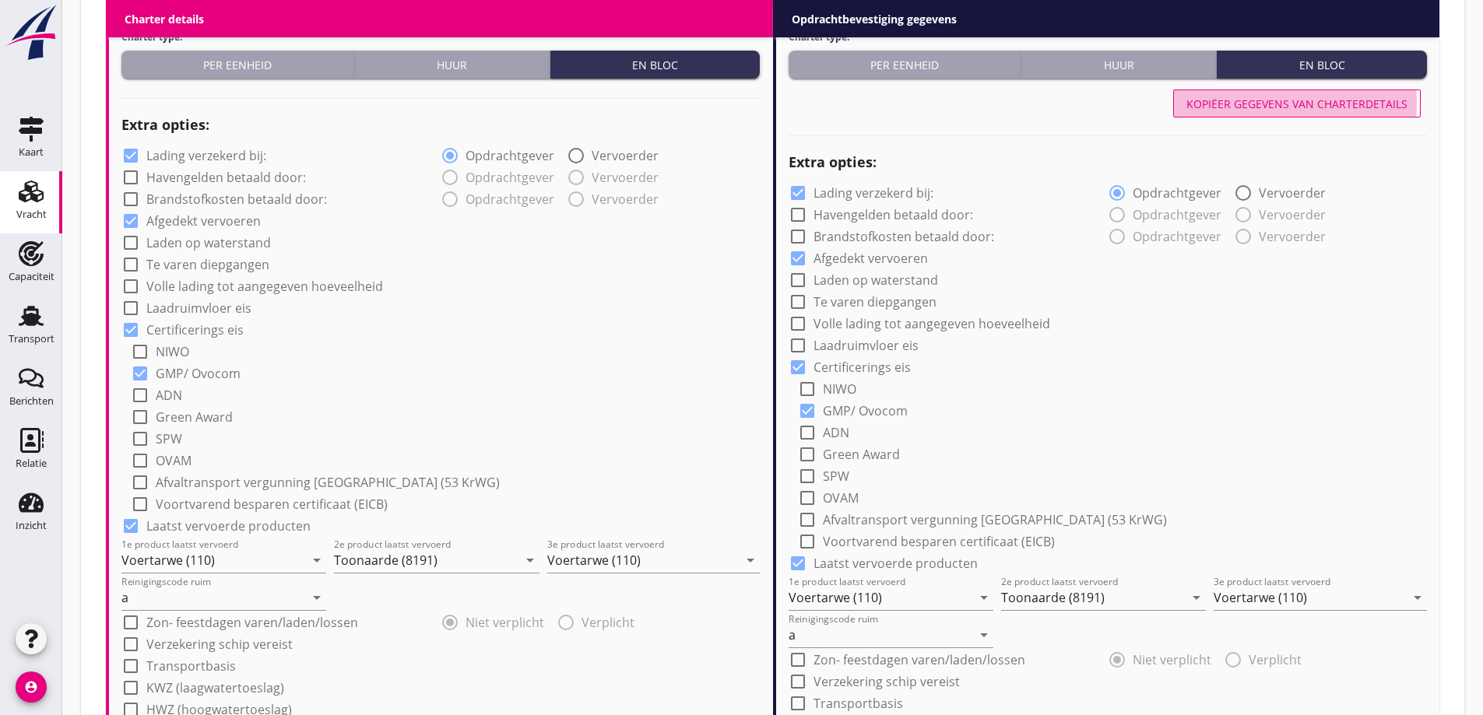
click at [1276, 111] on div "Kopiëer gegevens van charterdetails" at bounding box center [1296, 104] width 221 height 16
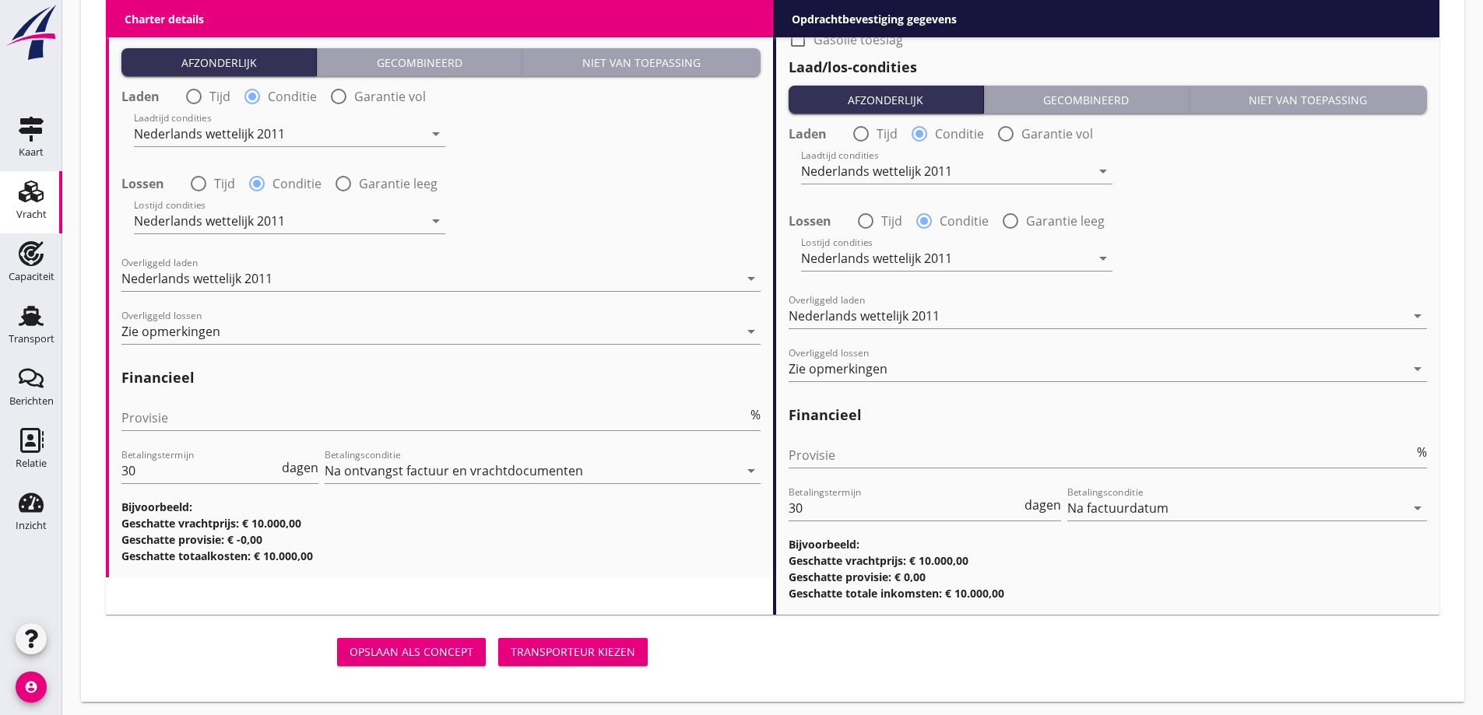
scroll to position [1855, 0]
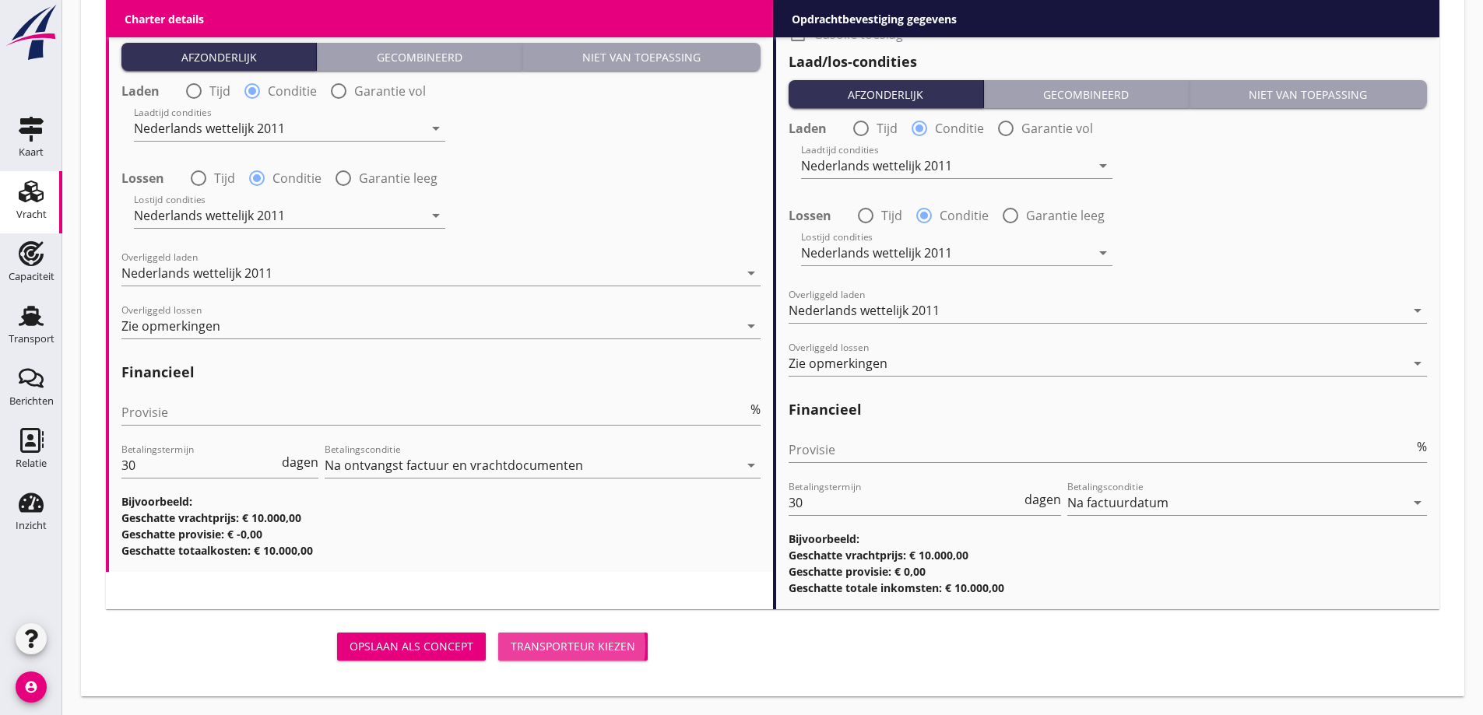
click at [588, 652] on div "Transporteur kiezen" at bounding box center [573, 646] width 125 height 16
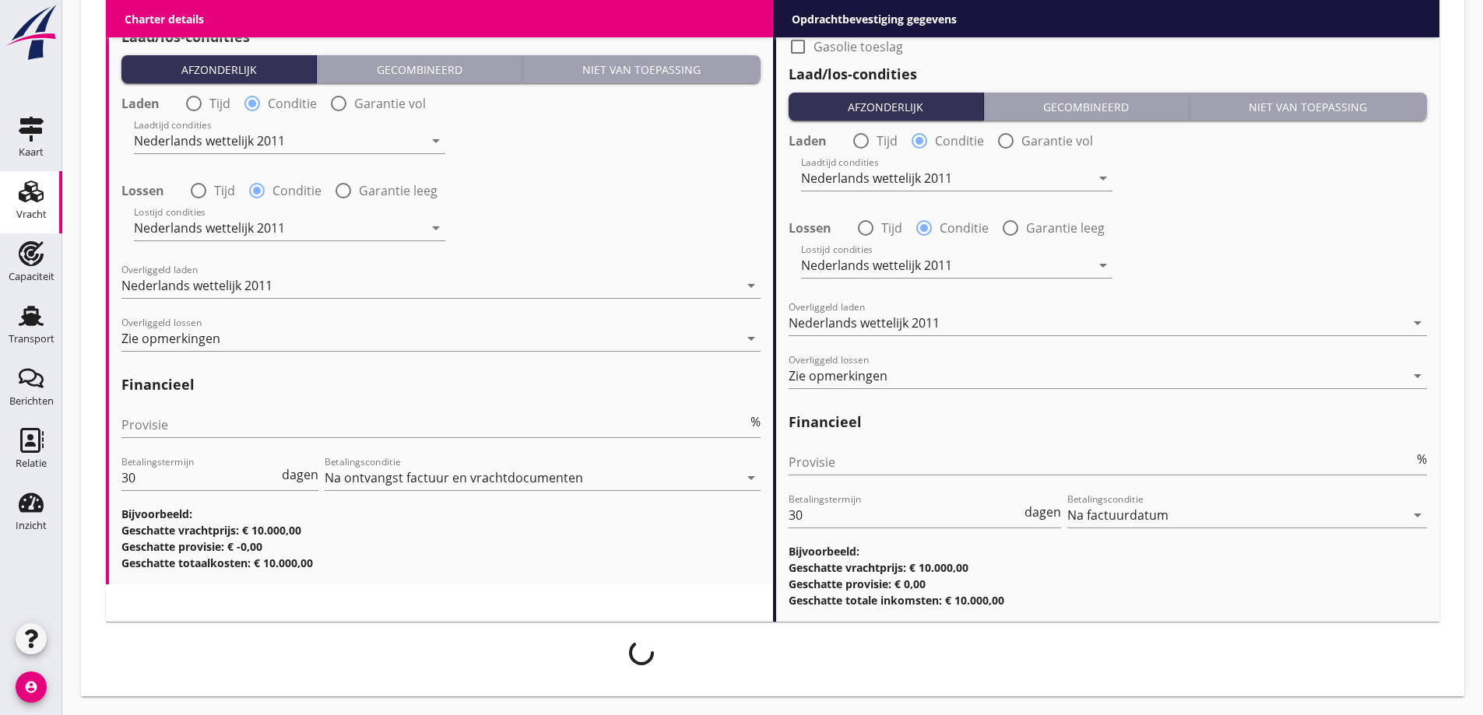
scroll to position [1842, 0]
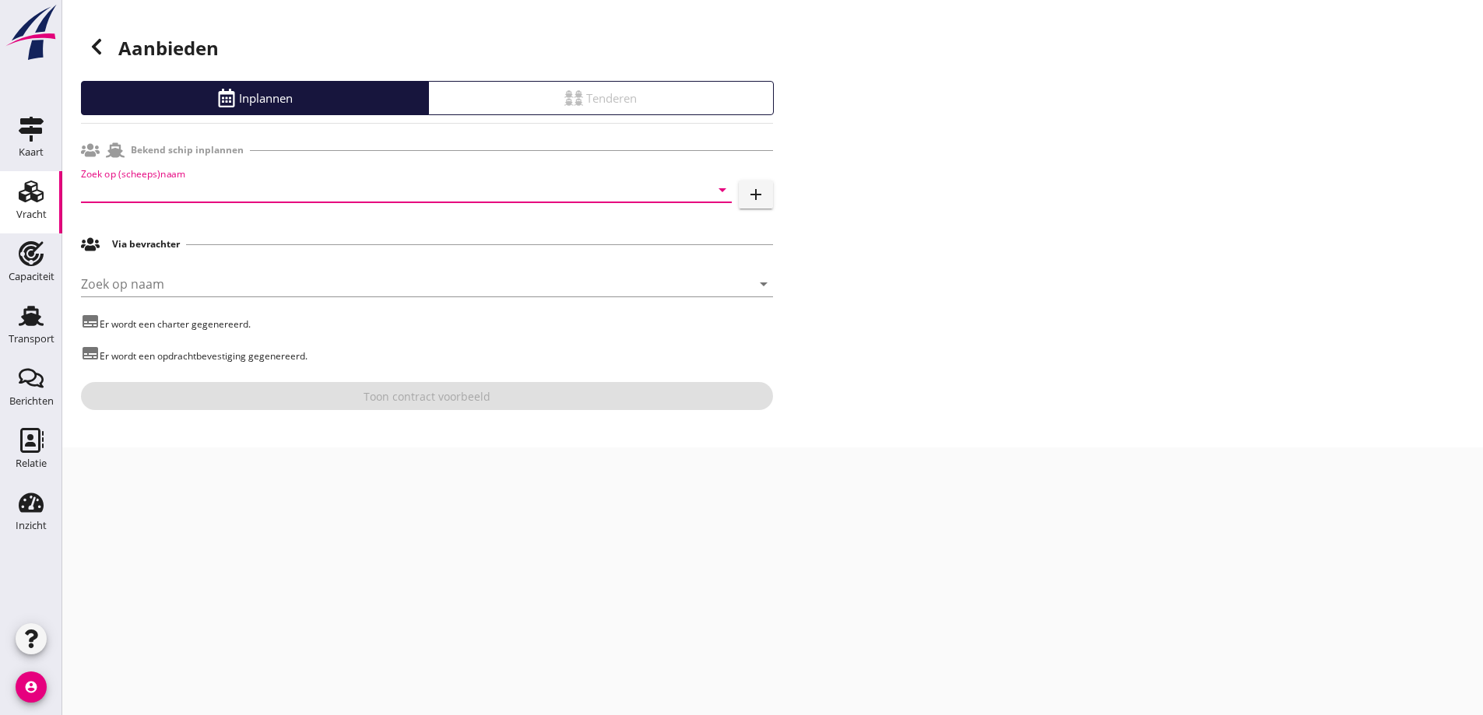
click at [370, 189] on input "Zoek op (scheeps)naam" at bounding box center [384, 189] width 607 height 25
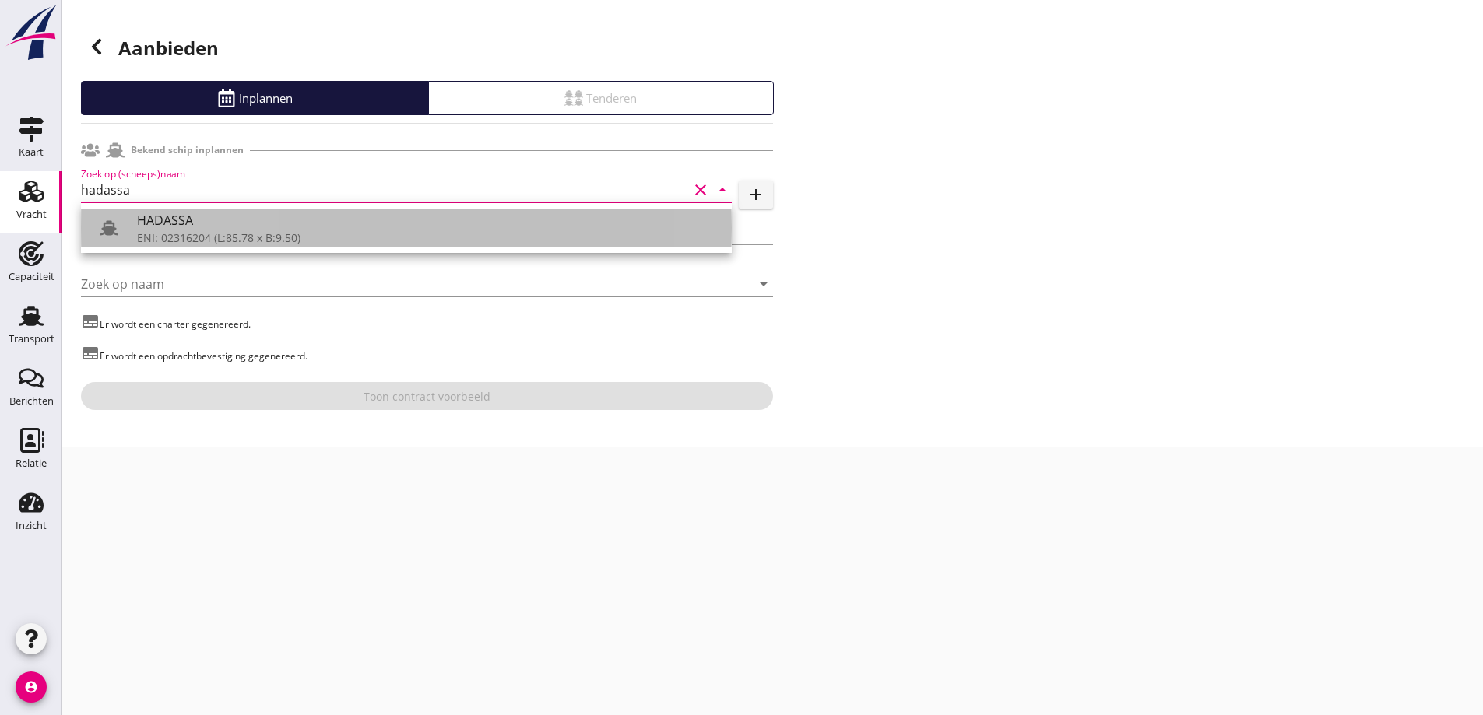
click at [167, 219] on div "HADASSA" at bounding box center [428, 220] width 582 height 19
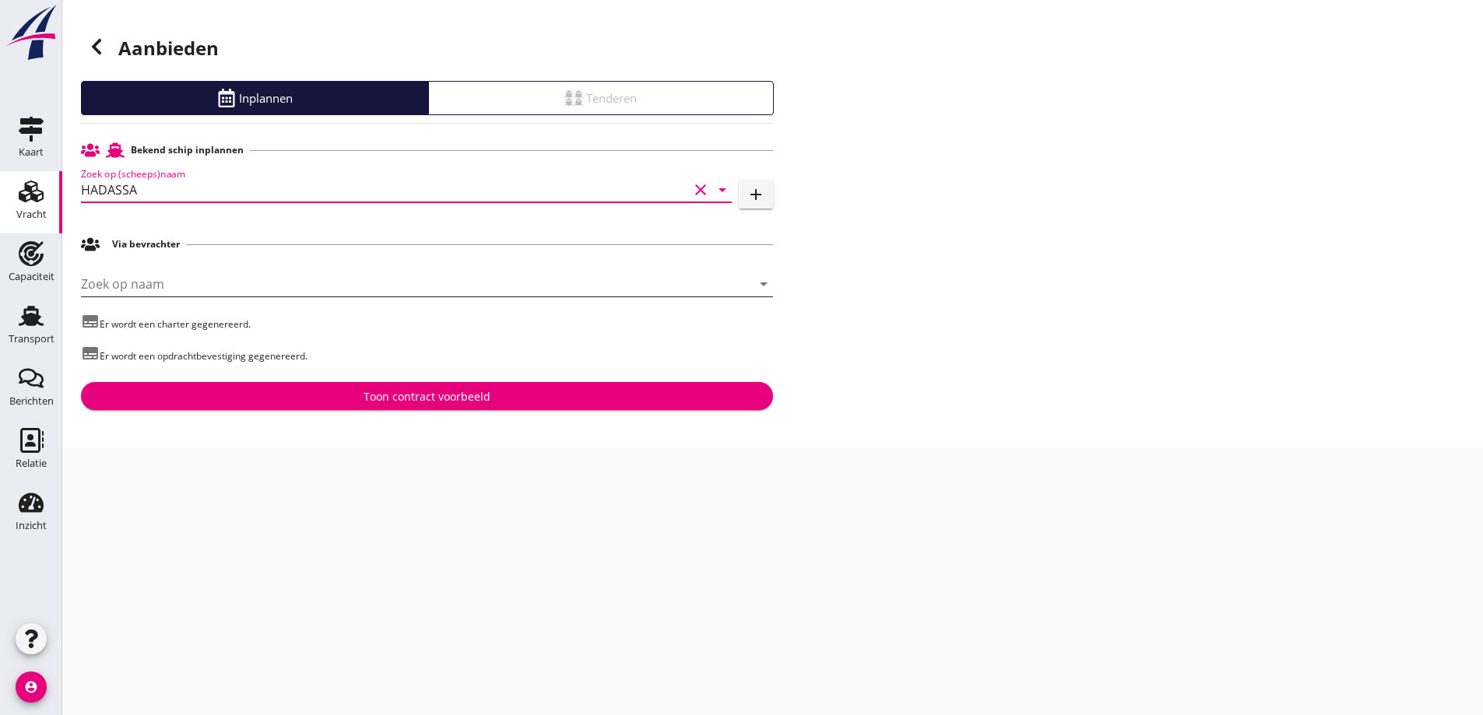
type input "HADASSA"
click at [247, 286] on input "Zoek op naam" at bounding box center [405, 284] width 648 height 25
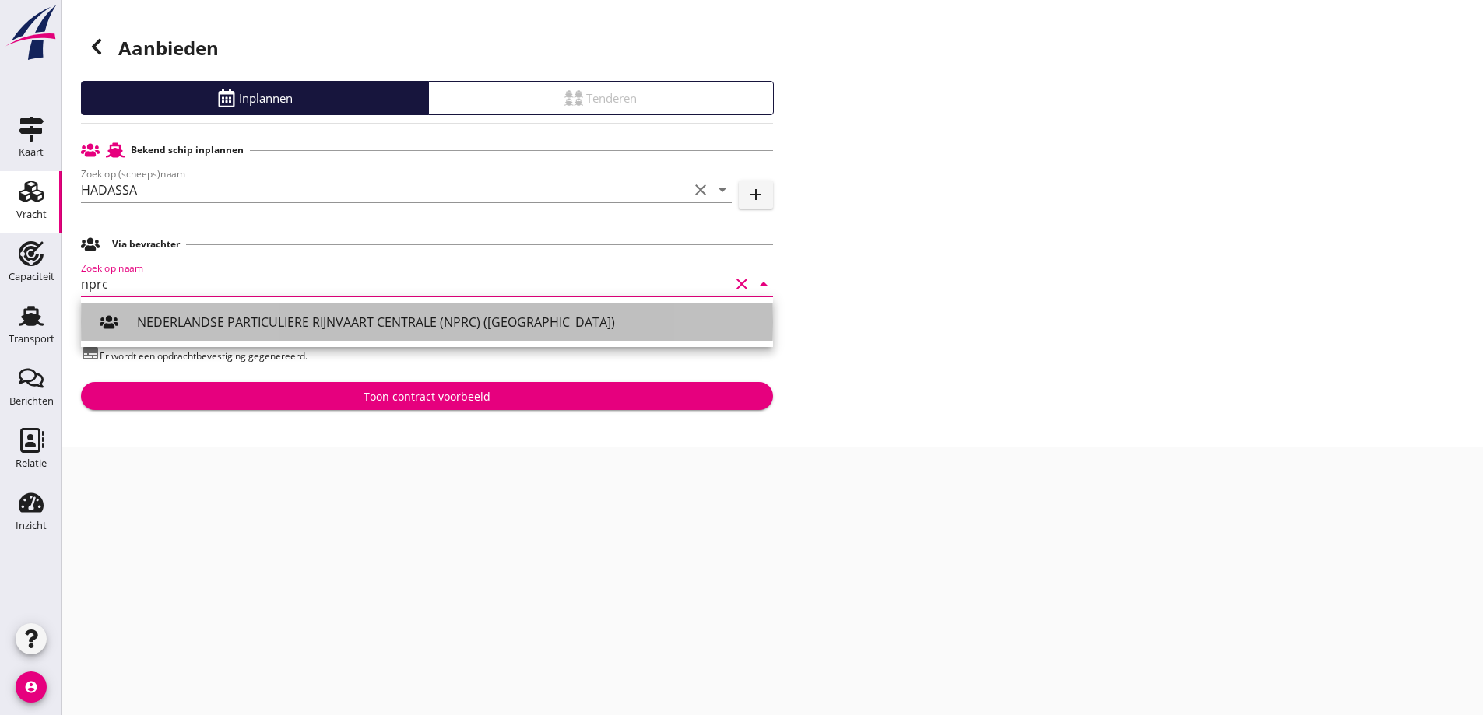
click at [240, 314] on div "NEDERLANDSE PARTICULIERE RIJNVAART CENTRALE (NPRC) (ROTTERDAM)" at bounding box center [448, 322] width 623 height 19
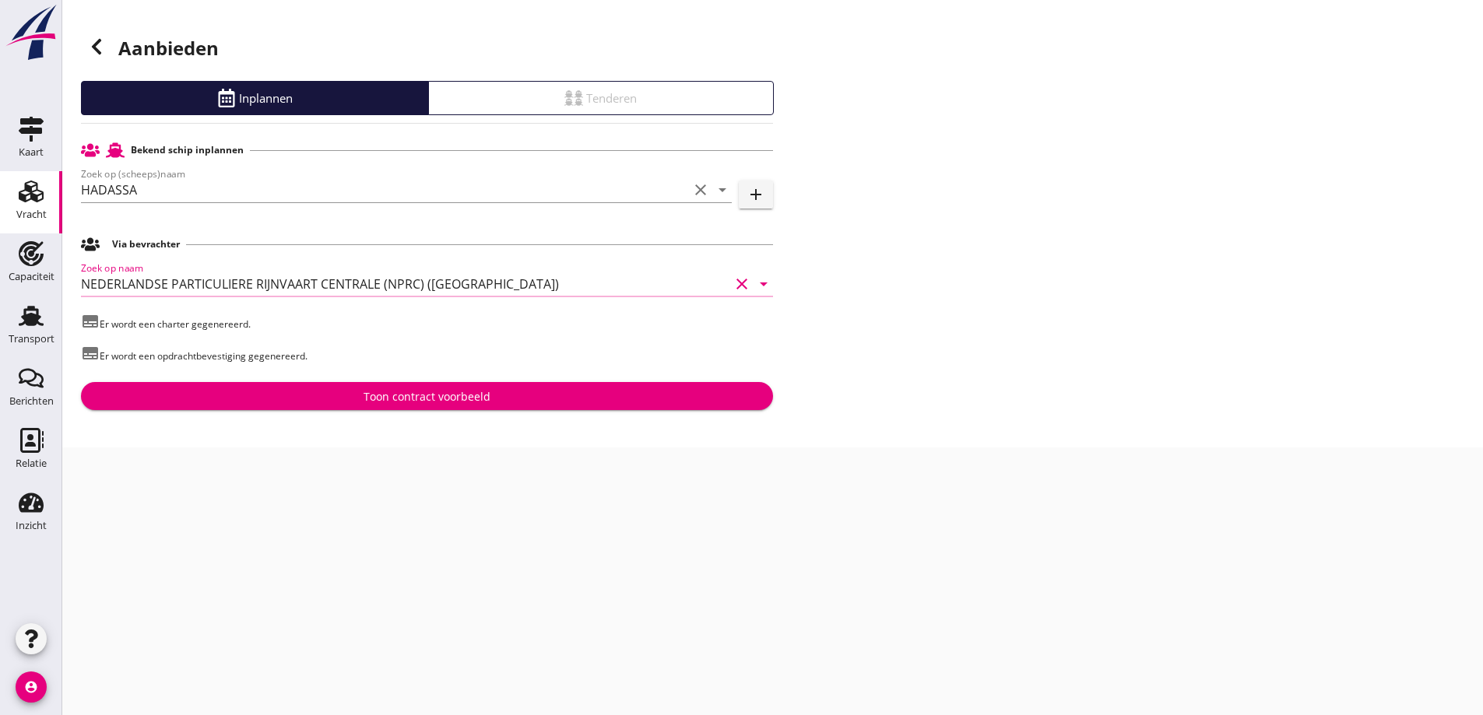
type input "NEDERLANDSE PARTICULIERE RIJNVAART CENTRALE (NPRC) (ROTTERDAM)"
click at [321, 398] on div "Toon contract voorbeeld" at bounding box center [426, 396] width 667 height 16
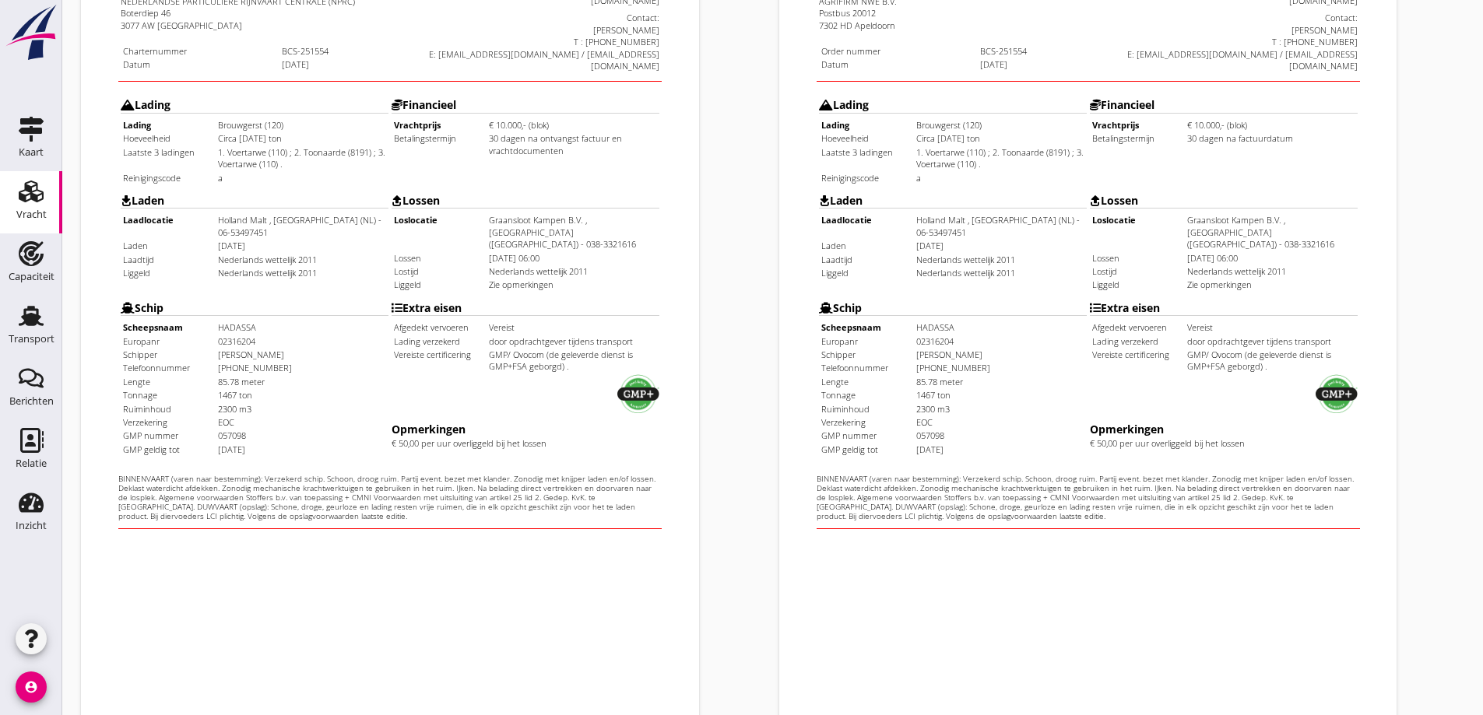
scroll to position [437, 0]
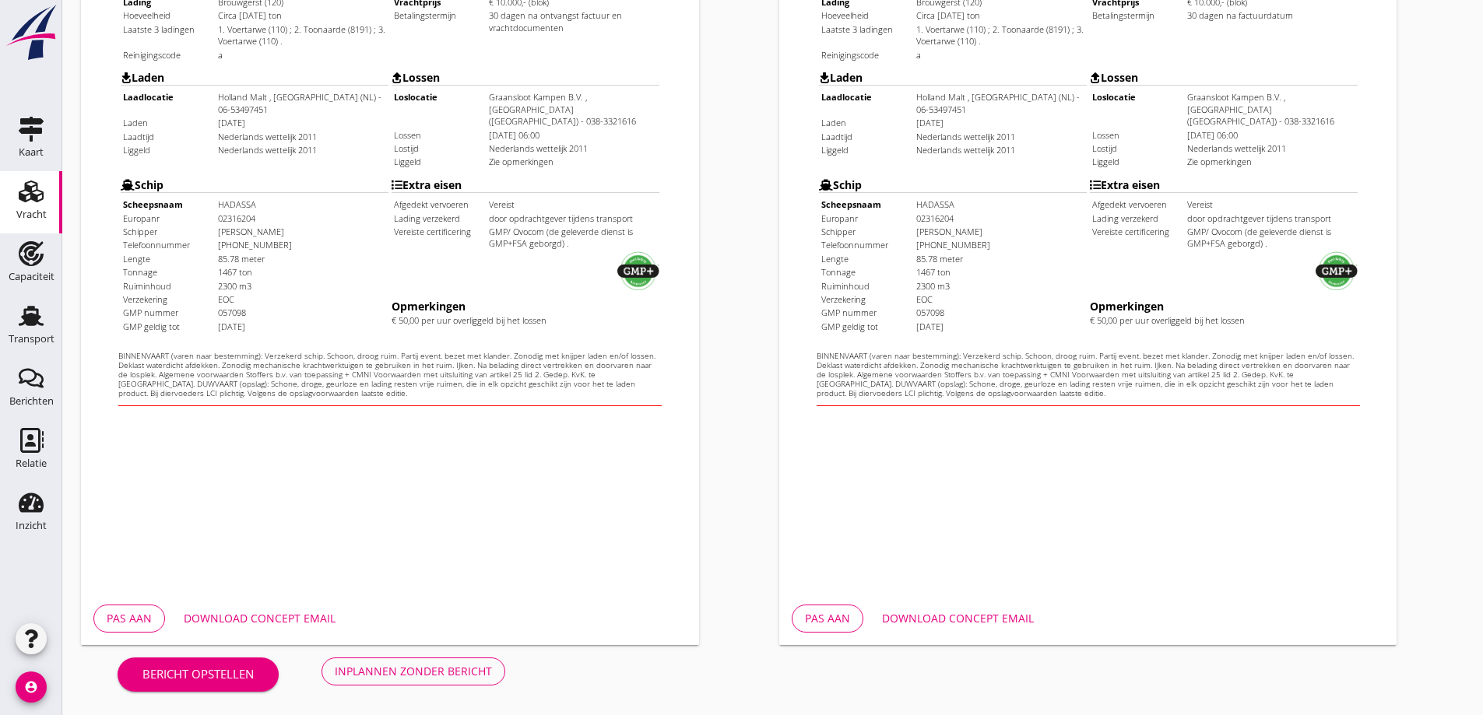
click at [155, 617] on button "Pas aan" at bounding box center [129, 619] width 72 height 28
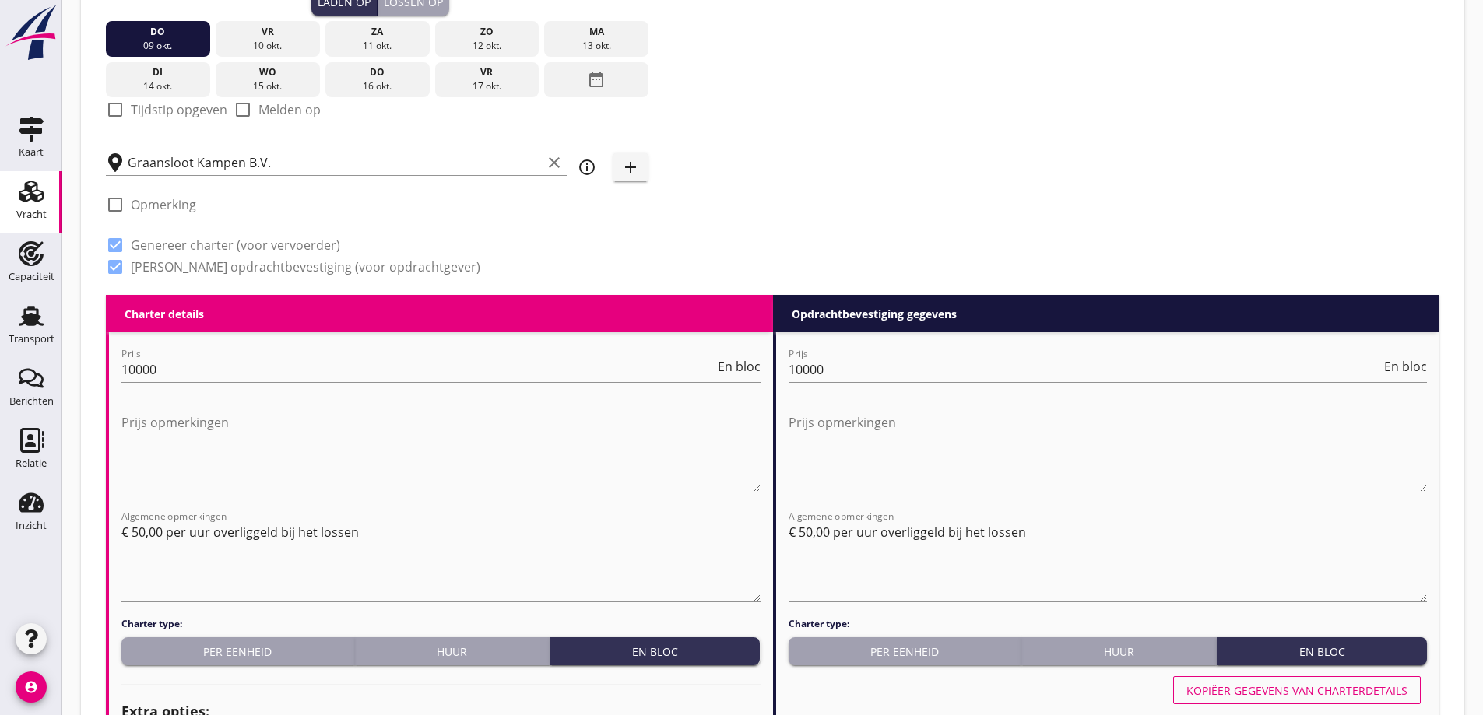
scroll to position [545, 0]
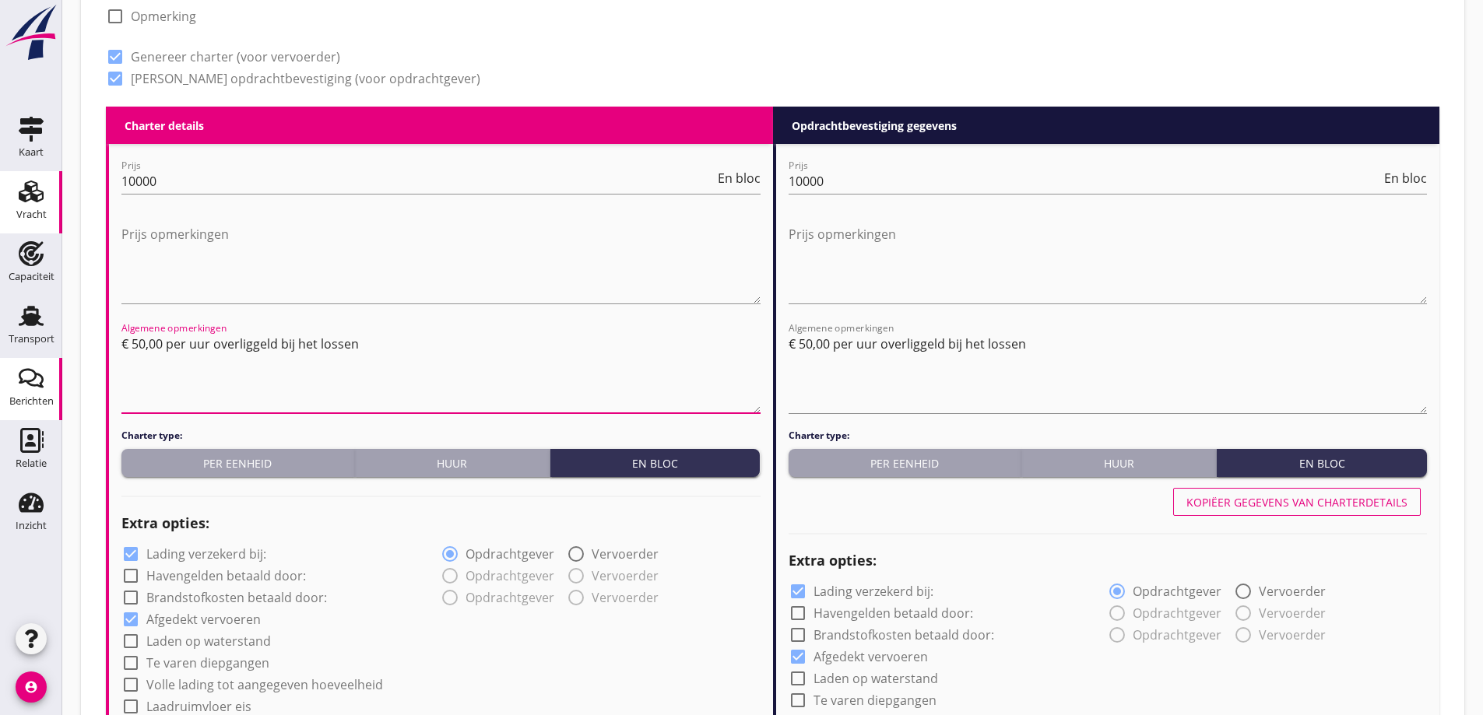
drag, startPoint x: 363, startPoint y: 356, endPoint x: 38, endPoint y: 395, distance: 327.6
click at [38, 395] on div "Kaart Kaart Vracht Vracht Capaciteit Capaciteit Transport Transport Berichten B…" at bounding box center [741, 673] width 1483 height 2437
click at [392, 340] on textarea "€ 50,00 per uur overliggeld bij het lossen" at bounding box center [440, 373] width 639 height 82
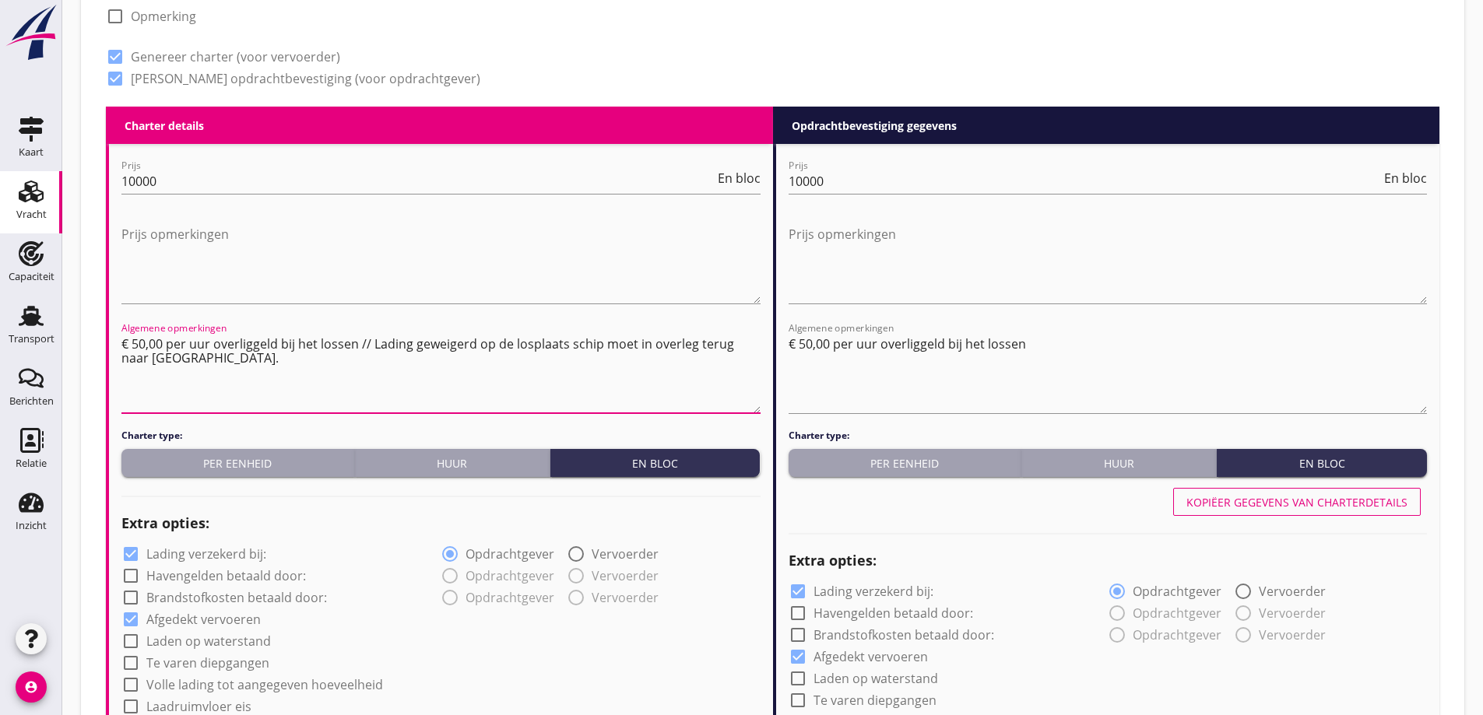
drag, startPoint x: 370, startPoint y: 344, endPoint x: 416, endPoint y: 374, distance: 55.0
click at [416, 374] on textarea "€ 50,00 per uur overliggeld bij het lossen // Lading geweigerd op de losplaats …" at bounding box center [440, 373] width 639 height 82
type textarea "€ 50,00 per uur overliggeld bij het lossen // Lading geweigerd op de losplaats …"
click at [1078, 359] on textarea "€ 50,00 per uur overliggeld bij het lossen" at bounding box center [1107, 373] width 639 height 82
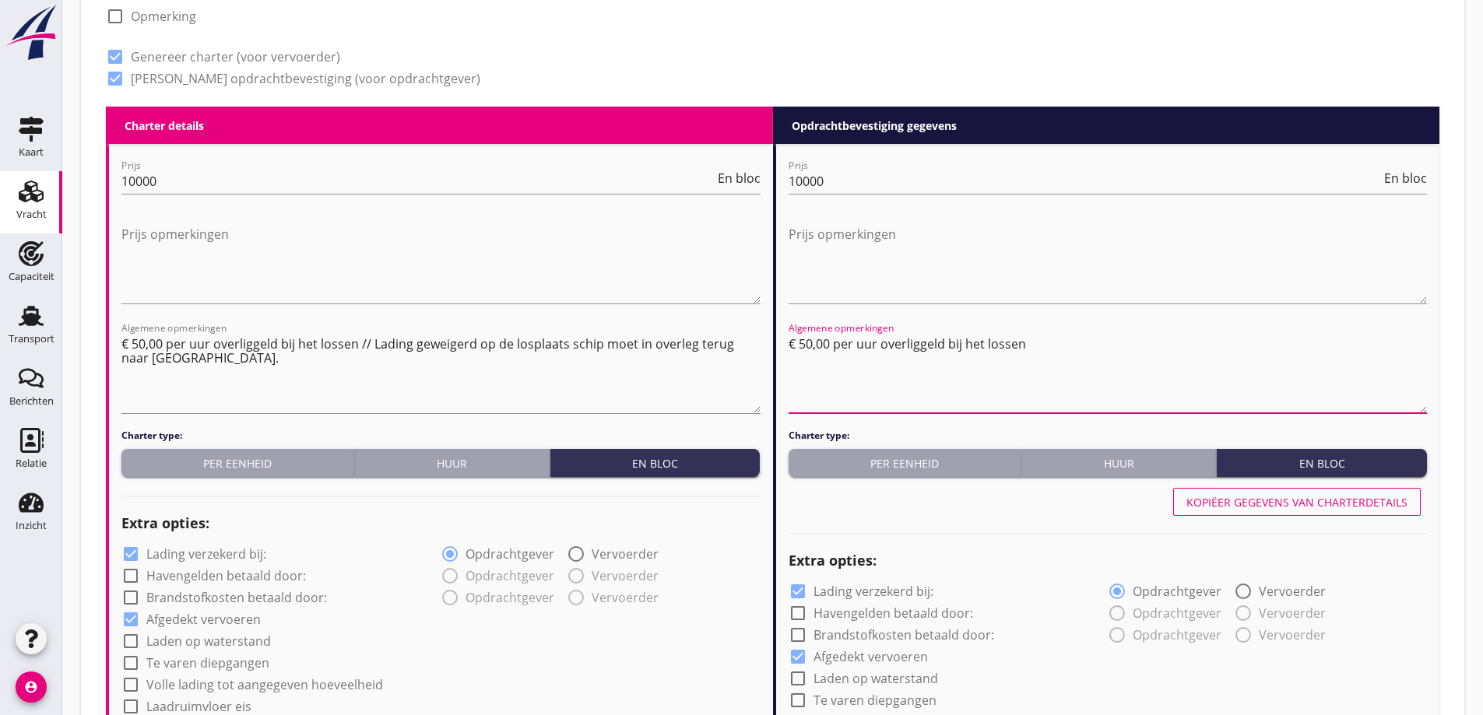
paste textarea "Lading geweigerd op de losplaats schip moet in overleg terug naar Kampen."
click at [1027, 344] on textarea "€ 50,00 per uur overliggeld bij het lossen Lading geweigerd op de losplaats sch…" at bounding box center [1107, 373] width 639 height 82
click at [911, 402] on textarea "€ 50,00 per uur overliggeld bij het lossen // Lading geweigerd op de losplaats …" at bounding box center [1107, 373] width 639 height 82
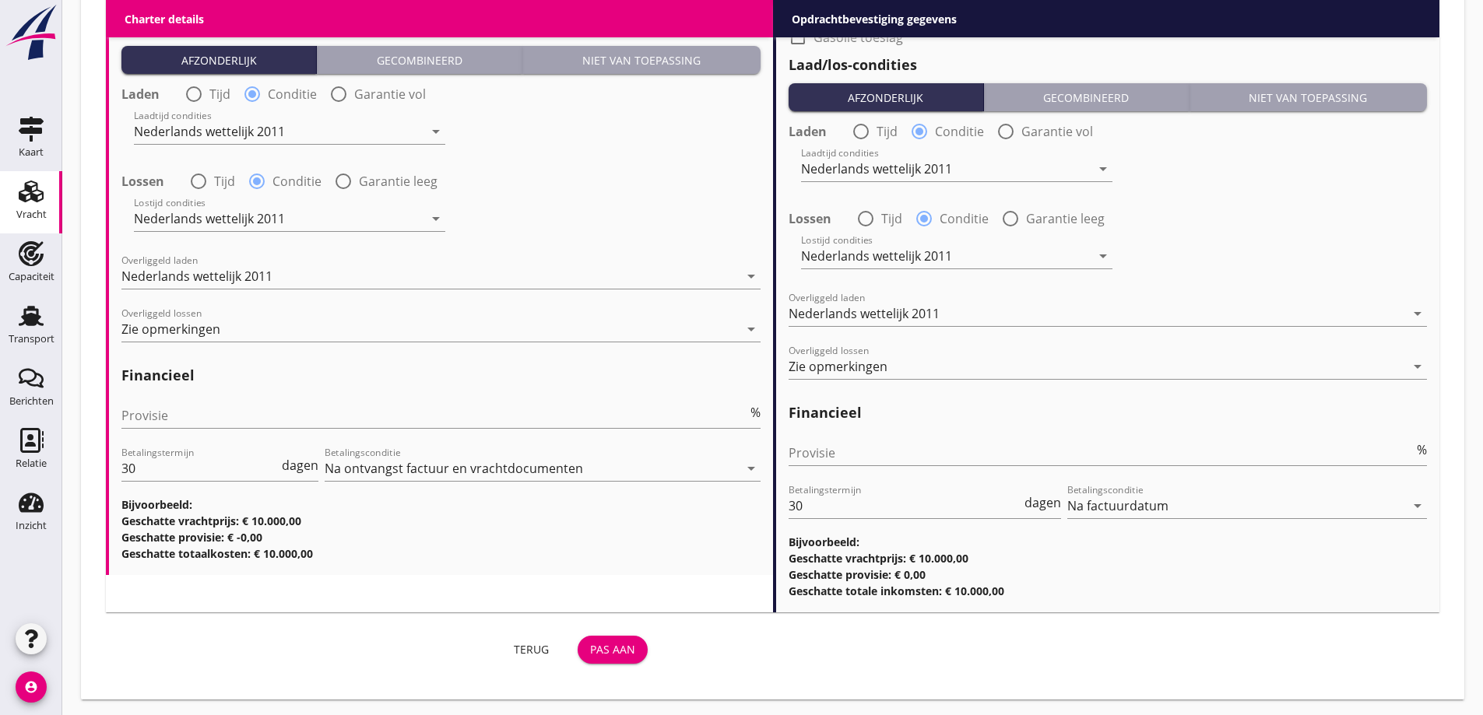
scroll to position [1722, 0]
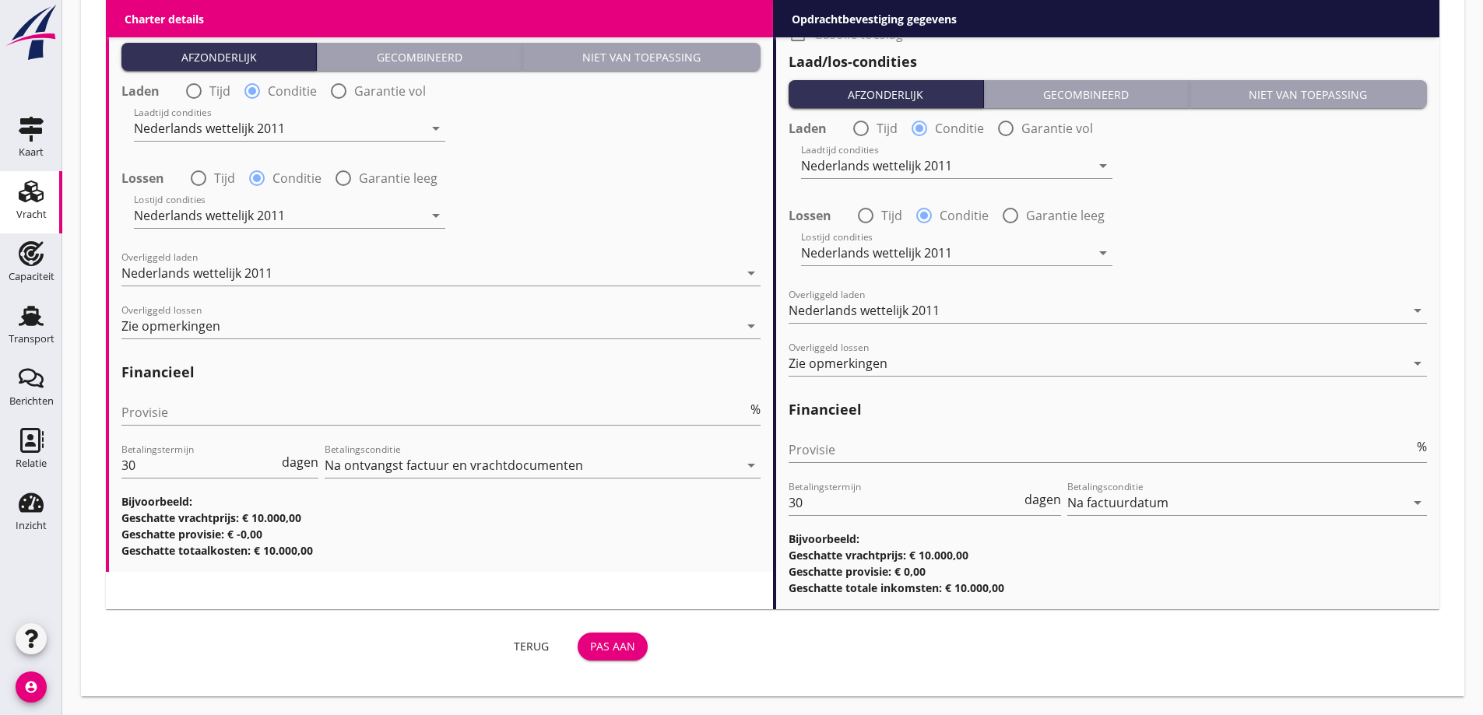
type textarea "€ 50,00 per uur overliggeld bij het lossen // Lading geweigerd op de losplaats …"
click at [621, 639] on div "Pas aan" at bounding box center [612, 646] width 45 height 16
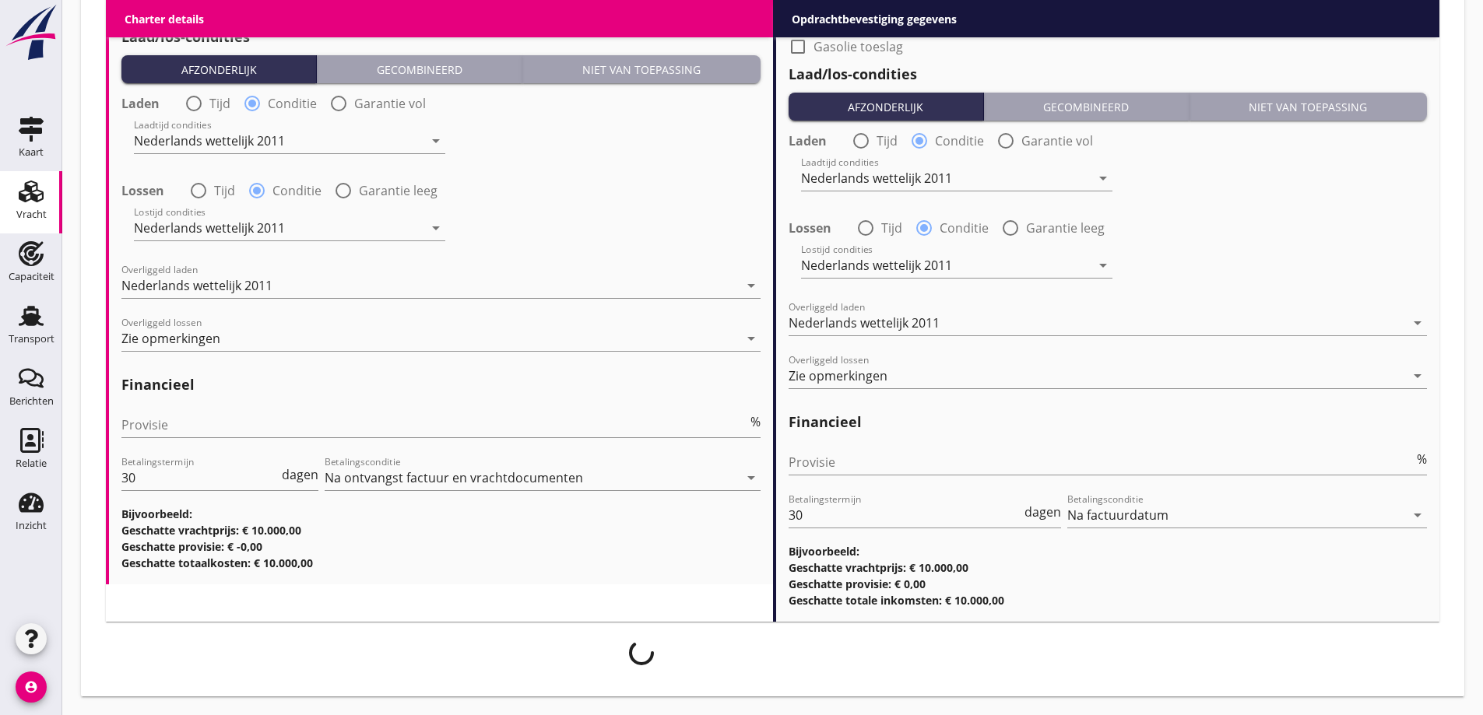
scroll to position [1709, 0]
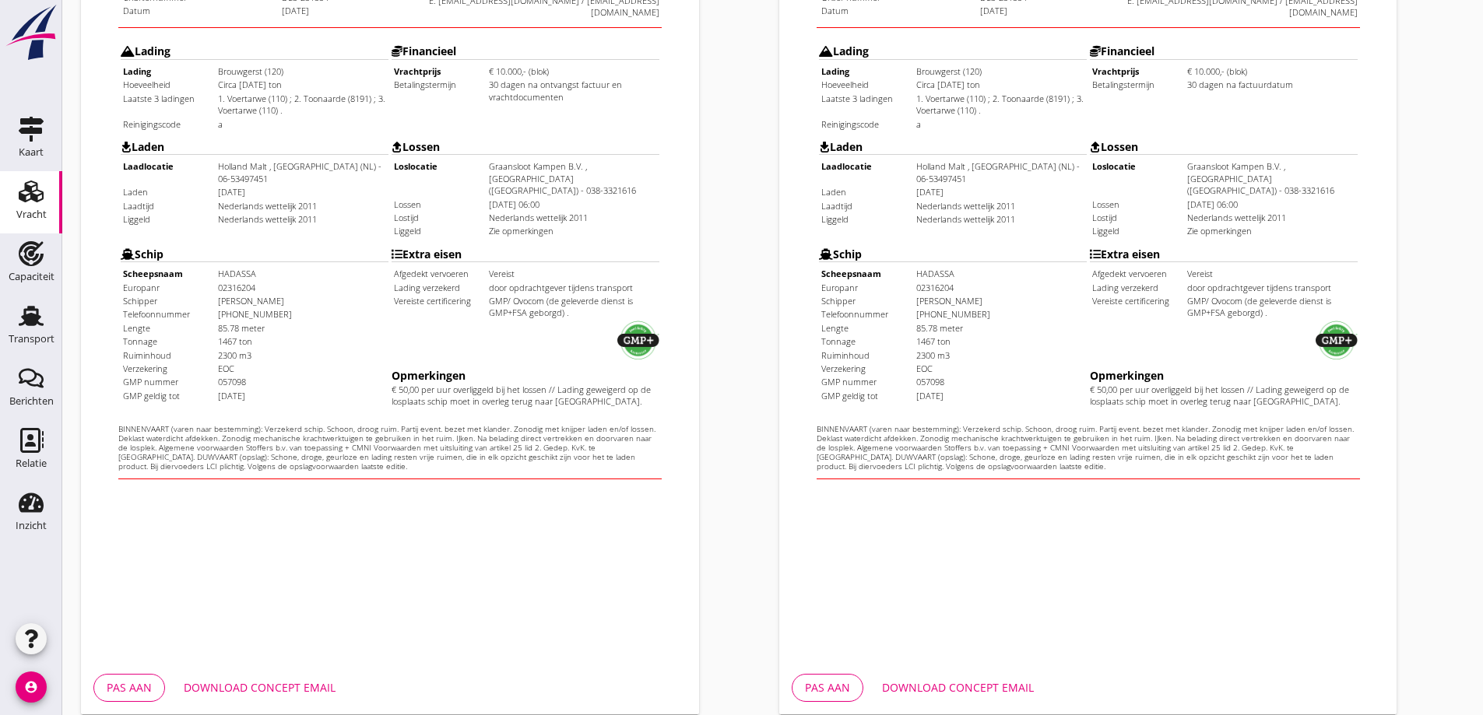
scroll to position [437, 0]
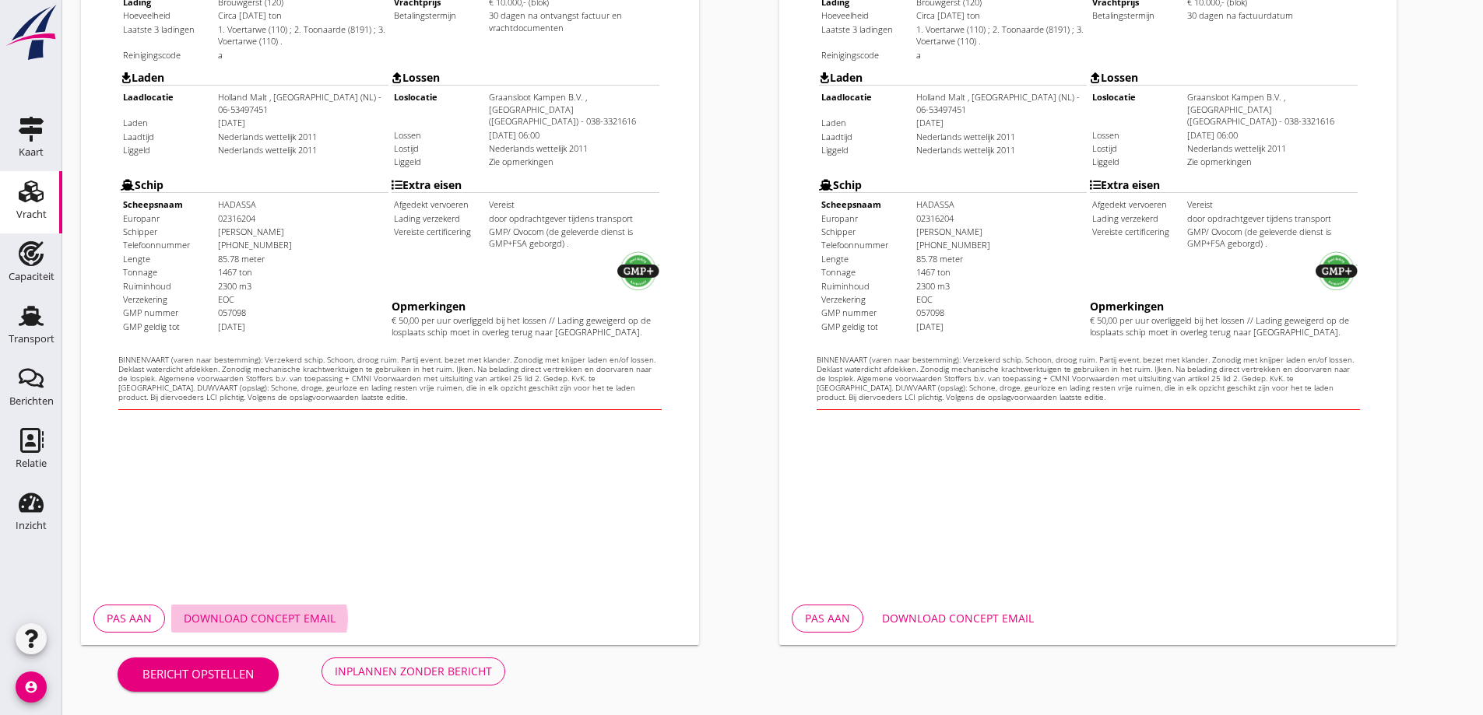
click at [294, 623] on div "Download concept email" at bounding box center [260, 618] width 152 height 16
click at [931, 613] on div "Download concept email" at bounding box center [958, 618] width 152 height 16
click at [369, 663] on div "Inplannen zonder bericht" at bounding box center [413, 671] width 157 height 16
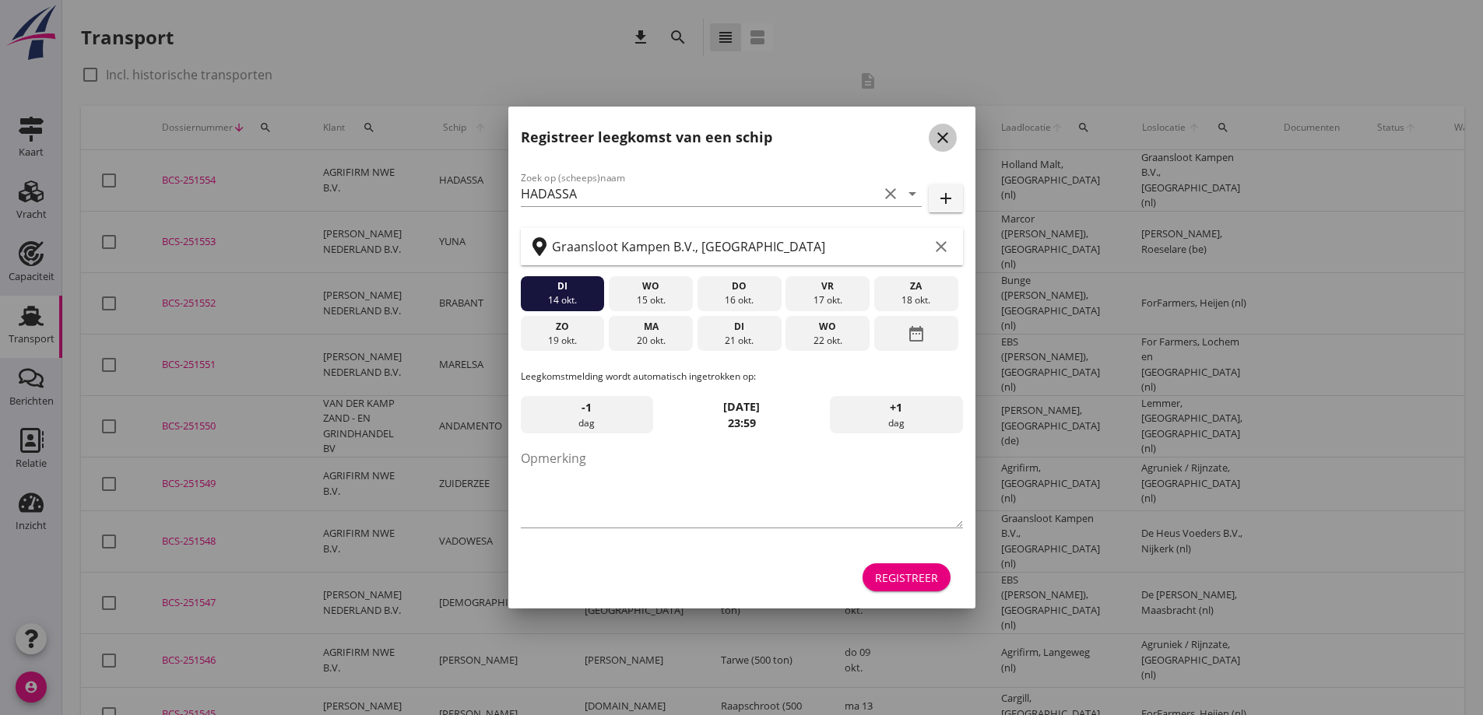
click at [936, 142] on icon "close" at bounding box center [942, 137] width 19 height 19
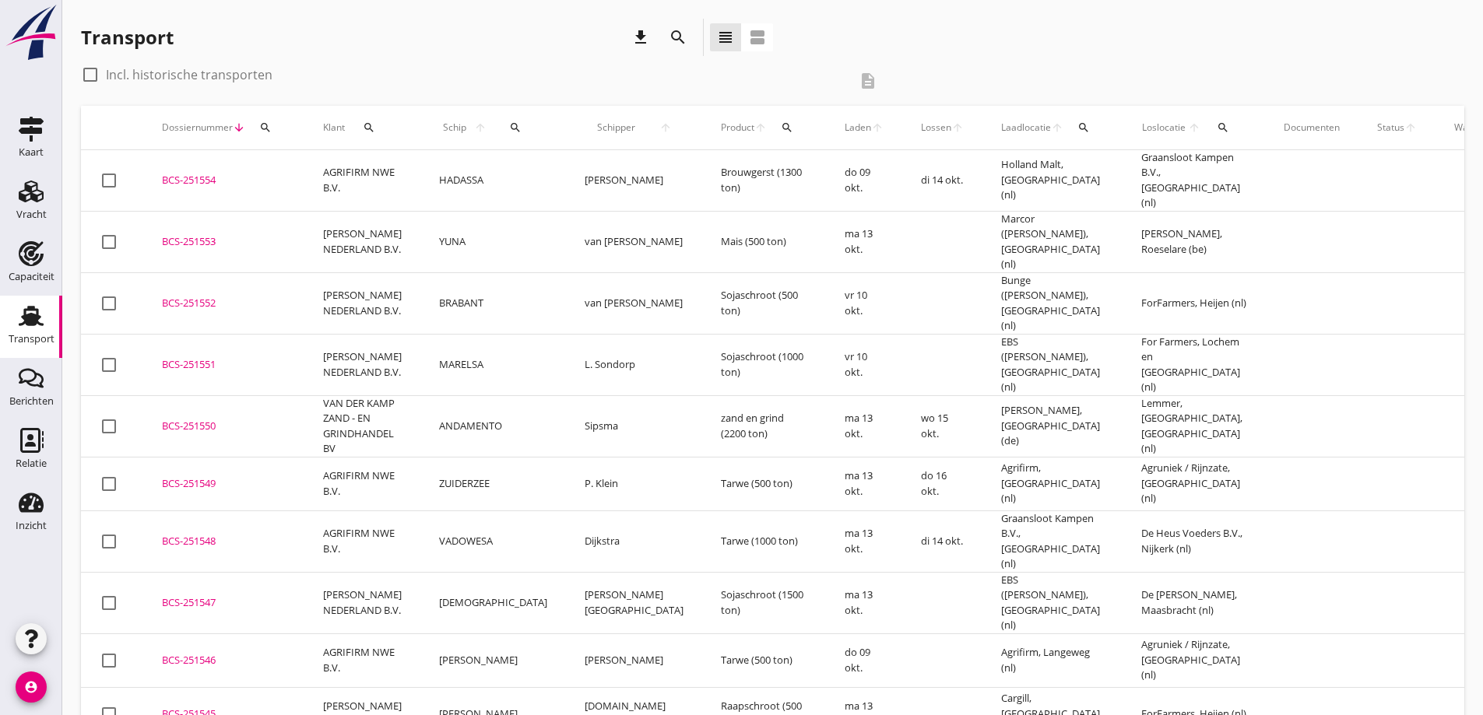
click at [202, 188] on td "BCS-251554 upload_file Drop hier uw bestand om het aan het dossier toe te voegen" at bounding box center [223, 180] width 161 height 61
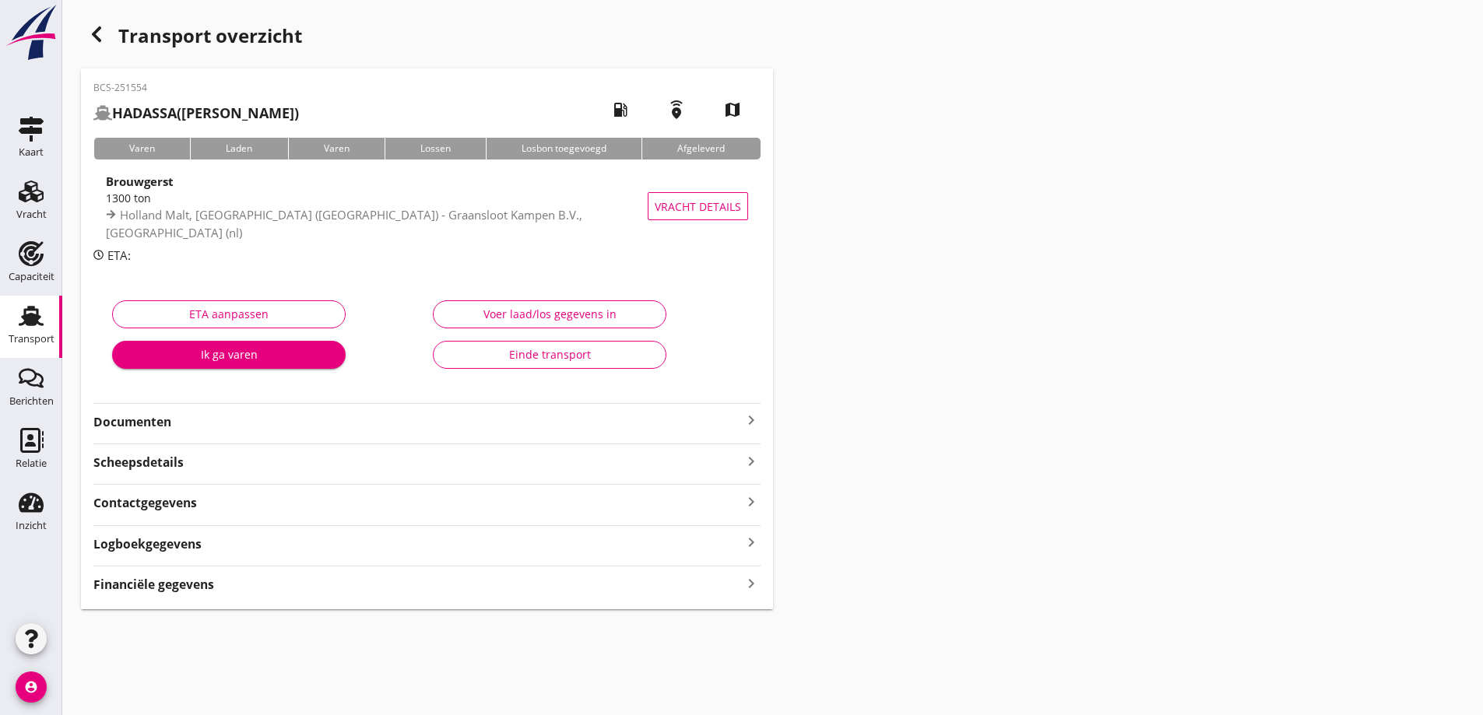
click at [269, 420] on strong "Documenten" at bounding box center [417, 422] width 648 height 18
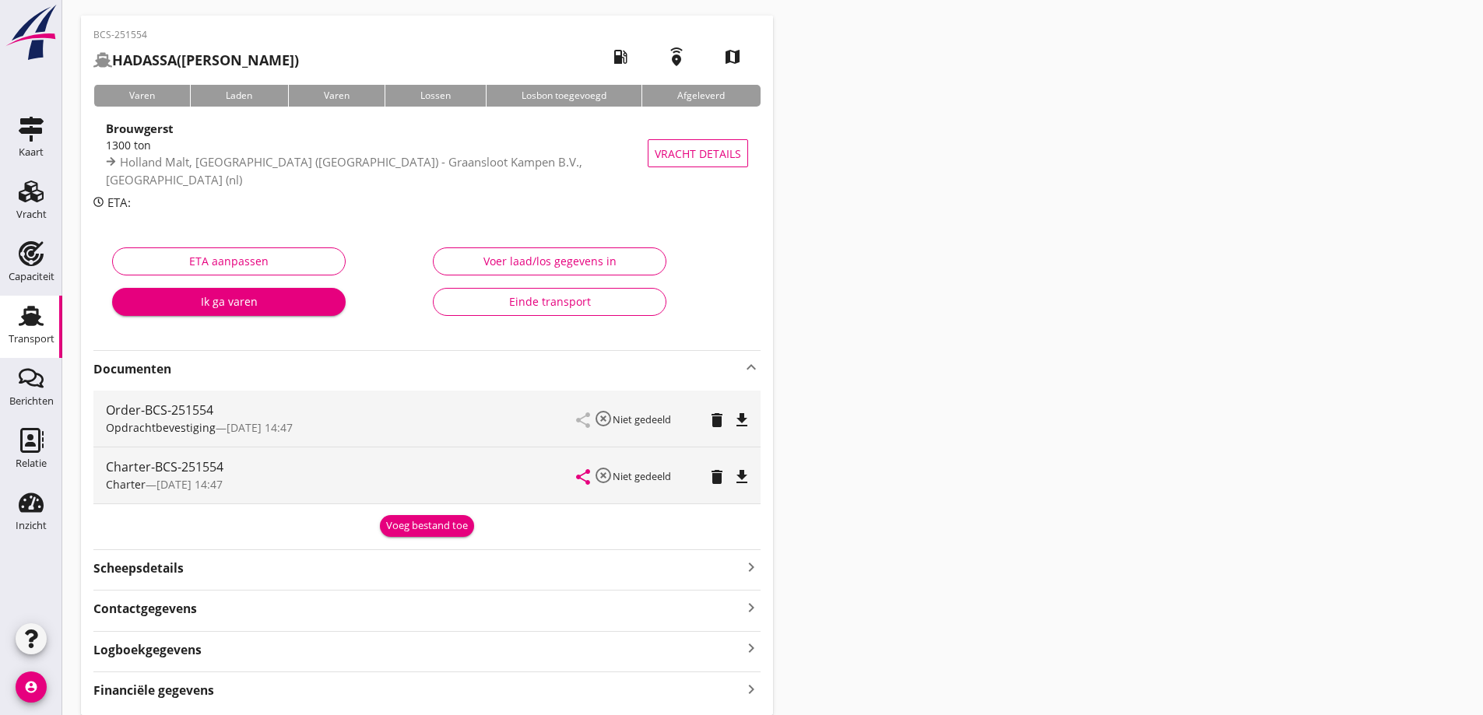
scroll to position [78, 0]
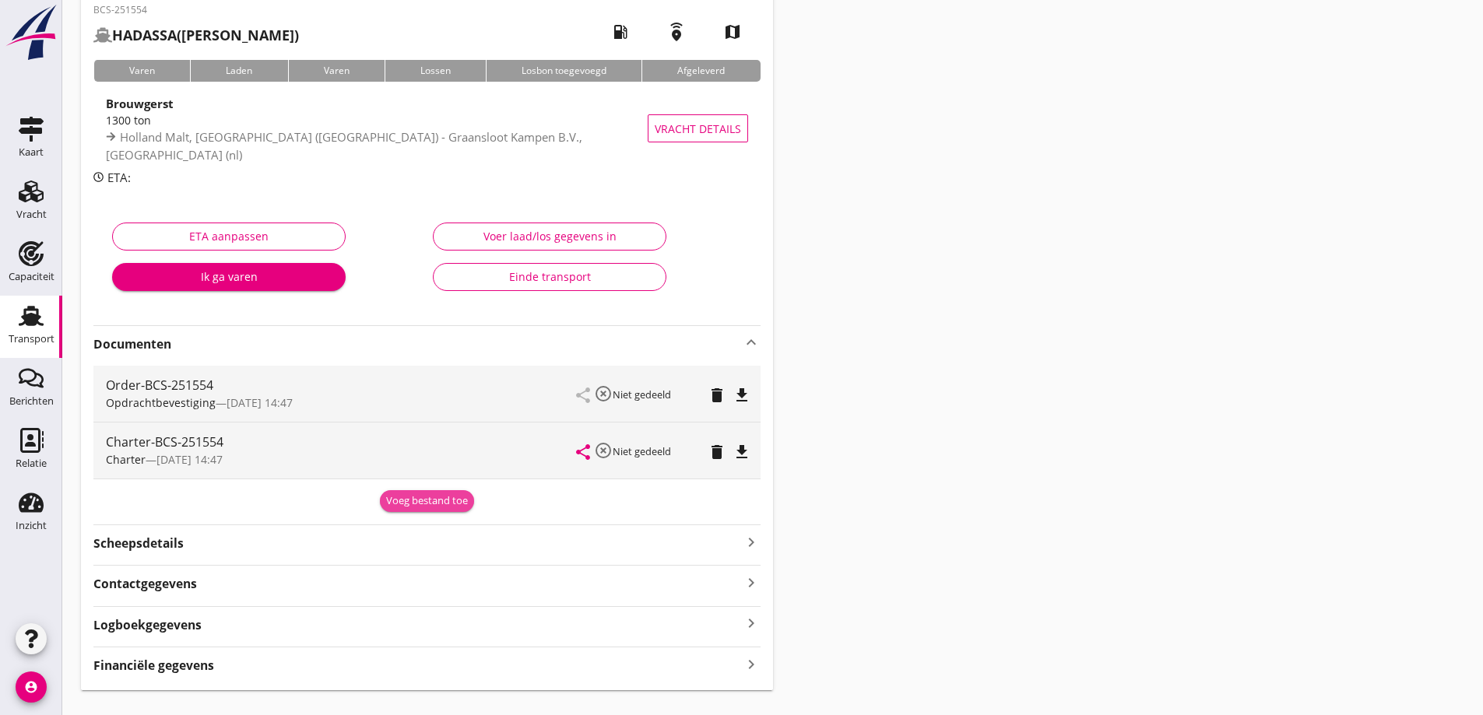
click at [444, 497] on div "Voeg bestand toe" at bounding box center [427, 501] width 82 height 16
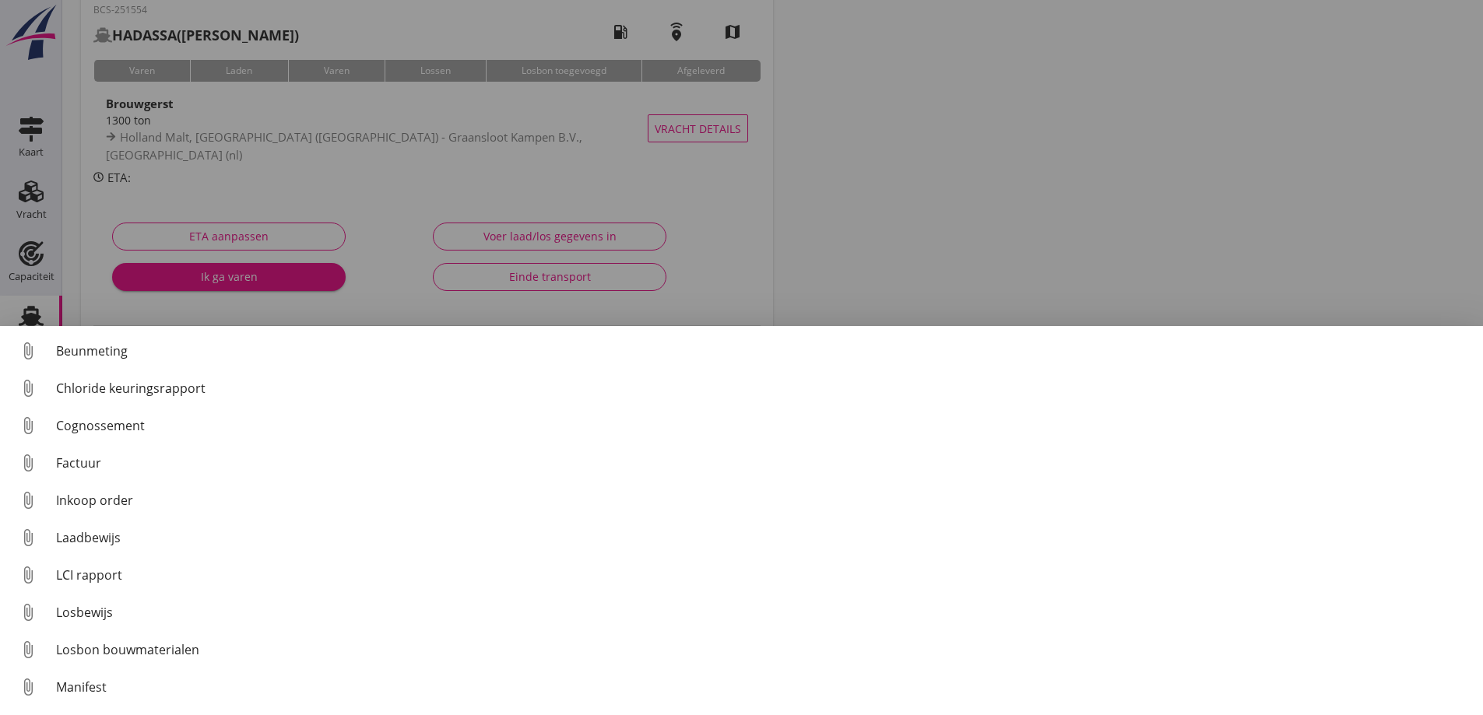
click at [111, 432] on div "Cognossement" at bounding box center [763, 425] width 1414 height 19
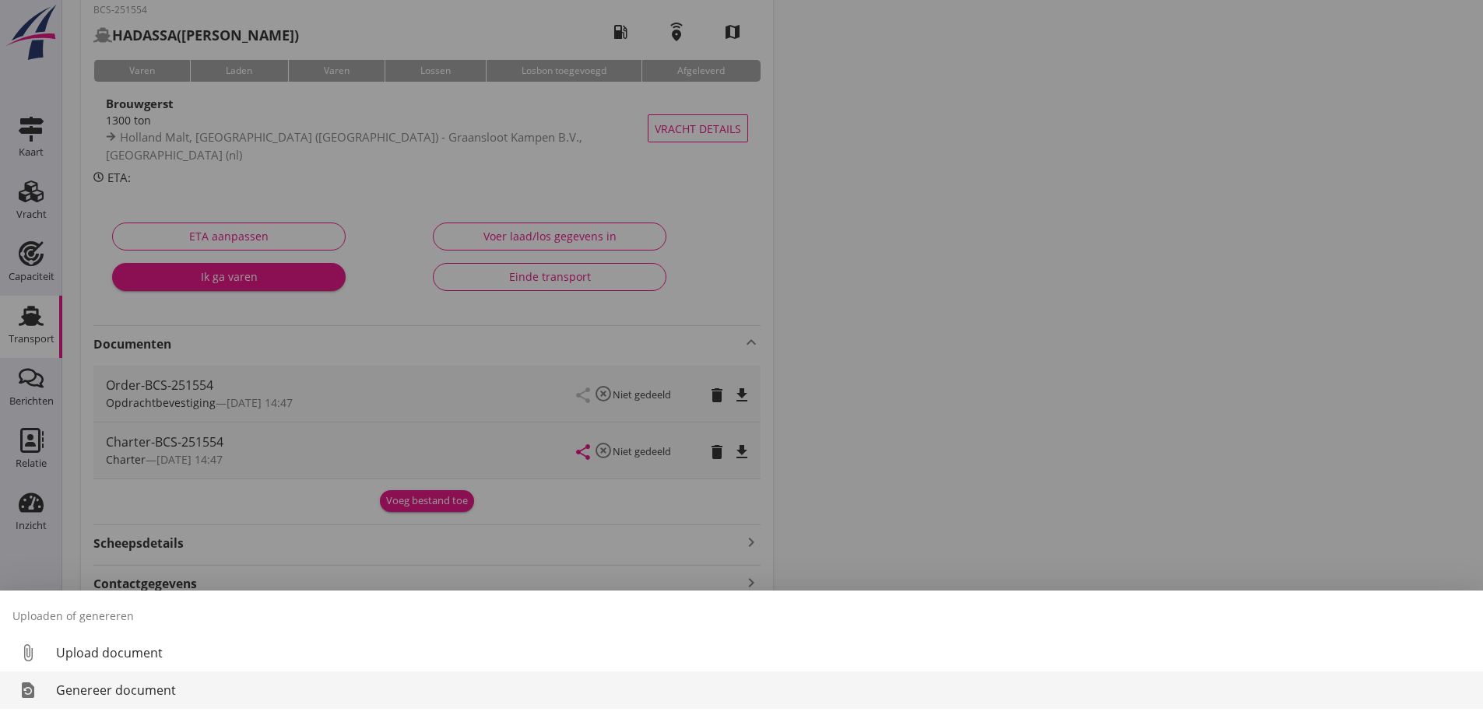
click at [118, 692] on div "Genereer document" at bounding box center [763, 690] width 1414 height 19
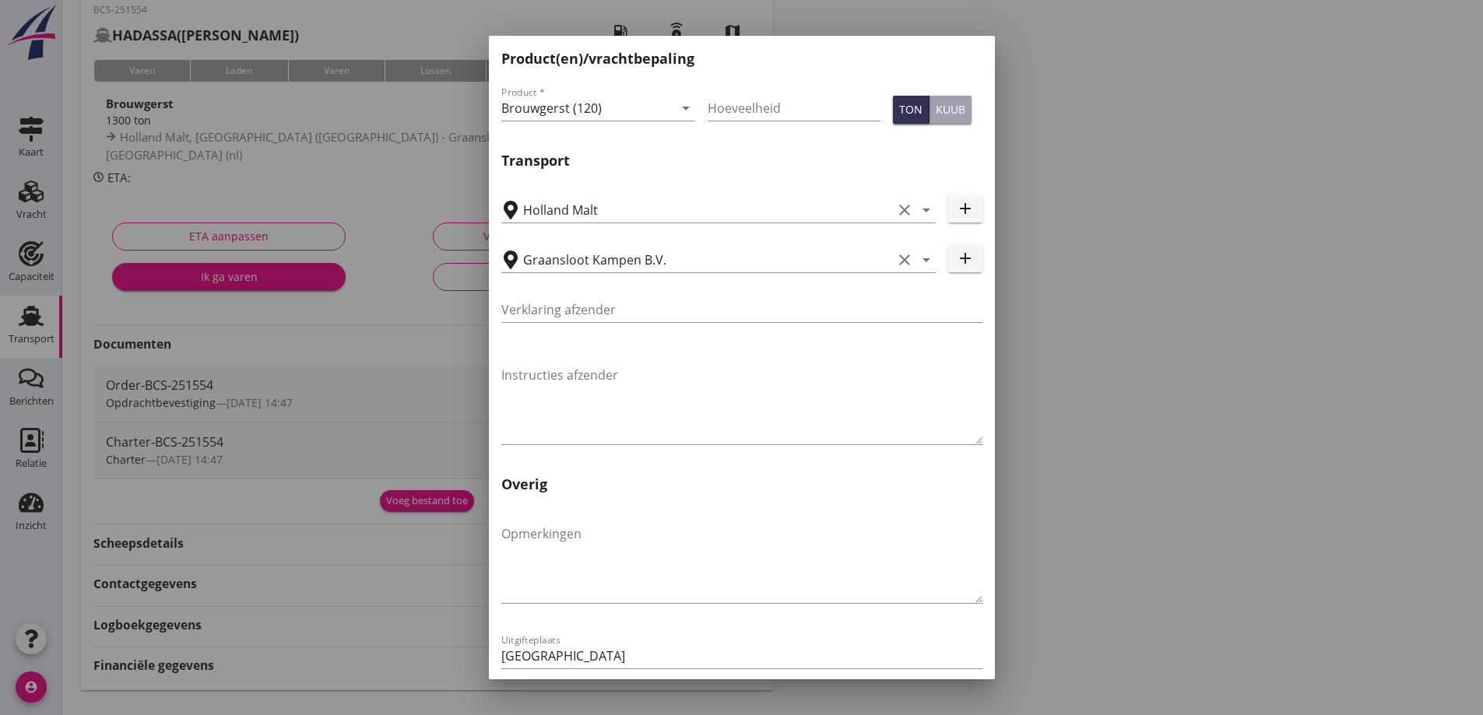
scroll to position [465, 0]
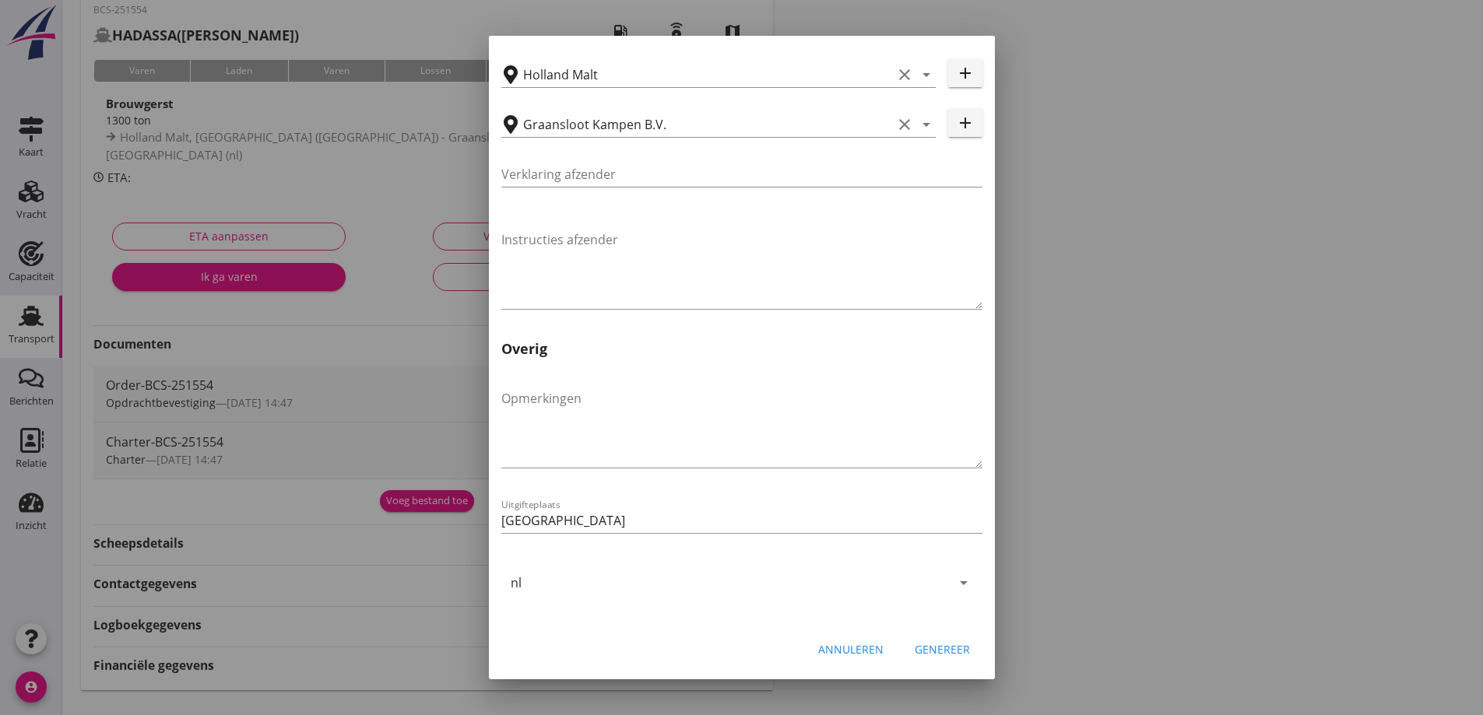
click at [942, 651] on div "Genereer" at bounding box center [941, 649] width 55 height 16
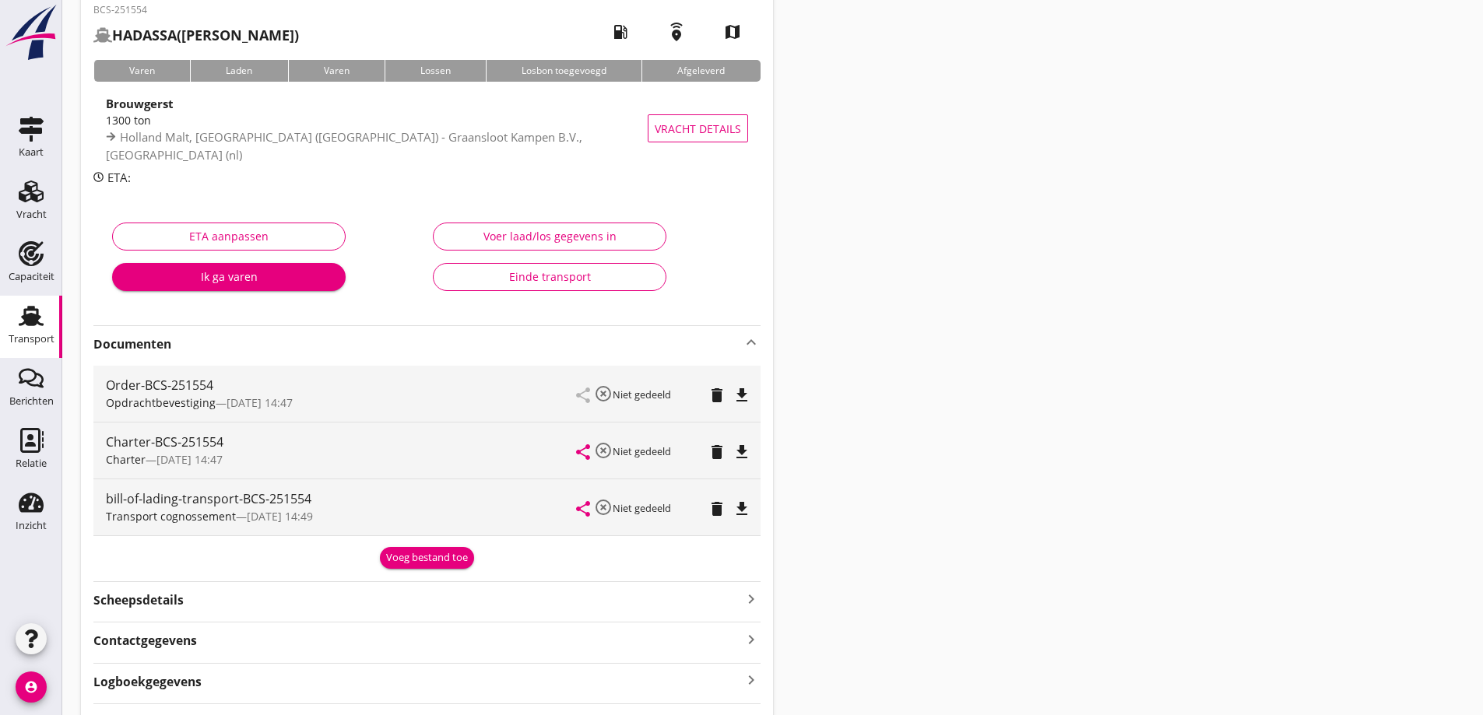
click at [727, 521] on div "share highlight_off Niet gedeeld delete file_download" at bounding box center [662, 507] width 171 height 56
click at [740, 516] on icon "file_download" at bounding box center [741, 509] width 19 height 19
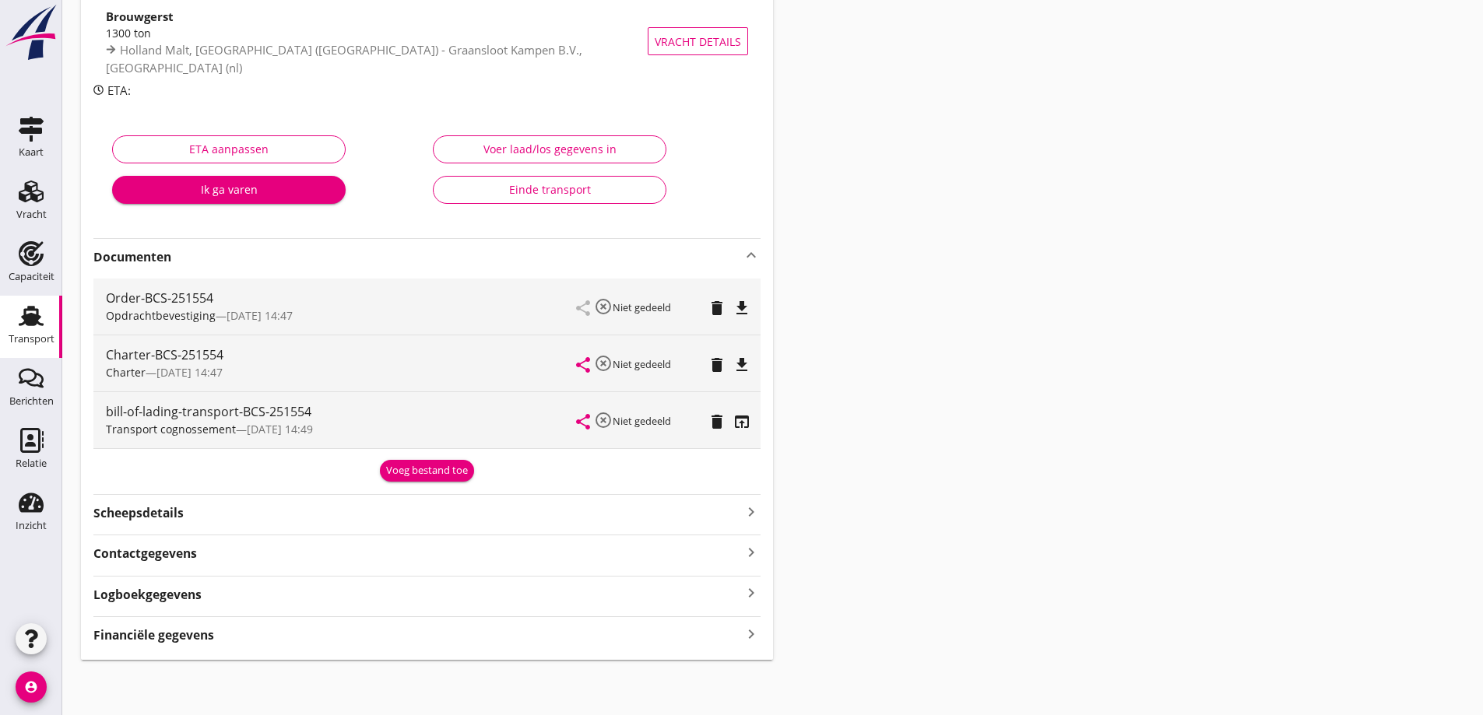
scroll to position [166, 0]
click at [261, 649] on div "BCS-251554 HADASSA (K. Kramer) local_gas_station emergency_share map Varen Lade…" at bounding box center [427, 281] width 692 height 756
click at [261, 648] on div "BCS-251554 HADASSA (K. Kramer) local_gas_station emergency_share map Varen Lade…" at bounding box center [427, 281] width 692 height 756
click at [262, 636] on div "Financiële gegevens keyboard_arrow_right" at bounding box center [426, 633] width 667 height 21
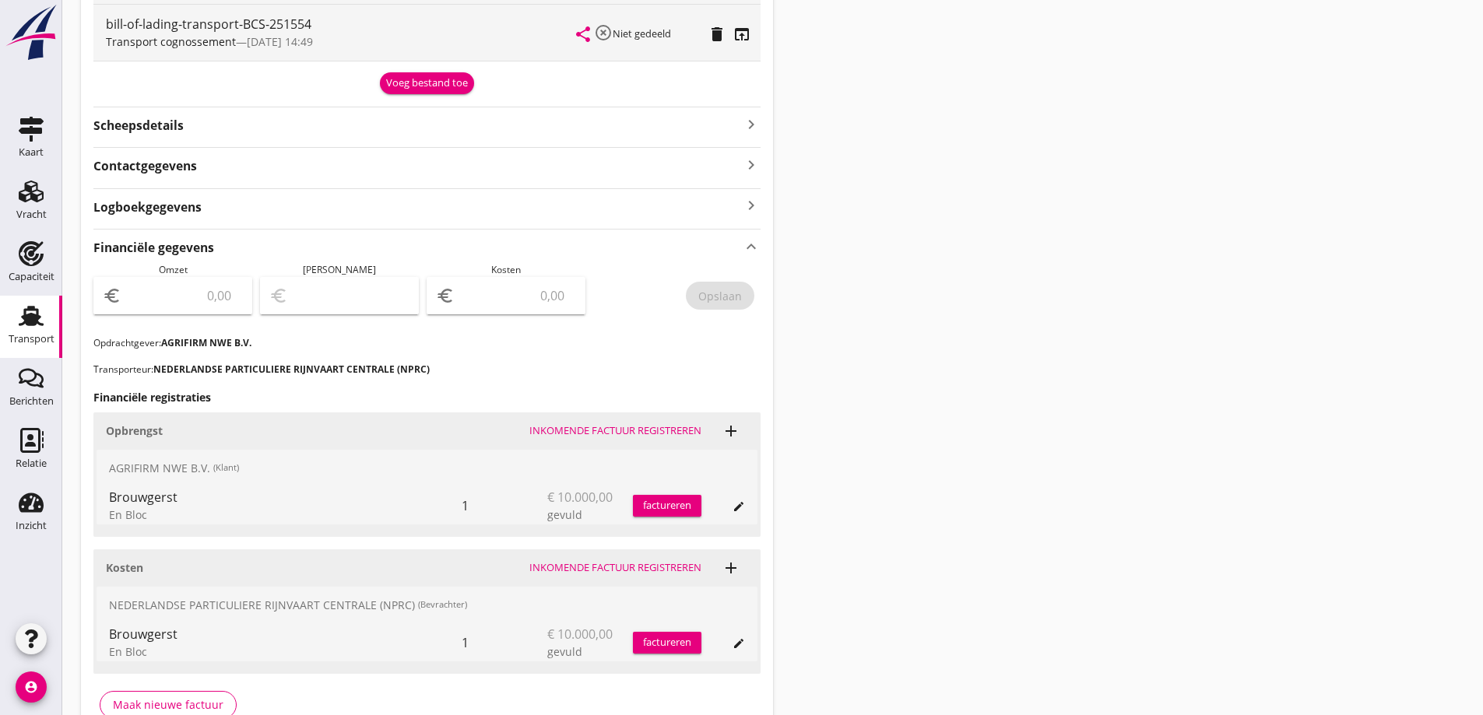
scroll to position [555, 0]
click at [205, 300] on input "number" at bounding box center [184, 293] width 118 height 25
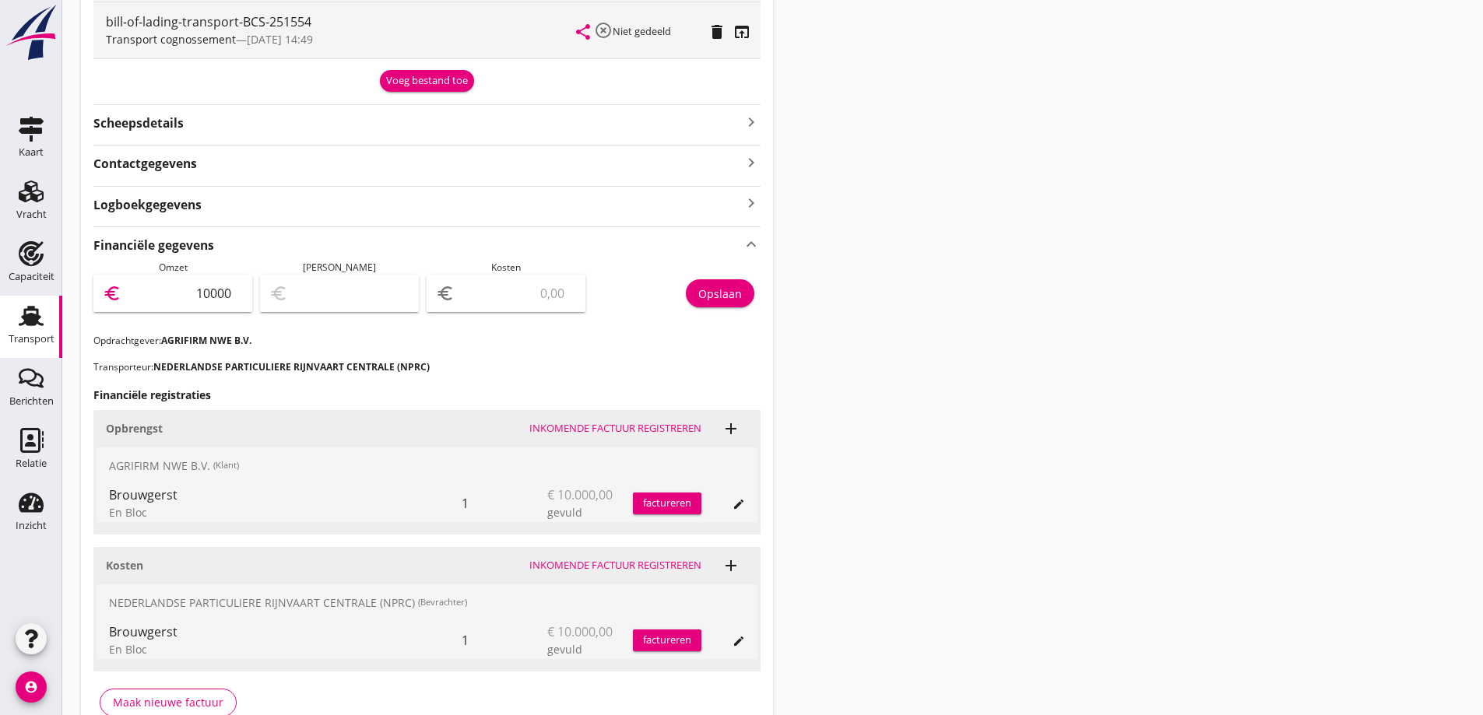
type input "10000"
click at [546, 313] on div "euro" at bounding box center [505, 304] width 159 height 59
click at [542, 295] on input "number" at bounding box center [517, 293] width 118 height 25
type input "9999.00"
type input "1"
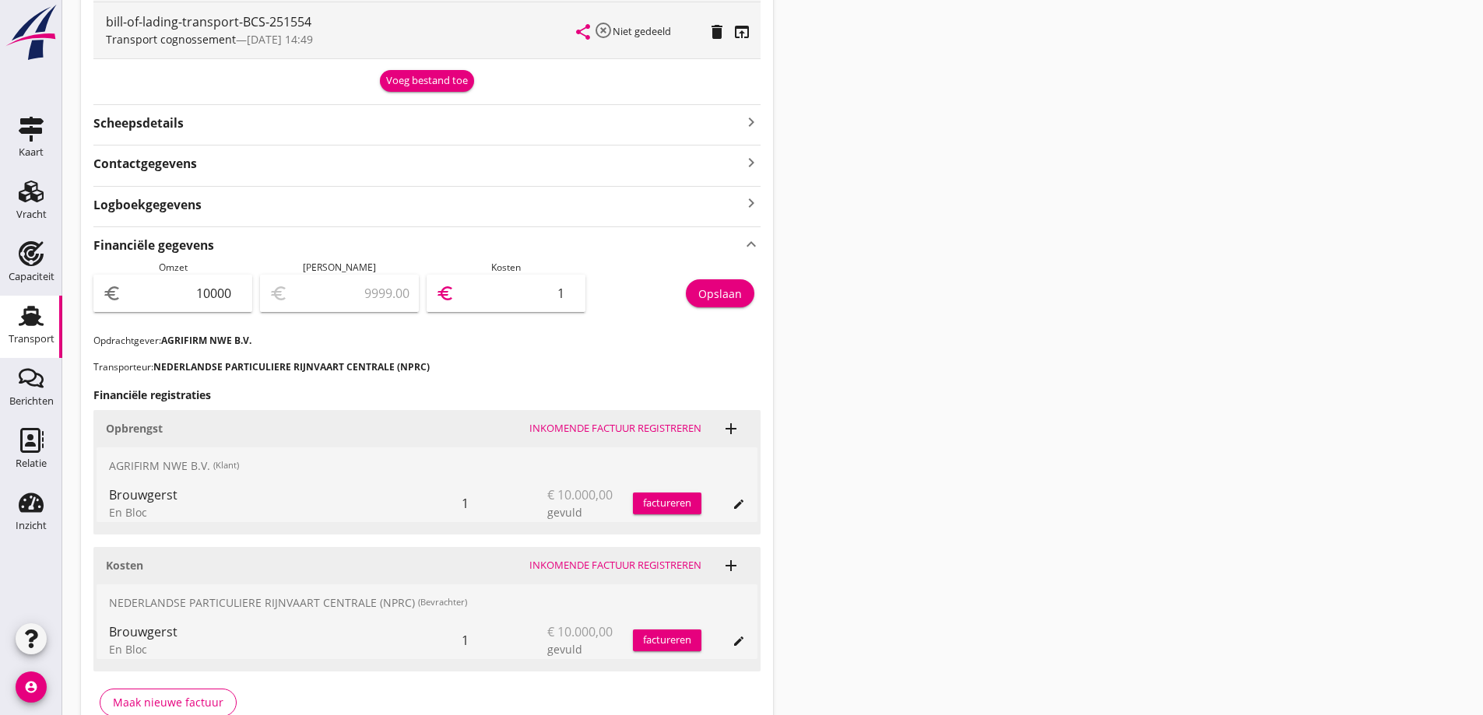
type input "9990.00"
type input "10"
type input "9900.00"
type input "100"
type input "9000.00"
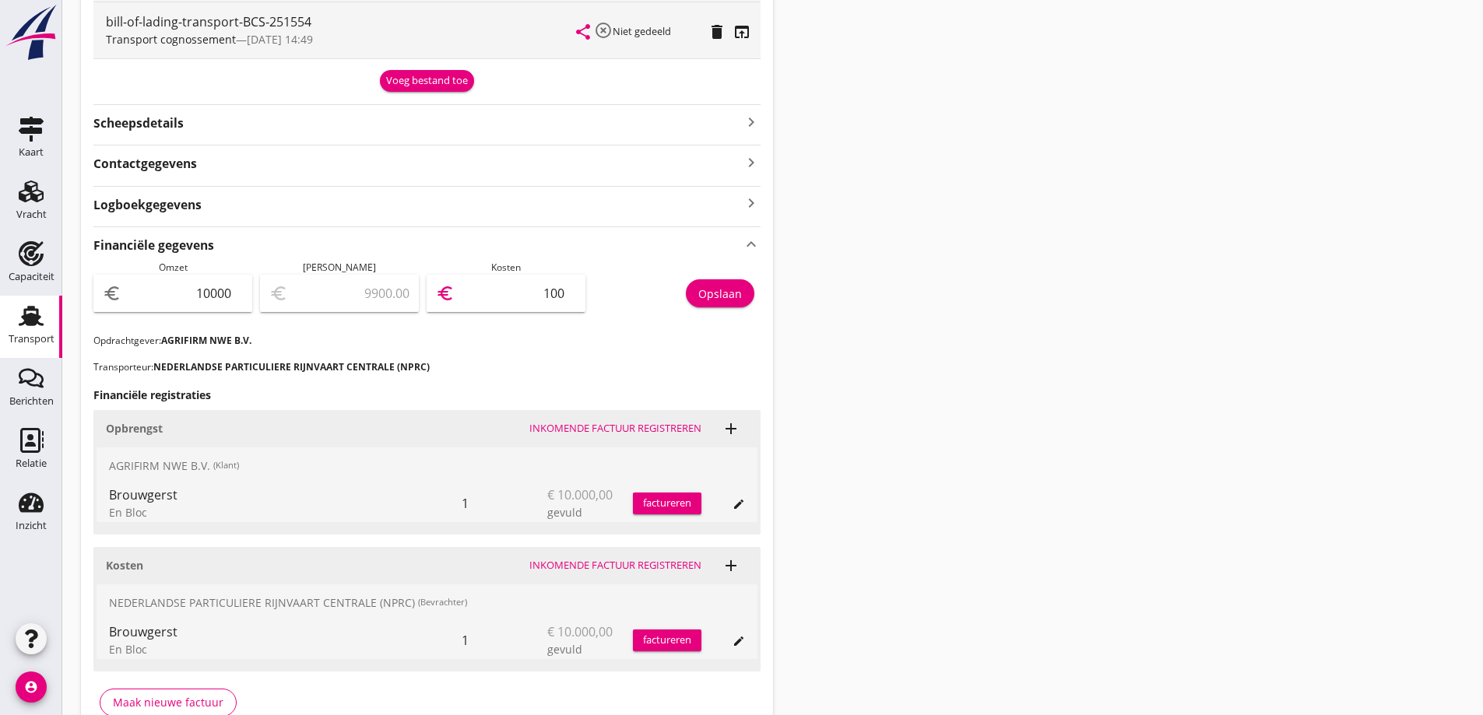
type input "1000"
type input "0.00"
type input "10000"
click at [673, 387] on h3 "Financiële registraties" at bounding box center [426, 395] width 667 height 16
click at [733, 293] on div "Opslaan" at bounding box center [720, 294] width 44 height 16
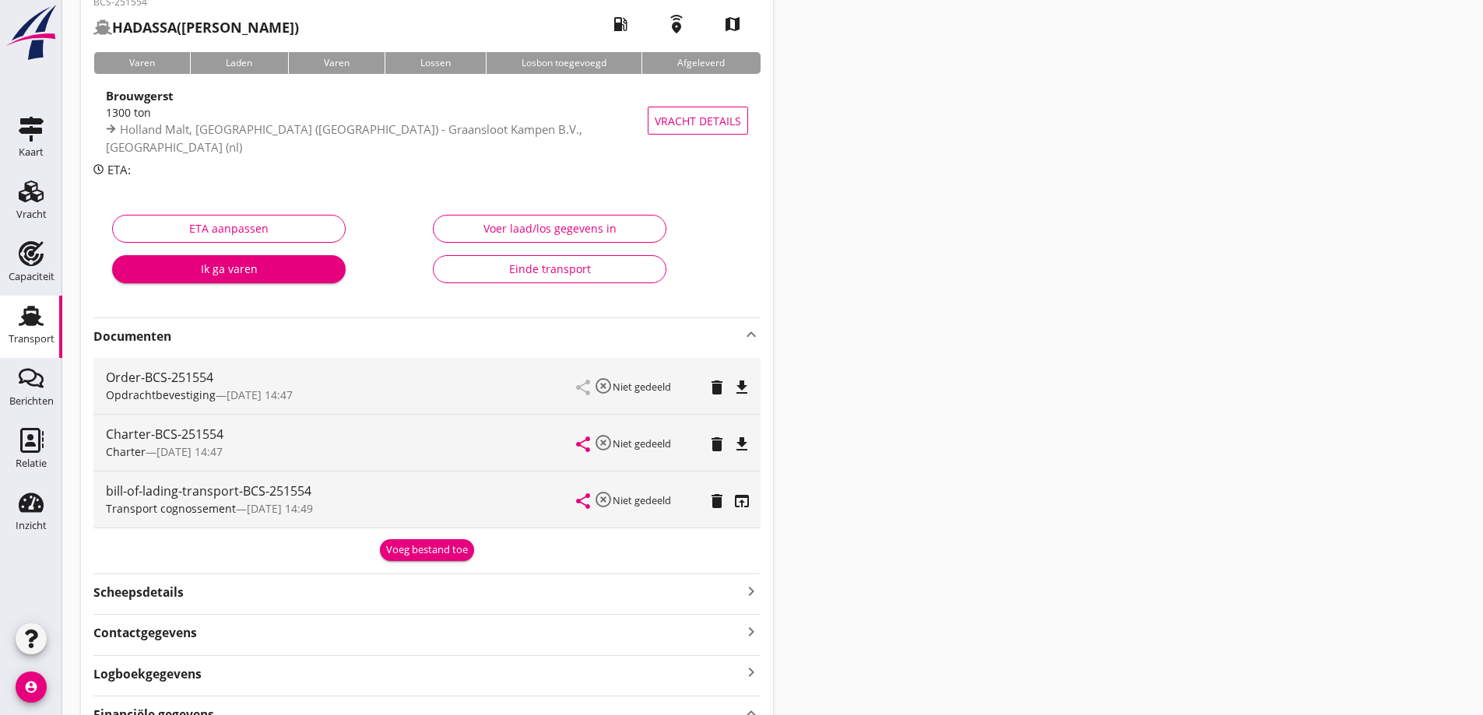
scroll to position [0, 0]
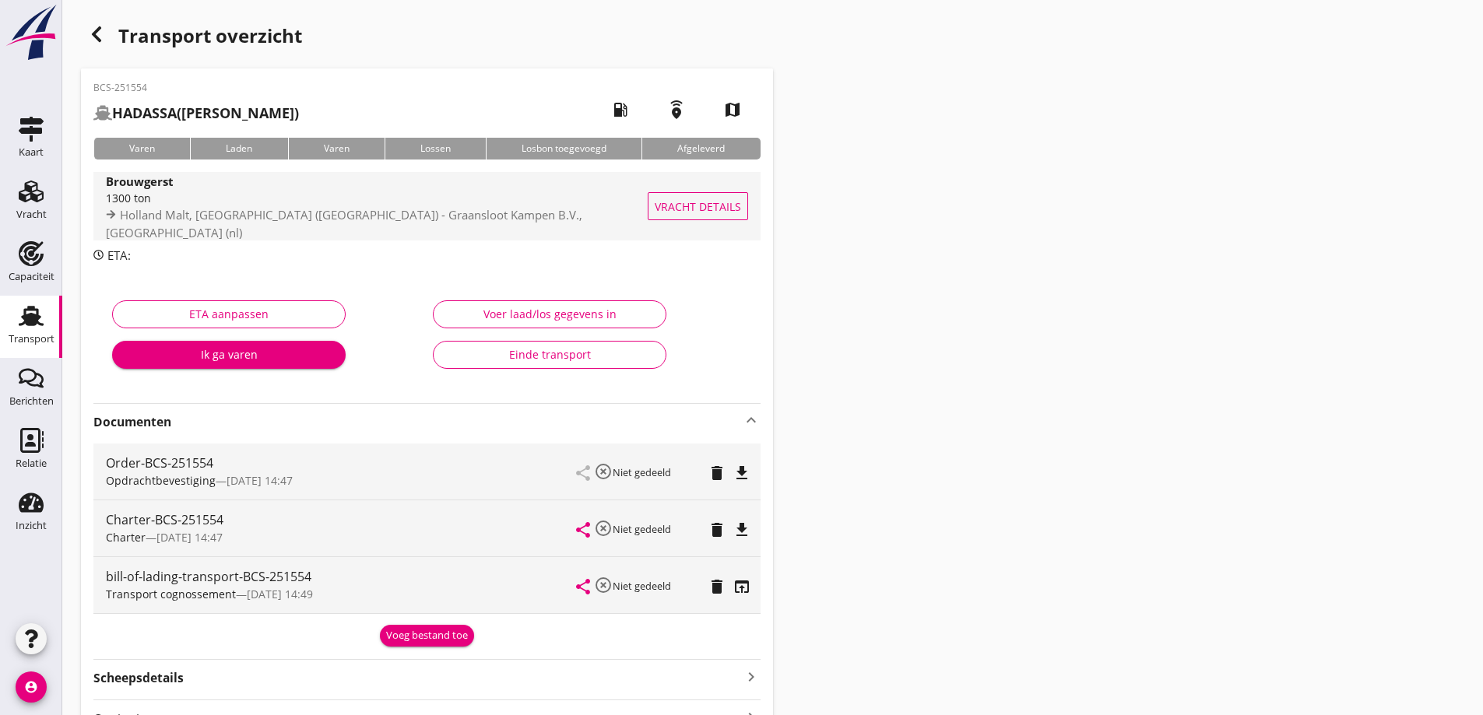
click at [705, 199] on span "Vracht details" at bounding box center [698, 206] width 86 height 16
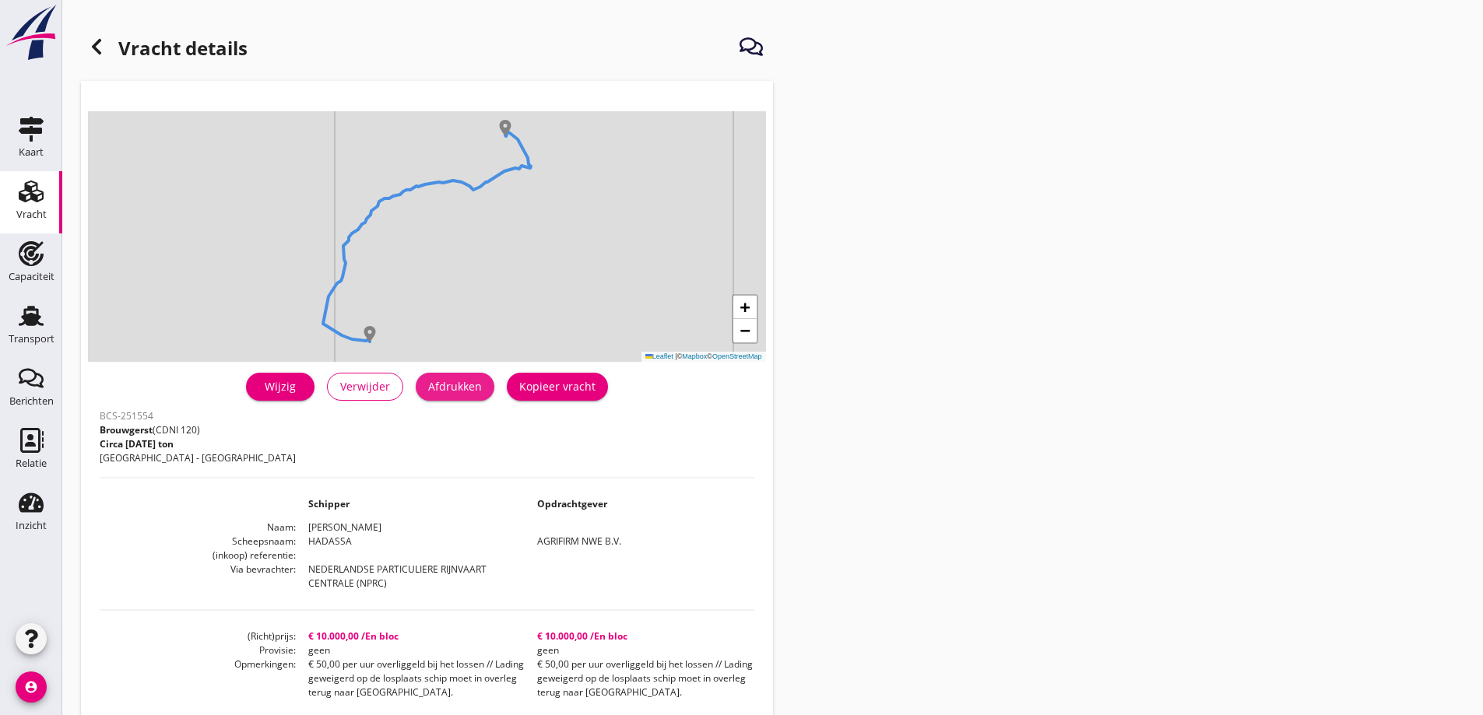
click at [455, 388] on div "Afdrukken" at bounding box center [455, 386] width 54 height 16
click at [25, 197] on use at bounding box center [31, 192] width 25 height 22
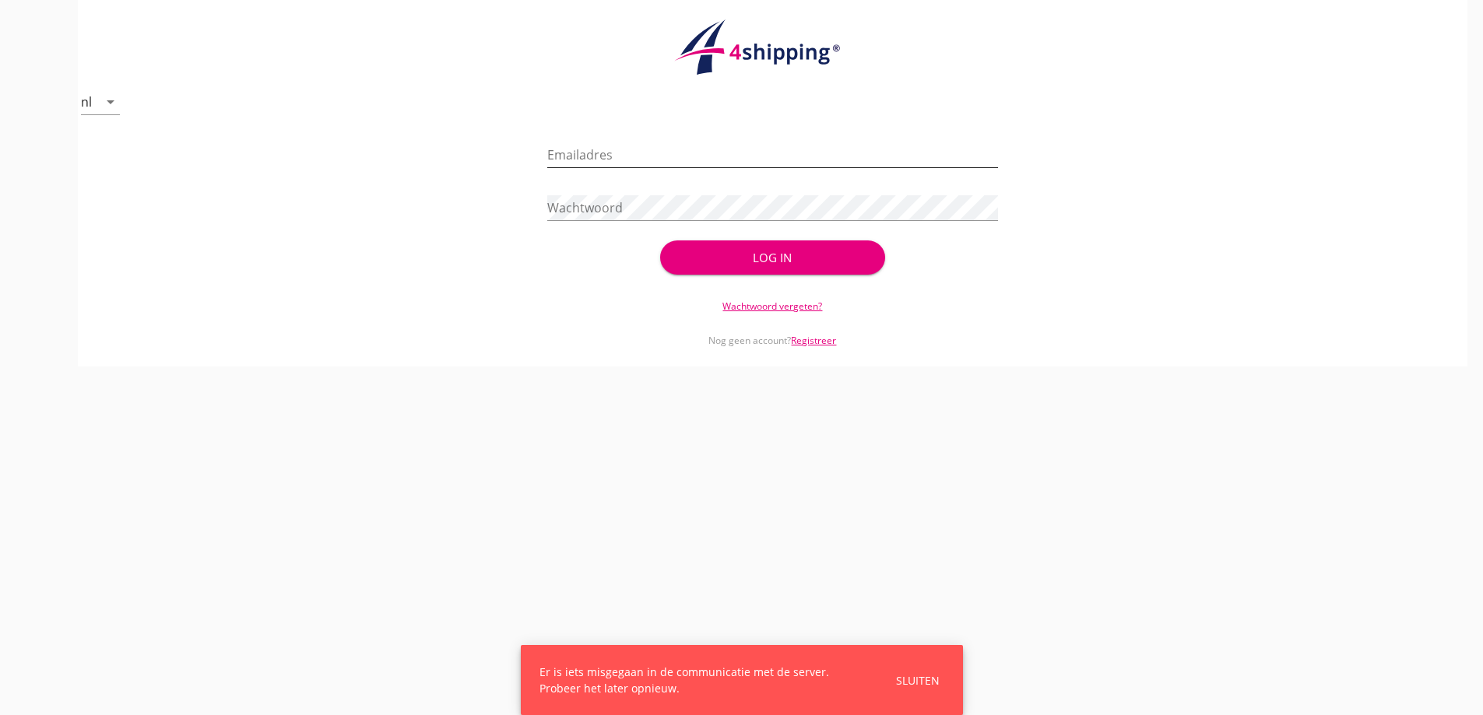
click at [665, 166] on input "Emailadres" at bounding box center [772, 154] width 451 height 25
type input "vanandel@stoffersbevrachtingen.nl"
click at [688, 194] on div "Wachtwoord" at bounding box center [772, 211] width 451 height 50
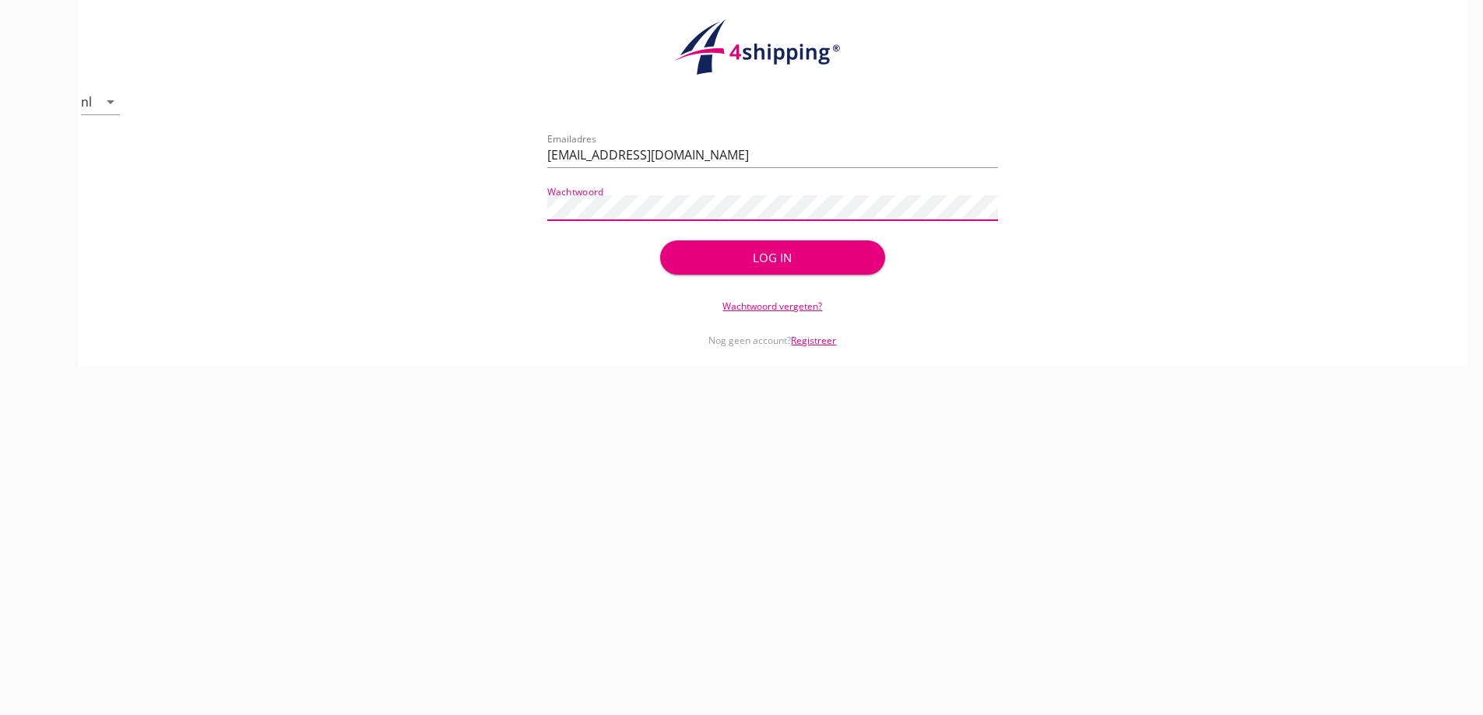
click at [660, 240] on button "Log in" at bounding box center [772, 257] width 225 height 34
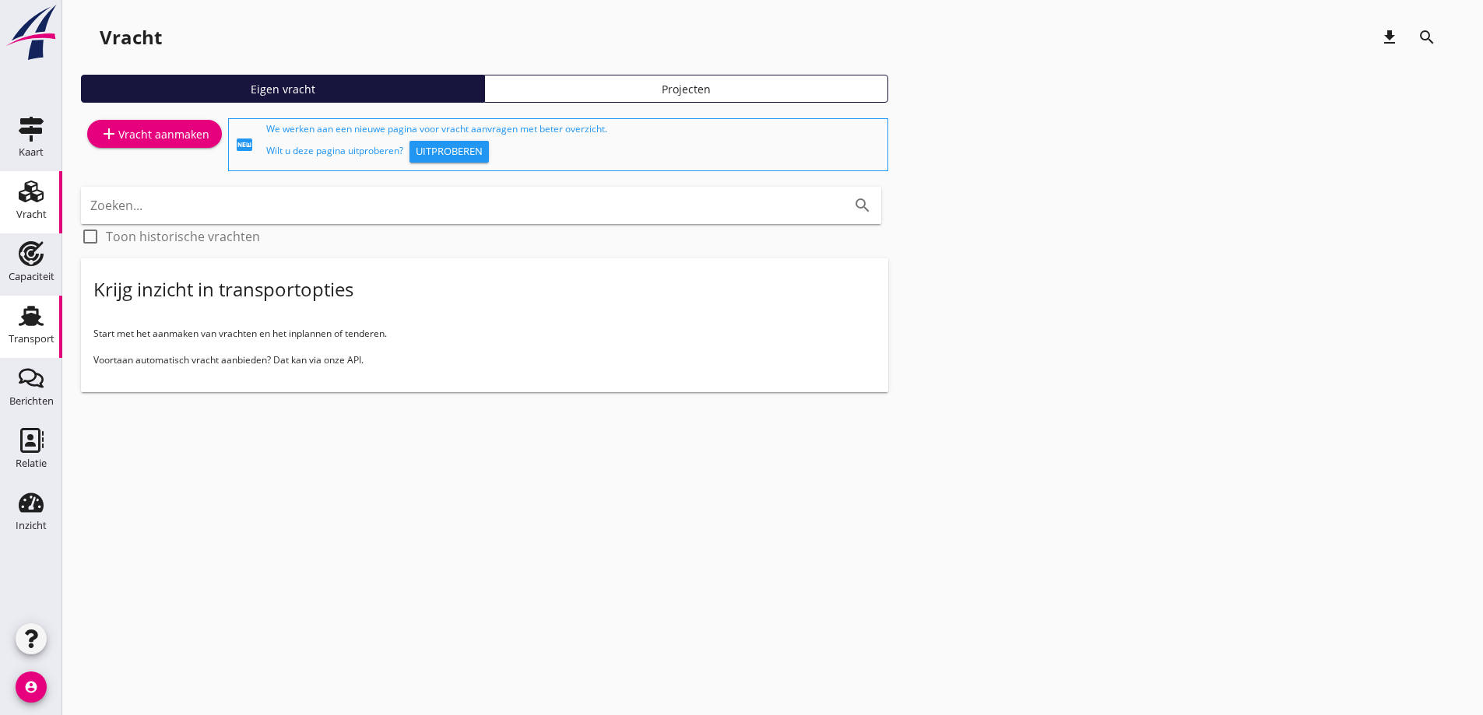
click at [21, 332] on div "Transport" at bounding box center [32, 339] width 46 height 22
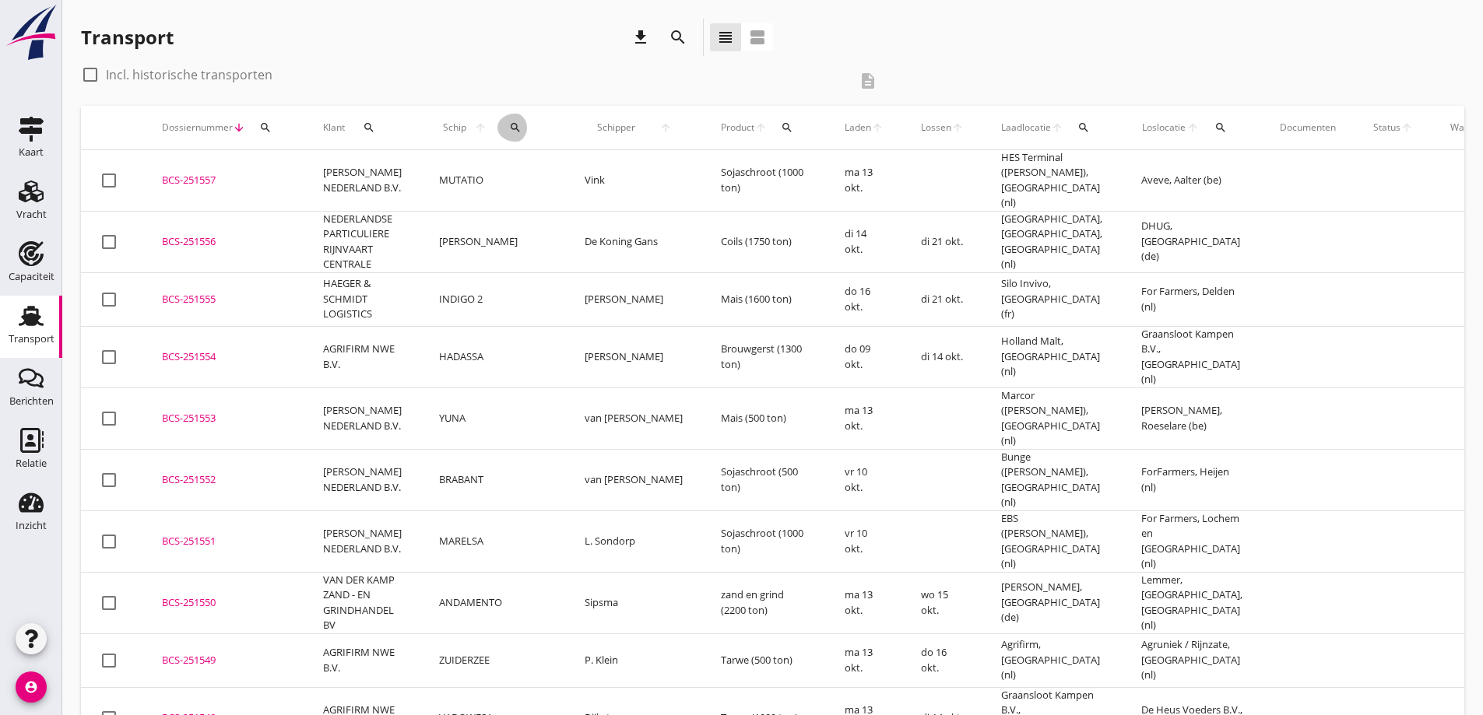
click at [509, 129] on icon "search" at bounding box center [515, 127] width 12 height 12
click at [504, 181] on input "Zoek op (scheeps)naam" at bounding box center [560, 172] width 162 height 25
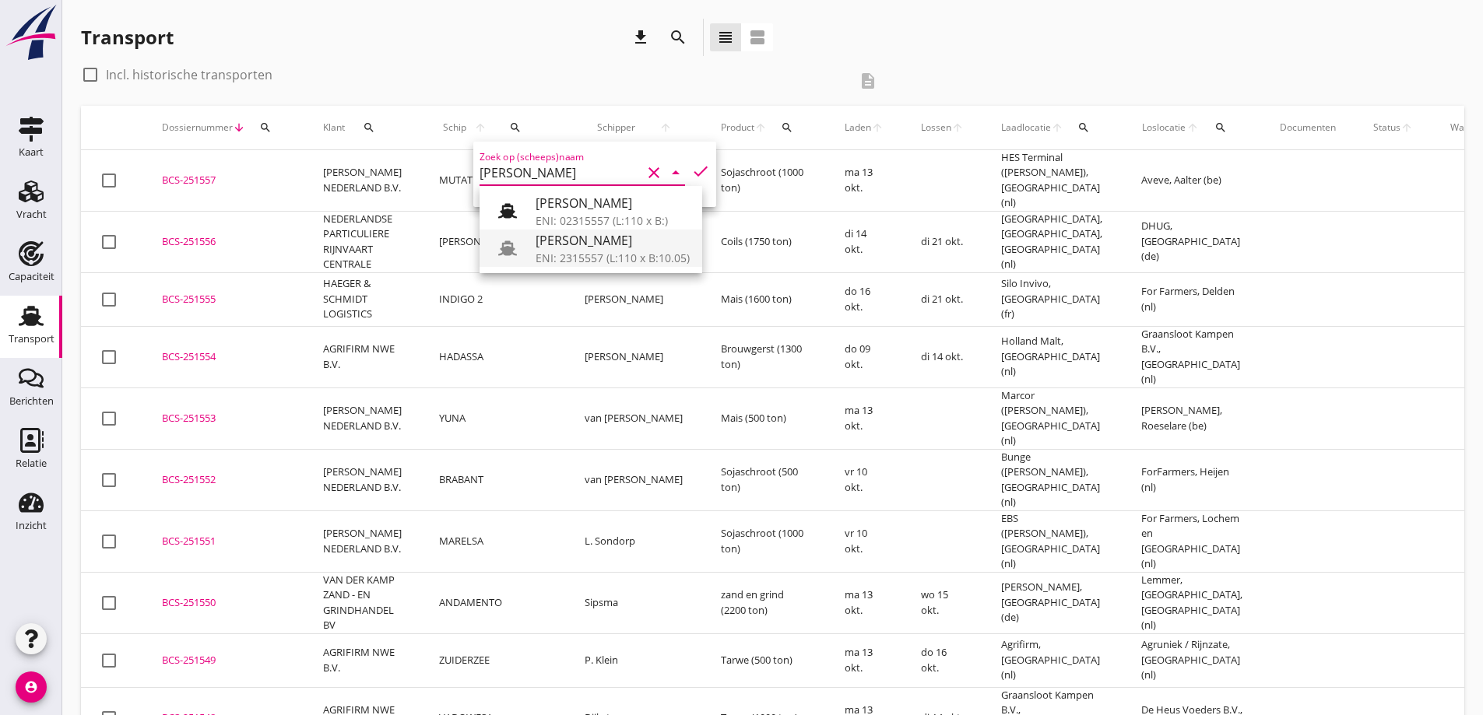
click at [602, 254] on div "ENI: 2315557 (L:110 x B:10.05)" at bounding box center [612, 258] width 154 height 16
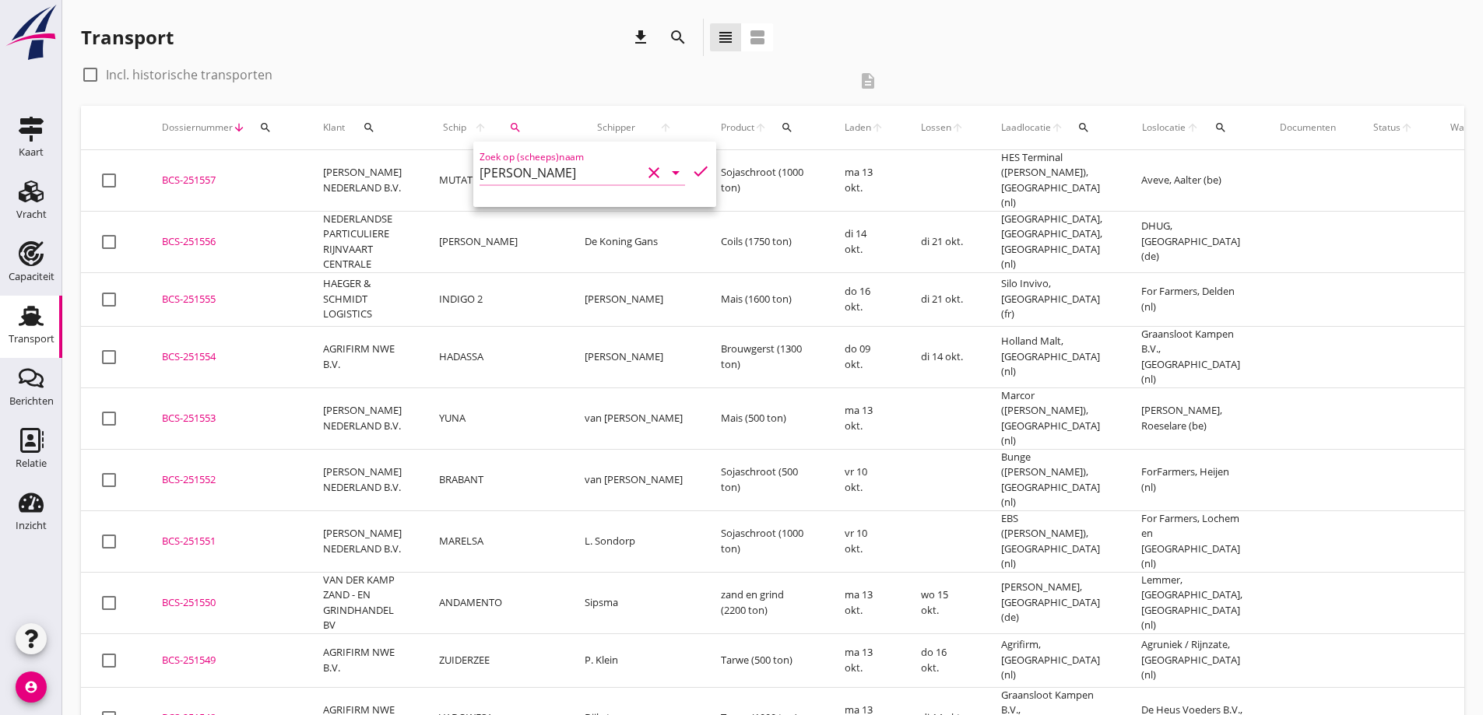
type input "[PERSON_NAME]"
click at [97, 76] on div at bounding box center [90, 74] width 26 height 26
checkbox input "true"
click at [509, 125] on icon "search" at bounding box center [515, 127] width 12 height 12
click at [691, 170] on icon "check" at bounding box center [700, 171] width 19 height 19
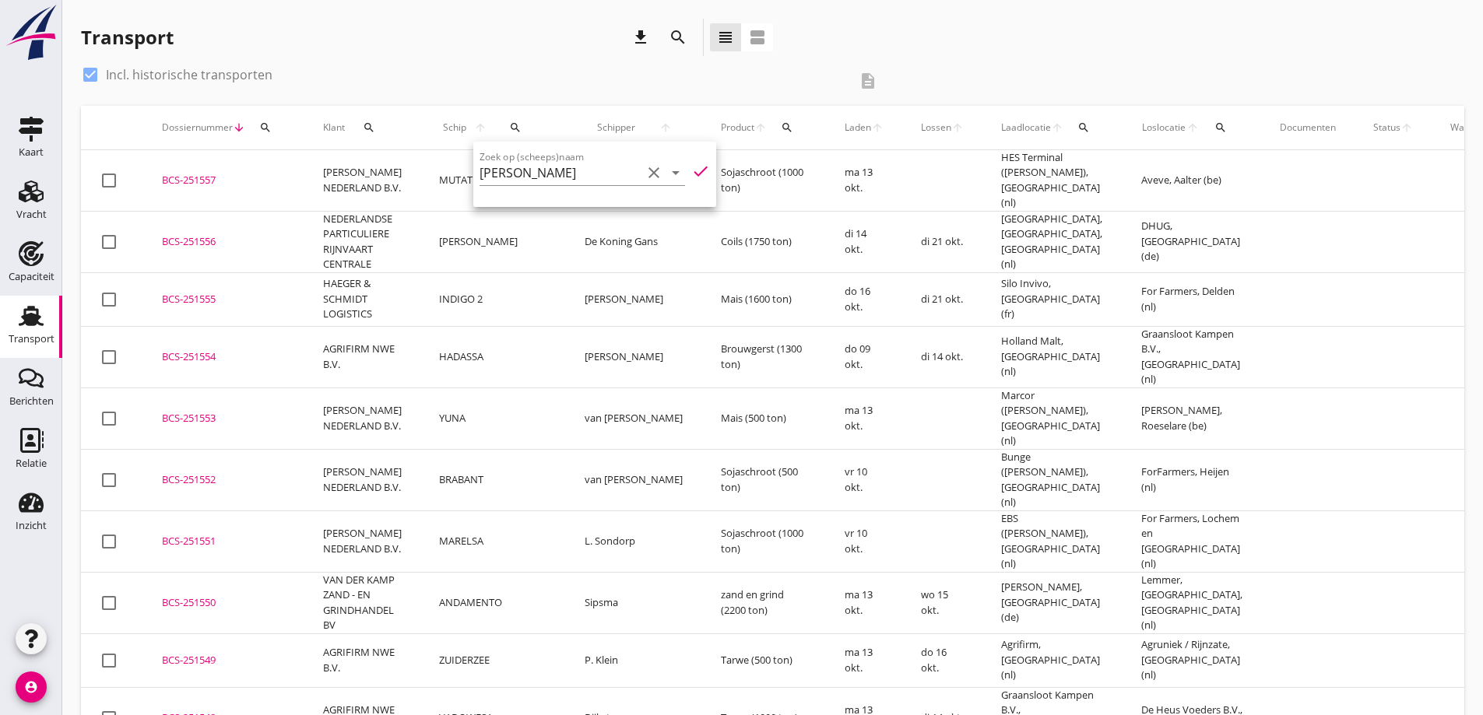
click at [691, 171] on icon "check" at bounding box center [700, 171] width 19 height 19
click at [691, 167] on icon "check" at bounding box center [700, 171] width 19 height 19
click at [691, 169] on icon "check" at bounding box center [700, 171] width 19 height 19
click at [691, 177] on icon "check" at bounding box center [700, 171] width 19 height 19
click at [691, 171] on icon "check" at bounding box center [700, 171] width 19 height 19
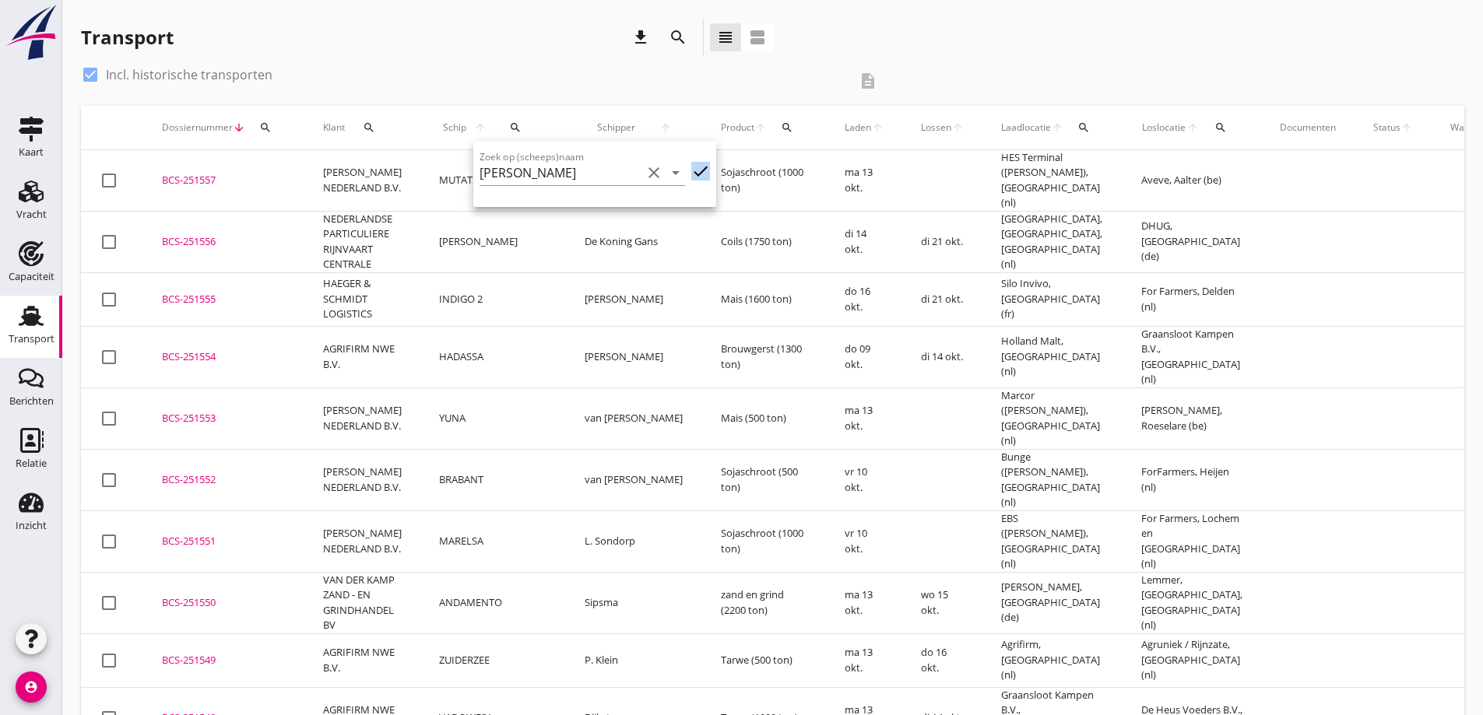
click at [691, 171] on icon "check" at bounding box center [700, 171] width 19 height 19
click at [594, 169] on input "[PERSON_NAME]" at bounding box center [560, 172] width 162 height 25
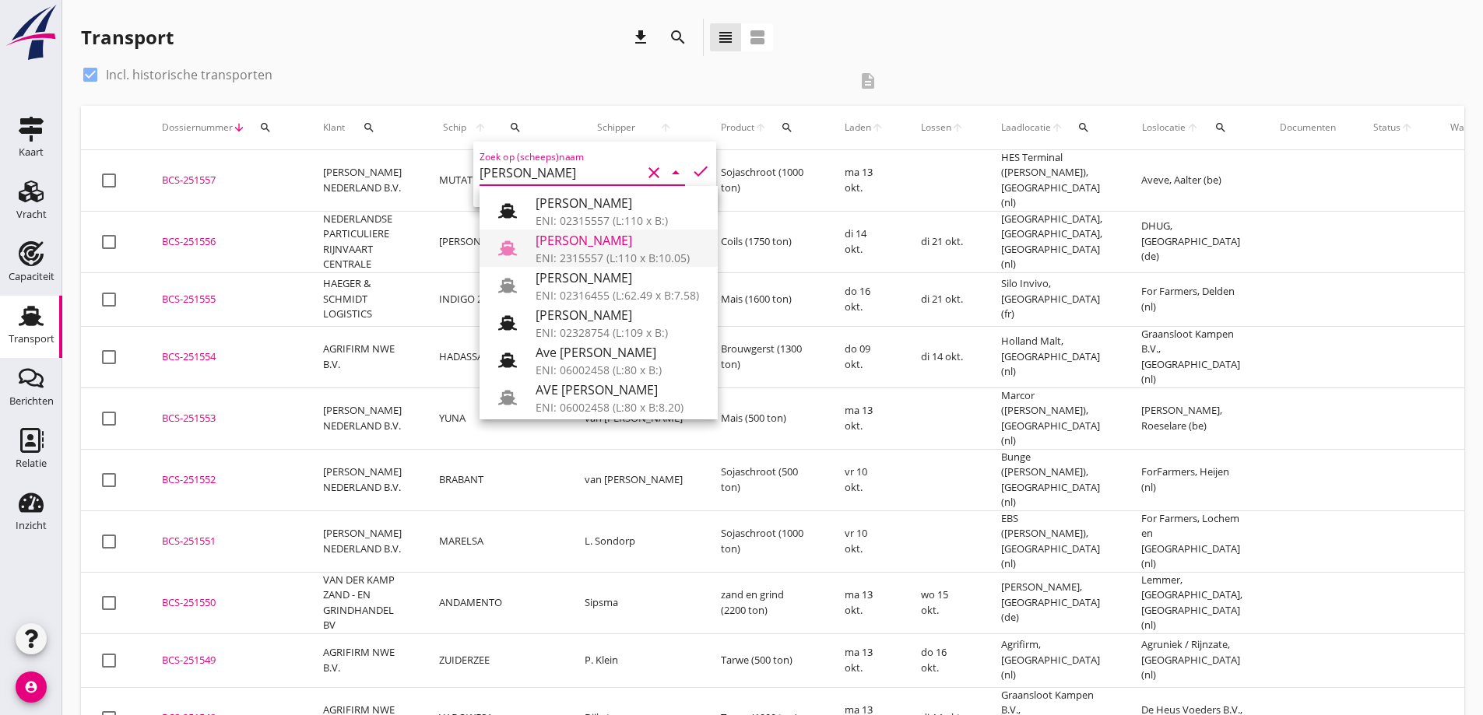
click at [577, 244] on div "[PERSON_NAME]" at bounding box center [620, 240] width 170 height 19
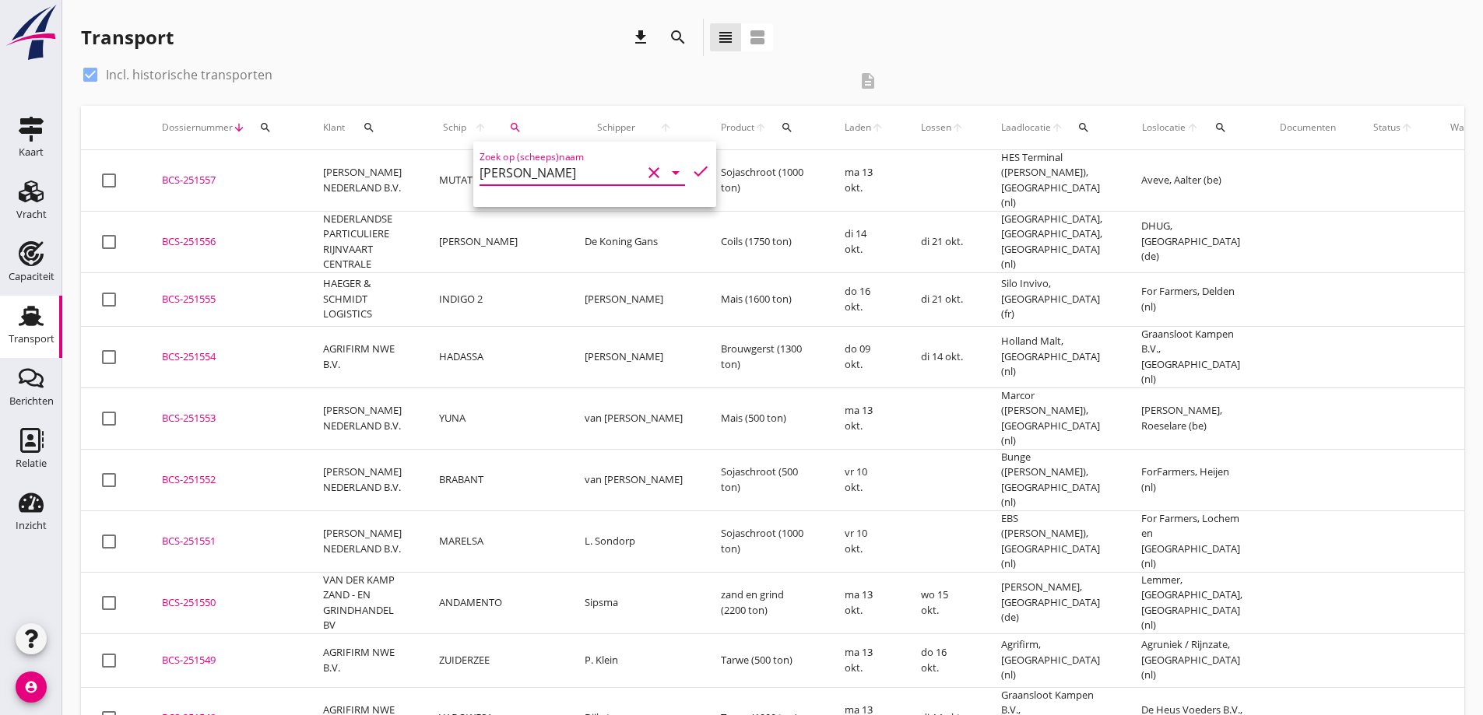
click at [366, 82] on div "check_box Incl. historische transporten" at bounding box center [464, 74] width 767 height 25
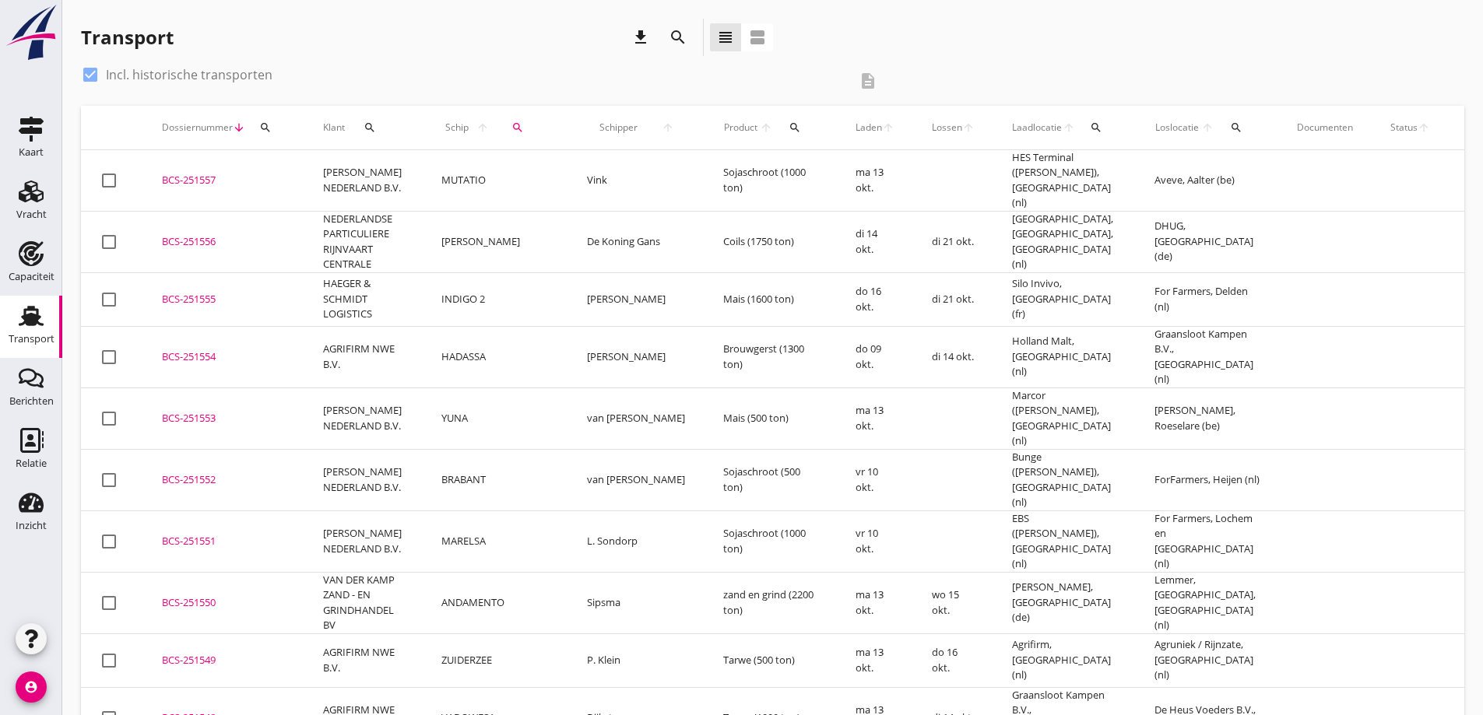
click at [497, 237] on td "[PERSON_NAME]" at bounding box center [496, 241] width 146 height 61
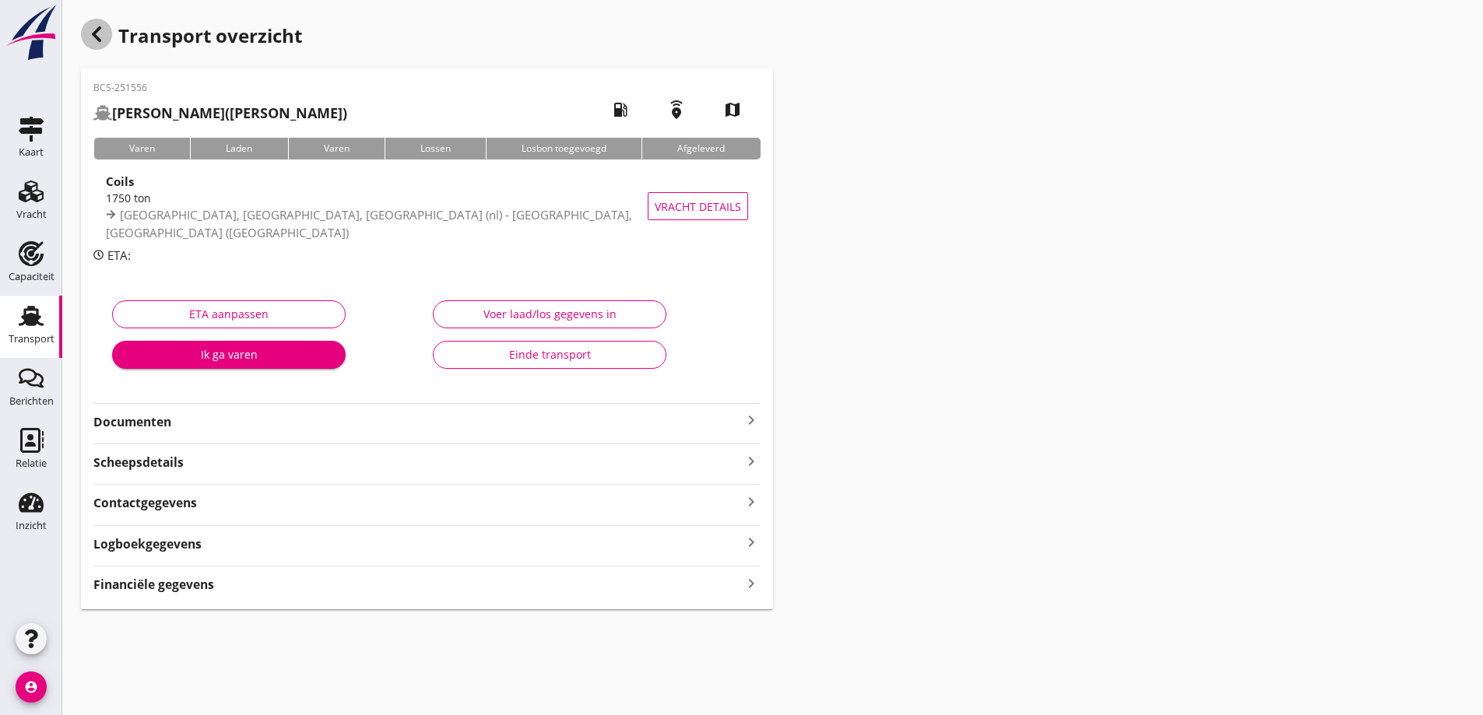
click at [96, 39] on icon "button" at bounding box center [96, 34] width 19 height 19
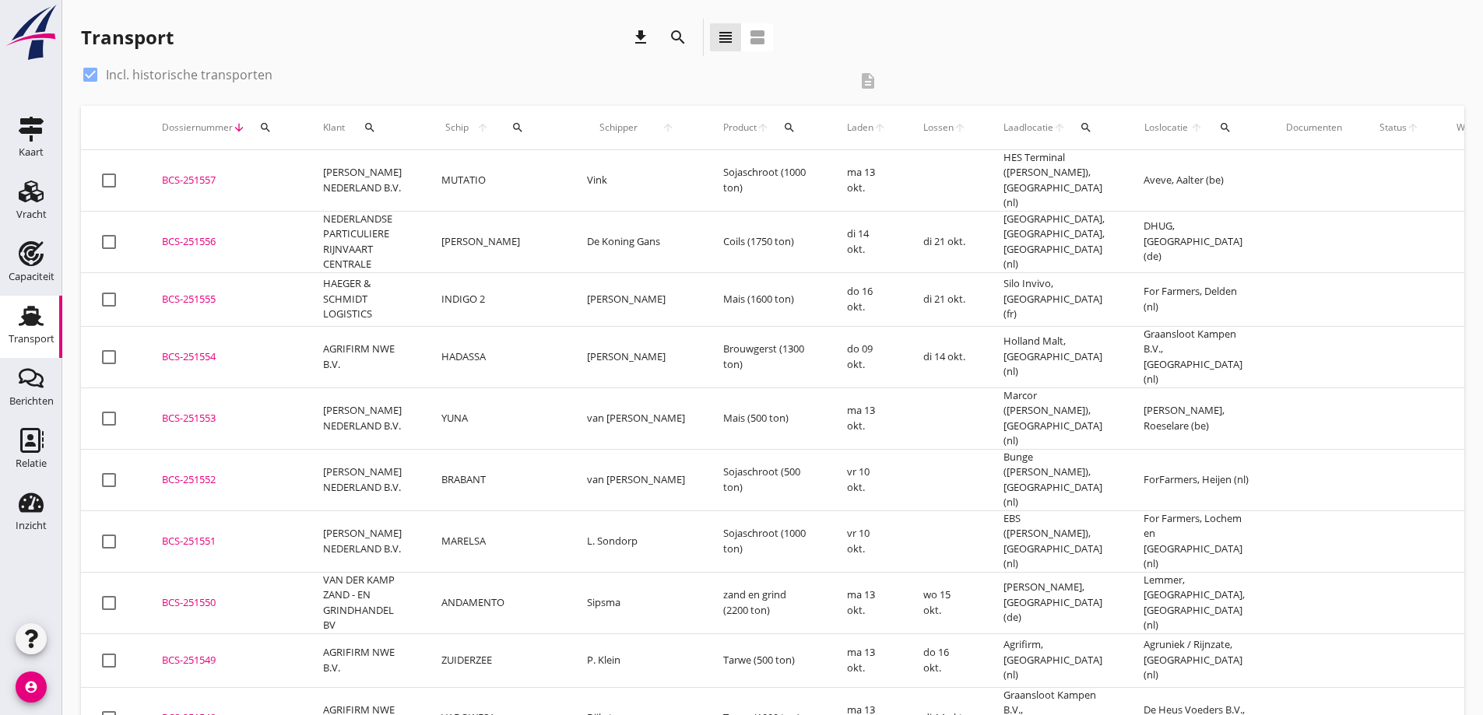
click at [502, 138] on button "search" at bounding box center [518, 128] width 36 height 28
click at [525, 172] on input "Zoek op (scheeps)naam" at bounding box center [571, 172] width 162 height 25
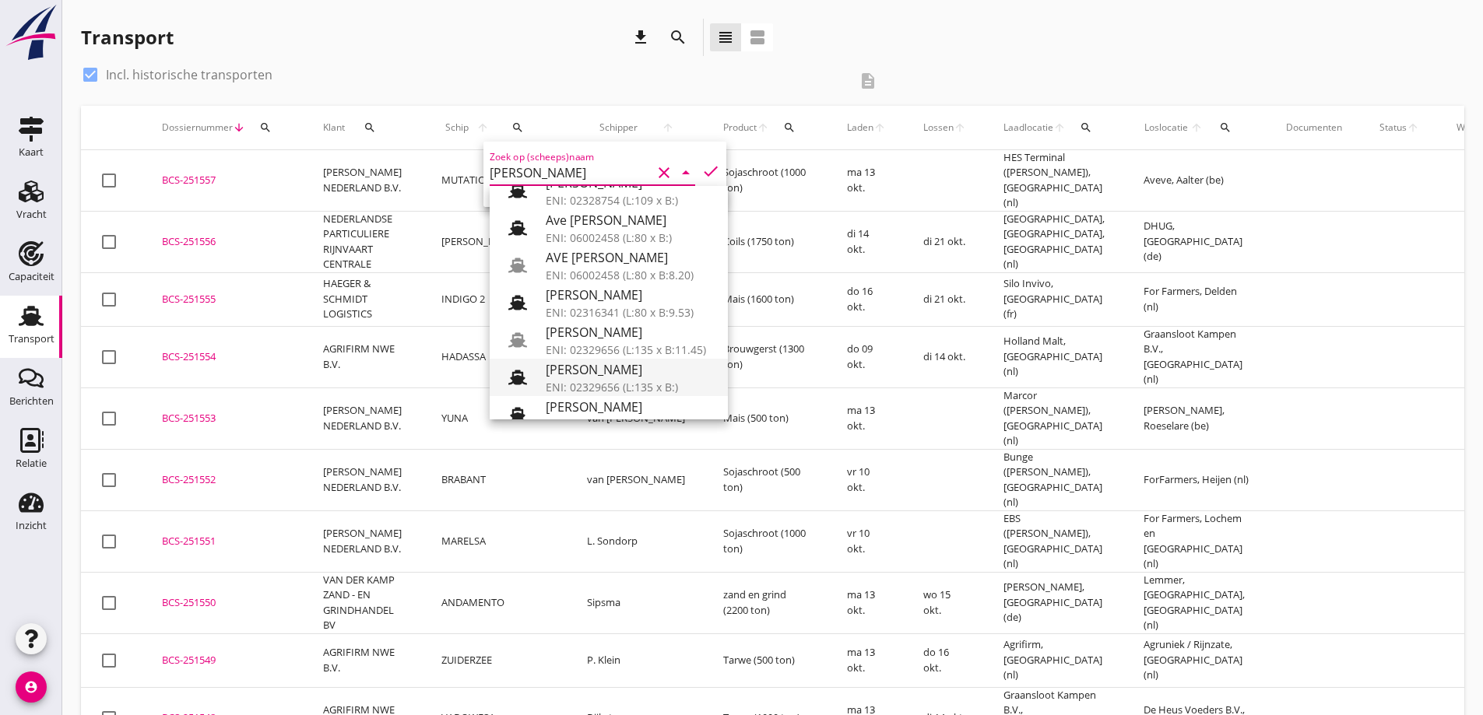
scroll to position [227, 0]
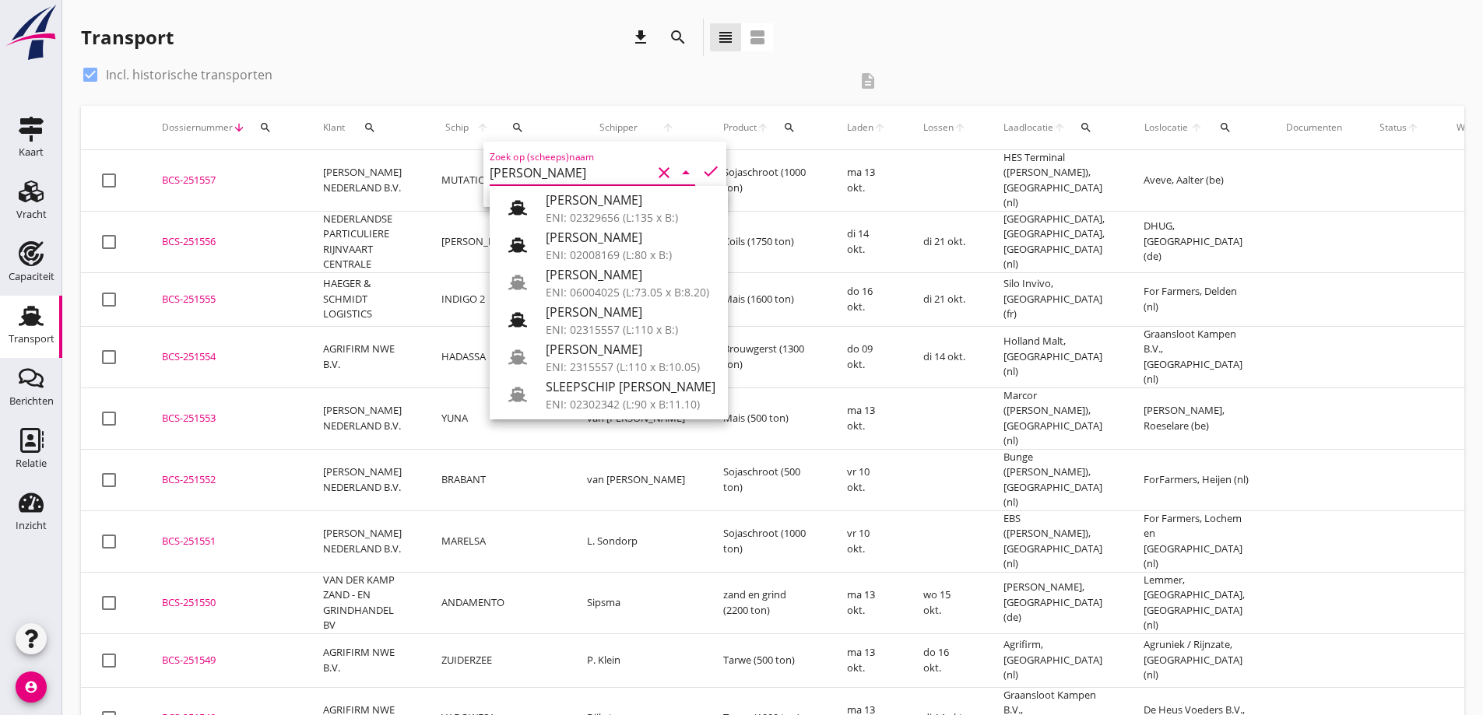
click at [587, 349] on div "[PERSON_NAME]" at bounding box center [631, 349] width 170 height 19
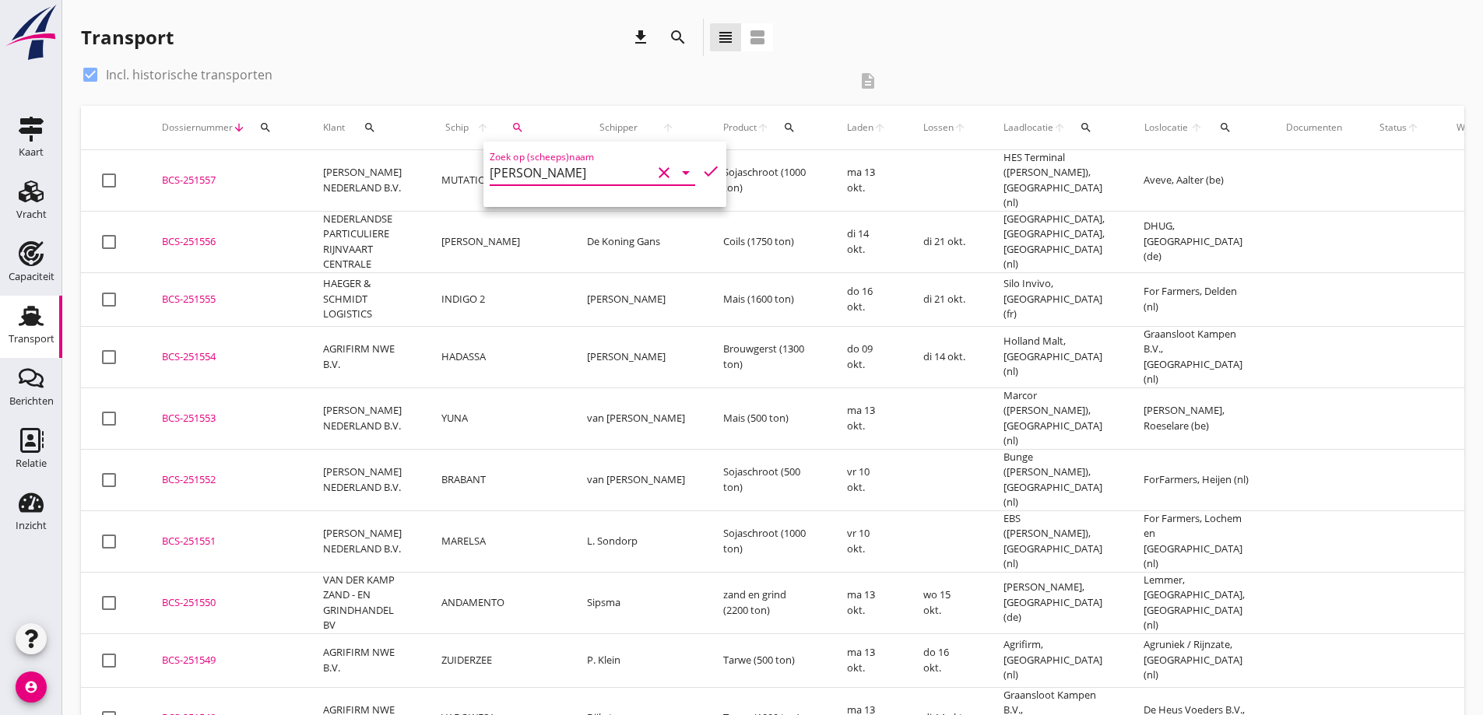
click at [701, 170] on icon "check" at bounding box center [710, 171] width 19 height 19
type input "[PERSON_NAME]"
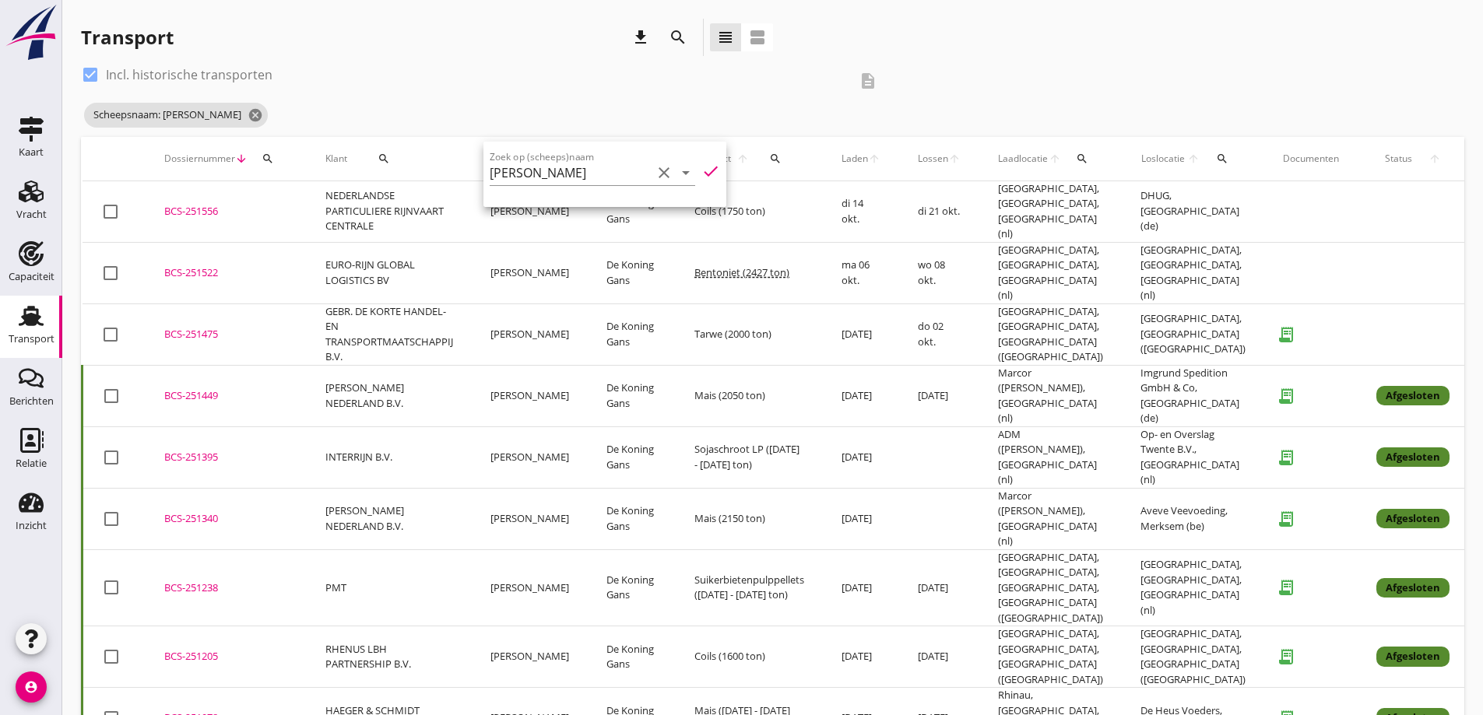
drag, startPoint x: 236, startPoint y: 377, endPoint x: 153, endPoint y: 374, distance: 83.3
click at [153, 374] on td "BCS-251449 upload_file Drop hier uw bestand om het aan het dossier toe te voegen" at bounding box center [226, 395] width 161 height 61
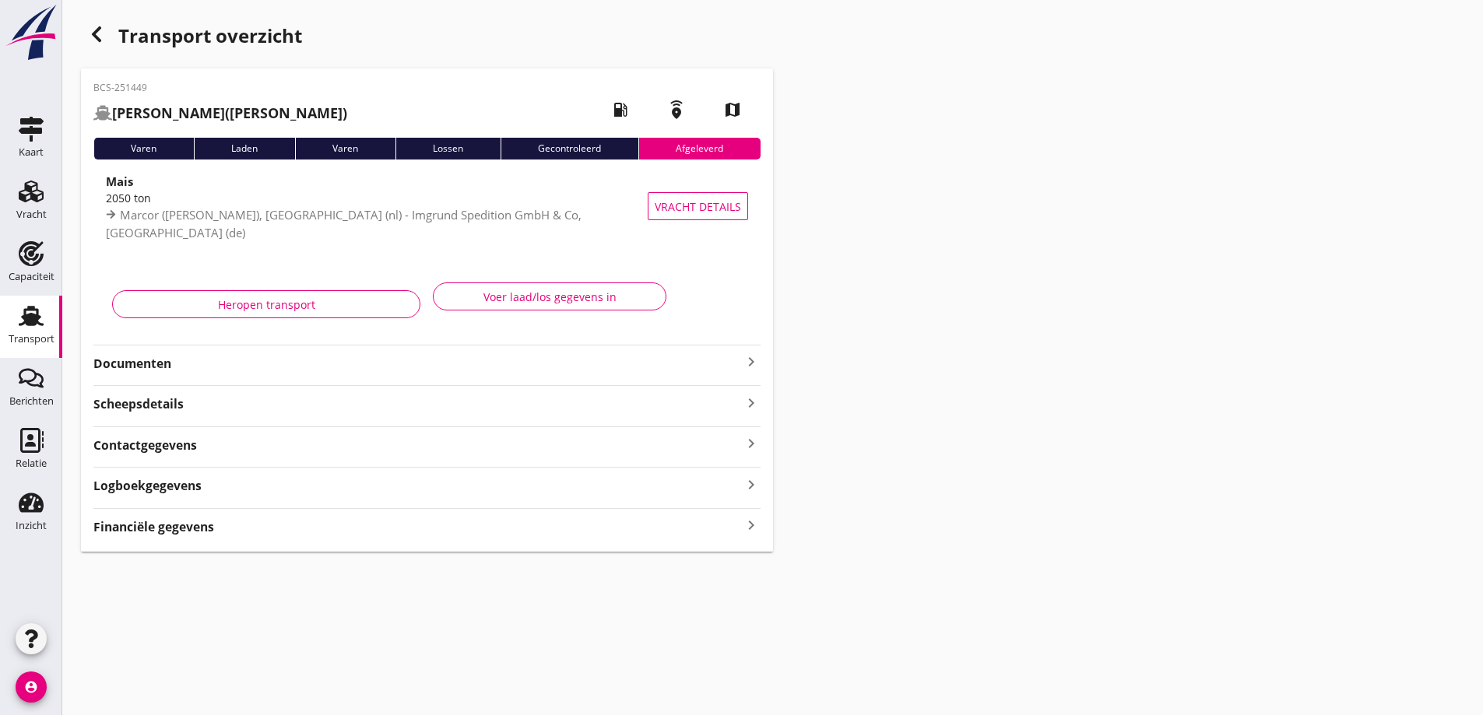
click at [29, 336] on div "Transport" at bounding box center [32, 339] width 46 height 10
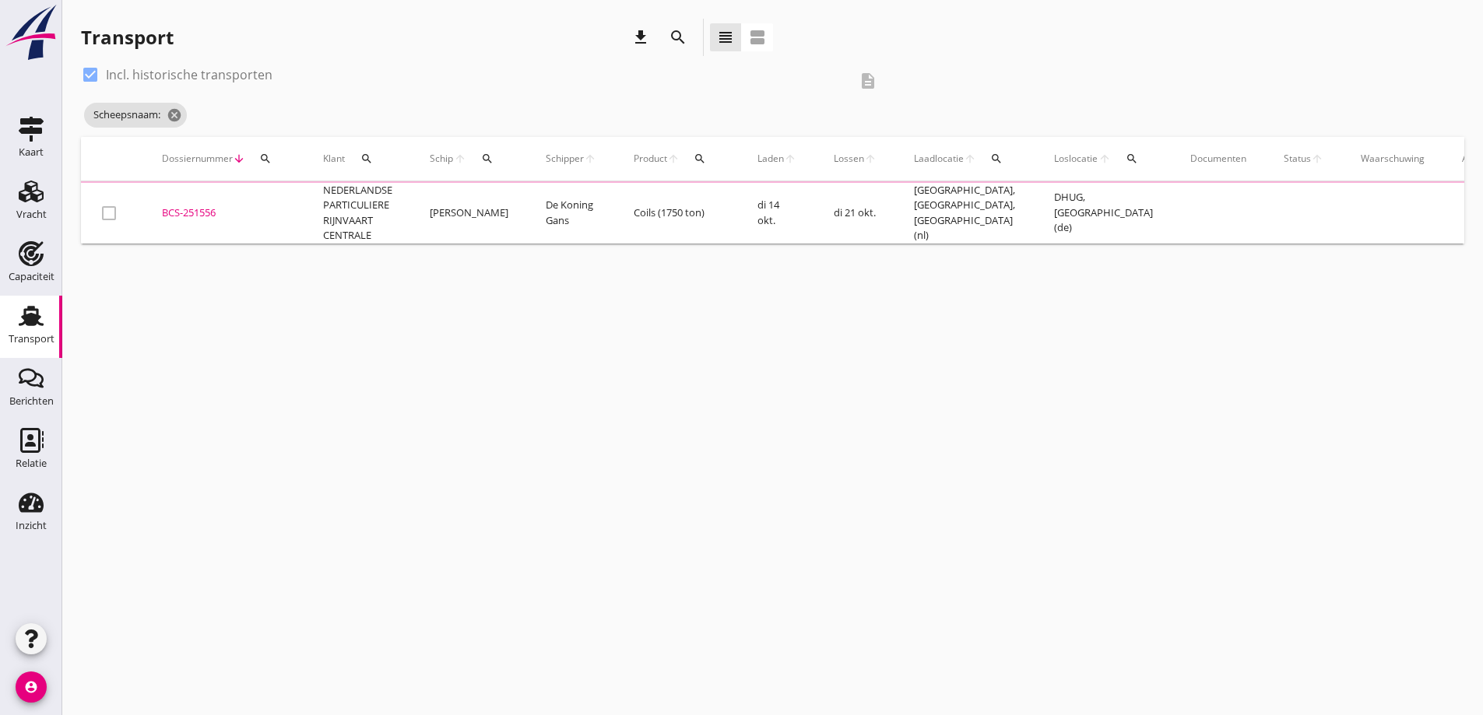
click at [134, 69] on label "Incl. historische transporten" at bounding box center [189, 75] width 167 height 16
checkbox input "false"
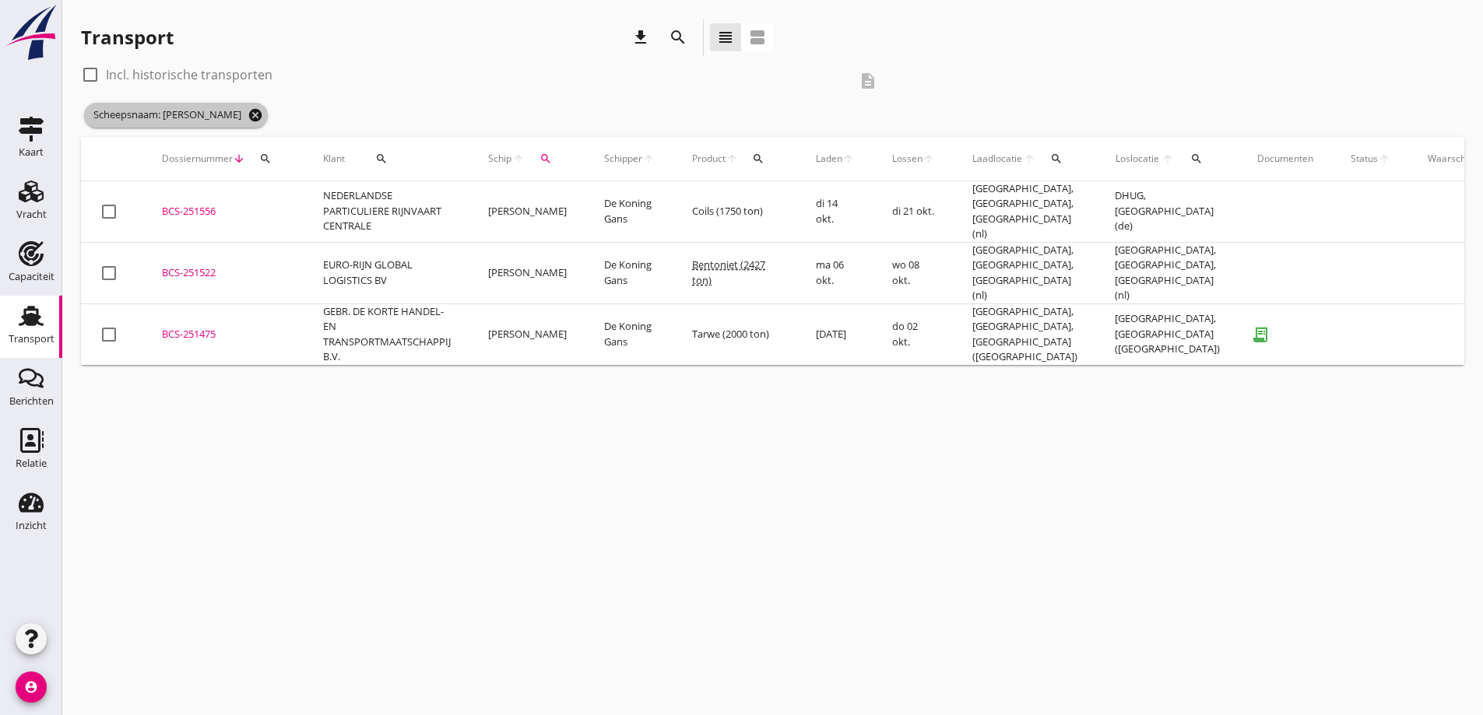
click at [247, 115] on icon "cancel" at bounding box center [255, 115] width 16 height 16
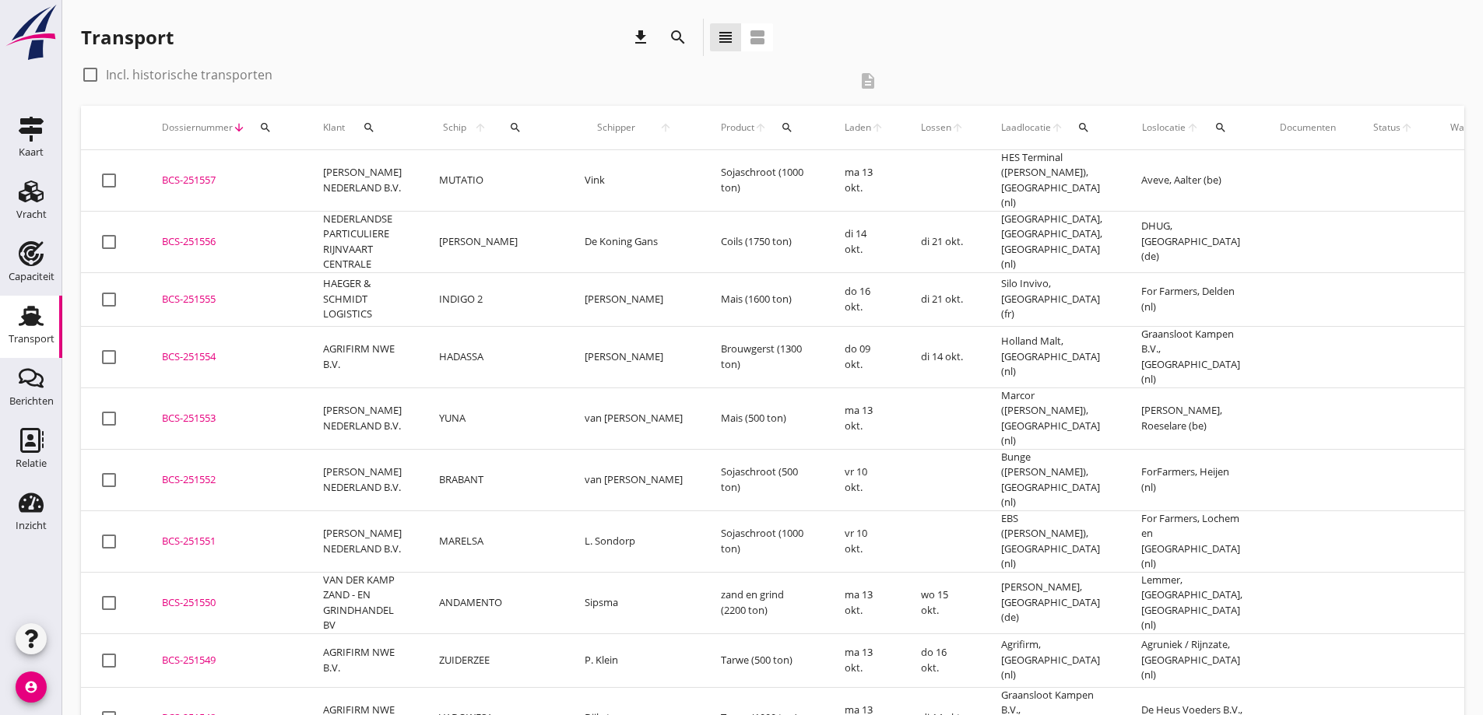
click at [469, 449] on td "BRABANT" at bounding box center [493, 479] width 146 height 61
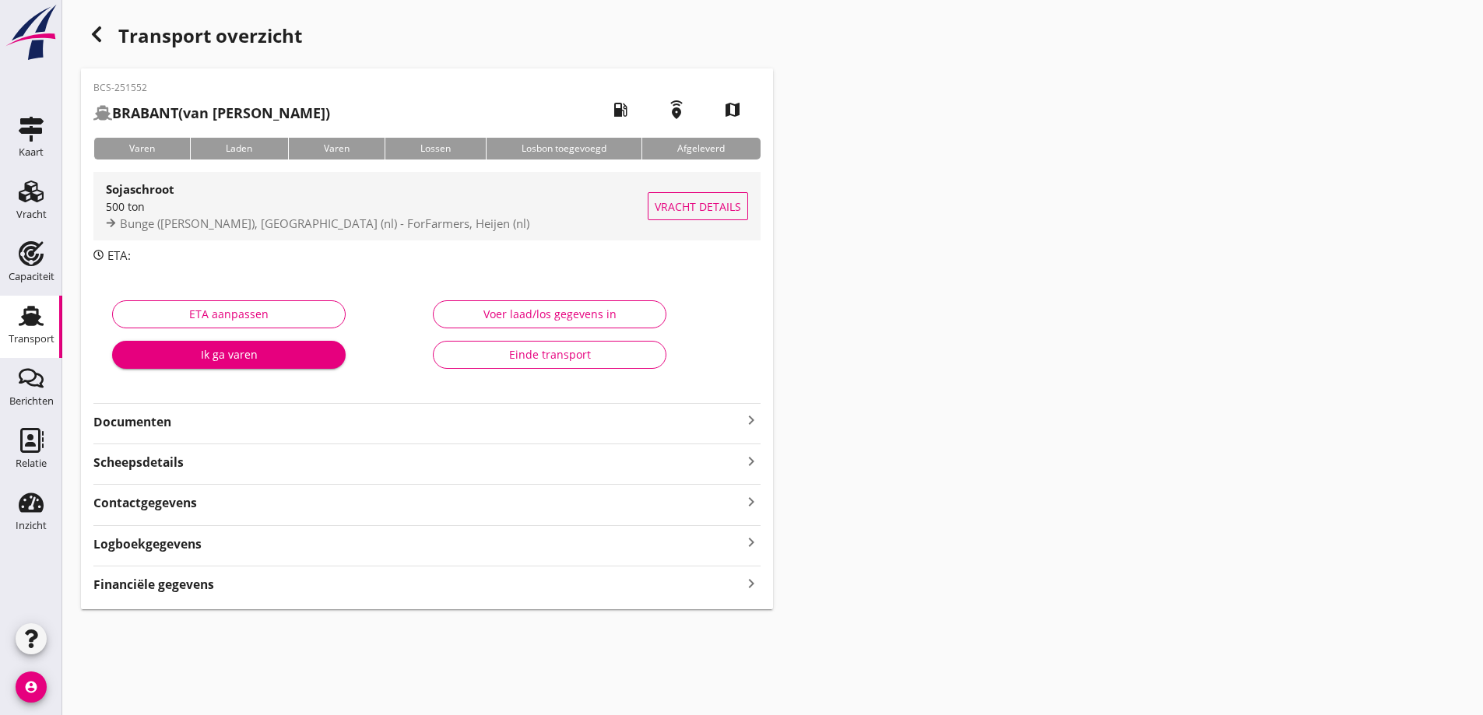
click at [682, 205] on span "Vracht details" at bounding box center [698, 206] width 86 height 16
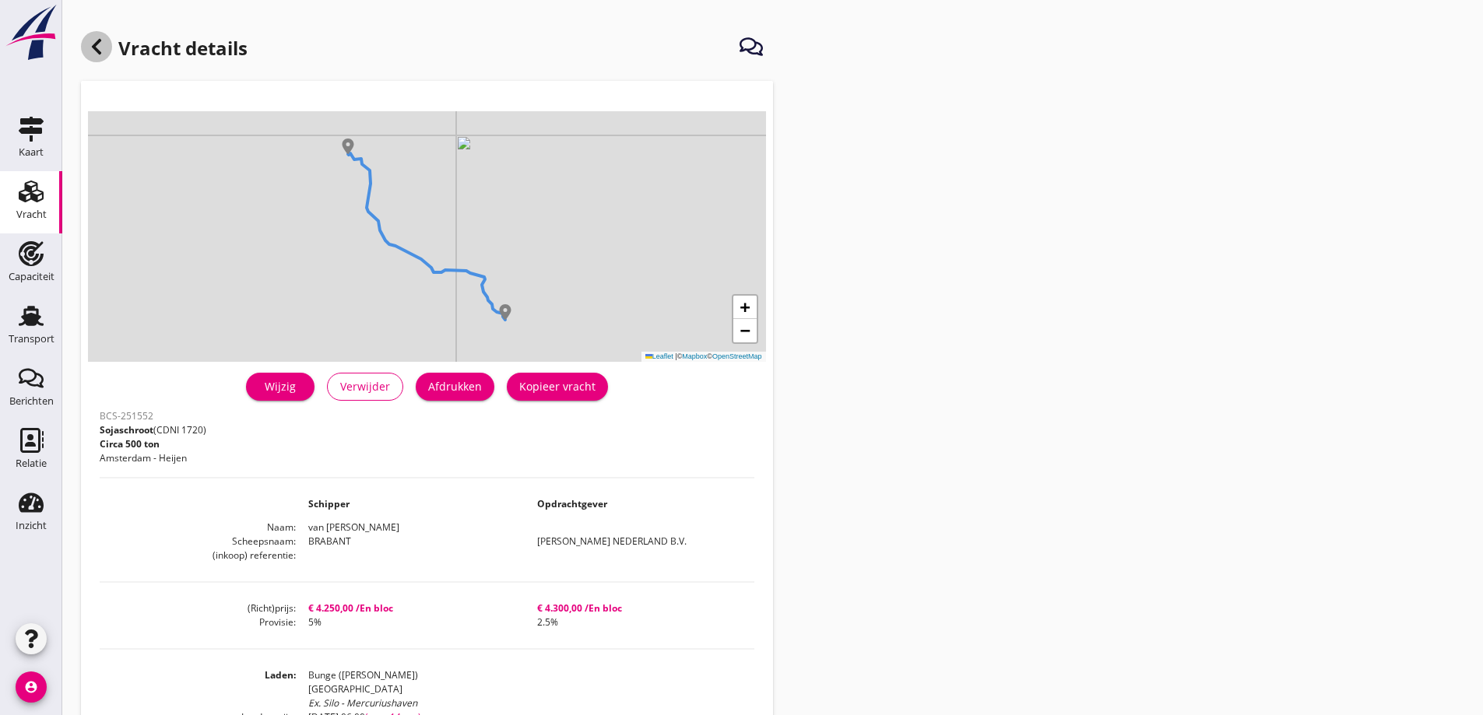
click at [93, 37] on div at bounding box center [96, 46] width 31 height 31
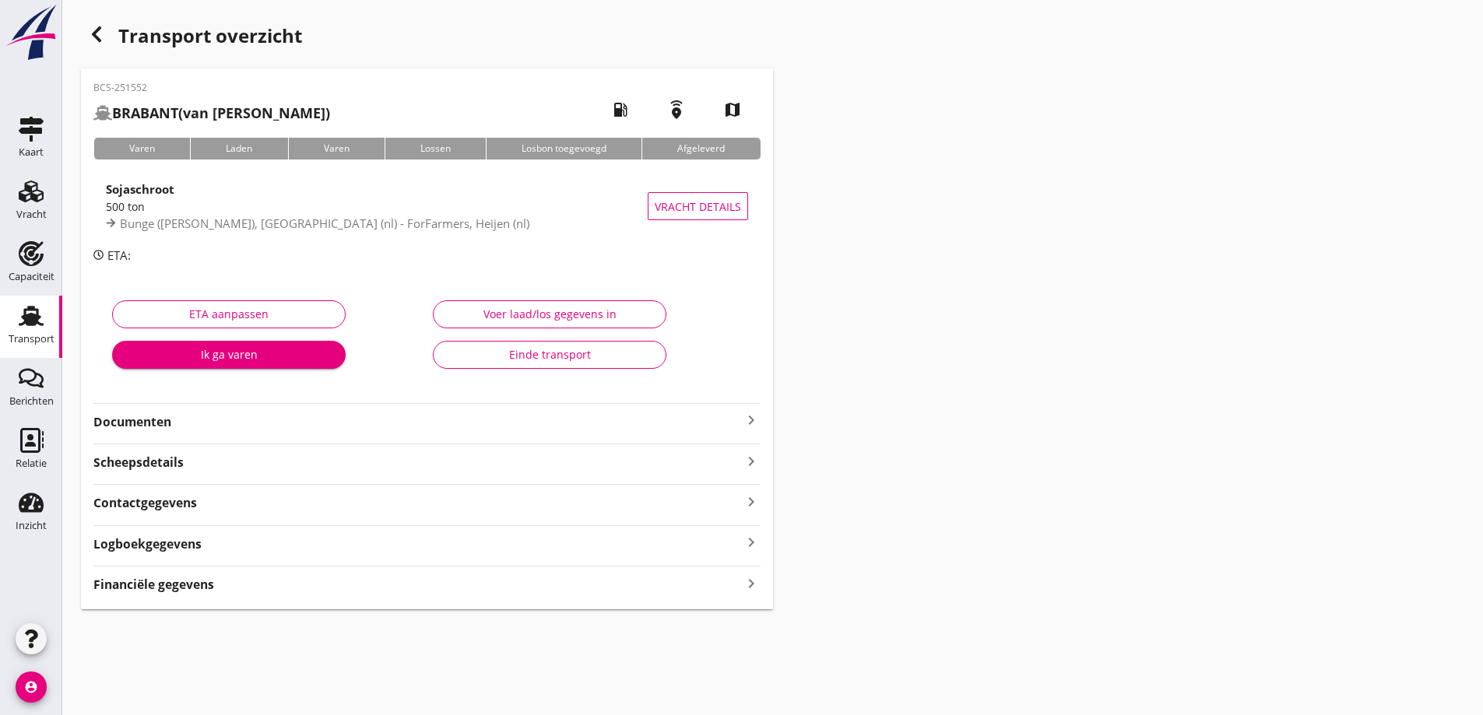
click at [223, 429] on strong "Documenten" at bounding box center [417, 422] width 648 height 18
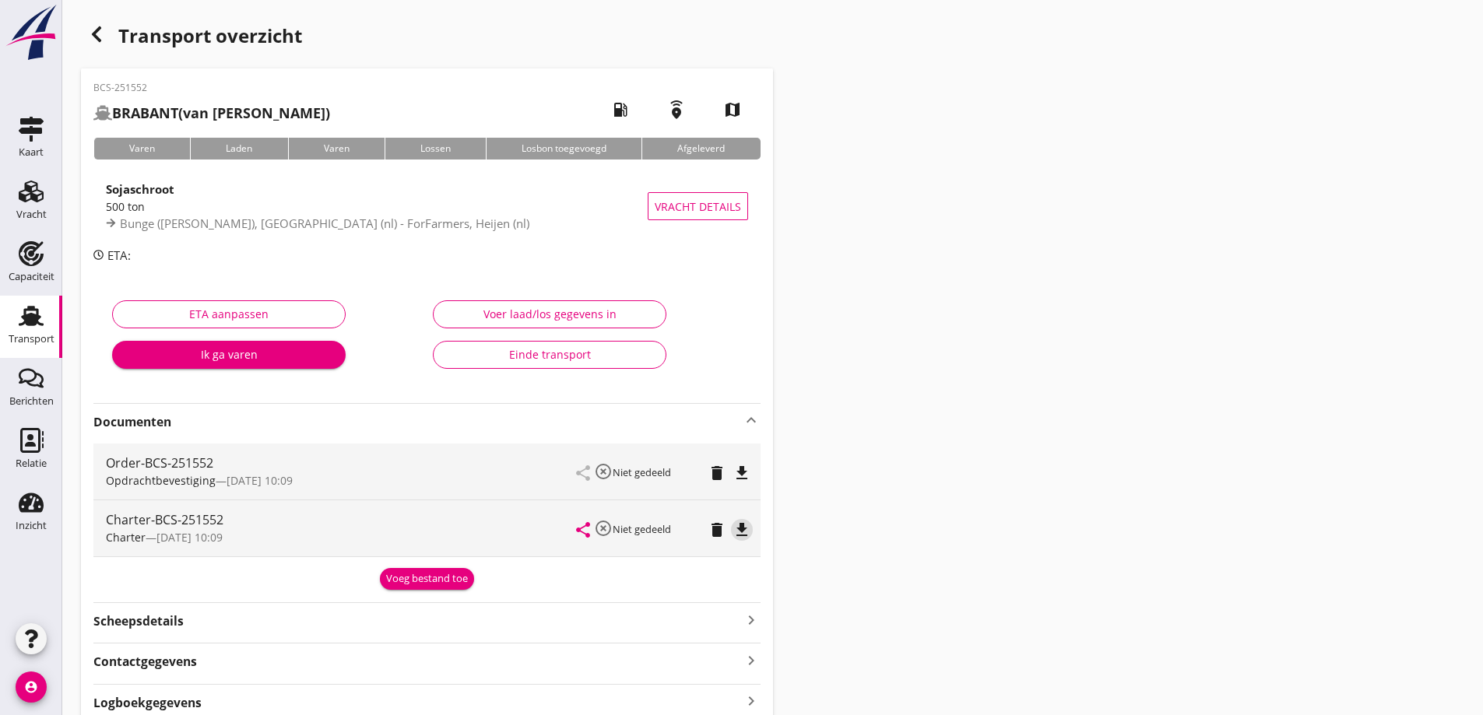
click at [742, 528] on icon "file_download" at bounding box center [741, 530] width 19 height 19
click at [27, 318] on use at bounding box center [31, 316] width 25 height 20
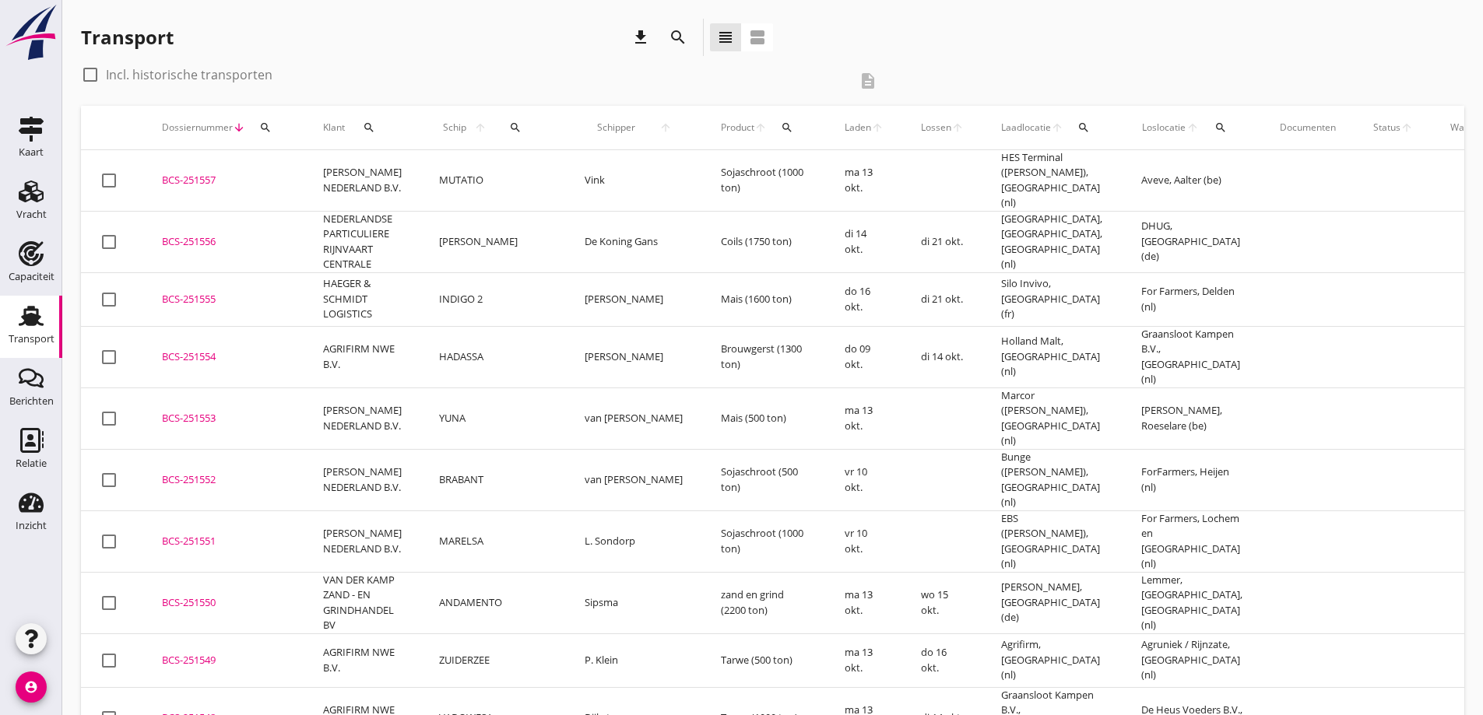
click at [264, 127] on icon "search" at bounding box center [265, 127] width 12 height 12
click at [297, 165] on input "Zoeken op dossiernummer..." at bounding box center [339, 172] width 162 height 25
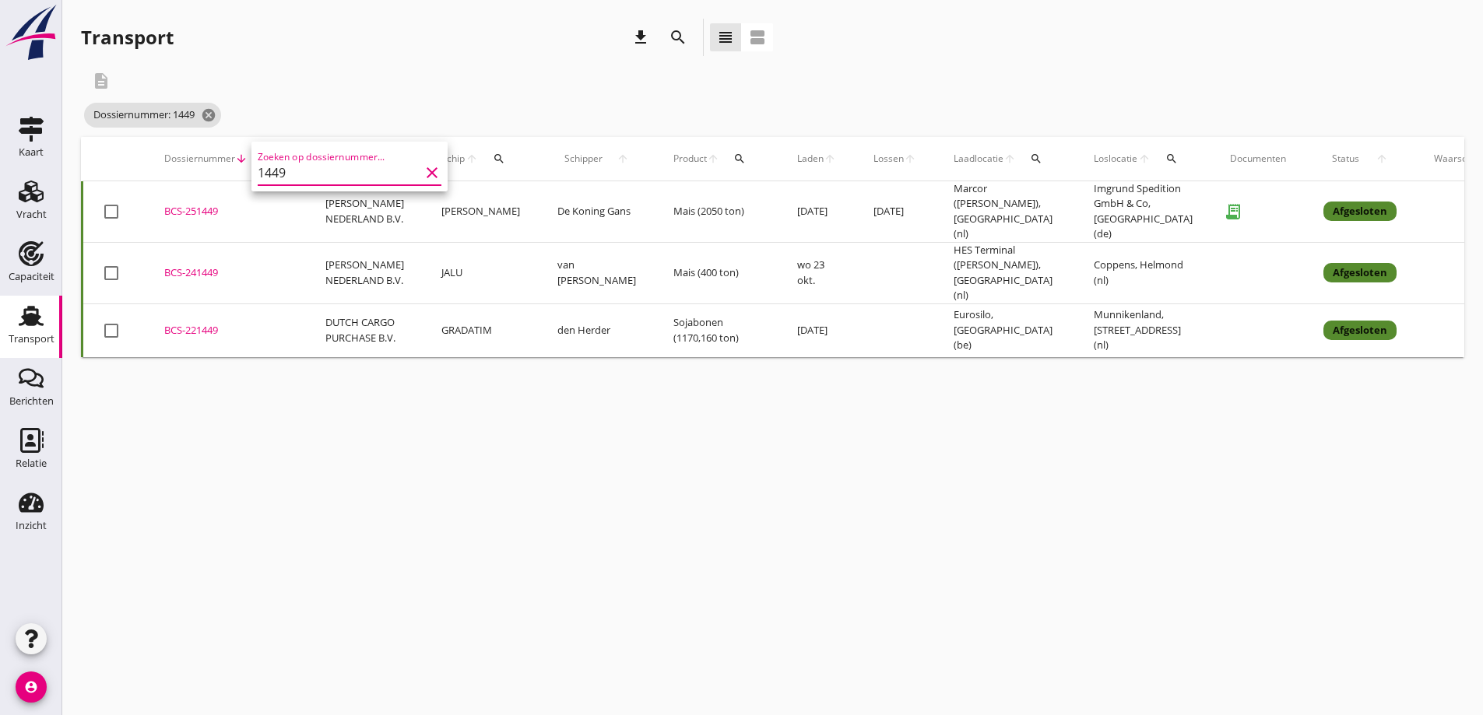
type input "1449"
click at [247, 205] on div "BCS-251449" at bounding box center [226, 212] width 124 height 16
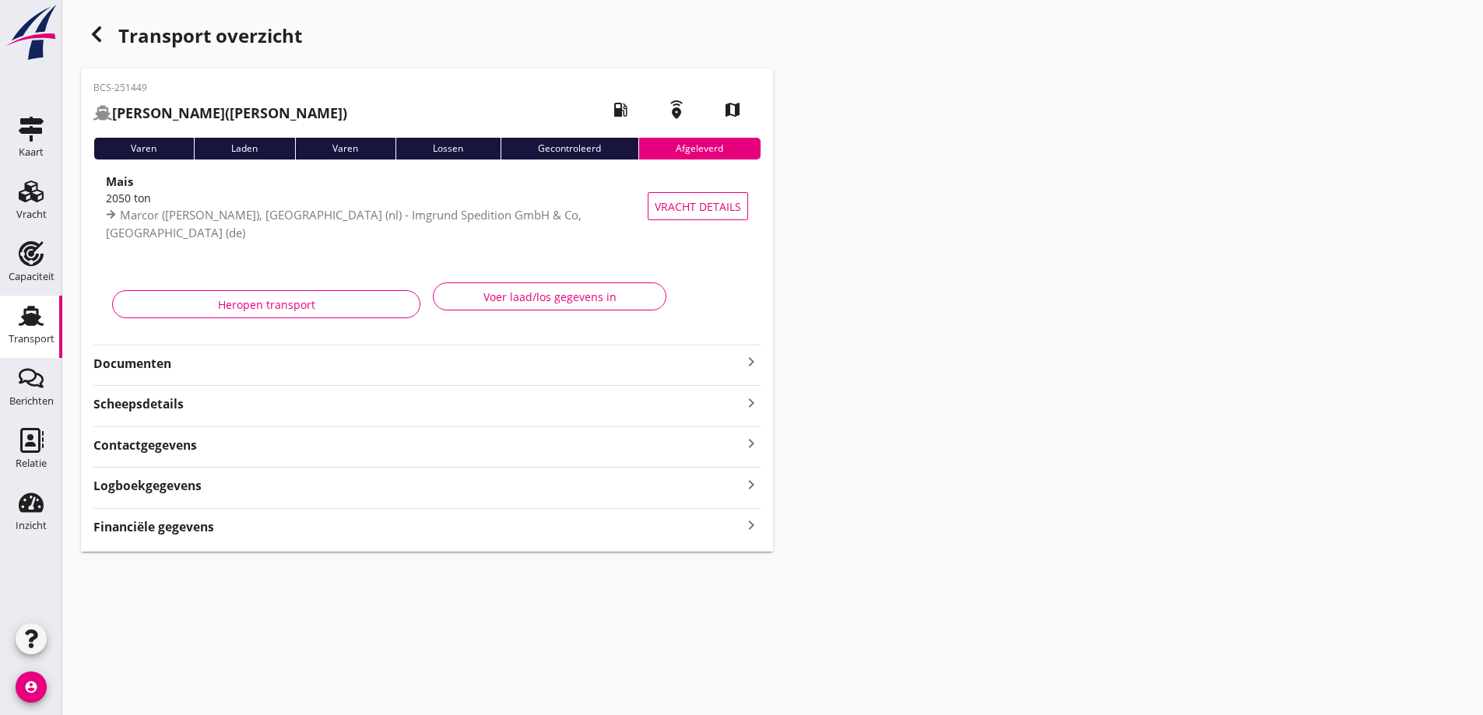
click at [632, 359] on strong "Documenten" at bounding box center [417, 364] width 648 height 18
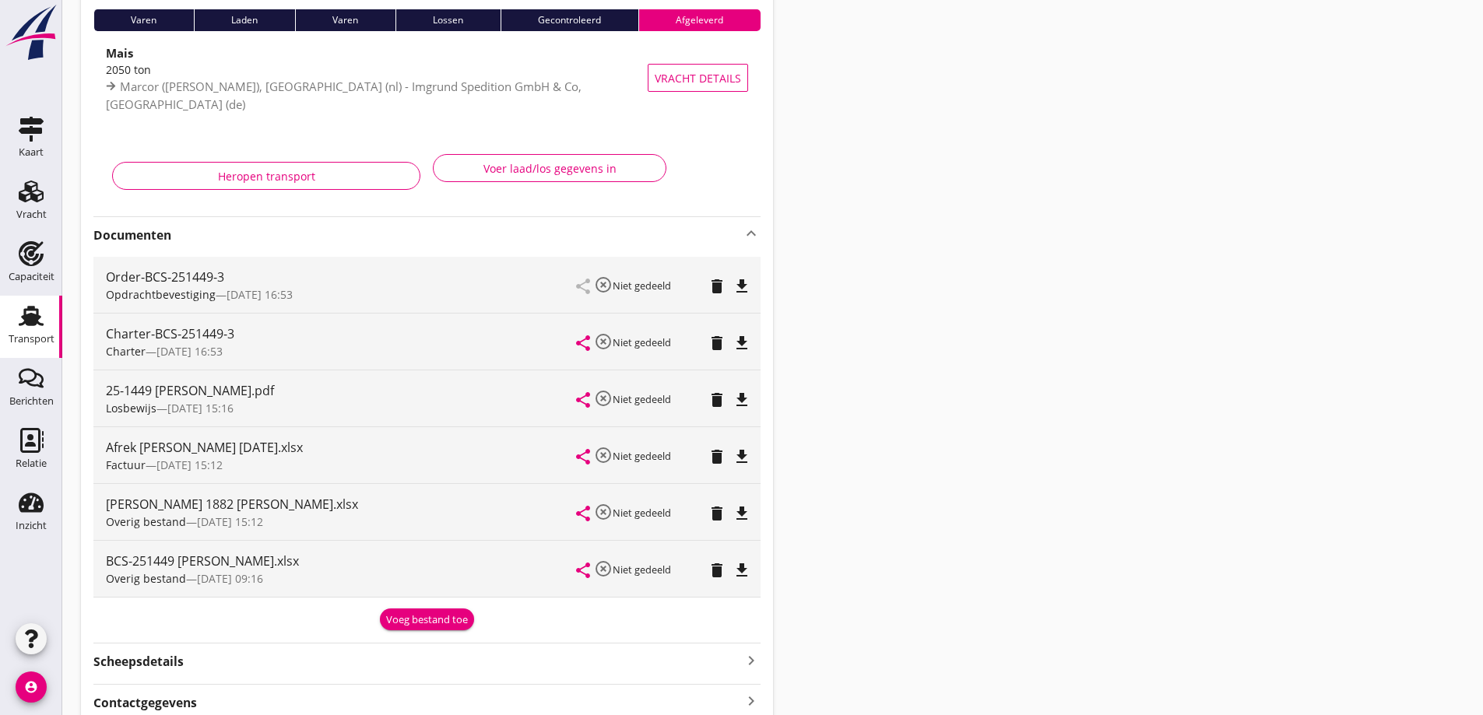
scroll to position [156, 0]
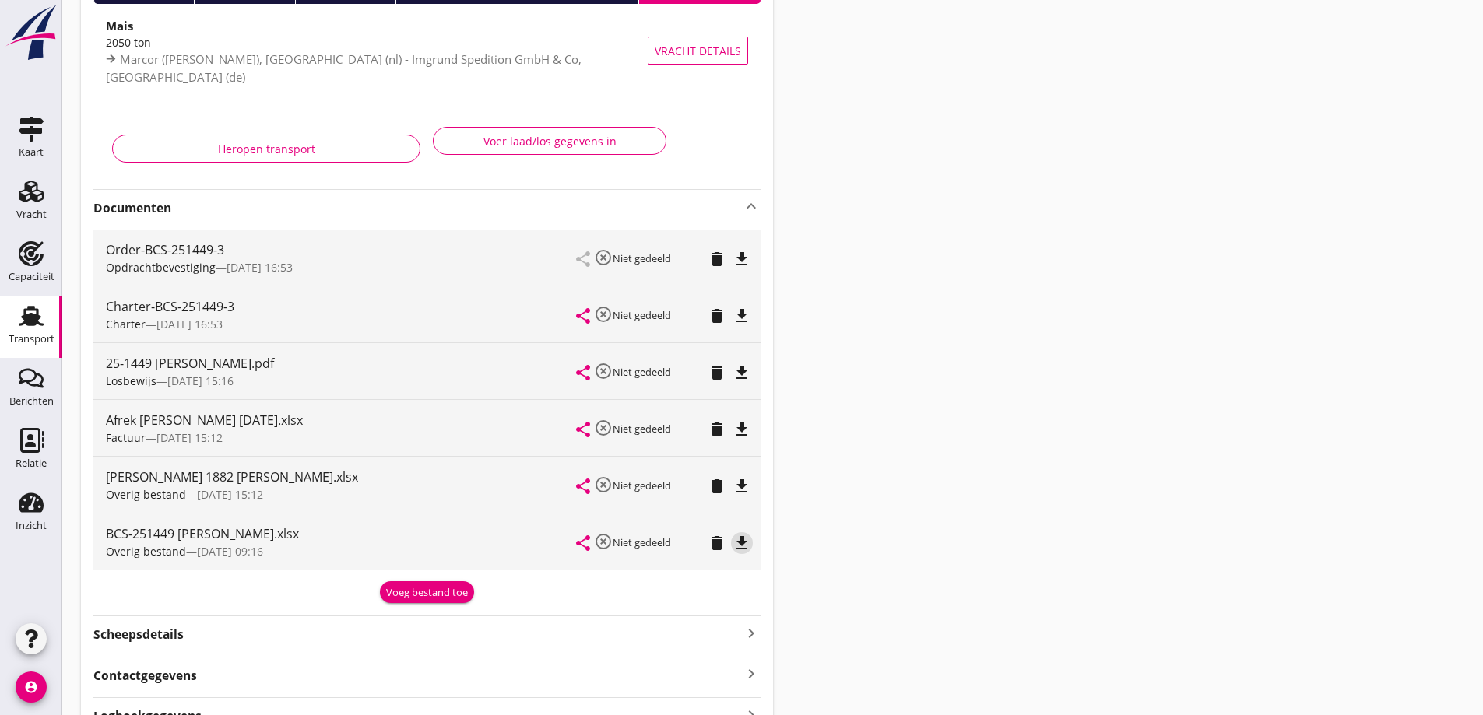
click at [749, 544] on icon "file_download" at bounding box center [741, 543] width 19 height 19
click at [742, 426] on icon "file_download" at bounding box center [741, 429] width 19 height 19
